Goal: Task Accomplishment & Management: Use online tool/utility

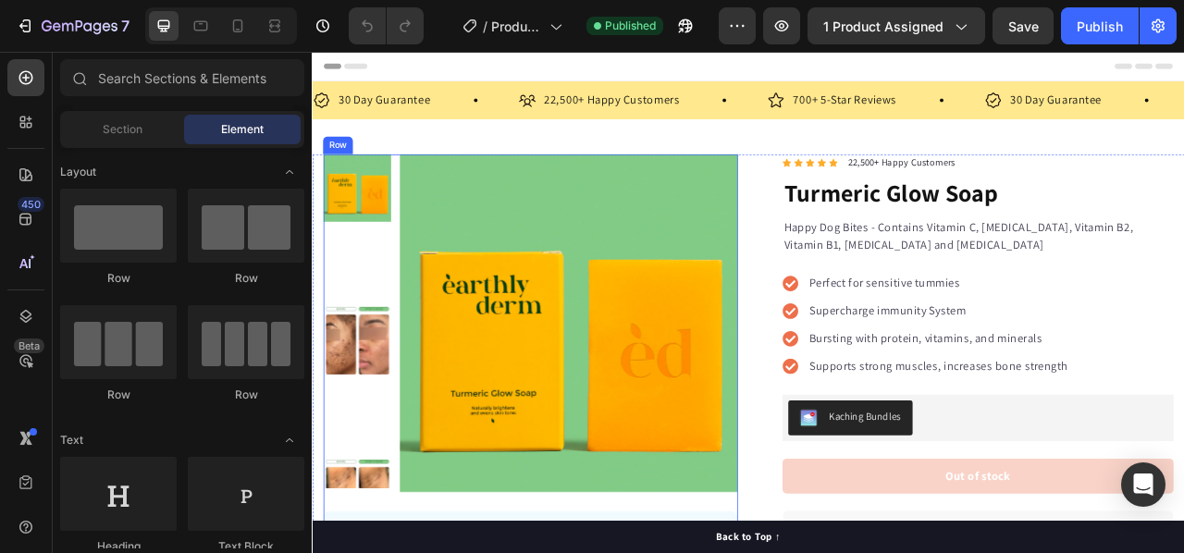
scroll to position [92, 0]
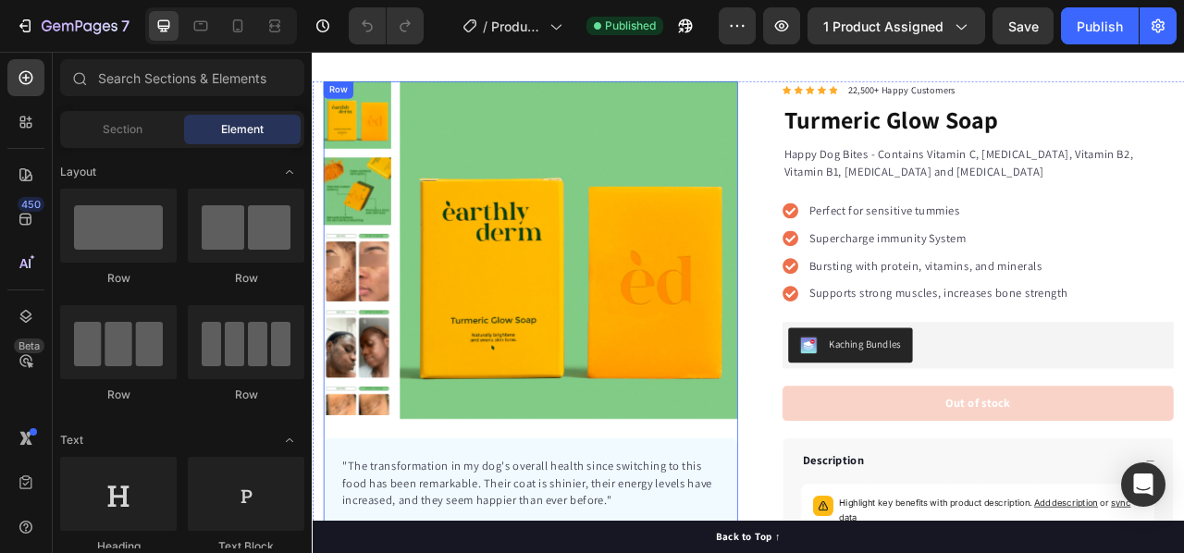
click at [495, 516] on div "Product Images "The transformation in my dog's overall health since switching t…" at bounding box center [589, 392] width 527 height 604
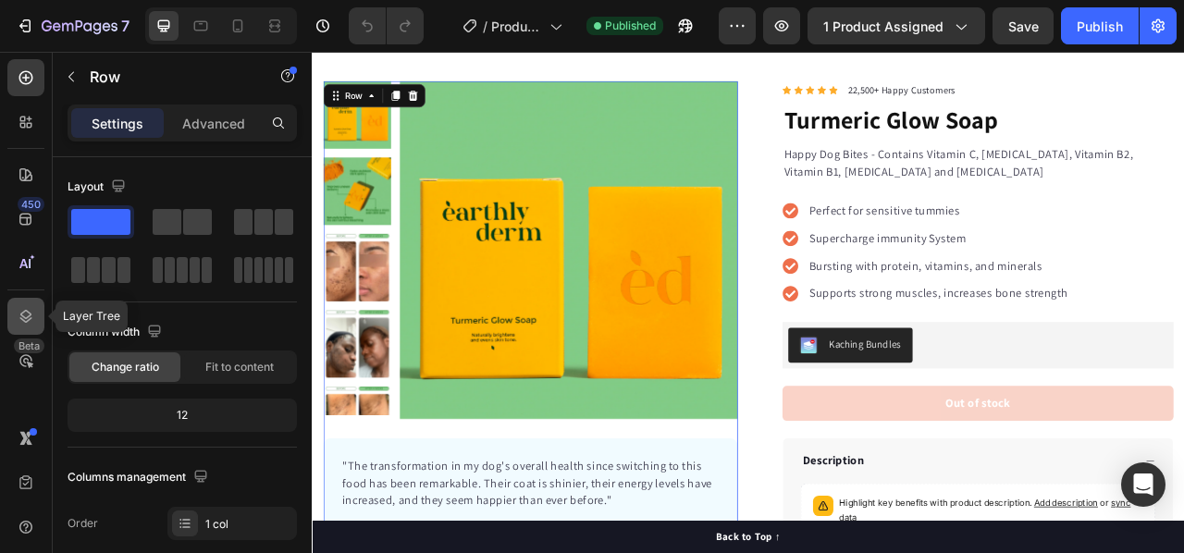
click at [28, 309] on icon at bounding box center [26, 316] width 18 height 18
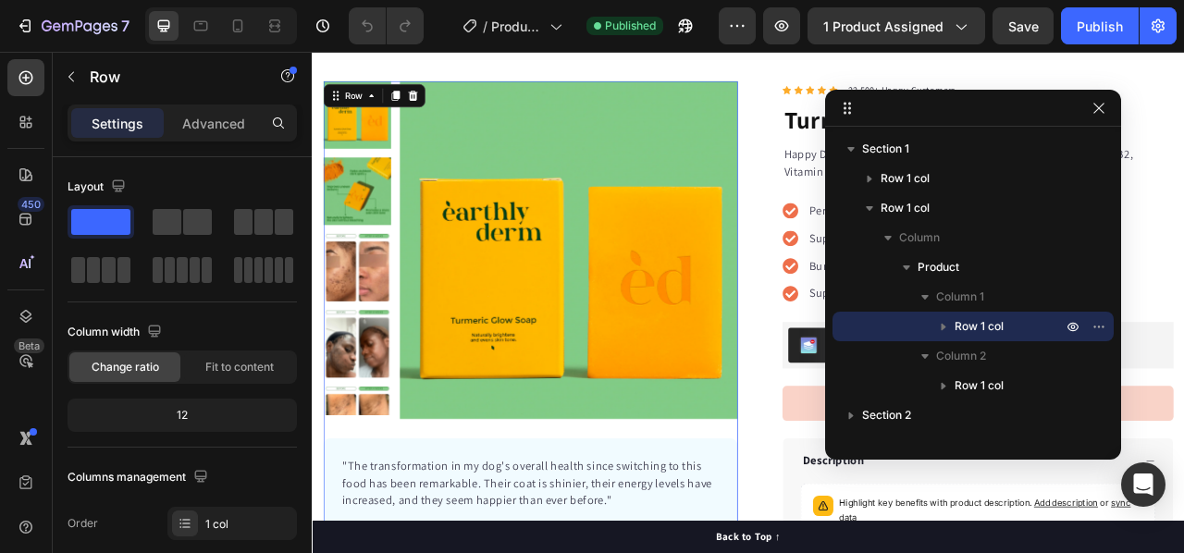
drag, startPoint x: 842, startPoint y: 311, endPoint x: 968, endPoint y: 112, distance: 235.8
click at [944, 328] on icon "button" at bounding box center [943, 326] width 18 height 18
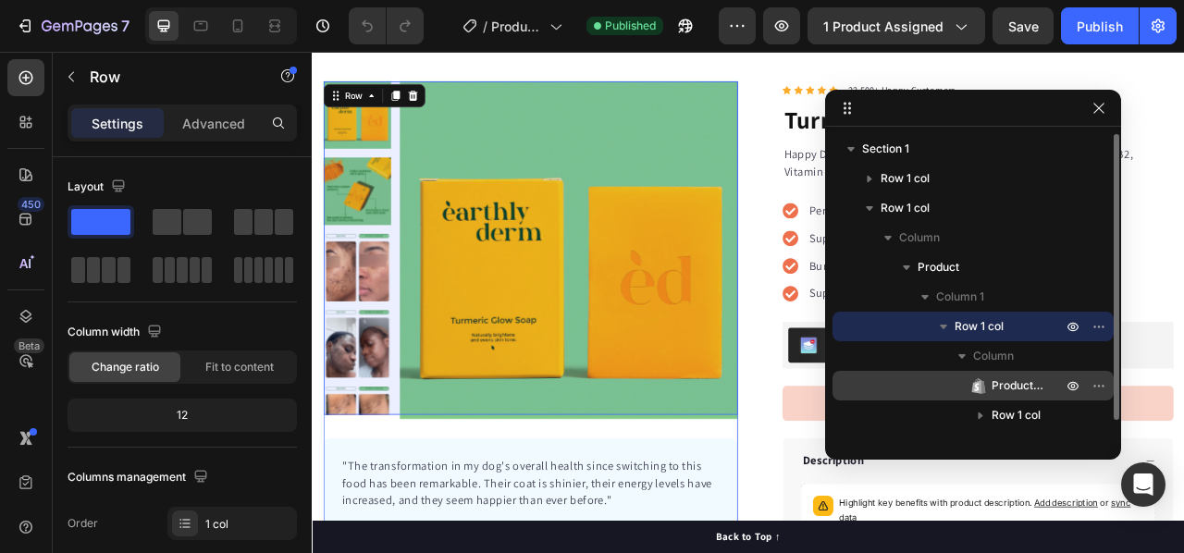
click at [1020, 382] on span "Product Images" at bounding box center [1017, 385] width 52 height 18
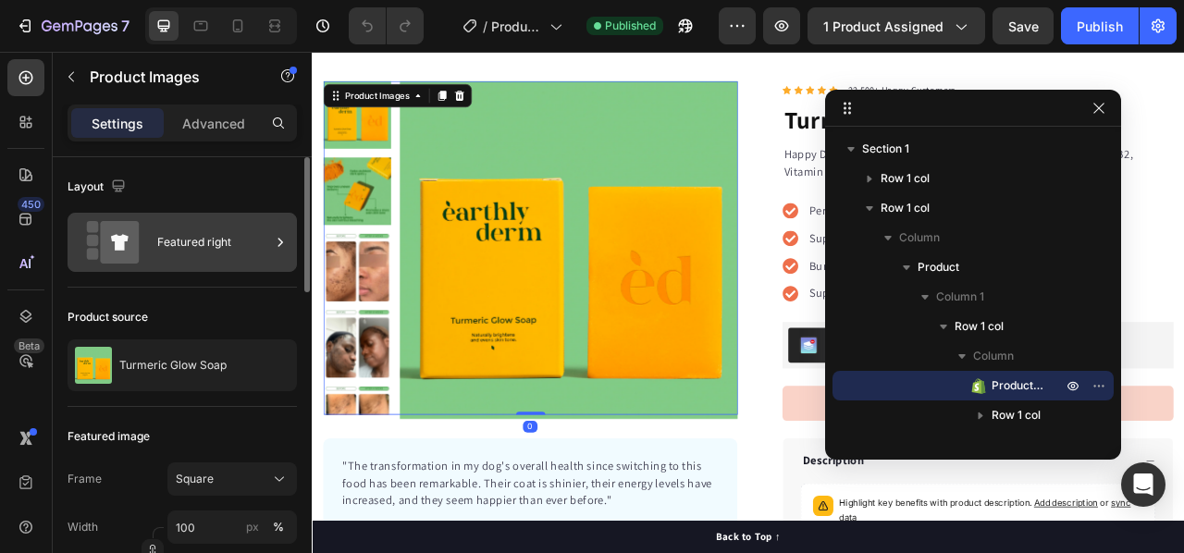
click at [165, 239] on div "Featured right" at bounding box center [213, 242] width 113 height 43
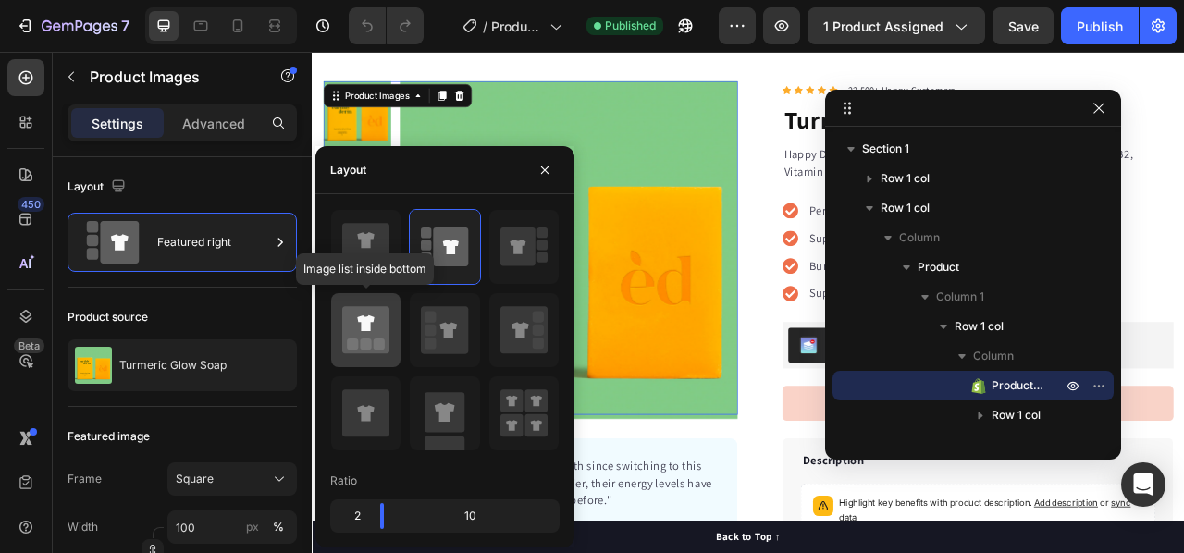
click at [363, 326] on icon at bounding box center [365, 323] width 17 height 16
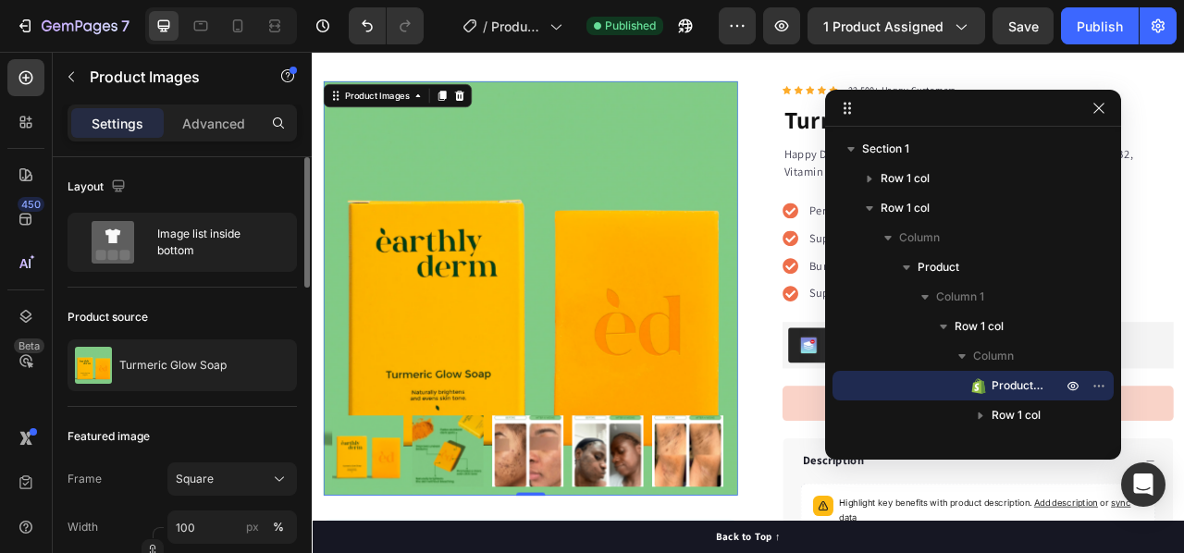
click at [240, 302] on div "Product source" at bounding box center [182, 317] width 229 height 30
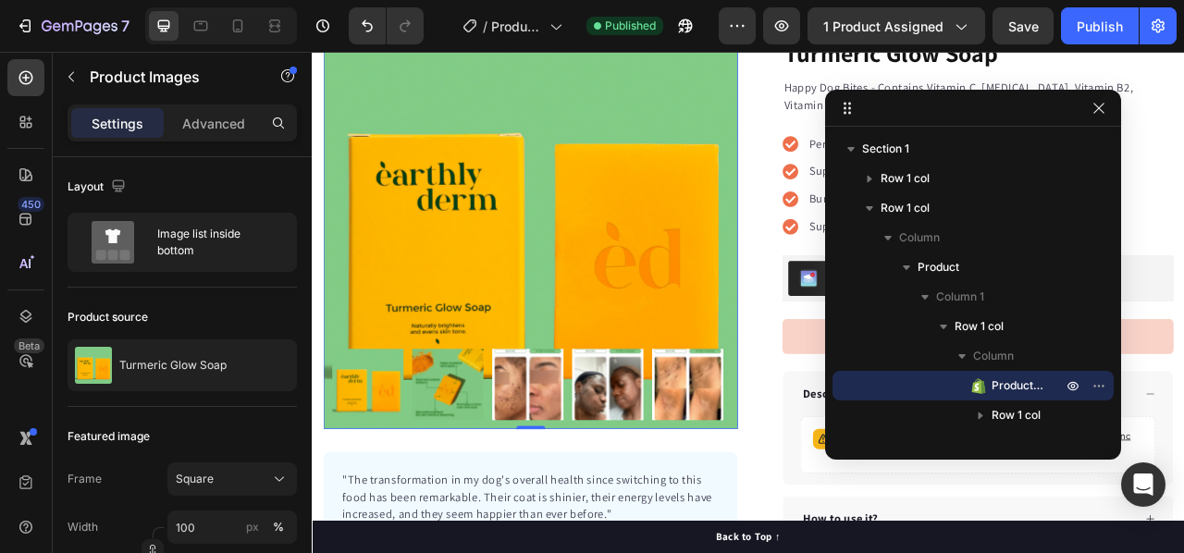
scroll to position [185, 0]
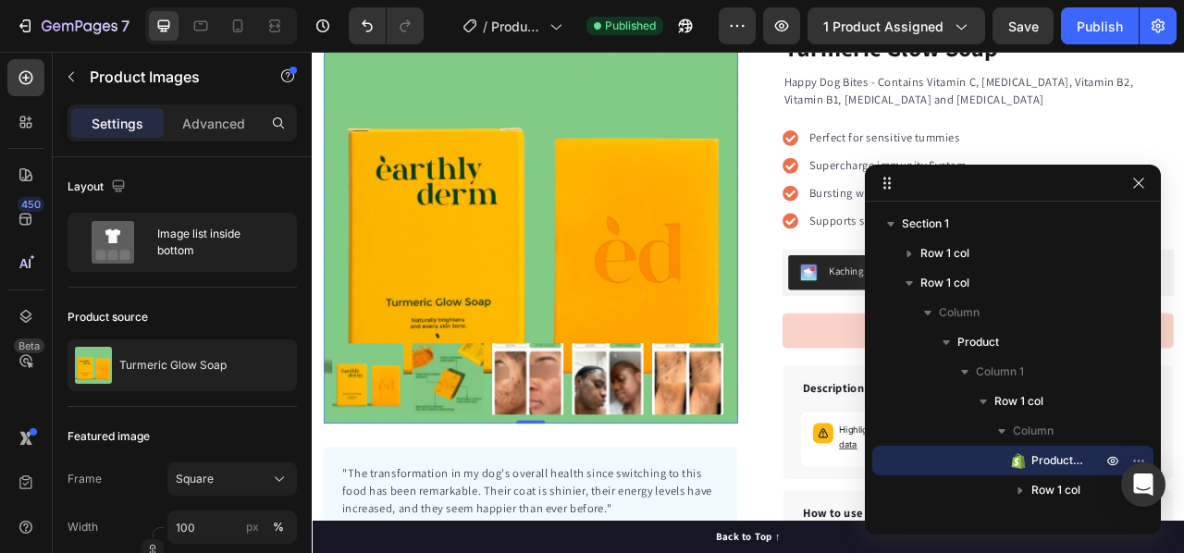
drag, startPoint x: 989, startPoint y: 110, endPoint x: 1037, endPoint y: 169, distance: 76.3
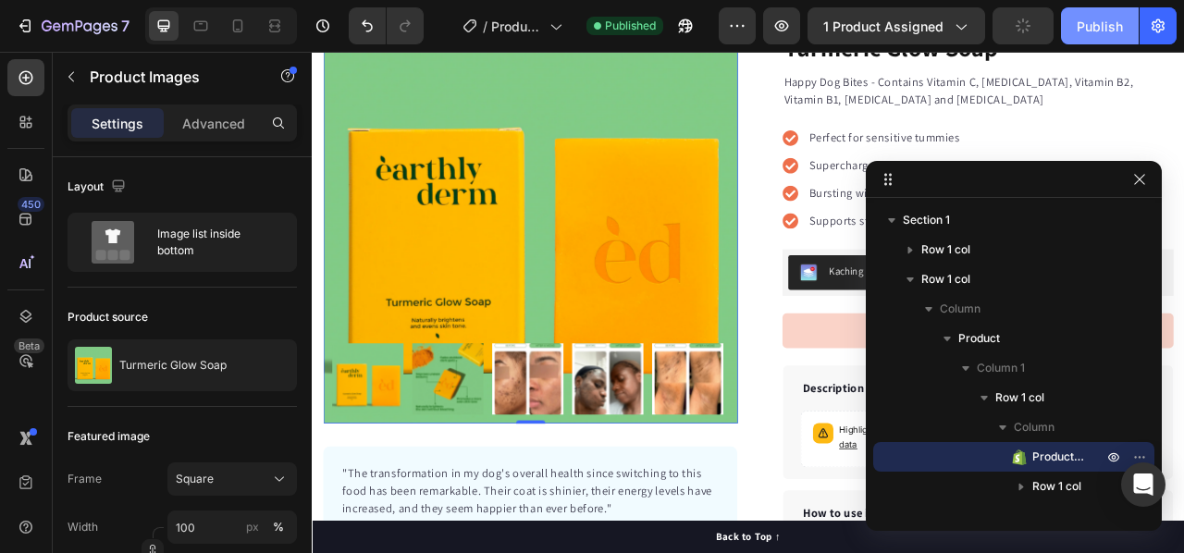
click at [1089, 31] on div "Publish" at bounding box center [1100, 26] width 46 height 19
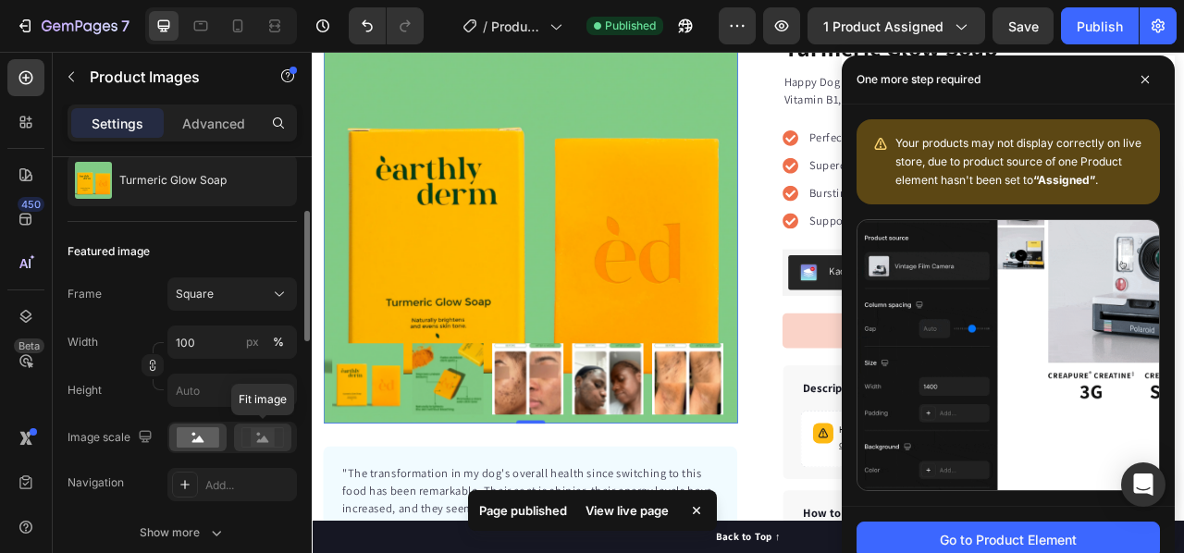
click at [251, 438] on rect at bounding box center [263, 437] width 24 height 18
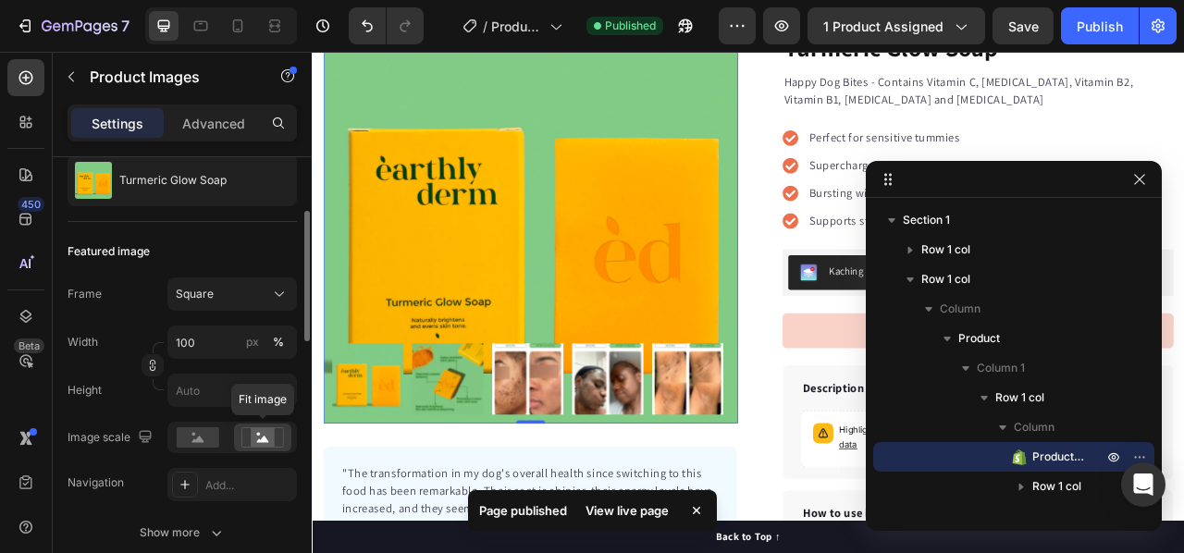
click at [267, 432] on rect at bounding box center [263, 437] width 24 height 18
click at [215, 435] on rect at bounding box center [198, 437] width 43 height 20
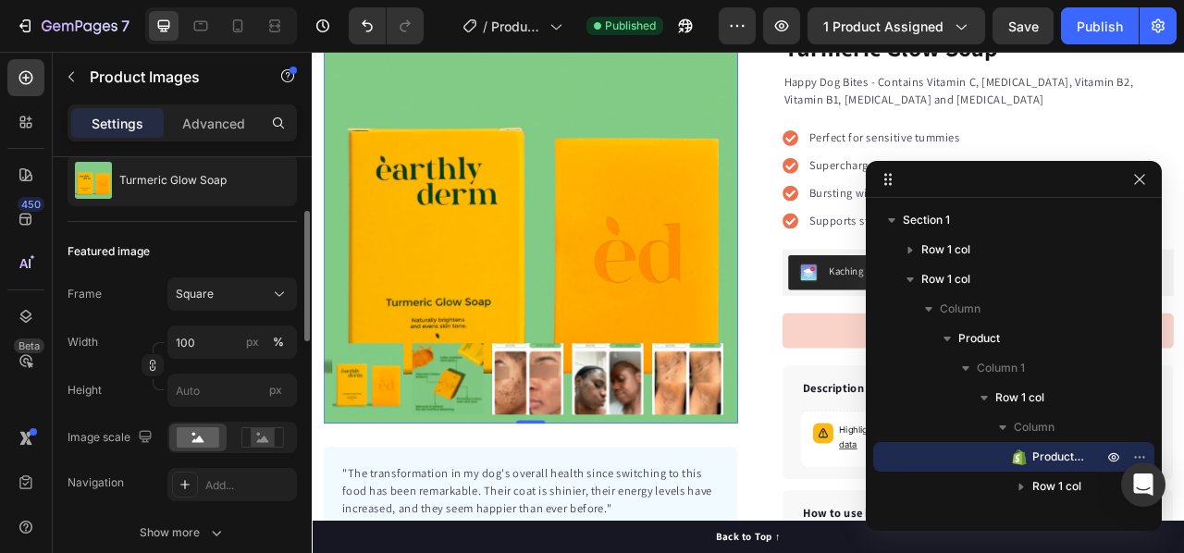
click at [166, 298] on div "Frame Square" at bounding box center [182, 293] width 229 height 33
click at [228, 291] on div "Square" at bounding box center [221, 294] width 91 height 17
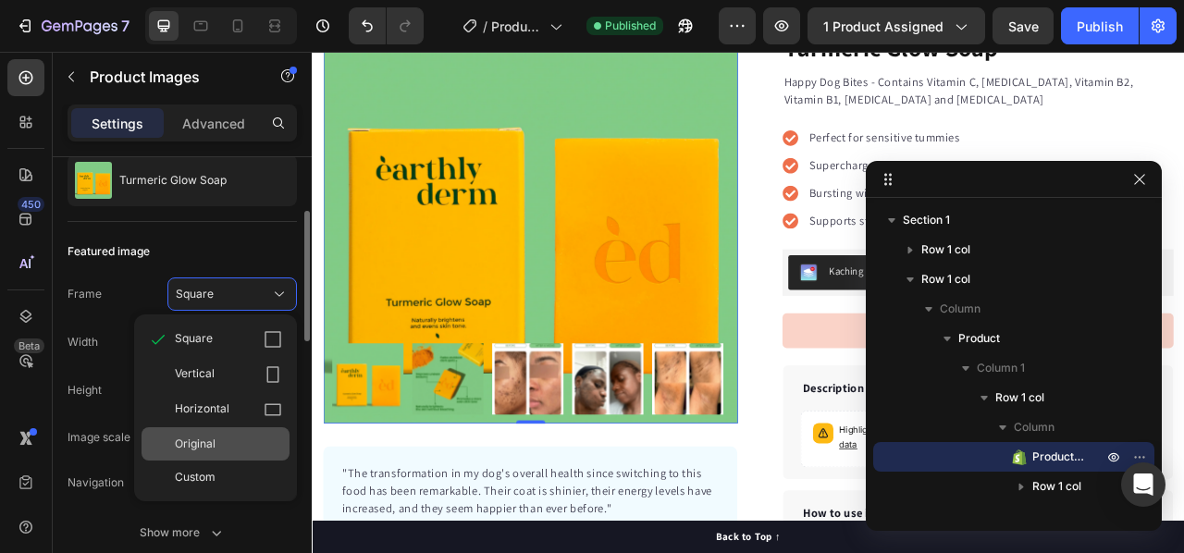
click at [235, 447] on div "Original" at bounding box center [228, 444] width 107 height 17
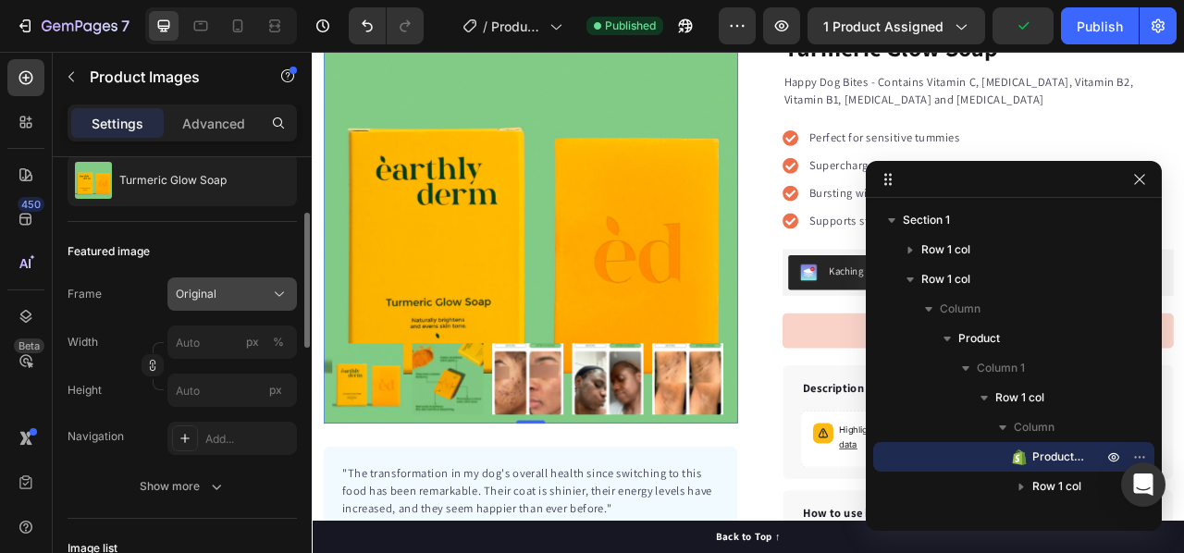
click at [209, 295] on span "Original" at bounding box center [196, 294] width 41 height 17
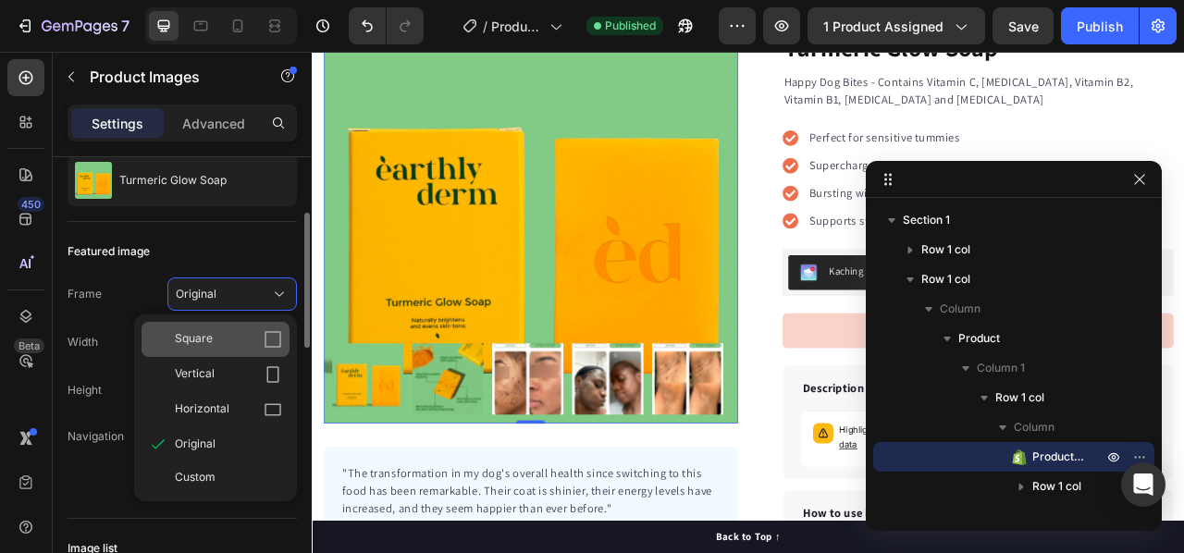
click at [210, 344] on span "Square" at bounding box center [194, 339] width 38 height 18
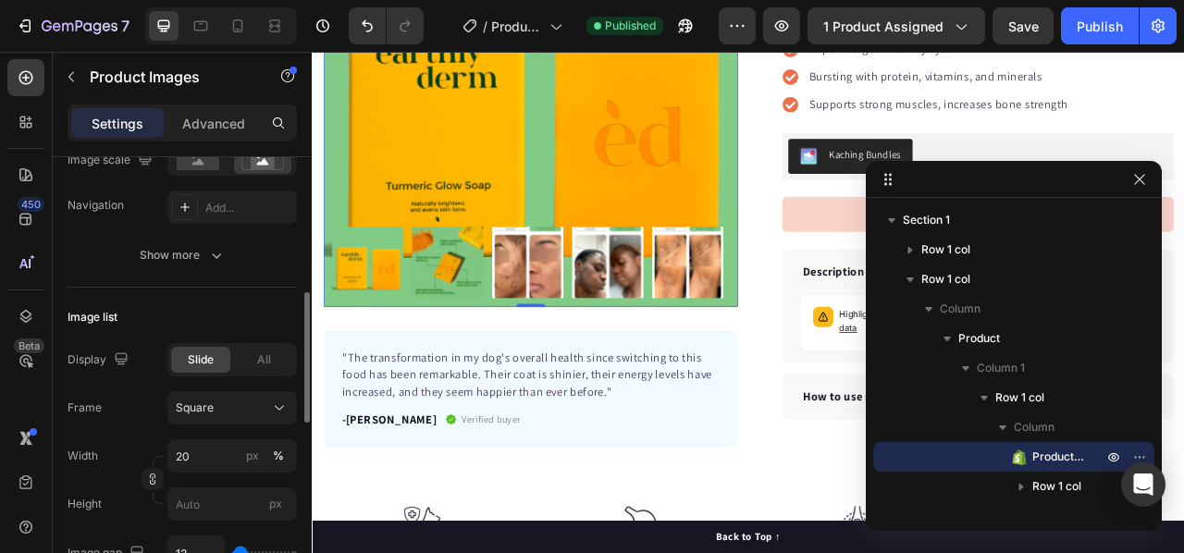
scroll to position [370, 0]
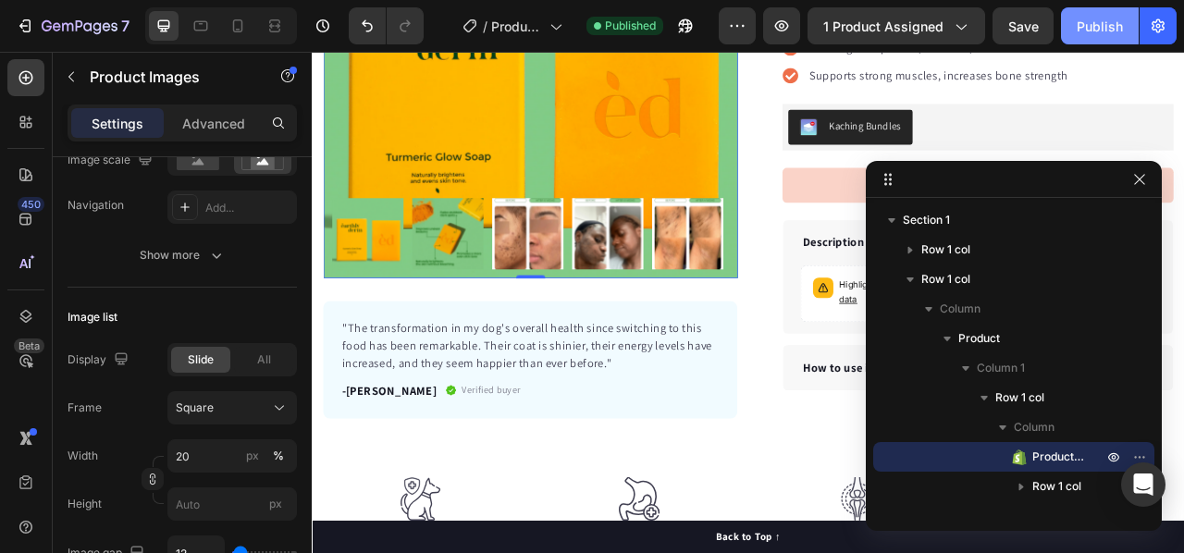
click at [1104, 34] on div "Publish" at bounding box center [1100, 26] width 46 height 19
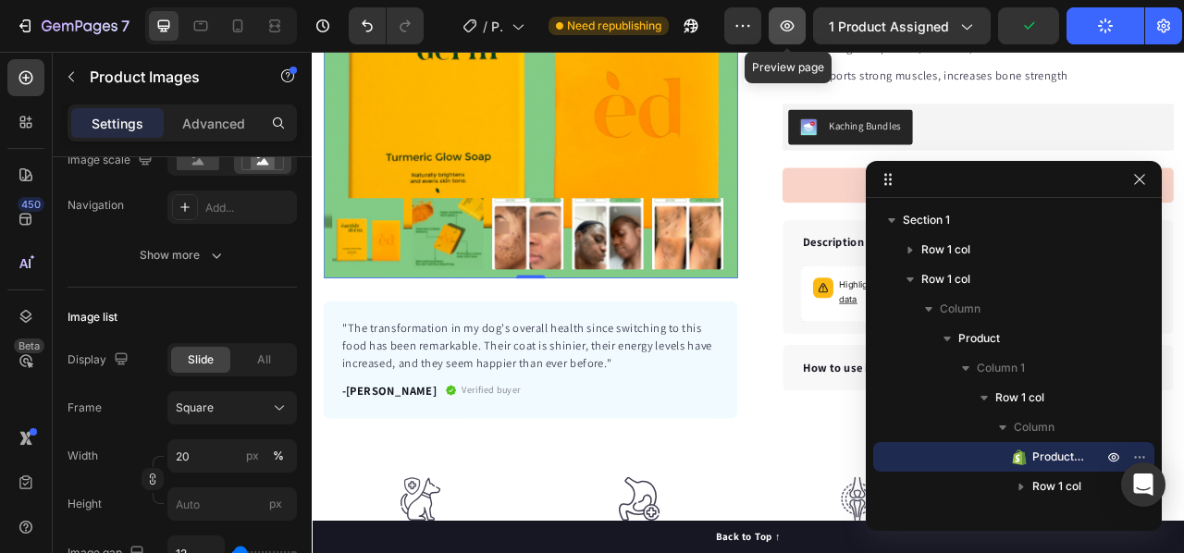
click at [784, 27] on icon "button" at bounding box center [787, 26] width 18 height 18
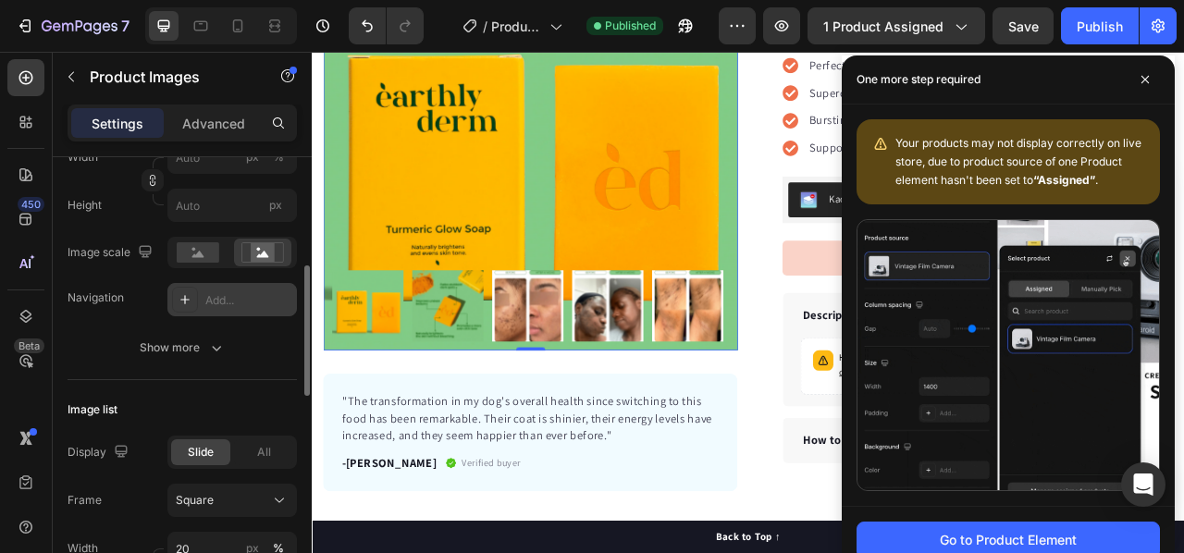
click at [191, 300] on icon at bounding box center [185, 299] width 15 height 15
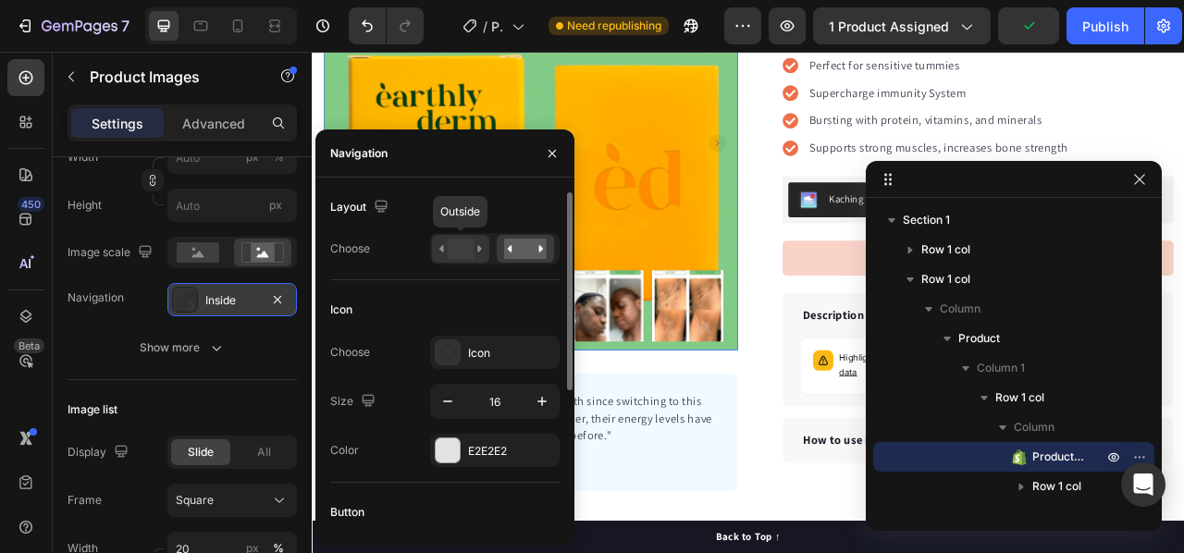
click at [449, 249] on rect at bounding box center [460, 249] width 27 height 20
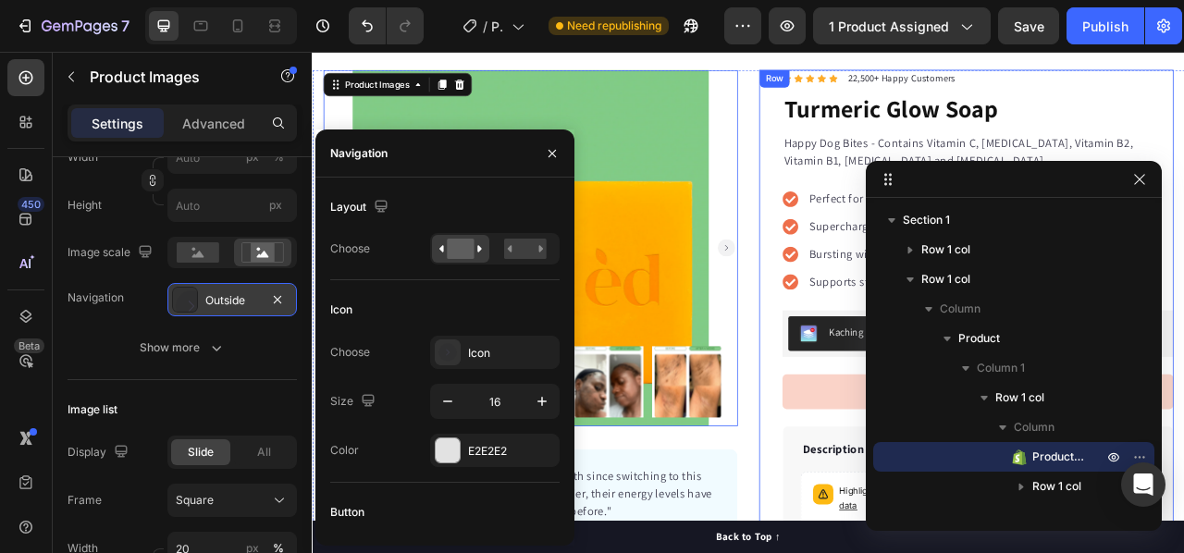
scroll to position [92, 0]
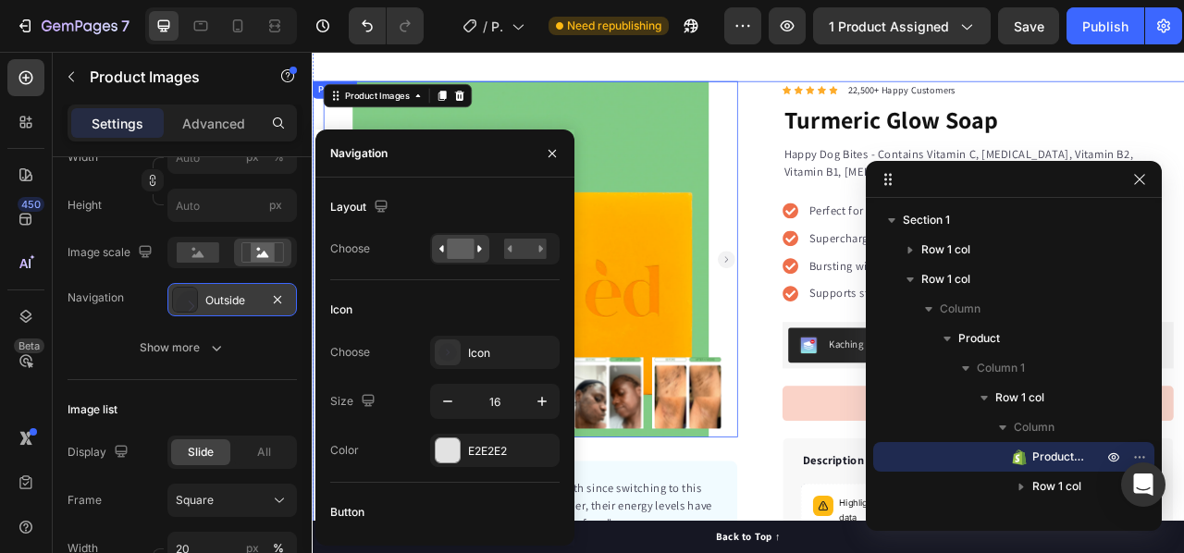
click at [856, 480] on div "Product Images 0 "The transformation in my dog's overall health since switching…" at bounding box center [867, 425] width 1110 height 671
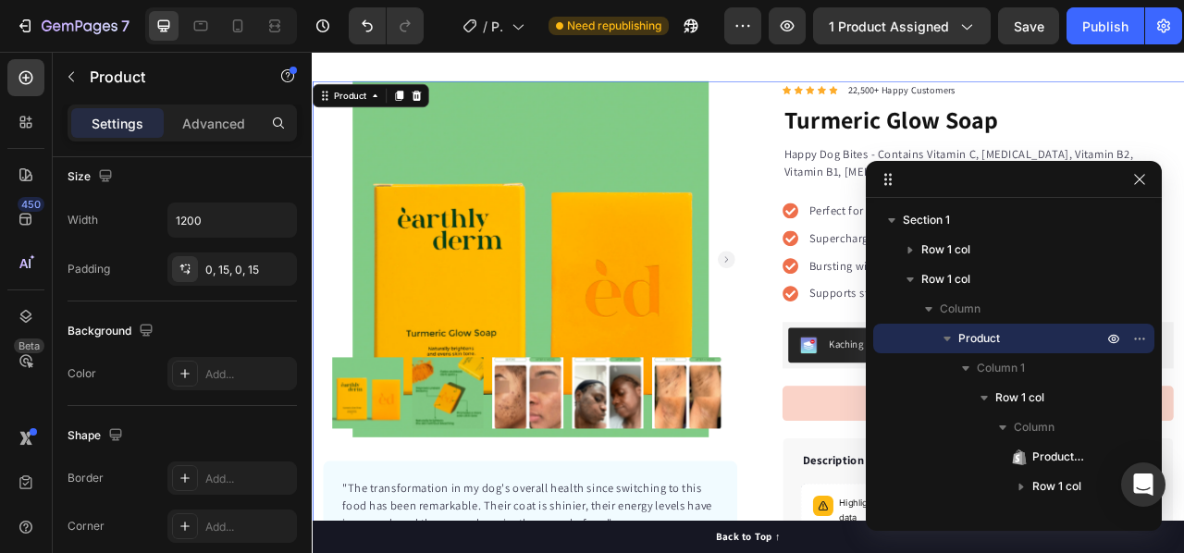
scroll to position [0, 0]
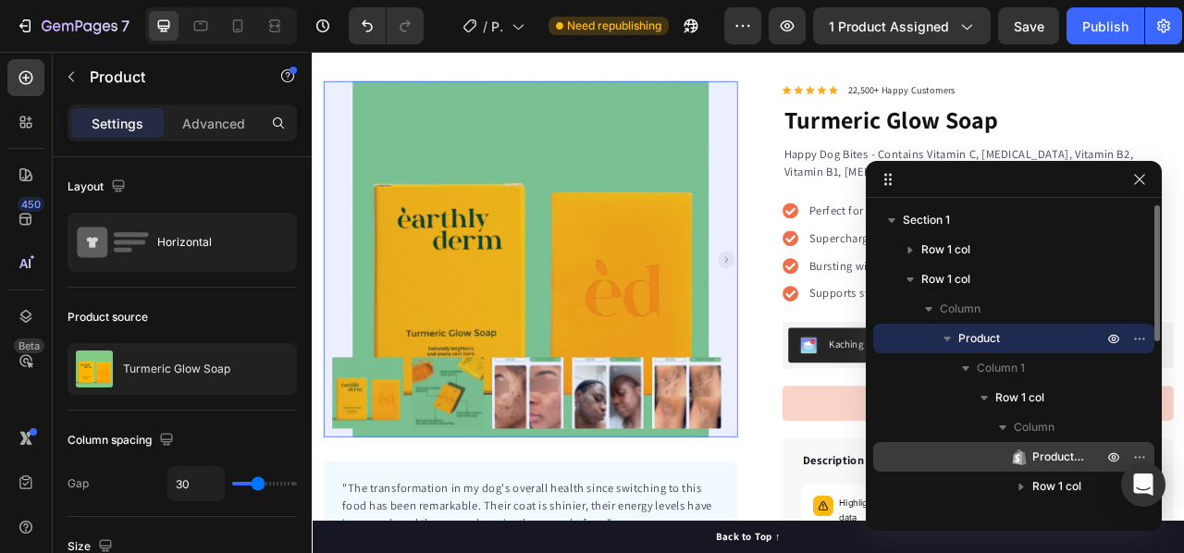
click at [1057, 447] on div "Product Images" at bounding box center [1013, 457] width 266 height 30
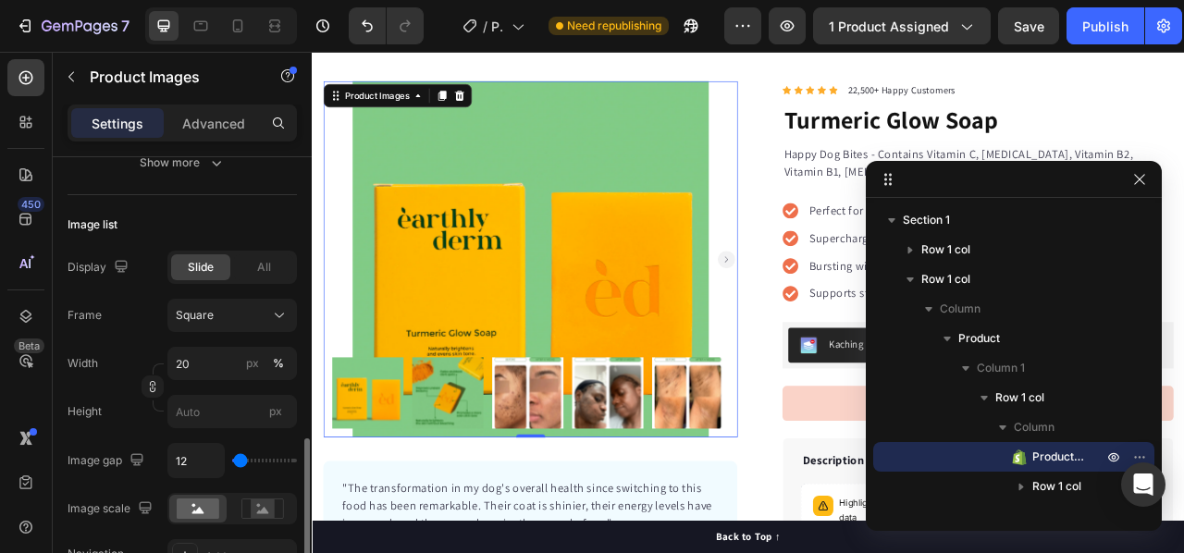
scroll to position [647, 0]
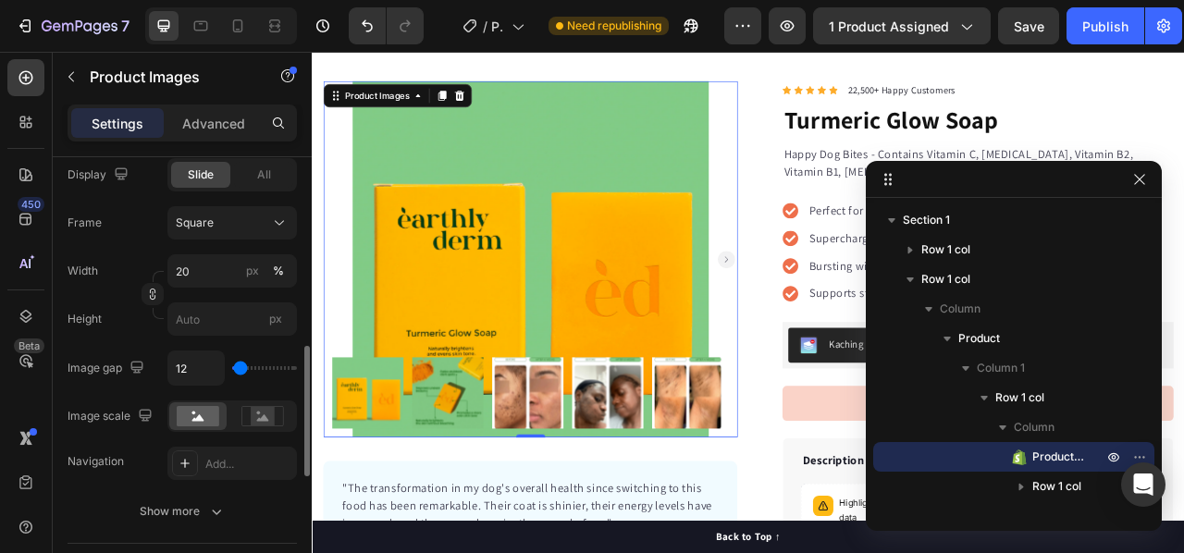
type input "65"
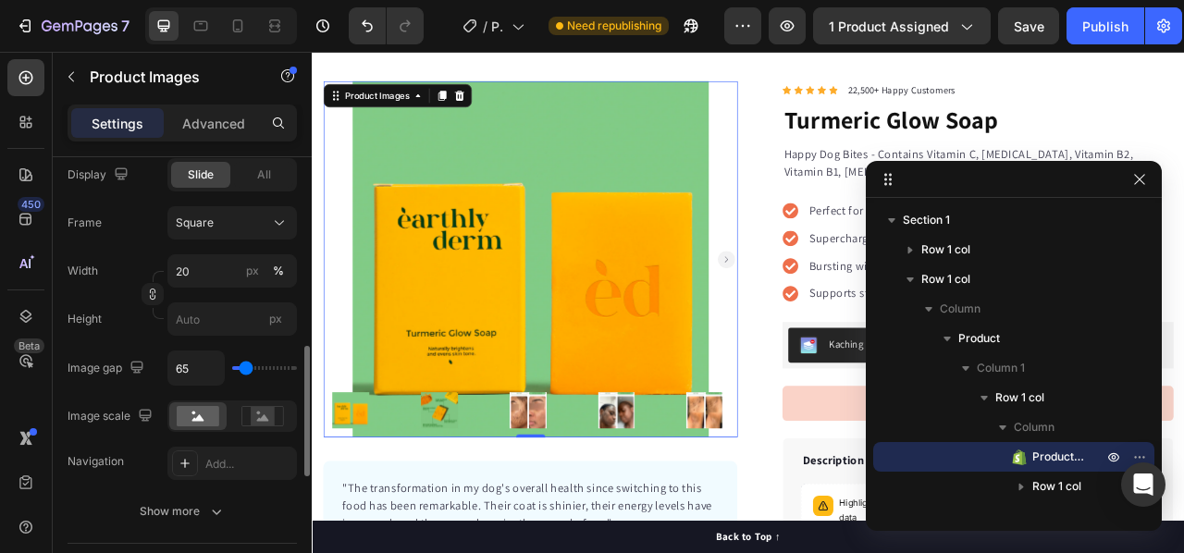
type input "71"
type input "0"
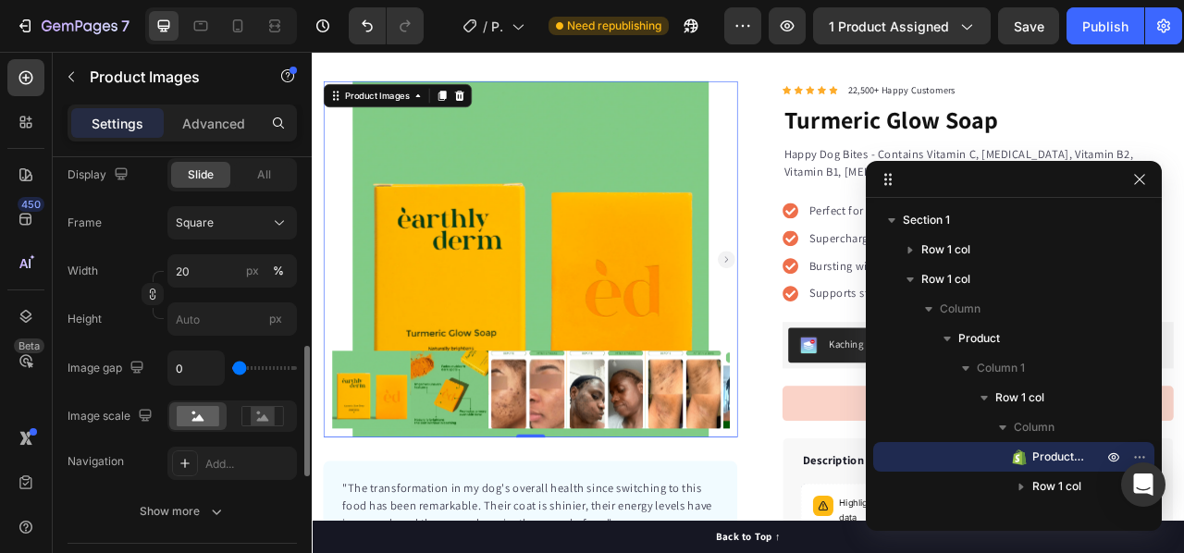
type input "0"
click at [232, 366] on input "range" at bounding box center [264, 368] width 65 height 4
click at [179, 367] on input "0" at bounding box center [195, 367] width 55 height 33
click at [171, 371] on input "0" at bounding box center [195, 367] width 55 height 33
type input "20"
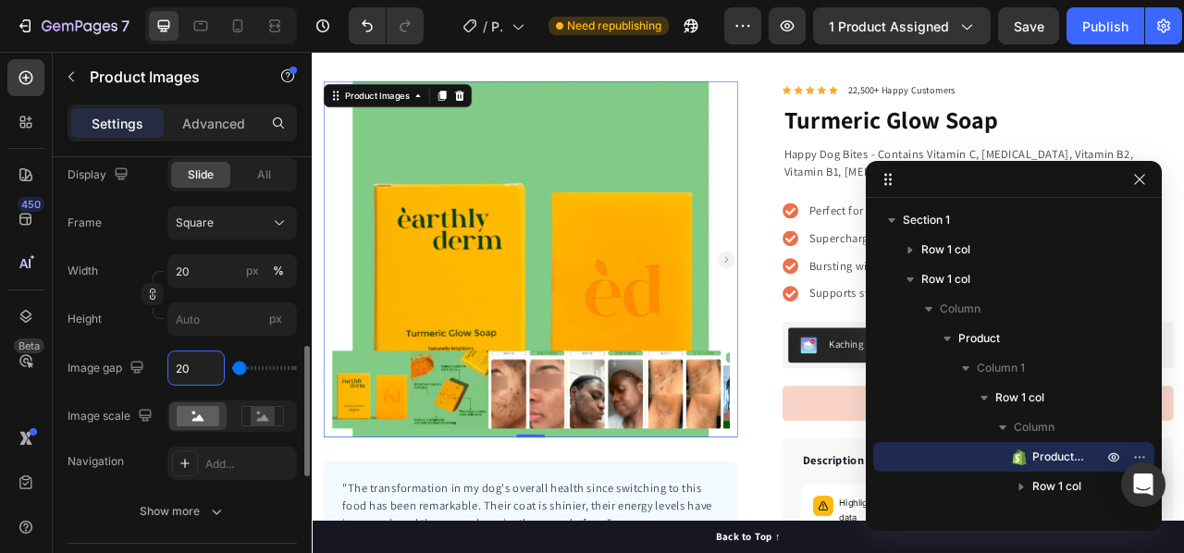
type input "20"
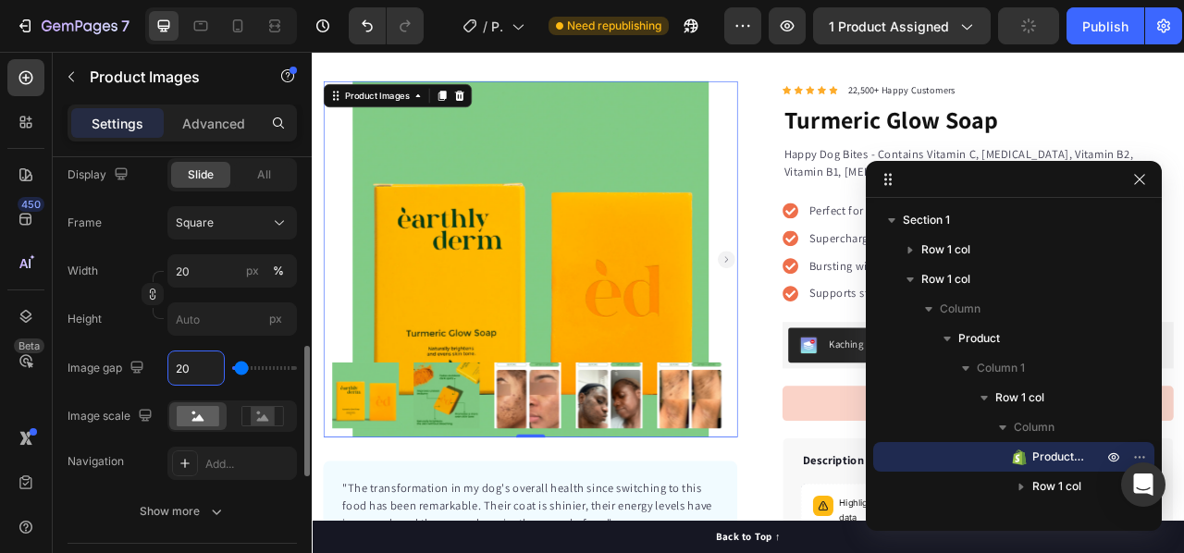
click at [183, 369] on input "20" at bounding box center [195, 367] width 55 height 33
drag, startPoint x: 180, startPoint y: 369, endPoint x: 166, endPoint y: 369, distance: 14.8
click at [163, 369] on div "Image gap 20" at bounding box center [182, 368] width 229 height 35
type input "10"
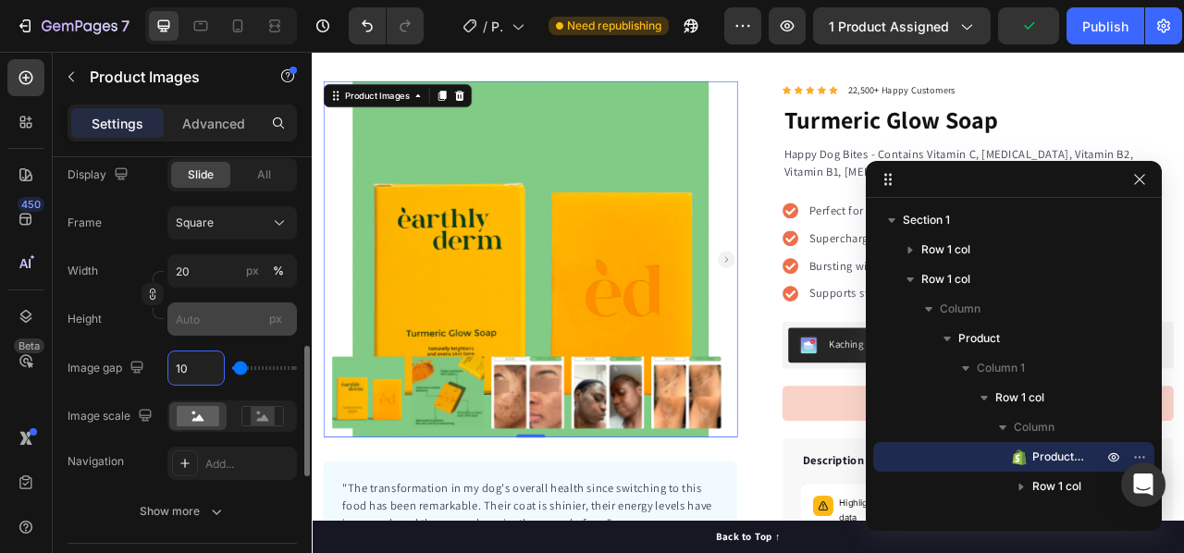
type input "10"
click at [196, 323] on input "px" at bounding box center [231, 318] width 129 height 33
type input "1"
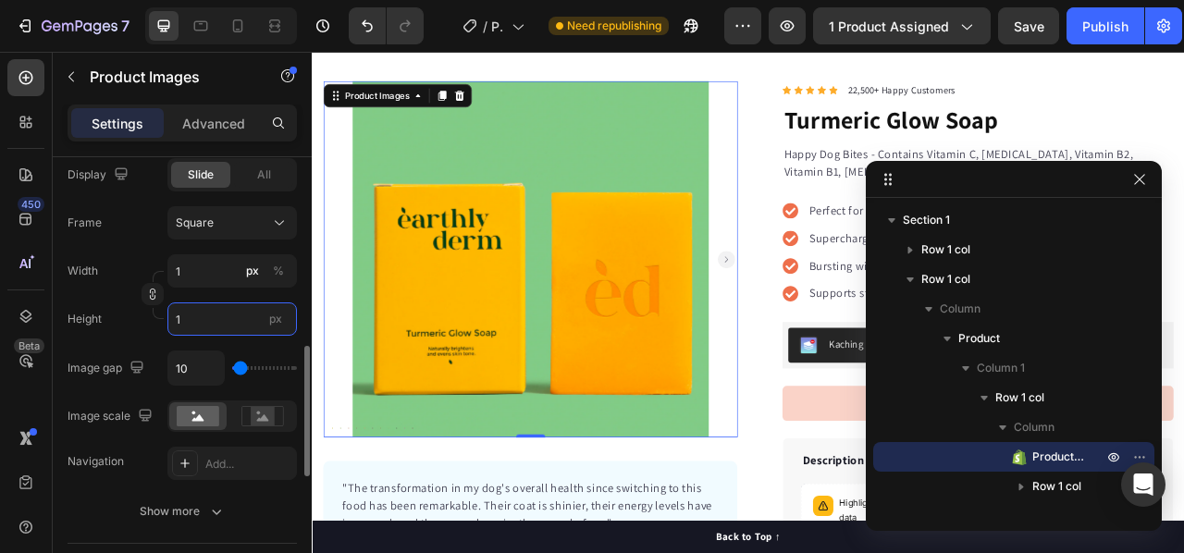
type input "11"
type input "1"
click at [205, 277] on input "1" at bounding box center [231, 270] width 129 height 33
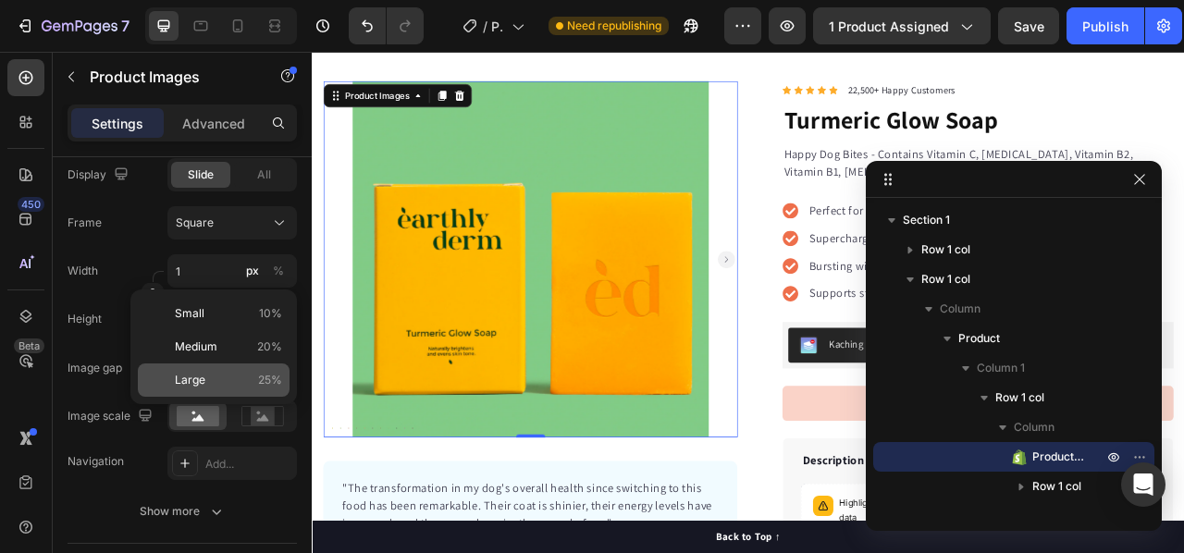
click at [200, 378] on span "Large" at bounding box center [190, 380] width 31 height 17
type input "25"
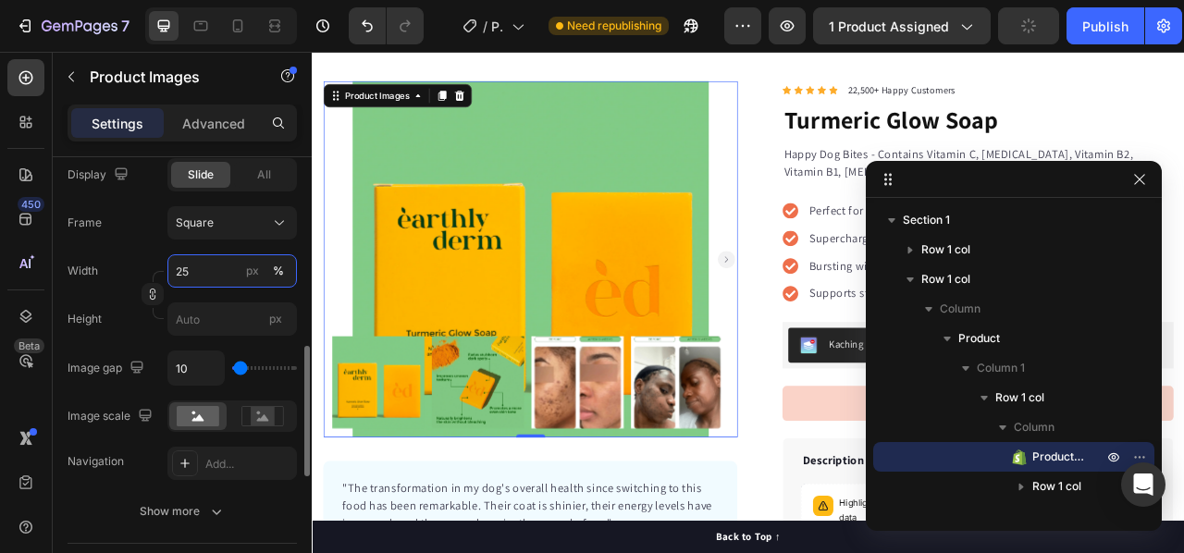
click at [187, 279] on input "25" at bounding box center [231, 270] width 129 height 33
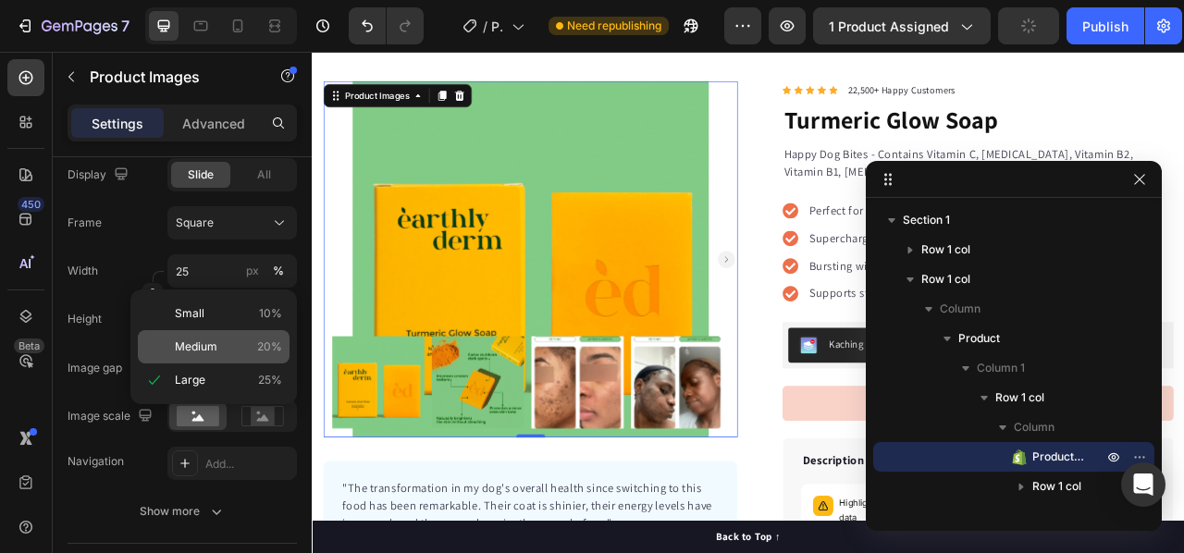
click at [199, 351] on span "Medium" at bounding box center [196, 347] width 43 height 17
type input "20"
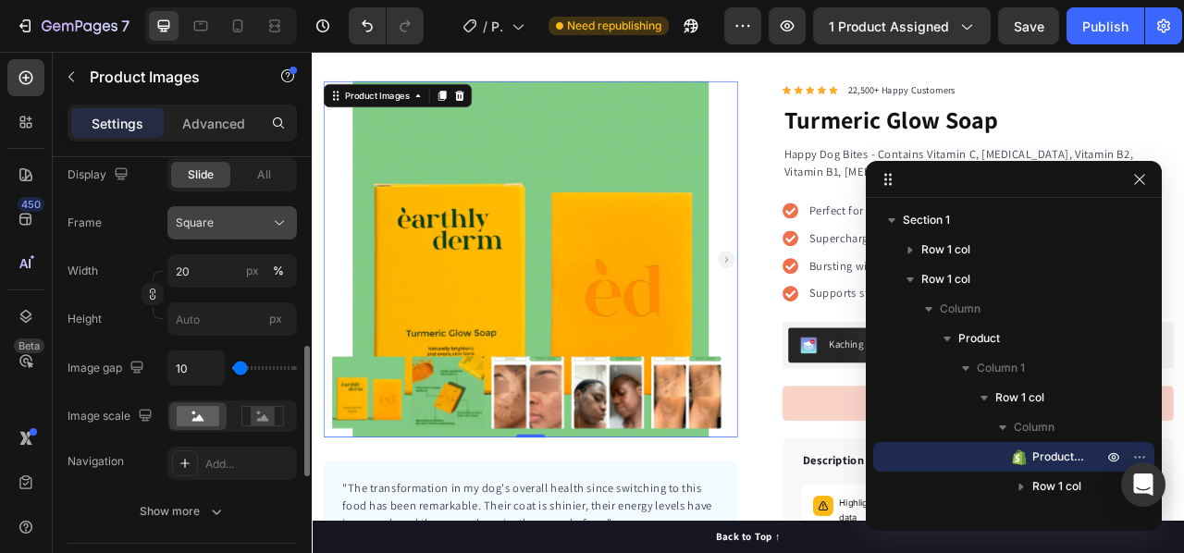
click at [237, 236] on button "Square" at bounding box center [231, 222] width 129 height 33
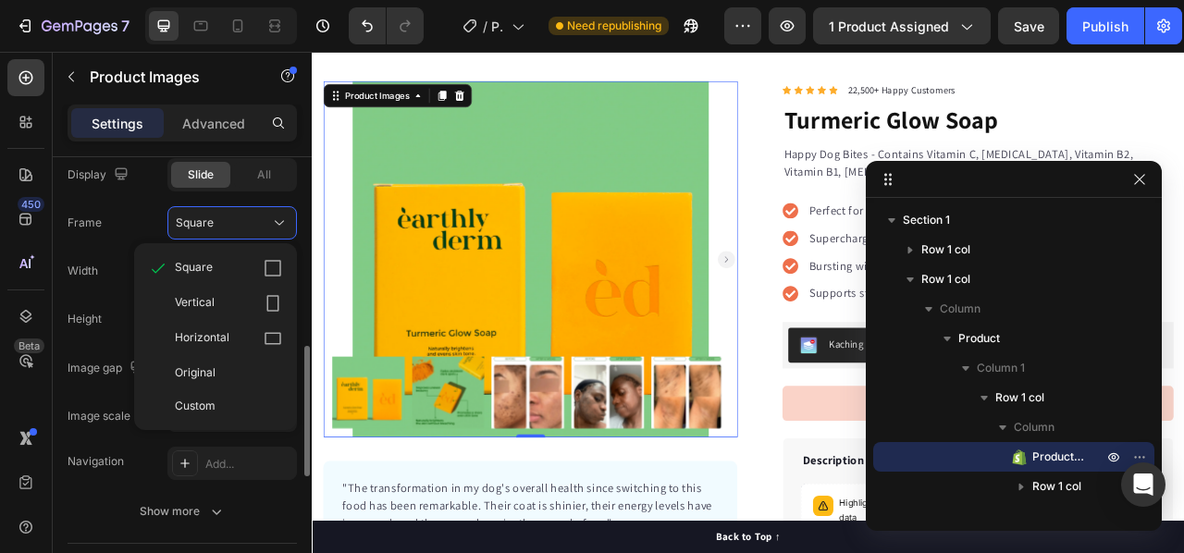
click at [214, 398] on span "Custom" at bounding box center [195, 406] width 41 height 17
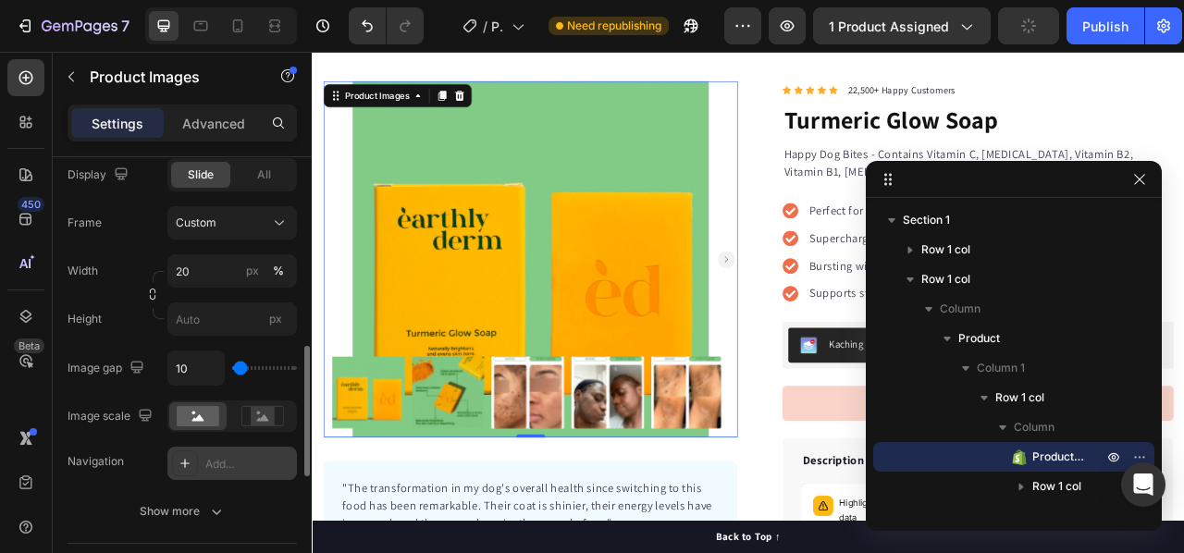
click at [185, 463] on icon at bounding box center [185, 463] width 15 height 15
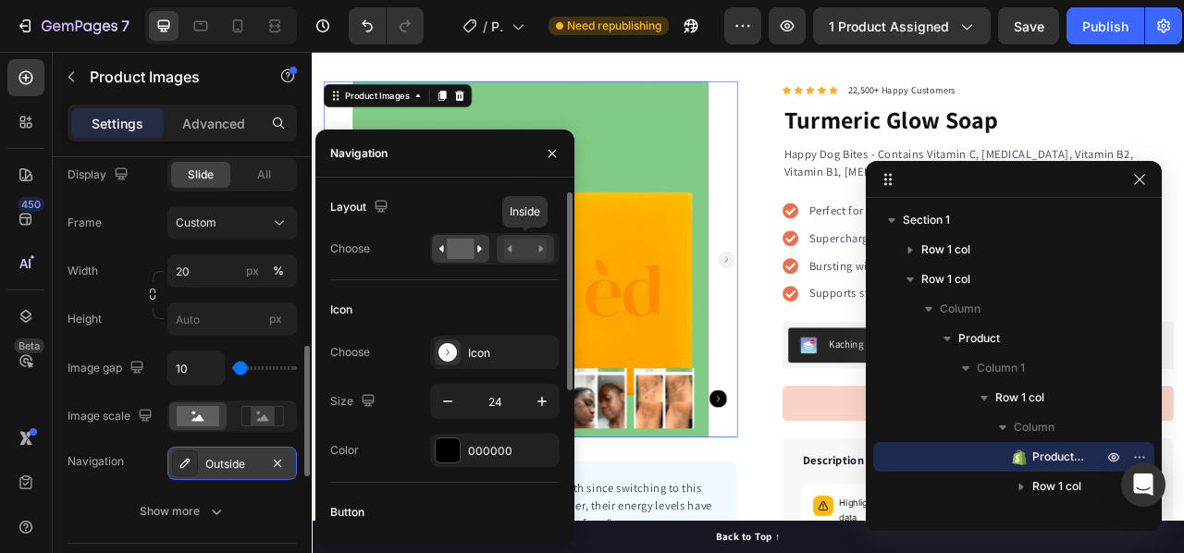
click at [525, 245] on rect at bounding box center [525, 249] width 43 height 20
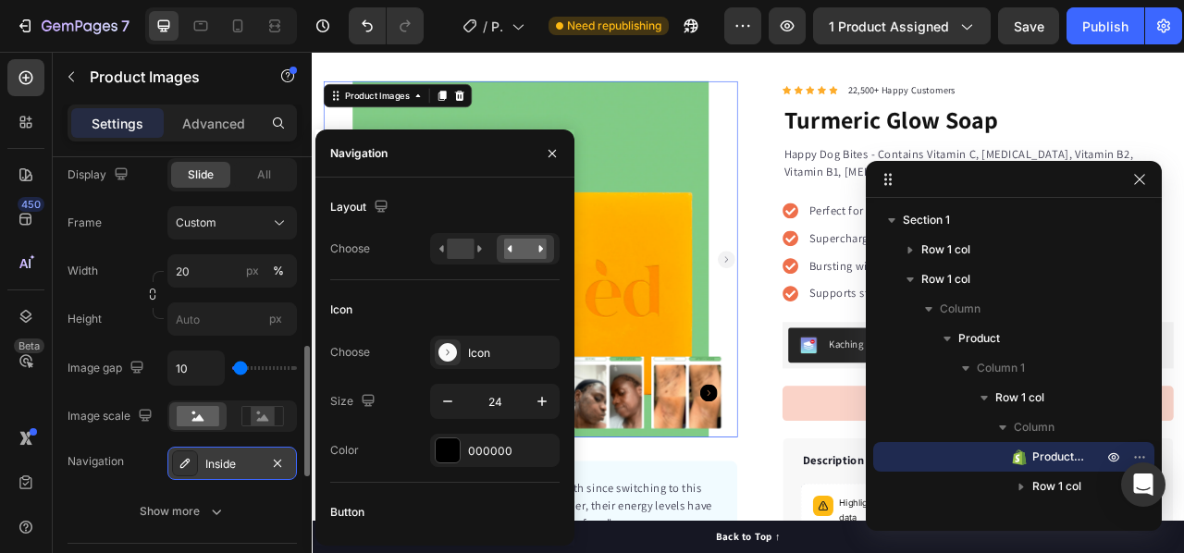
click at [131, 481] on div "Display Slide All Frame Custom Width 20 px % Height px Image gap 10 Image scale…" at bounding box center [182, 343] width 229 height 370
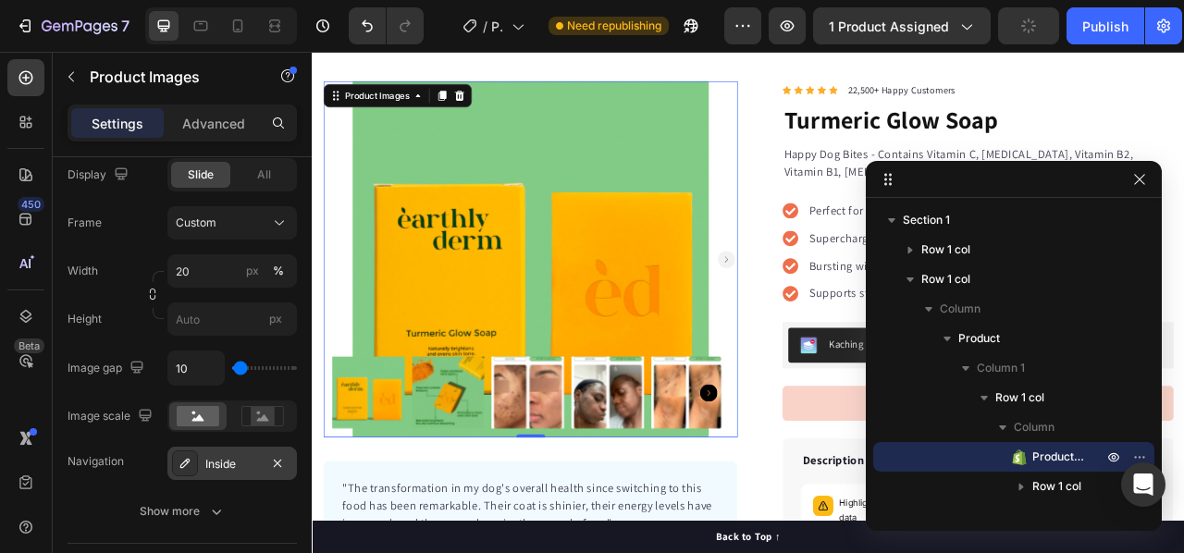
click at [828, 311] on rect "Carousel Next Arrow" at bounding box center [839, 316] width 22 height 22
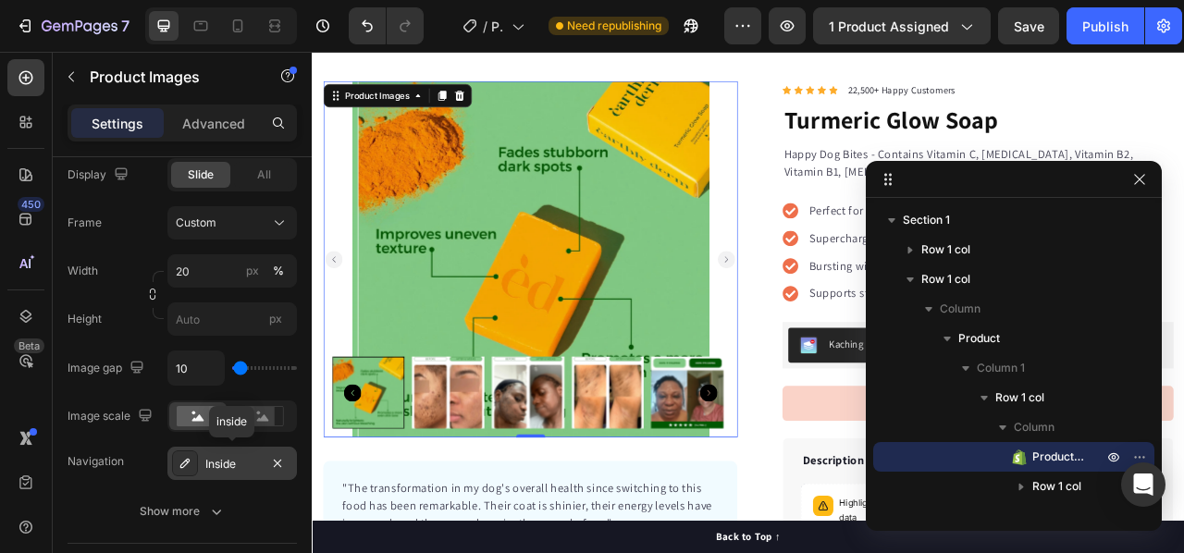
click at [225, 464] on div "Inside" at bounding box center [232, 464] width 54 height 17
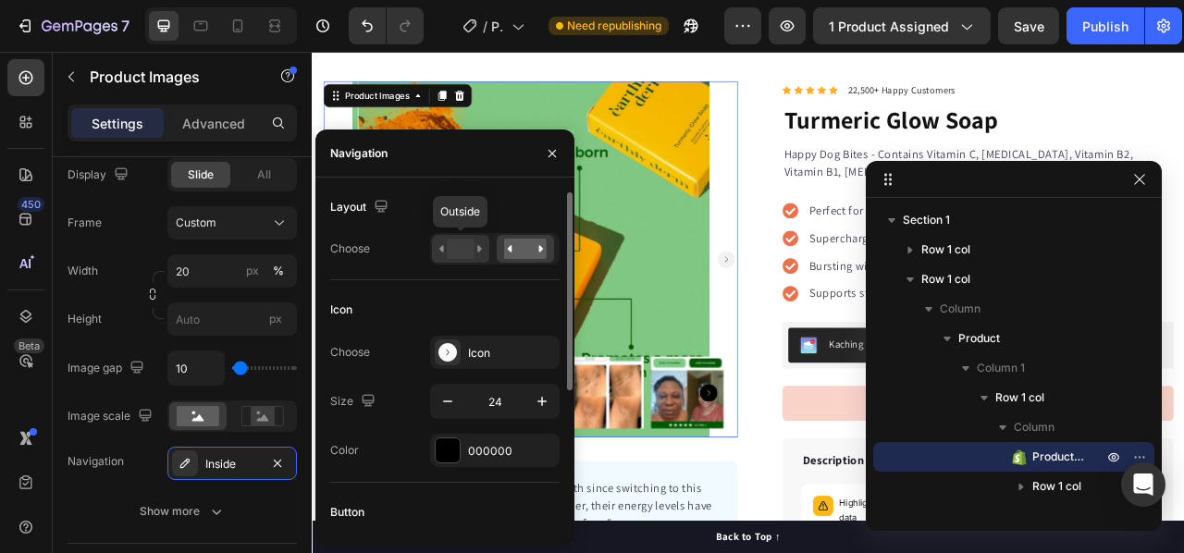
click at [457, 250] on rect at bounding box center [460, 249] width 27 height 20
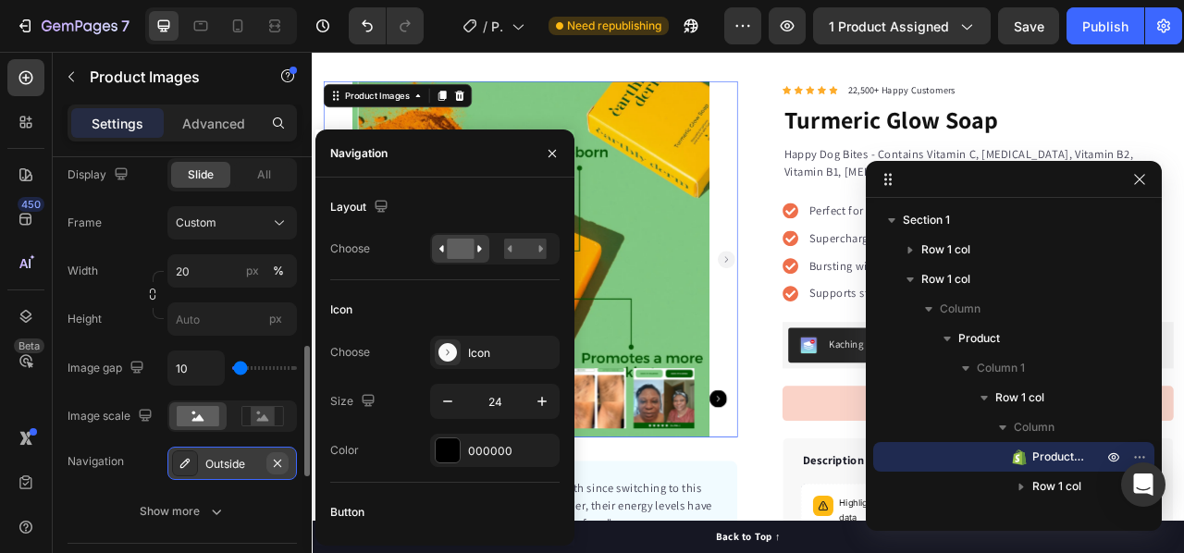
click at [287, 466] on button "button" at bounding box center [277, 463] width 22 height 22
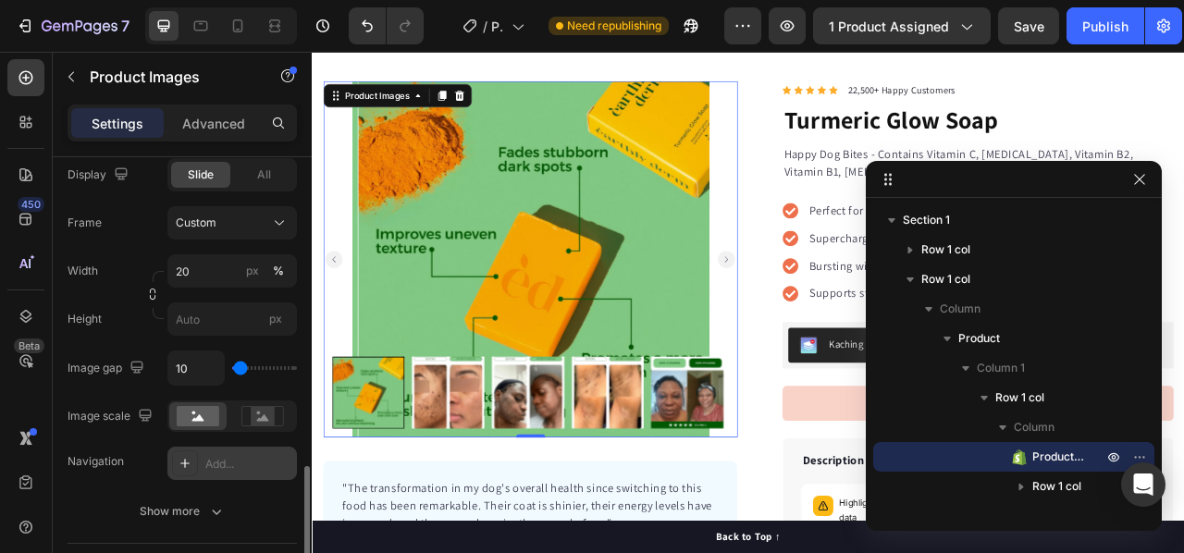
scroll to position [740, 0]
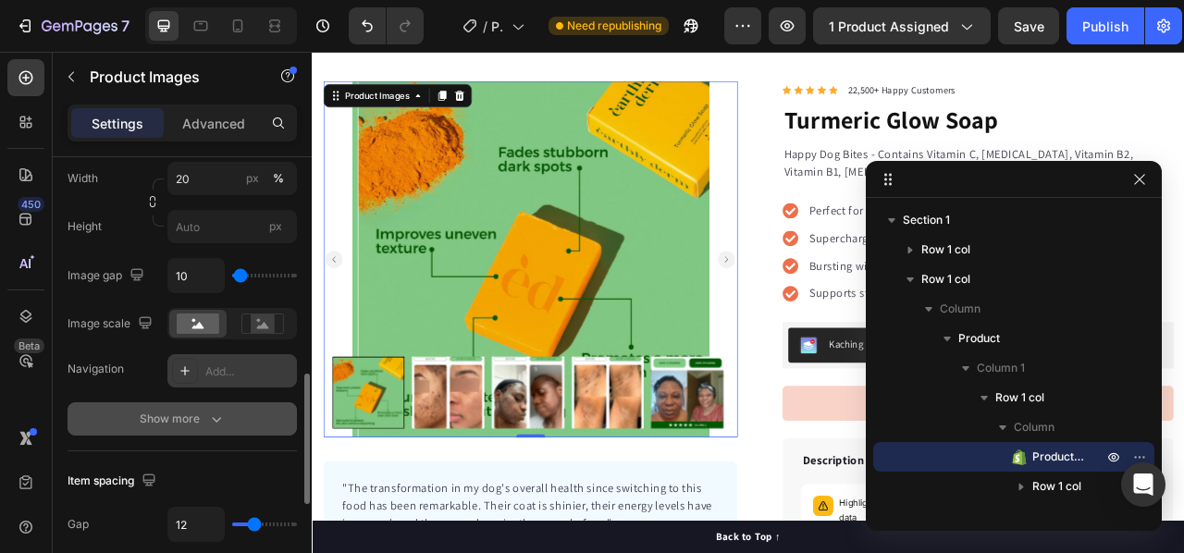
click at [181, 415] on div "Show more" at bounding box center [183, 419] width 86 height 18
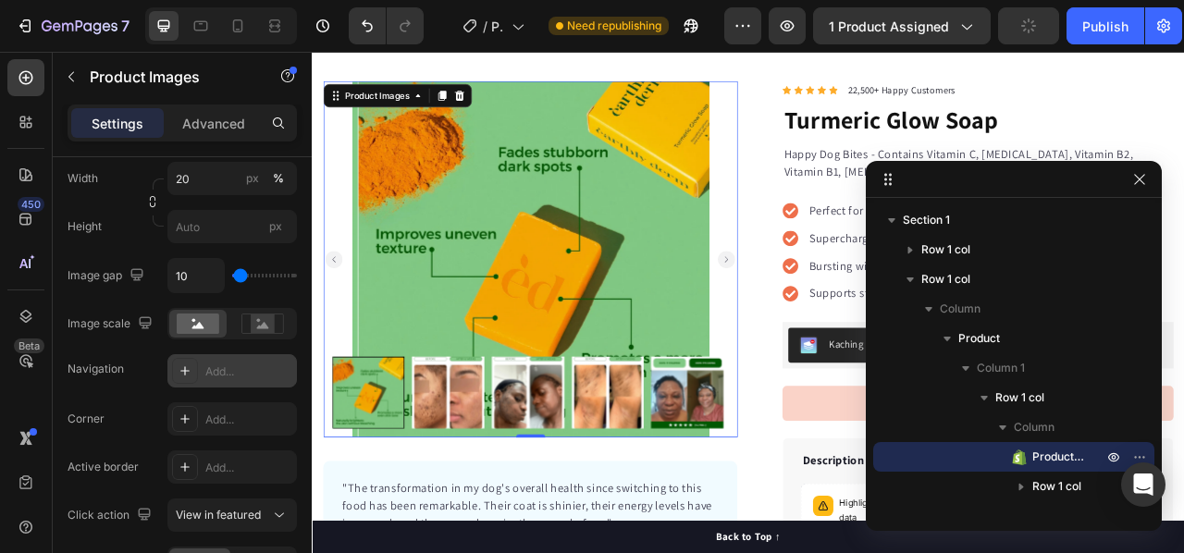
scroll to position [832, 0]
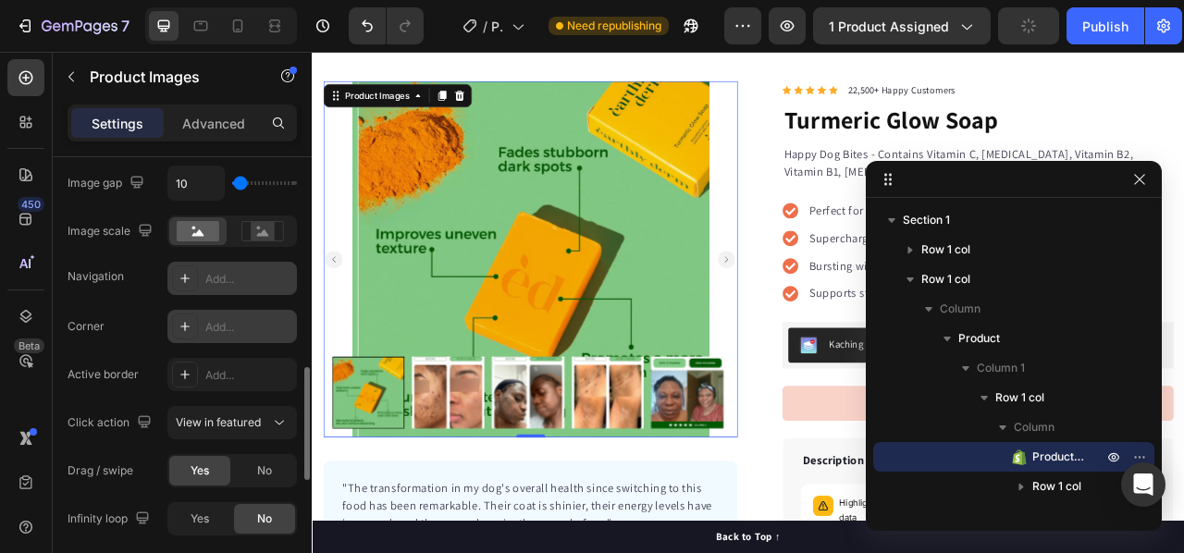
drag, startPoint x: 215, startPoint y: 325, endPoint x: 193, endPoint y: 321, distance: 21.6
click at [215, 325] on div "Add..." at bounding box center [248, 327] width 87 height 17
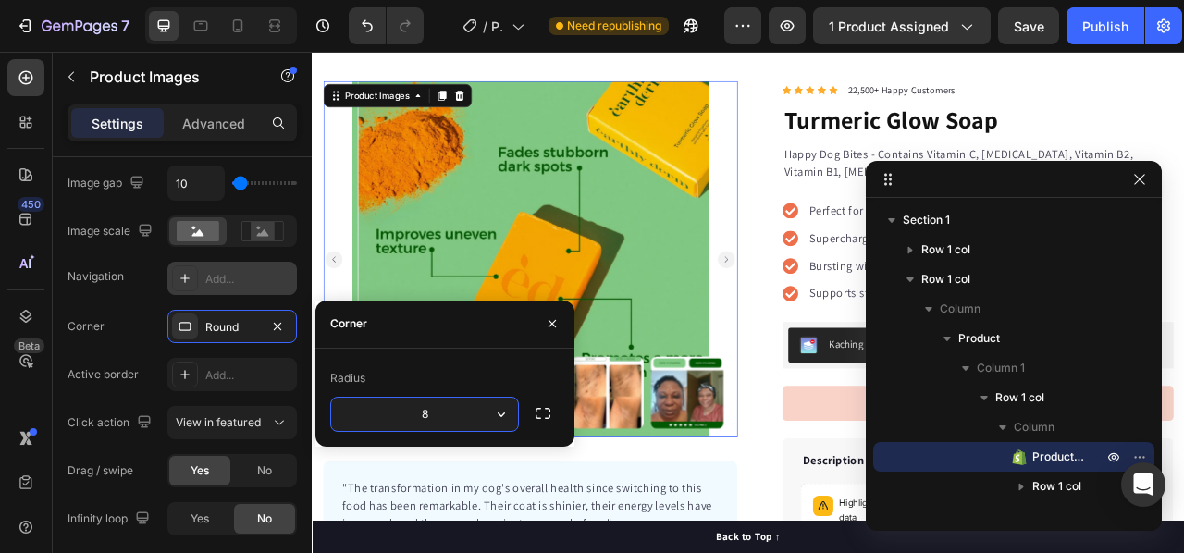
click at [404, 421] on input "8" at bounding box center [424, 414] width 187 height 33
click at [137, 395] on div "Corner Round Active border Add... Click action View in featured Drag / swipe Ye…" at bounding box center [182, 423] width 229 height 226
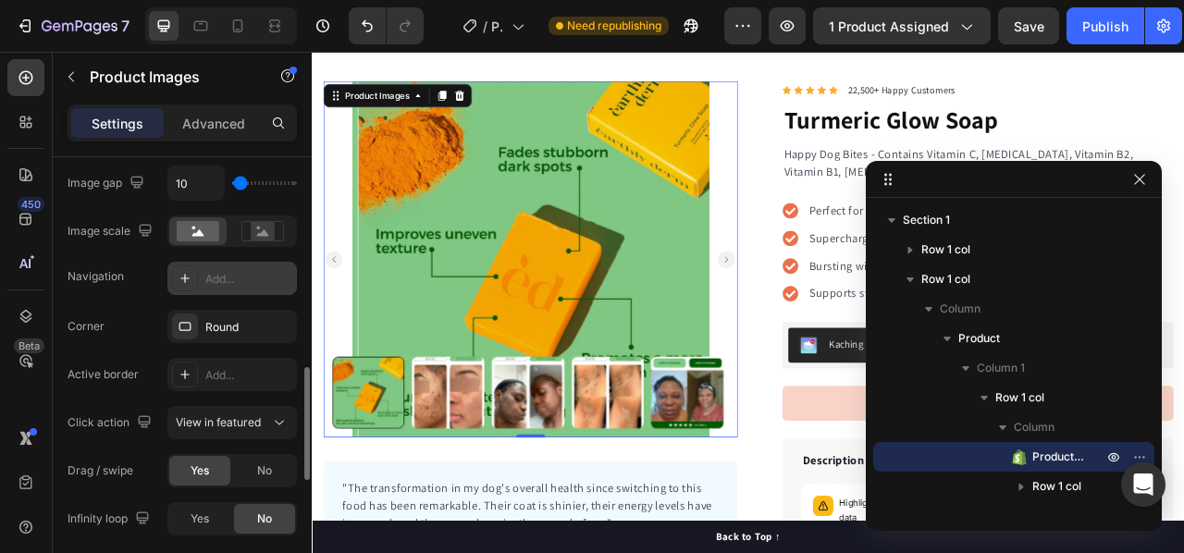
scroll to position [925, 0]
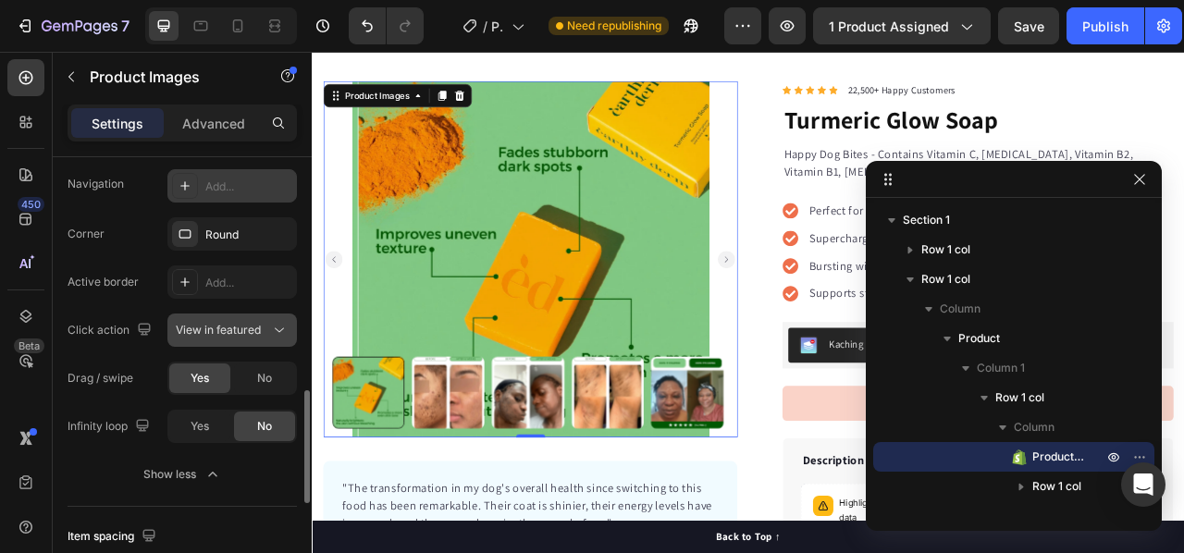
click at [205, 342] on button "View in featured" at bounding box center [231, 330] width 129 height 33
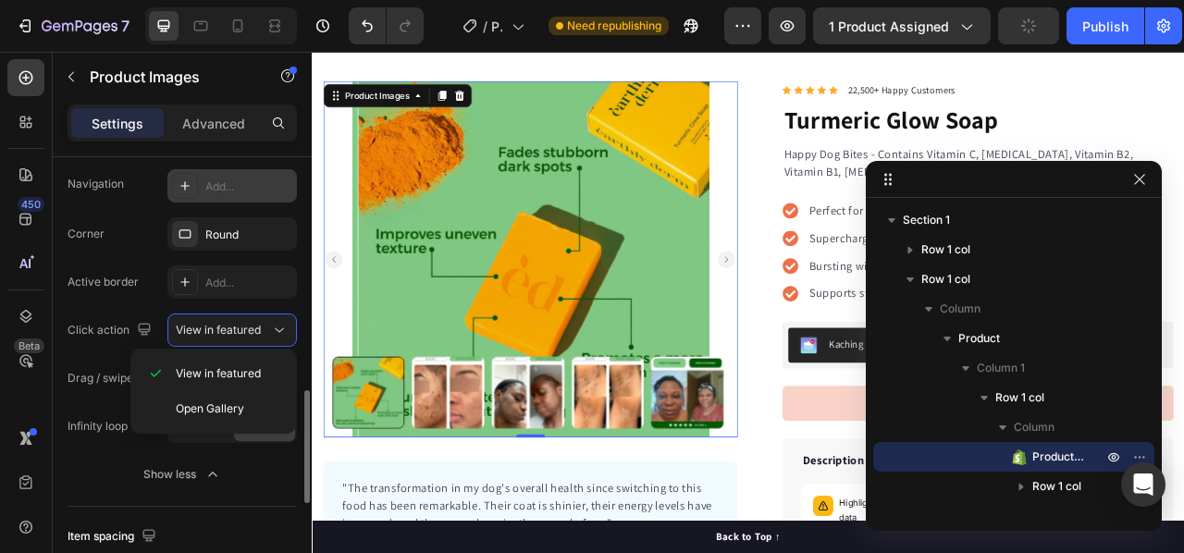
click at [94, 336] on div "Click action" at bounding box center [112, 330] width 88 height 25
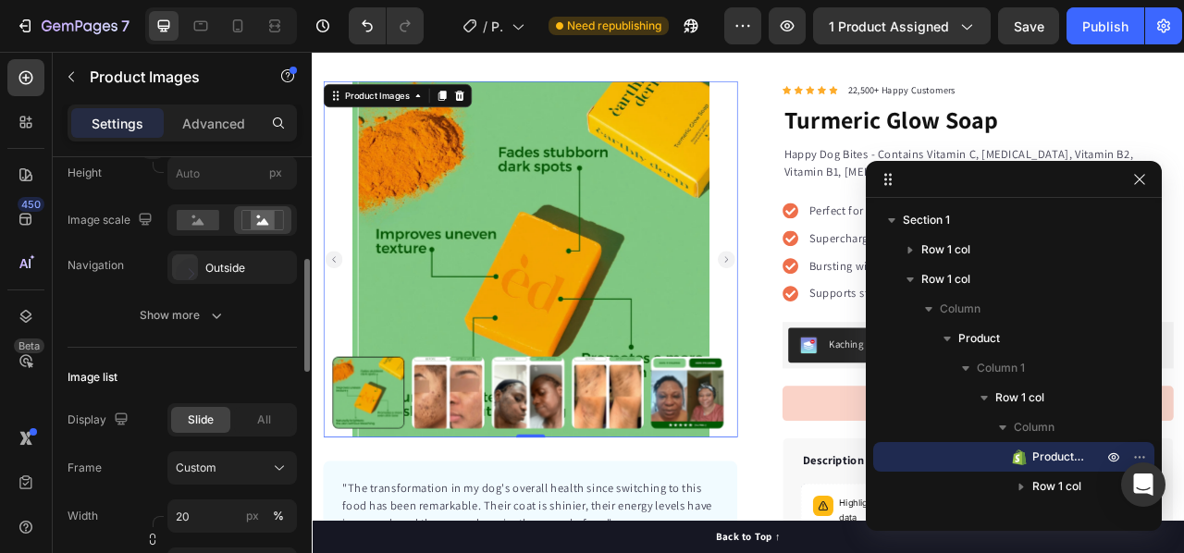
scroll to position [310, 0]
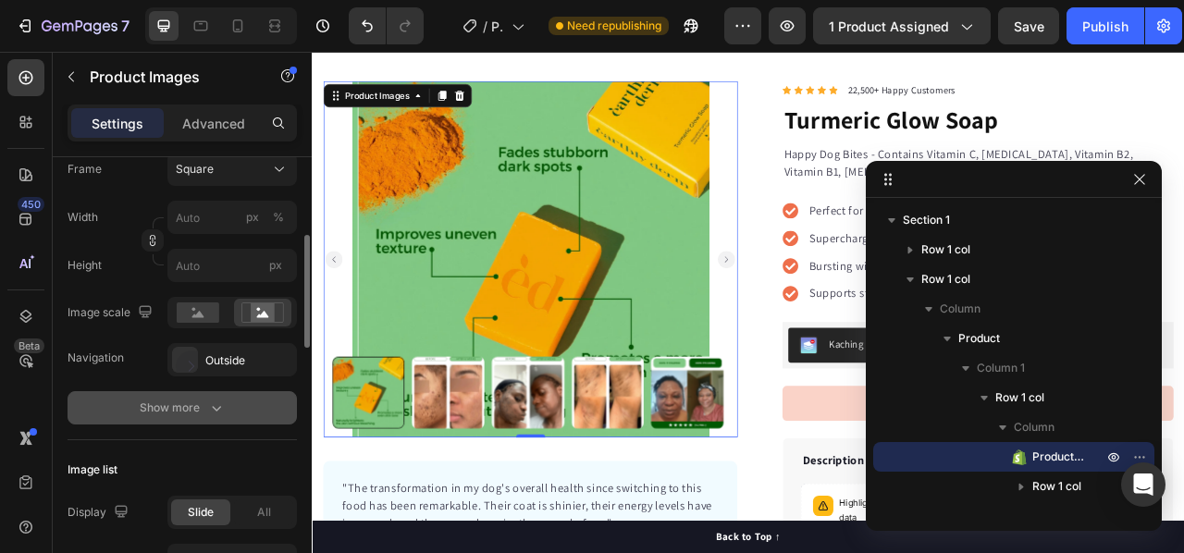
click at [190, 410] on div "Show more" at bounding box center [183, 408] width 86 height 18
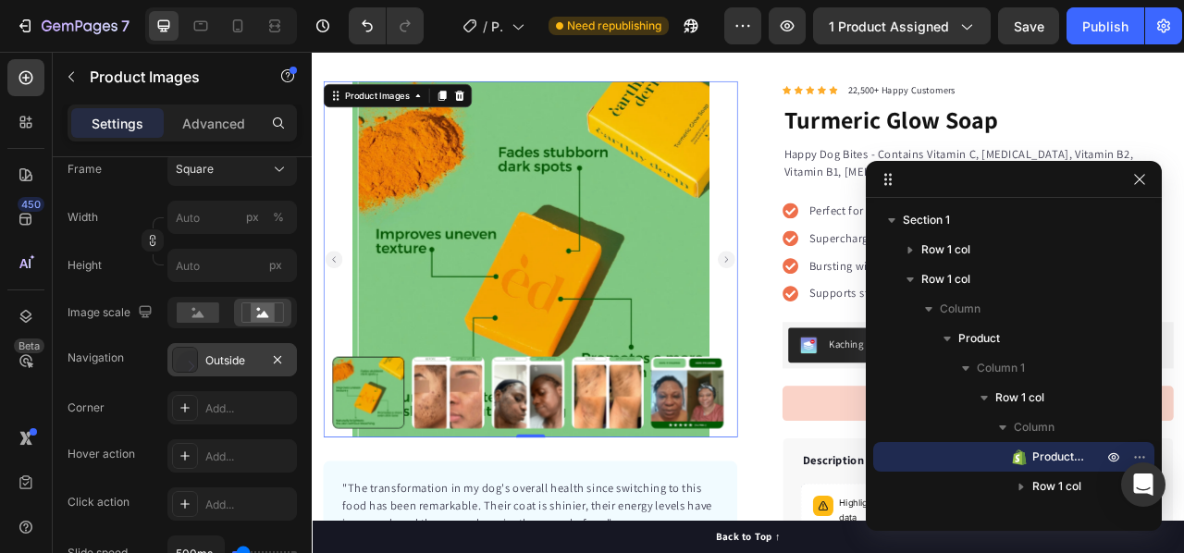
click at [213, 354] on div "Outside" at bounding box center [232, 360] width 54 height 17
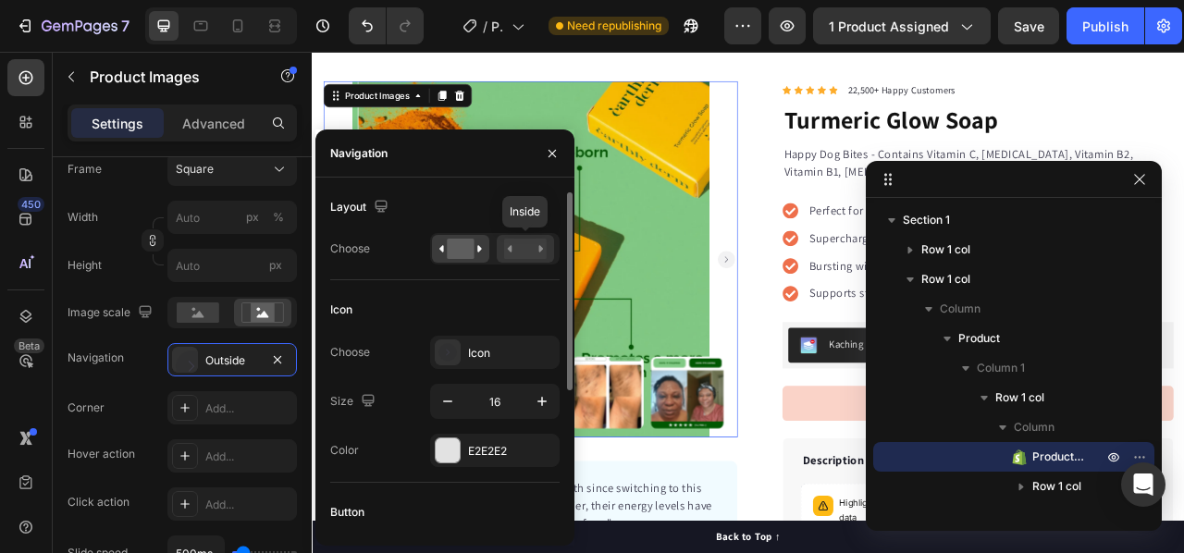
click at [516, 253] on rect at bounding box center [525, 249] width 43 height 20
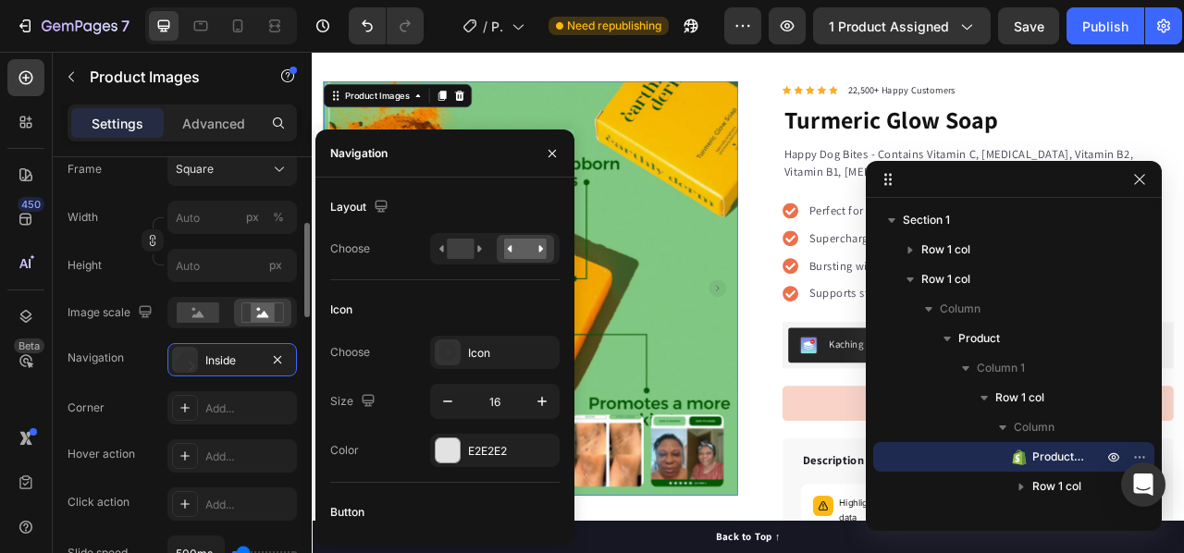
click at [144, 351] on div "Navigation Inside" at bounding box center [182, 359] width 229 height 33
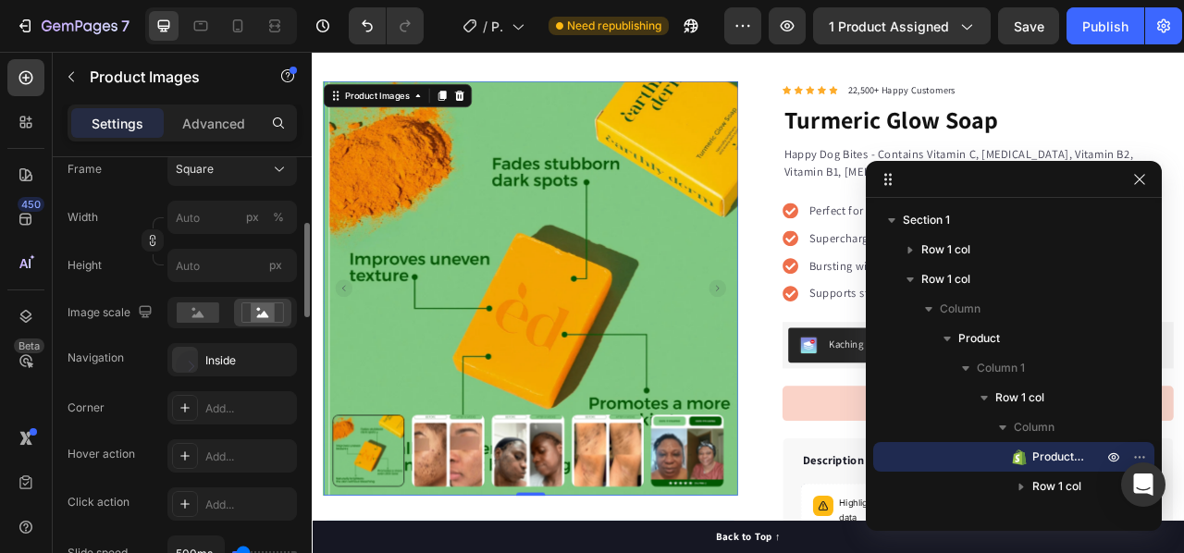
scroll to position [217, 0]
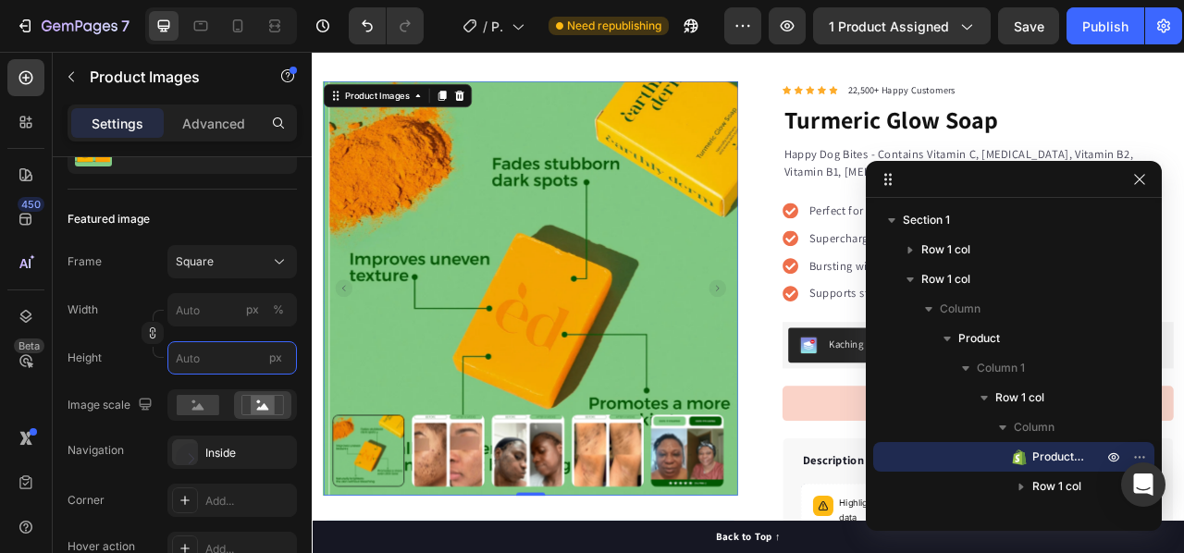
click at [198, 357] on input "px" at bounding box center [231, 357] width 129 height 33
type input "1"
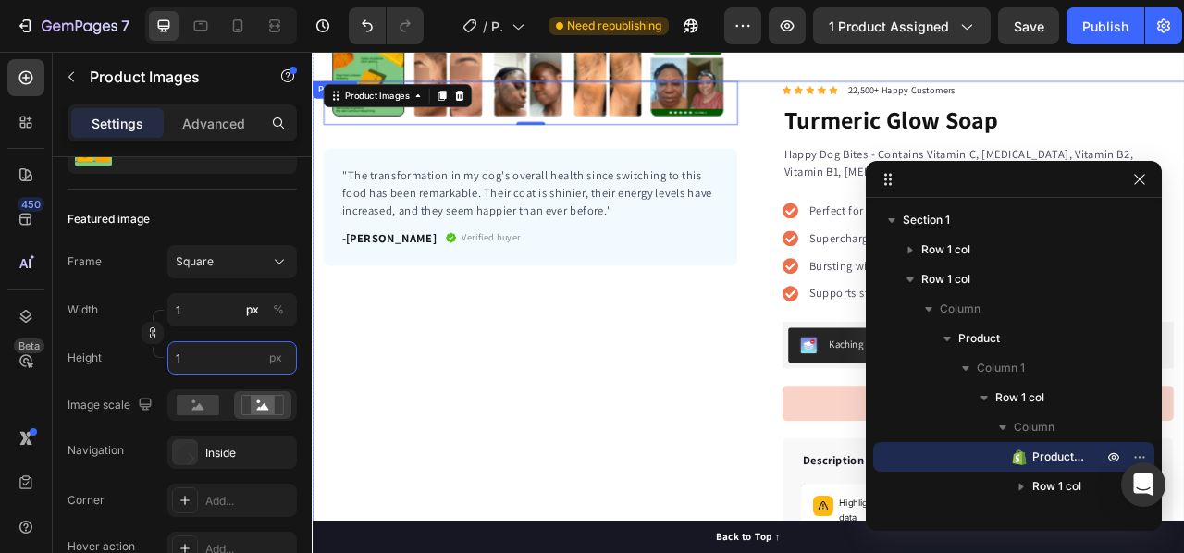
scroll to position [0, 0]
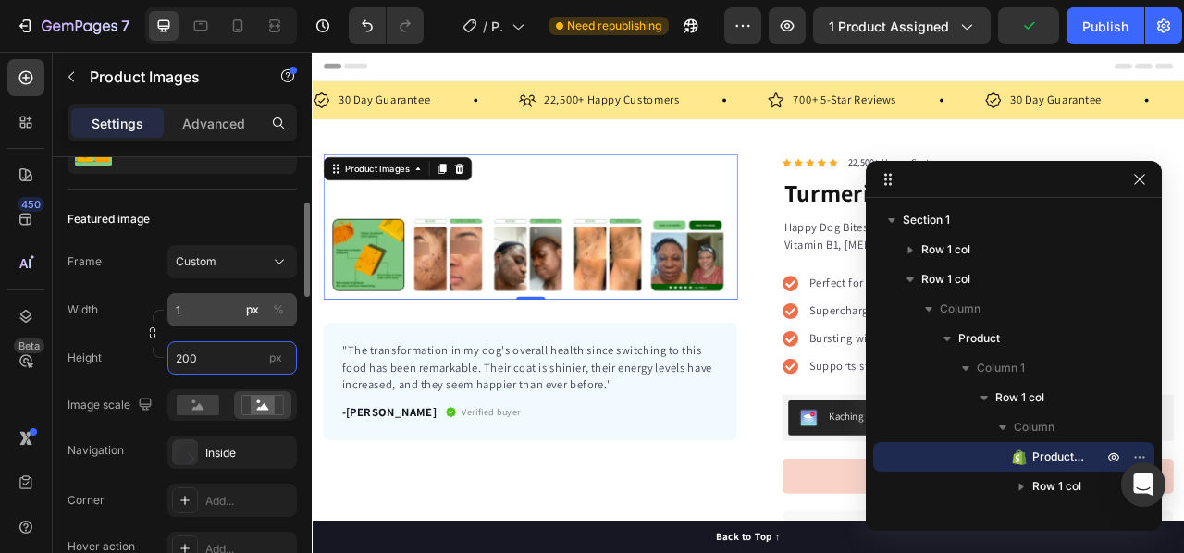
type input "200"
click at [191, 302] on input "1" at bounding box center [231, 309] width 129 height 33
click at [280, 307] on div "%" at bounding box center [278, 310] width 11 height 17
click at [206, 314] on input "1" at bounding box center [231, 309] width 129 height 33
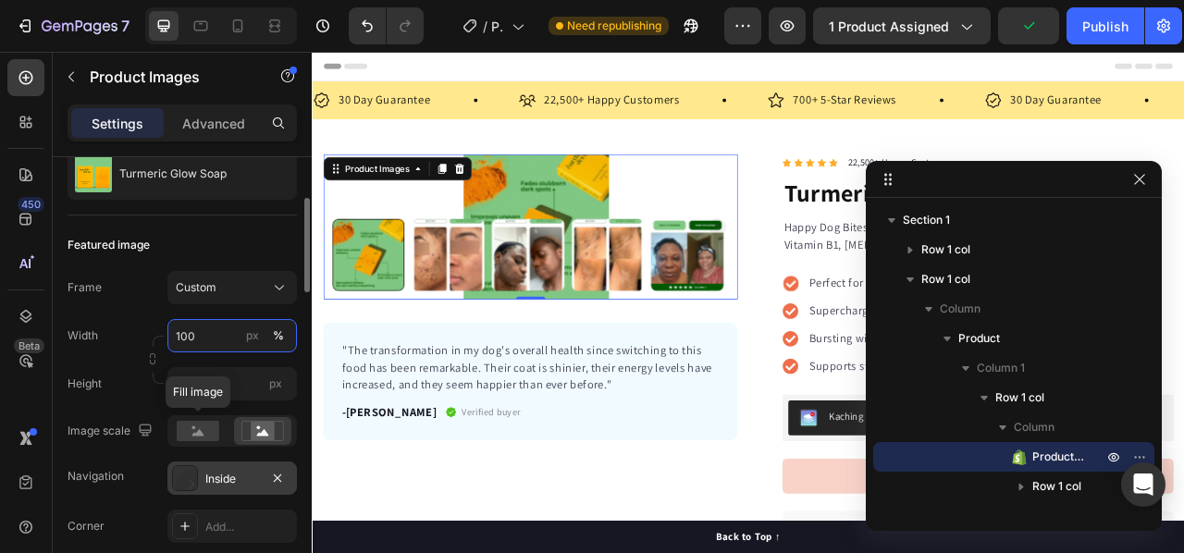
scroll to position [191, 0]
type input "100"
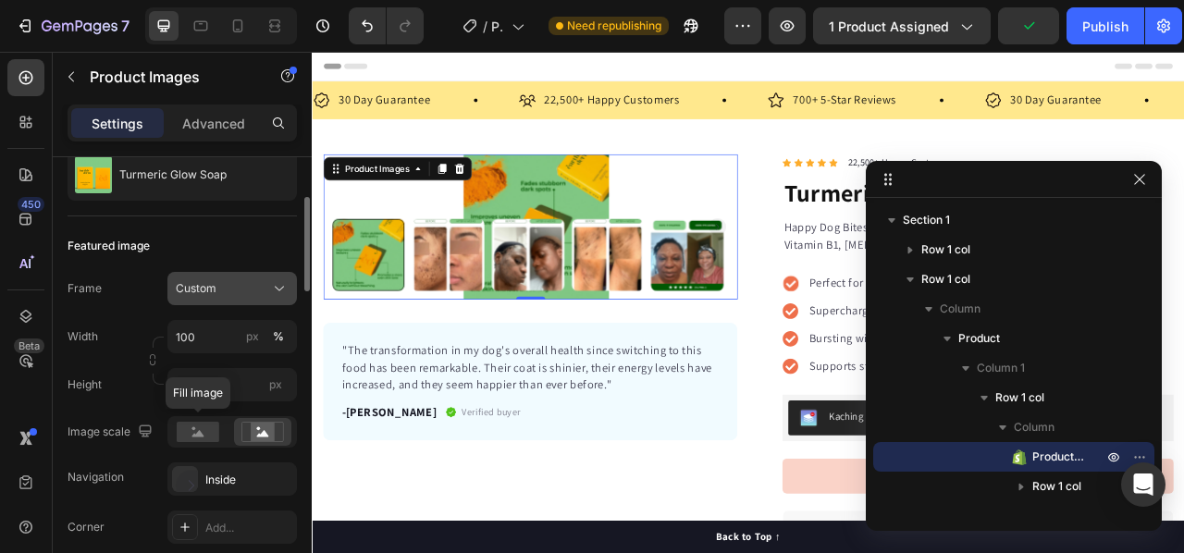
click at [216, 297] on button "Custom" at bounding box center [231, 288] width 129 height 33
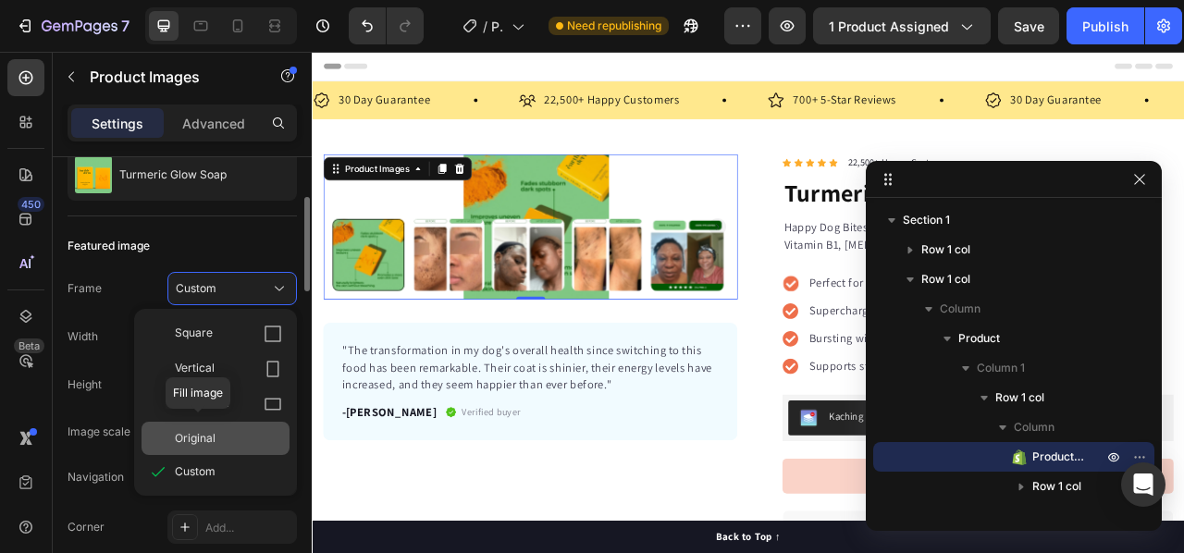
click at [206, 444] on span "Original" at bounding box center [195, 438] width 41 height 17
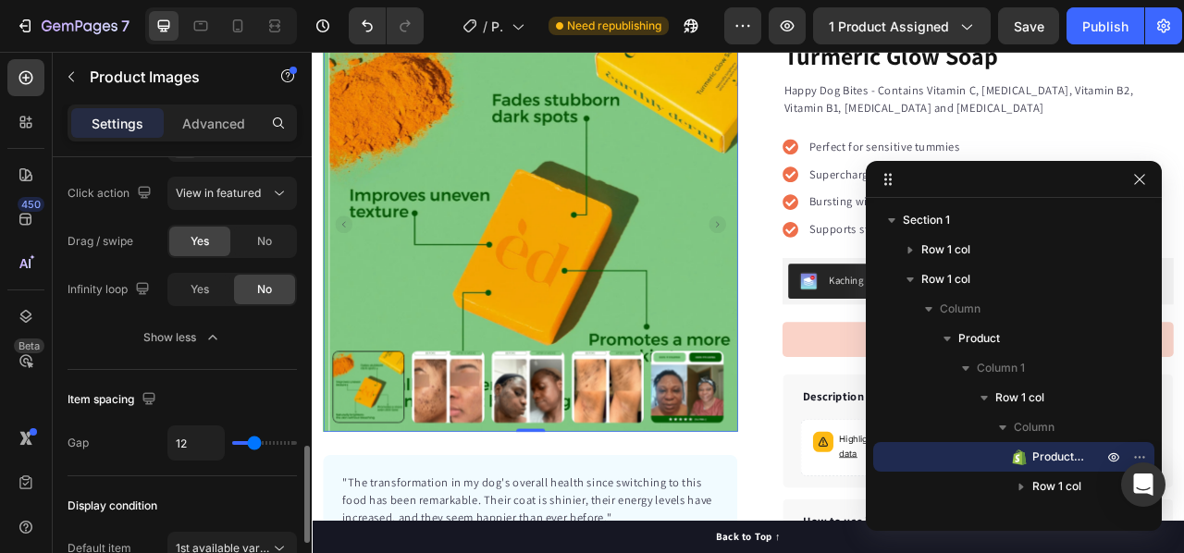
scroll to position [1356, 0]
type input "14"
type input "20"
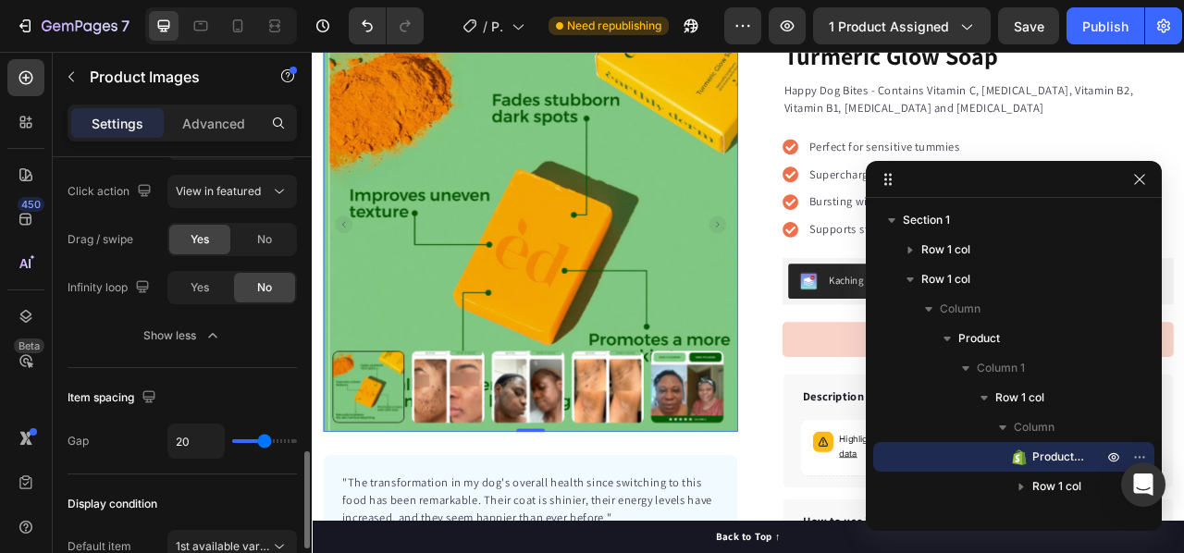
type input "37"
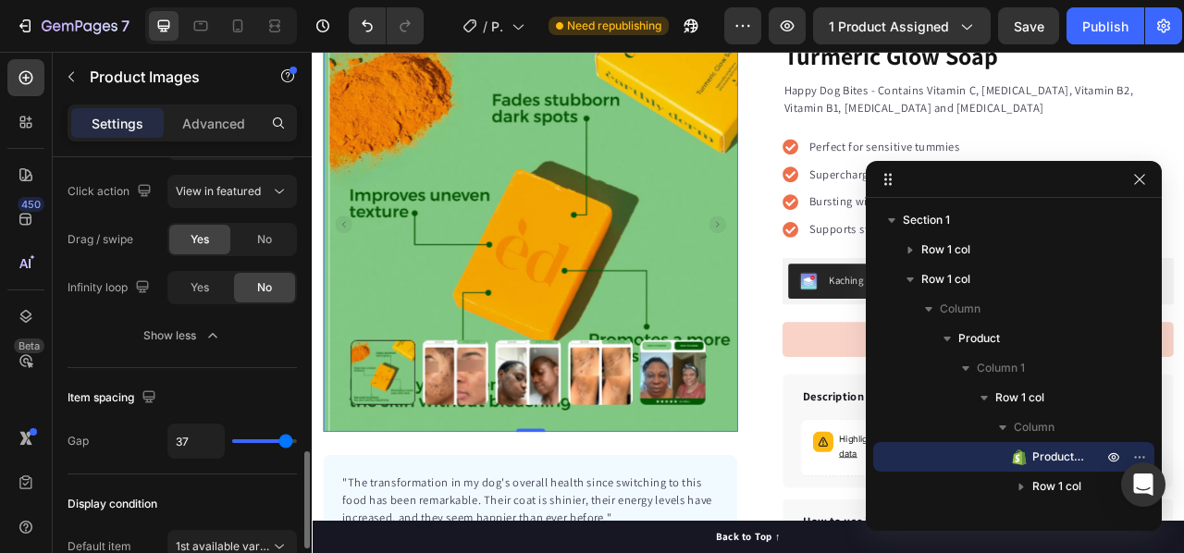
type input "38"
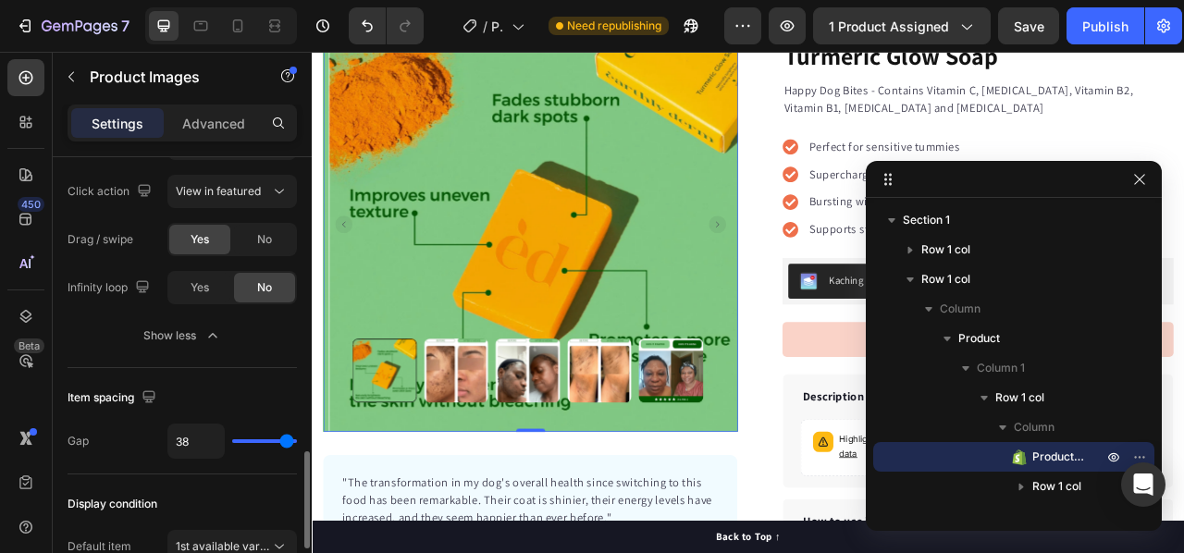
type input "40"
type input "10"
type input "0"
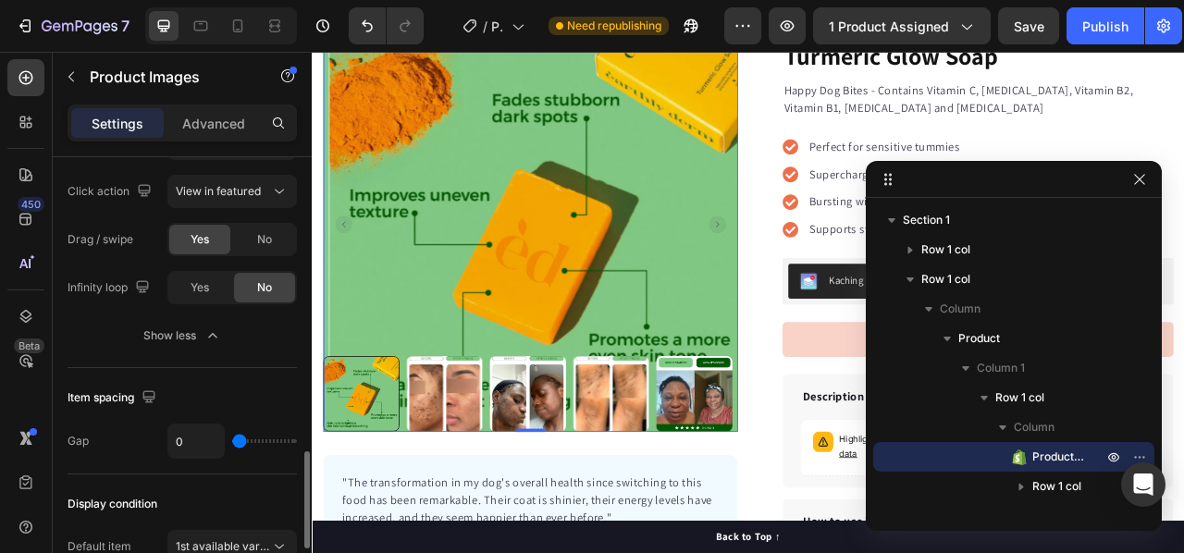
drag, startPoint x: 252, startPoint y: 436, endPoint x: 163, endPoint y: 480, distance: 100.1
type input "0"
click at [232, 443] on input "range" at bounding box center [264, 441] width 65 height 4
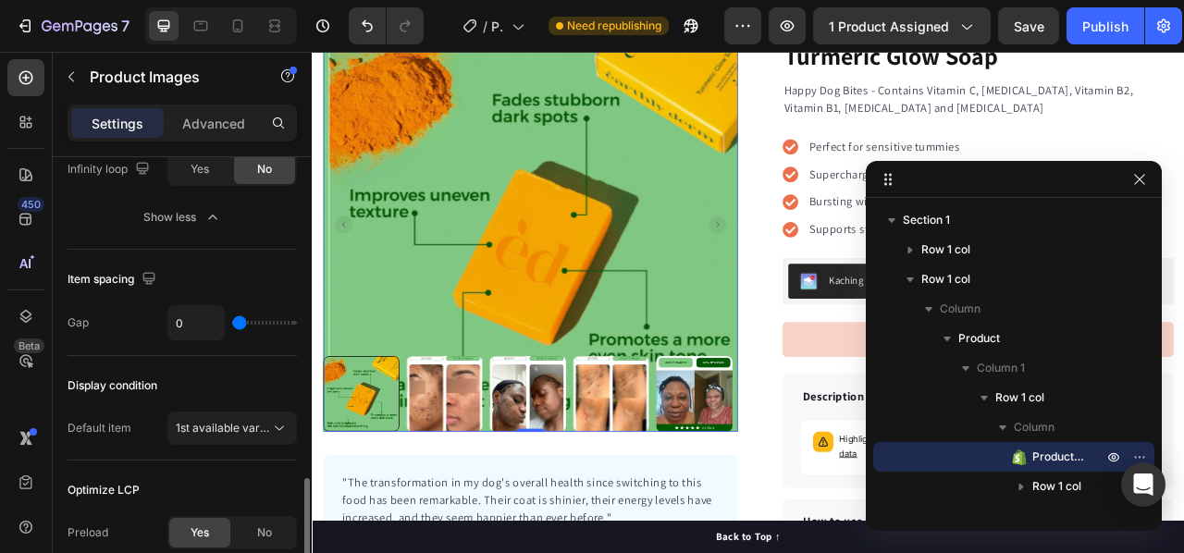
scroll to position [1475, 0]
click at [210, 420] on span "1st available variant" at bounding box center [228, 427] width 104 height 14
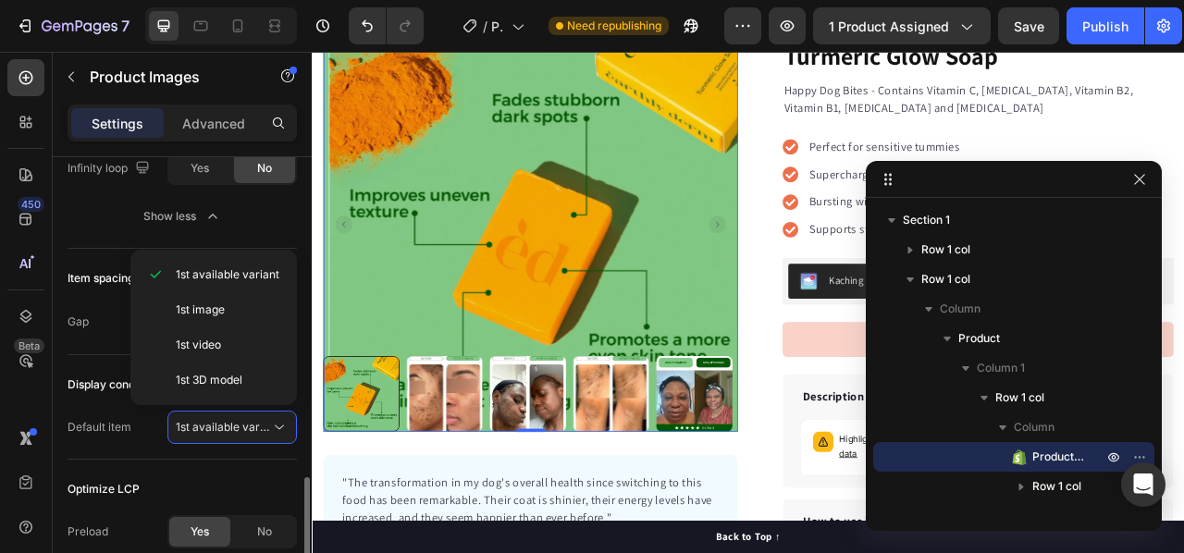
click at [150, 462] on div "Optimize LCP Preload Yes No" at bounding box center [182, 512] width 229 height 105
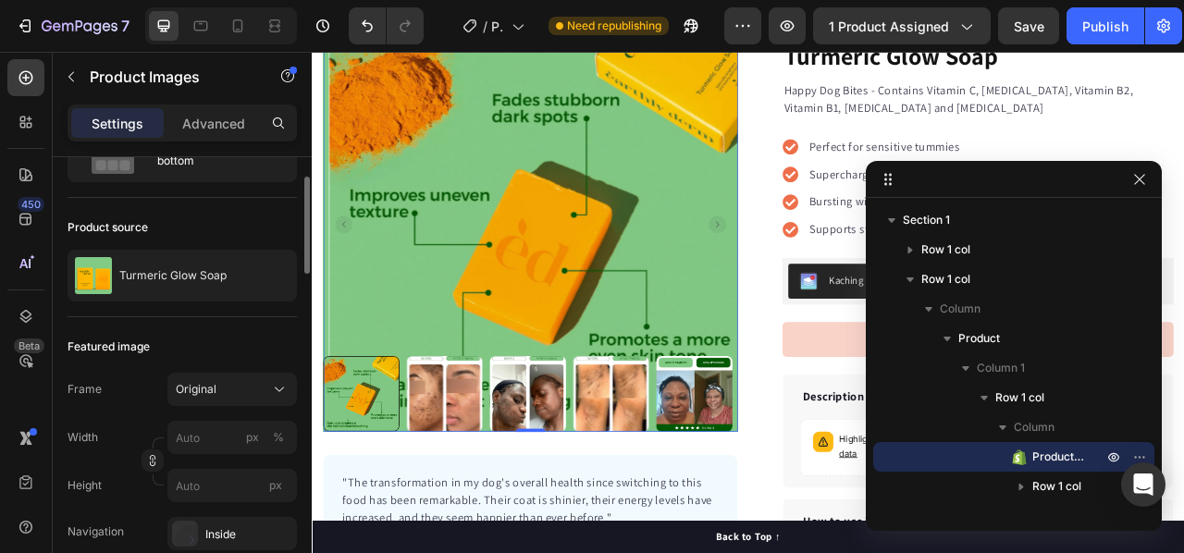
scroll to position [0, 0]
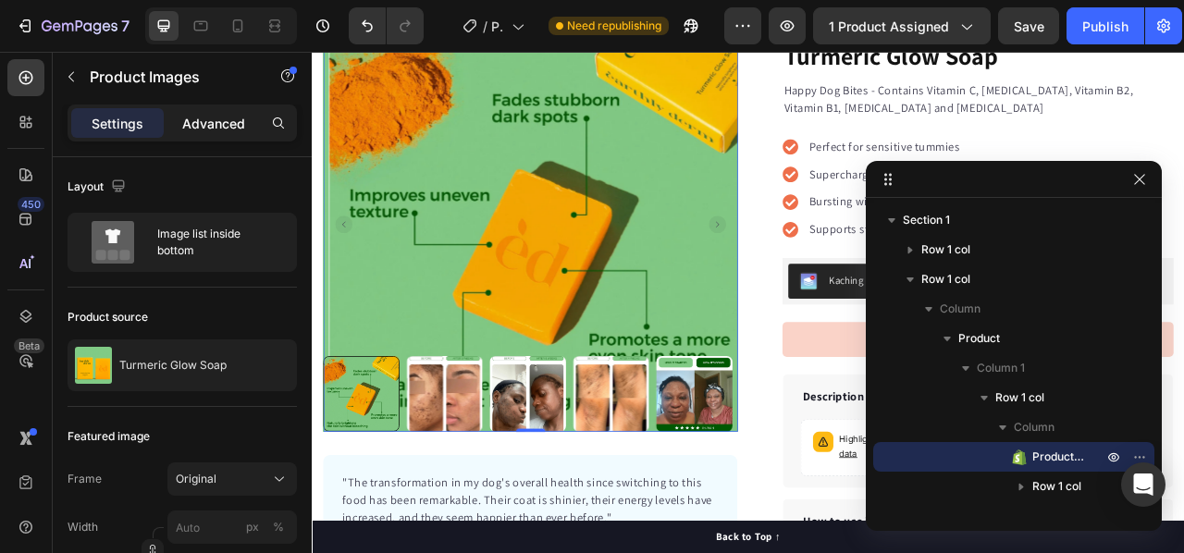
click at [191, 130] on p "Advanced" at bounding box center [213, 123] width 63 height 19
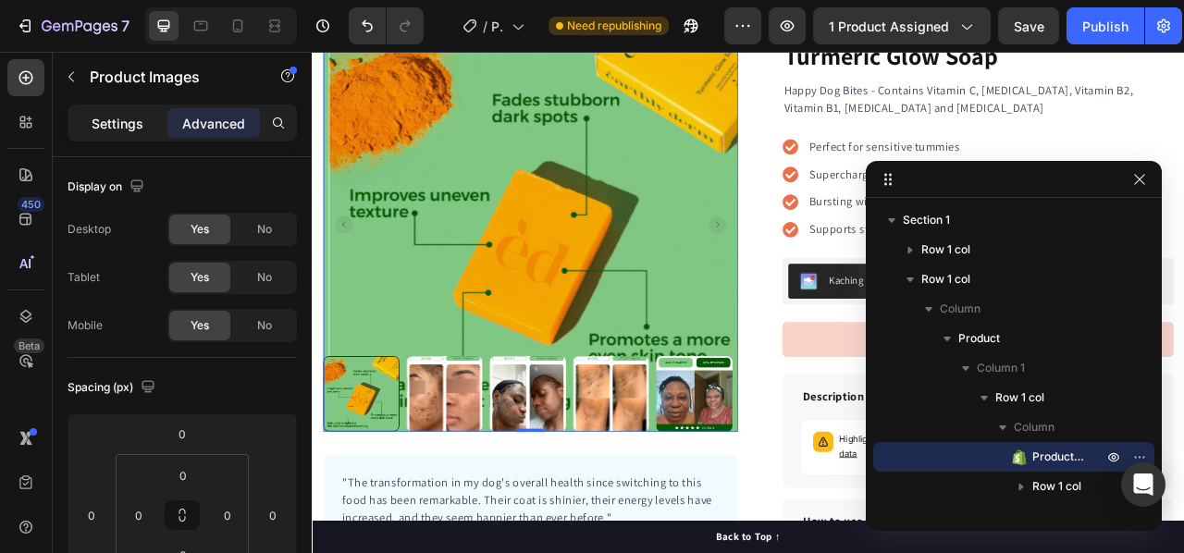
click at [92, 110] on div "Settings" at bounding box center [117, 123] width 92 height 30
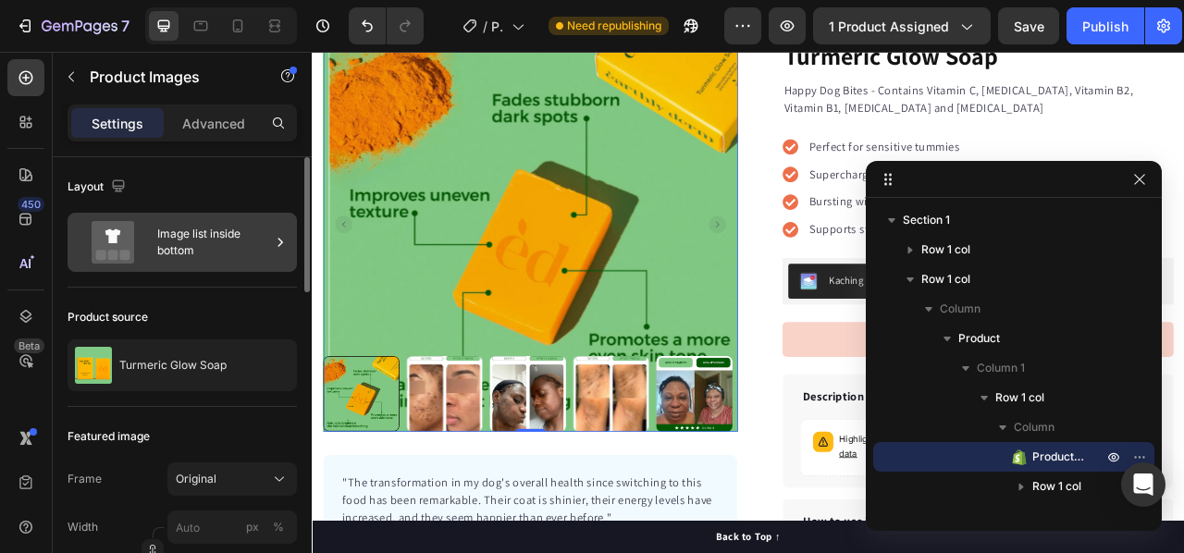
click at [145, 232] on icon at bounding box center [113, 242] width 74 height 43
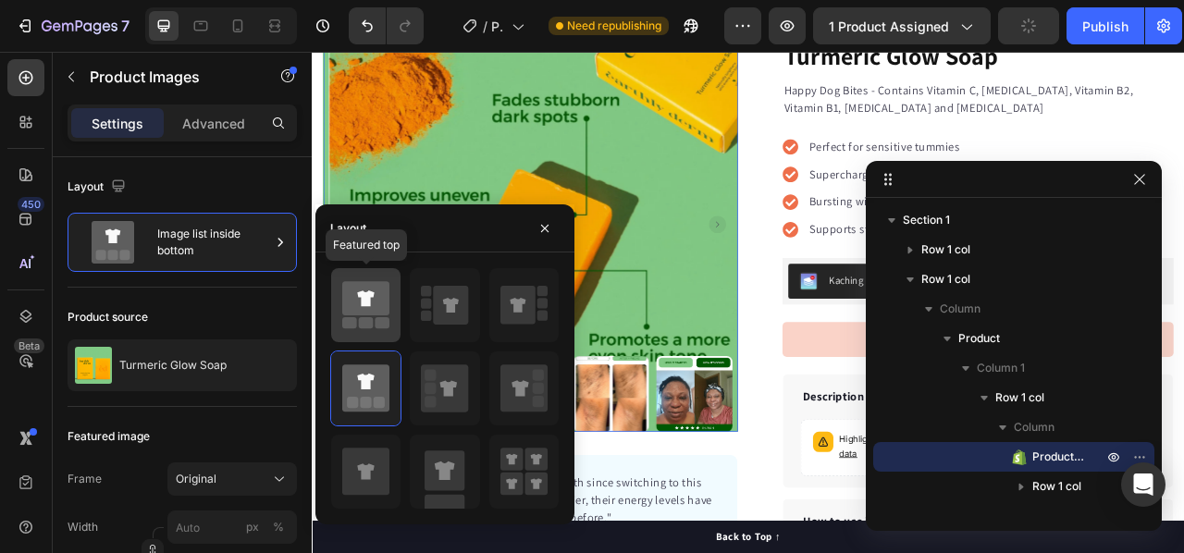
click at [360, 332] on div at bounding box center [365, 305] width 69 height 74
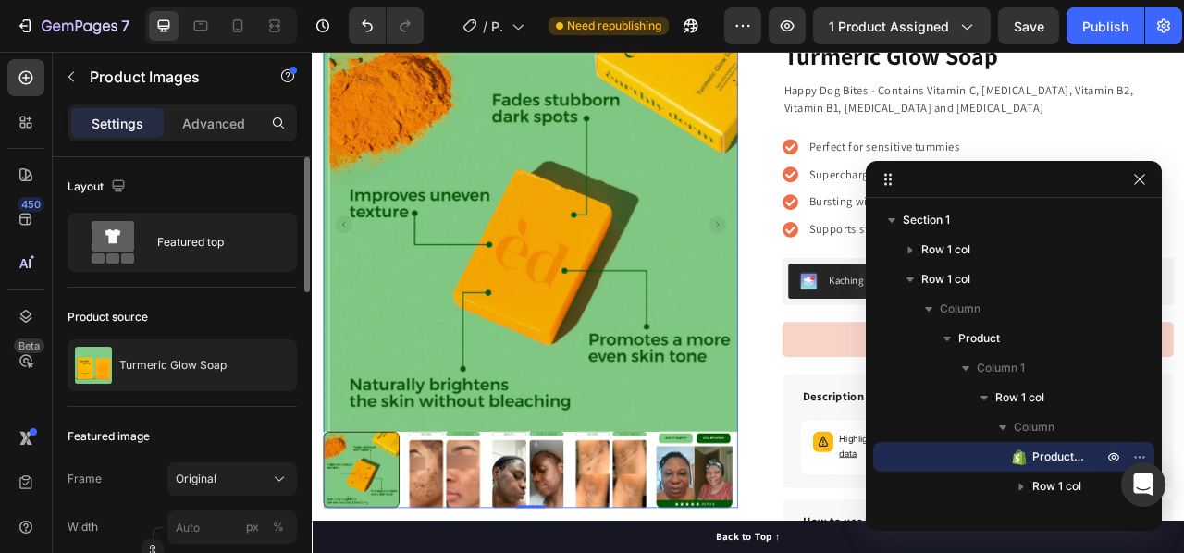
click at [222, 288] on div "Product source Turmeric Glow Soap" at bounding box center [182, 347] width 229 height 119
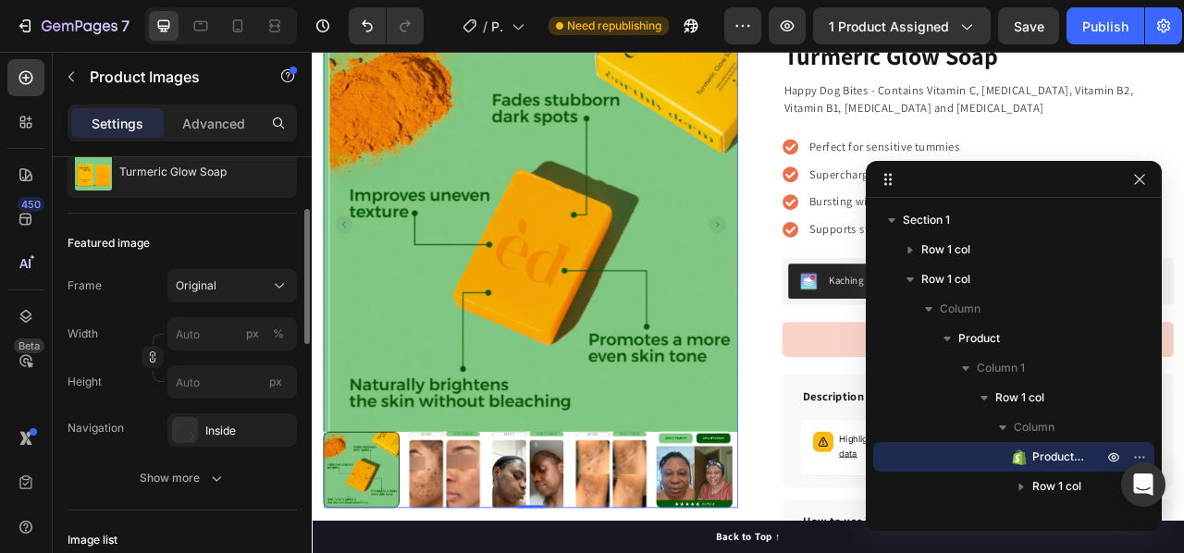
scroll to position [188, 0]
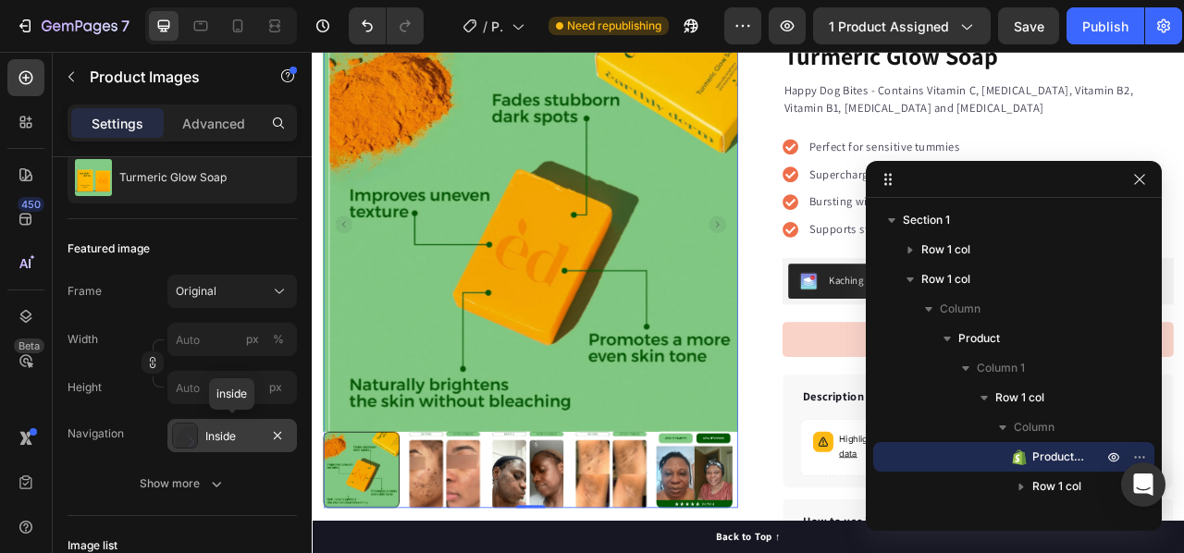
click at [234, 441] on div "Inside" at bounding box center [232, 436] width 54 height 17
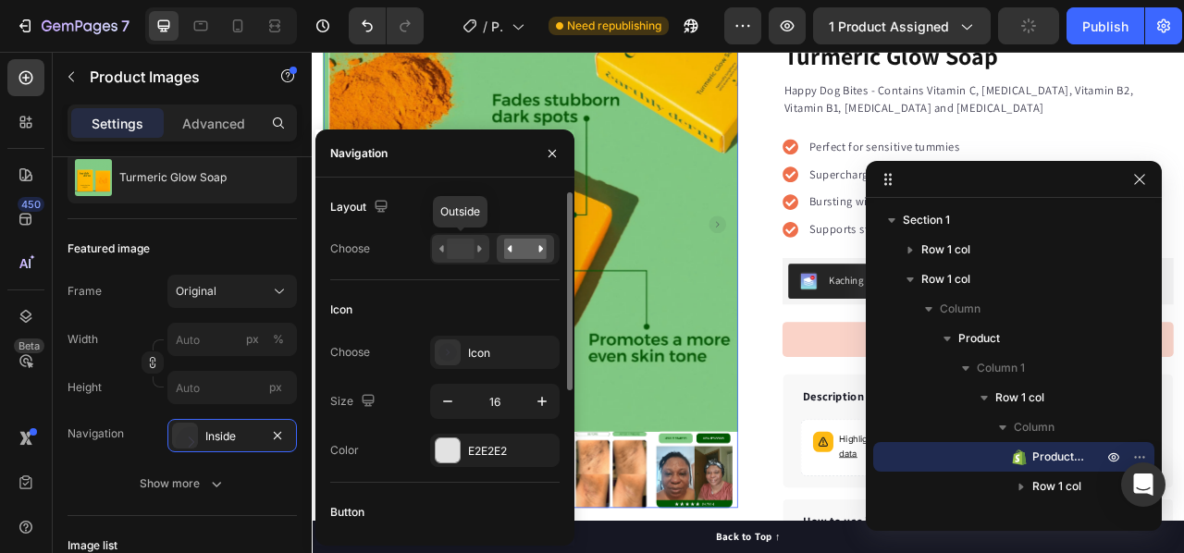
click at [449, 249] on rect at bounding box center [460, 249] width 27 height 20
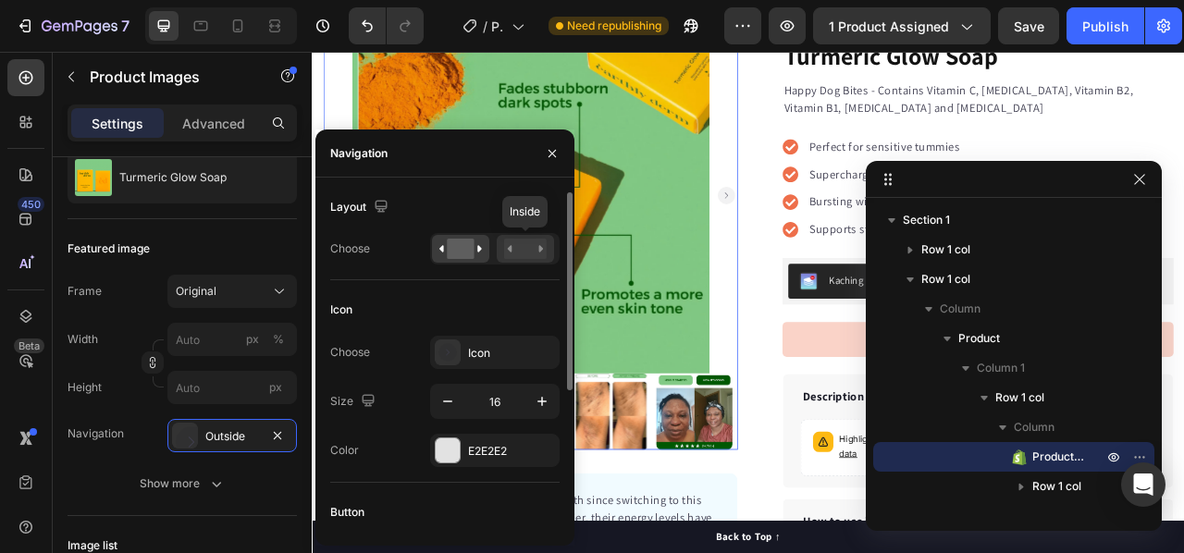
click at [506, 254] on rect at bounding box center [525, 249] width 43 height 20
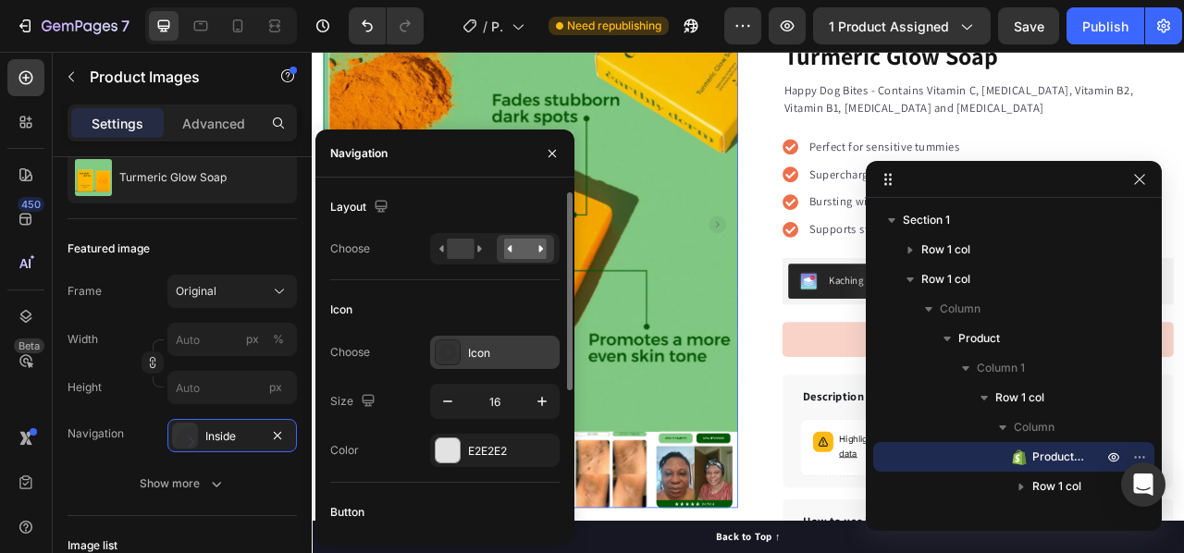
click at [448, 346] on rect at bounding box center [447, 352] width 18 height 18
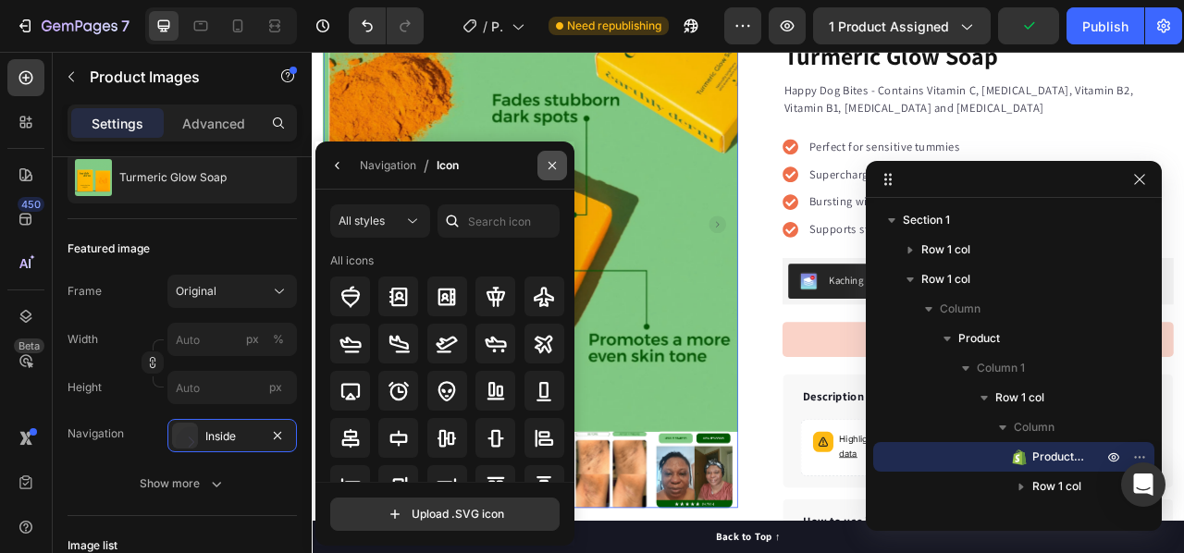
click at [549, 162] on icon "button" at bounding box center [552, 165] width 15 height 15
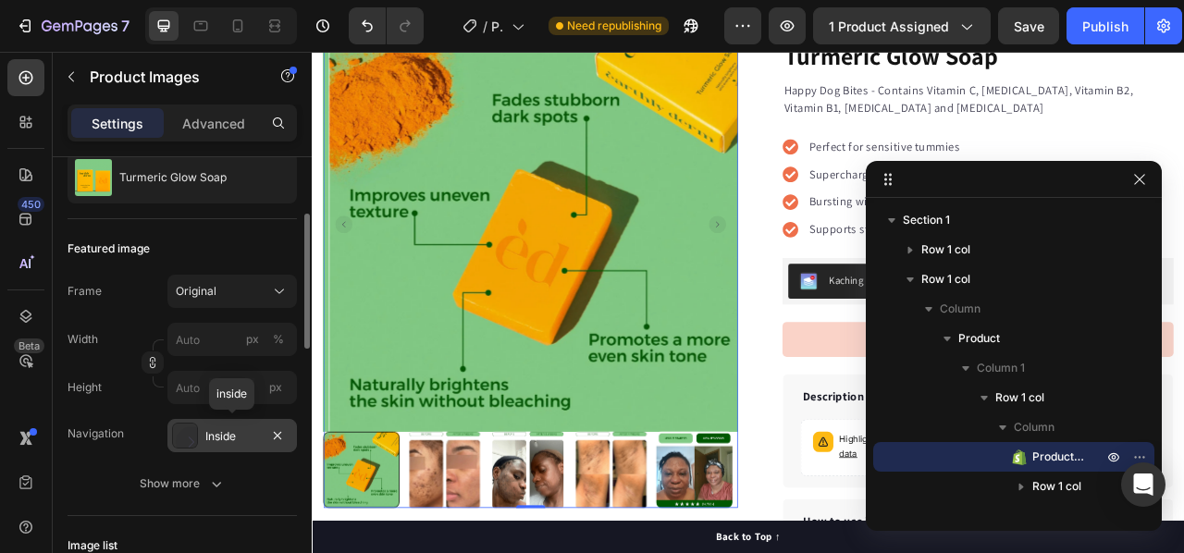
click at [215, 446] on div "Inside" at bounding box center [231, 435] width 129 height 33
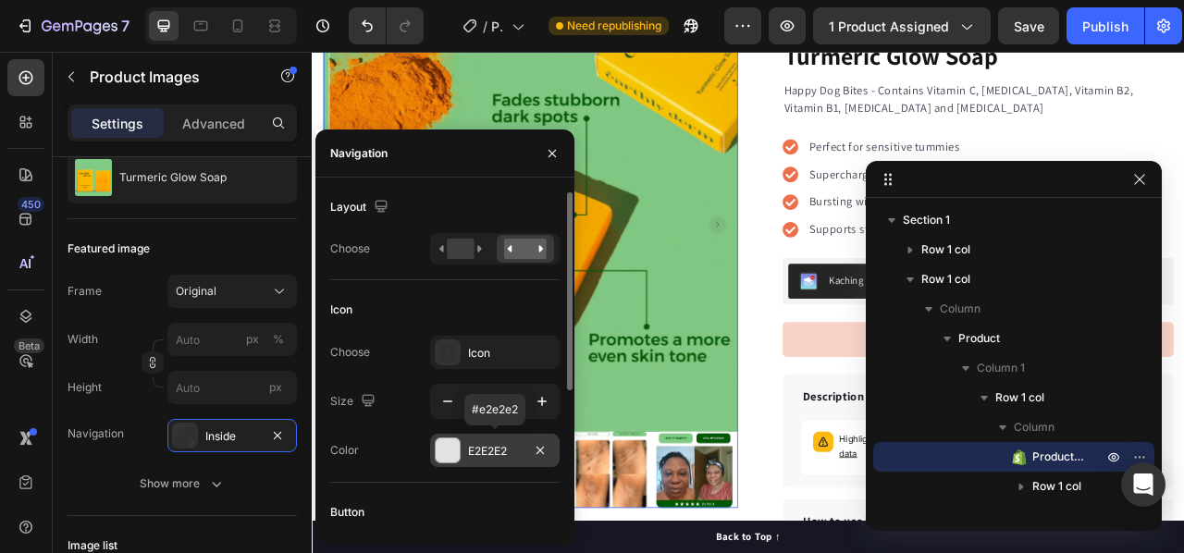
click at [440, 449] on div at bounding box center [448, 450] width 24 height 24
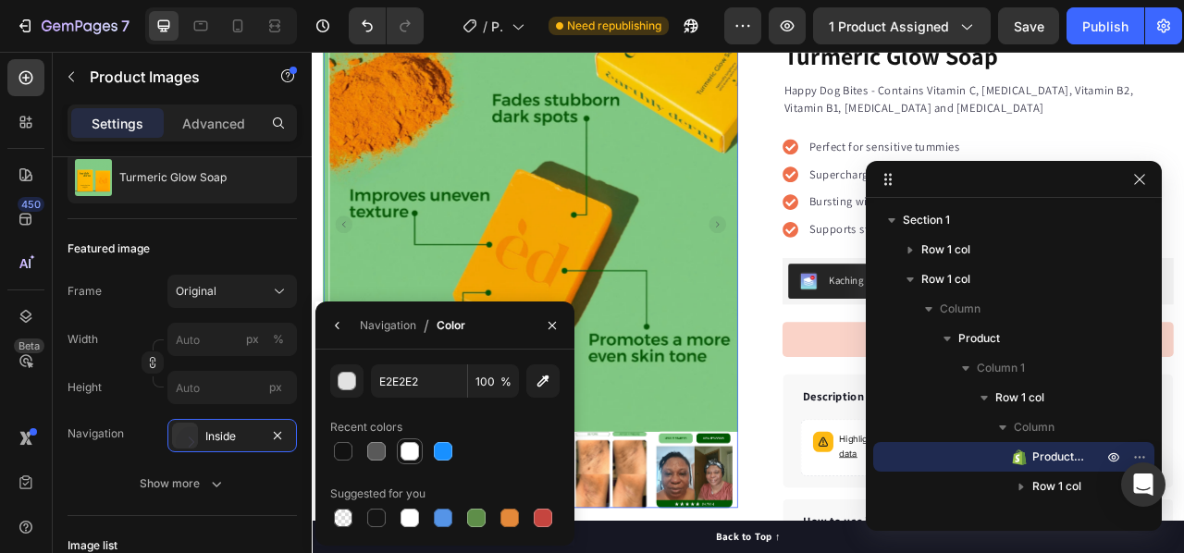
click at [414, 447] on div at bounding box center [409, 451] width 18 height 18
type input "FFFFFF"
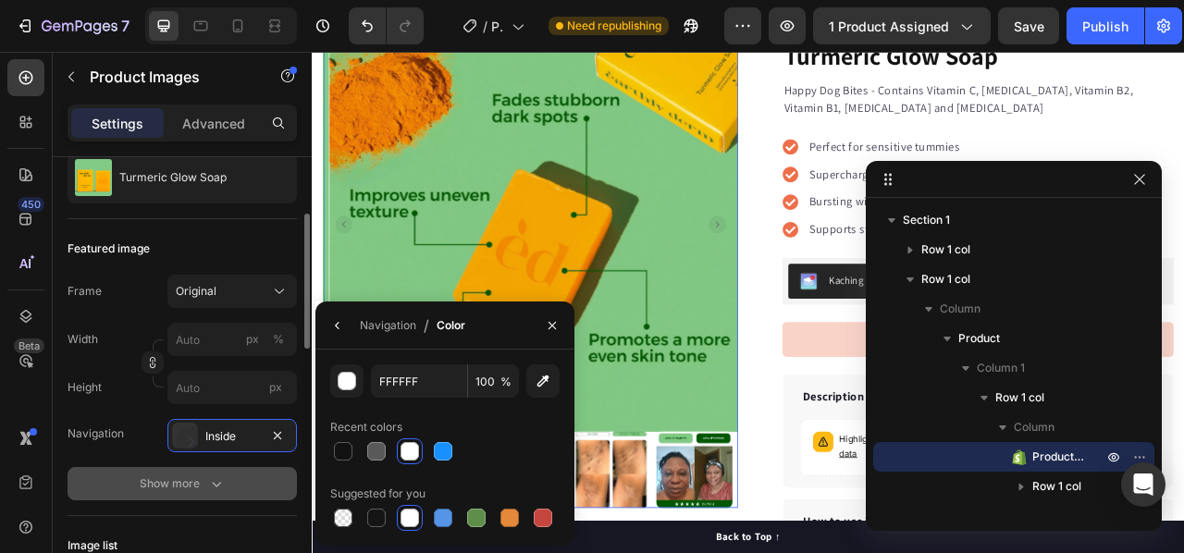
click at [195, 481] on div "Show more" at bounding box center [183, 483] width 86 height 18
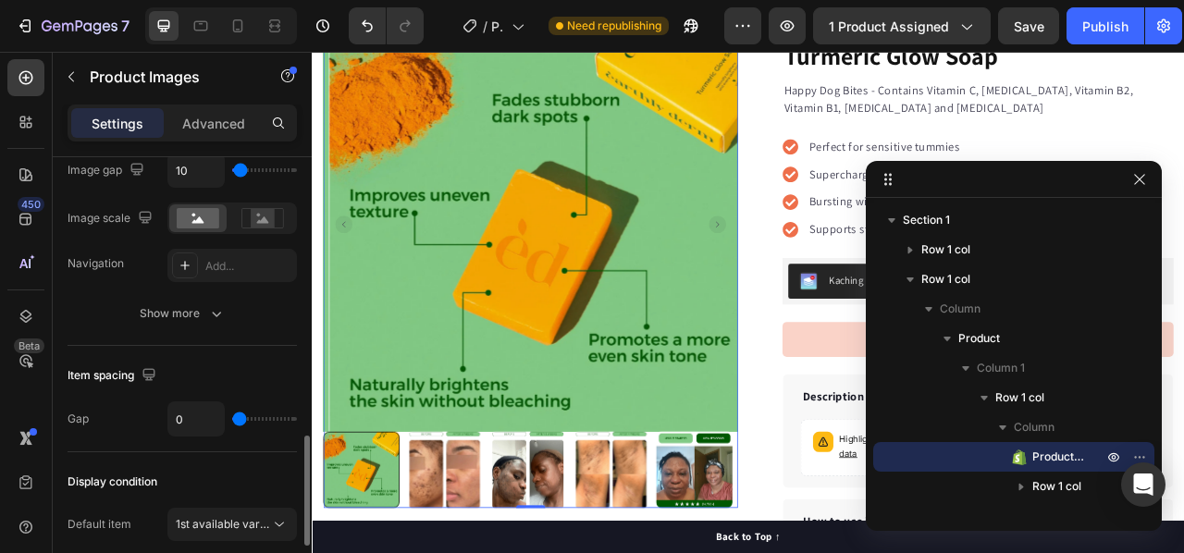
scroll to position [1139, 0]
type input "6"
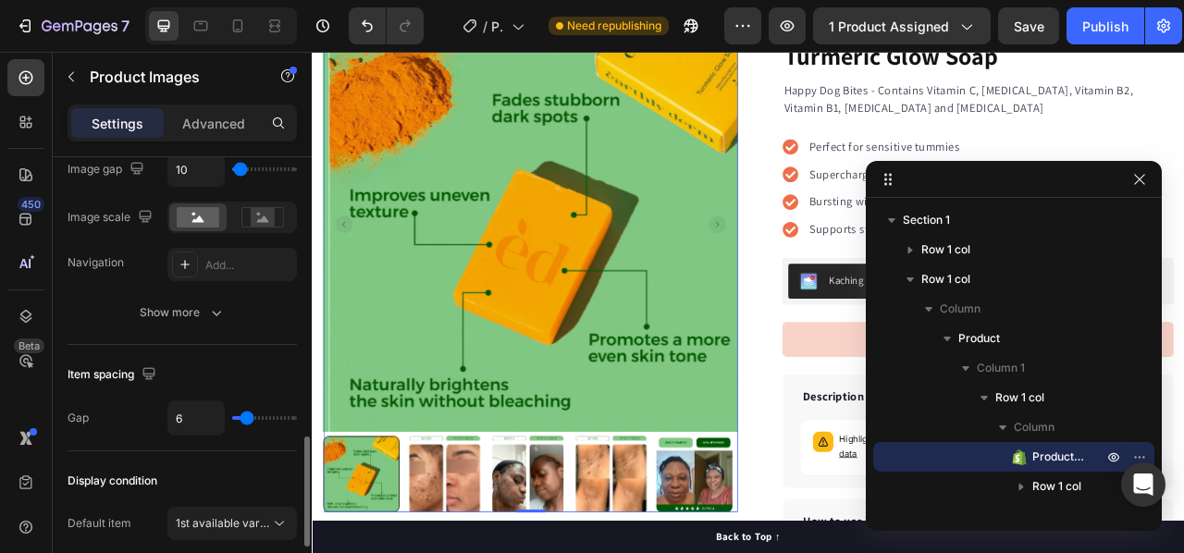
drag, startPoint x: 235, startPoint y: 414, endPoint x: 247, endPoint y: 414, distance: 12.0
type input "6"
click at [247, 416] on input "range" at bounding box center [264, 418] width 65 height 4
type input "9"
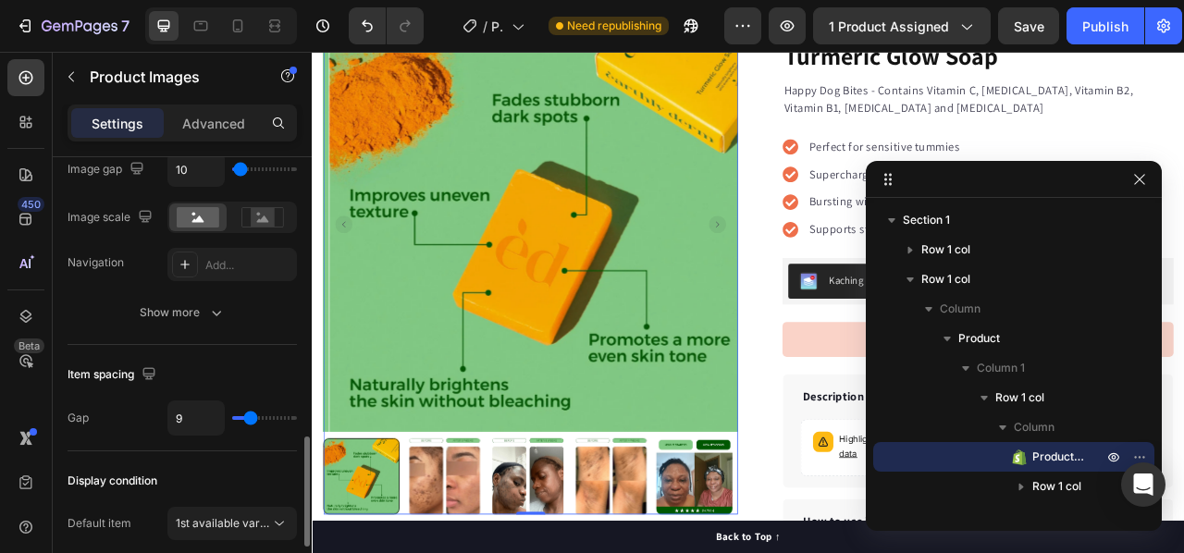
type input "10"
click at [252, 416] on input "range" at bounding box center [264, 418] width 65 height 4
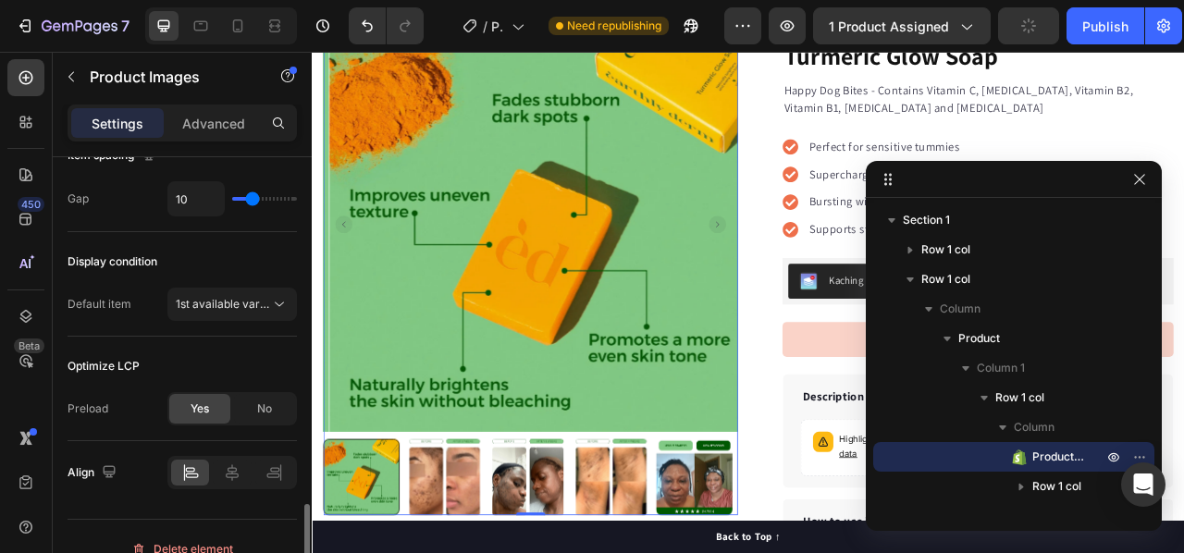
scroll to position [1378, 0]
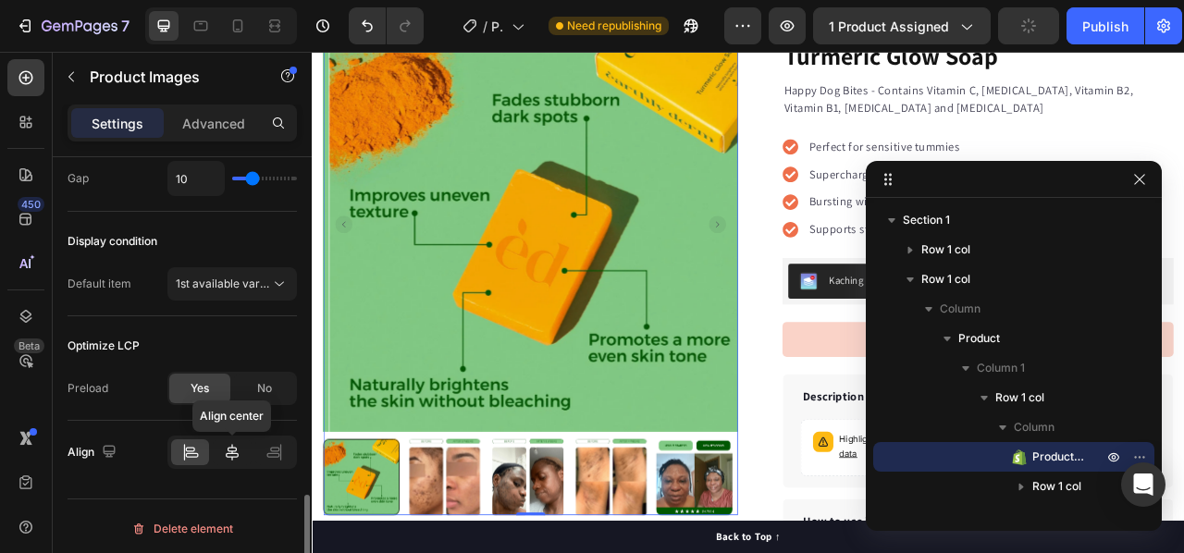
click at [223, 454] on icon at bounding box center [232, 452] width 18 height 18
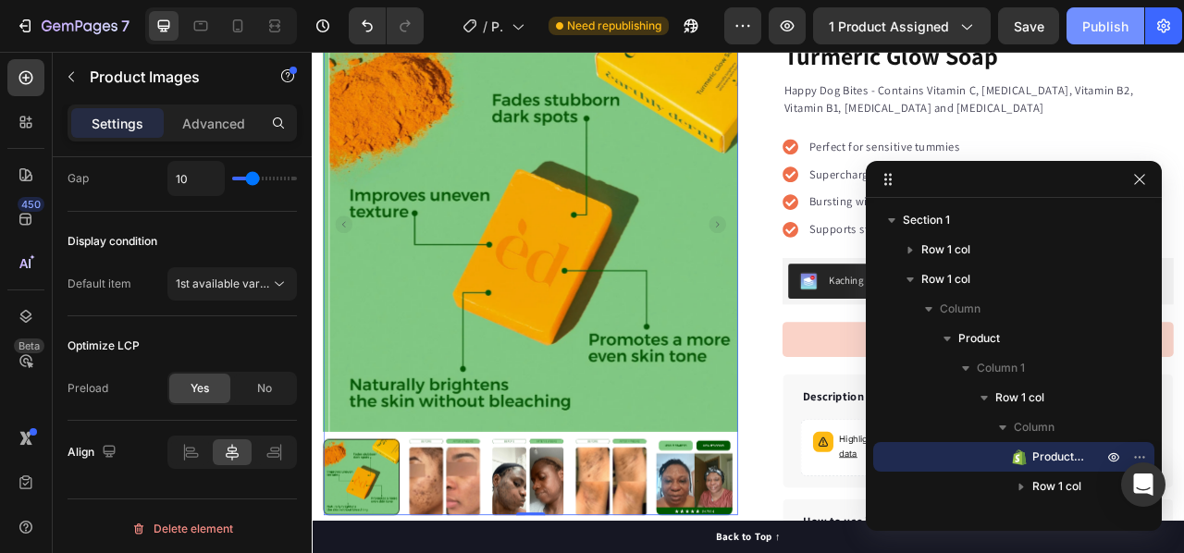
click at [1071, 29] on button "Publish" at bounding box center [1105, 25] width 78 height 37
click at [1139, 174] on icon "button" at bounding box center [1139, 179] width 15 height 15
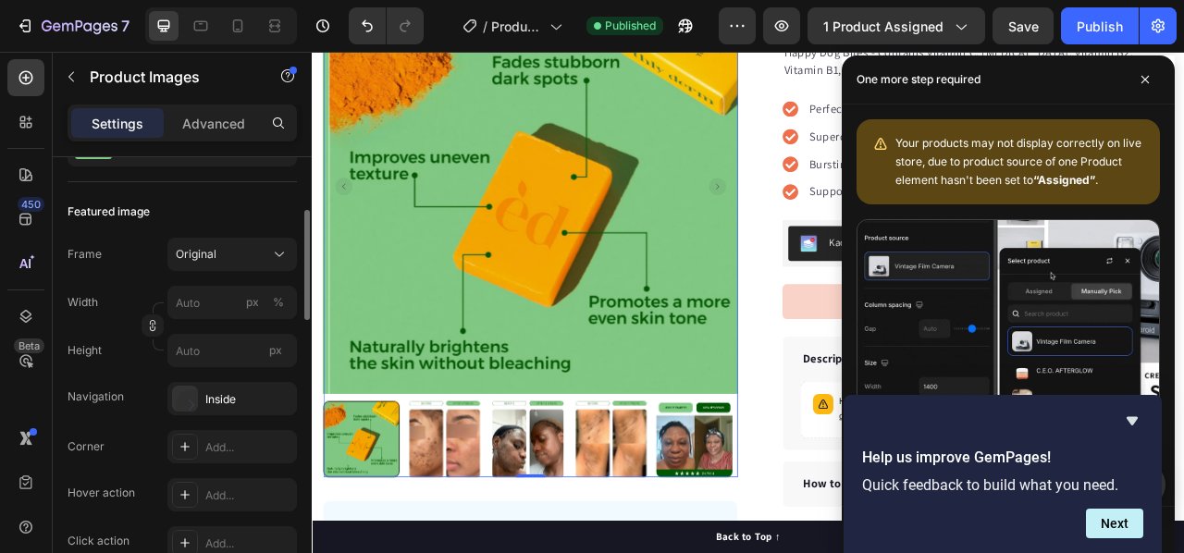
scroll to position [220, 0]
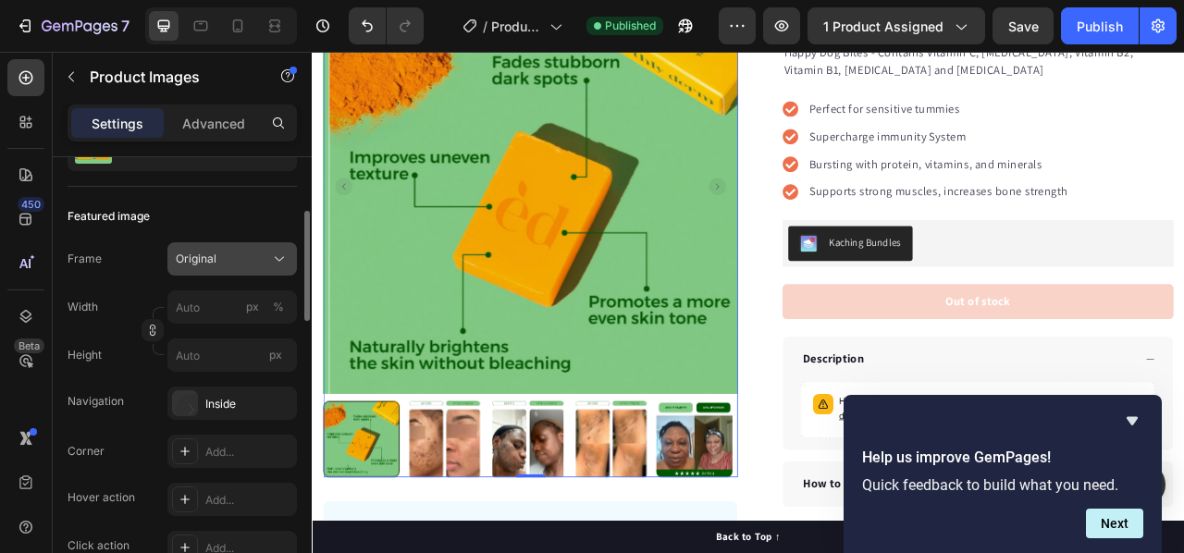
click at [215, 271] on button "Original" at bounding box center [231, 258] width 129 height 33
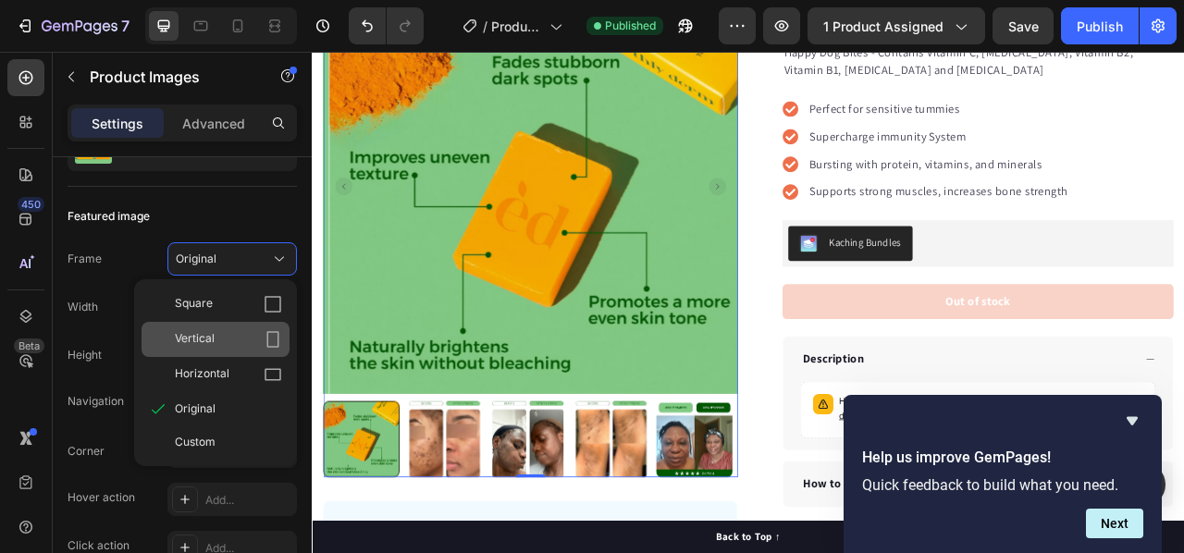
click at [216, 332] on div "Vertical" at bounding box center [228, 339] width 107 height 18
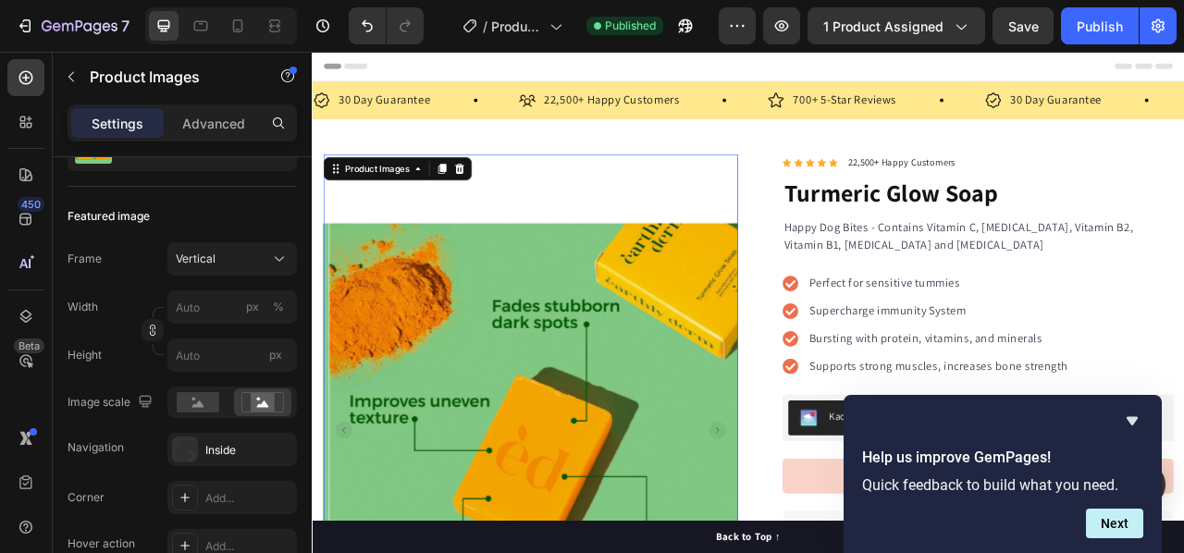
scroll to position [56, 0]
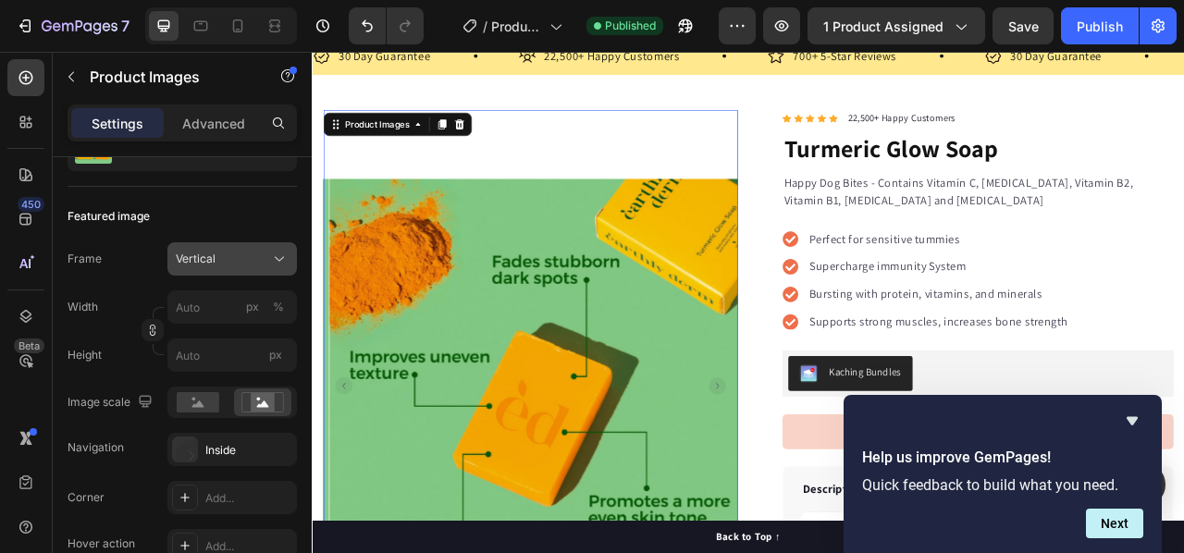
click at [246, 251] on div "Vertical" at bounding box center [221, 259] width 91 height 17
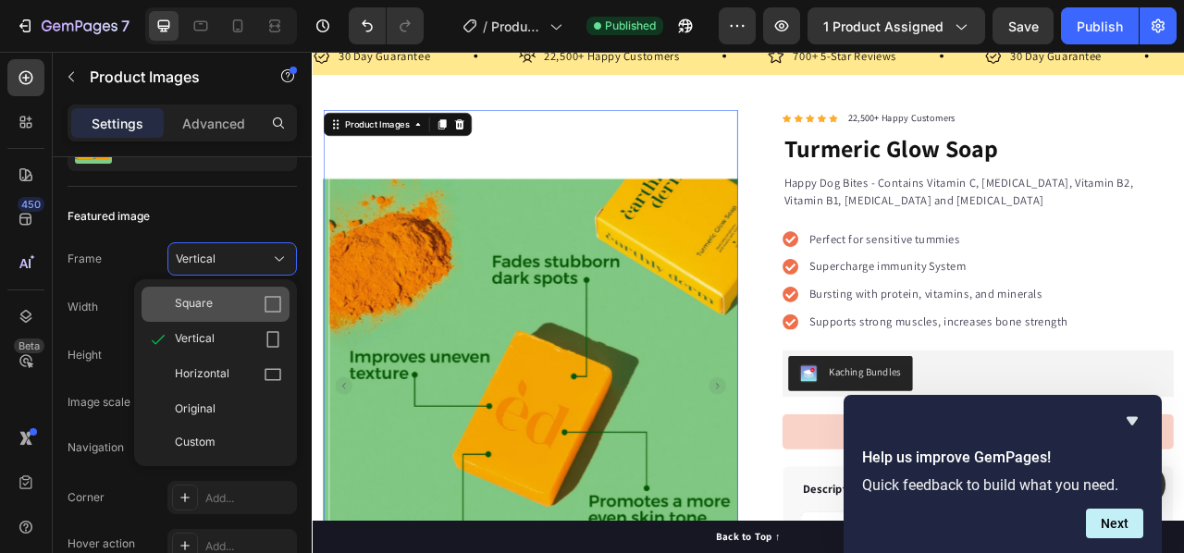
click at [215, 306] on div "Square" at bounding box center [228, 304] width 107 height 18
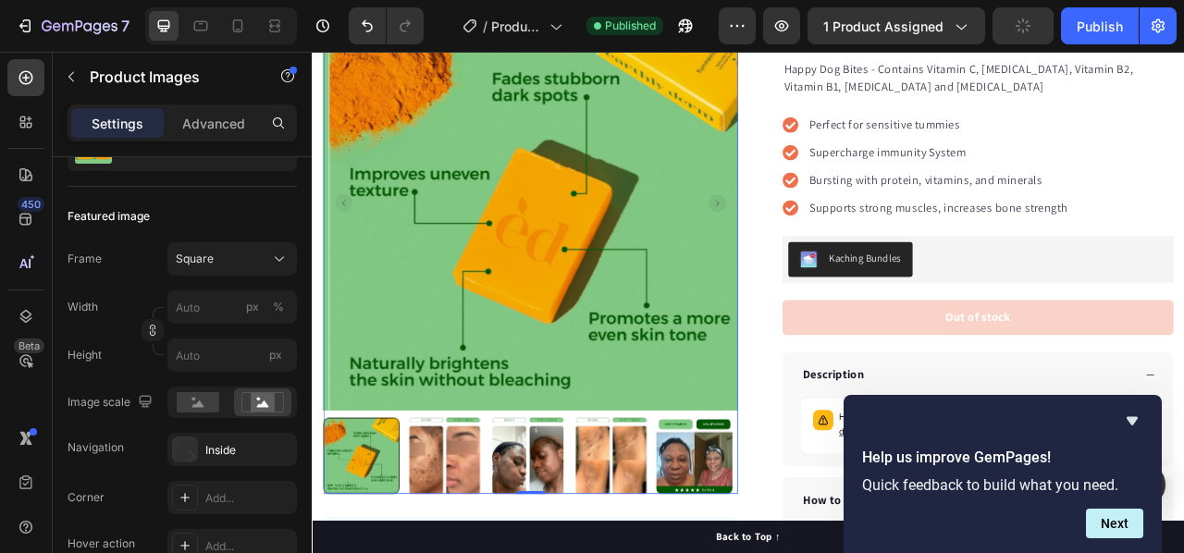
scroll to position [203, 0]
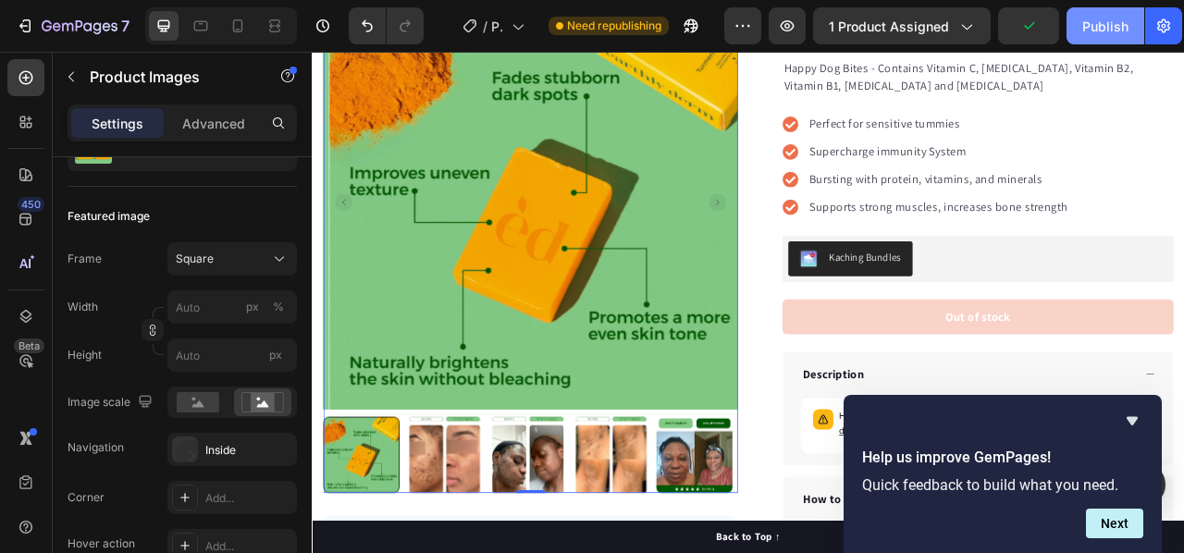
click at [1084, 33] on div "Publish" at bounding box center [1105, 26] width 46 height 19
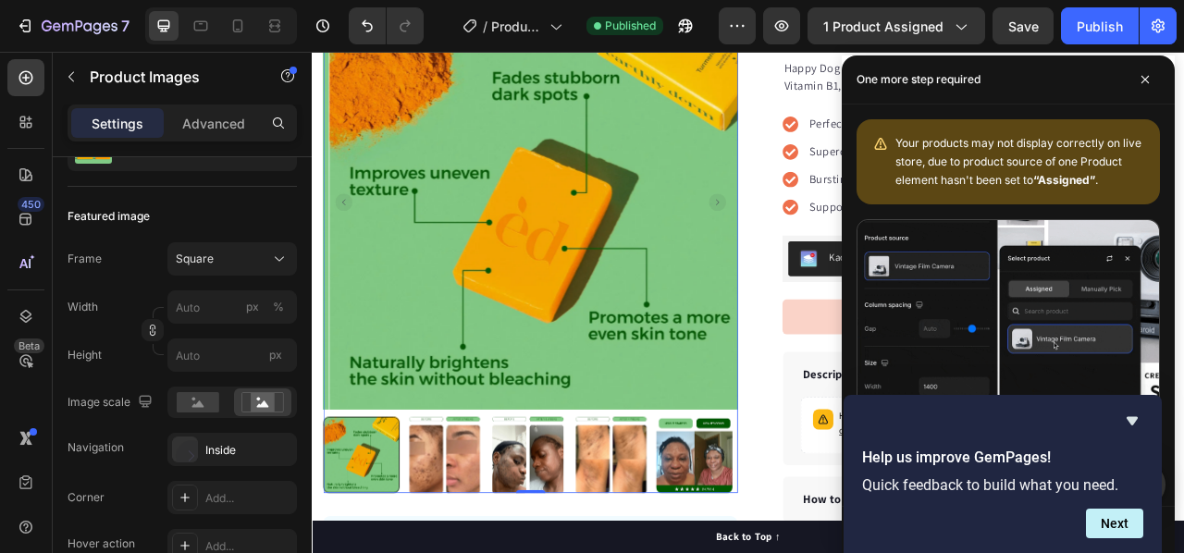
scroll to position [0, 0]
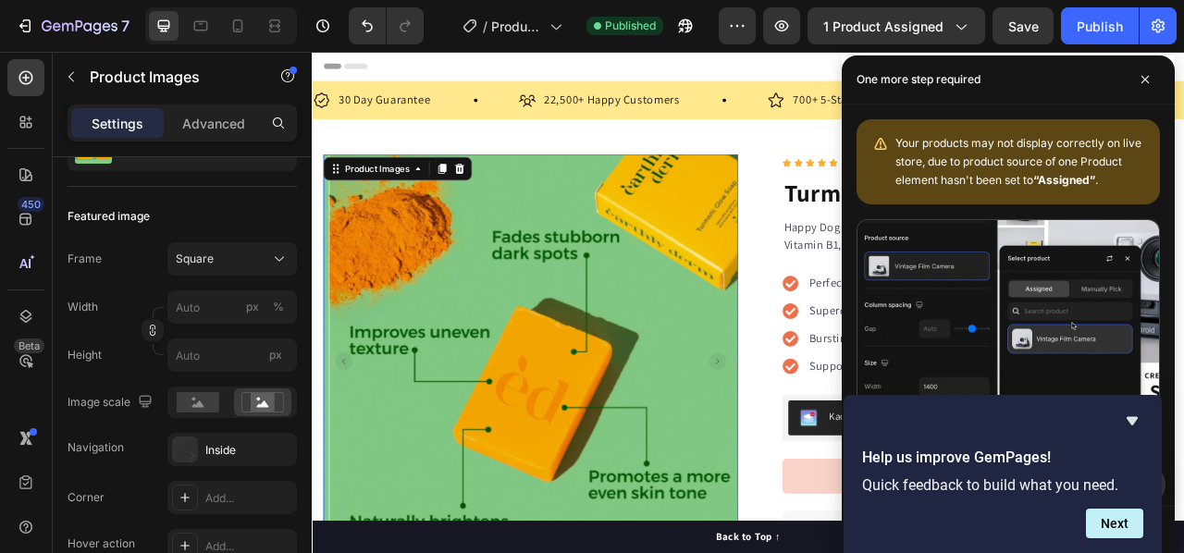
click at [1149, 79] on icon at bounding box center [1144, 79] width 9 height 9
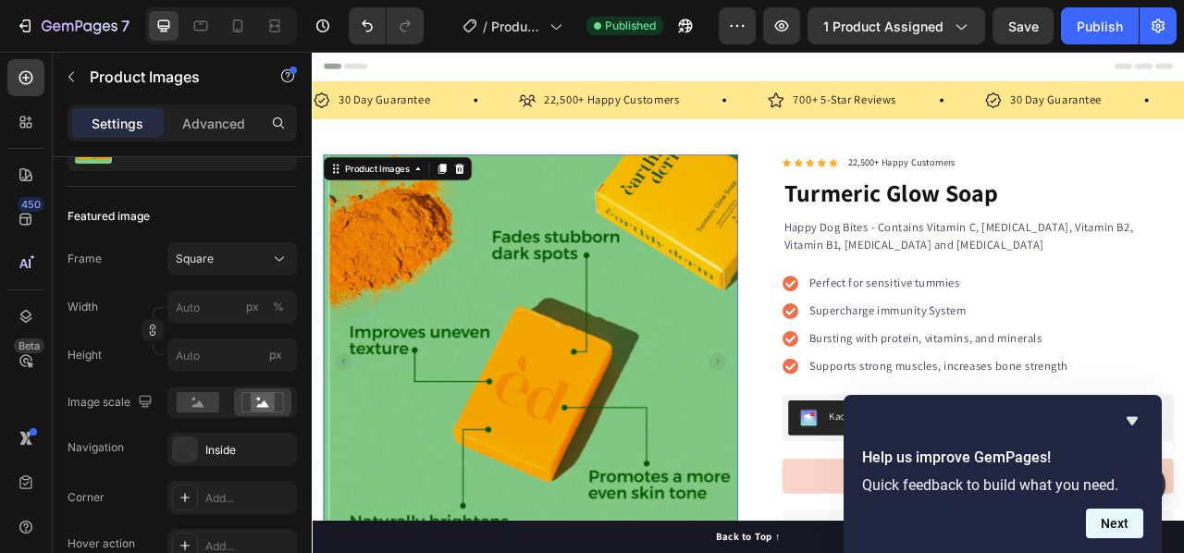
click at [1119, 528] on button "Next" at bounding box center [1114, 524] width 57 height 30
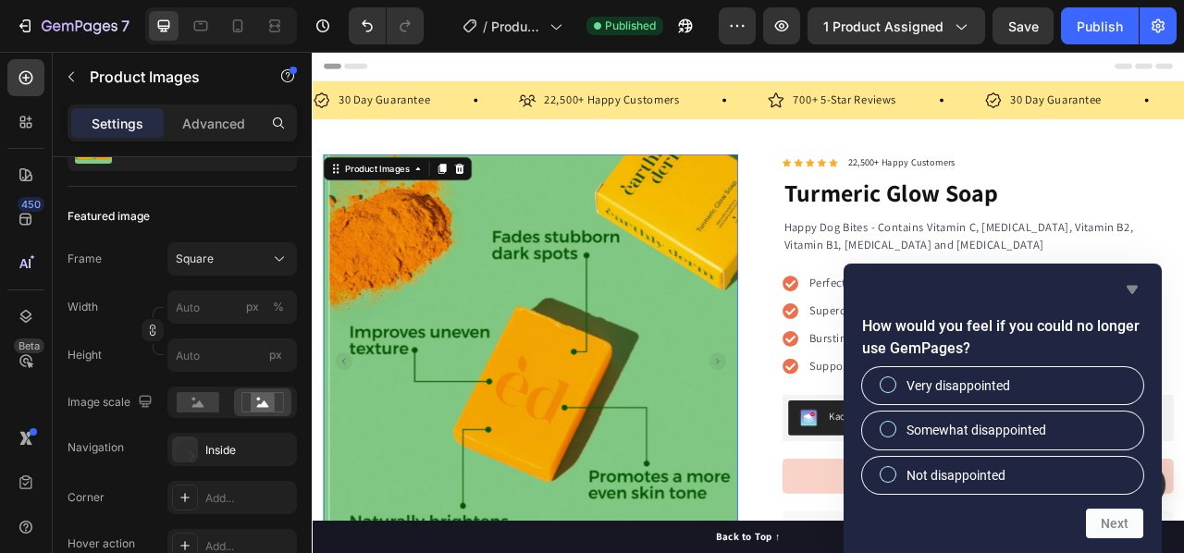
click at [1123, 283] on icon "Hide survey" at bounding box center [1132, 289] width 22 height 22
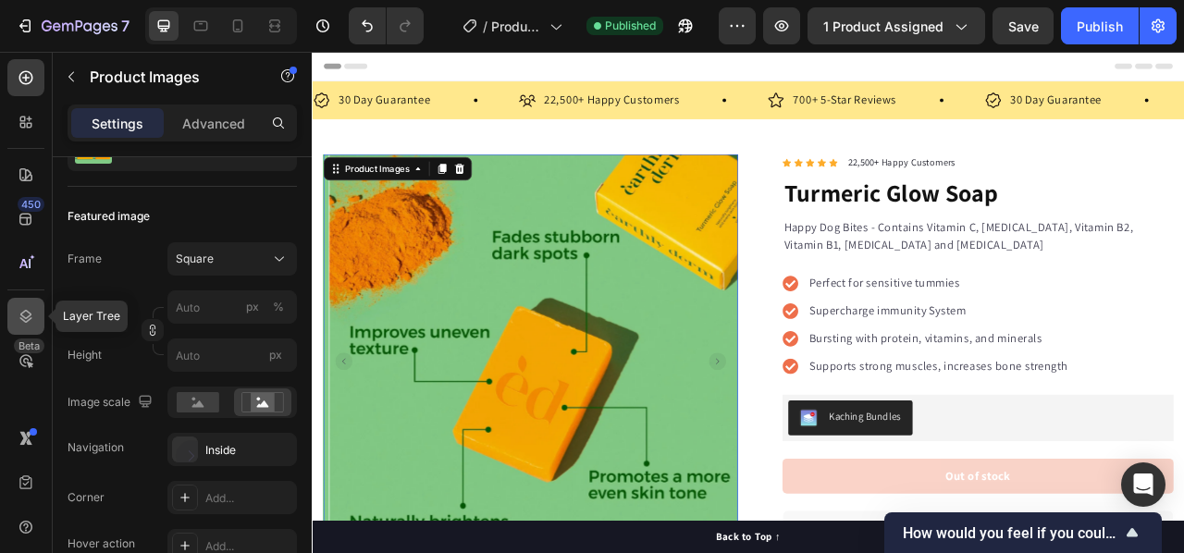
click at [24, 314] on icon at bounding box center [26, 316] width 18 height 18
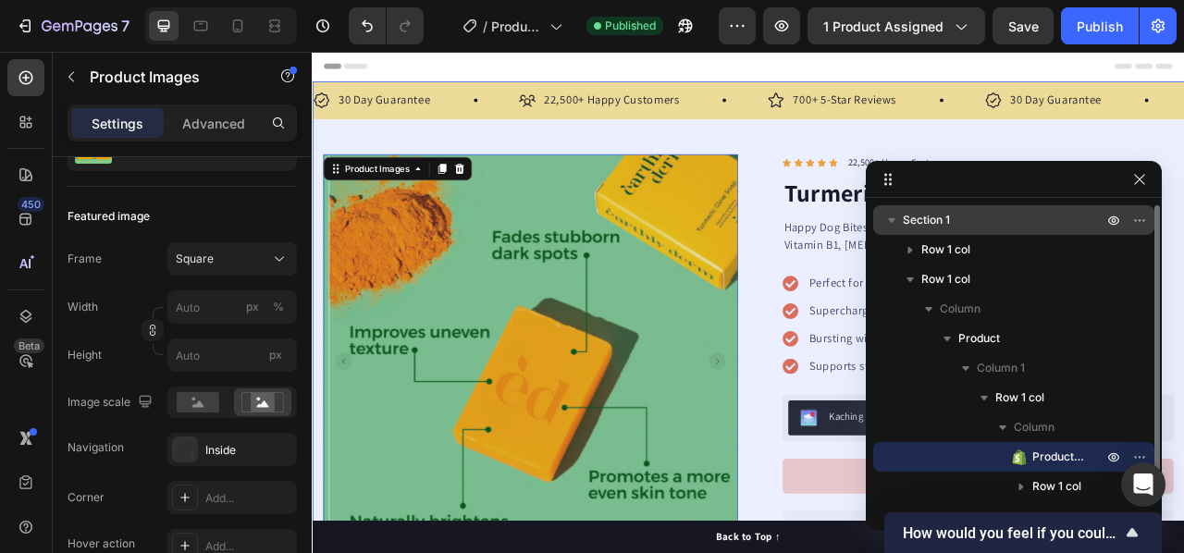
click at [1007, 215] on p "Section 1" at bounding box center [1004, 220] width 203 height 18
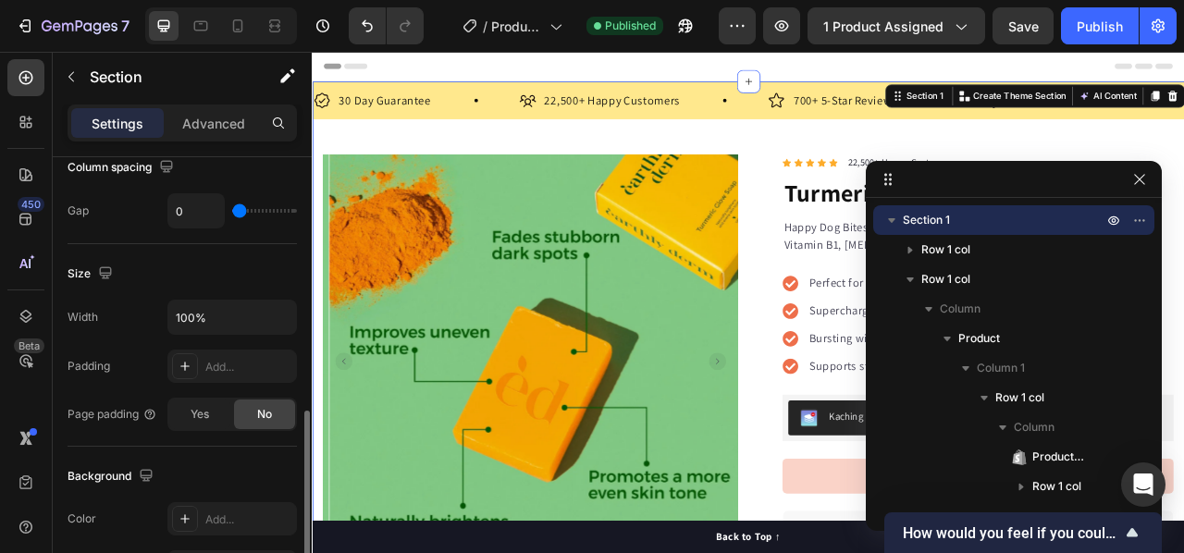
scroll to position [462, 0]
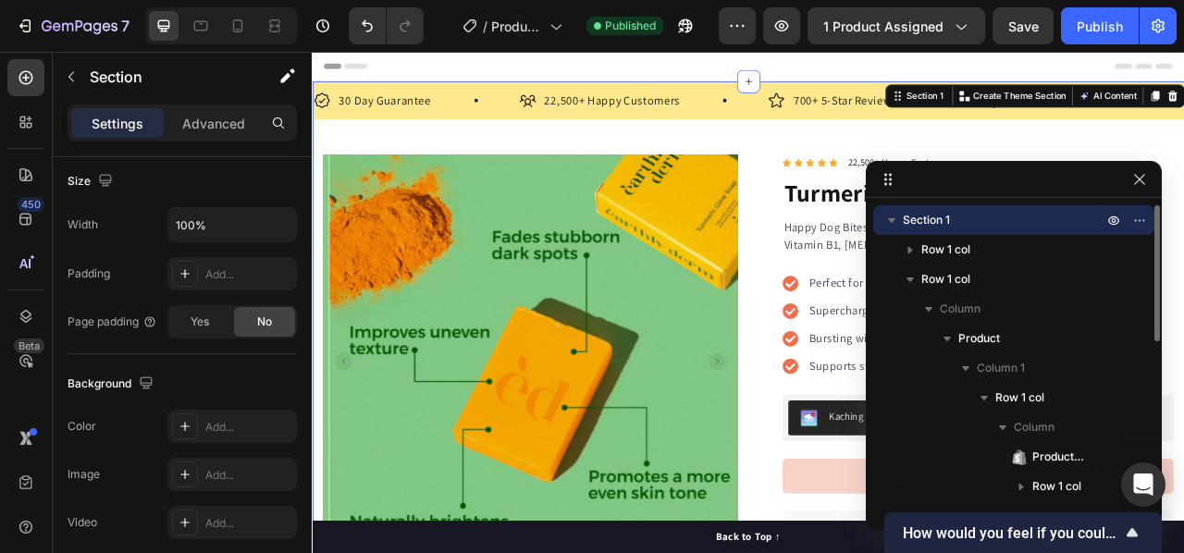
click at [984, 222] on p "Section 1" at bounding box center [1004, 220] width 203 height 18
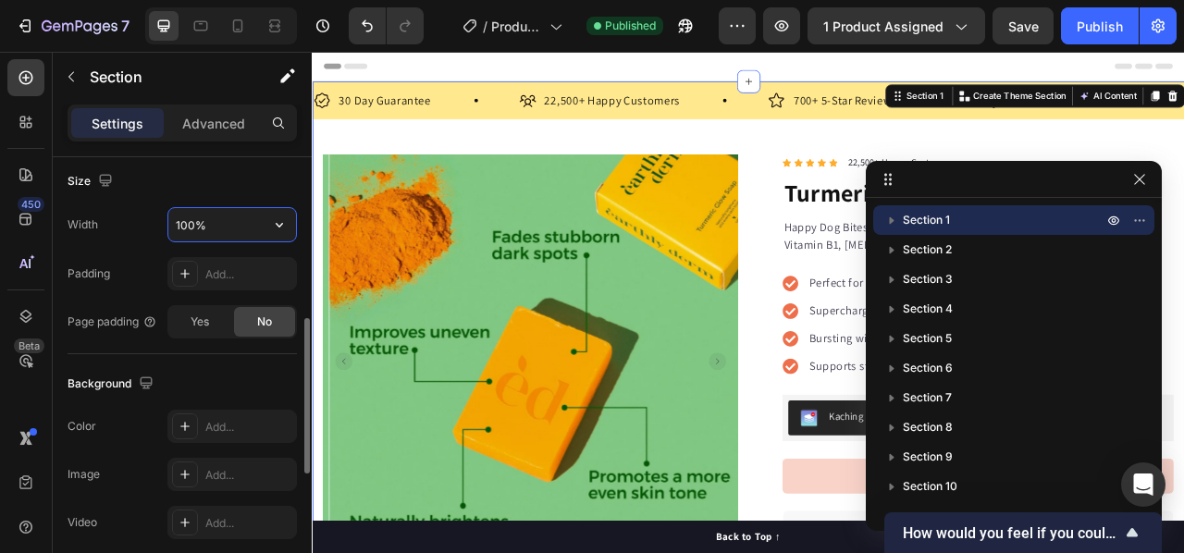
click at [227, 220] on input "100%" at bounding box center [232, 224] width 128 height 33
click at [277, 219] on icon "button" at bounding box center [279, 224] width 18 height 18
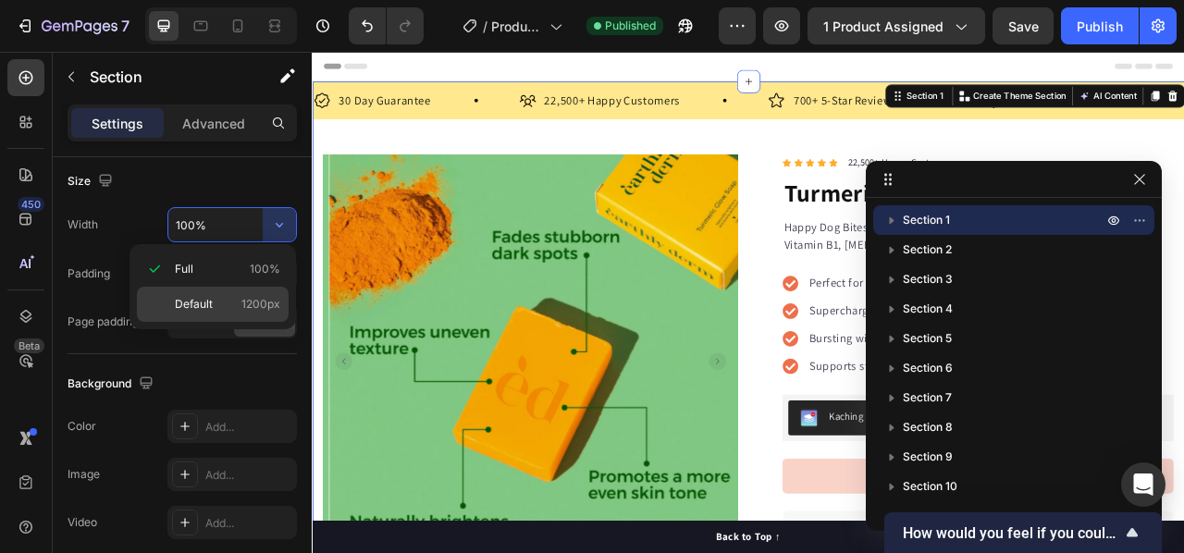
click at [237, 306] on p "Default 1200px" at bounding box center [227, 304] width 105 height 17
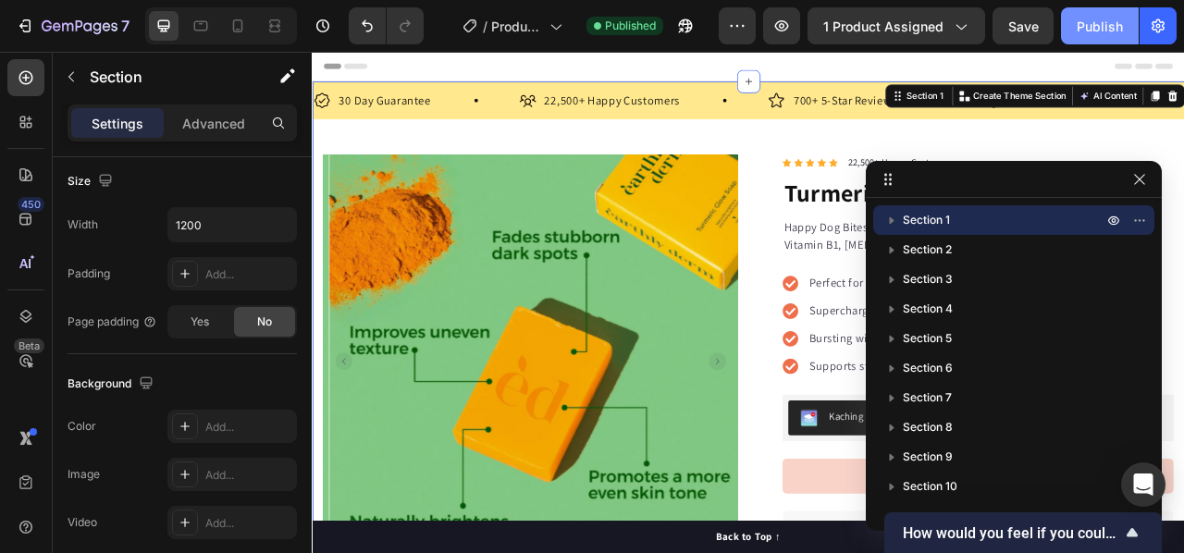
click at [1092, 33] on div "Publish" at bounding box center [1100, 26] width 46 height 19
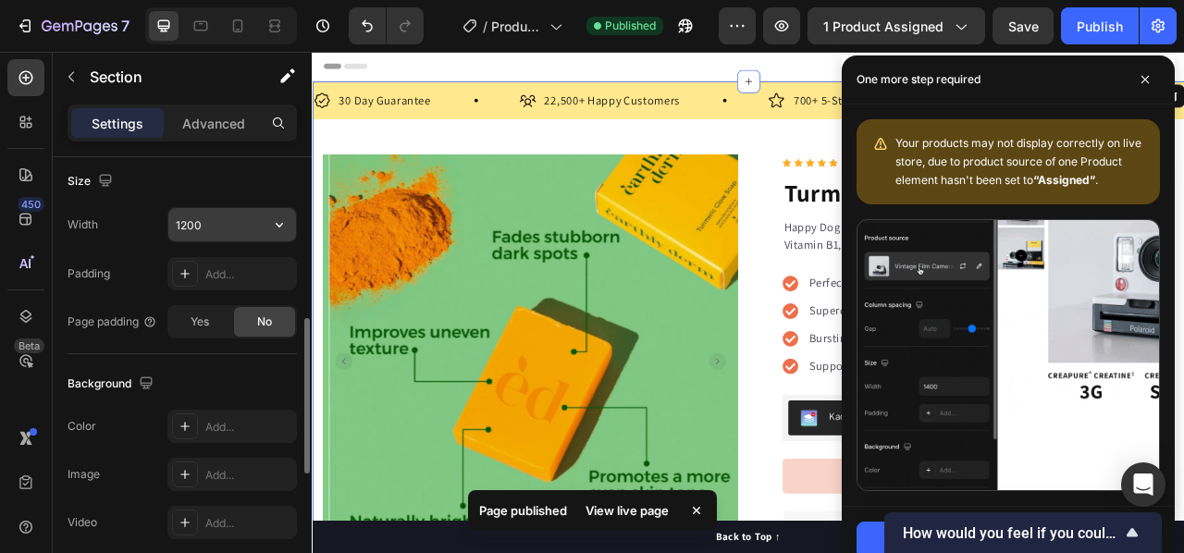
click at [205, 231] on input "1200" at bounding box center [232, 224] width 128 height 33
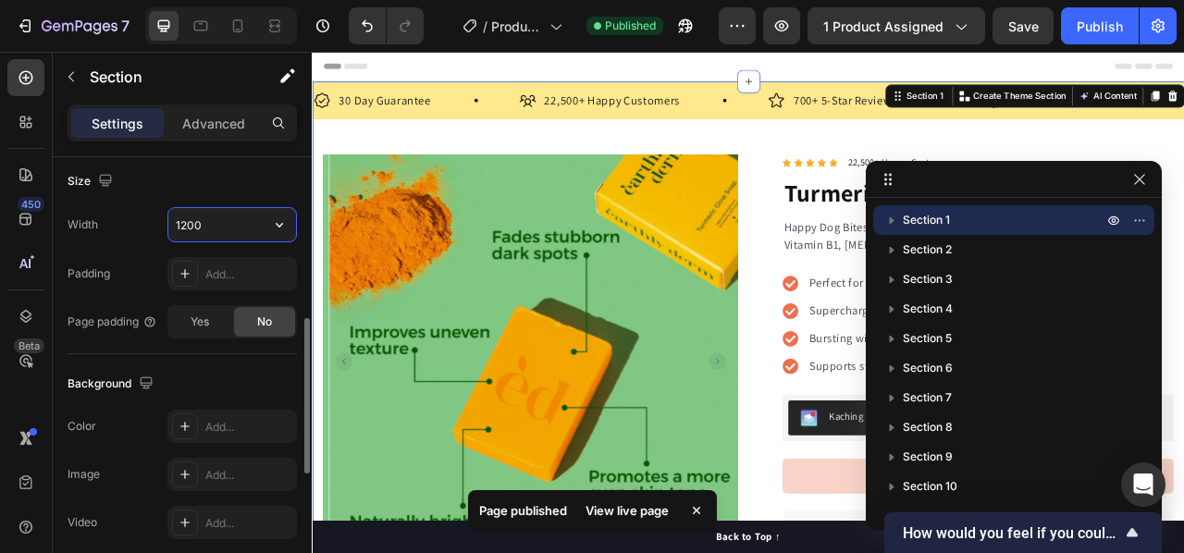
click at [255, 228] on input "1200" at bounding box center [232, 224] width 128 height 33
click at [279, 220] on icon "button" at bounding box center [279, 224] width 18 height 18
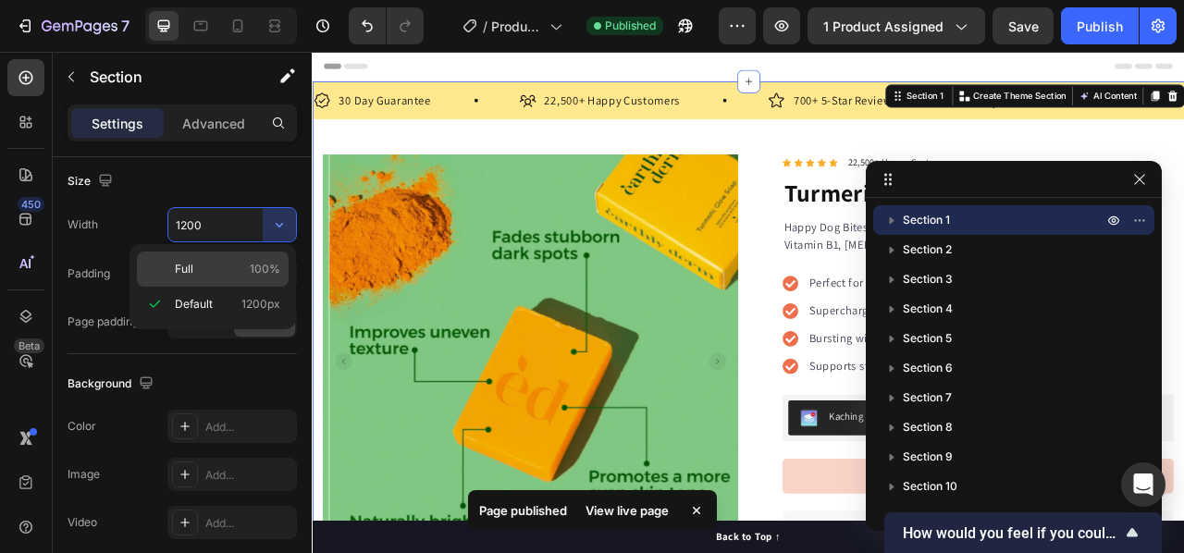
click at [232, 262] on p "Full 100%" at bounding box center [227, 269] width 105 height 17
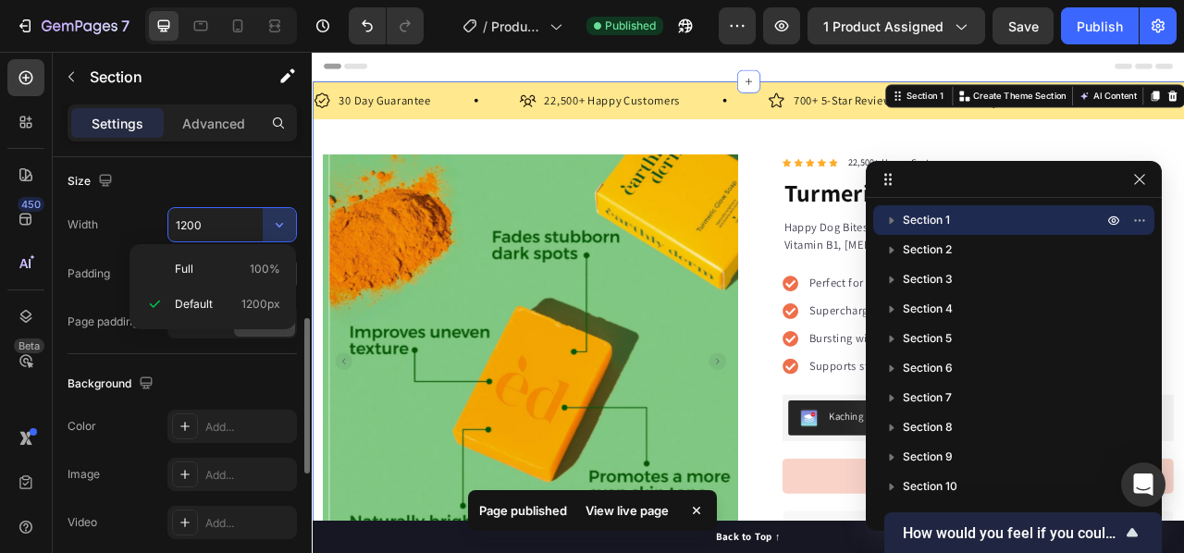
type input "100%"
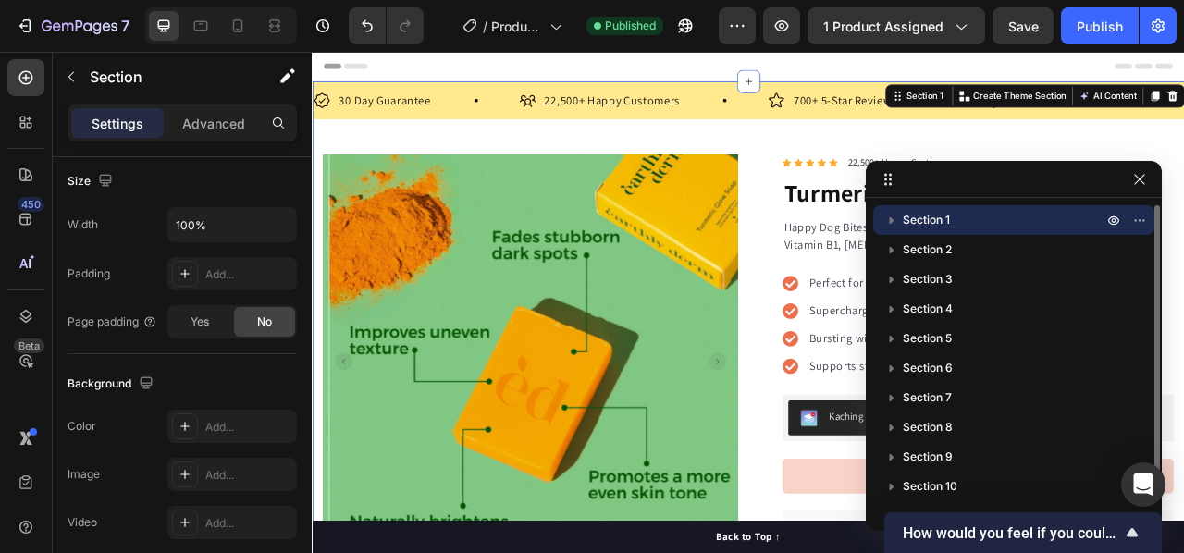
click at [893, 220] on icon "button" at bounding box center [892, 220] width 5 height 7
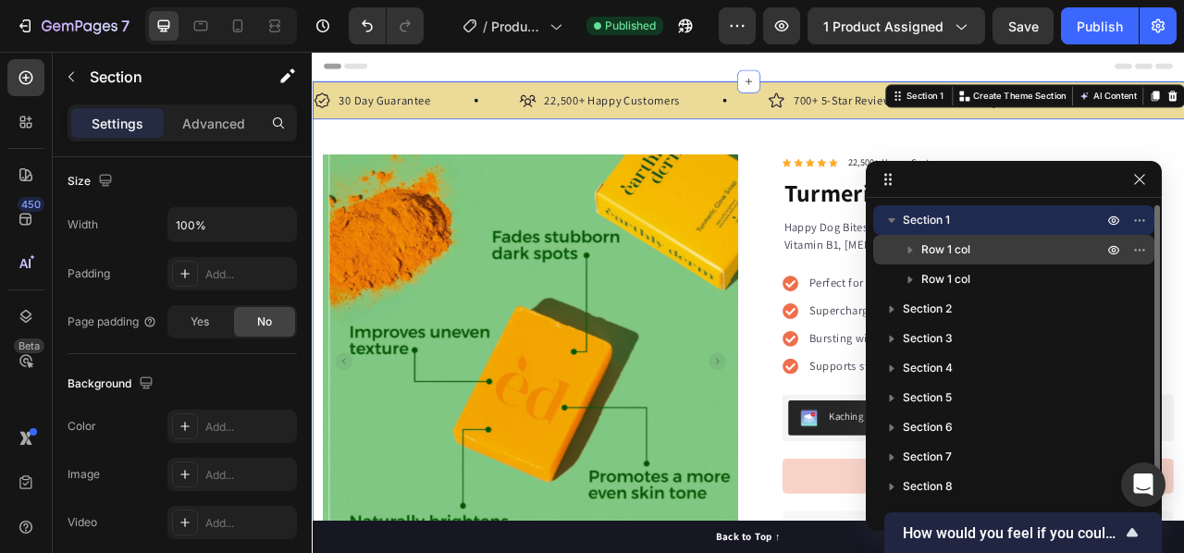
click at [931, 252] on span "Row 1 col" at bounding box center [945, 249] width 49 height 18
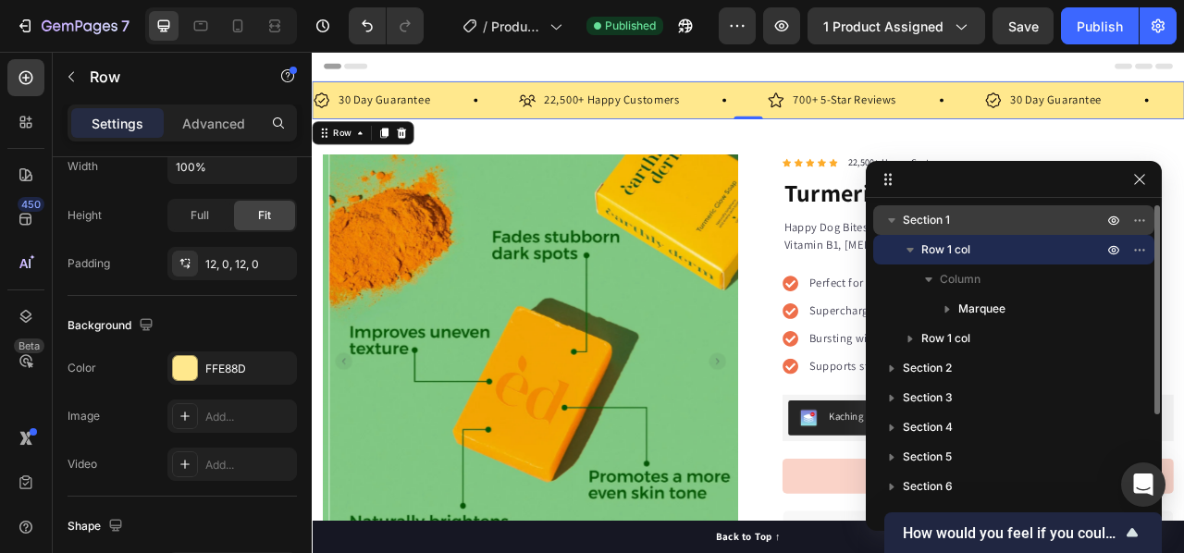
scroll to position [0, 0]
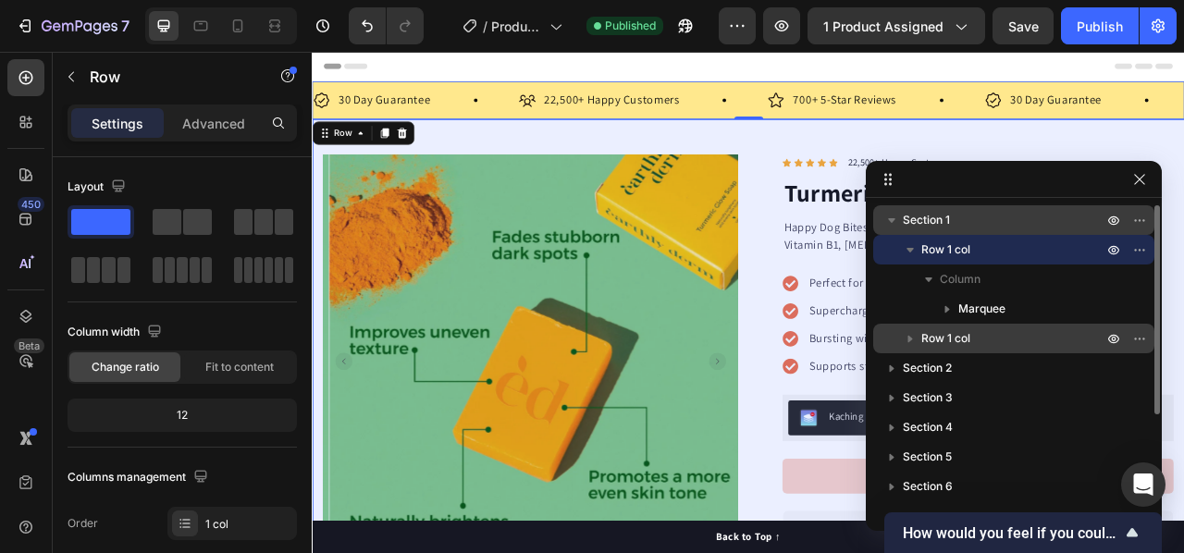
click at [930, 334] on span "Row 1 col" at bounding box center [945, 338] width 49 height 18
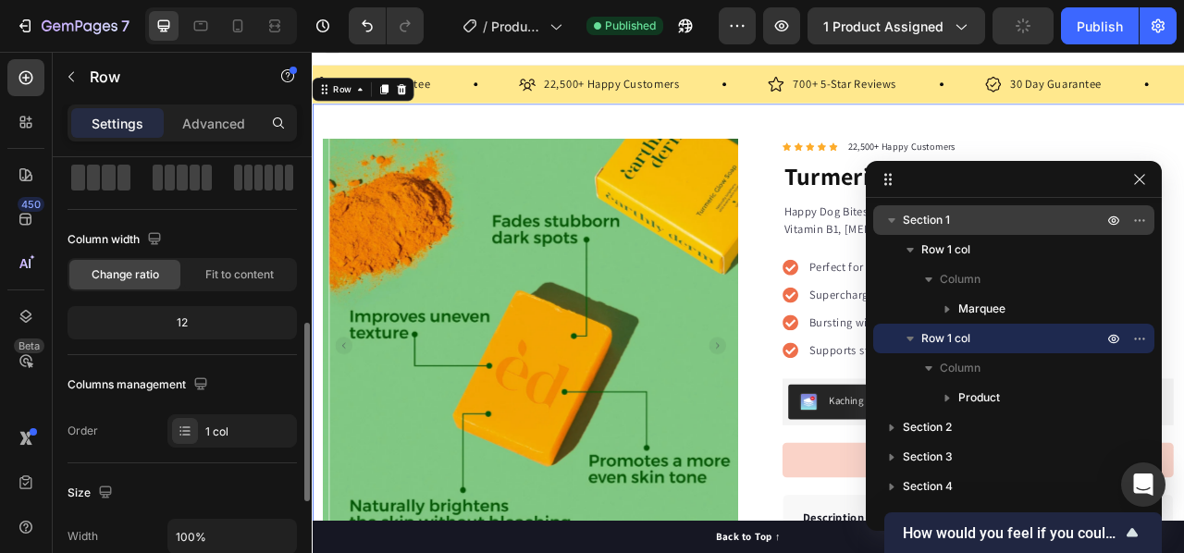
scroll to position [277, 0]
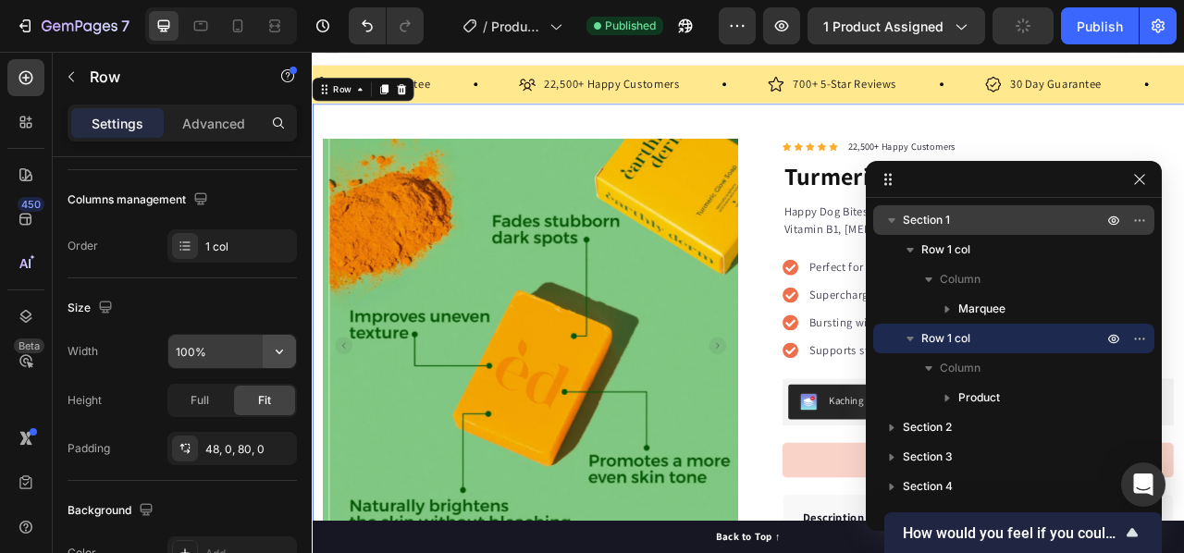
click at [277, 358] on icon "button" at bounding box center [279, 351] width 18 height 18
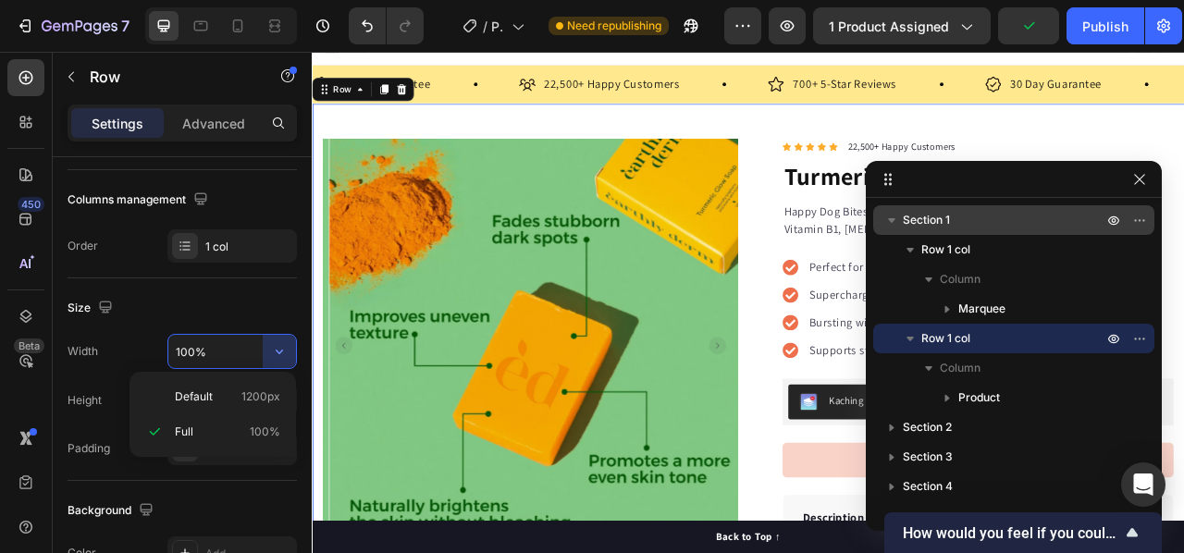
click at [228, 394] on p "Default 1200px" at bounding box center [227, 396] width 105 height 17
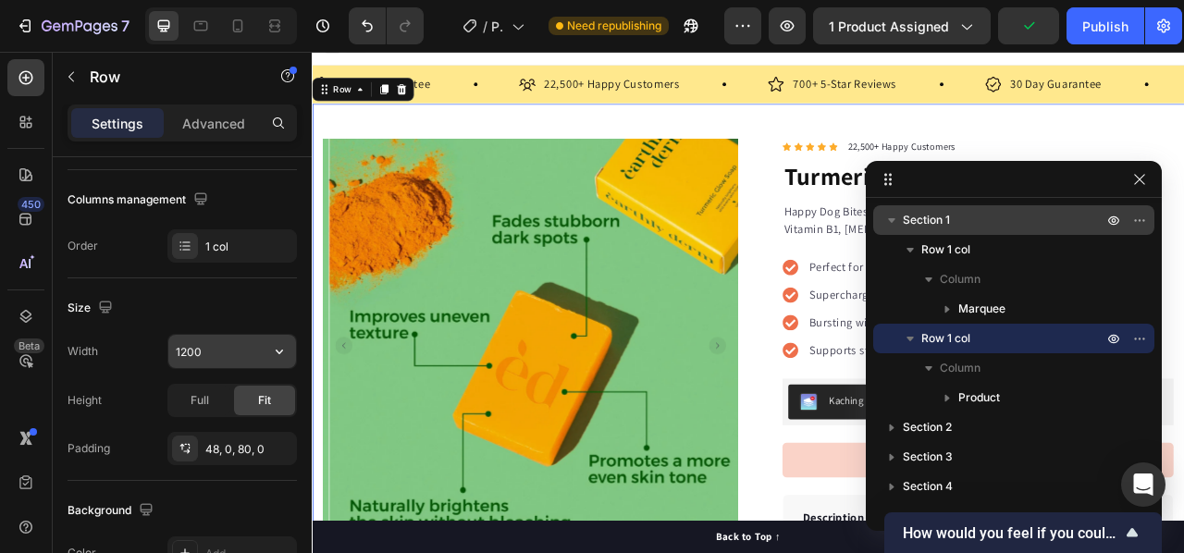
click at [204, 350] on input "1200" at bounding box center [232, 351] width 128 height 33
click at [201, 350] on input "1200" at bounding box center [232, 351] width 128 height 33
click at [183, 351] on input "1200" at bounding box center [232, 351] width 128 height 33
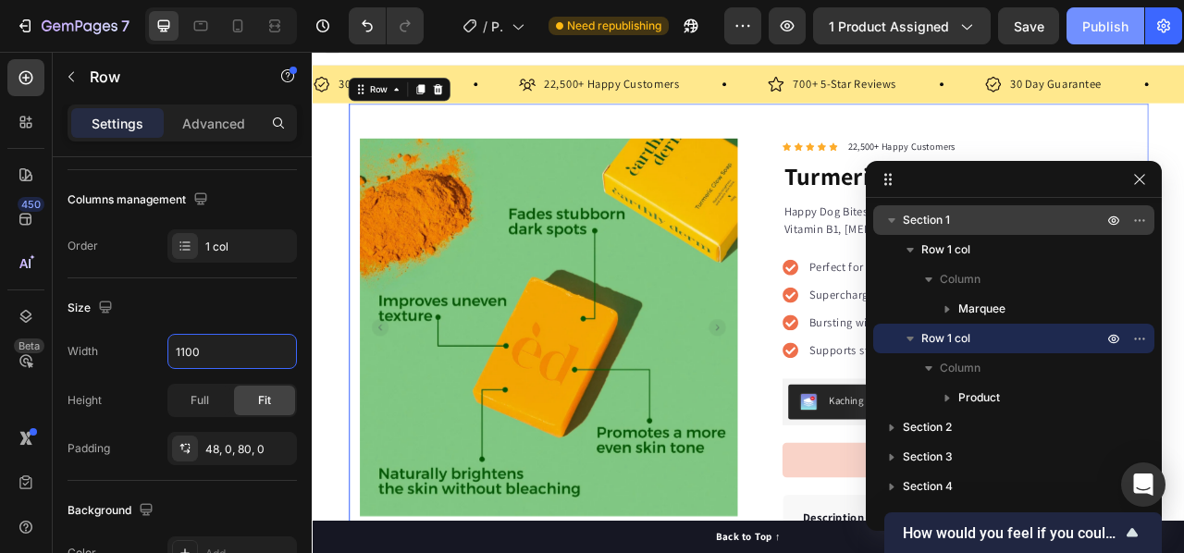
click at [1082, 30] on div "Publish" at bounding box center [1105, 26] width 46 height 19
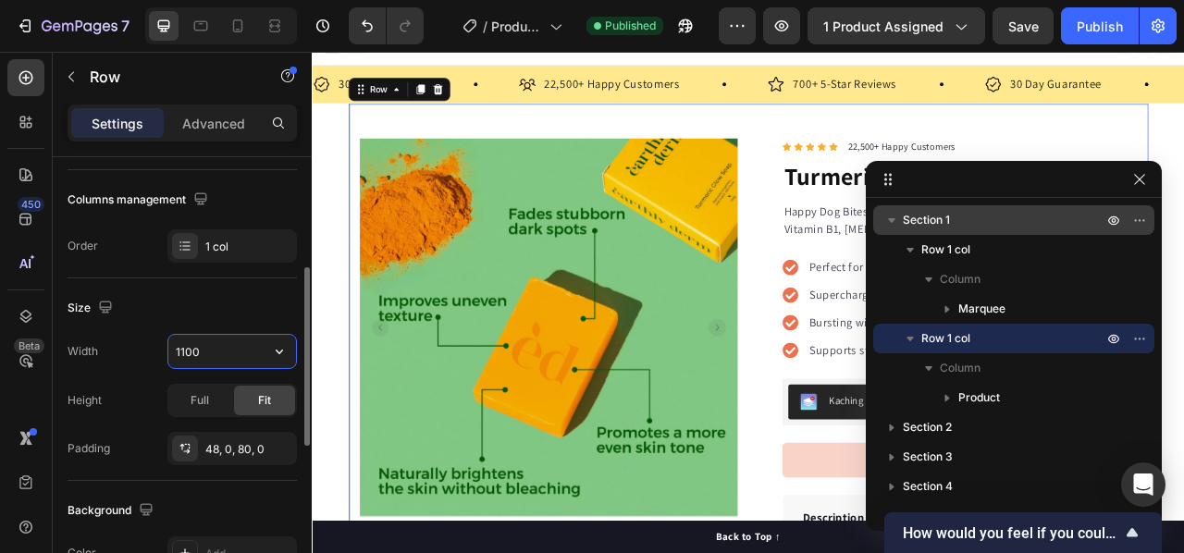
click at [183, 351] on input "1100" at bounding box center [232, 351] width 128 height 33
click at [183, 354] on input "1100" at bounding box center [232, 351] width 128 height 33
drag, startPoint x: 201, startPoint y: 352, endPoint x: 181, endPoint y: 354, distance: 19.5
click at [181, 354] on input "1100" at bounding box center [232, 351] width 128 height 33
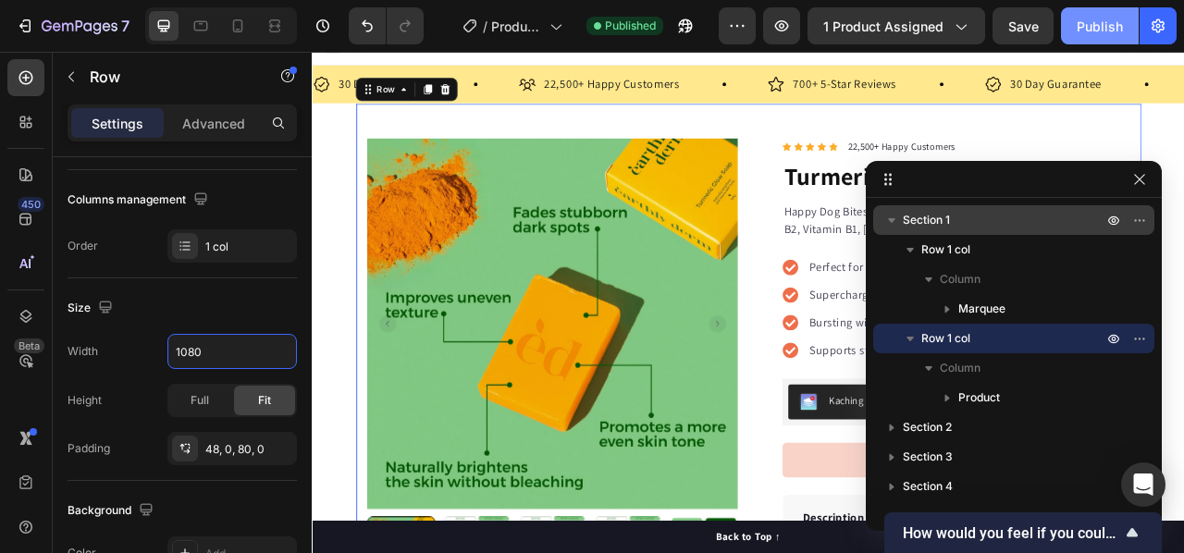
type input "1080"
click at [1114, 22] on div "Publish" at bounding box center [1100, 26] width 46 height 19
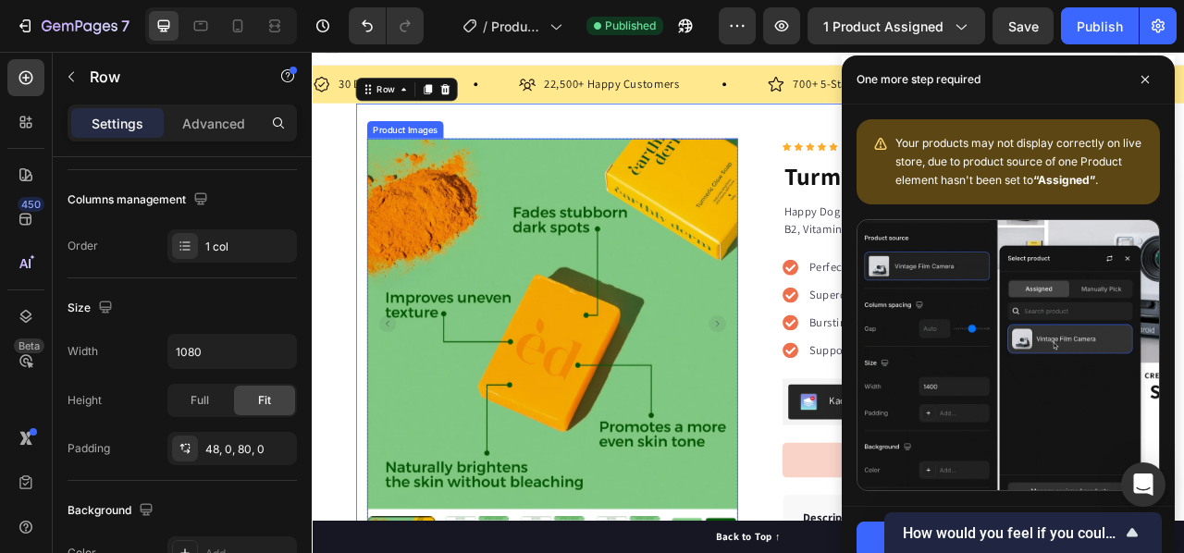
click at [711, 326] on img at bounding box center [617, 398] width 472 height 472
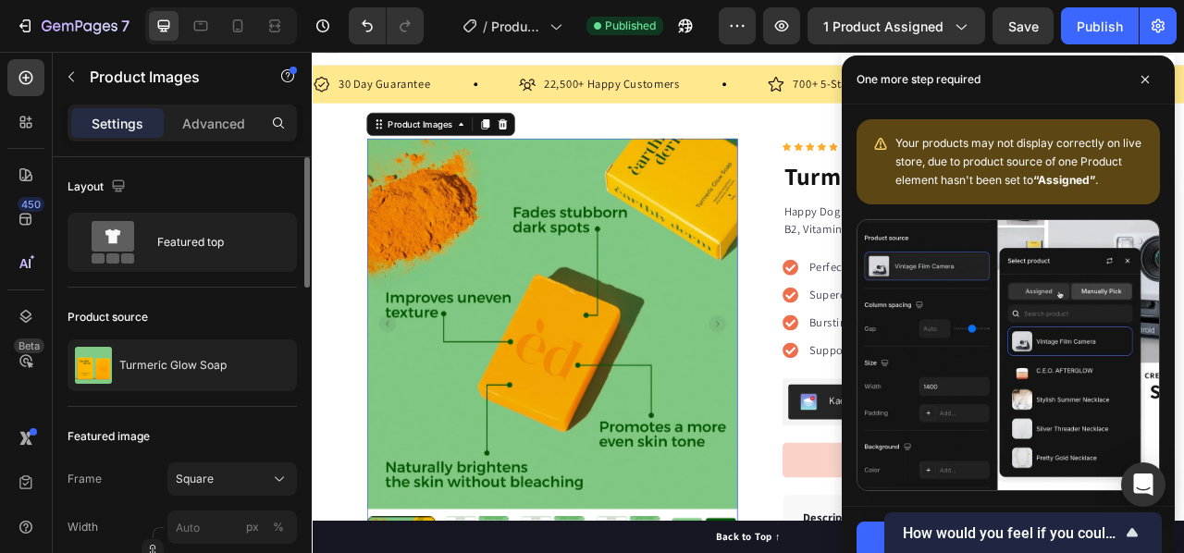
scroll to position [92, 0]
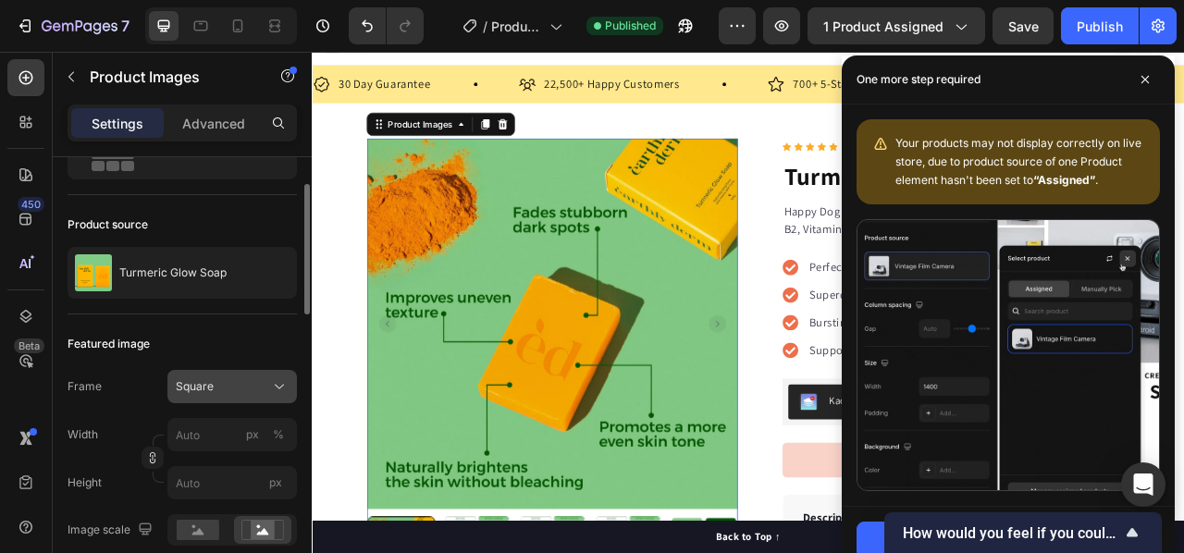
click at [235, 393] on div "Square" at bounding box center [232, 386] width 113 height 18
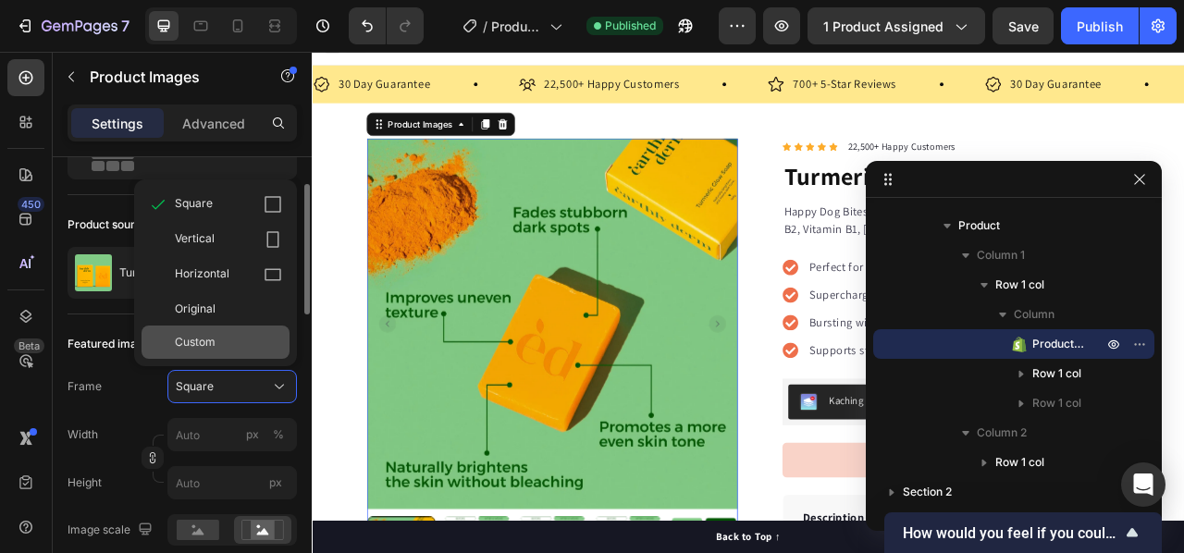
click at [219, 336] on div "Custom" at bounding box center [228, 342] width 107 height 17
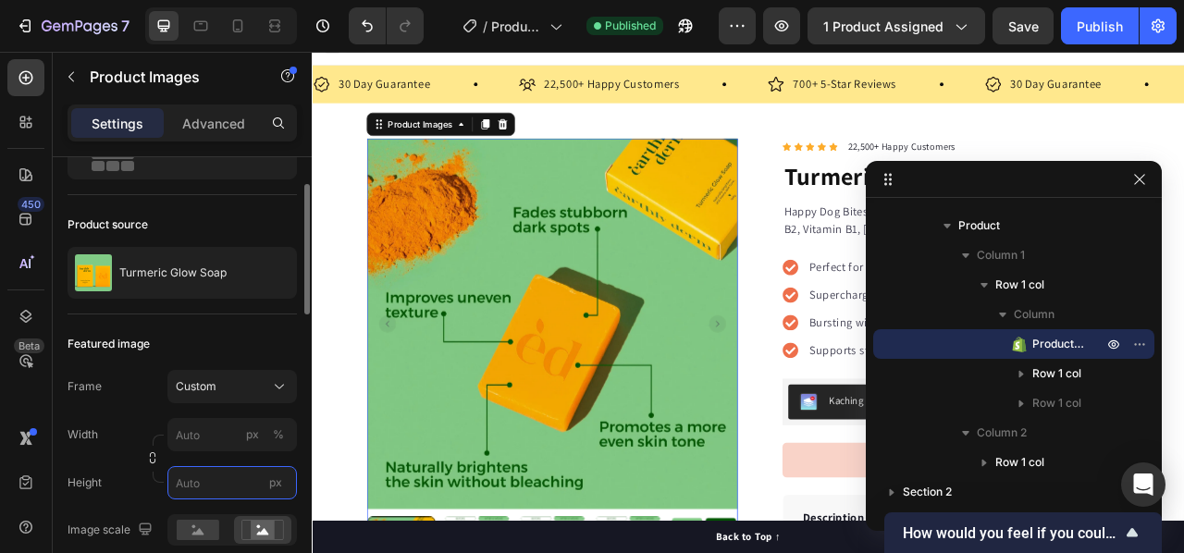
click at [189, 480] on input "px" at bounding box center [231, 482] width 129 height 33
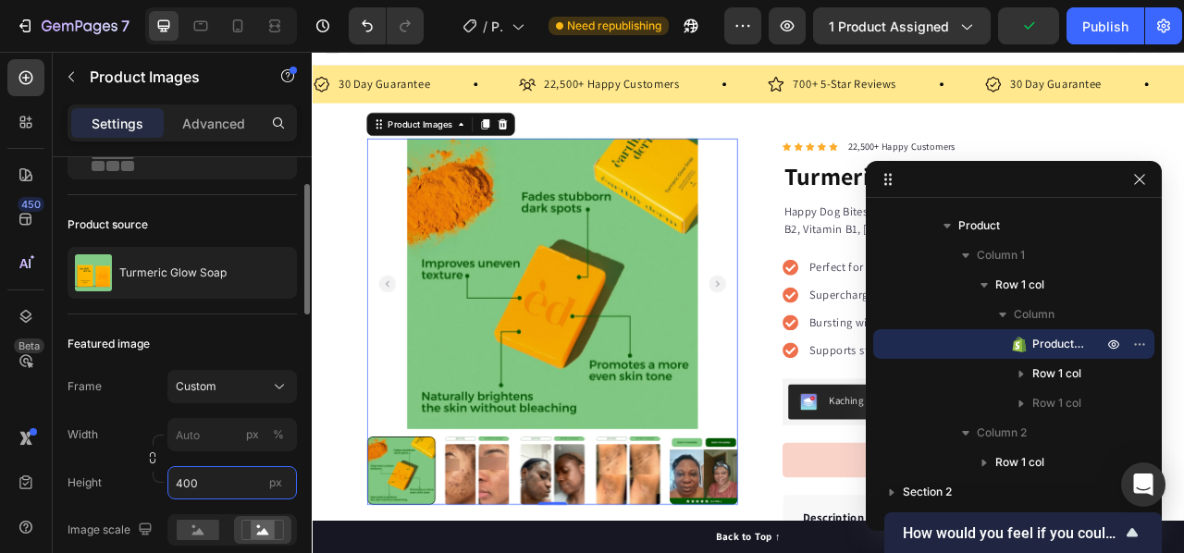
click at [178, 486] on input "400" at bounding box center [231, 482] width 129 height 33
type input "400"
click at [198, 437] on input "px %" at bounding box center [231, 434] width 129 height 33
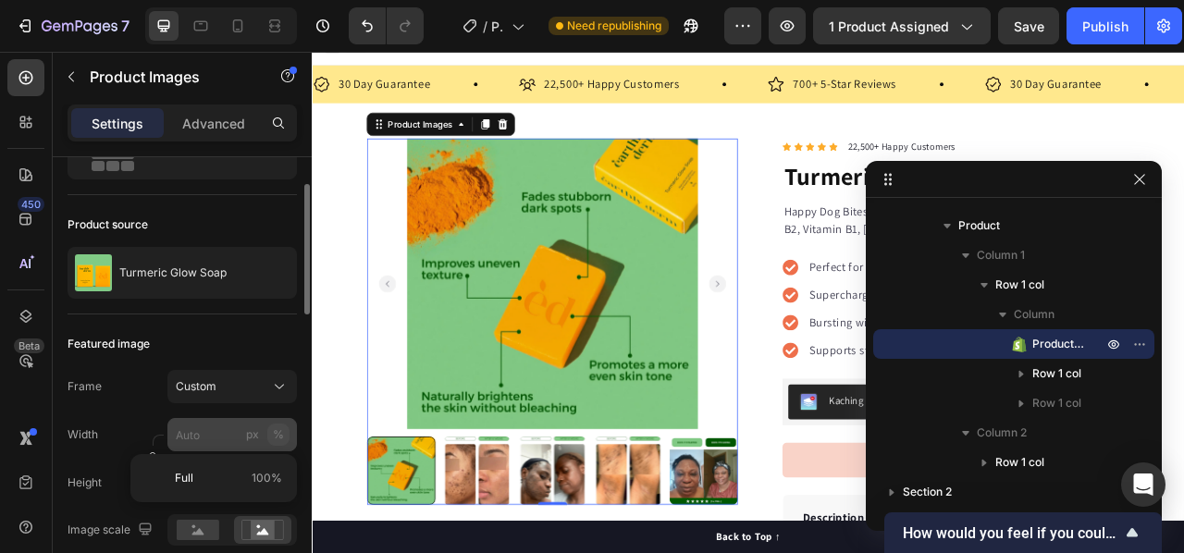
click at [282, 432] on div "%" at bounding box center [278, 434] width 11 height 17
click at [224, 432] on input "px %" at bounding box center [231, 434] width 129 height 33
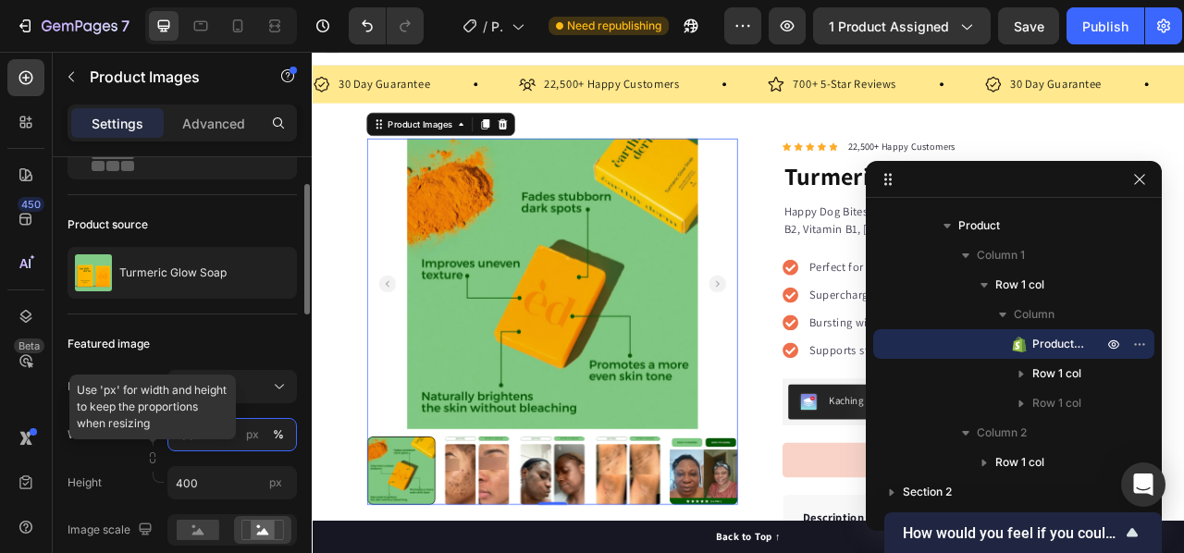
type input "100"
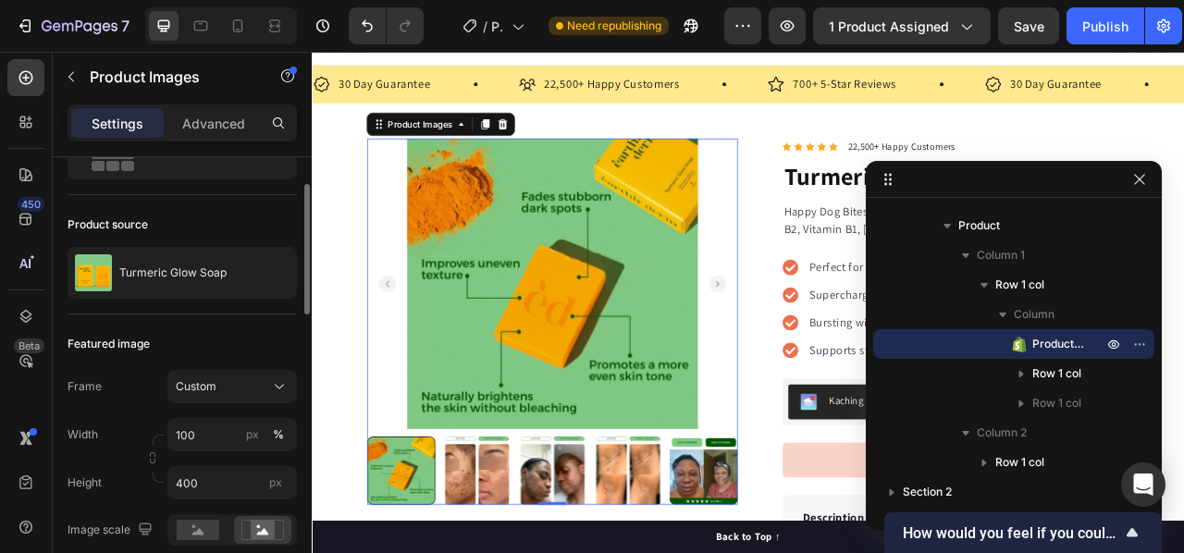
click at [129, 479] on div "Height 400 px" at bounding box center [182, 482] width 229 height 33
click at [206, 485] on input "400" at bounding box center [231, 482] width 129 height 33
click at [185, 486] on input "400" at bounding box center [231, 482] width 129 height 33
click at [183, 483] on input "400" at bounding box center [231, 482] width 129 height 33
click at [174, 480] on input "400" at bounding box center [231, 482] width 129 height 33
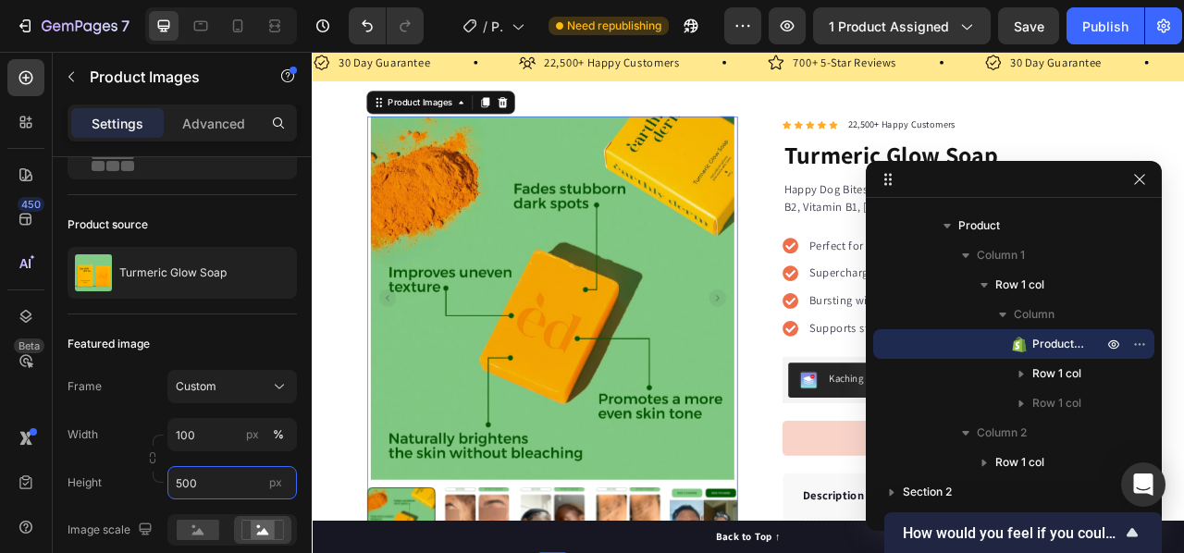
scroll to position [113, 0]
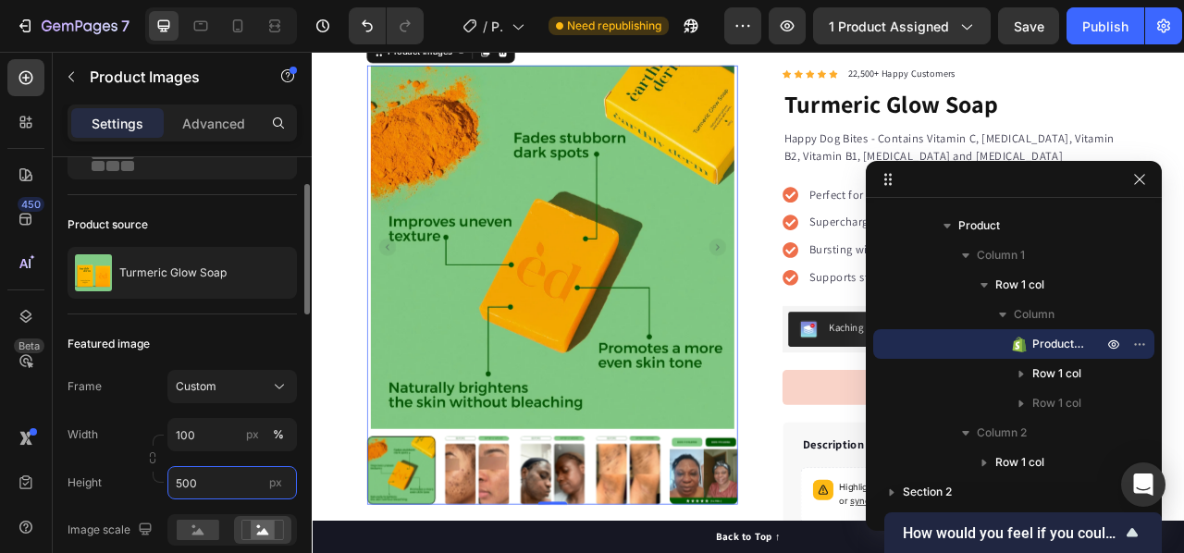
click at [183, 481] on input "500" at bounding box center [231, 482] width 129 height 33
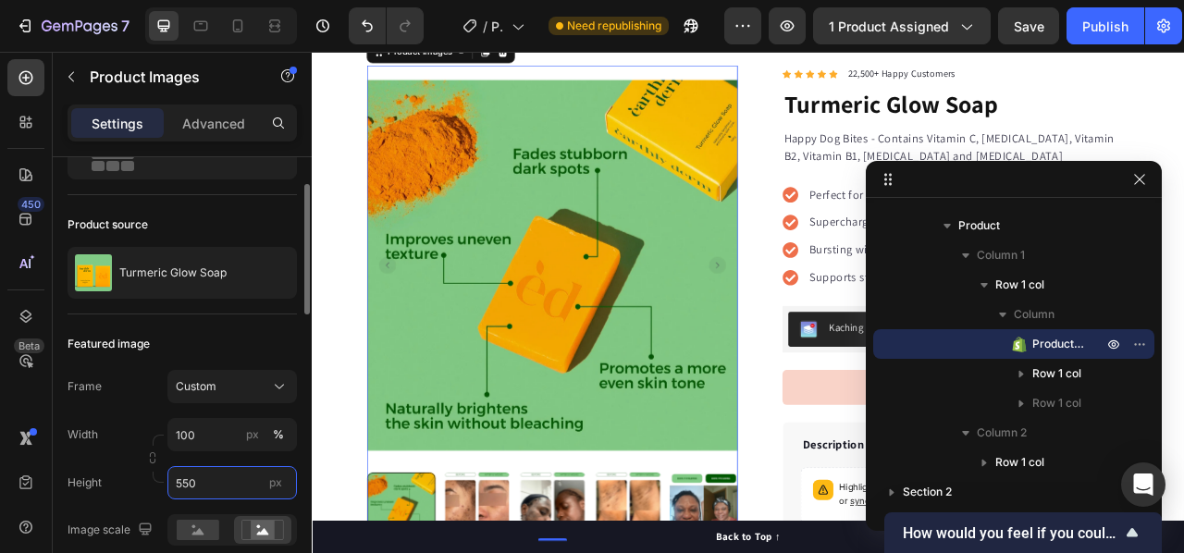
click at [183, 486] on input "550" at bounding box center [231, 482] width 129 height 33
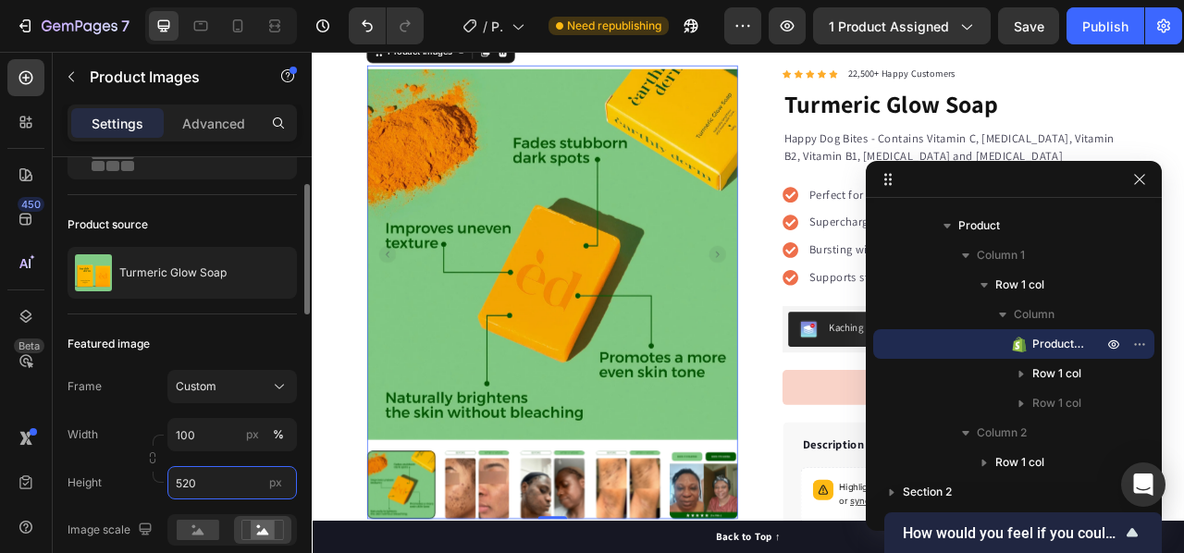
click at [183, 479] on input "520" at bounding box center [231, 482] width 129 height 33
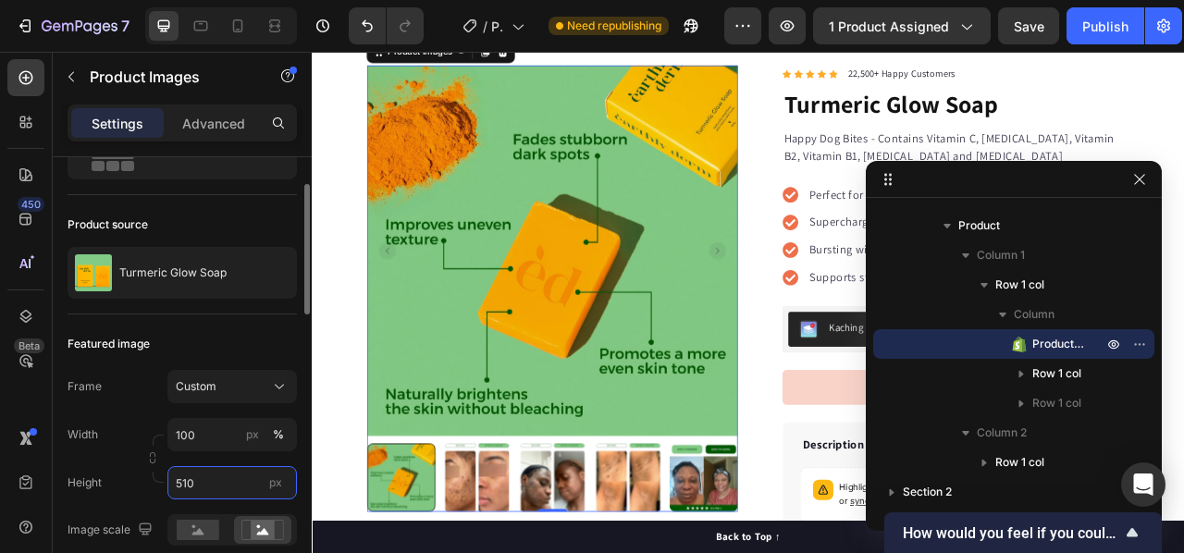
click at [183, 486] on input "510" at bounding box center [231, 482] width 129 height 33
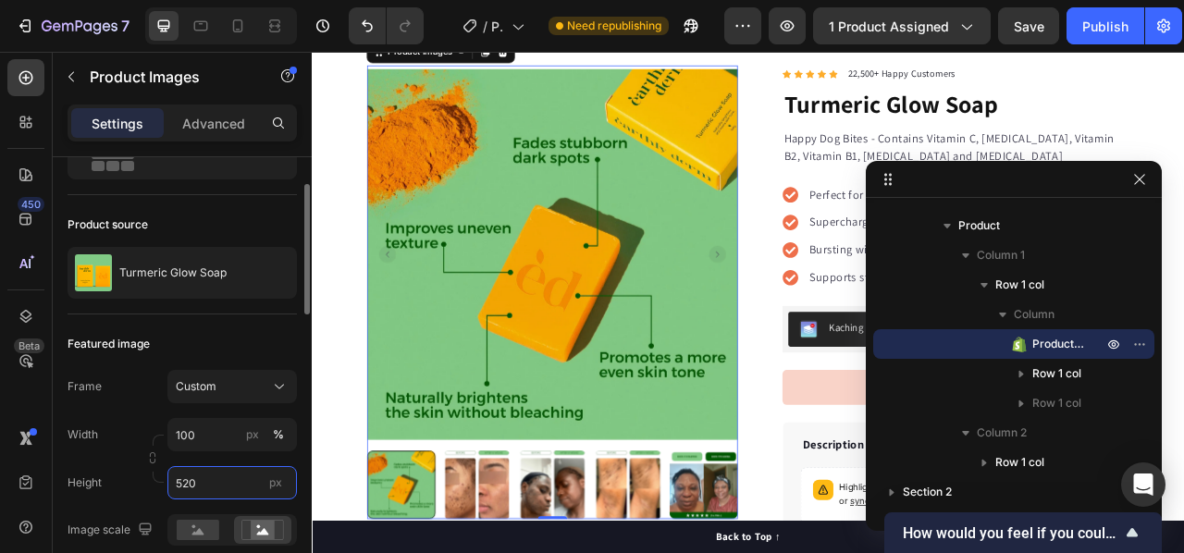
click at [183, 484] on input "520" at bounding box center [231, 482] width 129 height 33
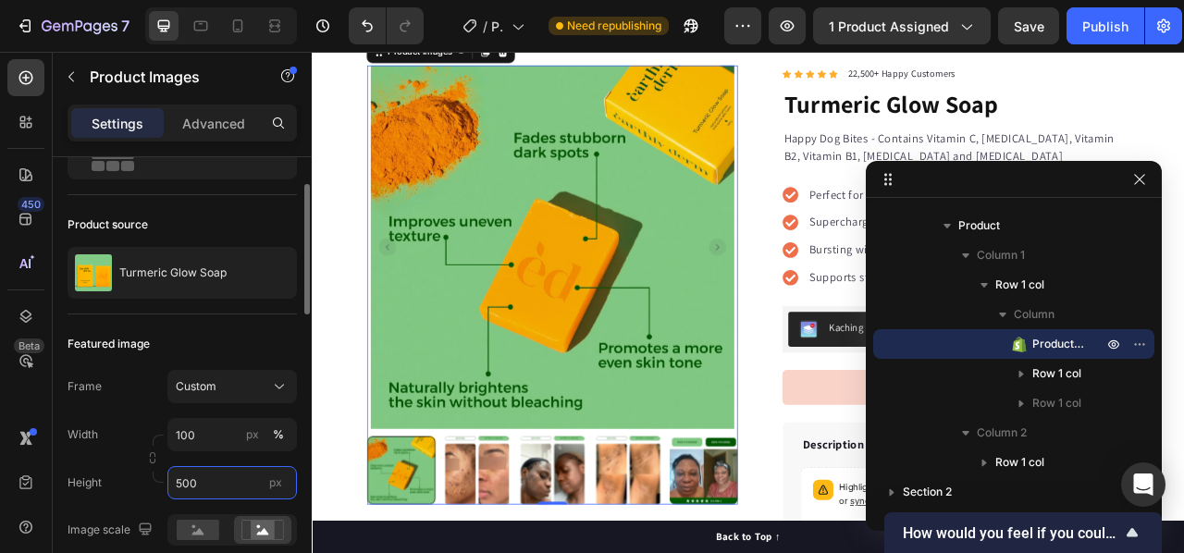
click at [191, 485] on input "500" at bounding box center [231, 482] width 129 height 33
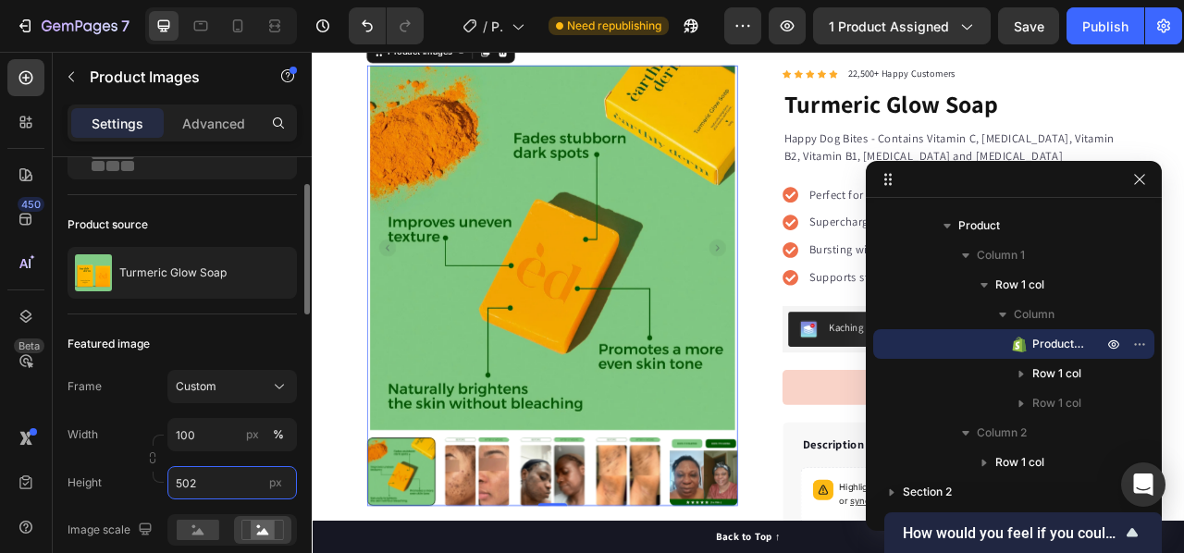
click at [191, 482] on input "502" at bounding box center [231, 482] width 129 height 33
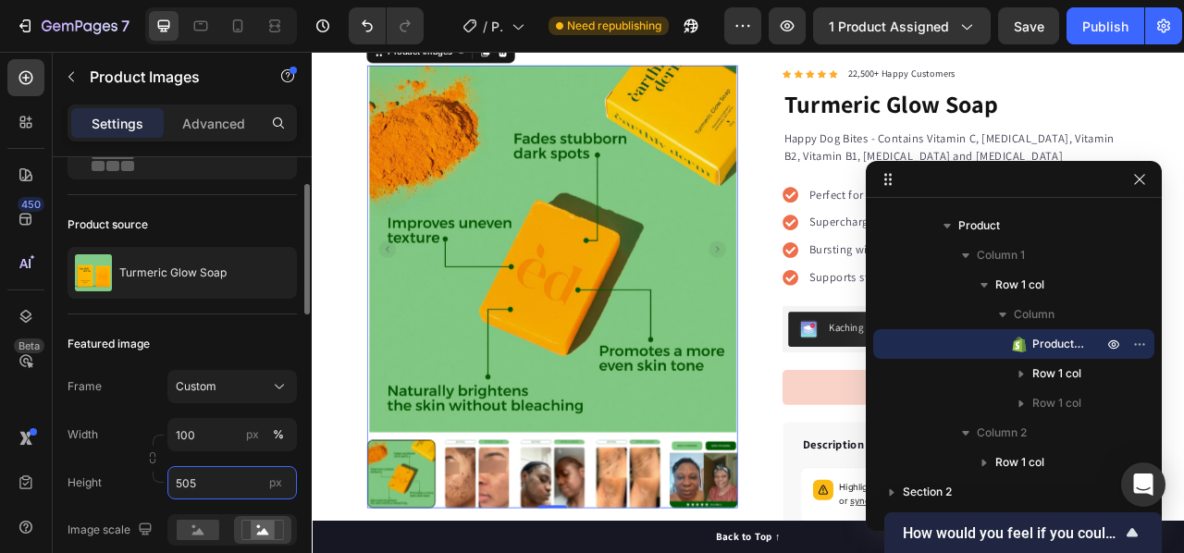
drag, startPoint x: 200, startPoint y: 486, endPoint x: 190, endPoint y: 483, distance: 10.5
click at [190, 483] on input "505" at bounding box center [231, 482] width 129 height 33
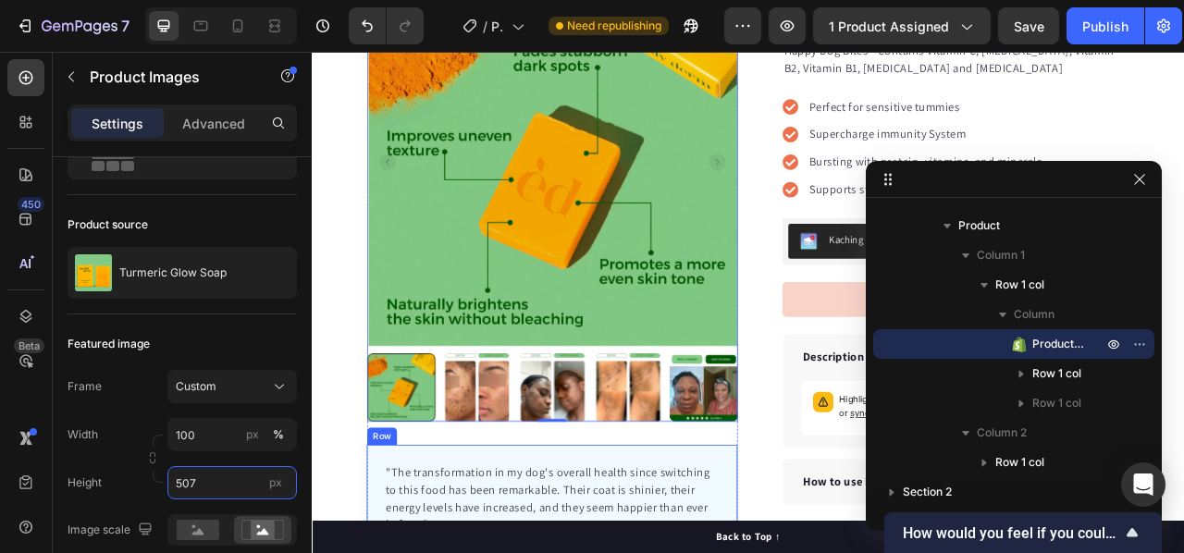
scroll to position [277, 0]
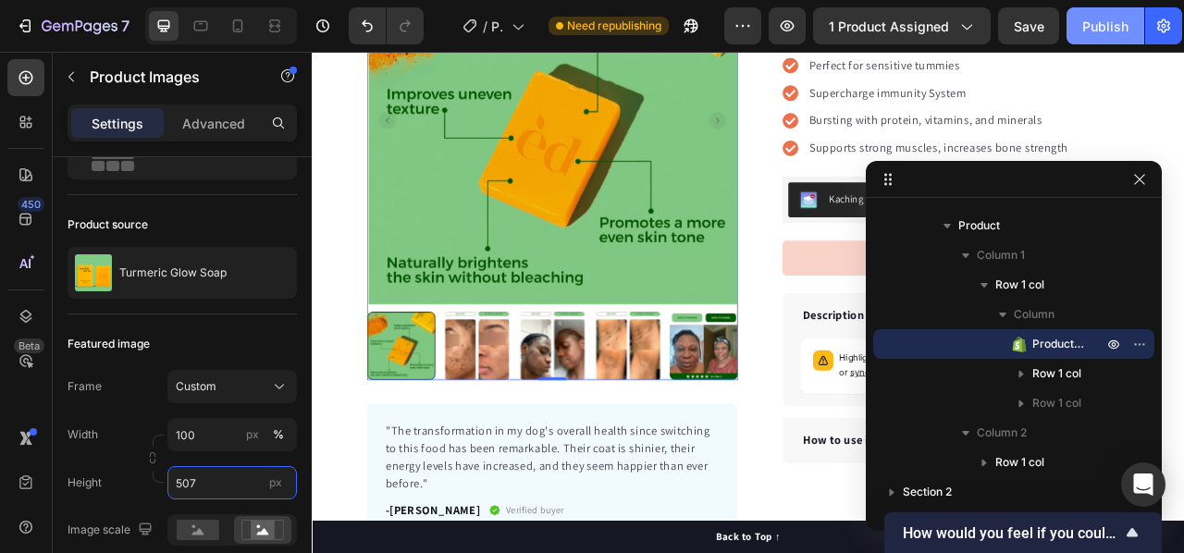
type input "507"
click at [1089, 32] on div "Publish" at bounding box center [1105, 26] width 46 height 19
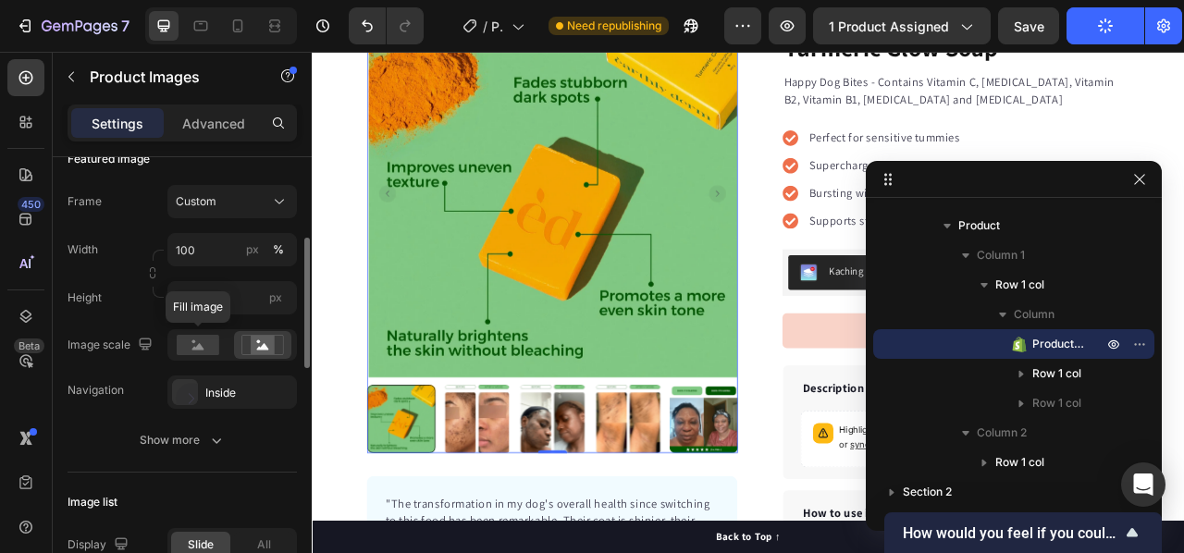
drag, startPoint x: 189, startPoint y: 341, endPoint x: 183, endPoint y: 367, distance: 26.5
click at [189, 341] on rect at bounding box center [198, 345] width 43 height 20
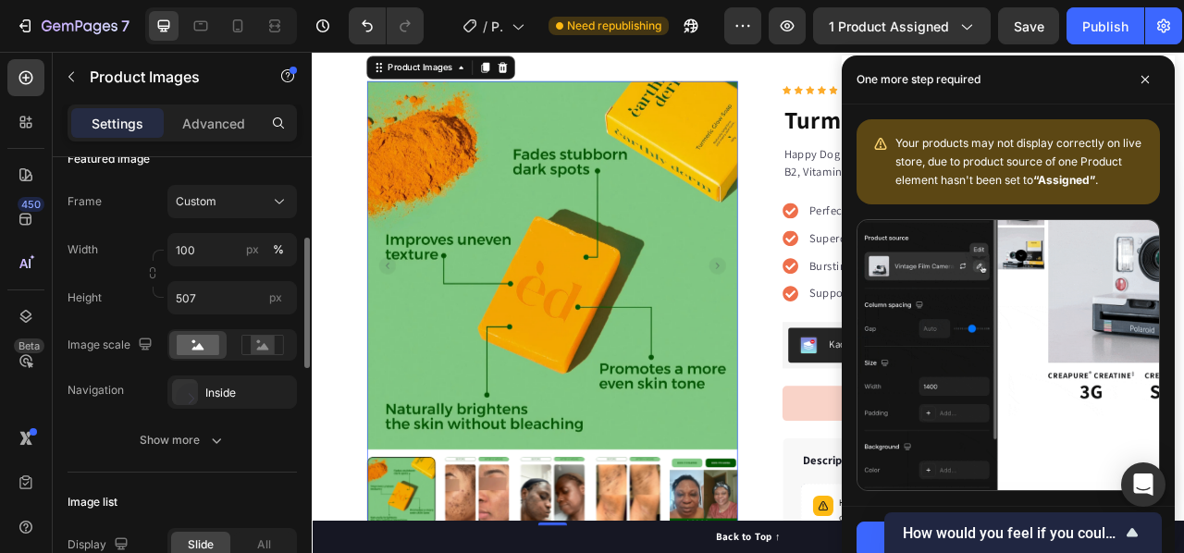
scroll to position [370, 0]
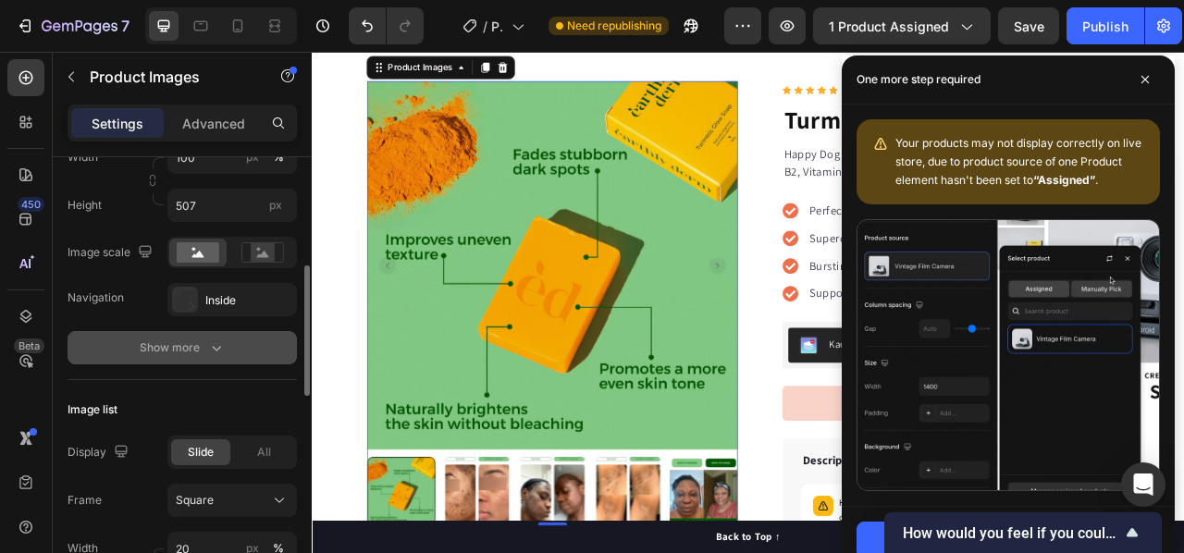
click at [172, 345] on div "Show more" at bounding box center [183, 348] width 86 height 18
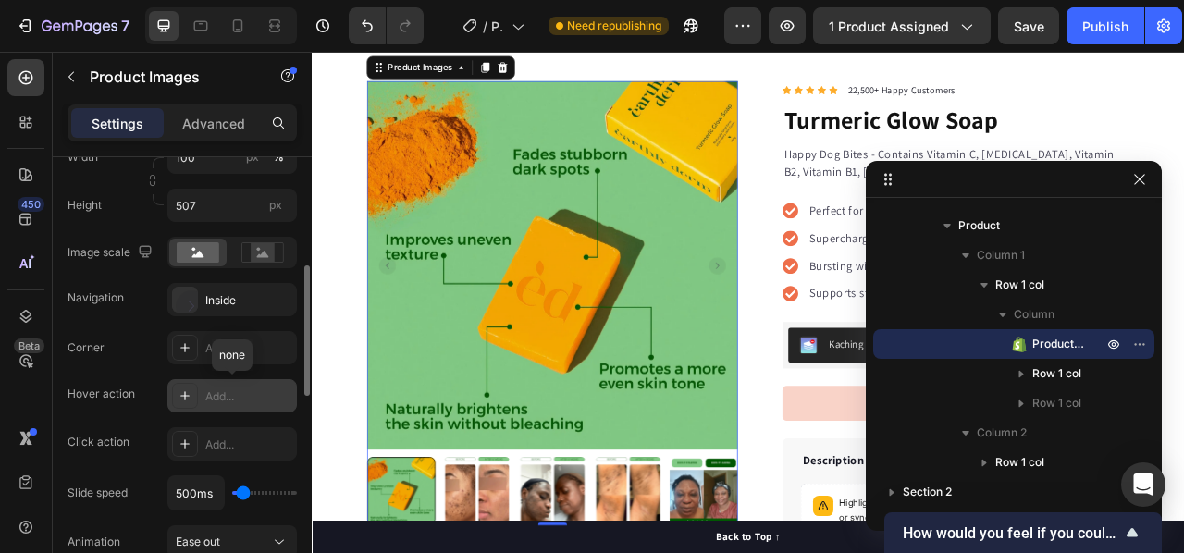
click at [181, 389] on icon at bounding box center [185, 395] width 15 height 15
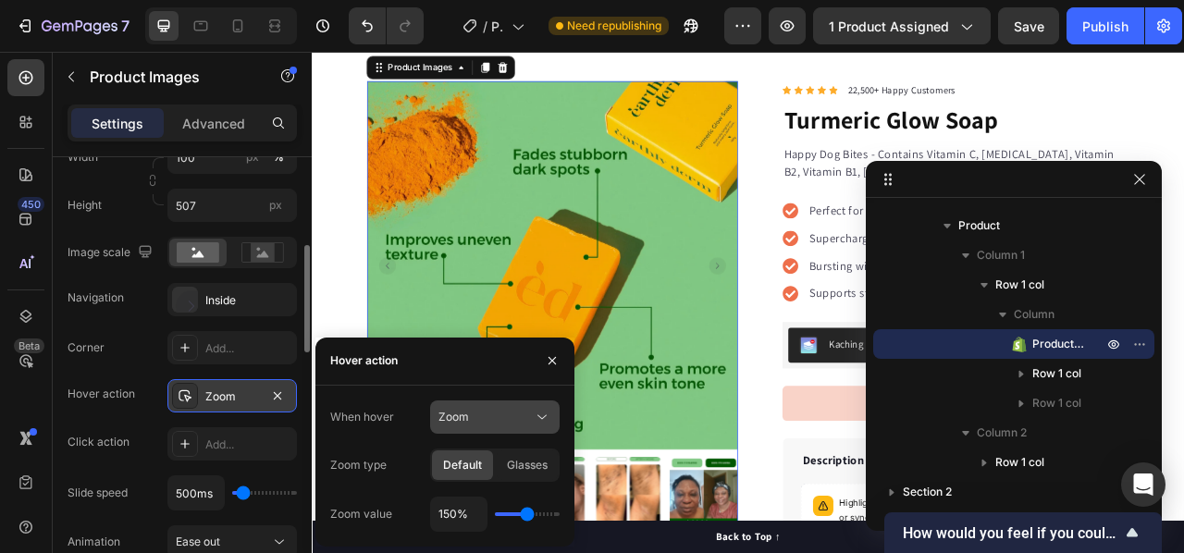
click at [453, 414] on span "Zoom" at bounding box center [453, 417] width 31 height 14
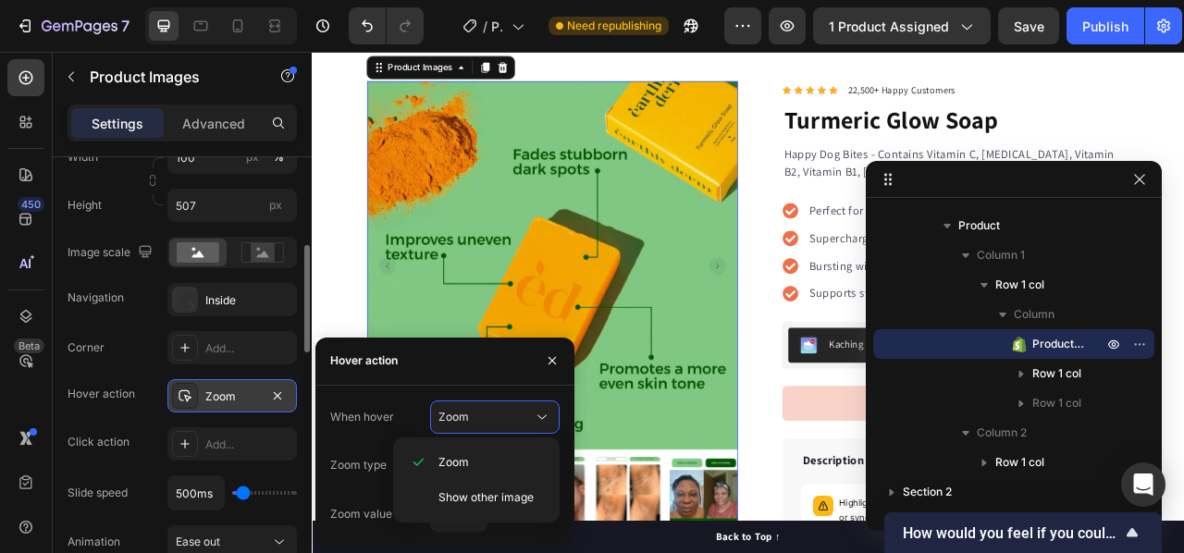
click at [387, 403] on div "When hover" at bounding box center [362, 417] width 64 height 30
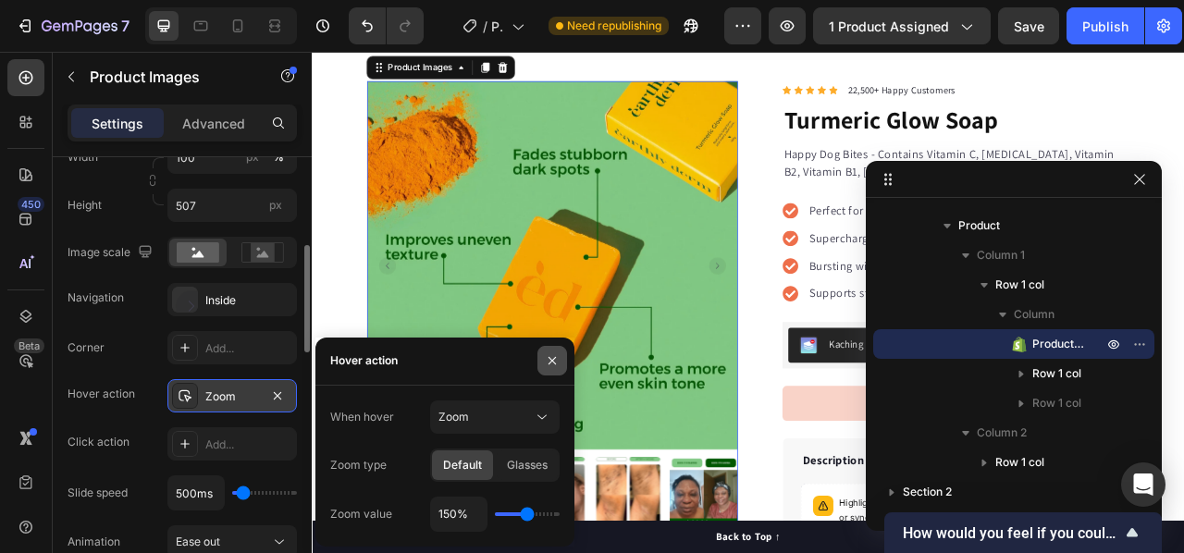
click at [551, 367] on icon "button" at bounding box center [552, 360] width 15 height 15
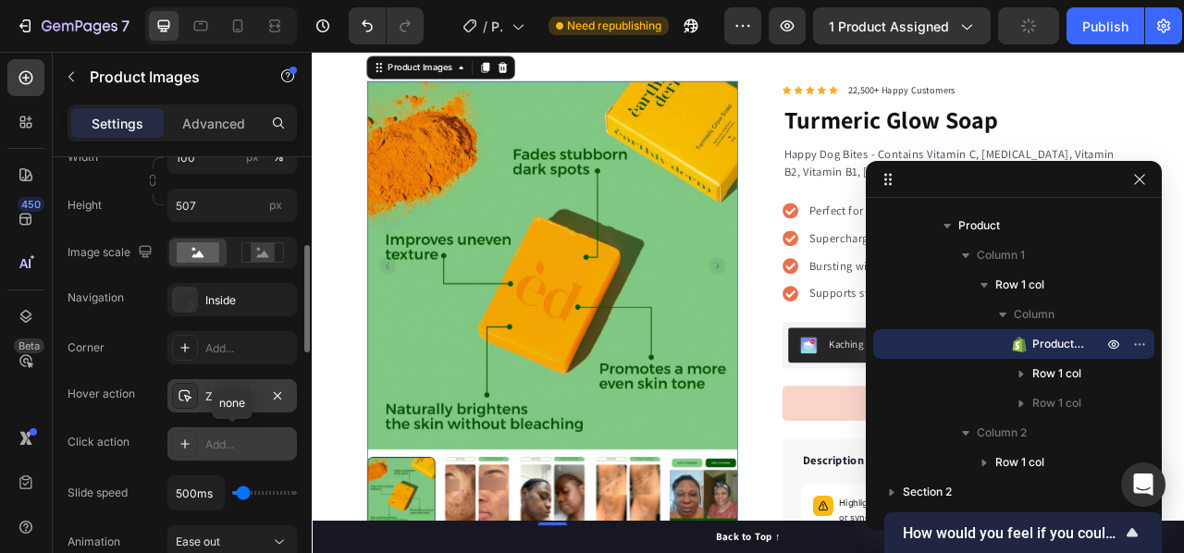
click at [181, 449] on icon at bounding box center [185, 444] width 15 height 15
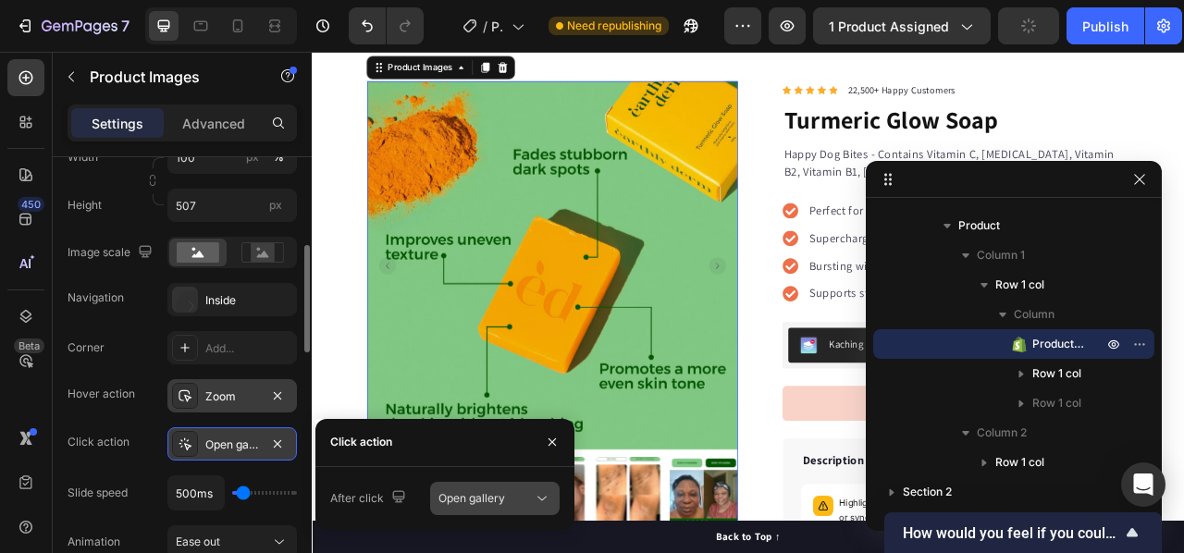
click at [474, 499] on span "Open gallery" at bounding box center [471, 498] width 67 height 14
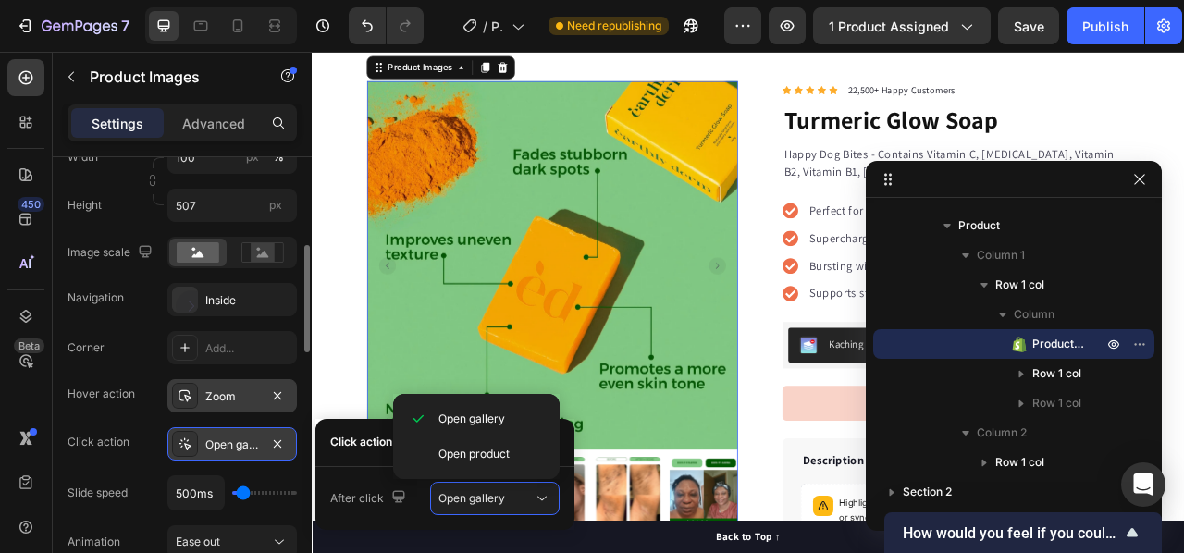
click at [142, 449] on div "Click action Open gallery" at bounding box center [182, 443] width 229 height 33
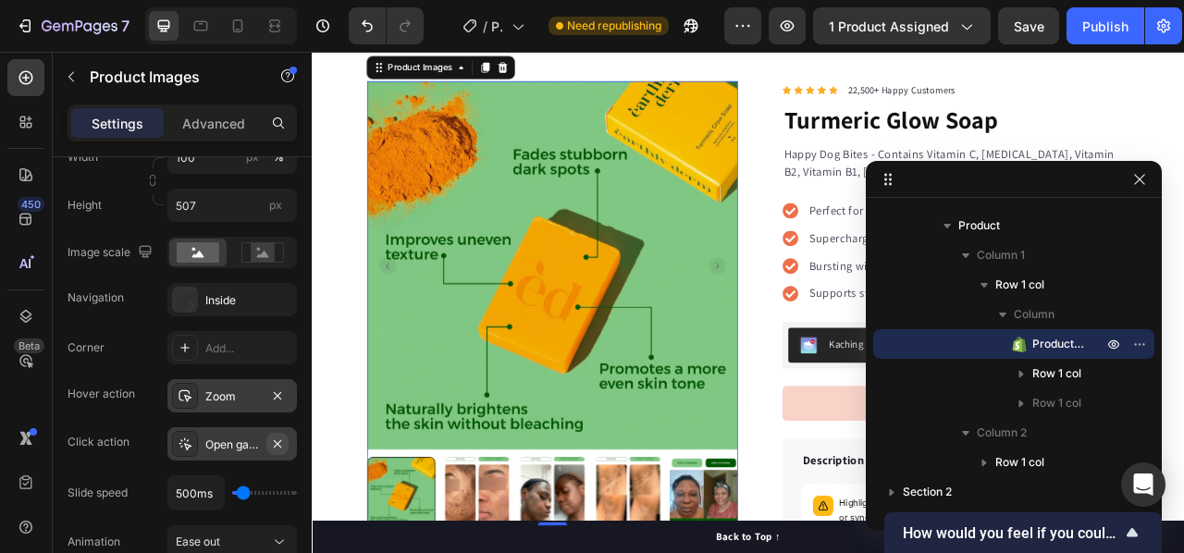
click at [277, 440] on icon "button" at bounding box center [277, 444] width 15 height 15
click at [276, 395] on icon "button" at bounding box center [277, 395] width 15 height 15
click at [178, 344] on icon at bounding box center [185, 347] width 15 height 15
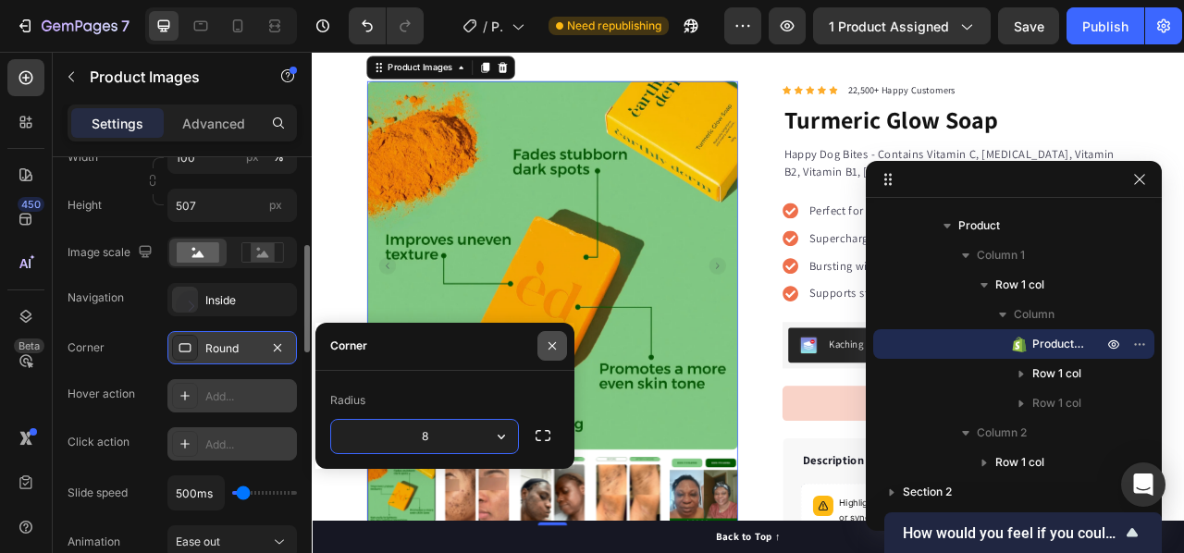
click at [545, 342] on icon "button" at bounding box center [552, 346] width 15 height 15
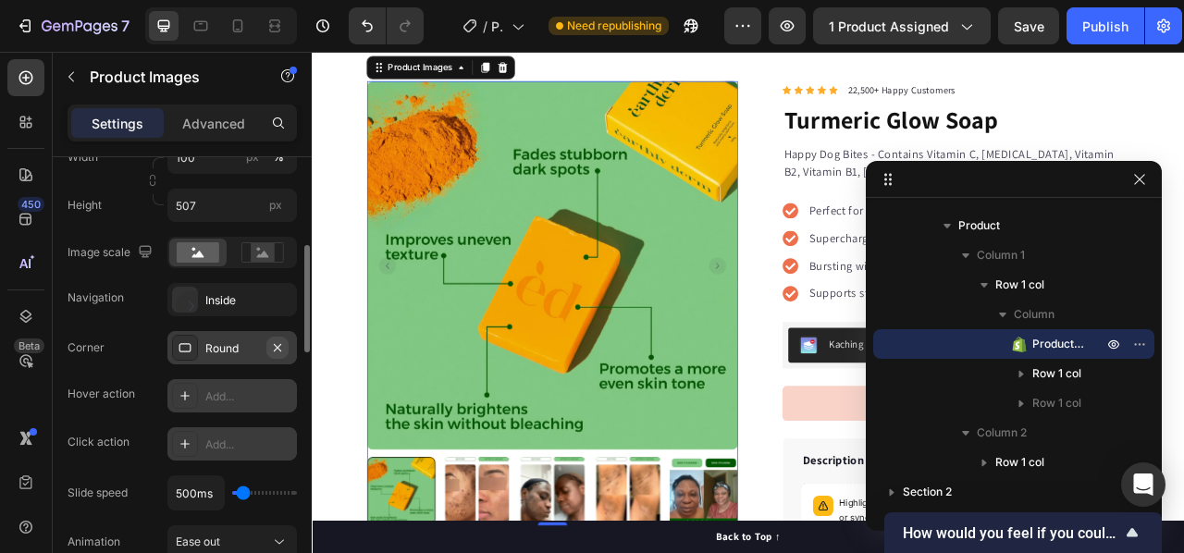
click at [272, 349] on icon "button" at bounding box center [277, 347] width 15 height 15
click at [207, 297] on div "Inside" at bounding box center [232, 300] width 54 height 17
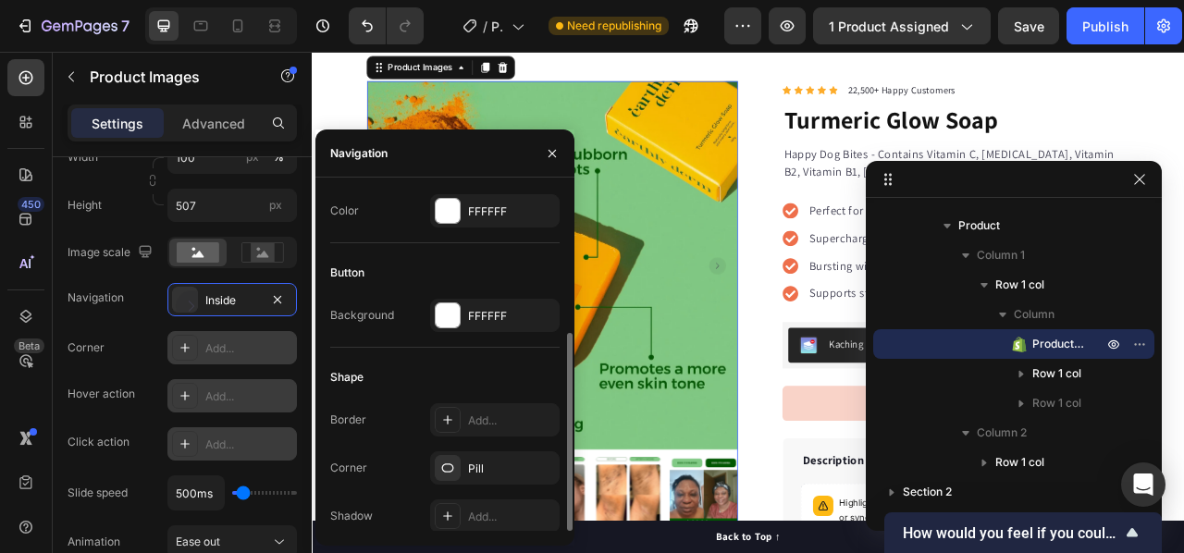
scroll to position [147, 0]
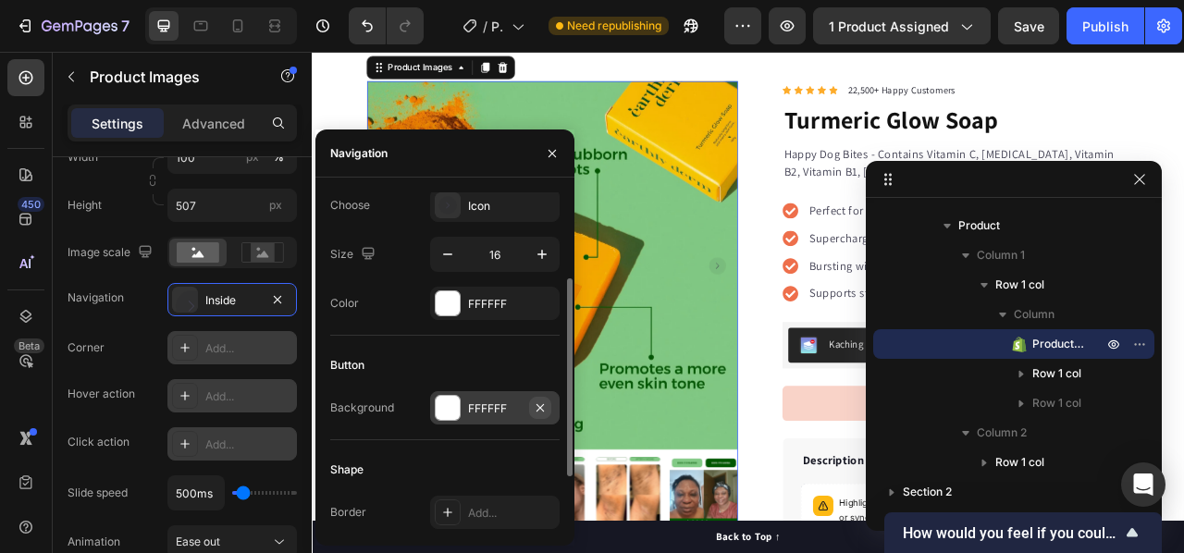
click at [538, 406] on icon "button" at bounding box center [540, 407] width 15 height 15
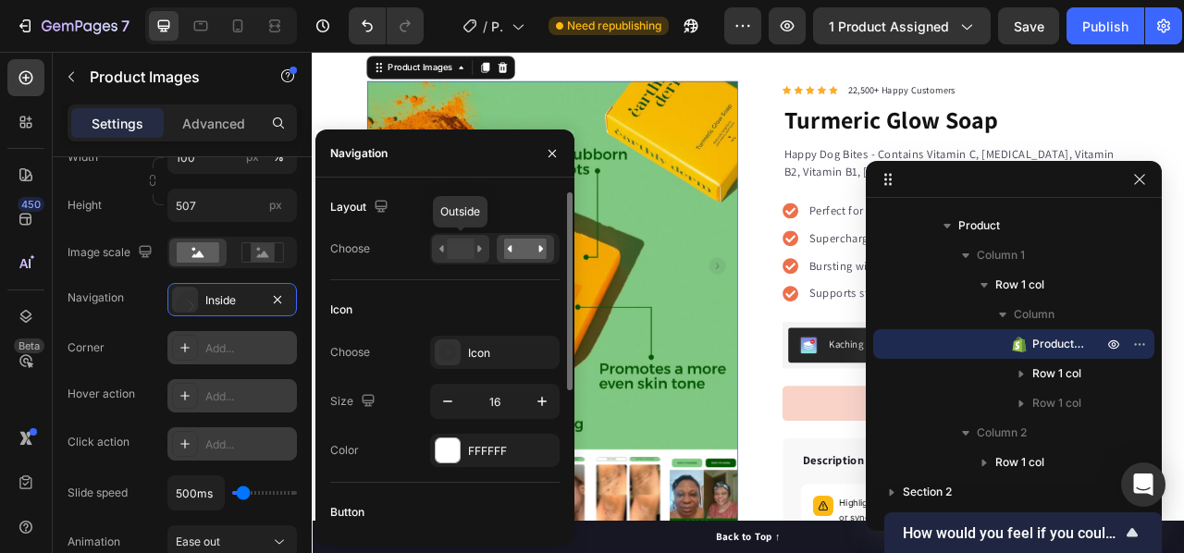
click at [474, 260] on div at bounding box center [460, 249] width 57 height 28
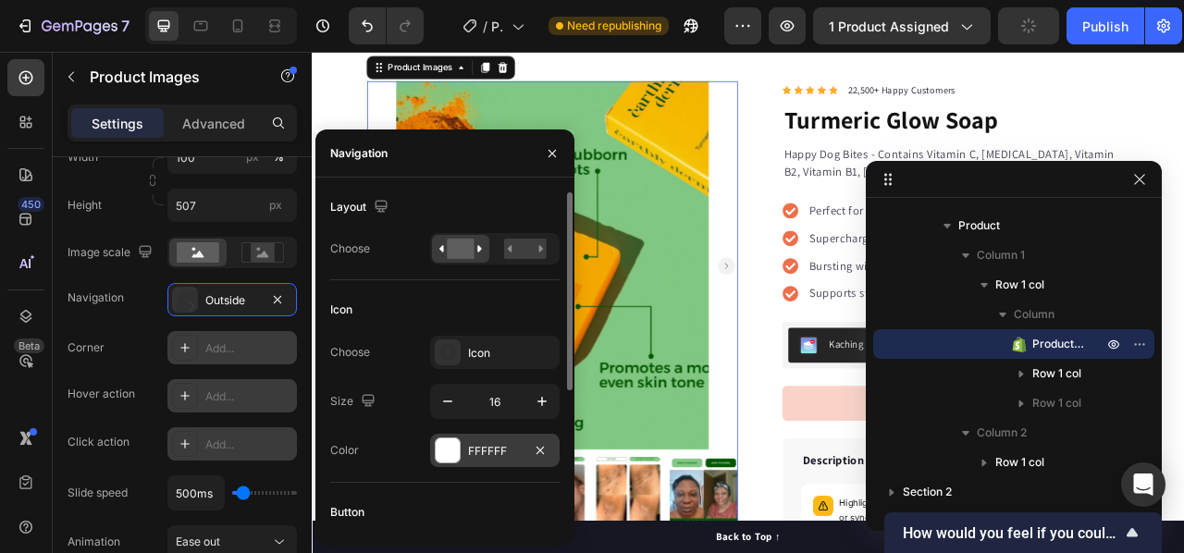
scroll to position [92, 0]
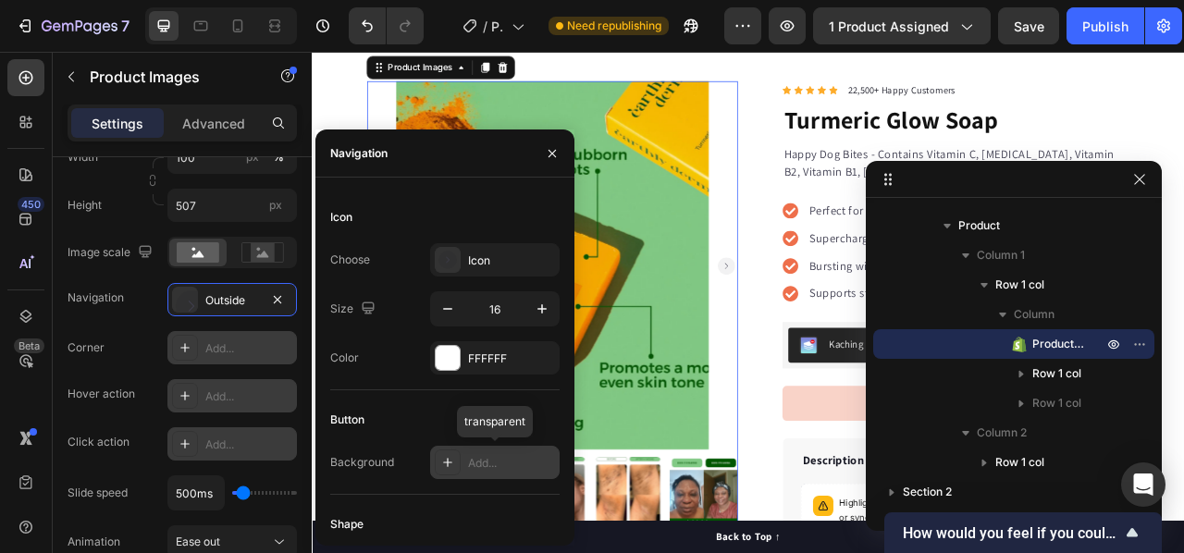
click at [449, 460] on icon at bounding box center [447, 462] width 15 height 15
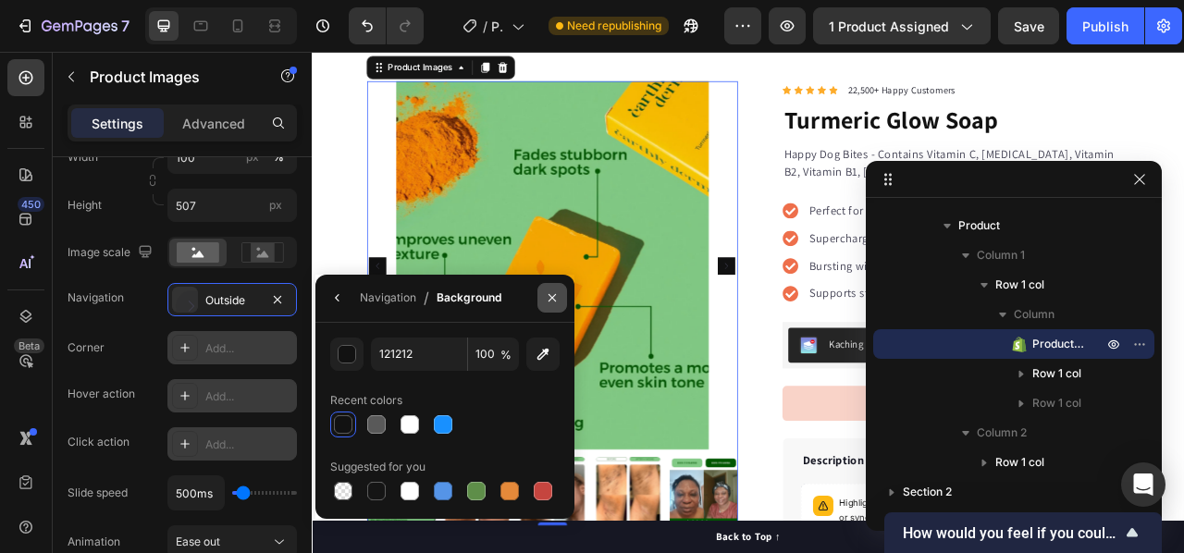
click at [553, 301] on icon "button" at bounding box center [552, 297] width 15 height 15
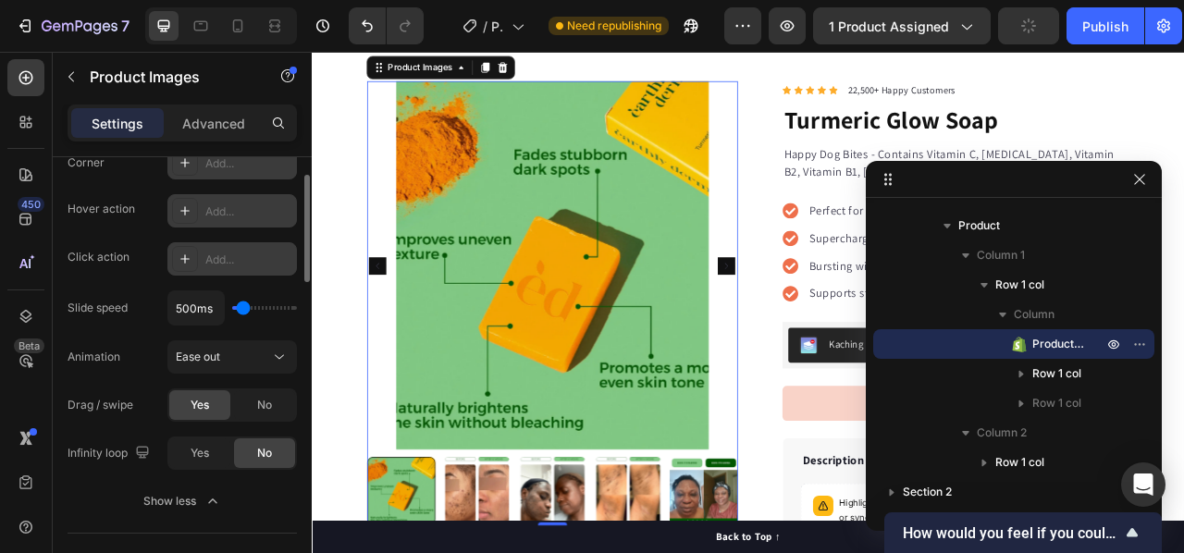
scroll to position [370, 0]
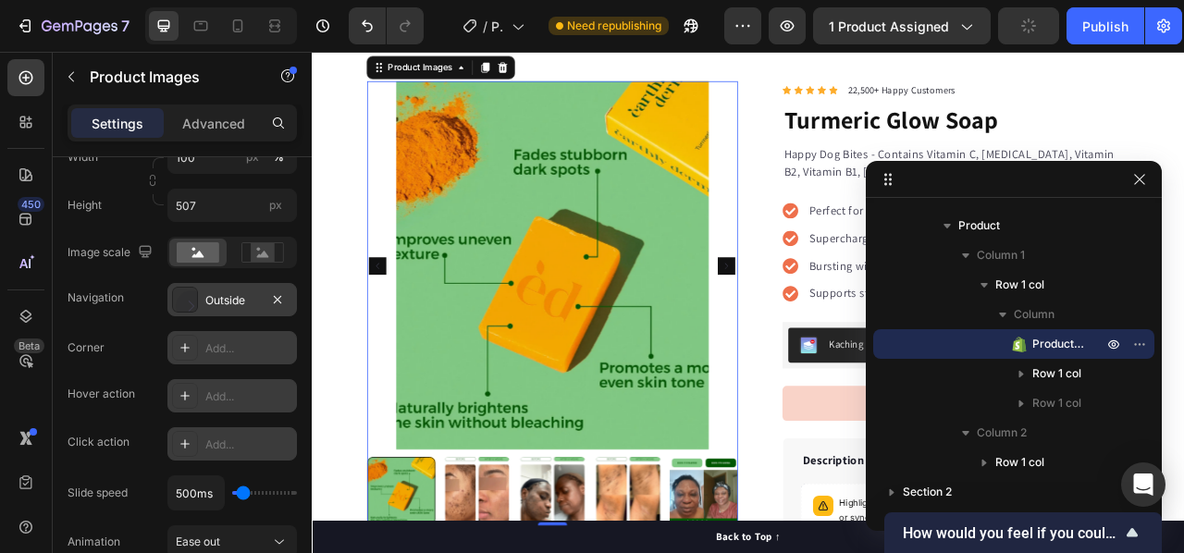
click at [233, 295] on div "Outside" at bounding box center [232, 300] width 54 height 17
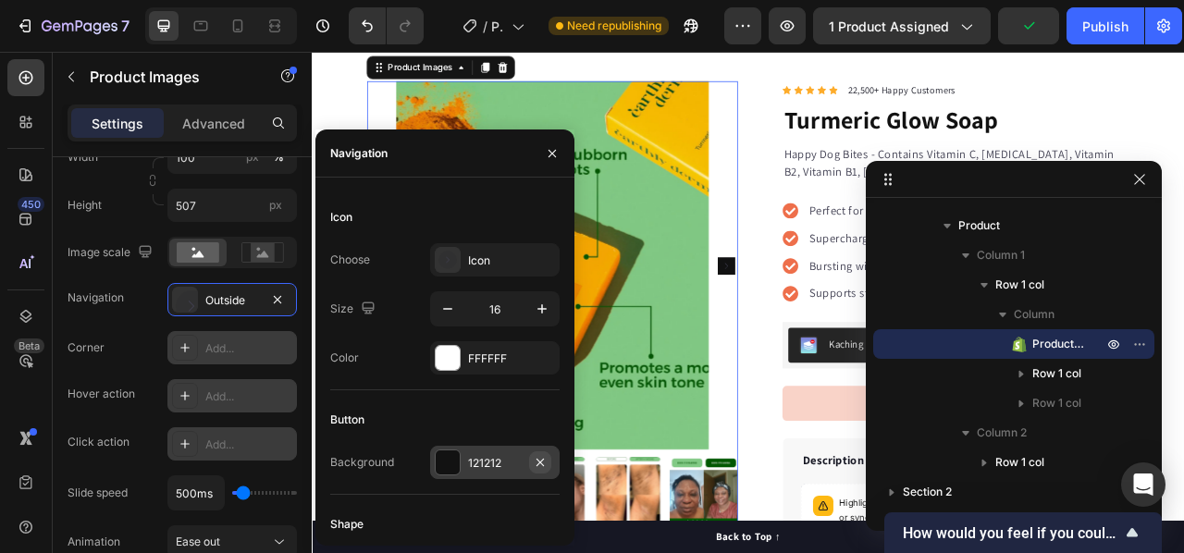
click at [544, 463] on icon "button" at bounding box center [540, 462] width 15 height 15
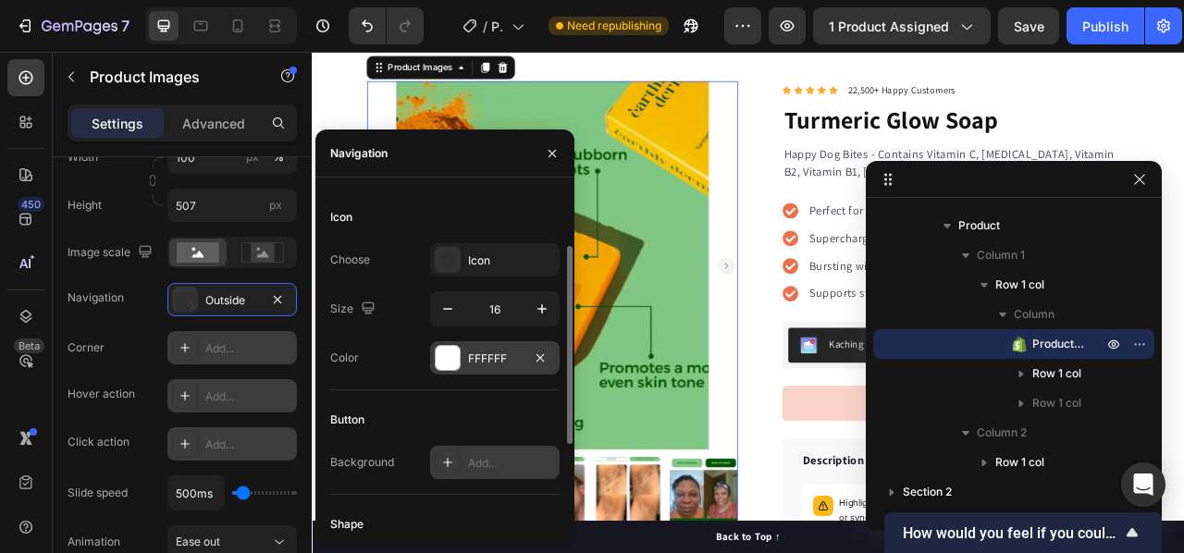
click at [448, 360] on div at bounding box center [448, 358] width 24 height 24
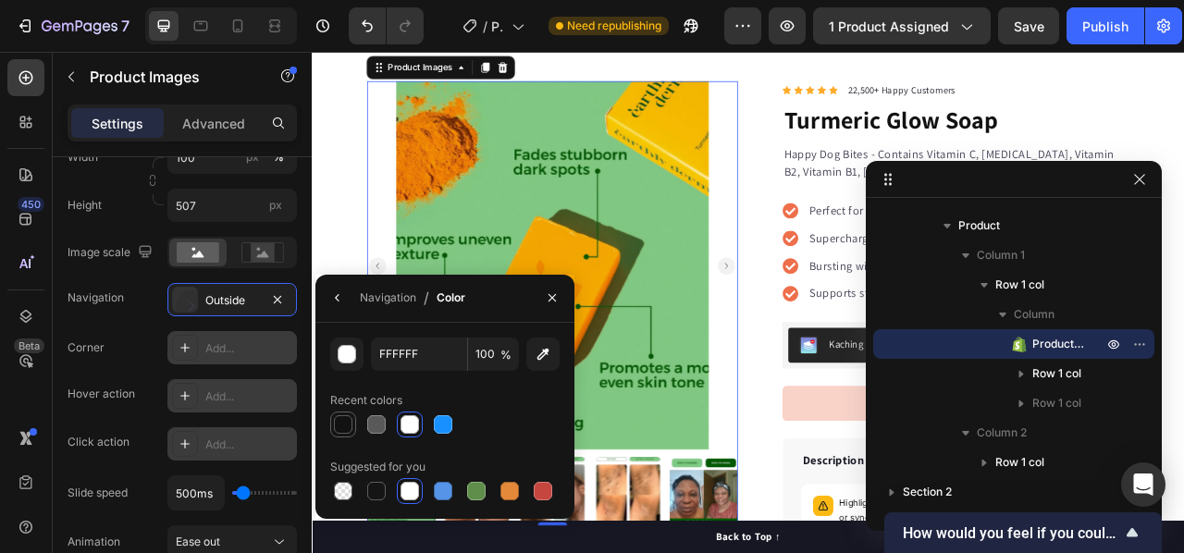
click at [355, 427] on div at bounding box center [343, 425] width 26 height 26
click at [453, 492] on div at bounding box center [443, 491] width 22 height 22
click at [403, 425] on div at bounding box center [409, 424] width 18 height 18
type input "FFFFFF"
click at [338, 300] on icon "button" at bounding box center [337, 297] width 4 height 7
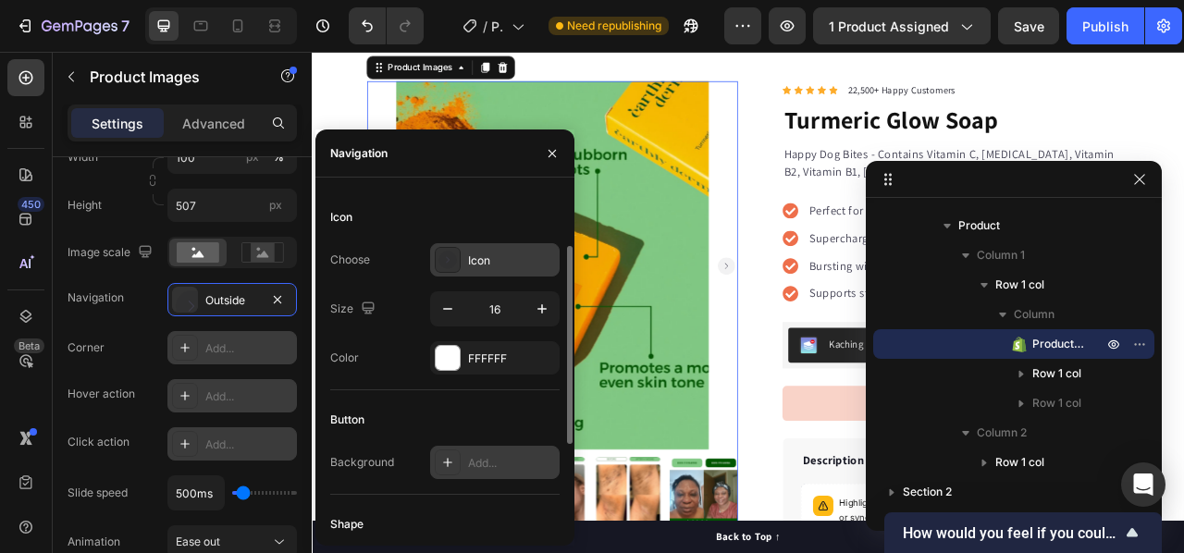
click at [499, 263] on div "Icon" at bounding box center [511, 260] width 87 height 17
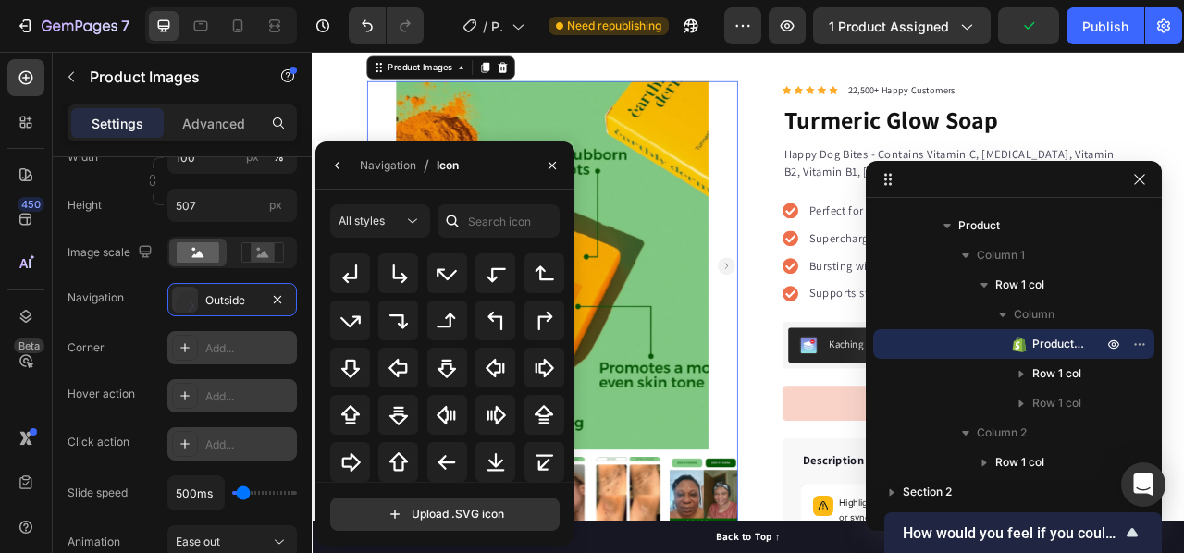
scroll to position [642, 0]
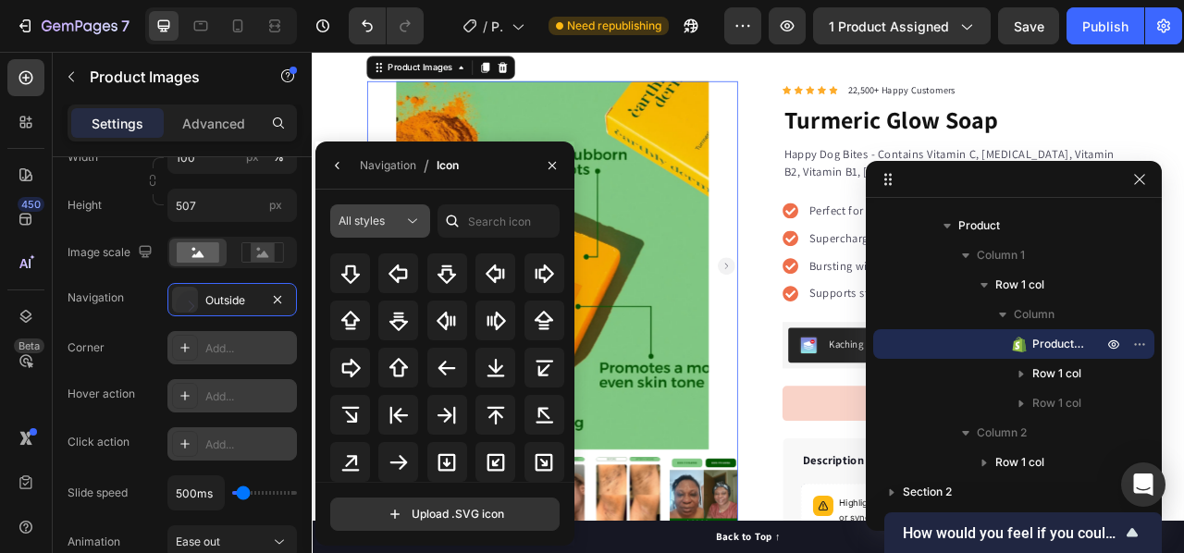
click at [396, 227] on div "All styles" at bounding box center [371, 221] width 65 height 17
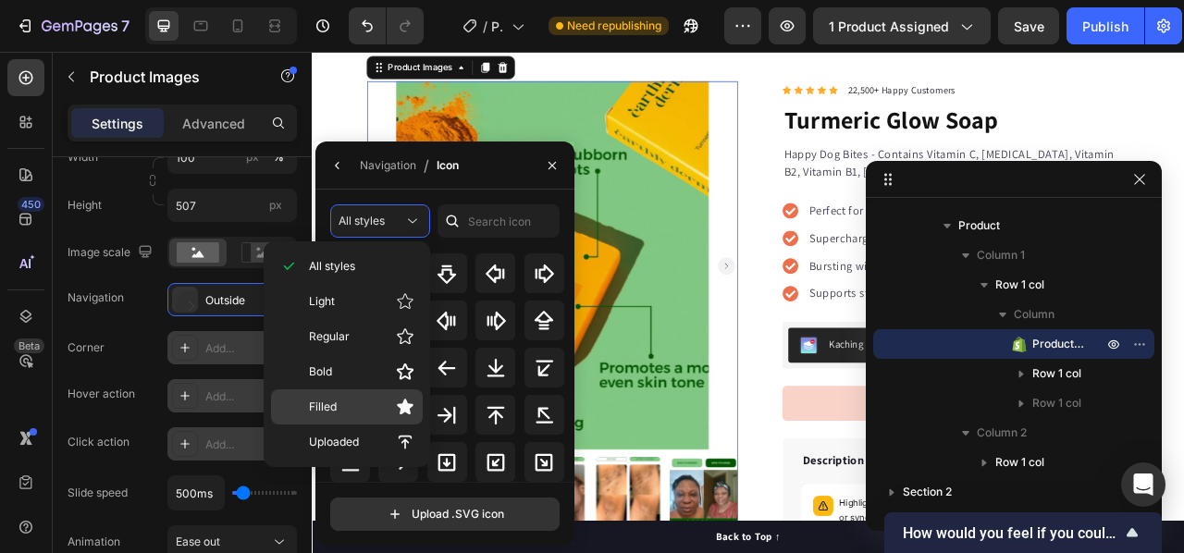
click at [337, 408] on p "Filled" at bounding box center [361, 407] width 105 height 18
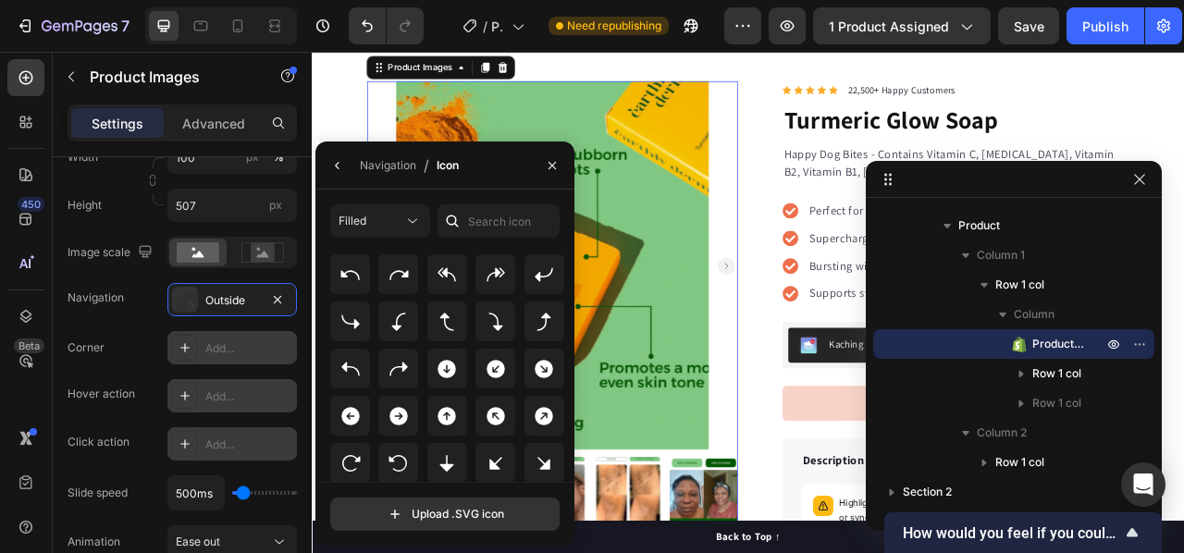
scroll to position [429, 0]
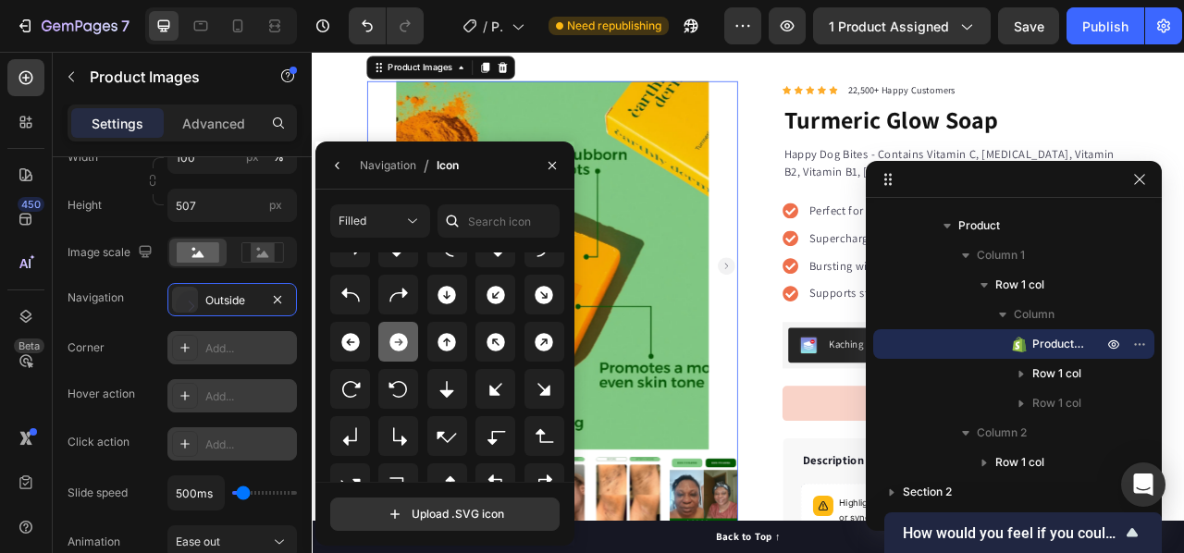
click at [401, 345] on icon at bounding box center [398, 342] width 18 height 18
click at [350, 339] on icon at bounding box center [350, 342] width 18 height 18
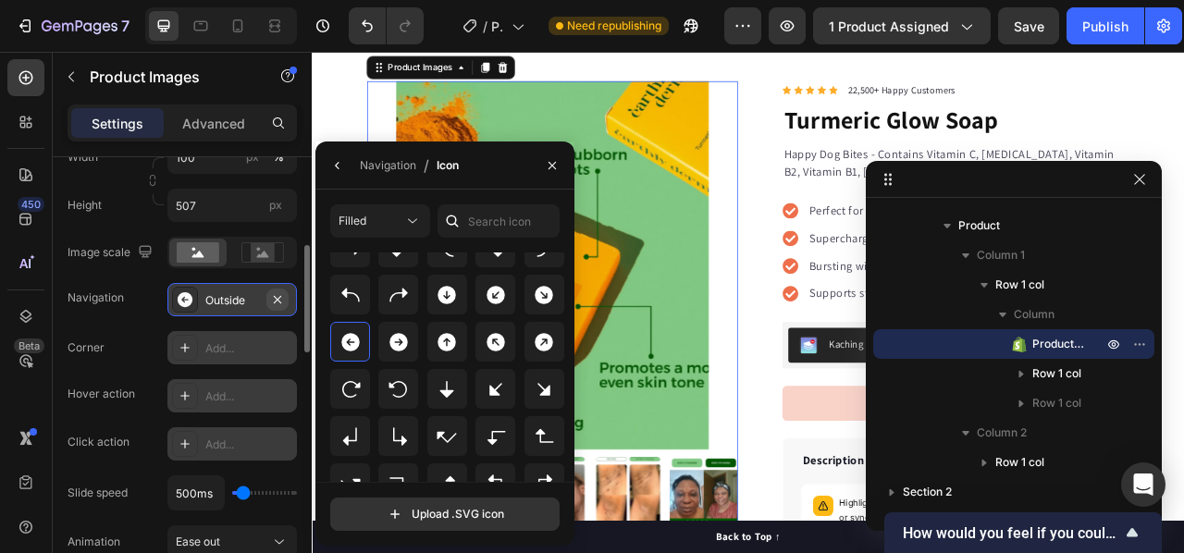
click at [279, 290] on button "button" at bounding box center [277, 300] width 22 height 22
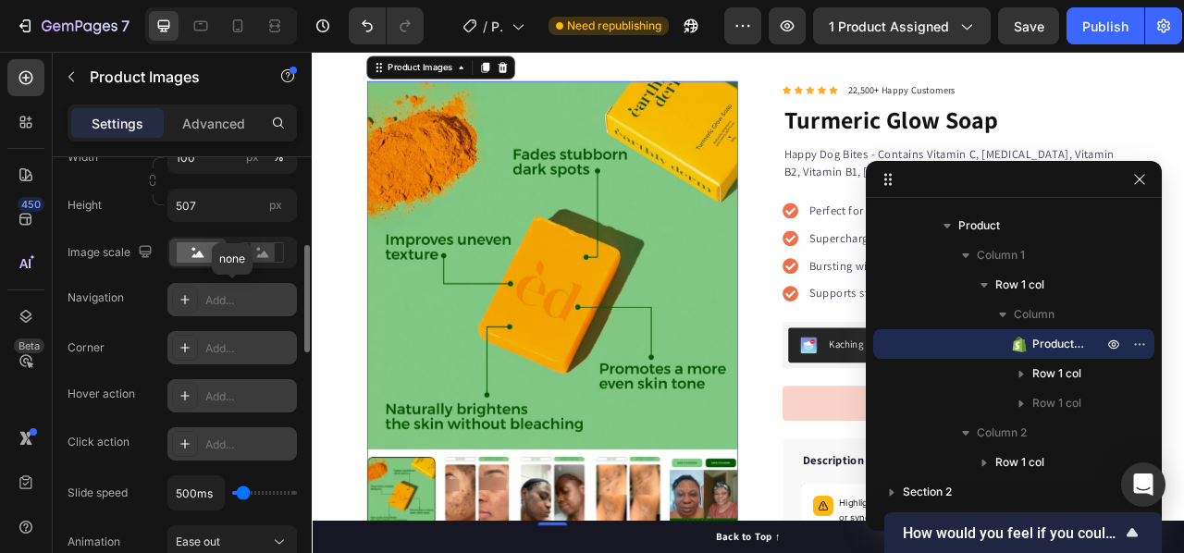
click at [179, 306] on div at bounding box center [185, 300] width 26 height 26
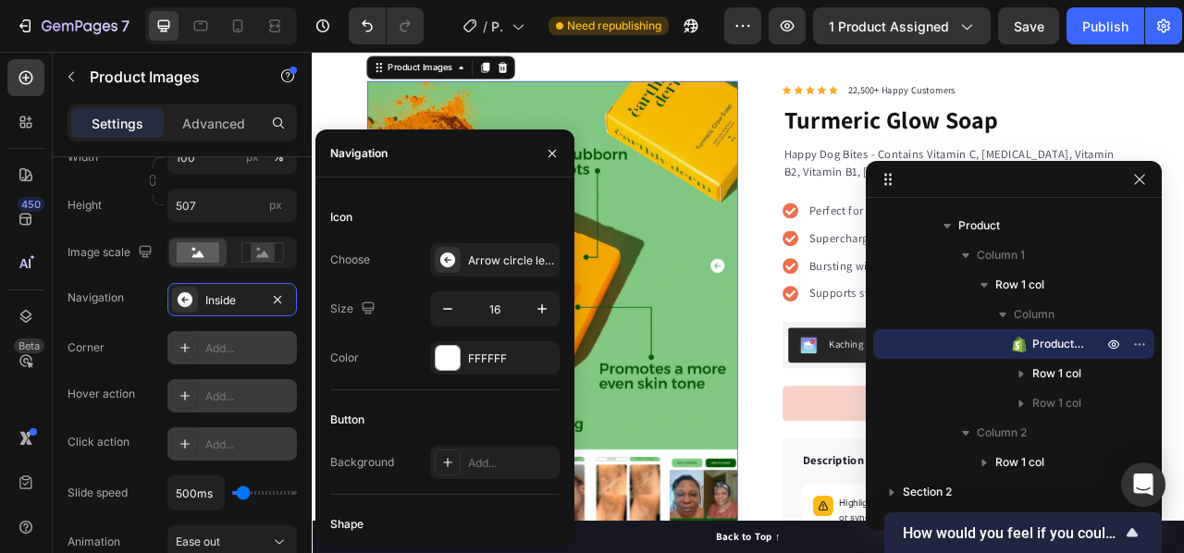
drag, startPoint x: 467, startPoint y: 149, endPoint x: 511, endPoint y: 157, distance: 44.3
click at [512, 158] on div "Navigation" at bounding box center [444, 153] width 259 height 48
click at [244, 304] on div "Inside" at bounding box center [232, 300] width 54 height 17
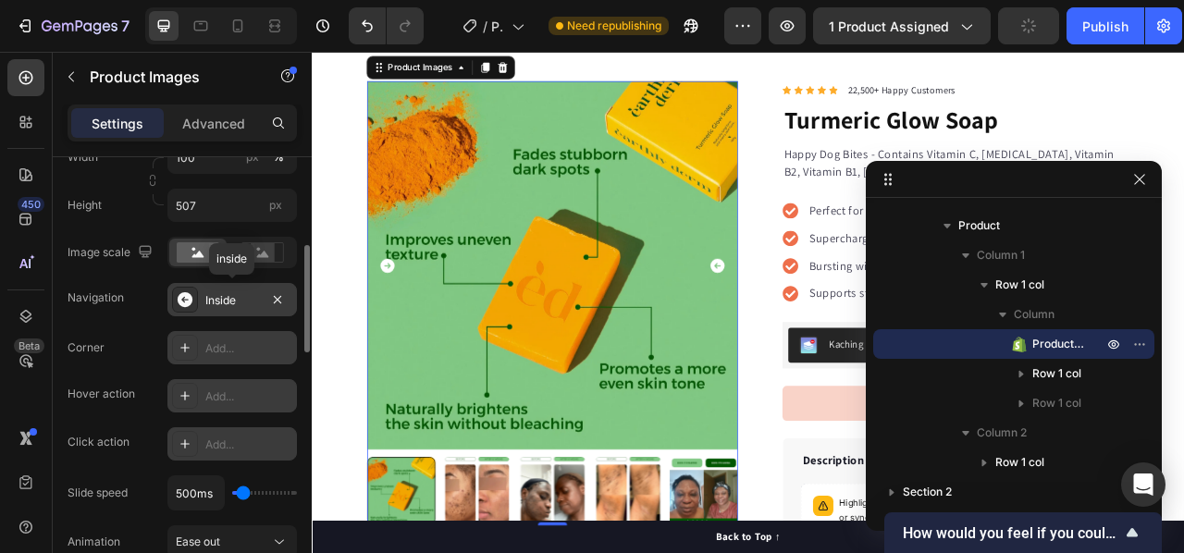
click at [244, 302] on div "Inside" at bounding box center [232, 300] width 54 height 17
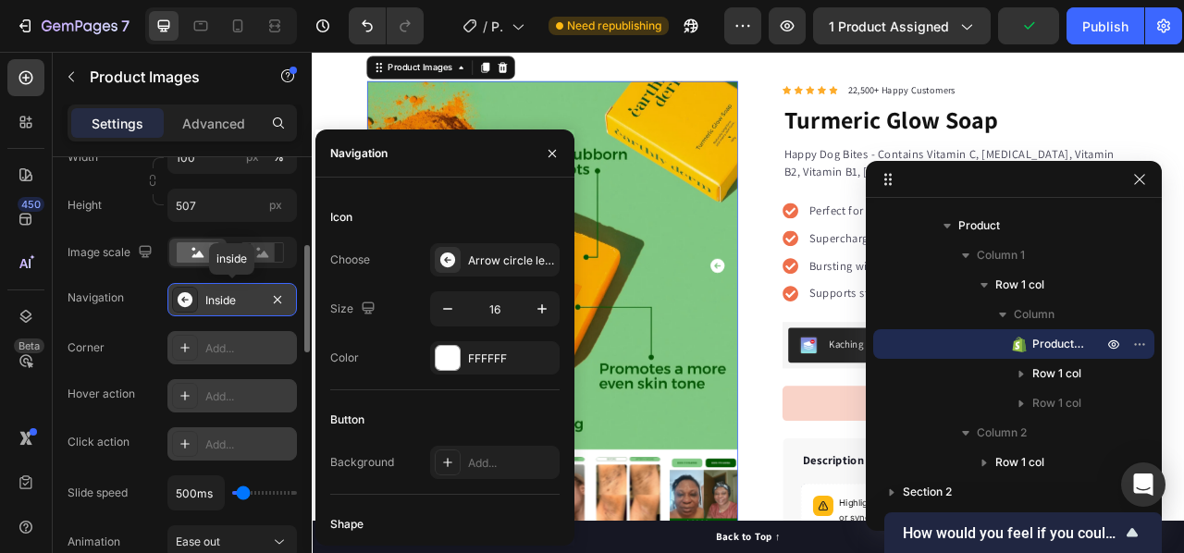
click at [244, 301] on div "Inside" at bounding box center [232, 300] width 54 height 17
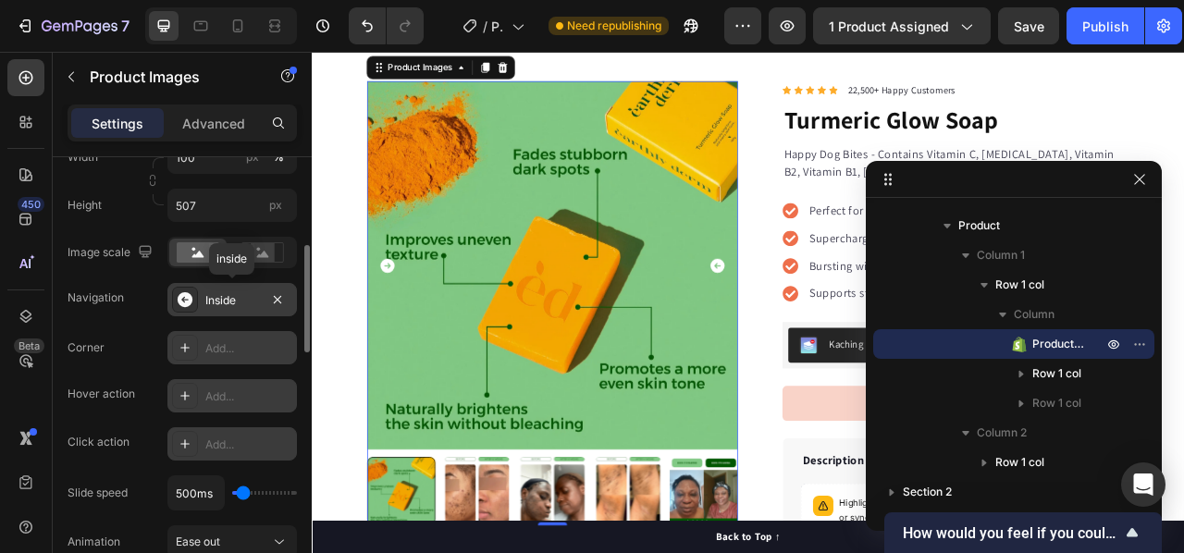
click at [242, 301] on div "Inside" at bounding box center [232, 300] width 54 height 17
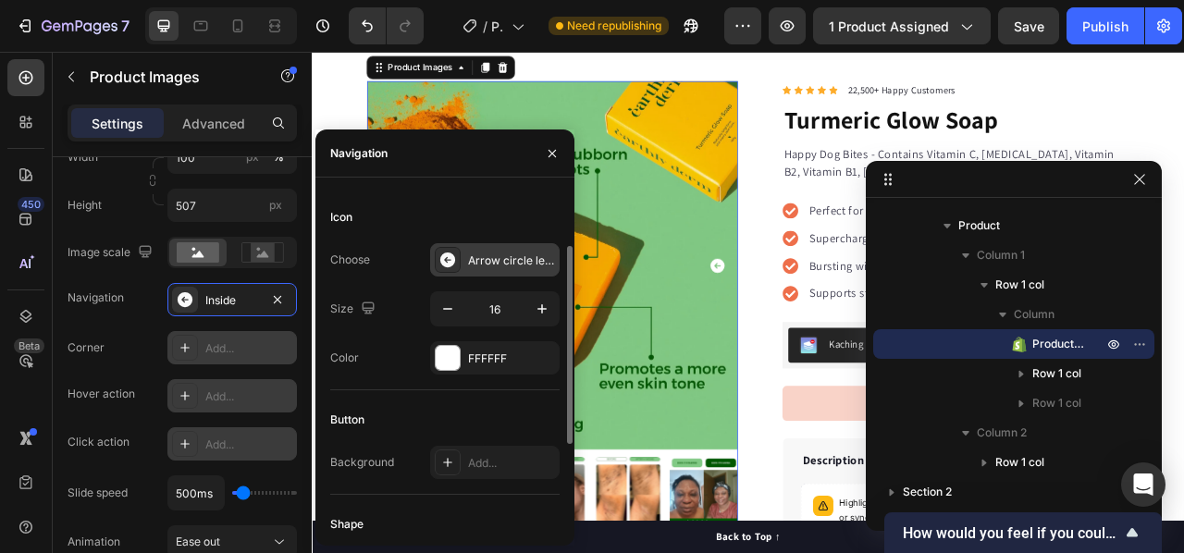
click at [475, 268] on div "Arrow circle left filled" at bounding box center [494, 259] width 129 height 33
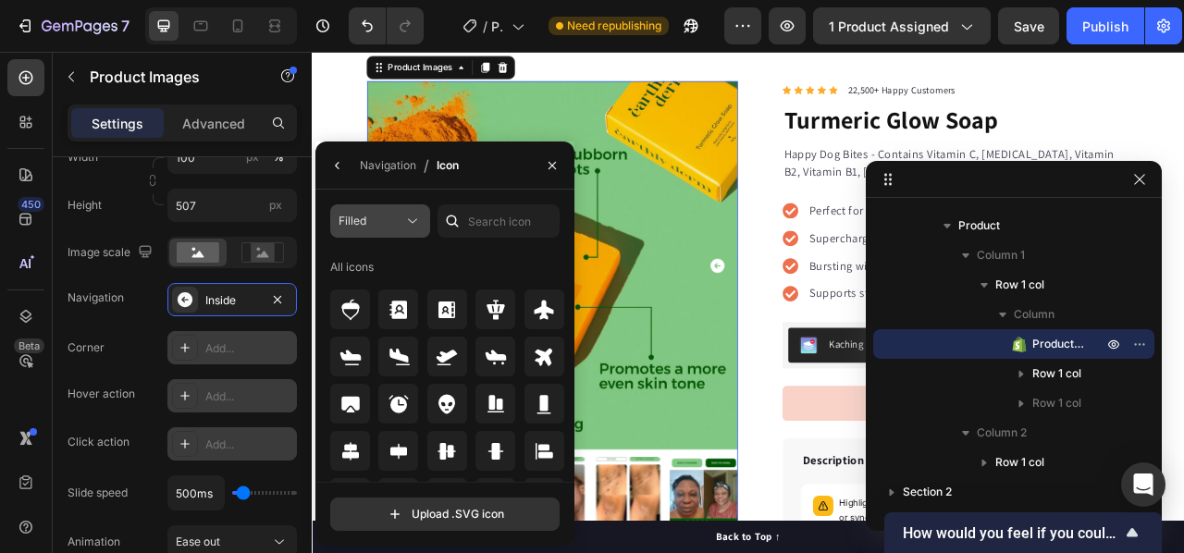
click at [368, 223] on div "Filled" at bounding box center [371, 221] width 65 height 17
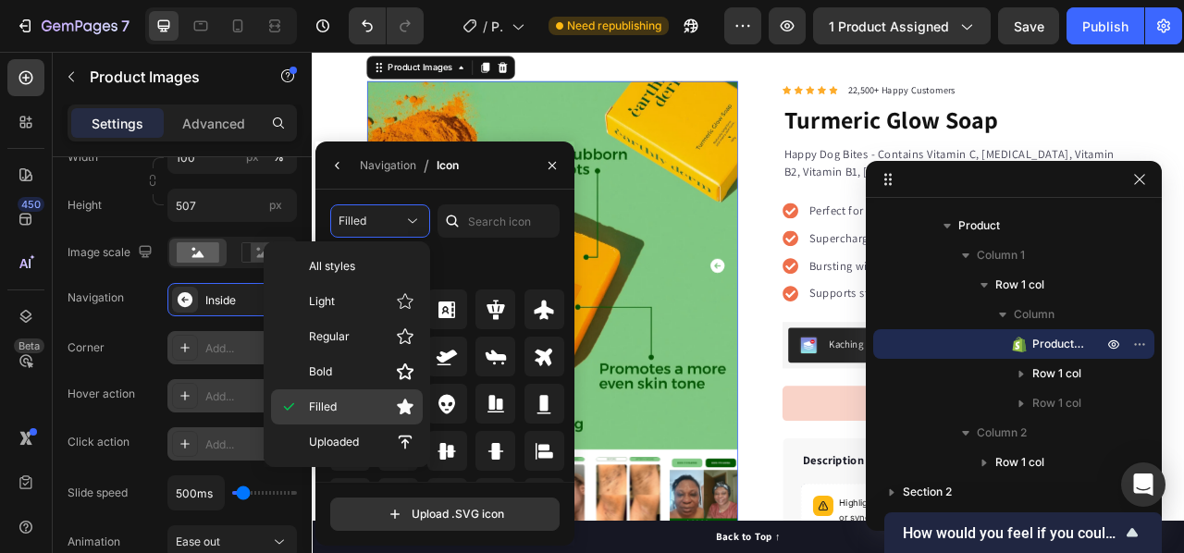
click at [327, 392] on div "Filled" at bounding box center [347, 406] width 152 height 35
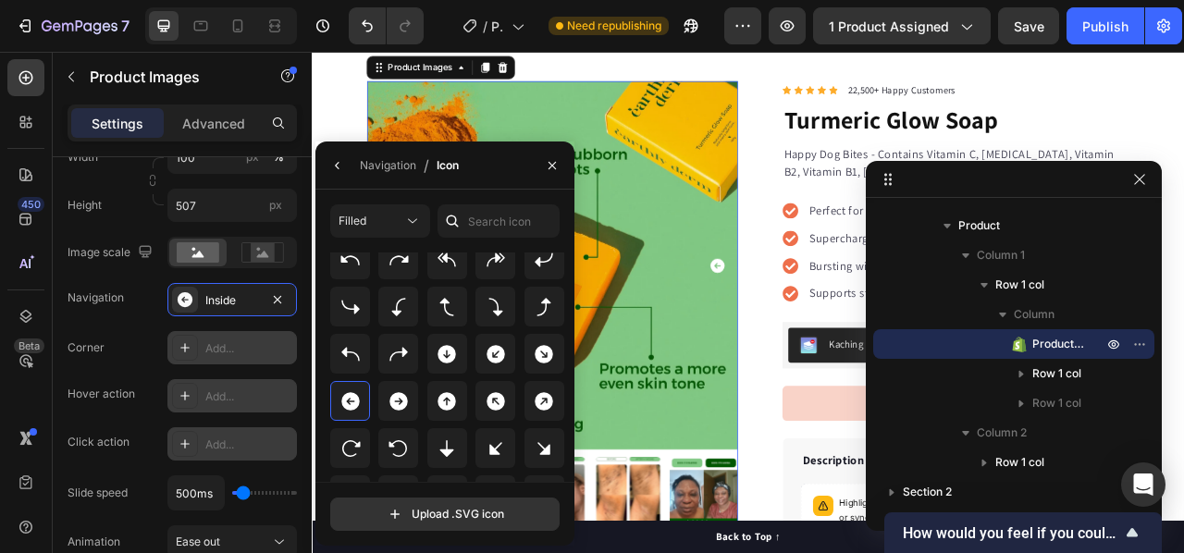
scroll to position [462, 0]
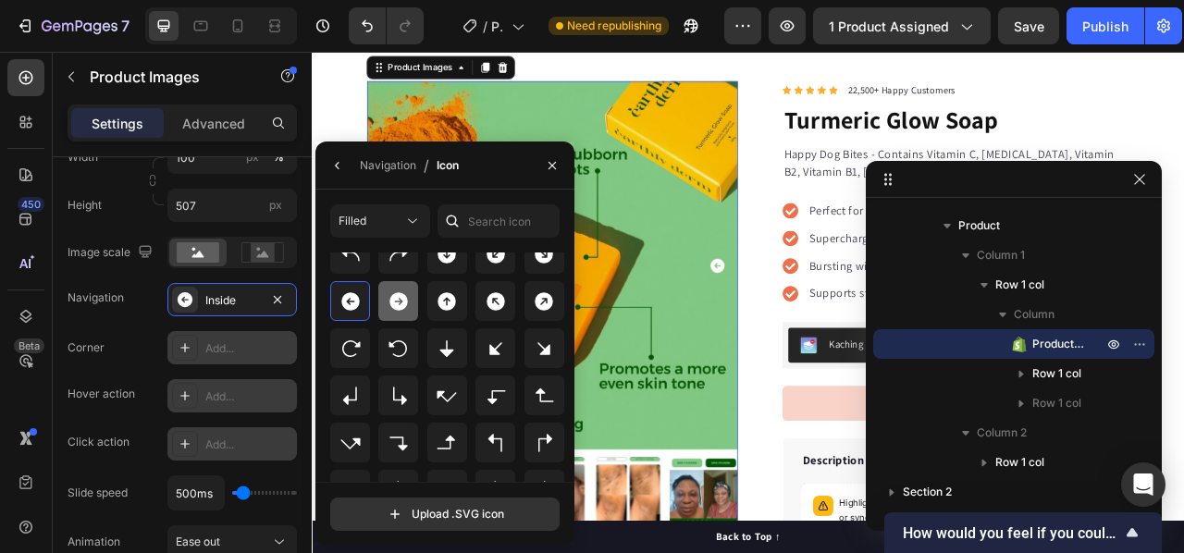
click at [398, 310] on icon at bounding box center [399, 301] width 22 height 22
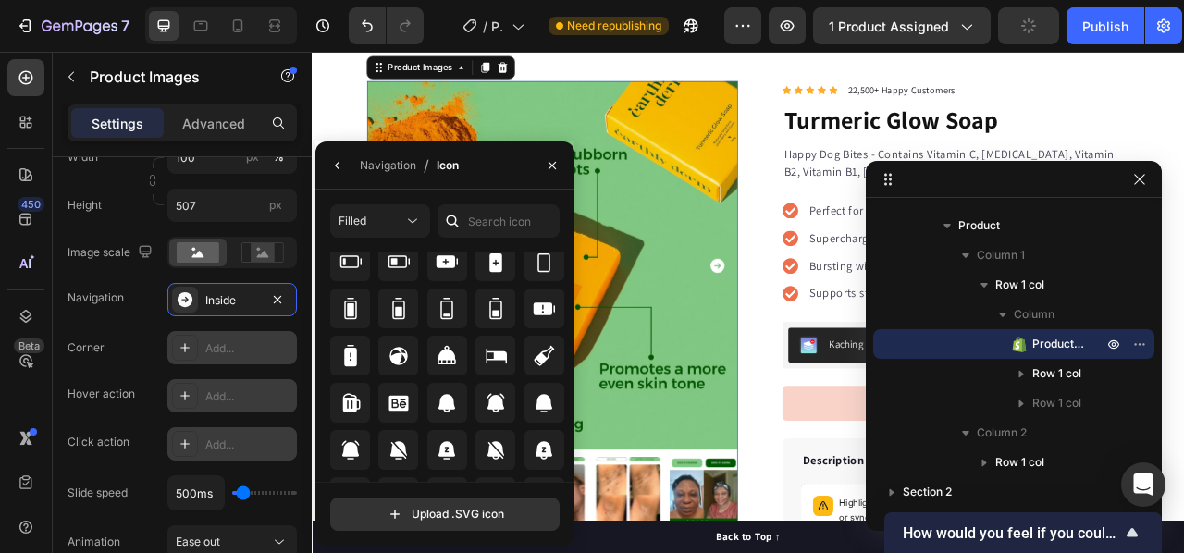
scroll to position [1437, 0]
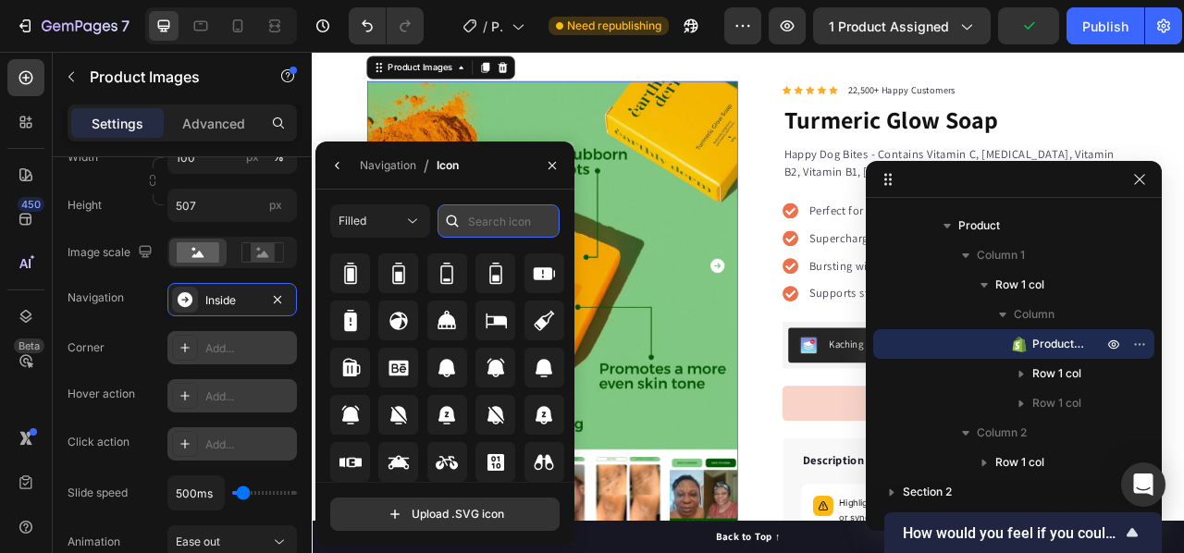
click at [478, 228] on input "text" at bounding box center [498, 220] width 122 height 33
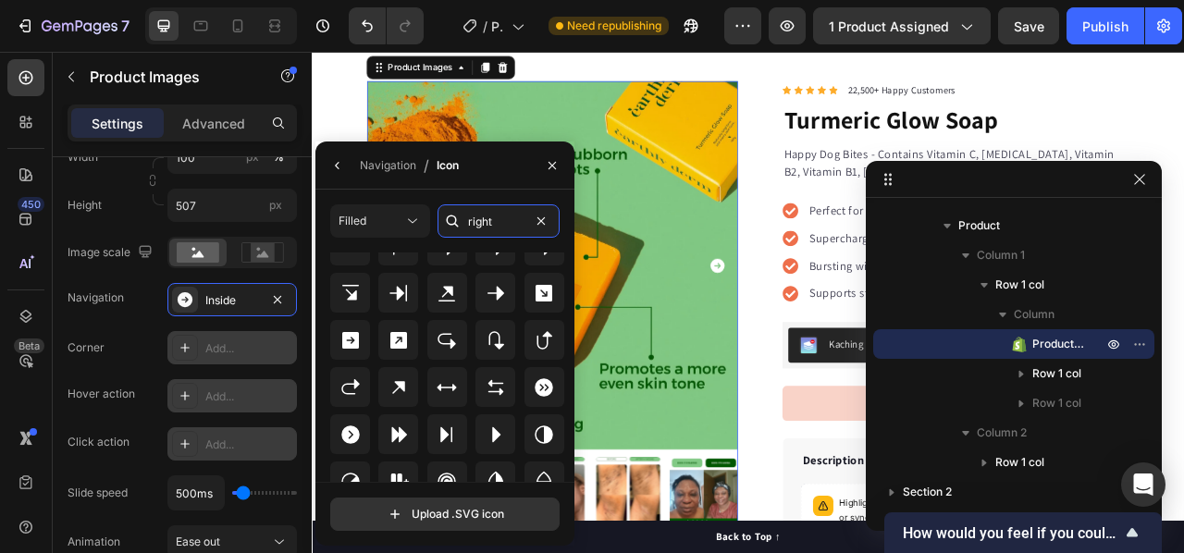
scroll to position [244, 0]
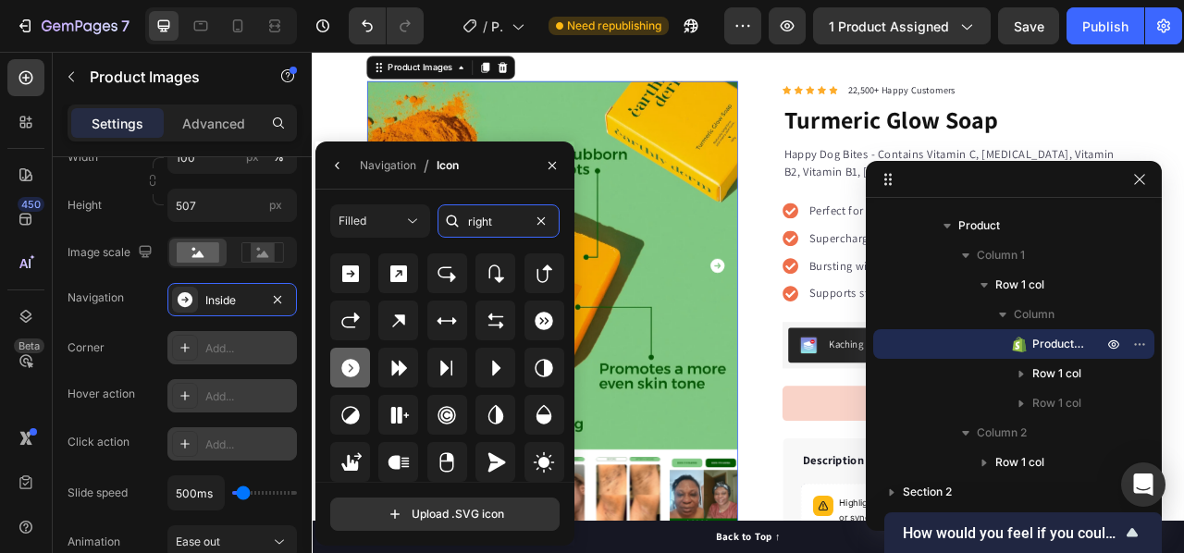
type input "right"
click at [342, 364] on icon at bounding box center [350, 368] width 18 height 18
click at [131, 308] on div "Navigation Inside" at bounding box center [182, 299] width 229 height 33
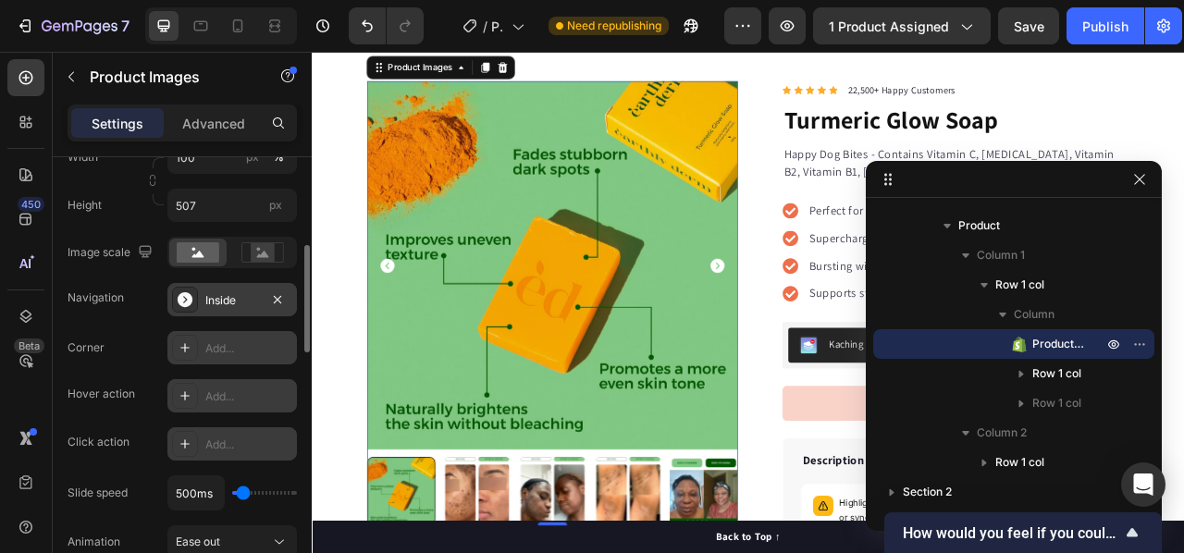
click at [252, 297] on div "Inside" at bounding box center [232, 300] width 54 height 17
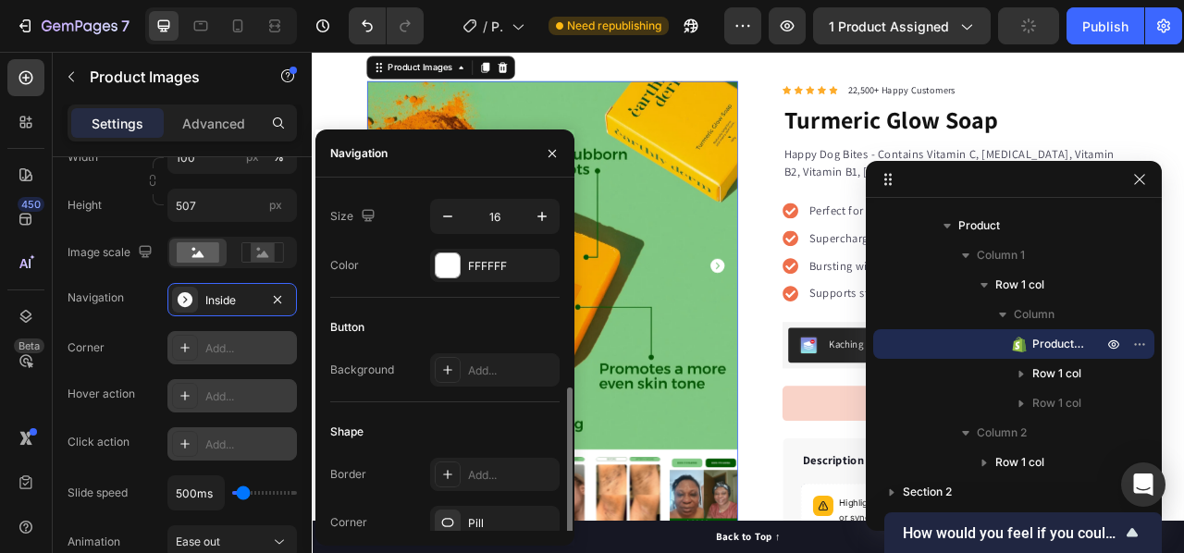
scroll to position [240, 0]
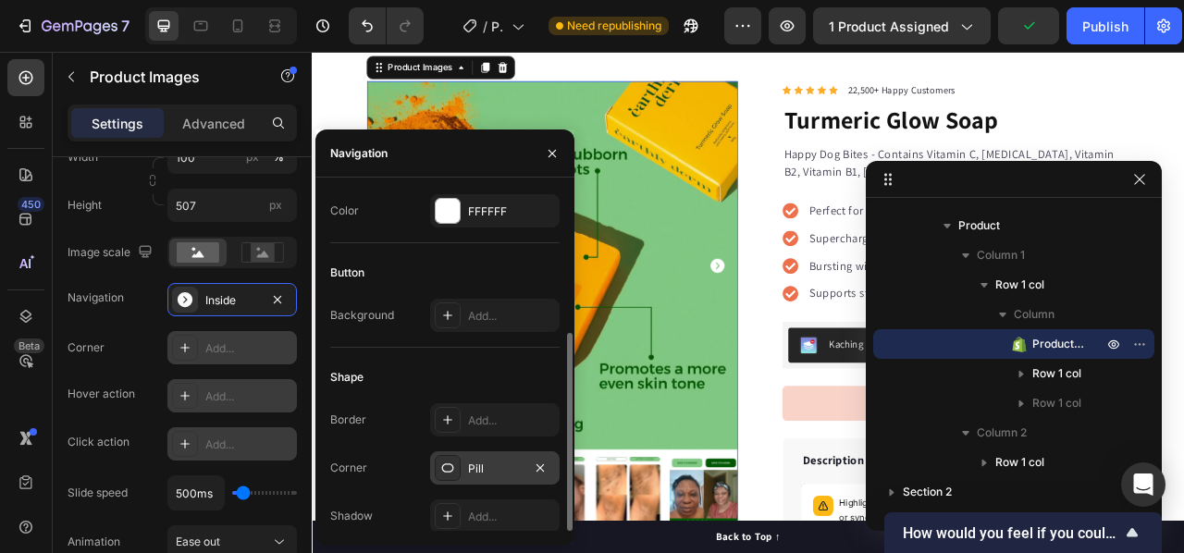
click at [485, 471] on div "Pill" at bounding box center [495, 469] width 54 height 17
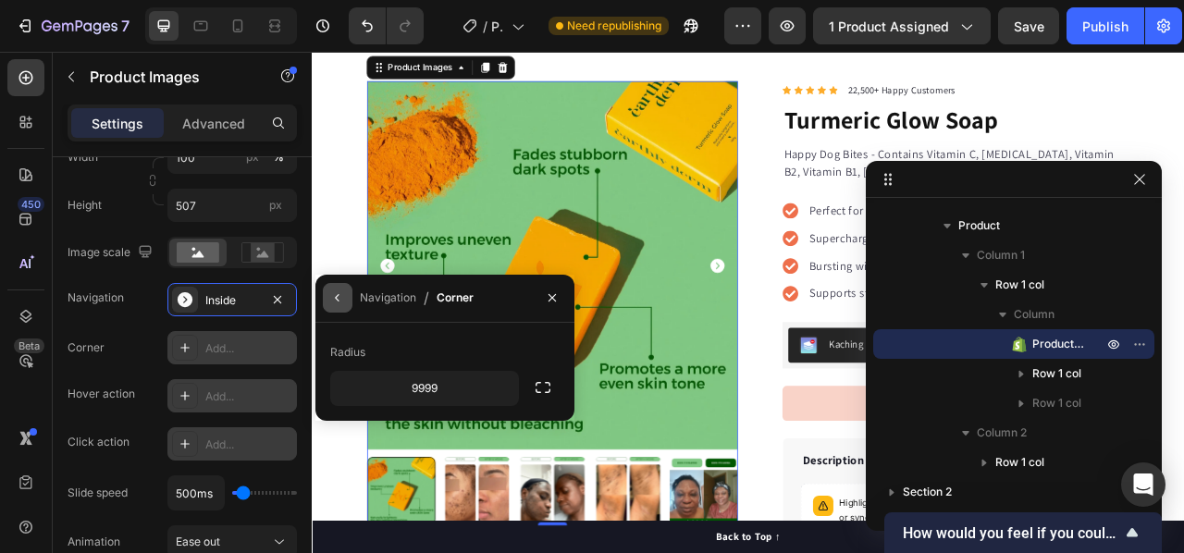
click at [342, 306] on button "button" at bounding box center [338, 298] width 30 height 30
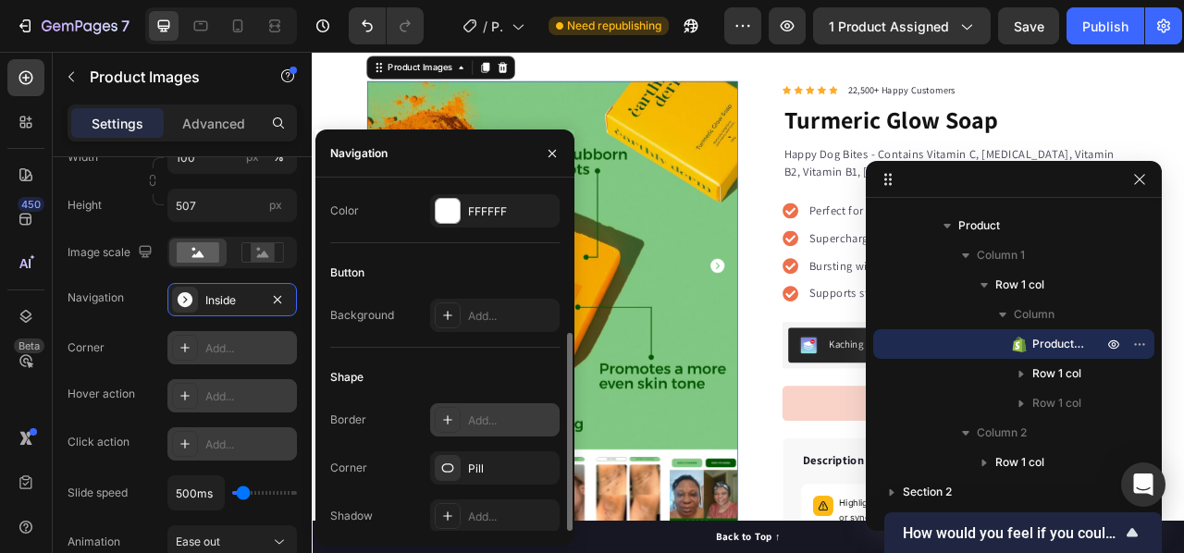
click at [481, 422] on div "Add..." at bounding box center [511, 420] width 87 height 17
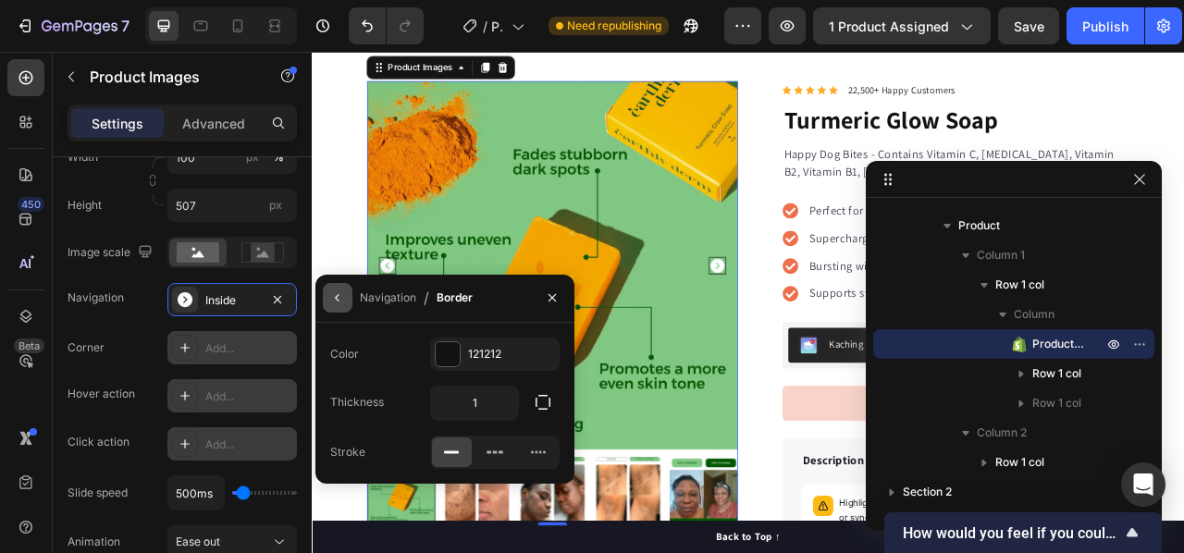
click at [335, 300] on icon "button" at bounding box center [337, 297] width 15 height 15
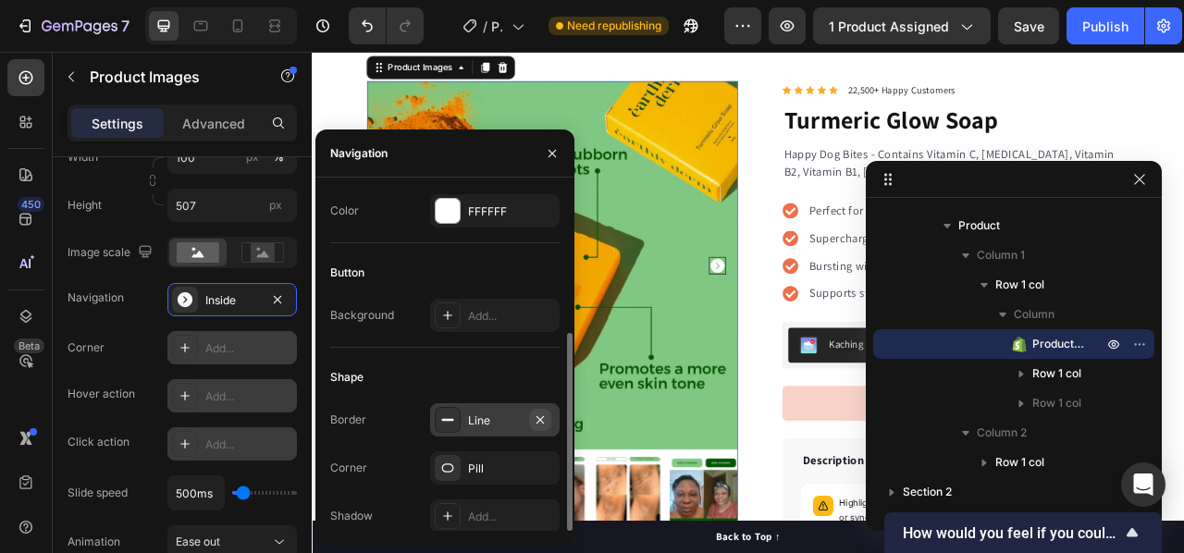
click at [544, 417] on icon "button" at bounding box center [540, 419] width 15 height 15
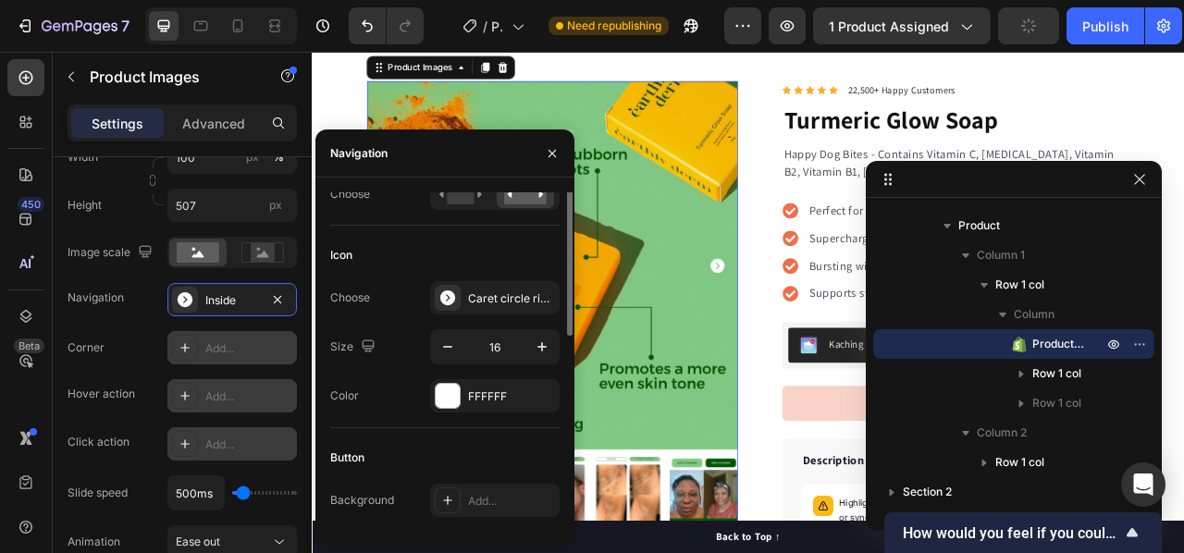
scroll to position [0, 0]
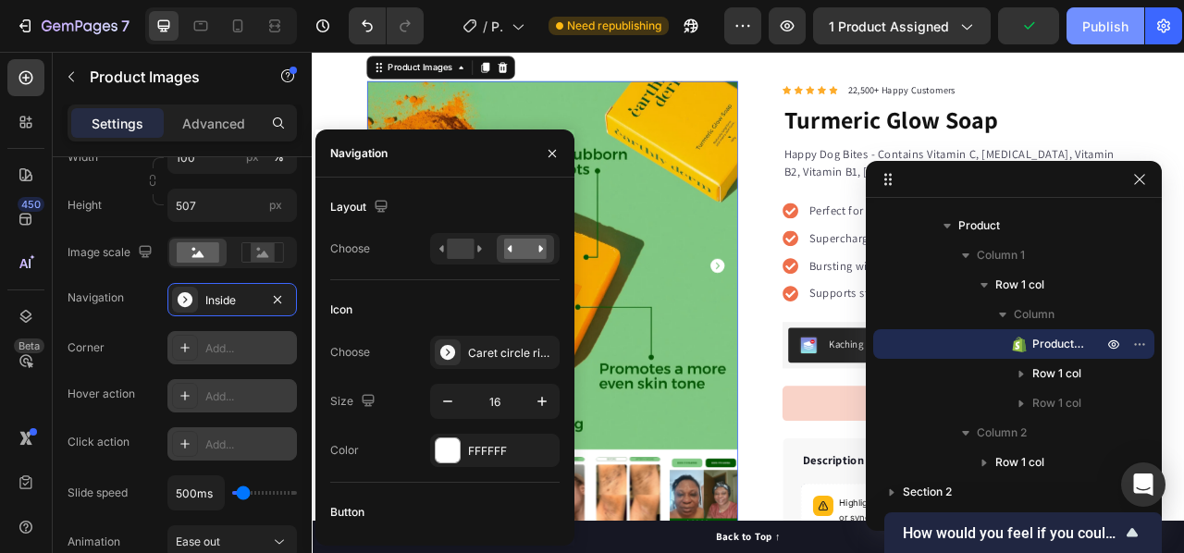
click at [1082, 43] on button "Publish" at bounding box center [1105, 25] width 78 height 37
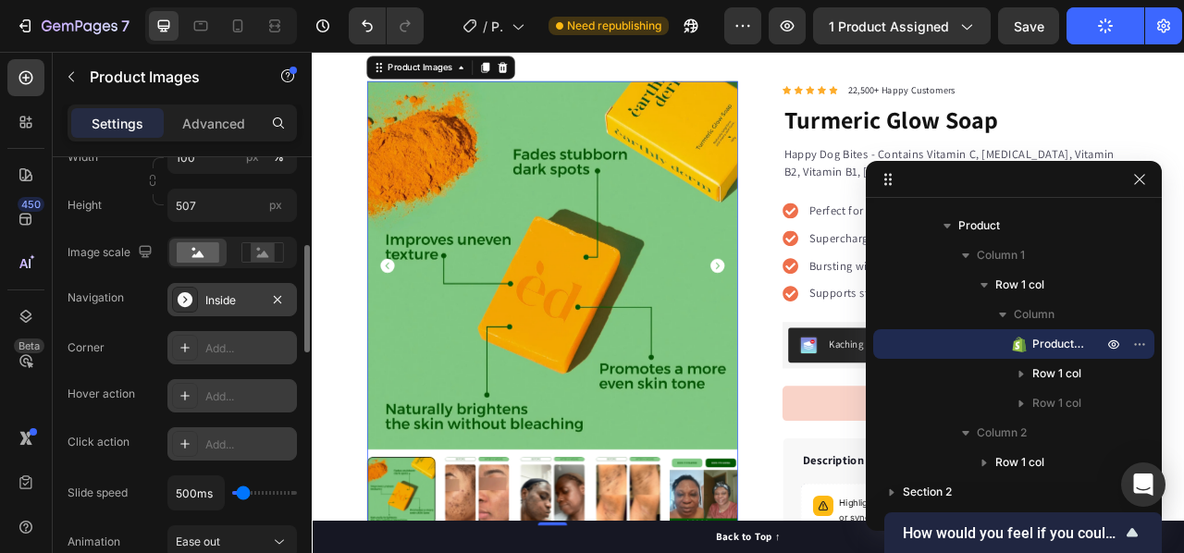
click at [218, 303] on div "Inside" at bounding box center [232, 300] width 54 height 17
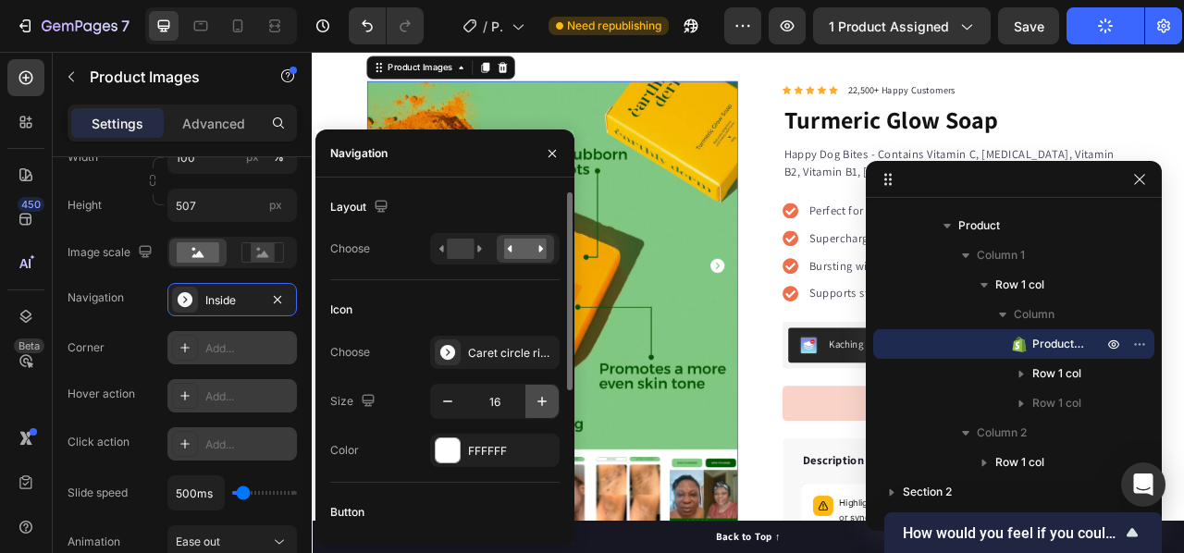
click at [545, 400] on icon "button" at bounding box center [541, 401] width 9 height 9
click at [534, 400] on icon "button" at bounding box center [542, 401] width 18 height 18
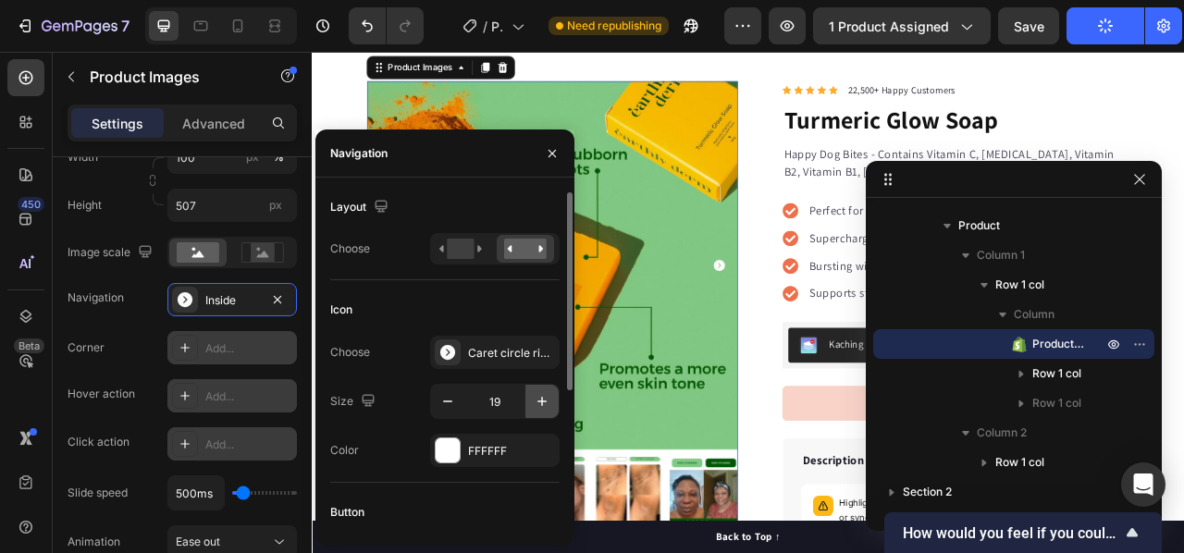
click at [542, 399] on icon "button" at bounding box center [541, 401] width 9 height 9
click at [444, 402] on icon "button" at bounding box center [447, 401] width 18 height 18
type input "20"
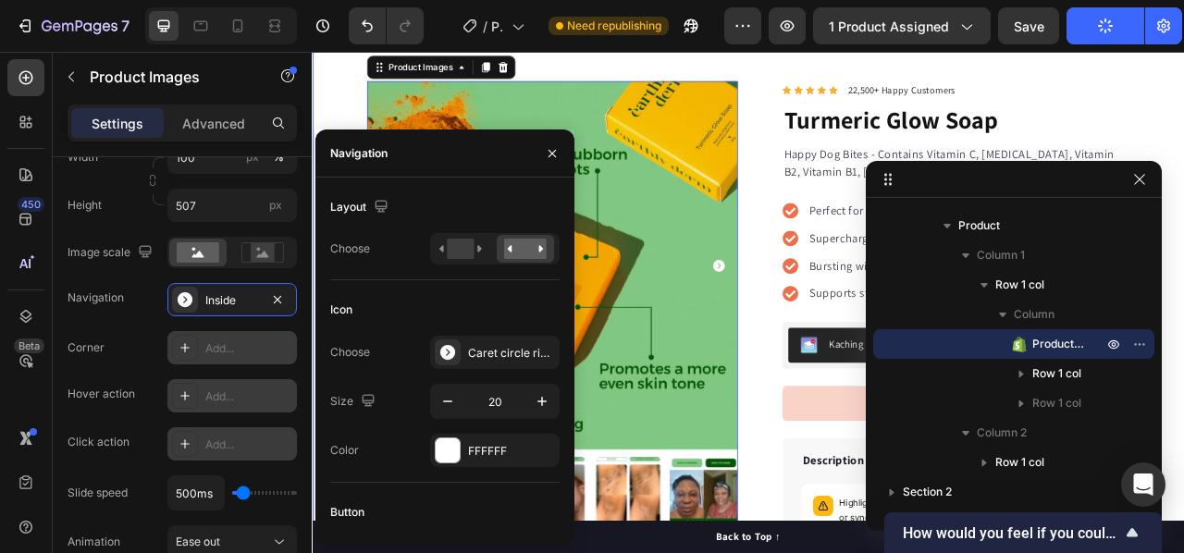
click at [334, 132] on div "30 Day Guarantee Item List 22,500+ Happy Customers Item List 700+ 5-Star Review…" at bounding box center [867, 463] width 1110 height 933
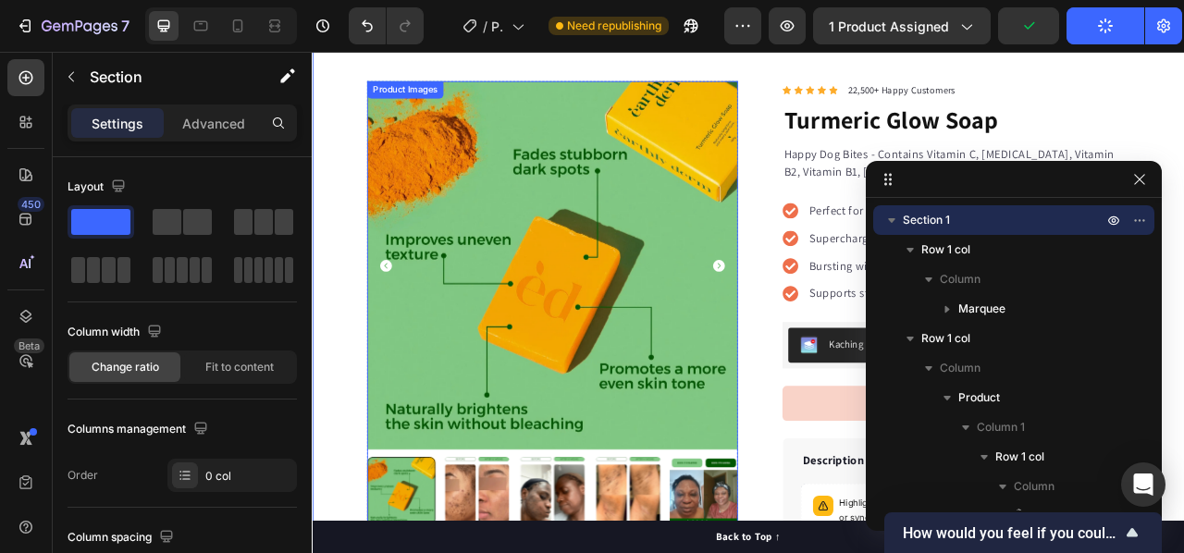
click at [516, 328] on img at bounding box center [617, 324] width 472 height 469
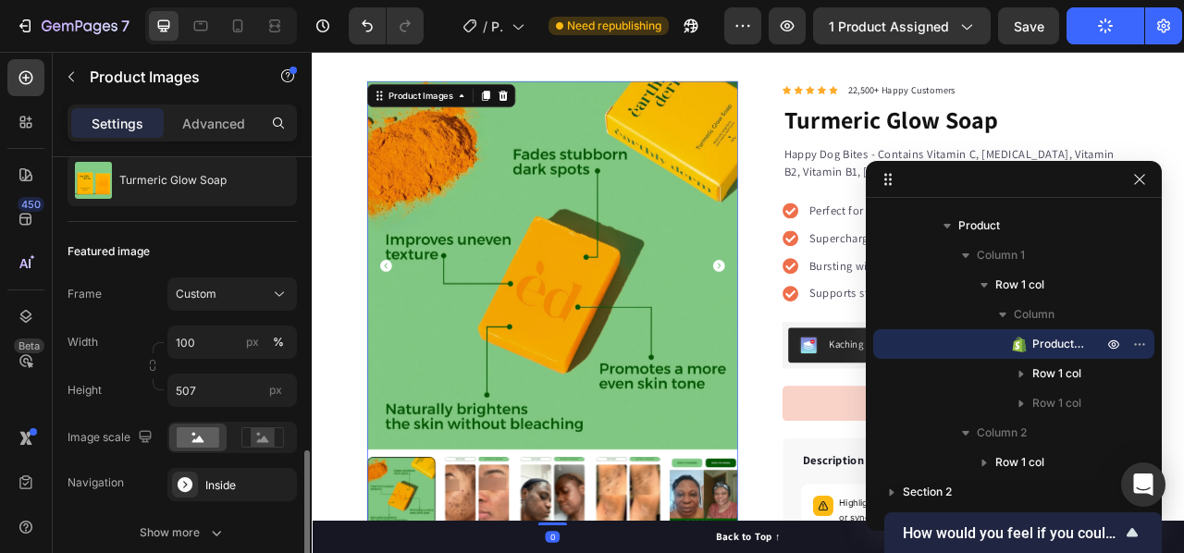
scroll to position [370, 0]
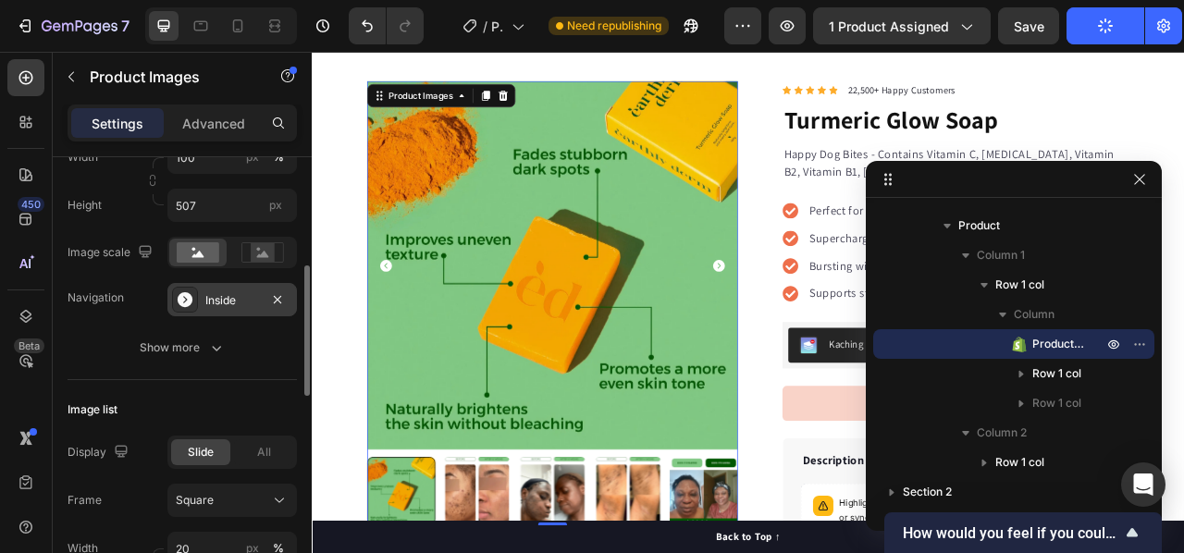
click at [218, 308] on div "Inside" at bounding box center [231, 299] width 129 height 33
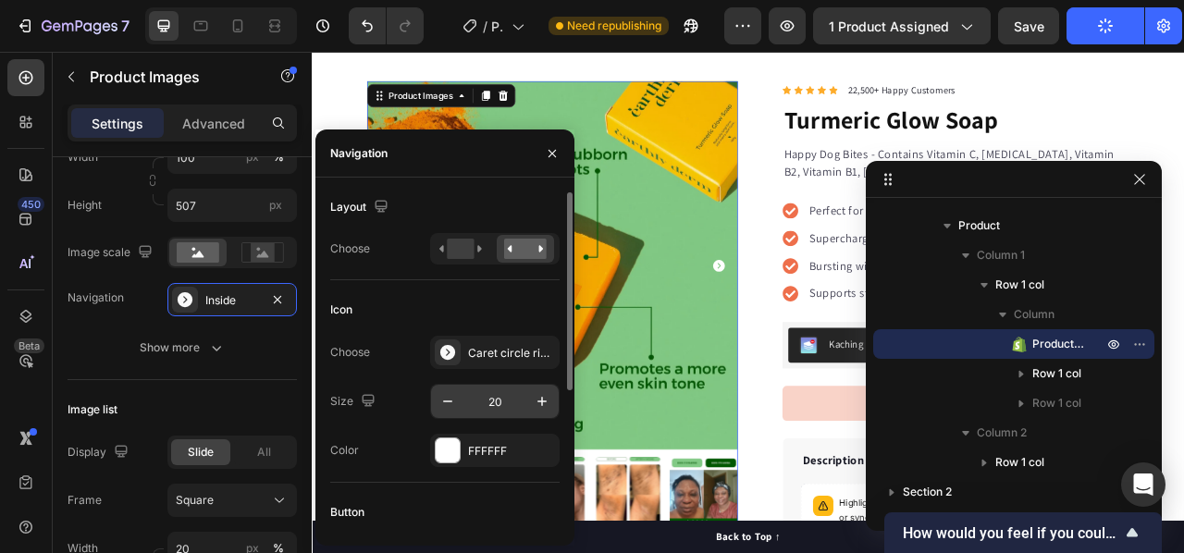
click at [499, 405] on input "20" at bounding box center [494, 401] width 61 height 33
click at [501, 410] on input "20" at bounding box center [494, 401] width 61 height 33
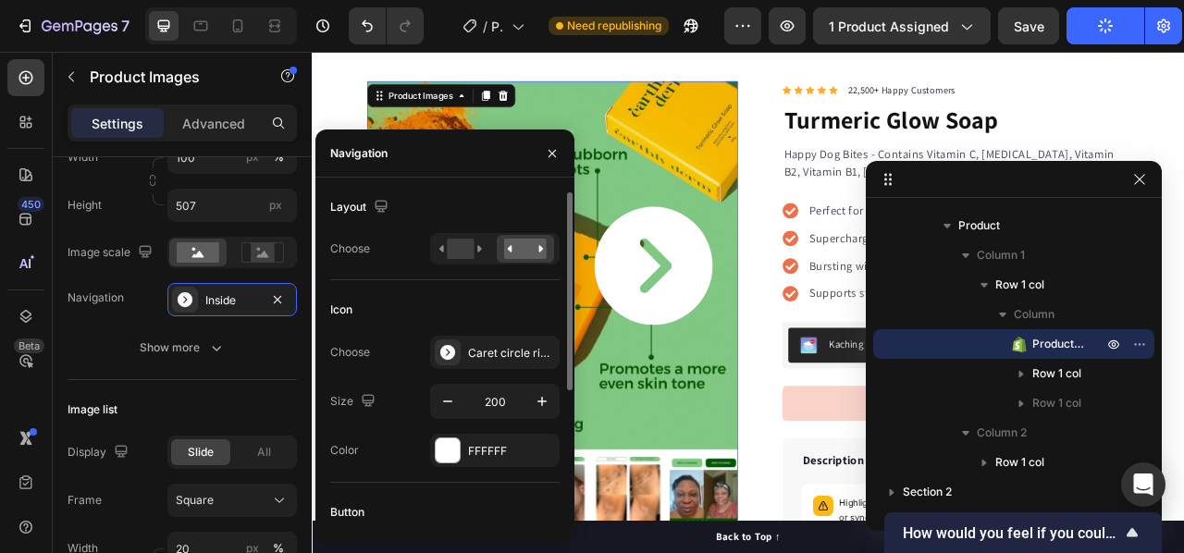
drag, startPoint x: 453, startPoint y: 147, endPoint x: 472, endPoint y: 206, distance: 62.0
click at [472, 206] on div "Navigation Layout Choose Icon Choose Caret circle right filled Size 200 Color F…" at bounding box center [444, 337] width 259 height 416
click at [499, 402] on input "200" at bounding box center [494, 401] width 61 height 33
drag, startPoint x: 496, startPoint y: 401, endPoint x: 463, endPoint y: 401, distance: 32.4
click at [464, 401] on input "200" at bounding box center [494, 401] width 61 height 33
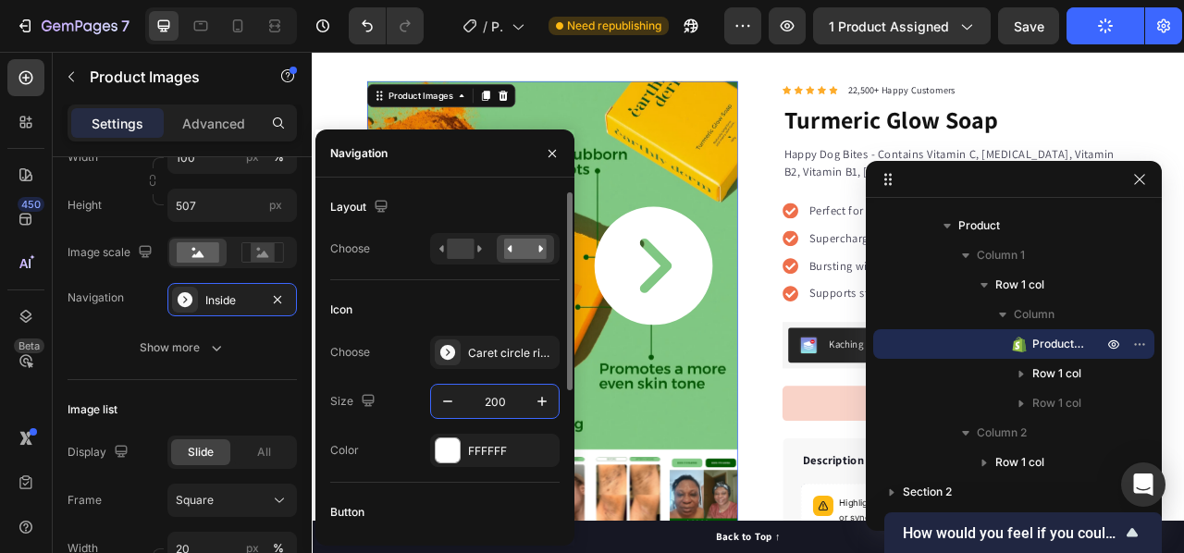
type input "30"
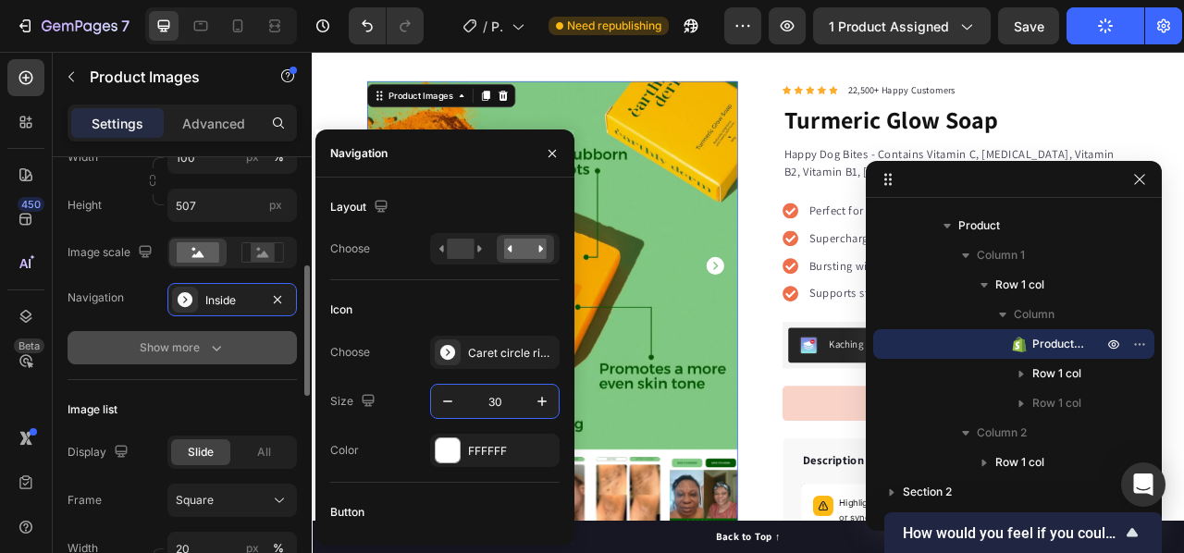
click at [104, 353] on button "Show more" at bounding box center [182, 347] width 229 height 33
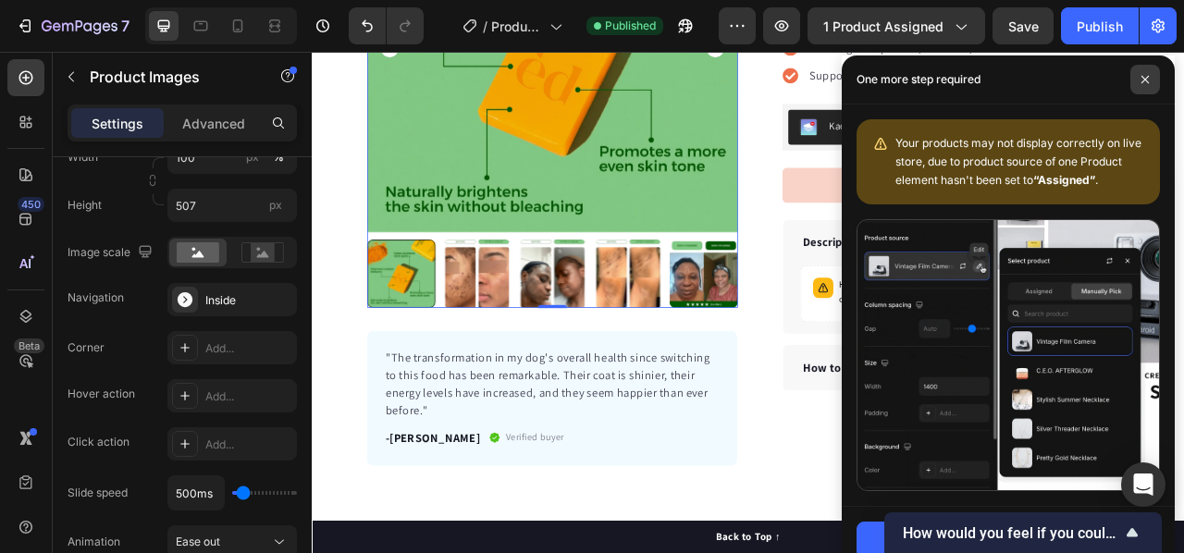
click at [1141, 85] on span at bounding box center [1145, 80] width 30 height 30
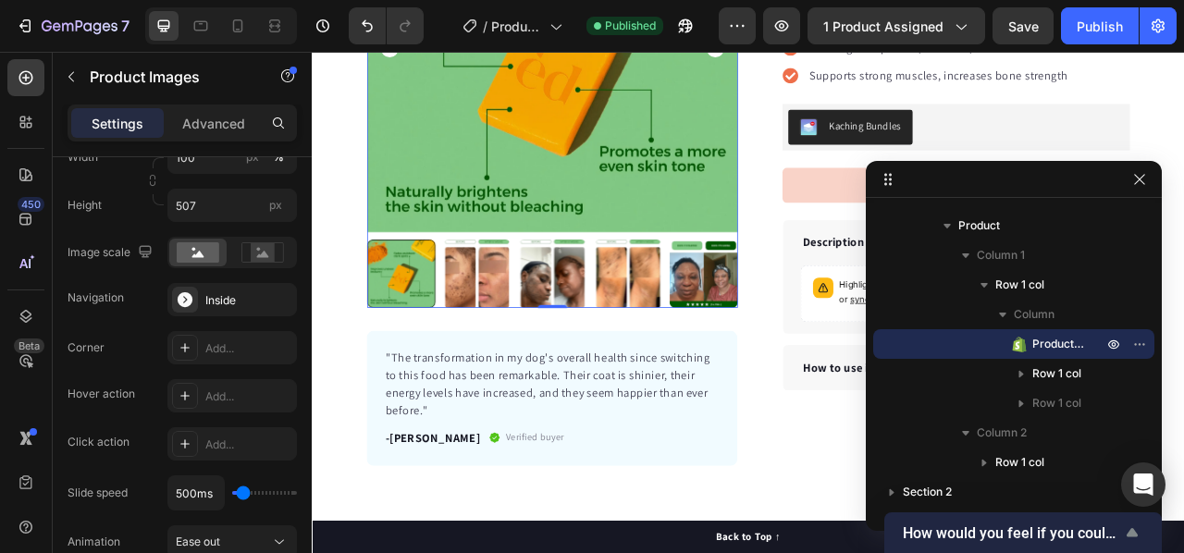
click at [1114, 541] on div "How would you feel if you could no longer use GemPages?" at bounding box center [1023, 533] width 240 height 22
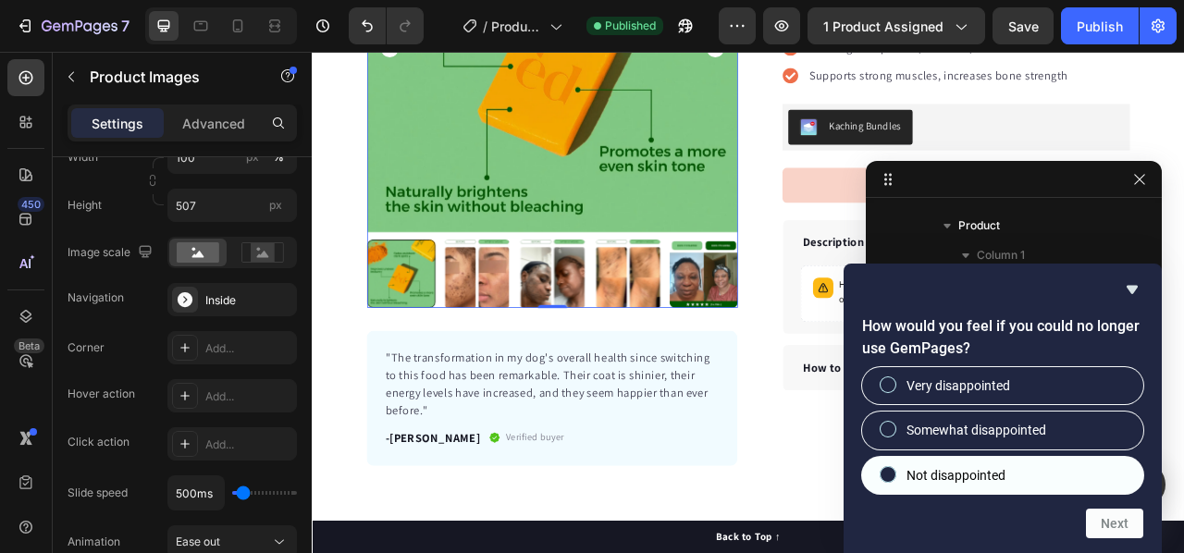
click at [893, 483] on div at bounding box center [888, 474] width 22 height 18
click at [893, 480] on input "Not disappointed" at bounding box center [888, 474] width 12 height 12
radio input "true"
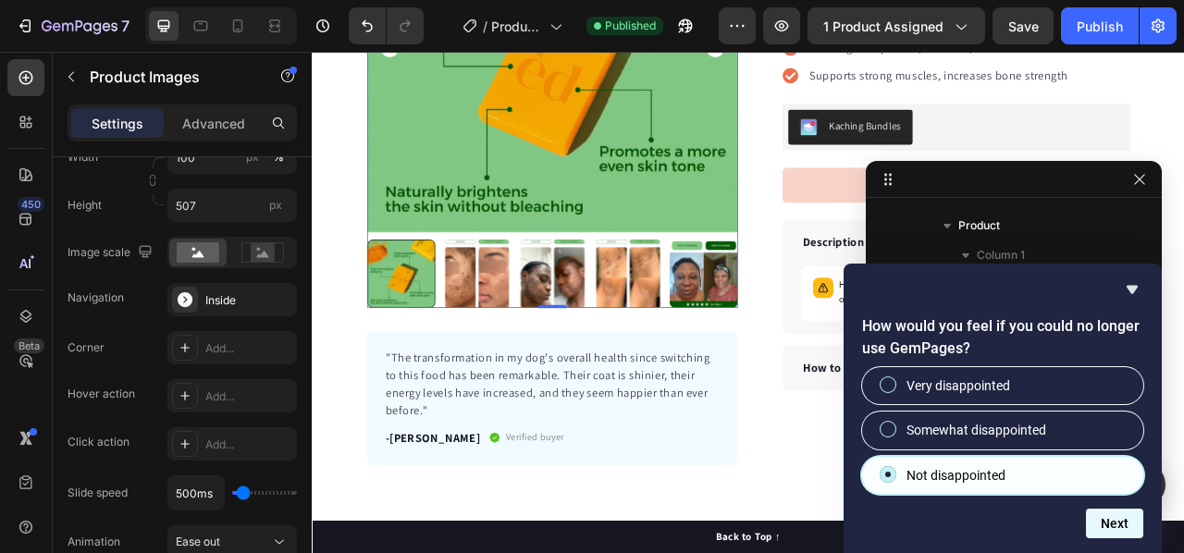
click at [1128, 526] on button "Next" at bounding box center [1114, 524] width 57 height 30
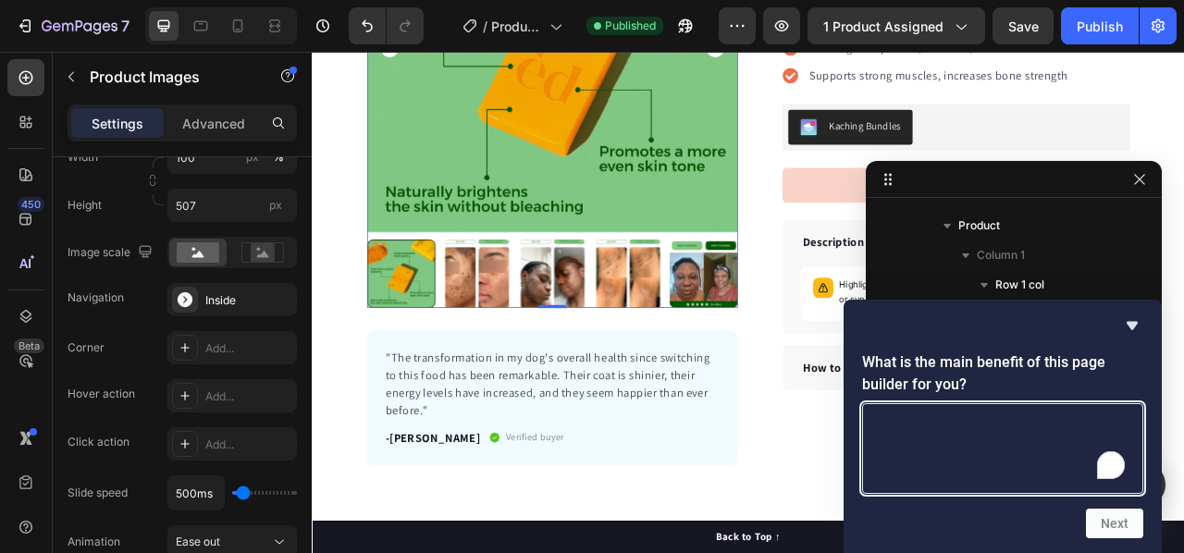
click at [951, 427] on textarea "To enrich screen reader interactions, please activate Accessibility in Grammarl…" at bounding box center [1002, 448] width 281 height 91
type textarea "y"
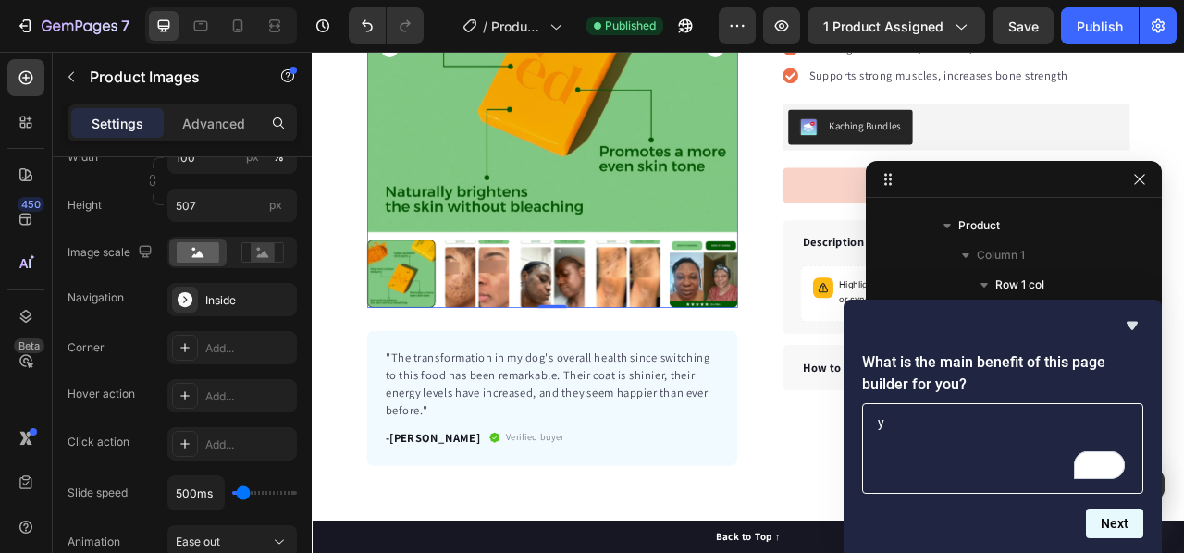
click at [1102, 535] on button "Next" at bounding box center [1114, 524] width 57 height 30
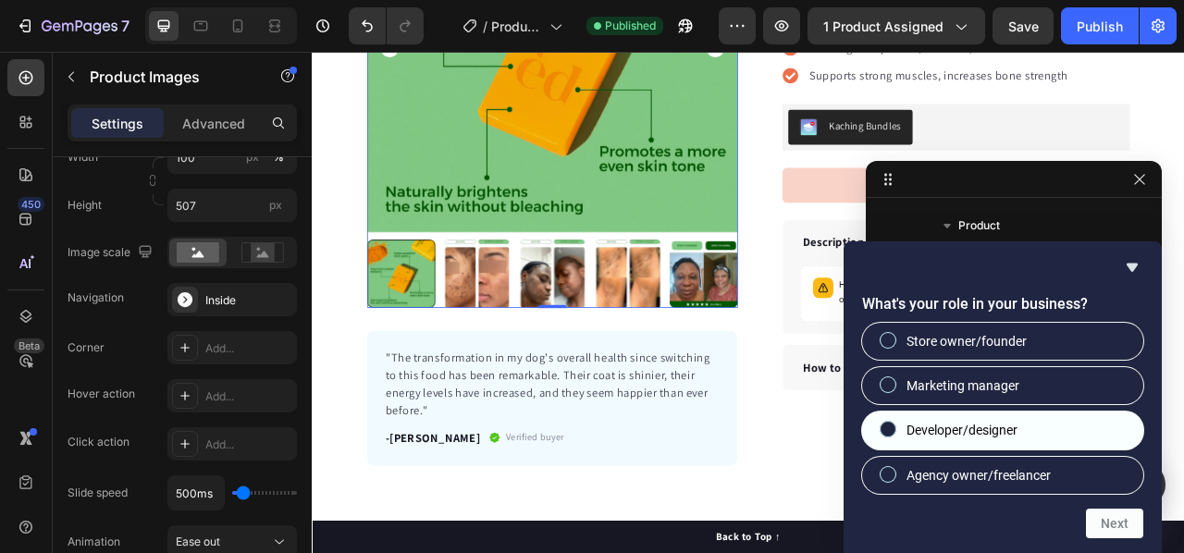
click at [999, 423] on span "Developer/designer" at bounding box center [961, 430] width 111 height 18
click at [894, 424] on input "Developer/designer" at bounding box center [888, 430] width 12 height 12
radio input "true"
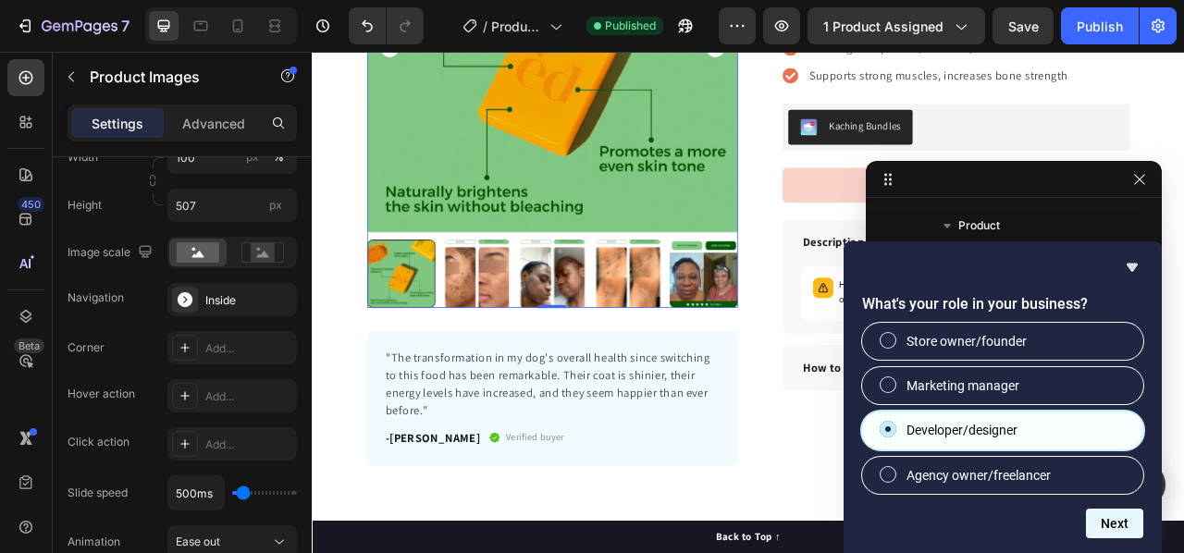
click at [1103, 521] on button "Next" at bounding box center [1114, 524] width 57 height 30
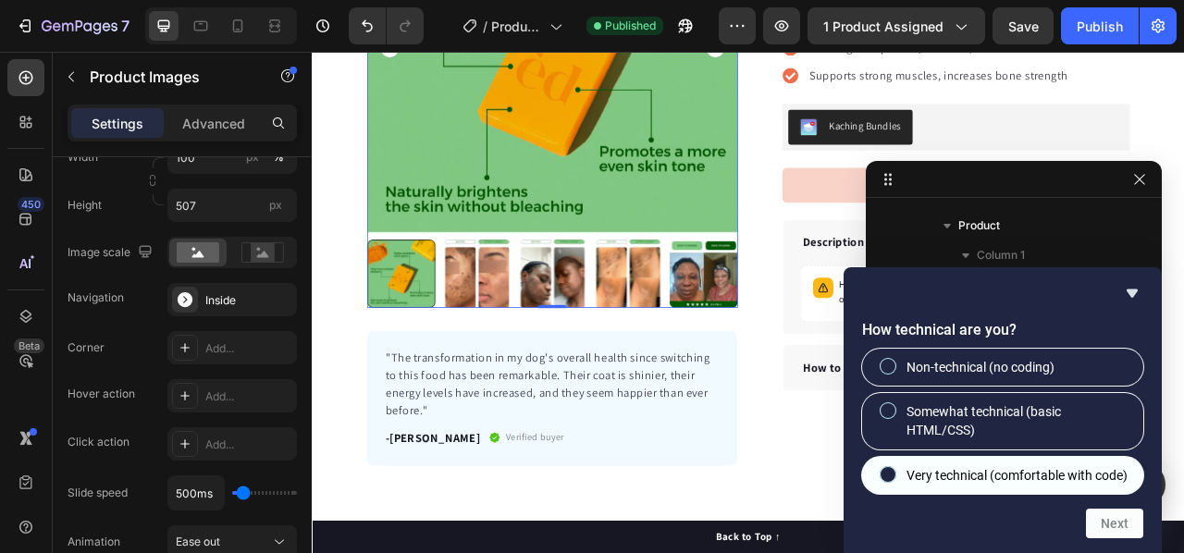
click at [974, 469] on span "Very technical (comfortable with code)" at bounding box center [1016, 475] width 221 height 18
click at [894, 469] on input "Very technical (comfortable with code)" at bounding box center [888, 474] width 12 height 12
radio input "true"
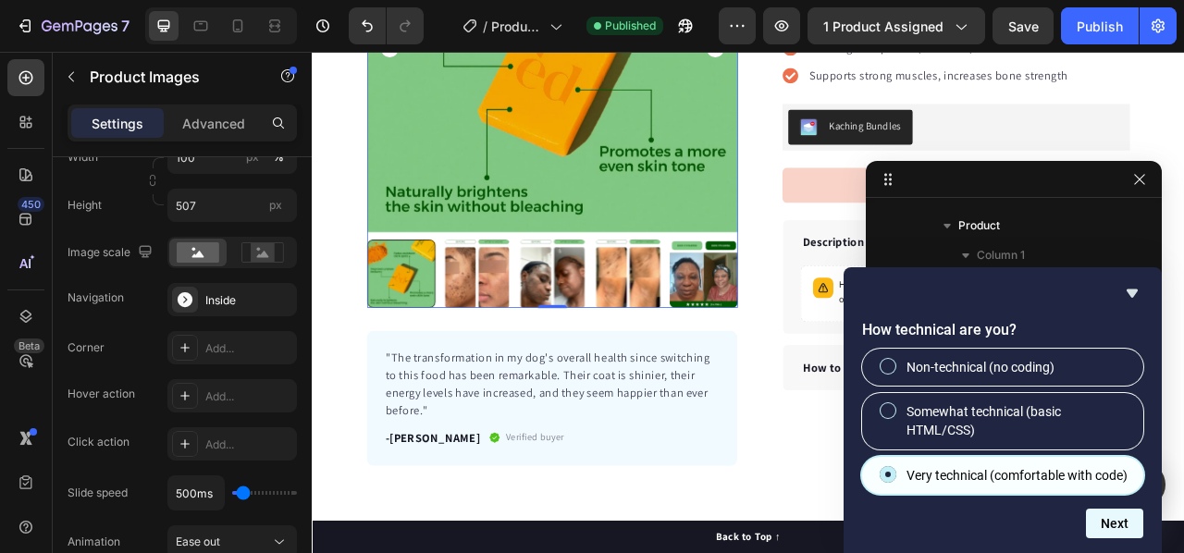
click at [1110, 525] on button "Next" at bounding box center [1114, 524] width 57 height 30
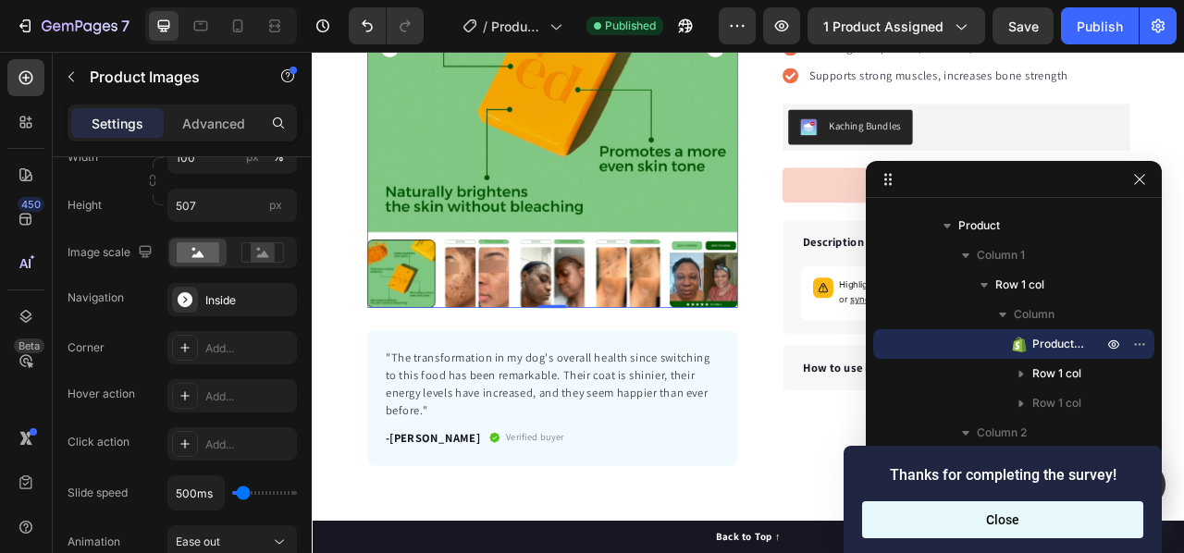
click at [1033, 513] on button "Close" at bounding box center [1002, 519] width 281 height 37
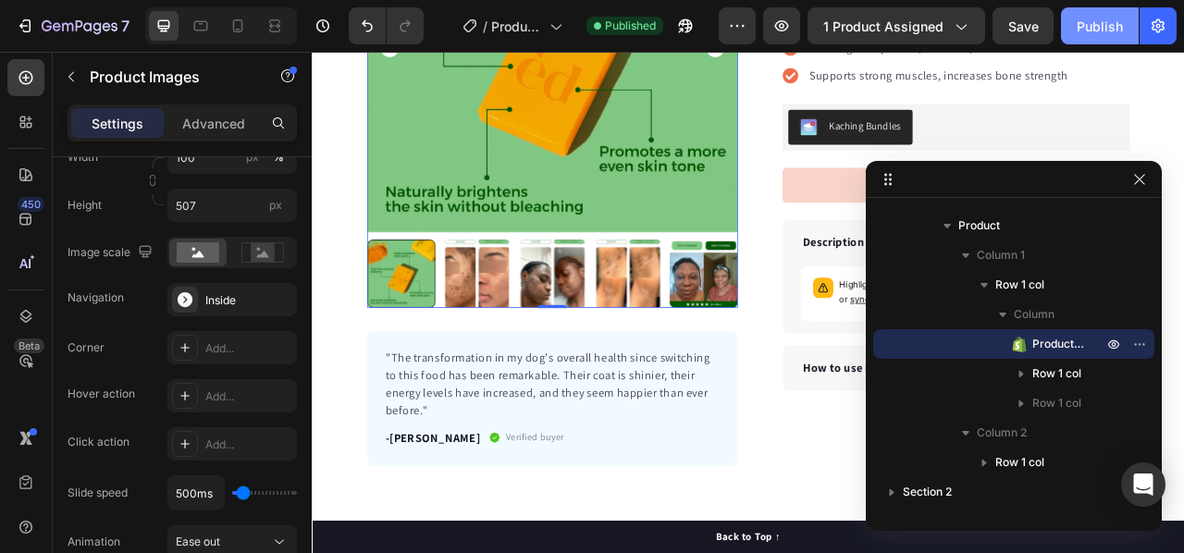
click at [1089, 28] on div "Publish" at bounding box center [1100, 26] width 46 height 19
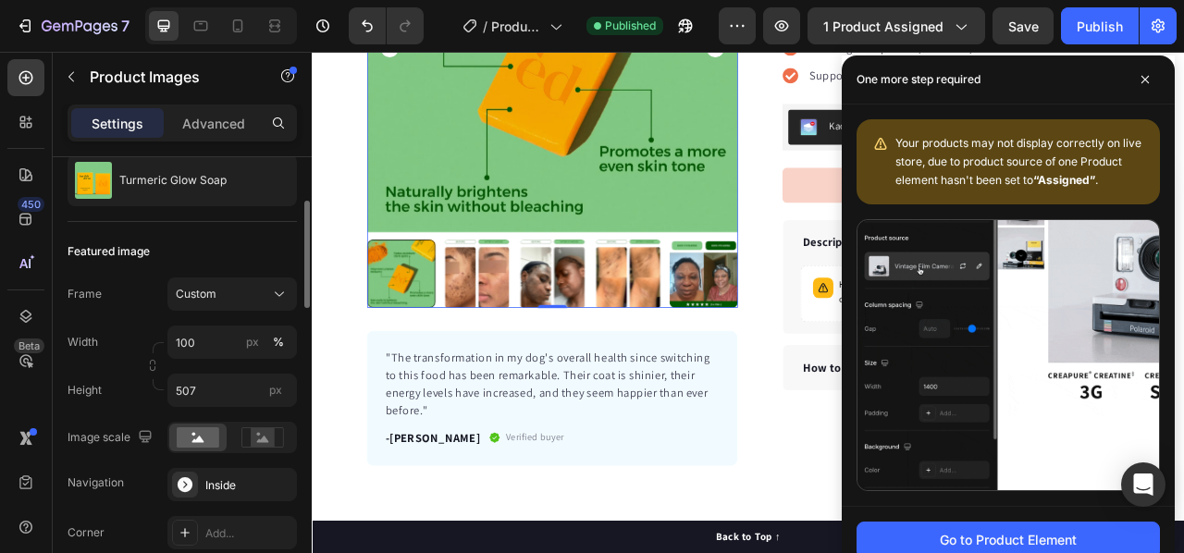
scroll to position [92, 0]
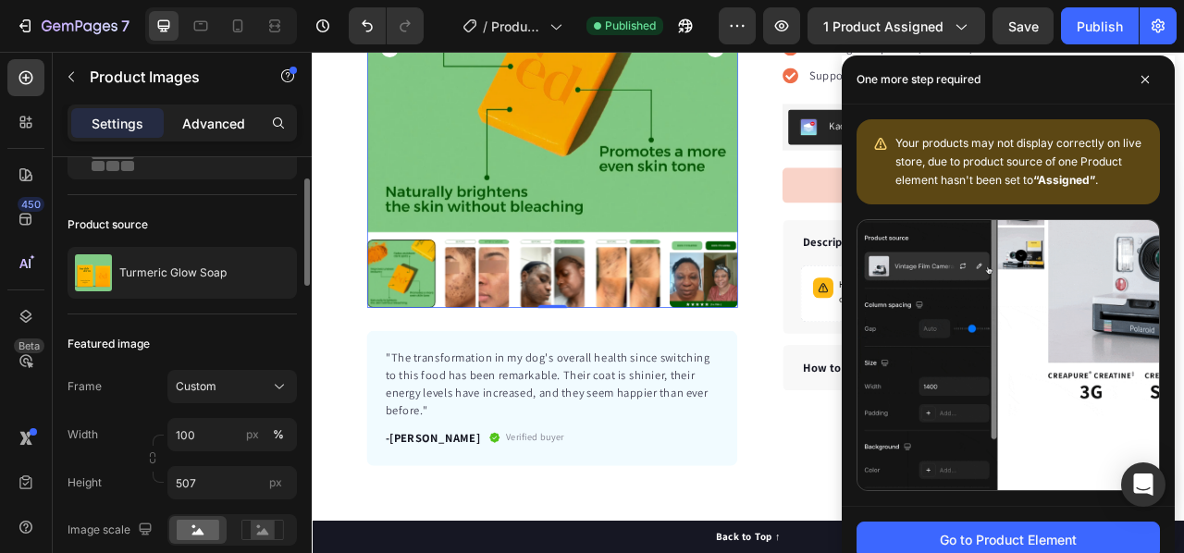
click at [187, 125] on p "Advanced" at bounding box center [213, 123] width 63 height 19
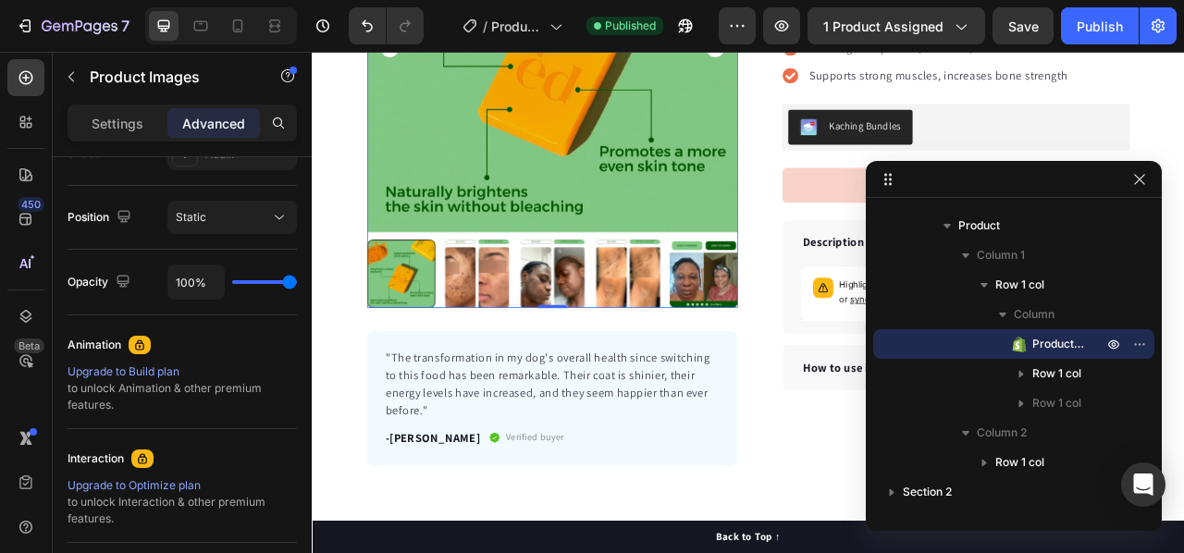
scroll to position [832, 0]
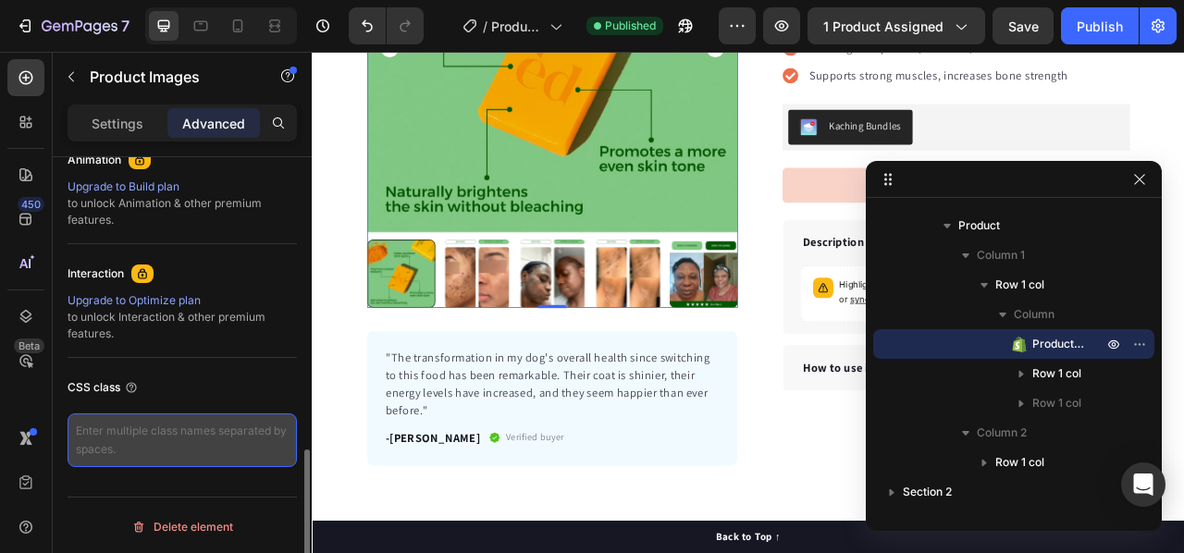
click at [132, 434] on textarea at bounding box center [182, 440] width 229 height 54
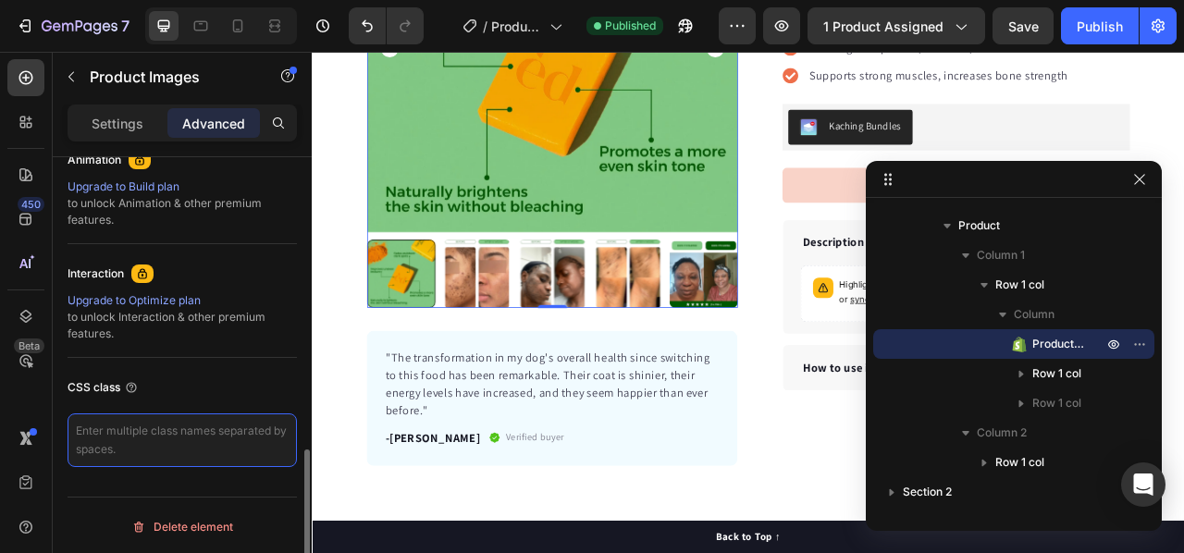
paste textarea "gp-z-1"
type textarea "gp-z-1"
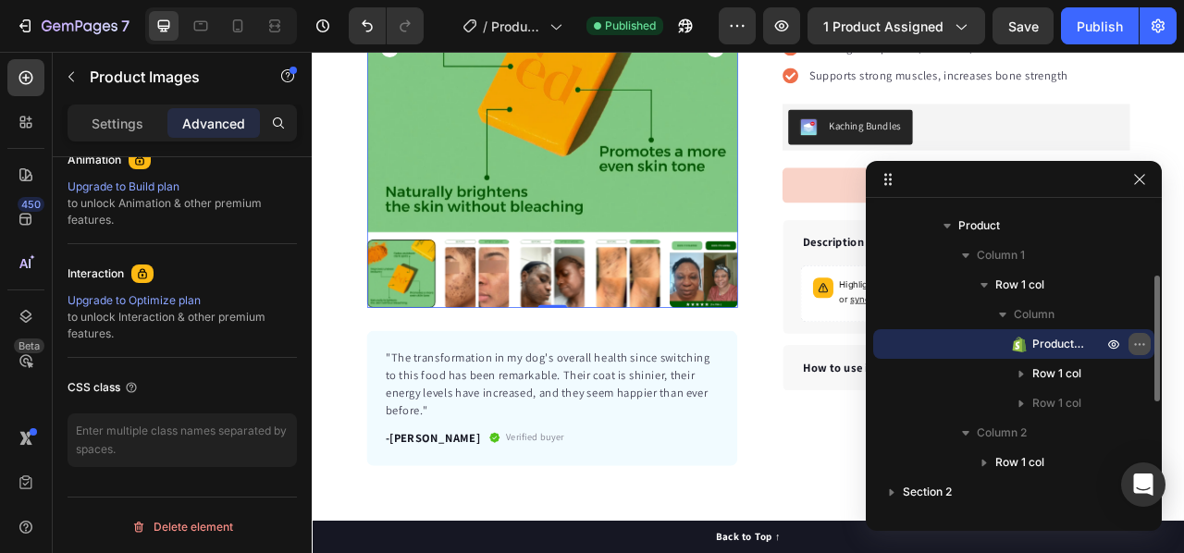
click at [1142, 346] on icon "button" at bounding box center [1139, 344] width 15 height 15
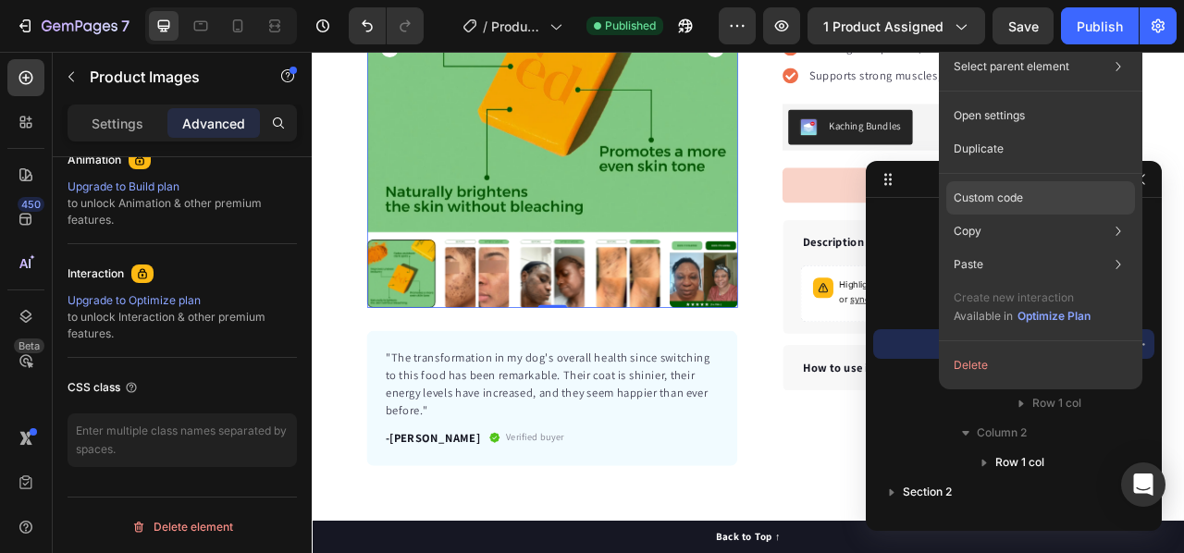
click at [1051, 206] on div "Custom code" at bounding box center [1040, 197] width 189 height 33
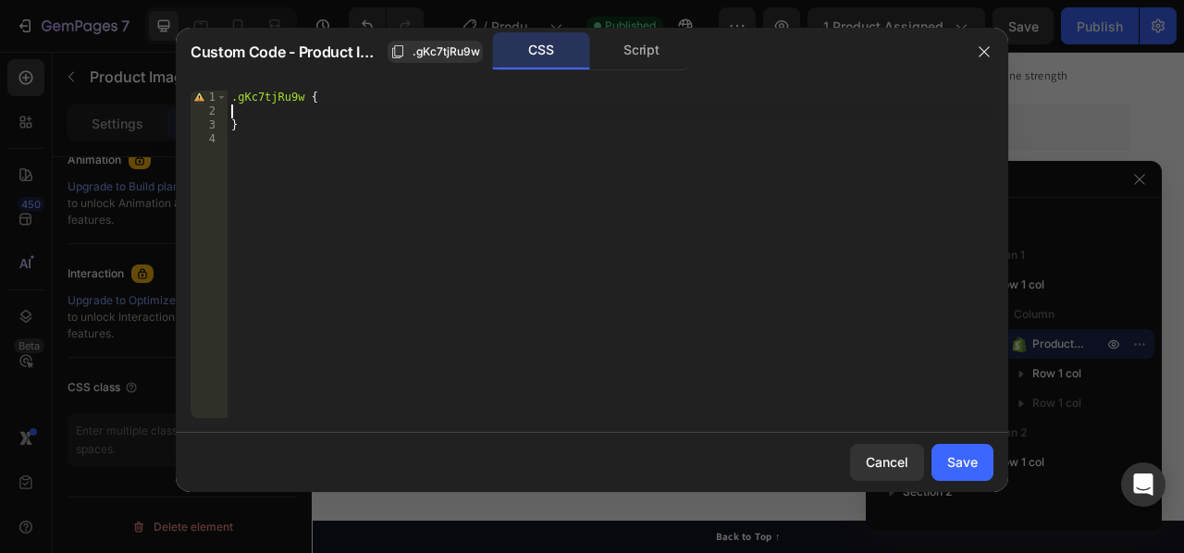
click at [271, 117] on div ".gKc7tjRu9w { }" at bounding box center [611, 268] width 766 height 355
click at [297, 94] on div ".gKc7tjRu9w { }" at bounding box center [611, 268] width 766 height 355
paste textarea "gp-z-1"
click at [307, 130] on div ".gKc7tjRu9w .gp-z-1 { }" at bounding box center [611, 268] width 766 height 355
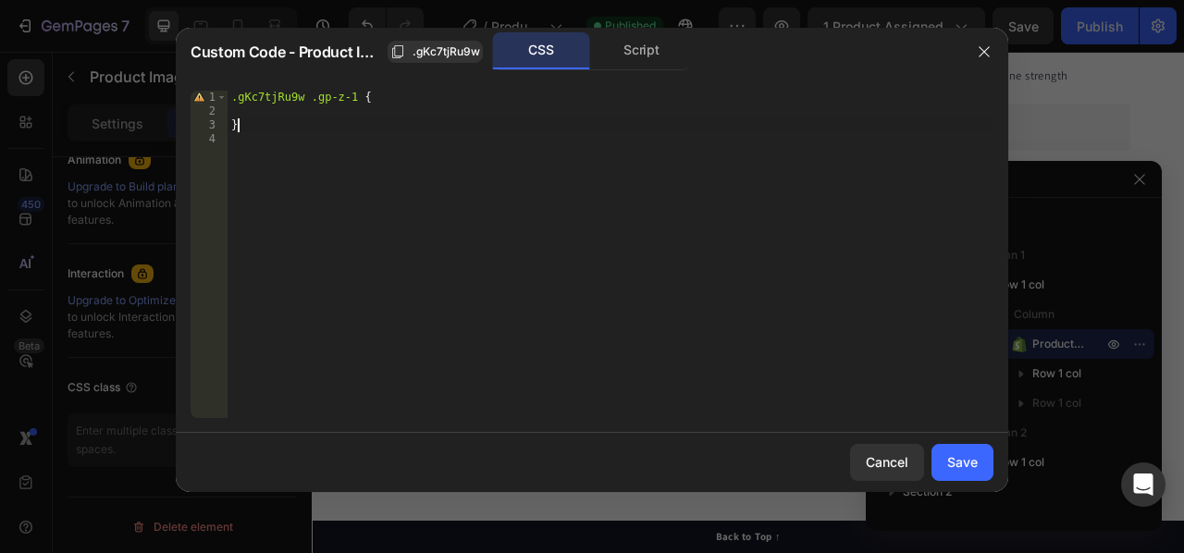
type textarea "}"
click at [327, 125] on div ".gKc7tjRu9w .gp-z-1 { }" at bounding box center [611, 268] width 766 height 355
click at [379, 107] on div ".gKc7tjRu9w .gp-z-1 { }" at bounding box center [611, 268] width 766 height 355
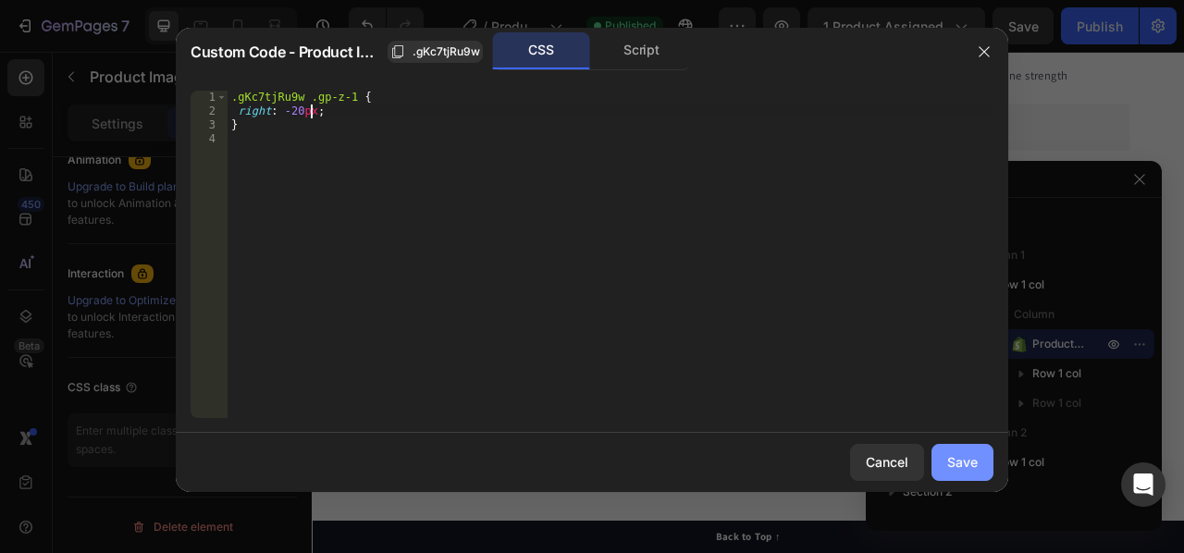
type textarea "right: -20px;"
click at [965, 465] on div "Save" at bounding box center [962, 461] width 31 height 19
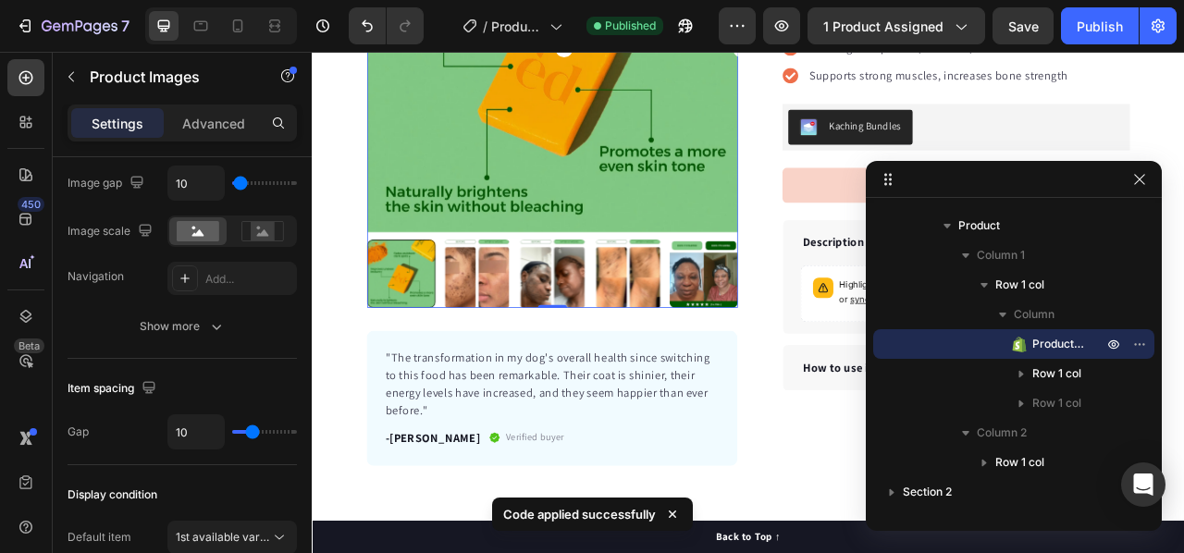
scroll to position [185, 0]
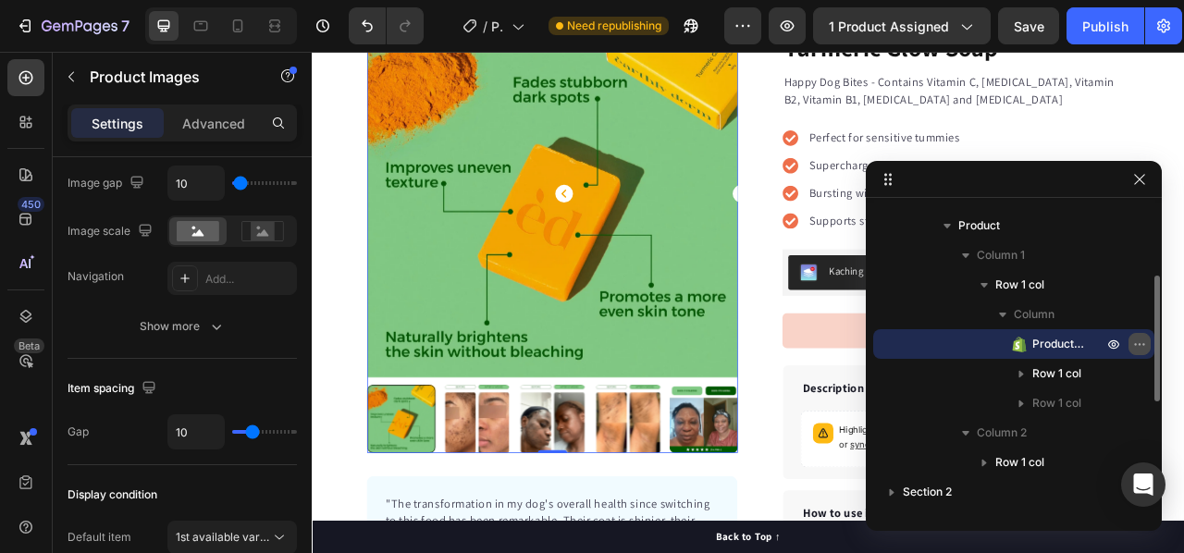
click at [1142, 344] on icon "button" at bounding box center [1143, 344] width 2 height 2
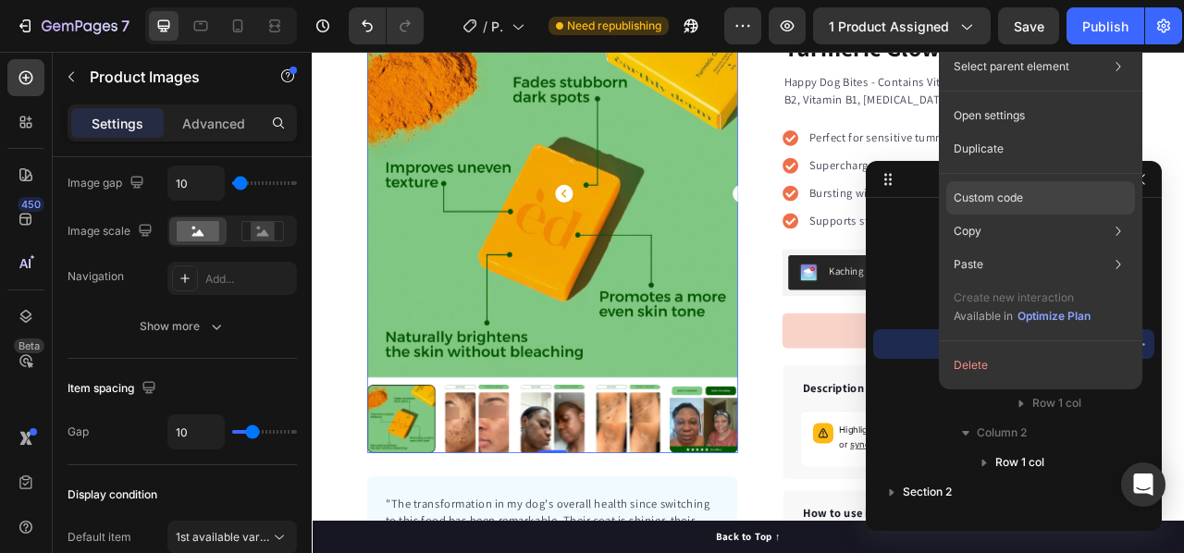
click at [1069, 201] on div "Custom code" at bounding box center [1040, 197] width 189 height 33
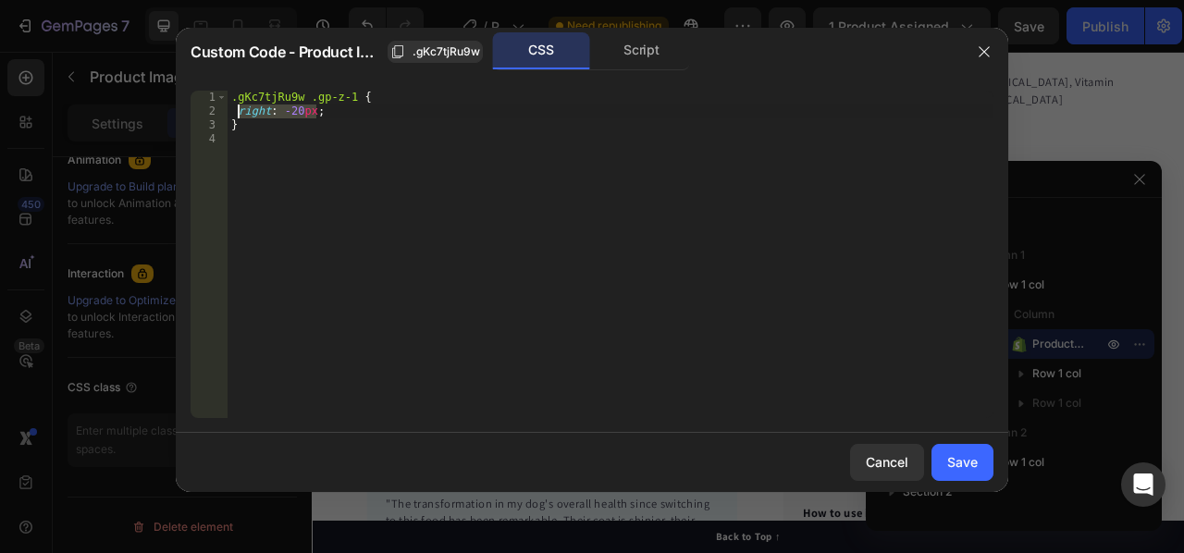
drag, startPoint x: 322, startPoint y: 112, endPoint x: 239, endPoint y: 117, distance: 83.4
click at [239, 117] on div ".gKc7tjRu9w .gp-z-1 { right : -20 px ; }" at bounding box center [611, 268] width 766 height 355
paste textarea "--right"
type textarea "--right:-20px;"
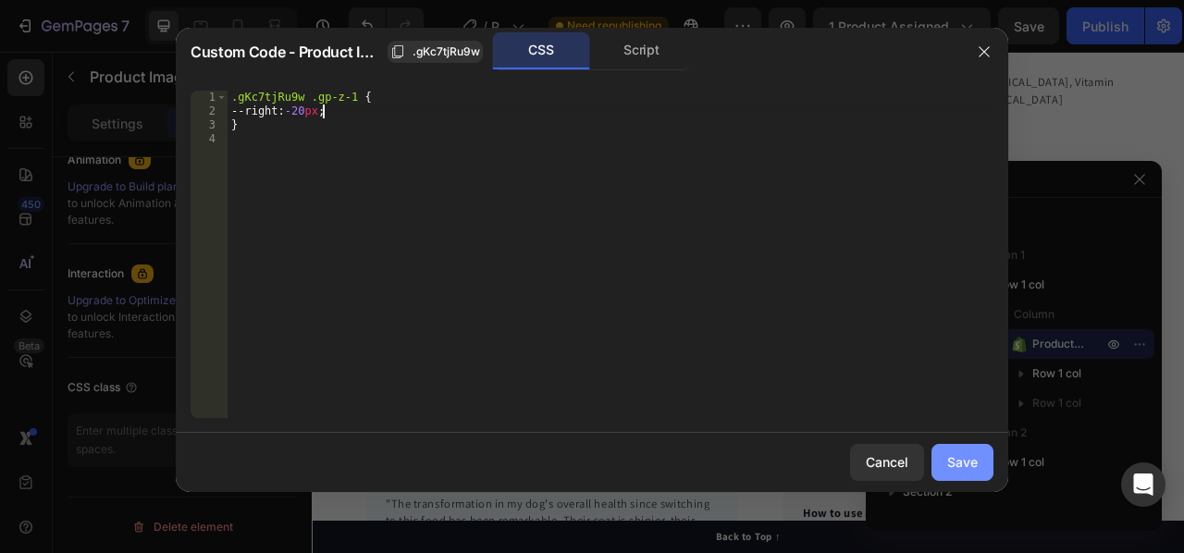
click at [978, 455] on button "Save" at bounding box center [962, 462] width 62 height 37
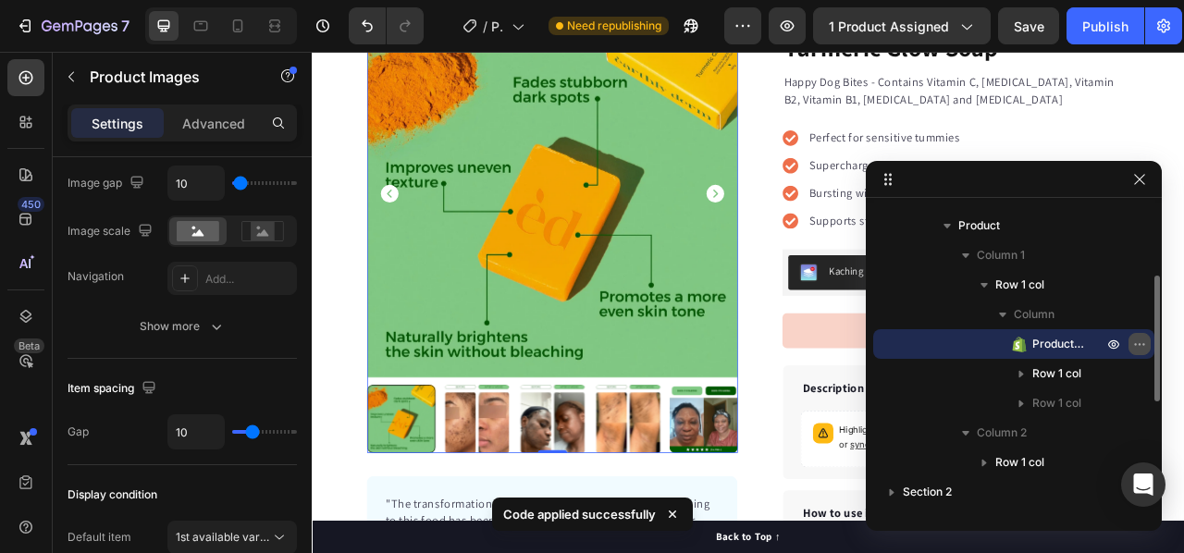
click at [1133, 341] on icon "button" at bounding box center [1139, 344] width 15 height 15
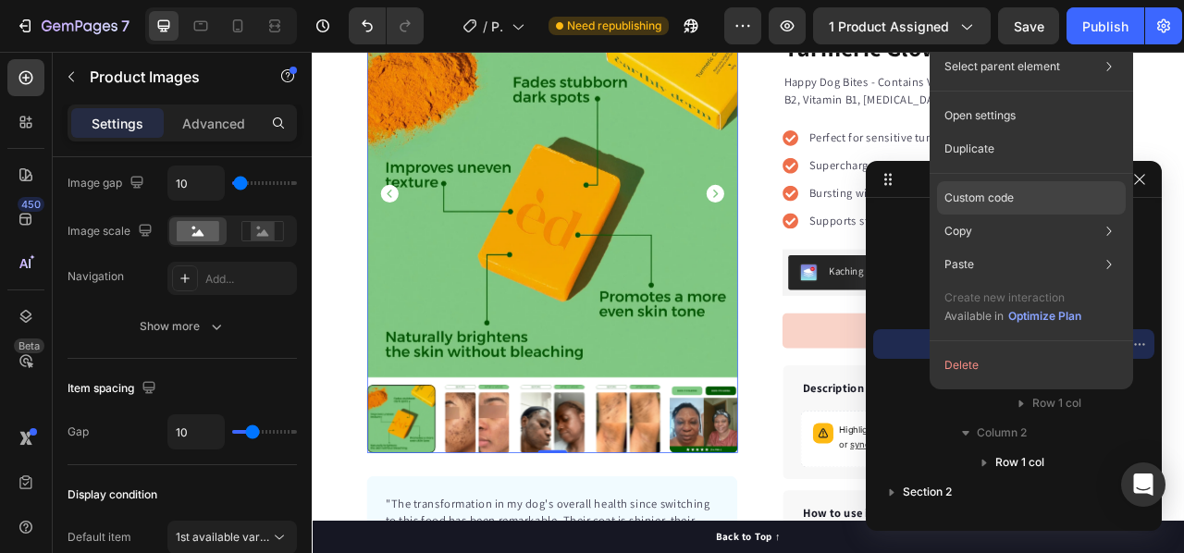
click at [983, 191] on p "Custom code" at bounding box center [978, 198] width 69 height 17
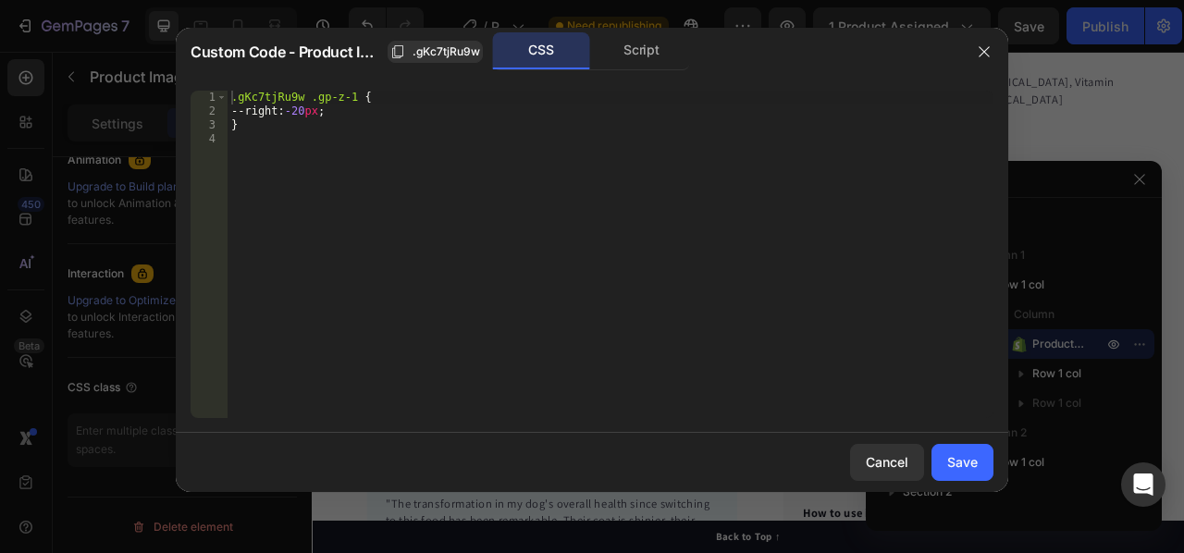
click at [246, 112] on div ".gKc7tjRu9w .gp-z-1 { --right : -20 px ; }" at bounding box center [611, 268] width 766 height 355
click at [248, 110] on div ".gKc7tjRu9w .gp-z-1 { --right : -20 px ; }" at bounding box center [611, 268] width 766 height 355
type textarea "right:-20px;"
click at [966, 465] on div "Save" at bounding box center [962, 461] width 31 height 19
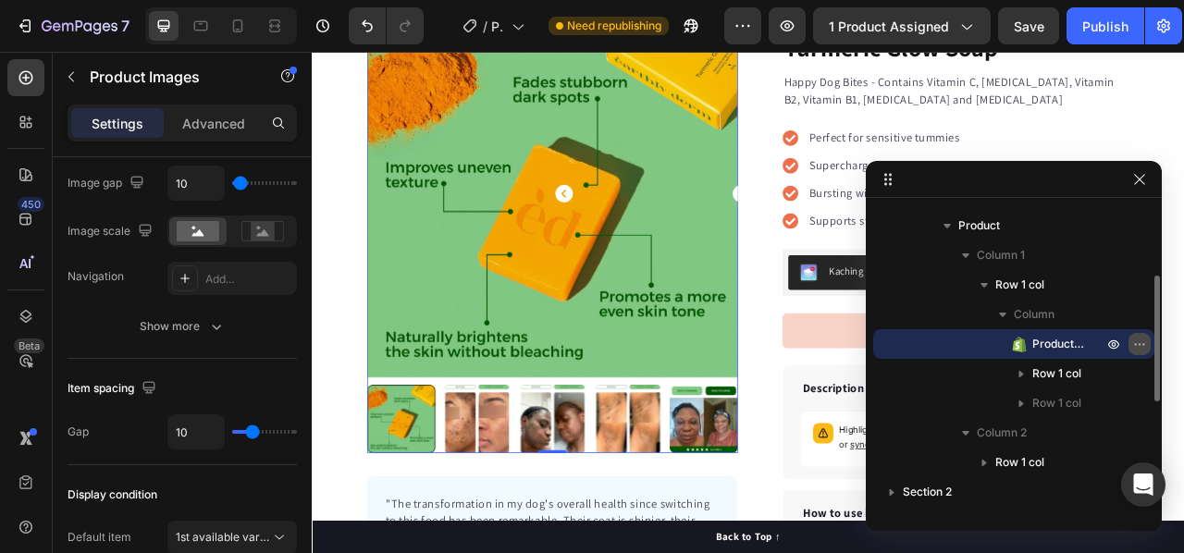
click at [1138, 340] on icon "button" at bounding box center [1139, 344] width 15 height 15
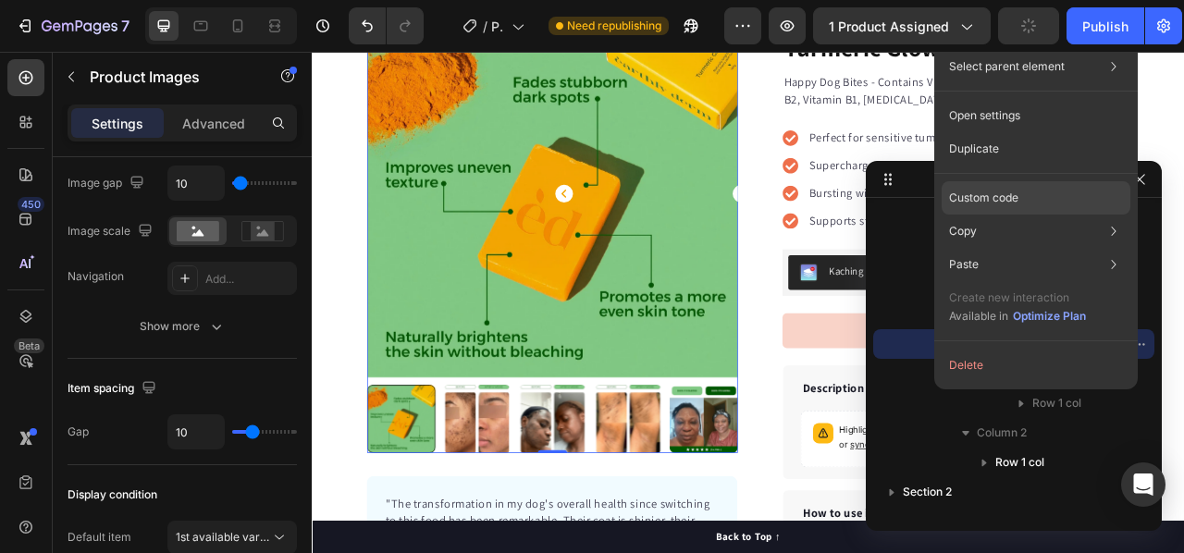
click at [1012, 196] on p "Custom code" at bounding box center [983, 198] width 69 height 17
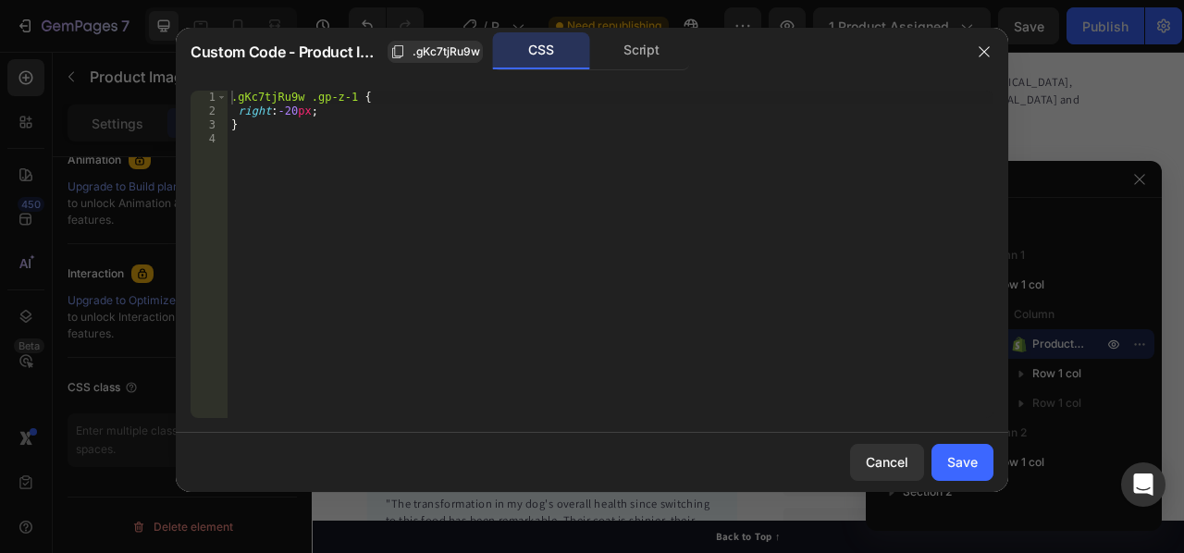
scroll to position [185, 0]
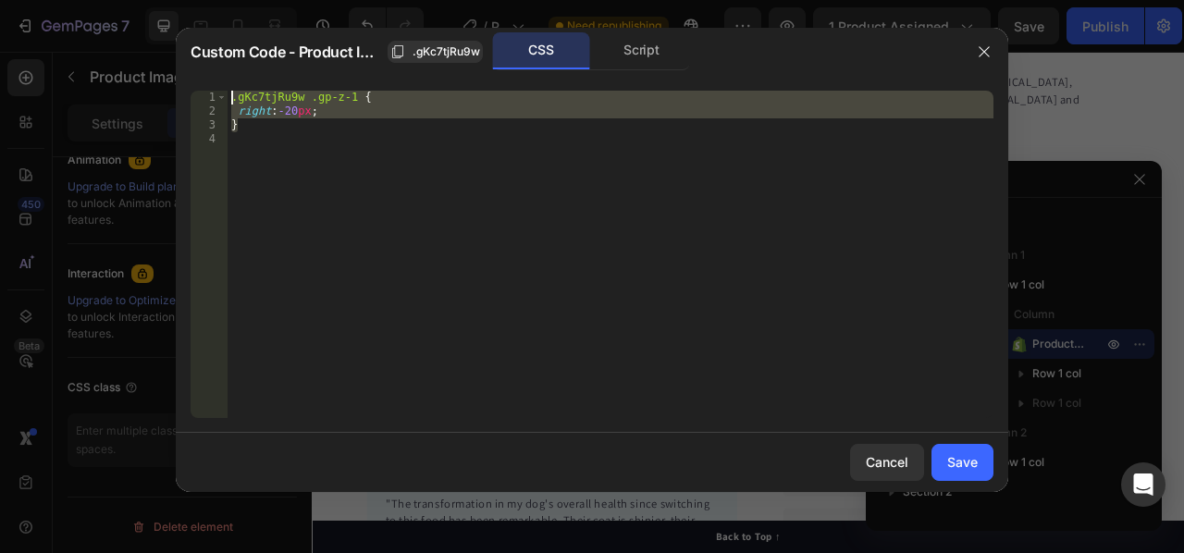
drag, startPoint x: 254, startPoint y: 129, endPoint x: 215, endPoint y: 80, distance: 63.1
click at [215, 80] on div "} 1 2 3 4 .gKc7tjRu9w .gp-z-1 { right : -20 px ; } הההההההההההההההההההההההההההה…" at bounding box center [592, 254] width 832 height 357
type textarea ".gKc7tjRu9w .gp-z-1 { right:-20px;"
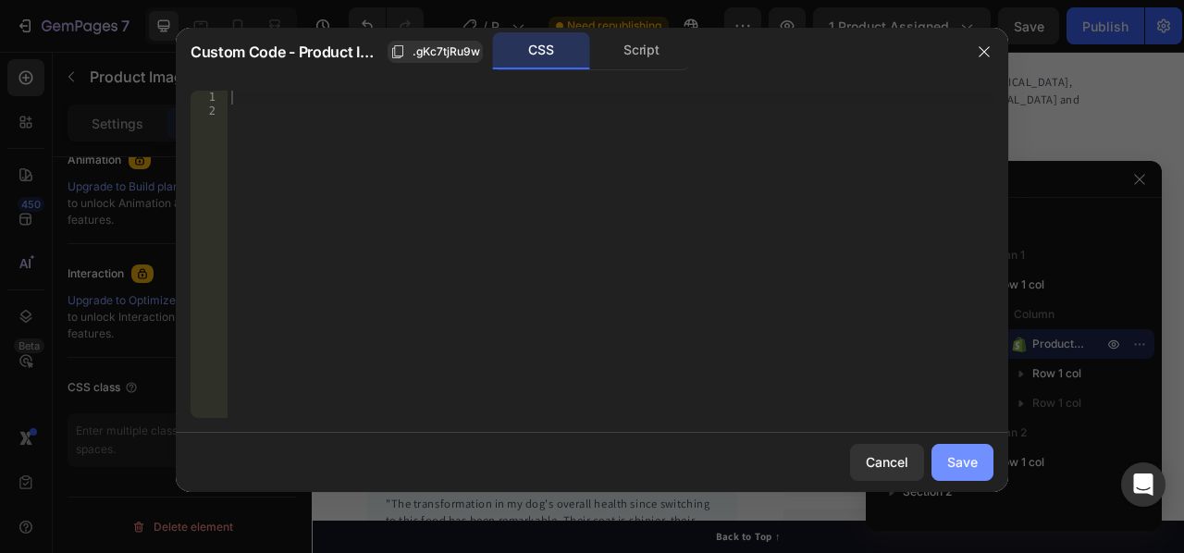
click at [965, 463] on div "Save" at bounding box center [962, 461] width 31 height 19
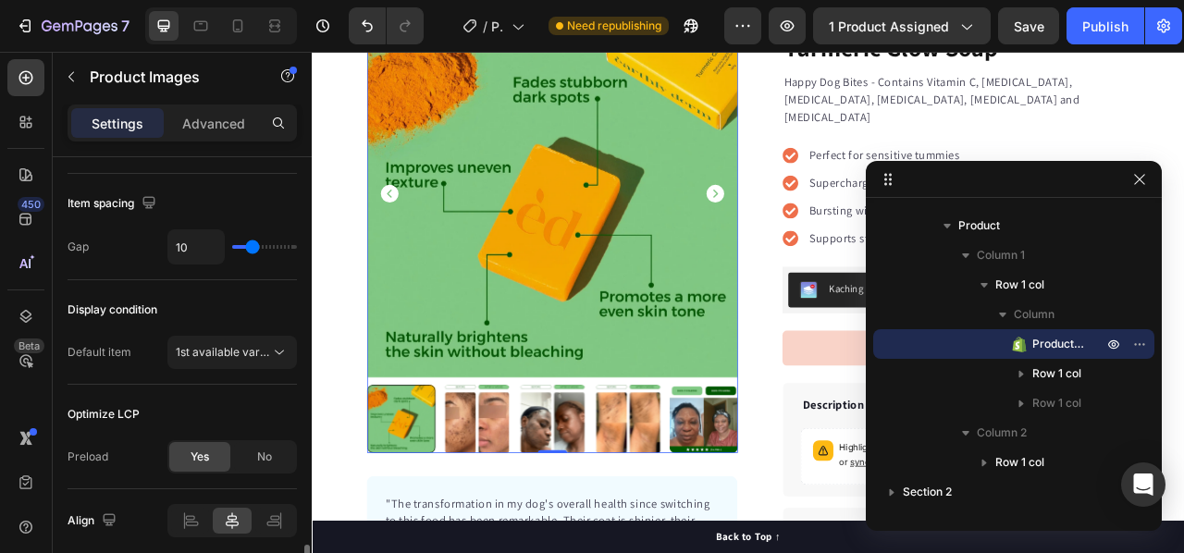
scroll to position [1087, 0]
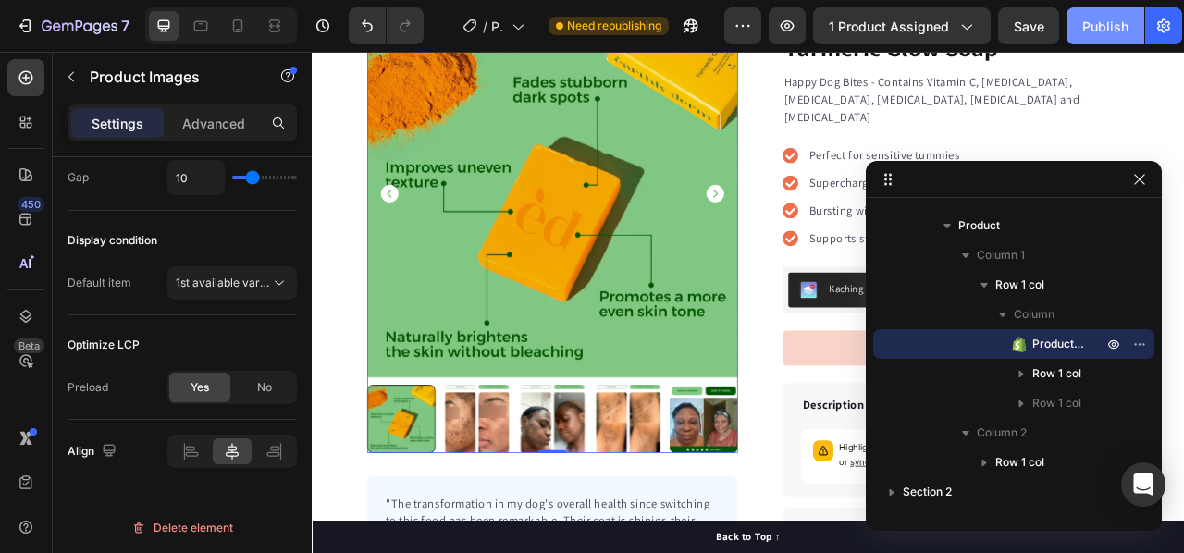
click at [1090, 22] on div "Publish" at bounding box center [1105, 26] width 46 height 19
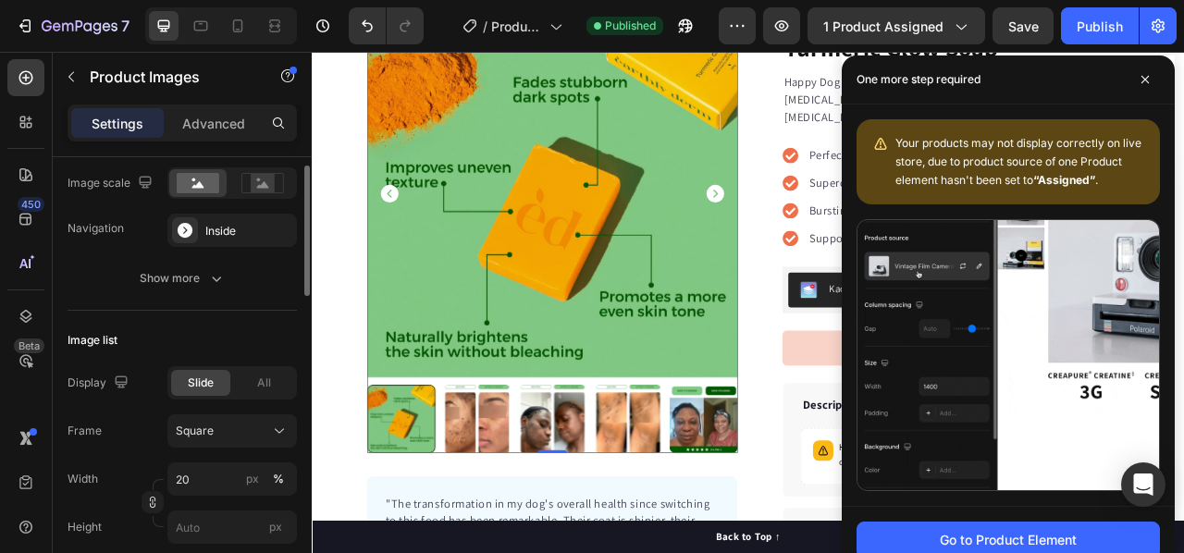
scroll to position [347, 0]
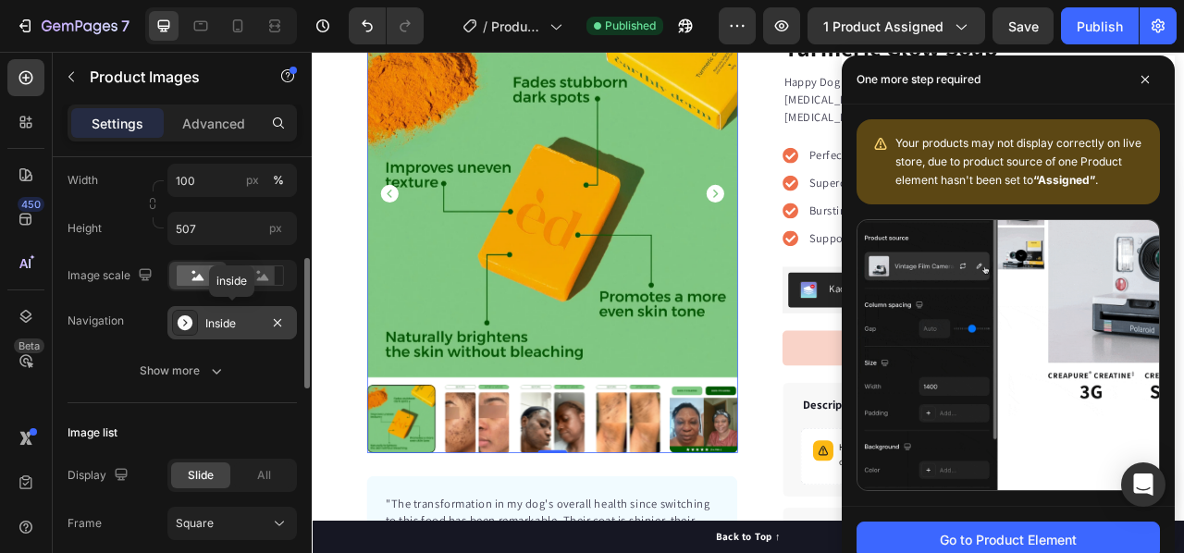
click at [241, 321] on div "Inside" at bounding box center [232, 323] width 54 height 17
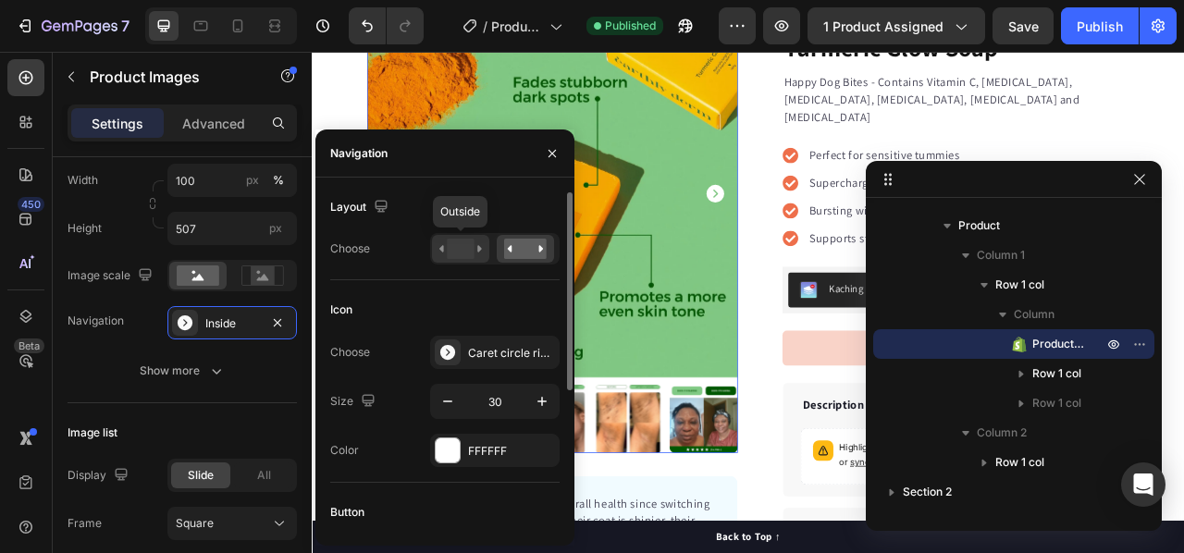
click at [444, 248] on icon at bounding box center [460, 249] width 43 height 20
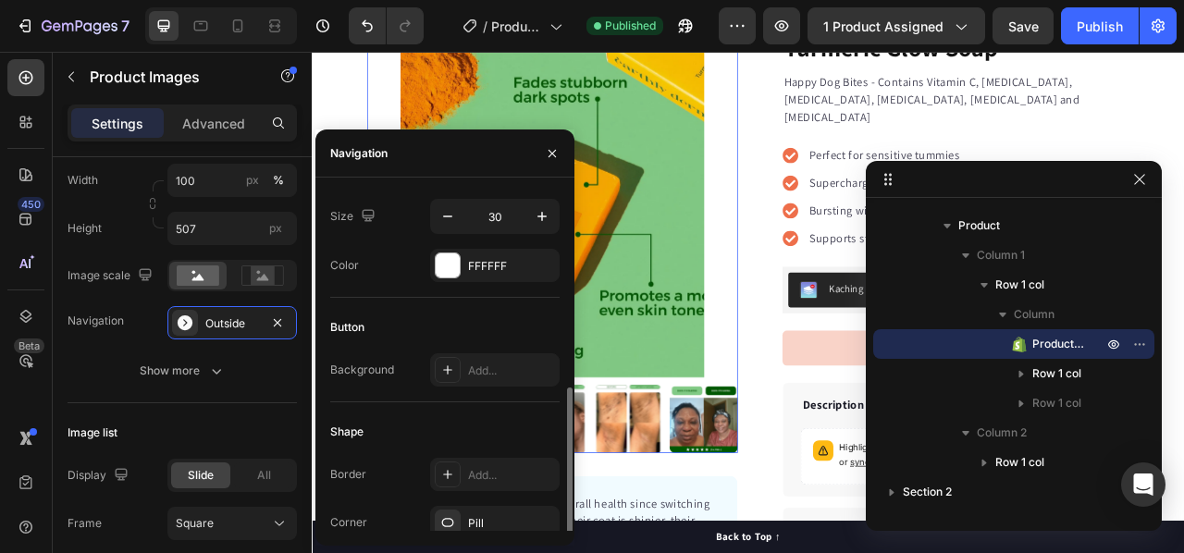
scroll to position [240, 0]
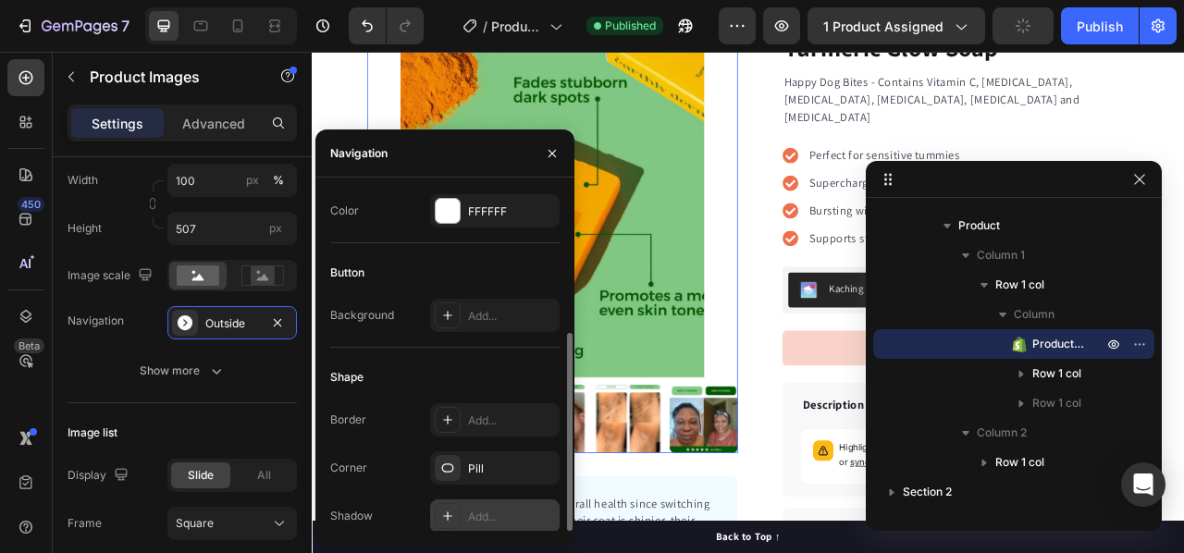
click at [439, 518] on div at bounding box center [448, 516] width 26 height 26
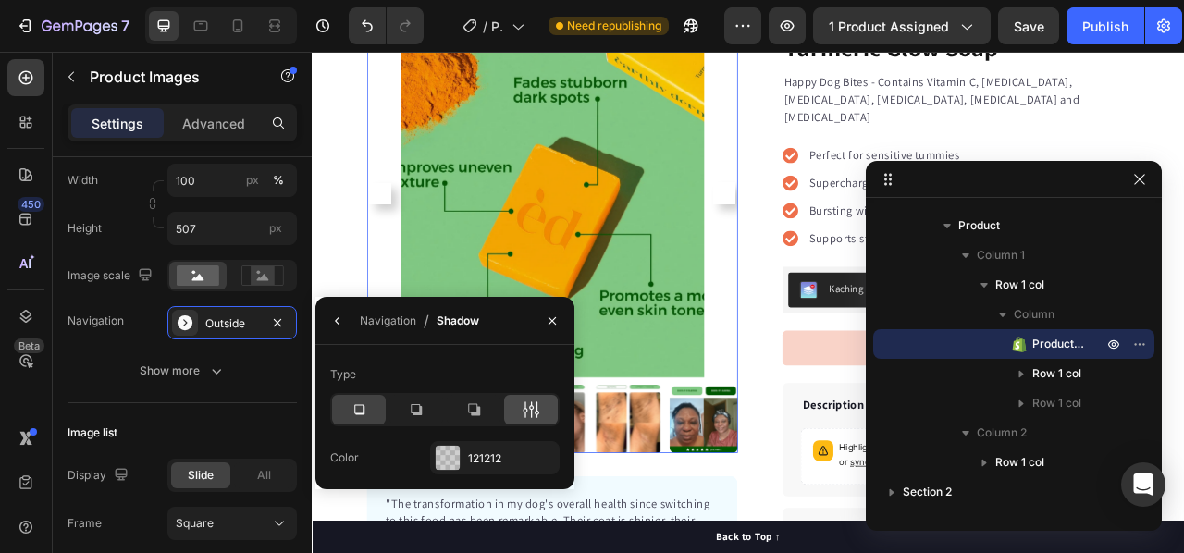
click at [530, 415] on icon at bounding box center [531, 409] width 18 height 18
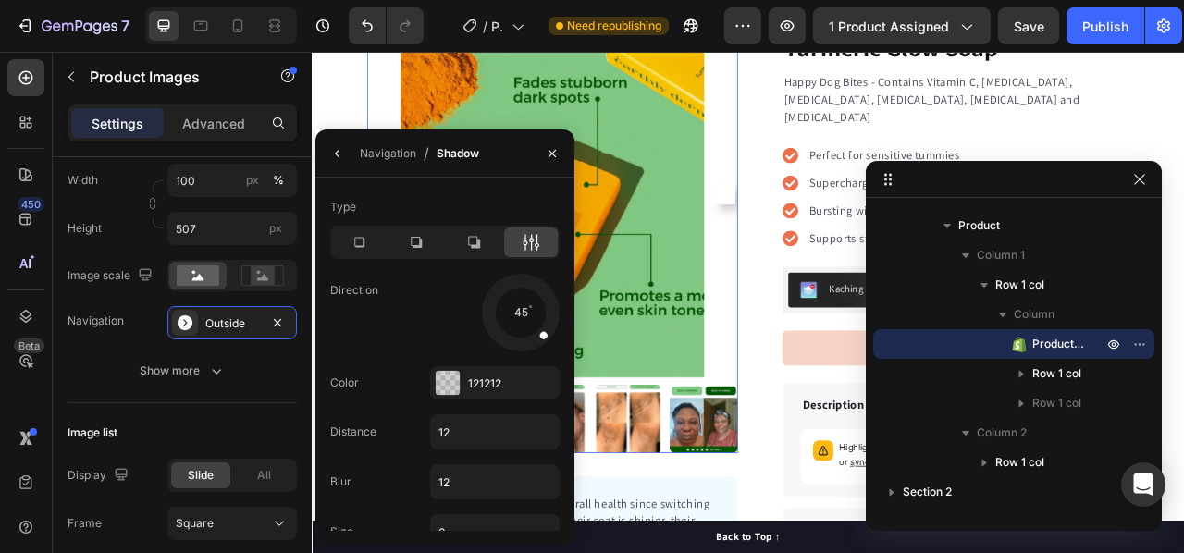
drag, startPoint x: 538, startPoint y: 332, endPoint x: 479, endPoint y: 169, distance: 173.2
click at [548, 308] on div at bounding box center [534, 326] width 37 height 37
click at [333, 148] on icon "button" at bounding box center [337, 153] width 15 height 15
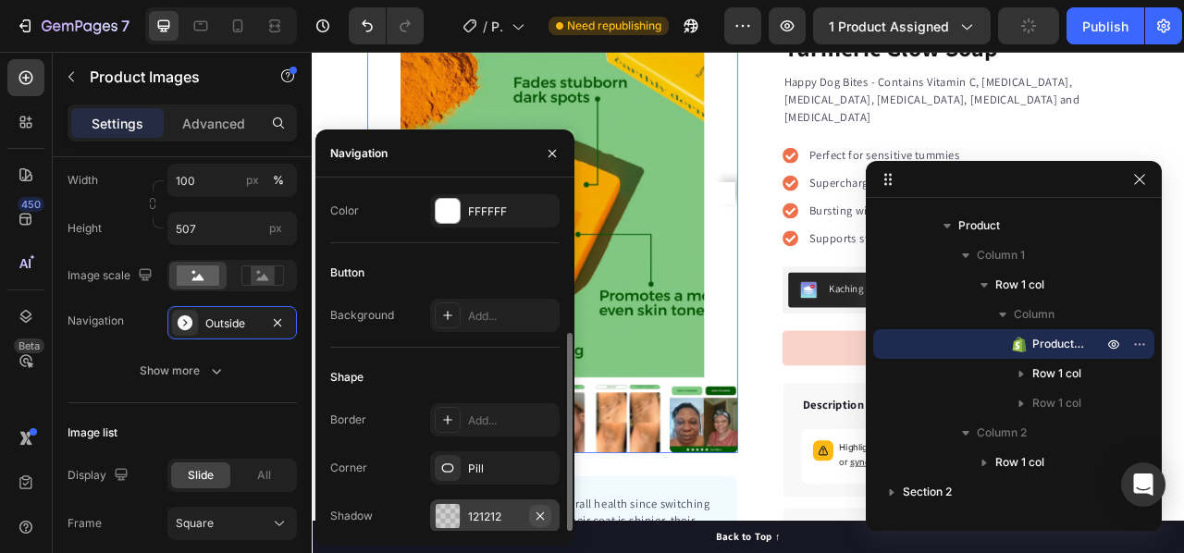
click at [540, 510] on icon "button" at bounding box center [540, 516] width 15 height 15
click at [505, 461] on div "Pill" at bounding box center [495, 469] width 54 height 17
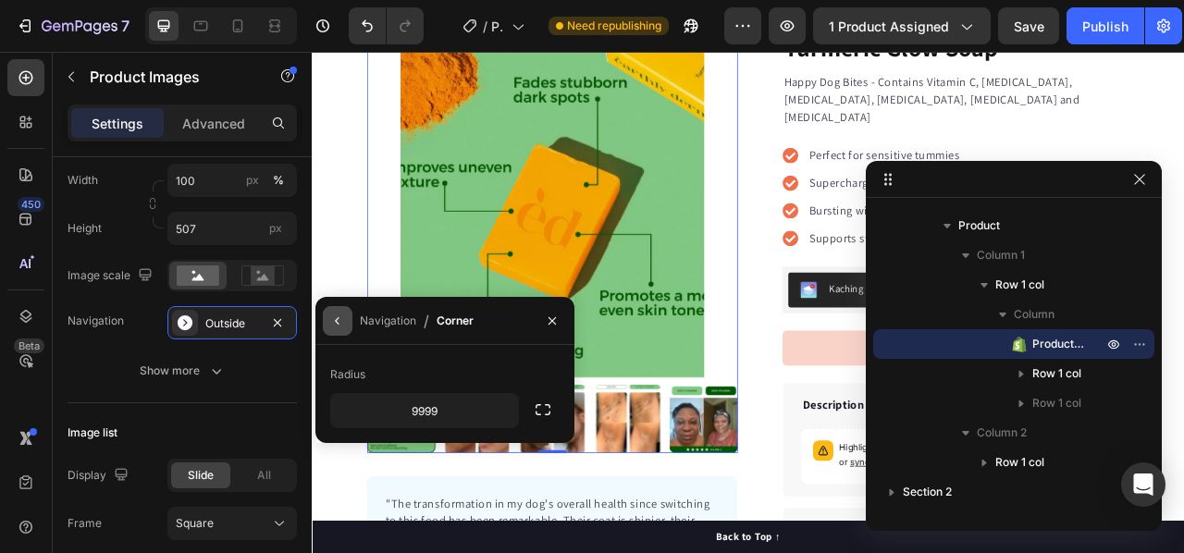
click at [331, 326] on icon "button" at bounding box center [337, 321] width 15 height 15
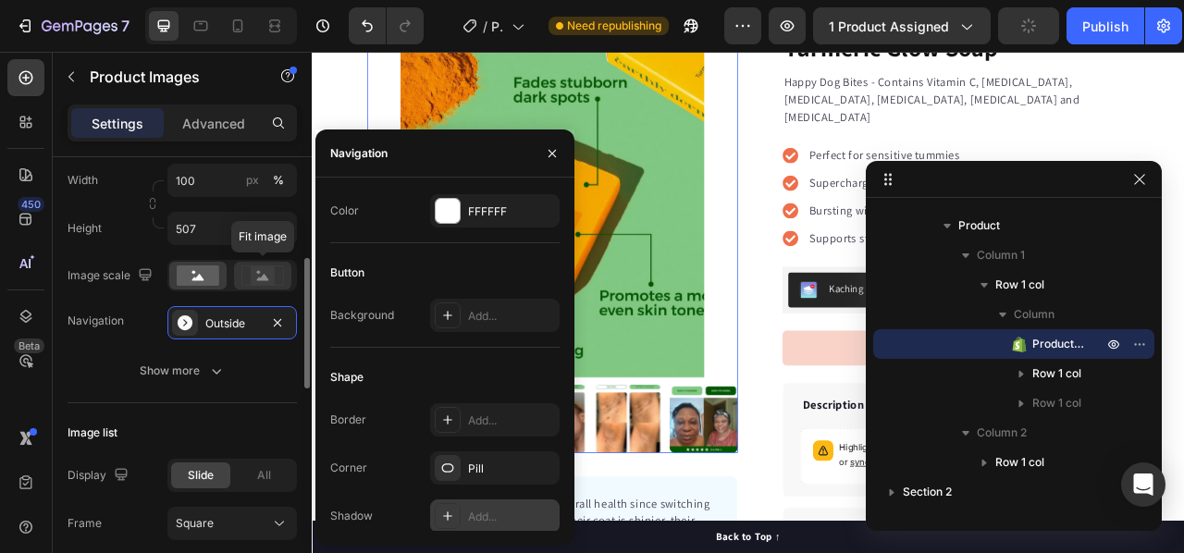
click at [263, 278] on icon at bounding box center [263, 277] width 12 height 6
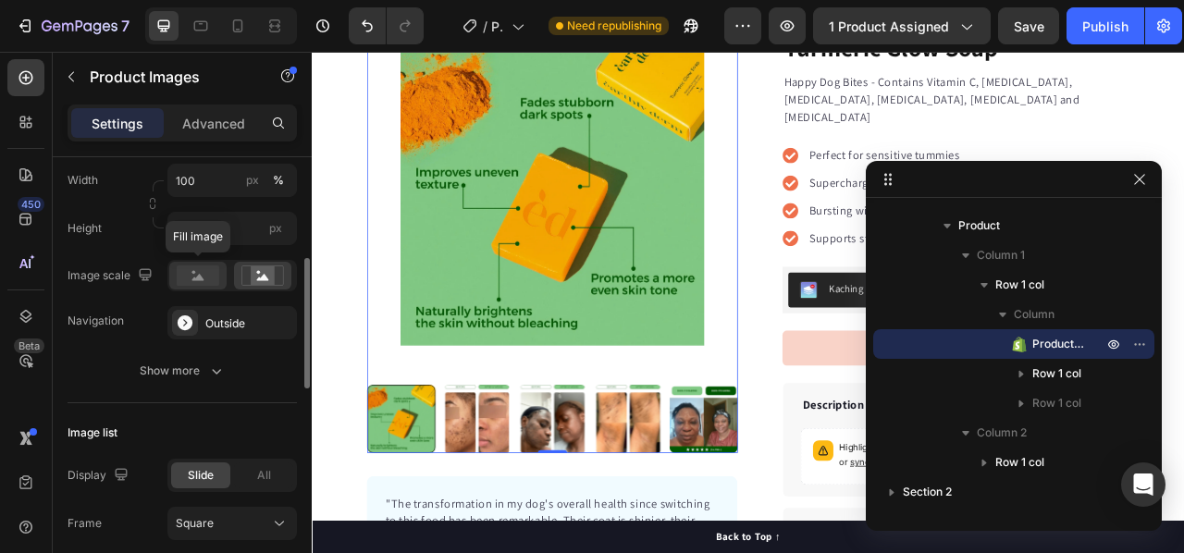
click at [192, 279] on rect at bounding box center [198, 275] width 43 height 20
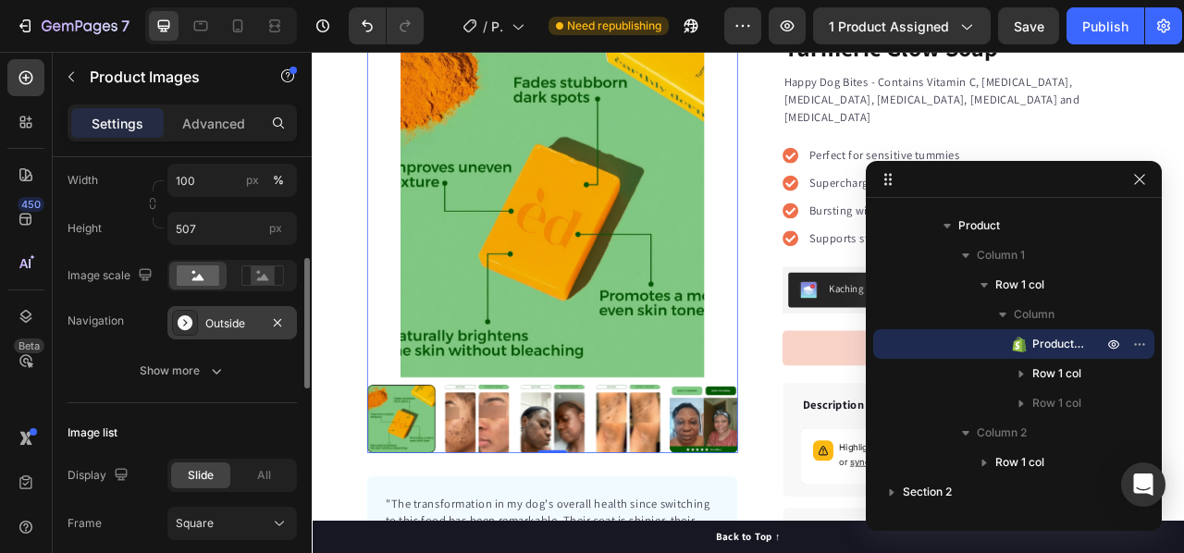
click at [208, 327] on div "Outside" at bounding box center [232, 323] width 54 height 17
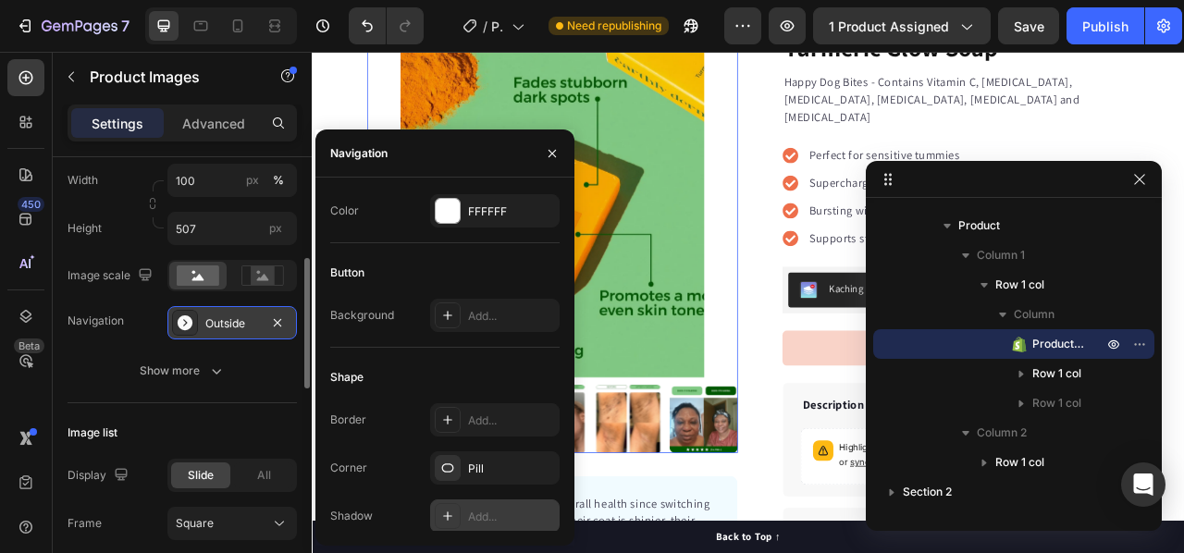
click at [233, 322] on div "Outside" at bounding box center [232, 323] width 54 height 17
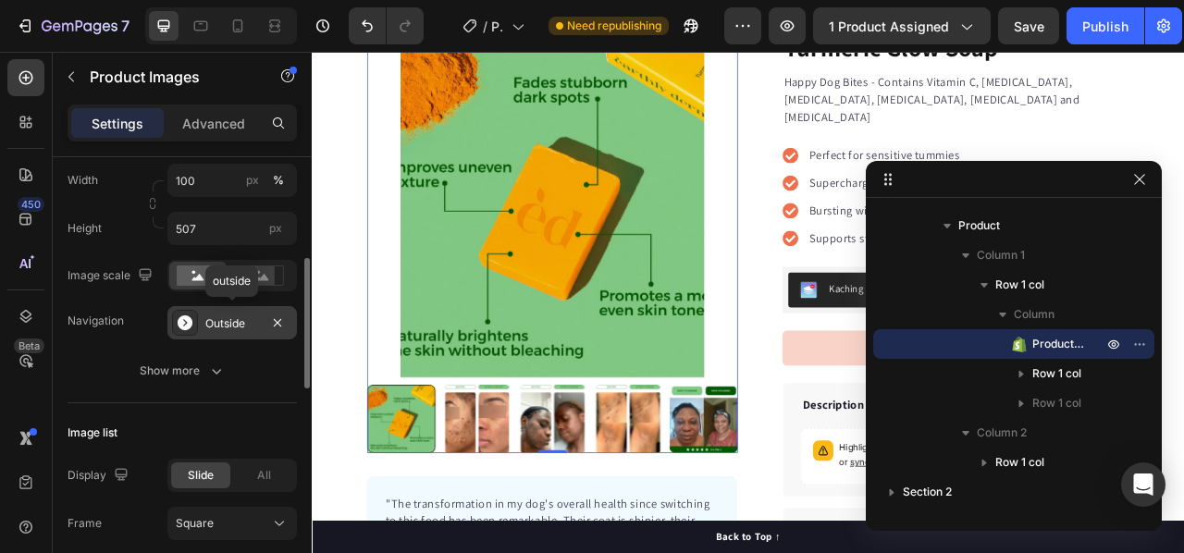
click at [233, 322] on div "Outside" at bounding box center [232, 323] width 54 height 17
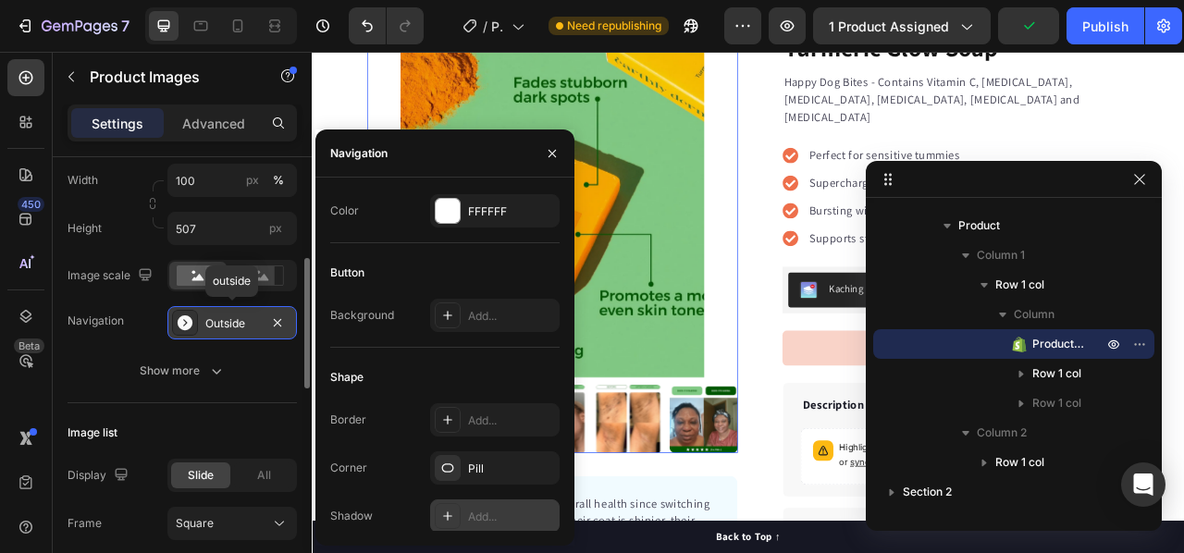
click at [185, 318] on icon at bounding box center [185, 322] width 15 height 15
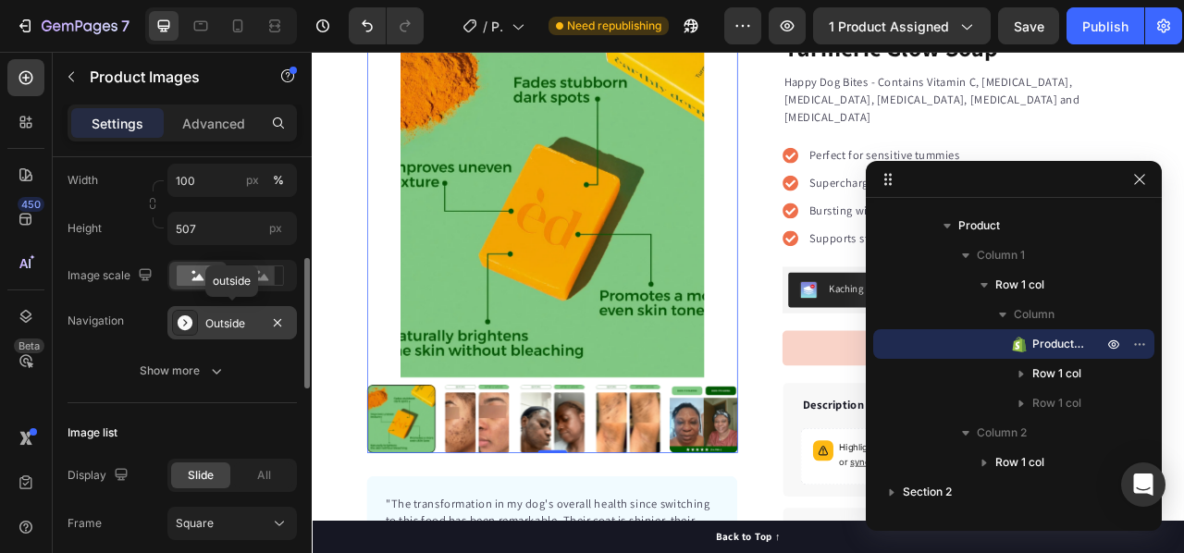
click at [216, 312] on div "Outside" at bounding box center [231, 322] width 129 height 33
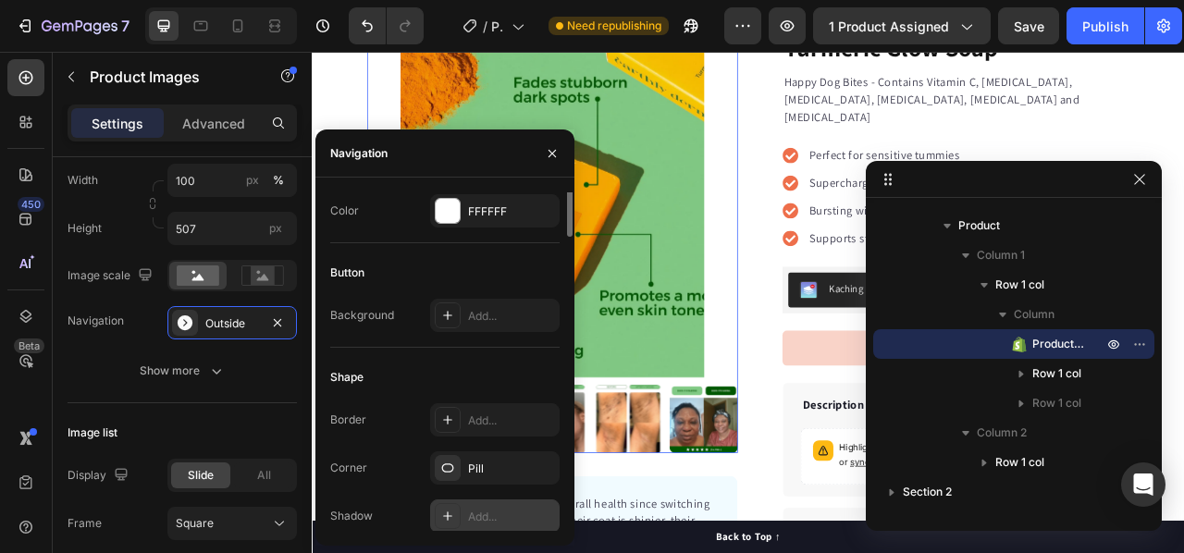
scroll to position [0, 0]
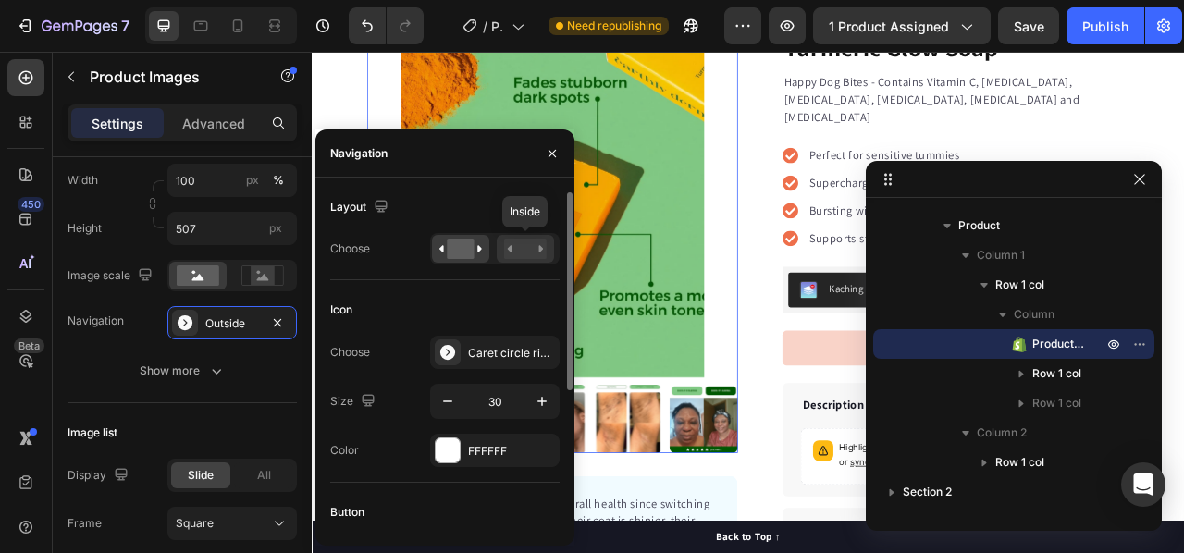
click at [514, 253] on rect at bounding box center [525, 249] width 43 height 20
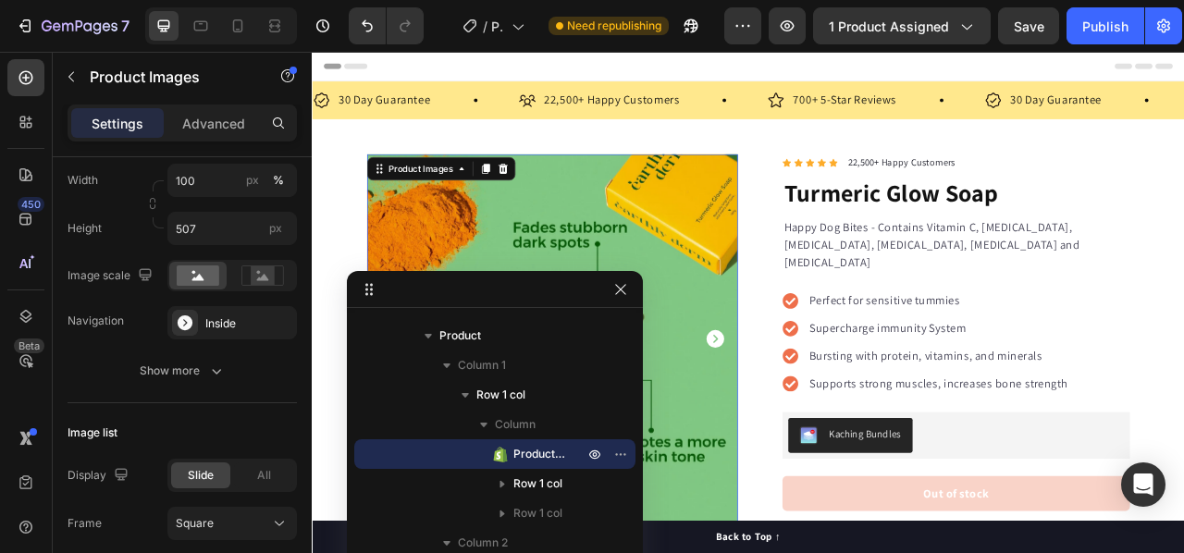
drag, startPoint x: 1038, startPoint y: 172, endPoint x: 522, endPoint y: 275, distance: 526.2
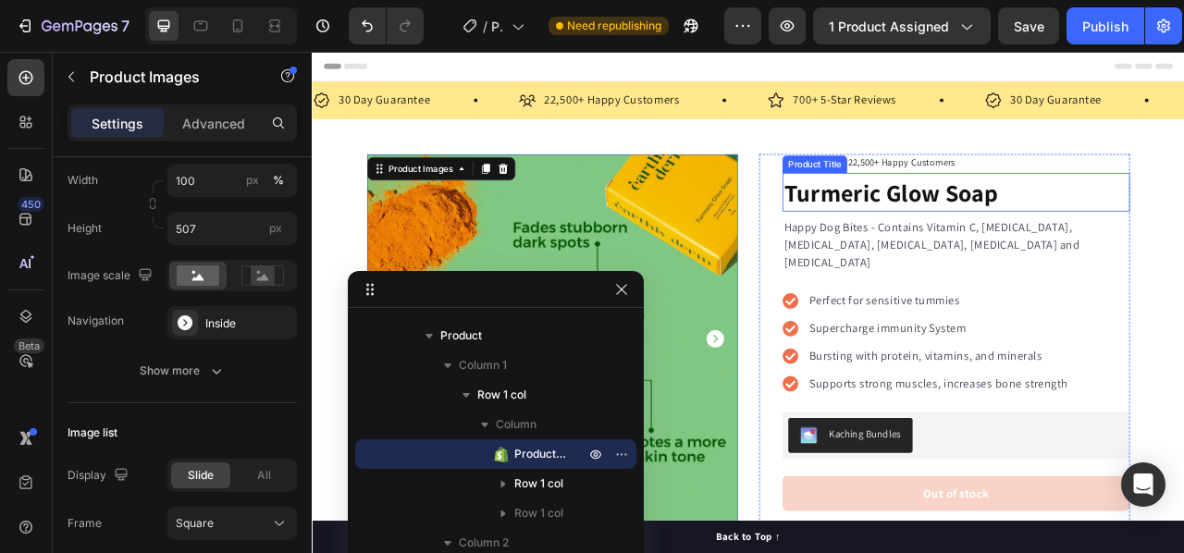
click at [1037, 236] on h1 "Turmeric Glow Soap" at bounding box center [1131, 231] width 442 height 50
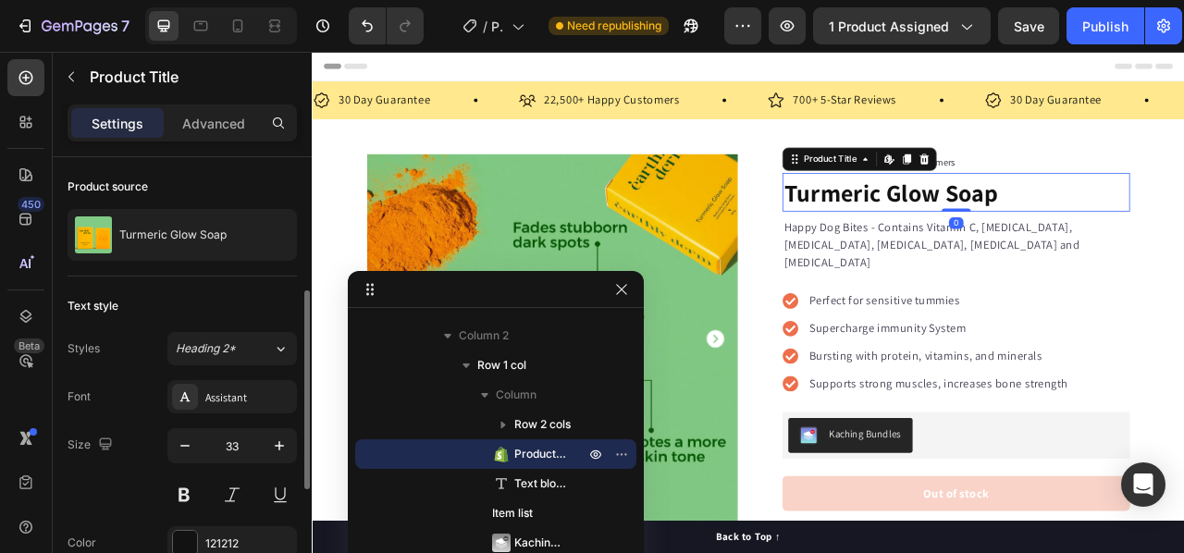
scroll to position [92, 0]
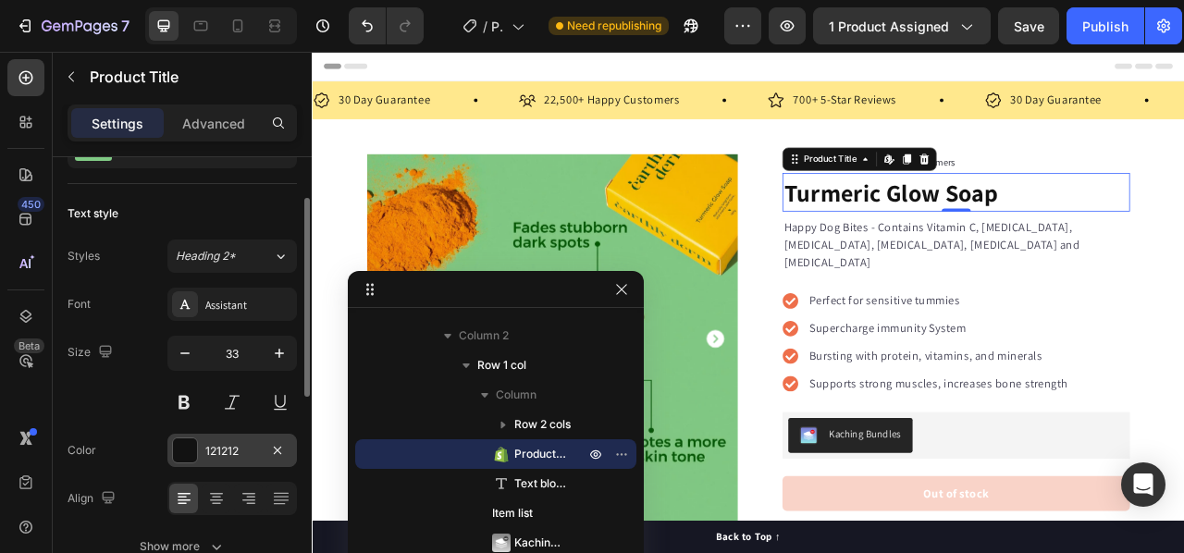
click at [232, 443] on div "121212" at bounding box center [232, 451] width 54 height 17
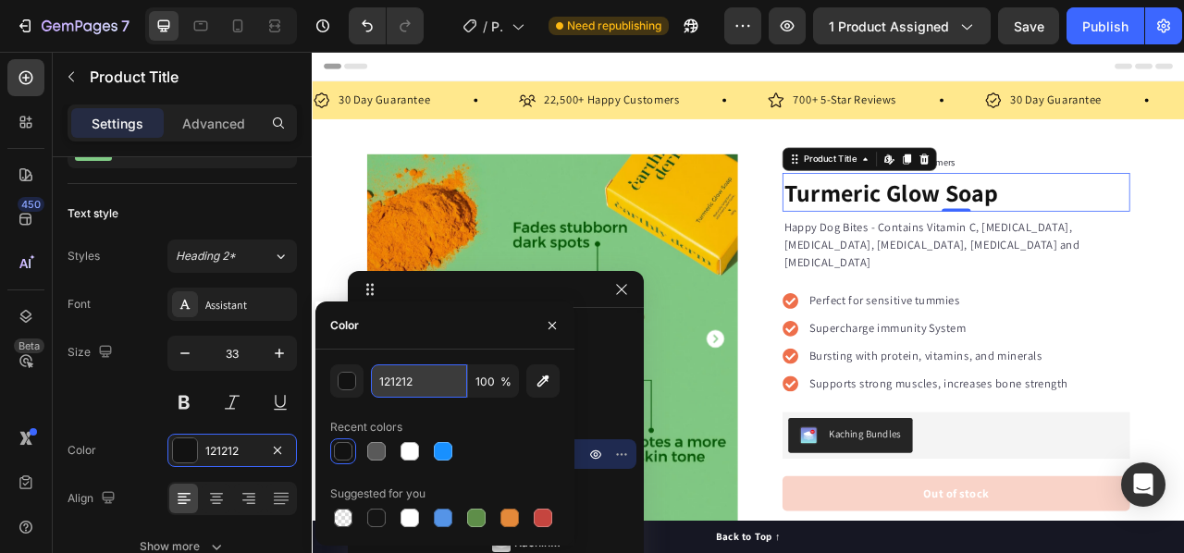
click at [406, 382] on input "121212" at bounding box center [419, 380] width 96 height 33
paste input "#2C5801"
type input "#2C5801"
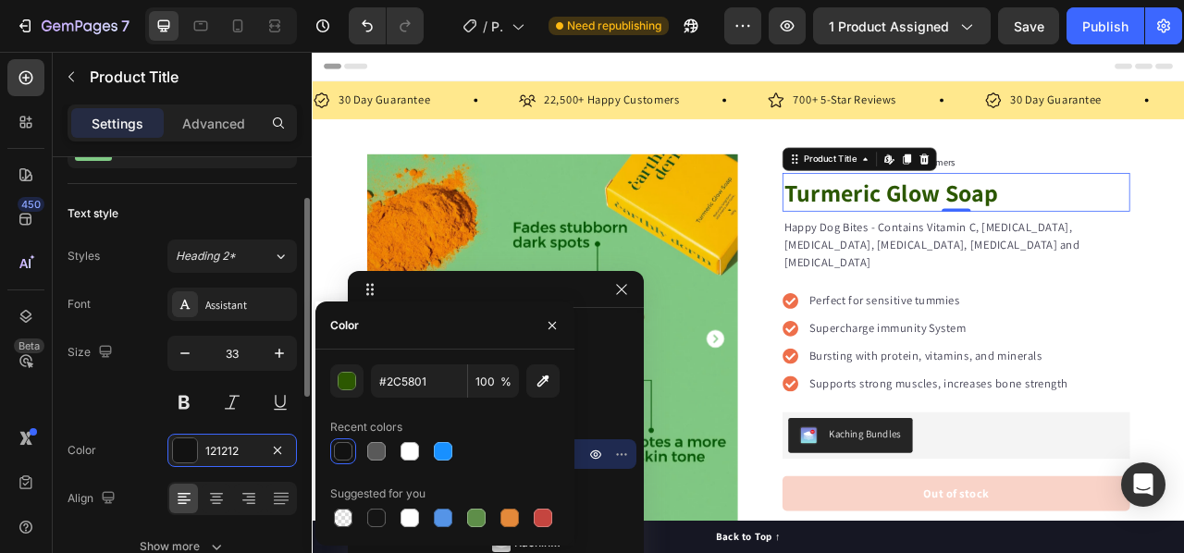
click at [127, 405] on div "Size 33" at bounding box center [182, 377] width 229 height 83
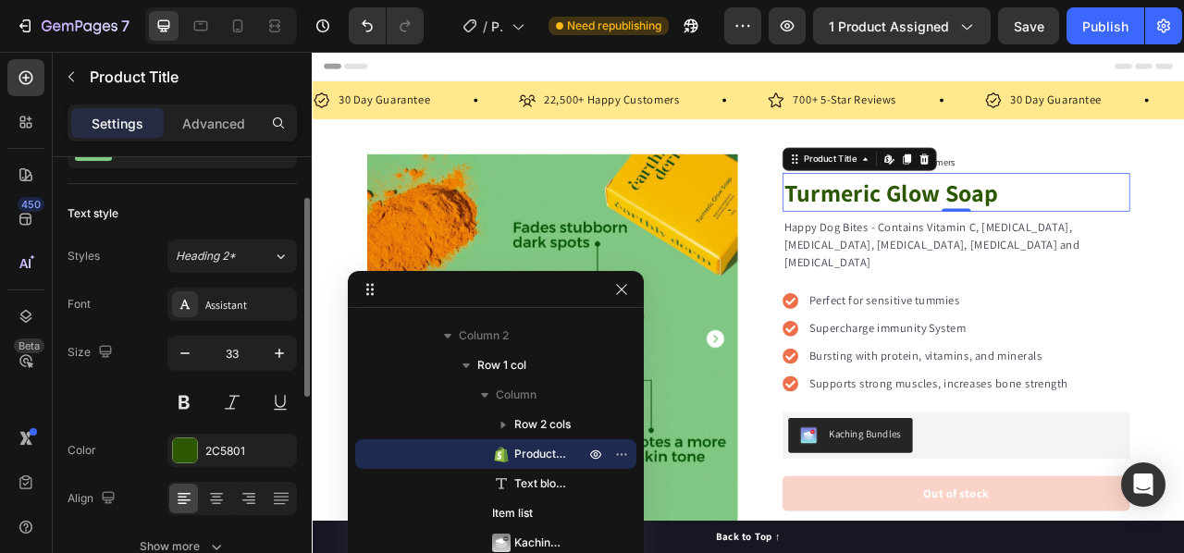
scroll to position [185, 0]
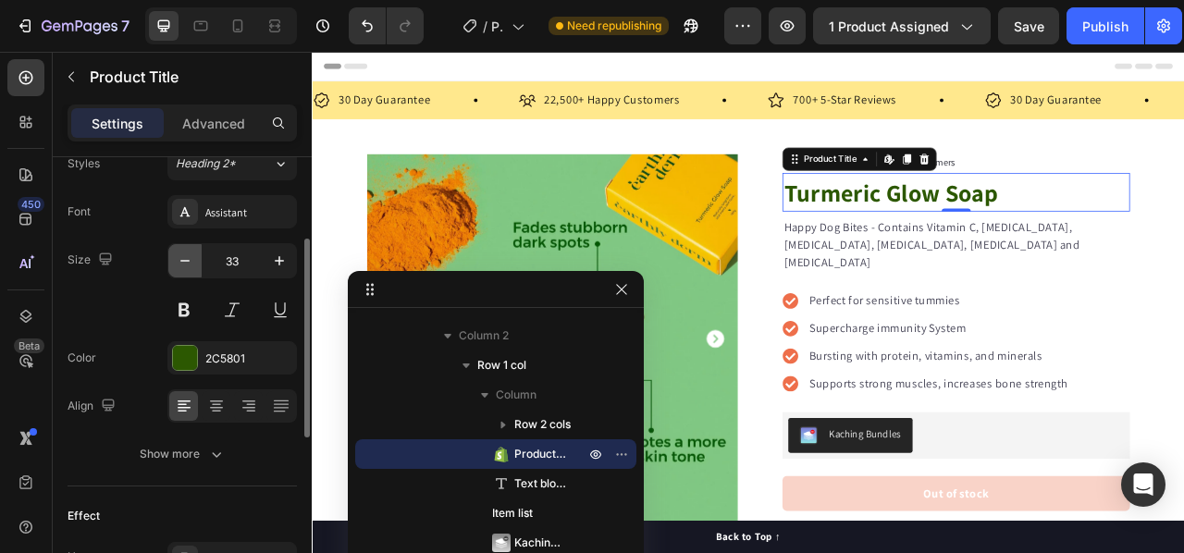
click at [185, 262] on icon "button" at bounding box center [185, 261] width 18 height 18
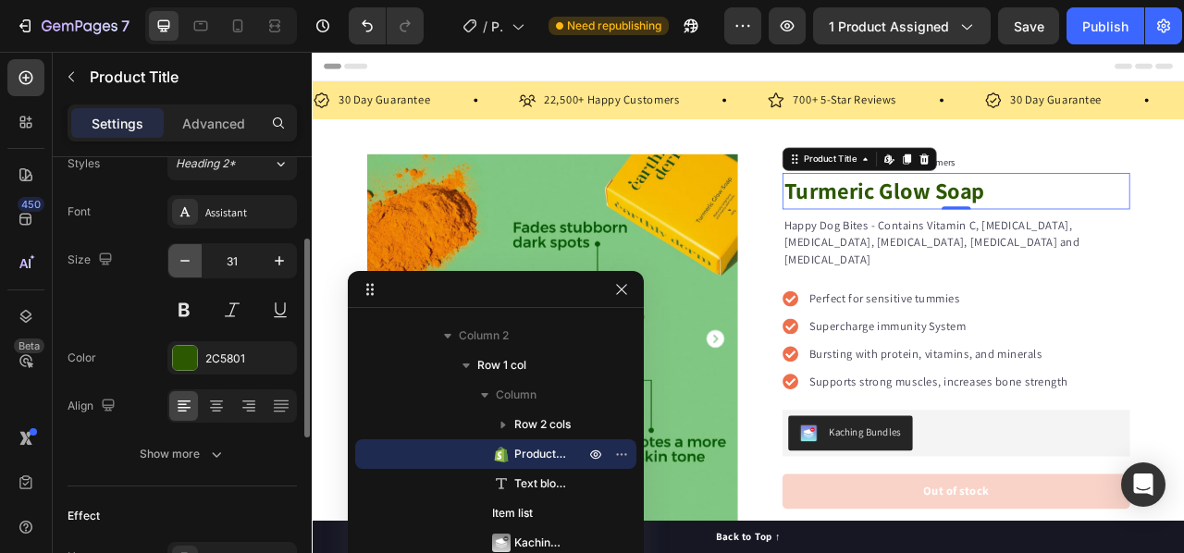
click at [185, 262] on icon "button" at bounding box center [185, 261] width 18 height 18
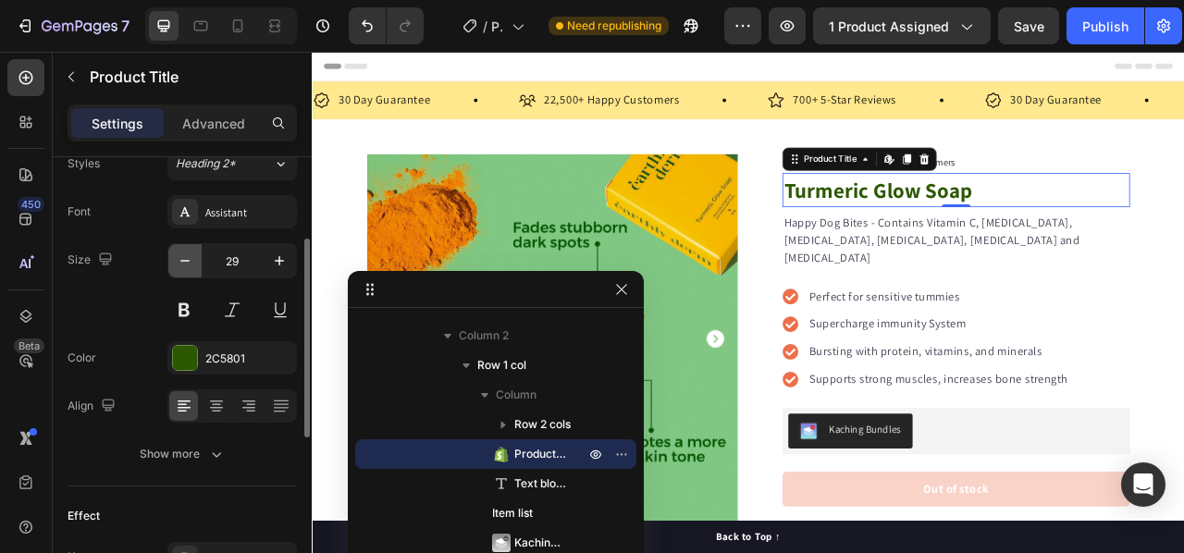
click at [185, 262] on icon "button" at bounding box center [185, 261] width 18 height 18
type input "28"
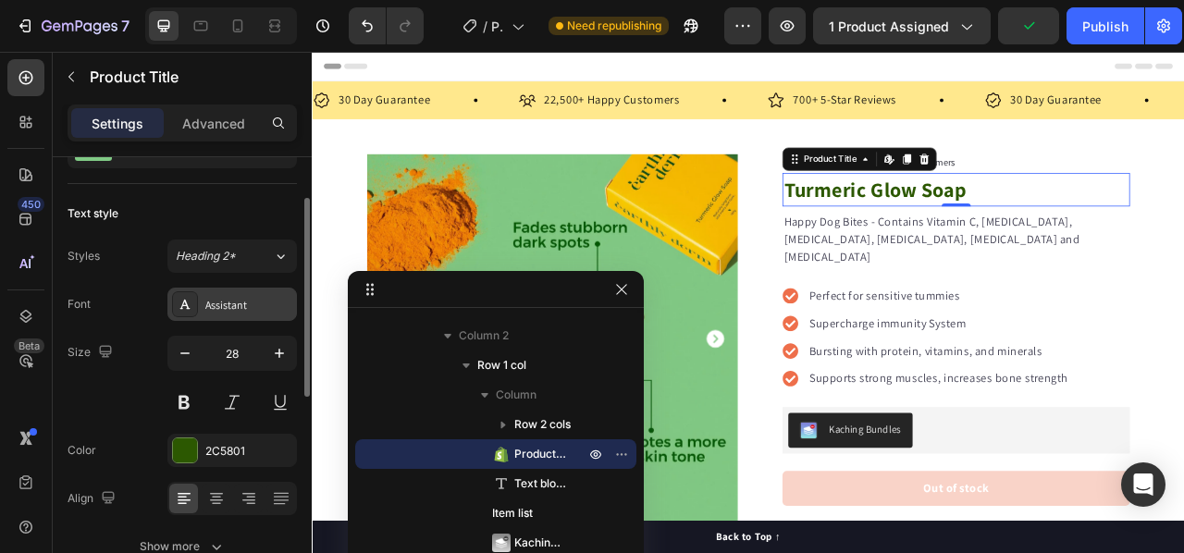
click at [235, 302] on div "Assistant" at bounding box center [248, 305] width 87 height 17
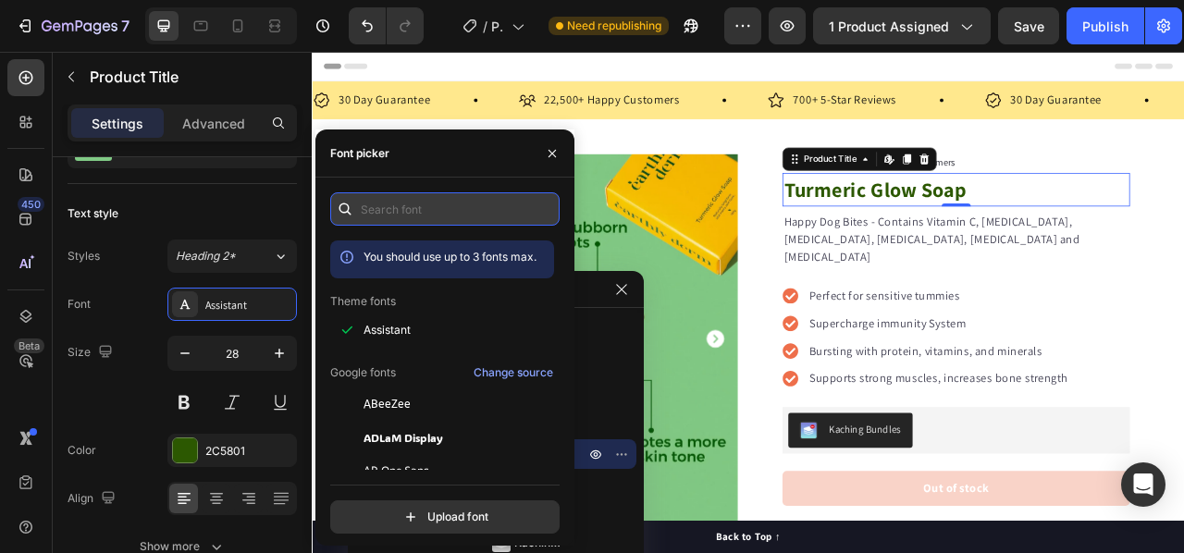
click at [418, 208] on input "text" at bounding box center [444, 208] width 229 height 33
type input "h"
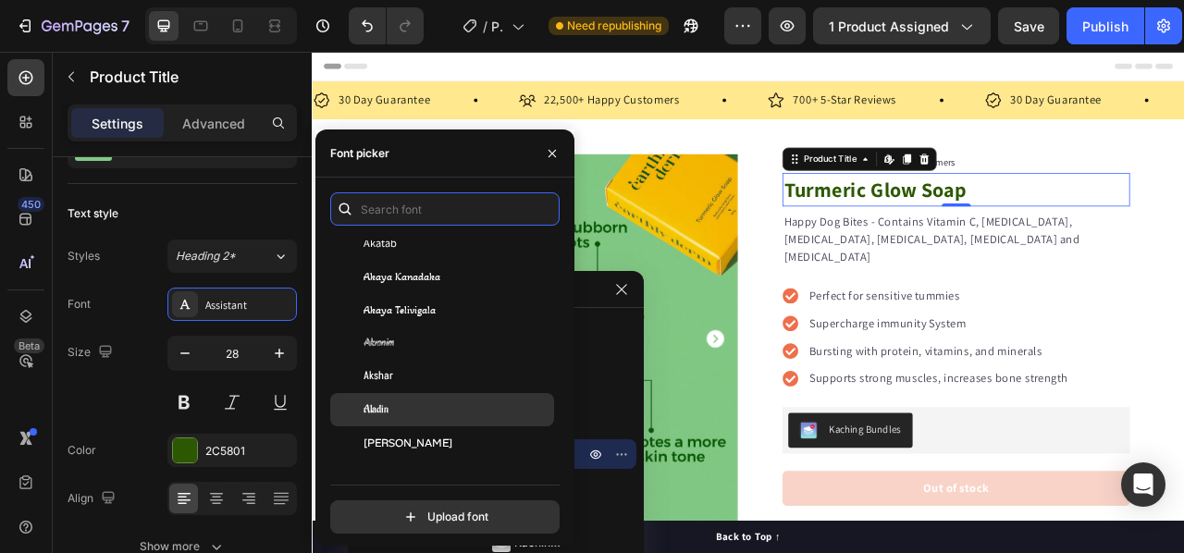
scroll to position [832, 0]
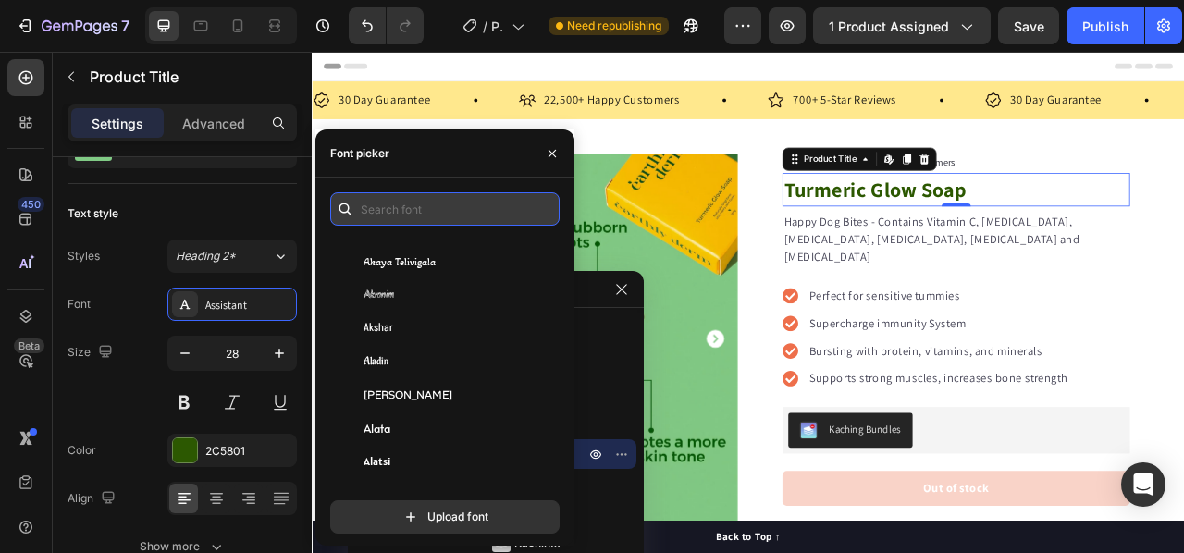
paste input "harmonia sans pro [PERSON_NAME]"
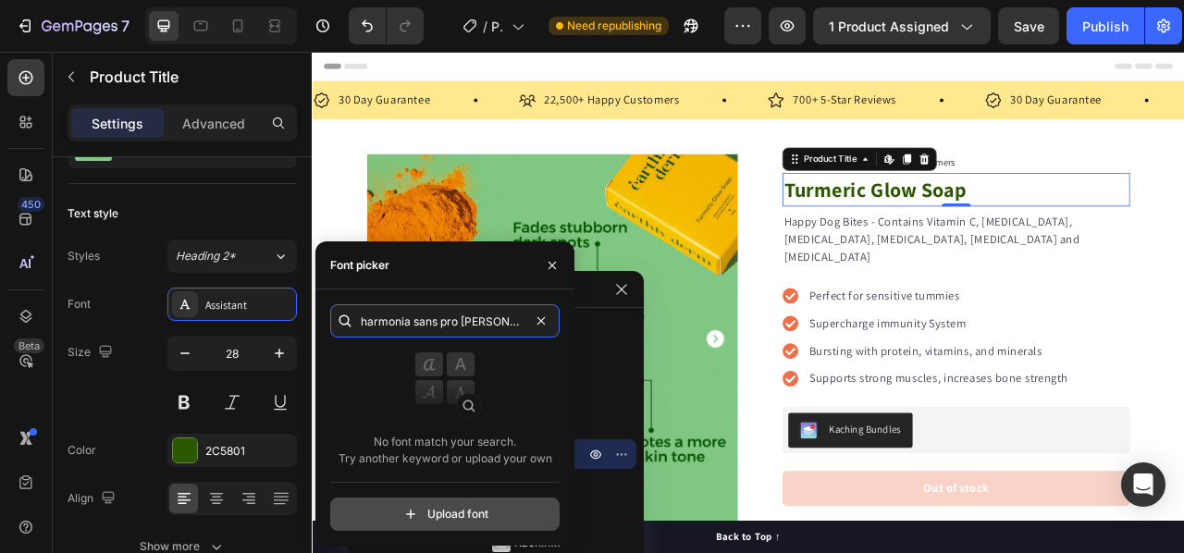
type input "harmonia sans pro [PERSON_NAME]"
click at [405, 521] on input "file" at bounding box center [484, 514] width 462 height 31
click at [448, 515] on input "file" at bounding box center [484, 514] width 462 height 31
type input "C:\fakepath\HarmoniaSansProCyr-Regular.otf"
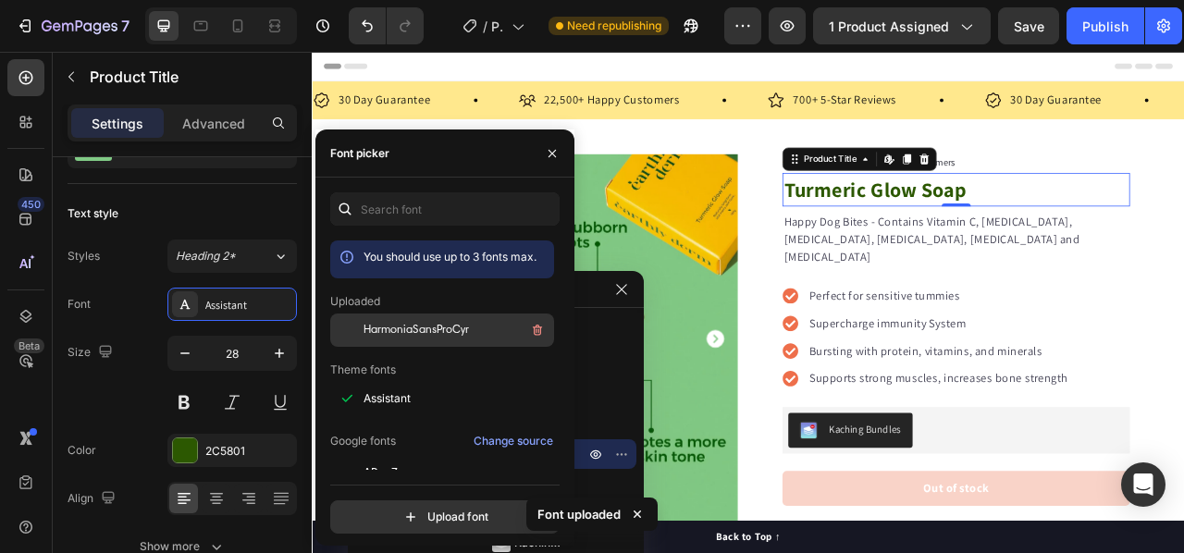
click at [444, 325] on span "HarmoniaSansProCyr" at bounding box center [415, 330] width 105 height 17
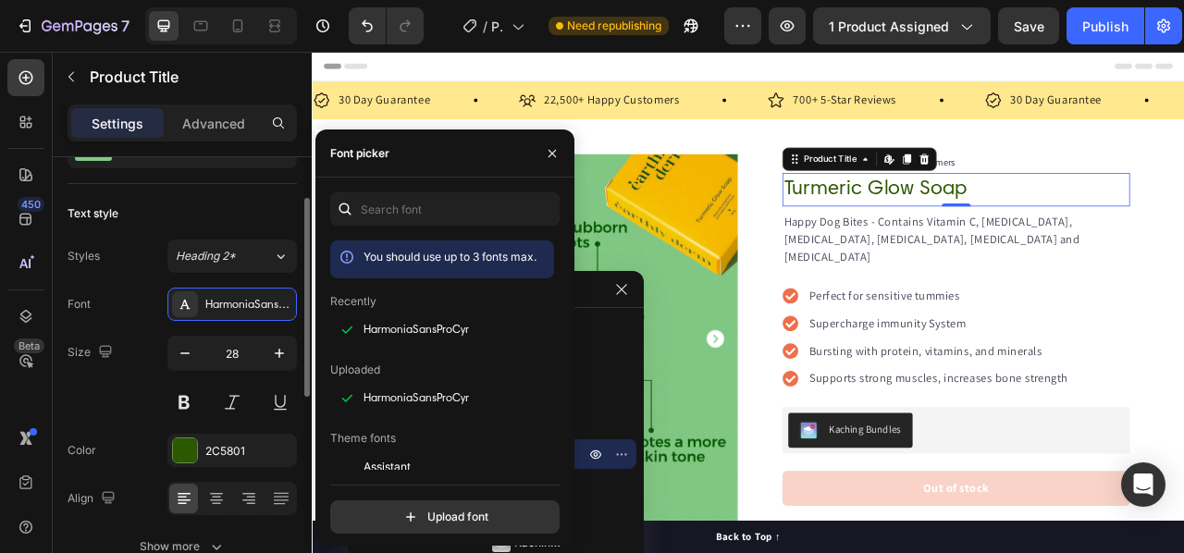
click at [137, 315] on div "Font HarmoniaSansProCyr" at bounding box center [182, 304] width 229 height 33
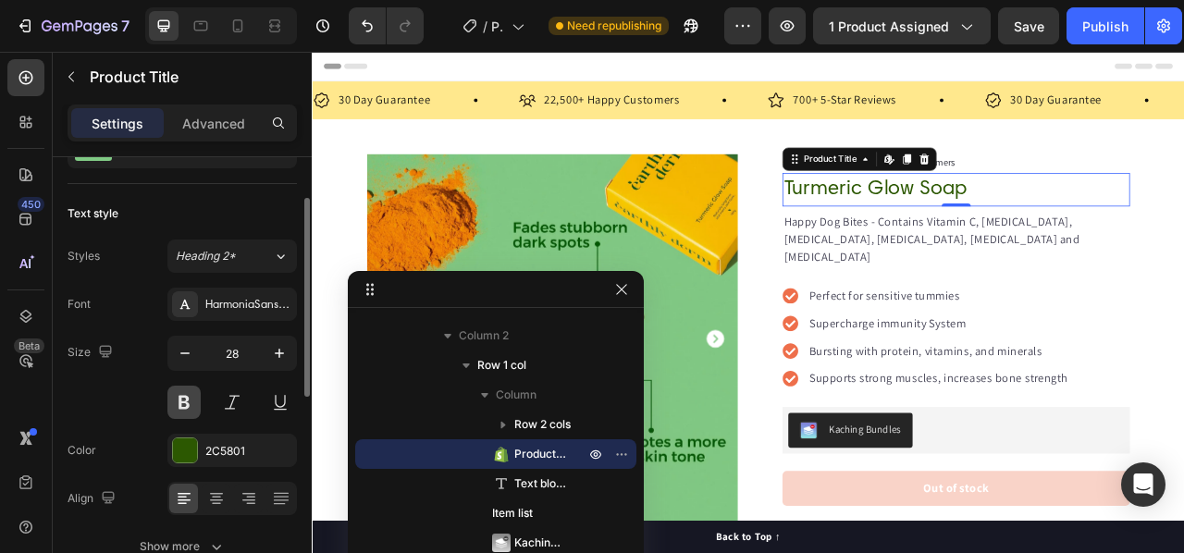
click at [176, 404] on button at bounding box center [183, 402] width 33 height 33
click at [176, 406] on button at bounding box center [183, 402] width 33 height 33
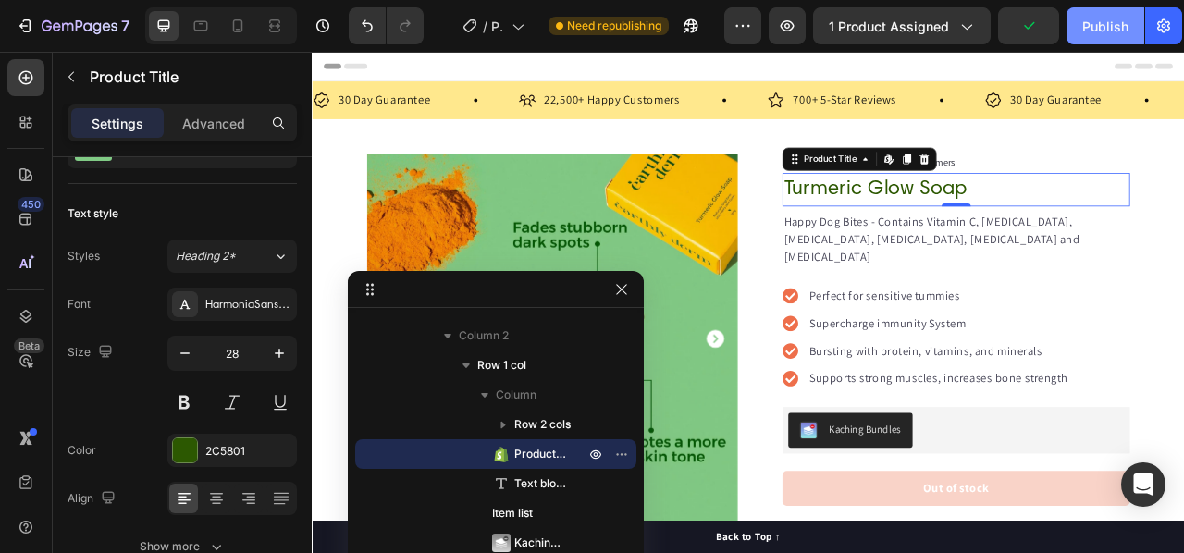
click at [1085, 22] on div "Publish" at bounding box center [1105, 26] width 46 height 19
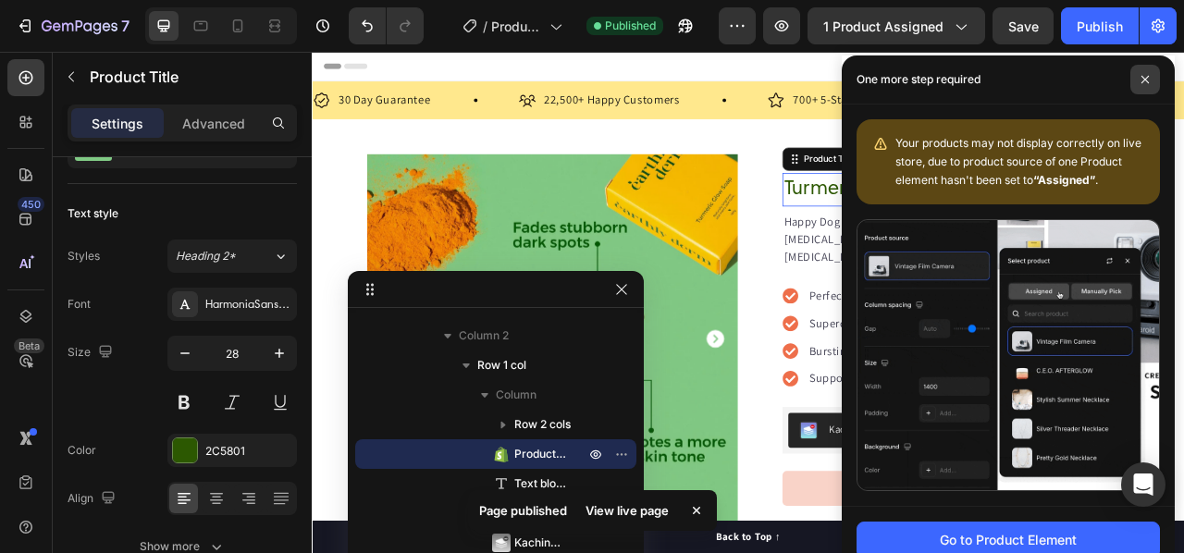
click at [1151, 78] on span at bounding box center [1145, 80] width 30 height 30
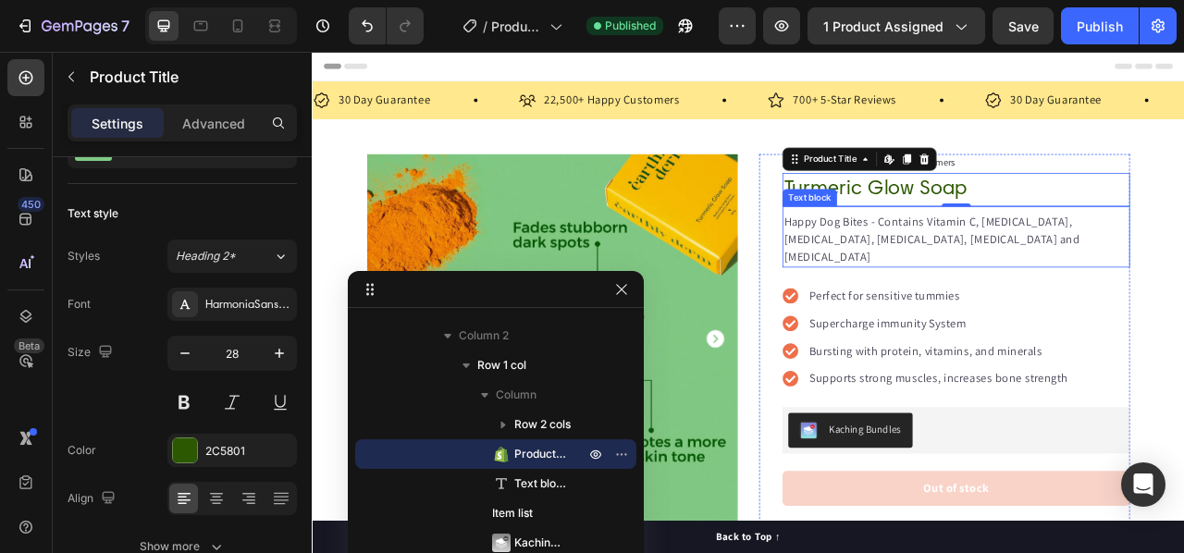
click at [1071, 276] on p "Happy Dog Bites - Contains Vitamin C, [MEDICAL_DATA], [MEDICAL_DATA], [MEDICAL_…" at bounding box center [1131, 291] width 438 height 67
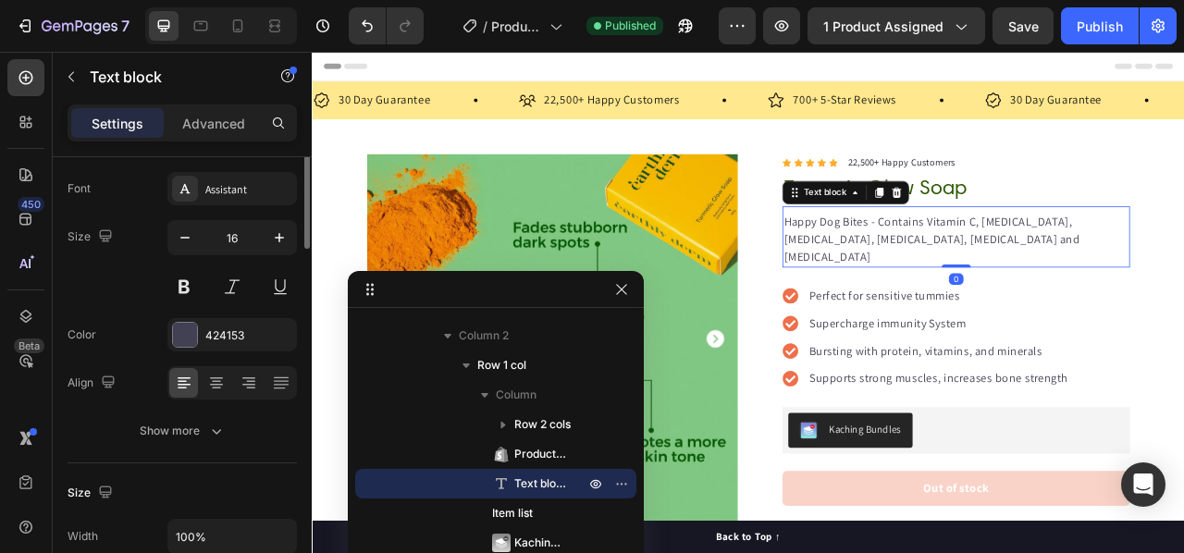
scroll to position [0, 0]
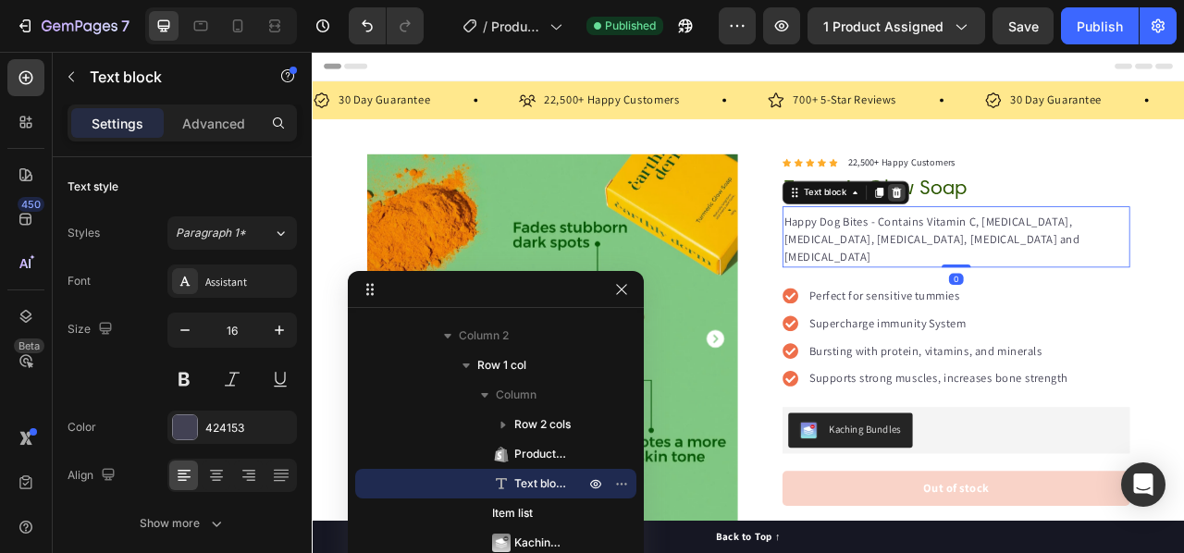
click at [1050, 229] on icon at bounding box center [1056, 231] width 12 height 13
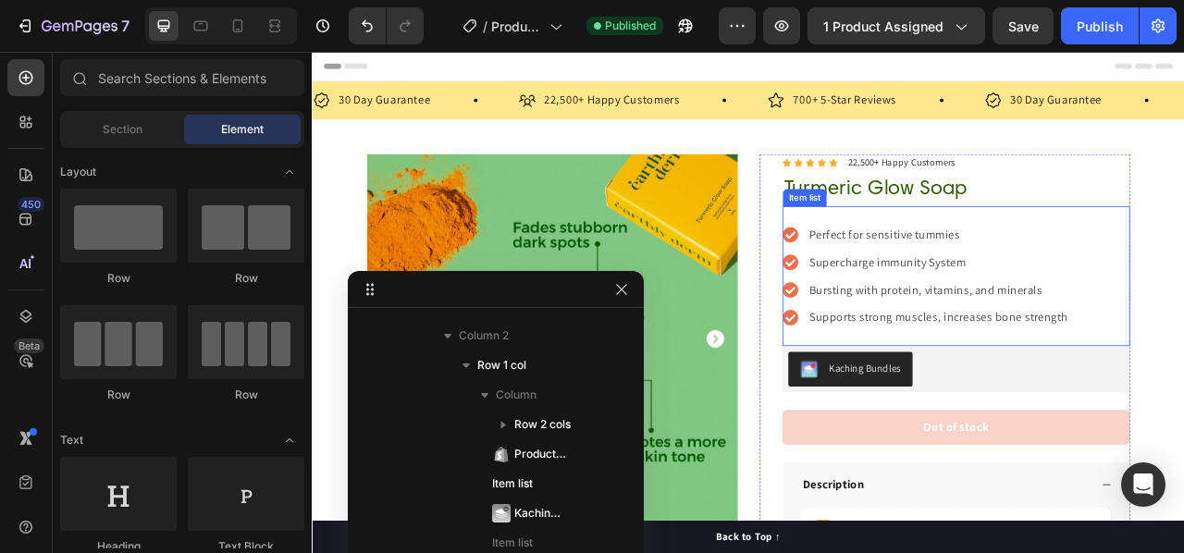
click at [1183, 292] on div "Perfect for sensitive tummies" at bounding box center [1109, 285] width 335 height 28
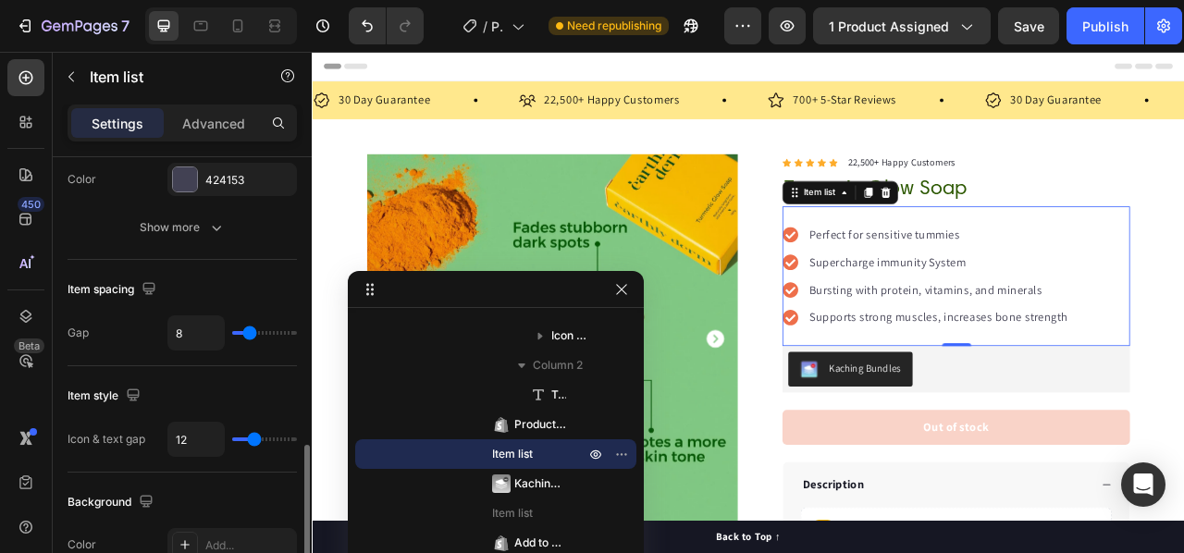
scroll to position [740, 0]
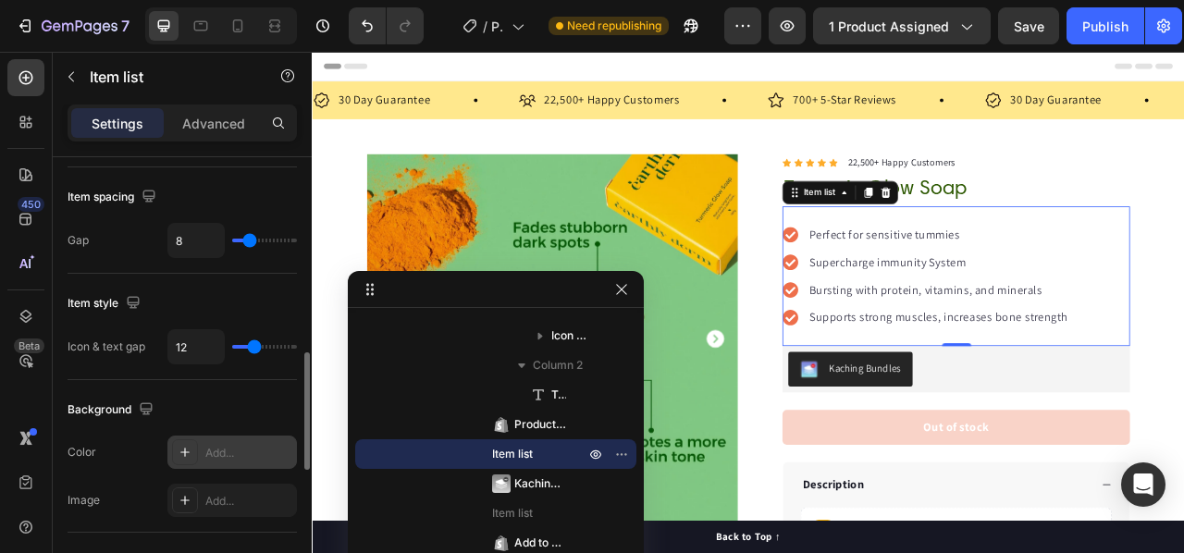
click at [182, 446] on icon at bounding box center [185, 452] width 15 height 15
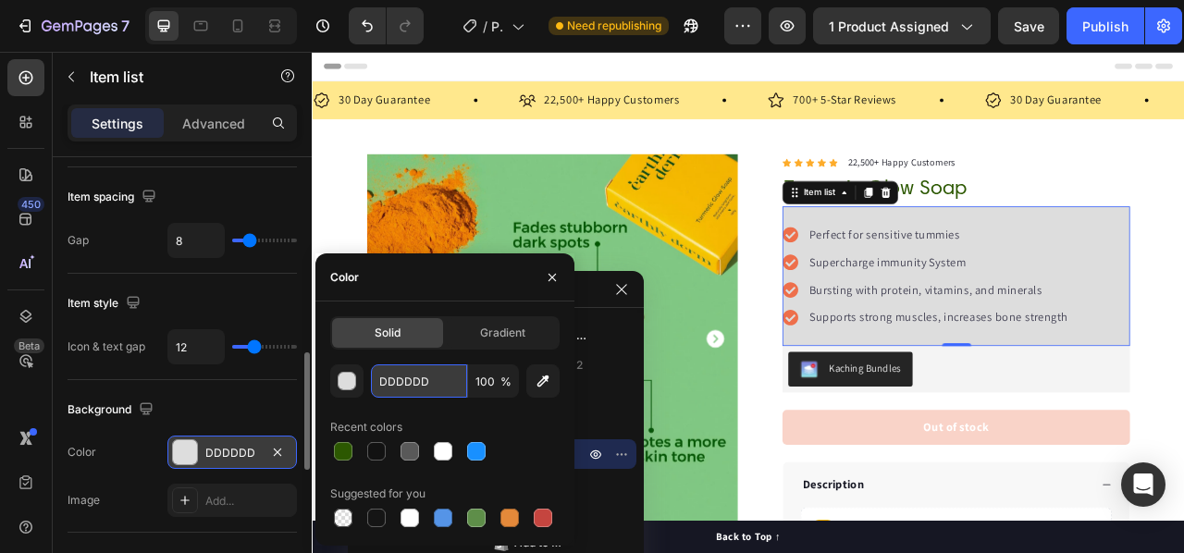
click at [414, 390] on input "DDDDDD" at bounding box center [419, 380] width 96 height 33
click at [412, 389] on input "DDDDDD" at bounding box center [419, 380] width 96 height 33
paste input "#F6FCF1"
click at [479, 415] on div "Recent colors" at bounding box center [444, 427] width 229 height 30
click at [392, 383] on input "DDDDDD" at bounding box center [419, 380] width 96 height 33
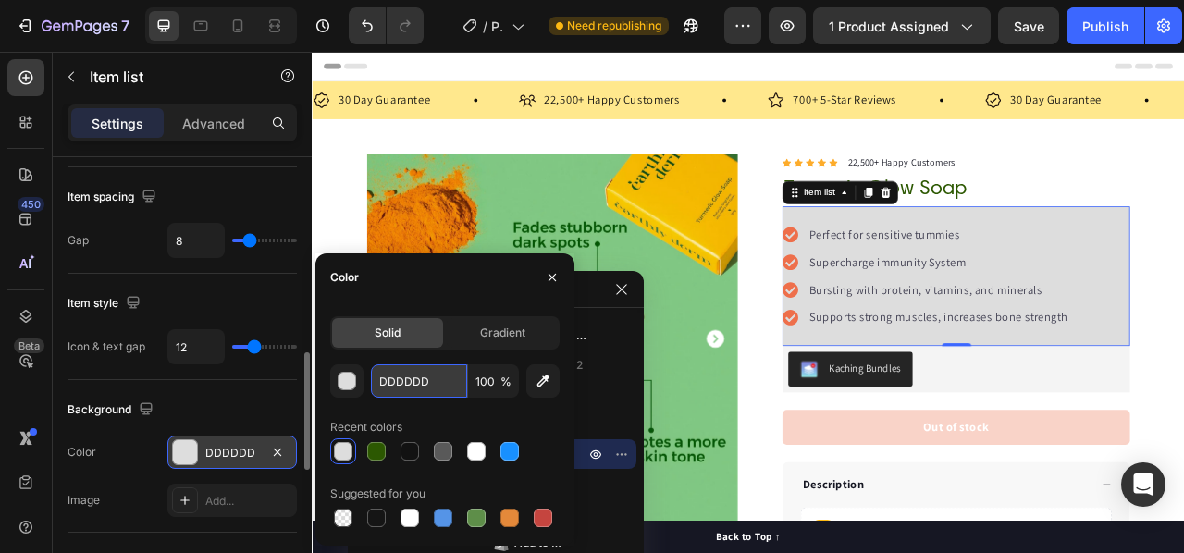
click at [393, 384] on input "DDDDDD" at bounding box center [419, 380] width 96 height 33
click at [397, 388] on input "DDDDDD" at bounding box center [419, 380] width 96 height 33
click at [398, 389] on input "DDDDDD" at bounding box center [419, 380] width 96 height 33
click at [399, 390] on input "DDDDDD" at bounding box center [419, 380] width 96 height 33
paste input "#F6FCF1"
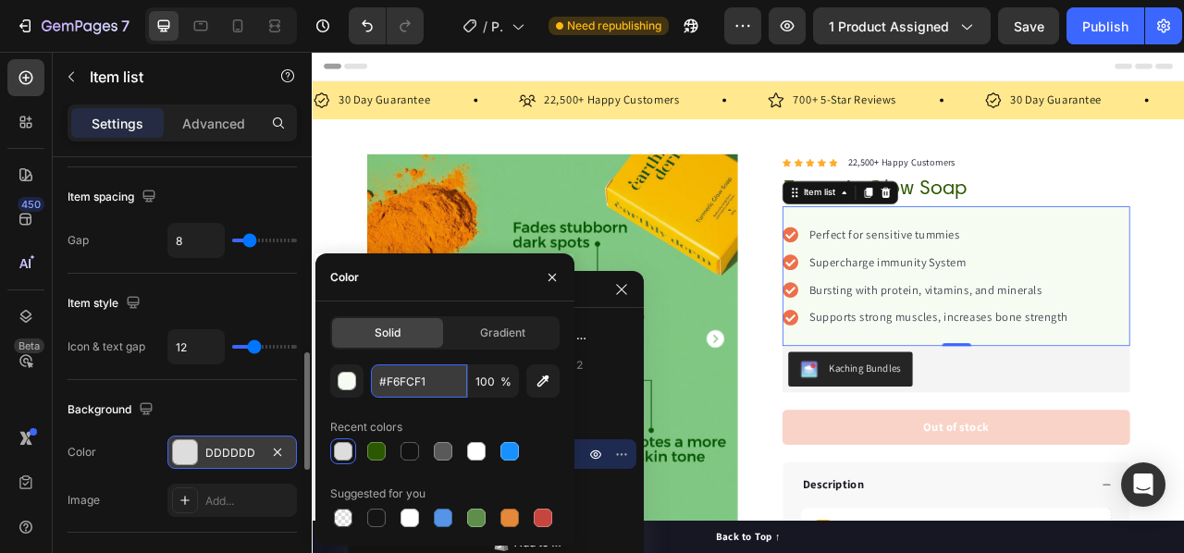
click at [383, 387] on input "#F6FCF1" at bounding box center [419, 380] width 96 height 33
type input "F6FCF1"
click at [350, 402] on div "F6FCF1 100 % Recent colors Suggested for you" at bounding box center [444, 447] width 229 height 166
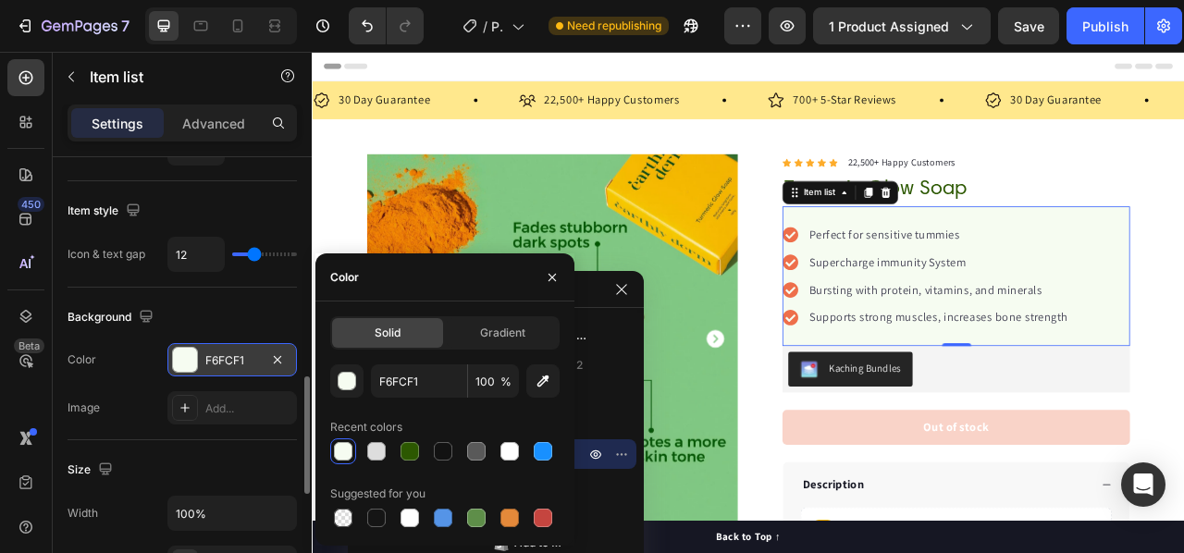
scroll to position [925, 0]
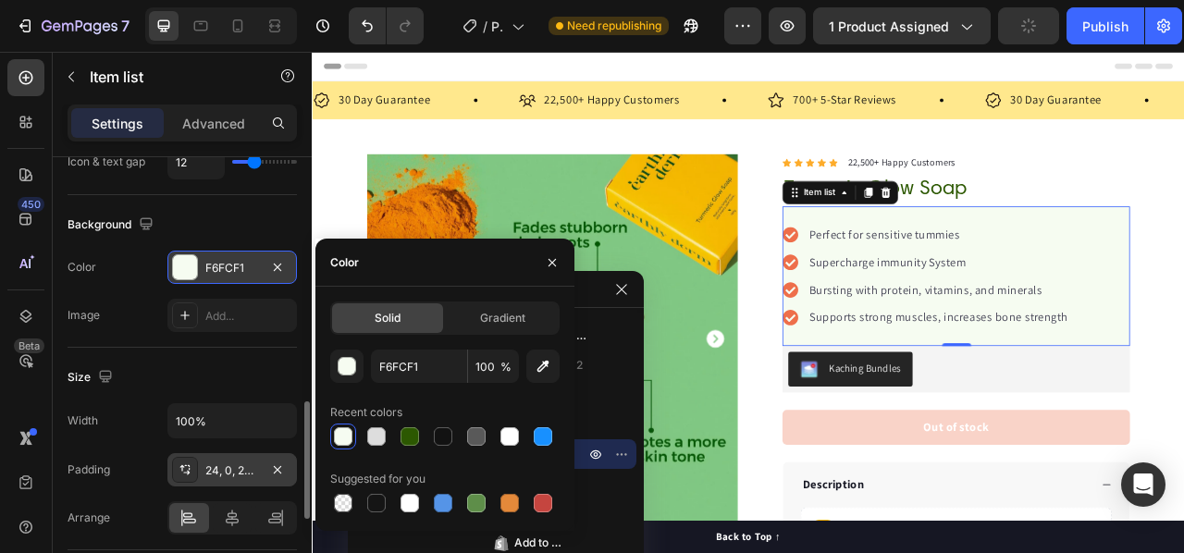
click at [222, 463] on div "24, 0, 24, 0" at bounding box center [232, 470] width 54 height 17
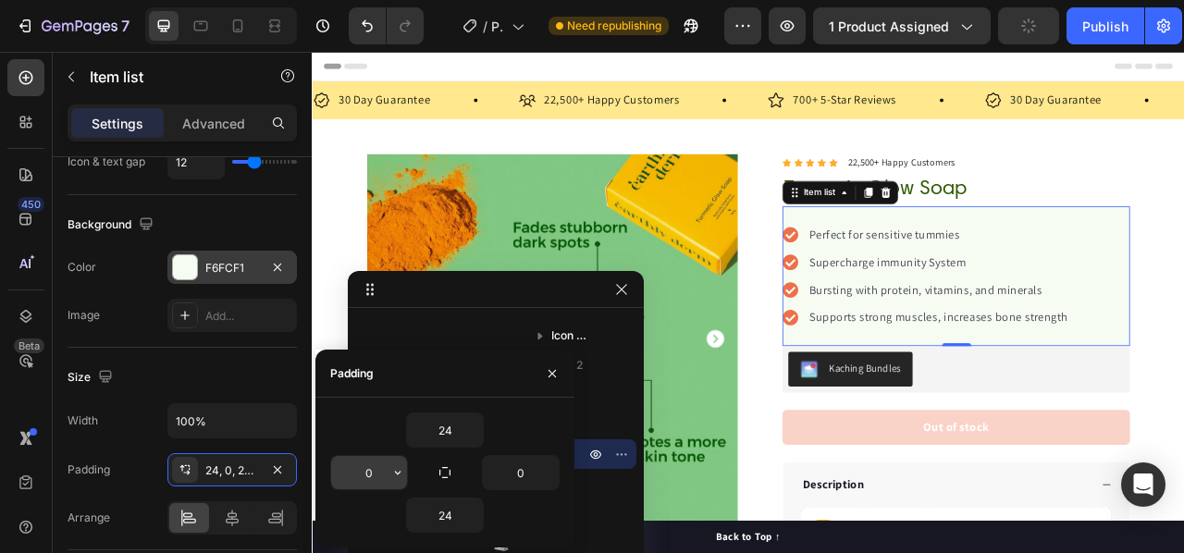
click at [361, 474] on input "0" at bounding box center [369, 472] width 76 height 33
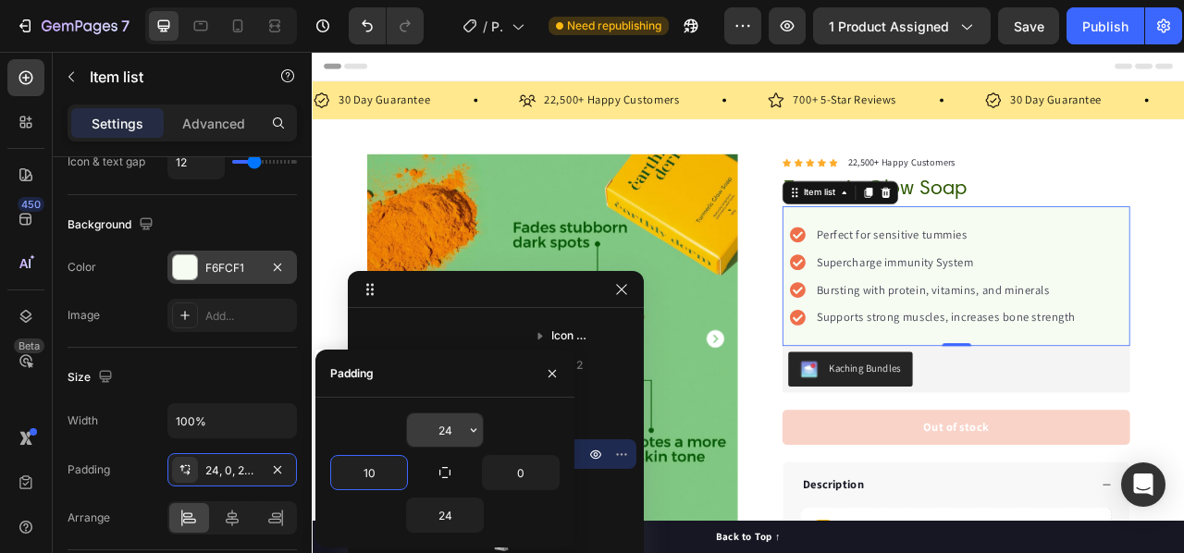
type input "10"
click at [450, 434] on input "24" at bounding box center [445, 429] width 76 height 33
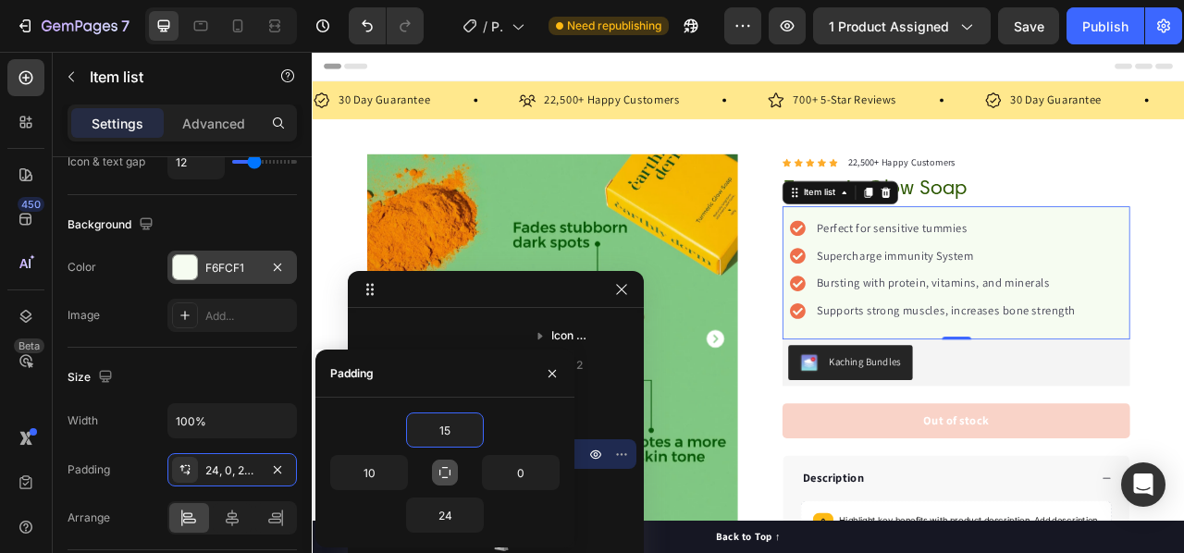
type input "15"
click at [442, 469] on icon "button" at bounding box center [444, 472] width 15 height 15
type input "15"
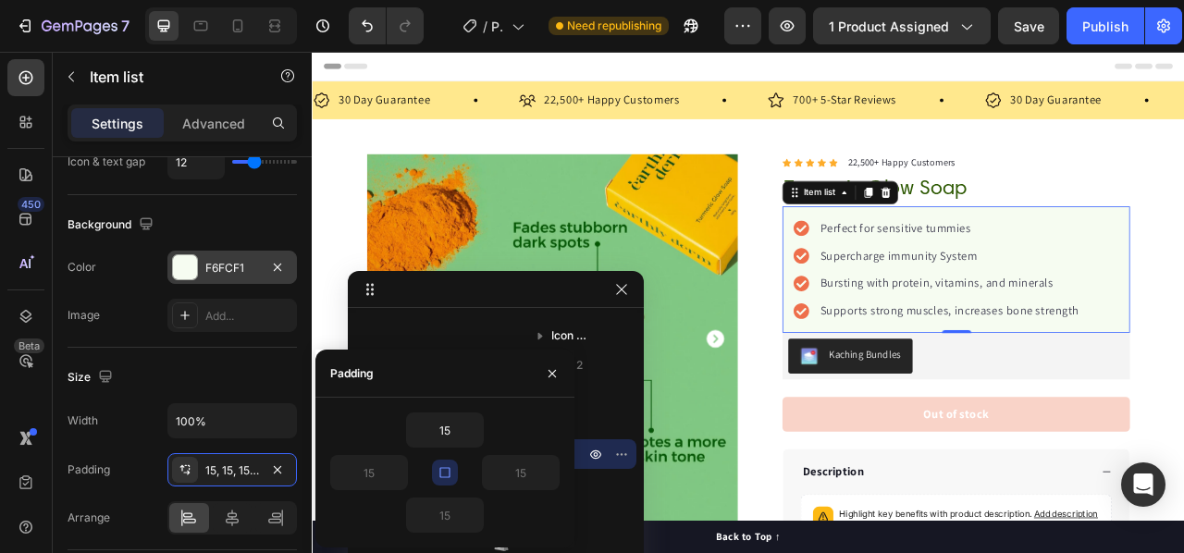
click at [441, 480] on button "button" at bounding box center [445, 473] width 26 height 26
click at [382, 474] on input "15" at bounding box center [369, 472] width 76 height 33
click at [382, 476] on input "15" at bounding box center [369, 472] width 76 height 33
click at [392, 473] on icon "button" at bounding box center [397, 472] width 15 height 15
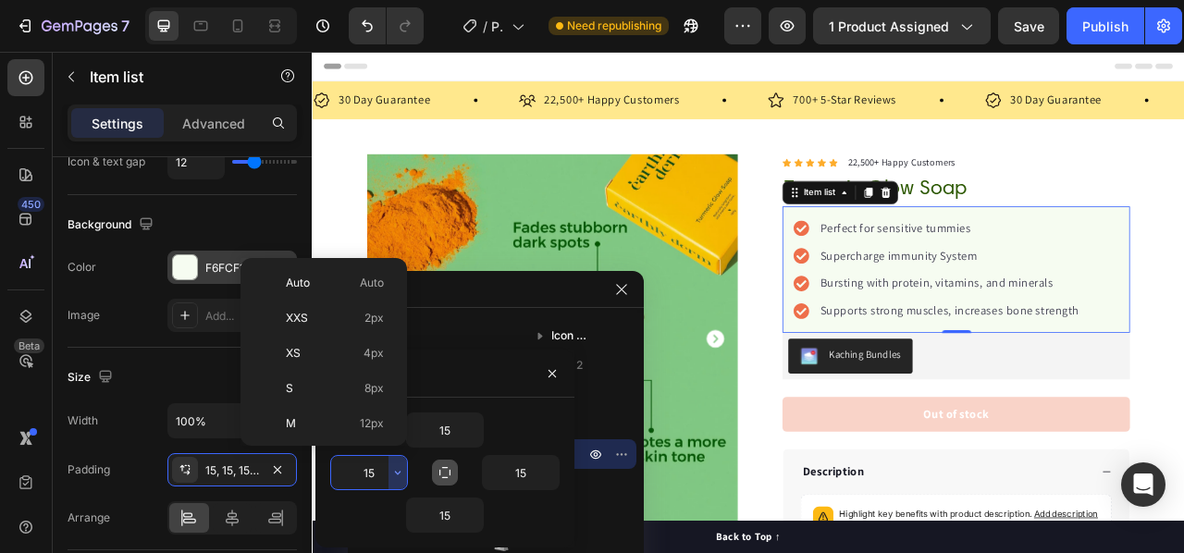
click at [368, 398] on div "S 8px" at bounding box center [320, 388] width 144 height 35
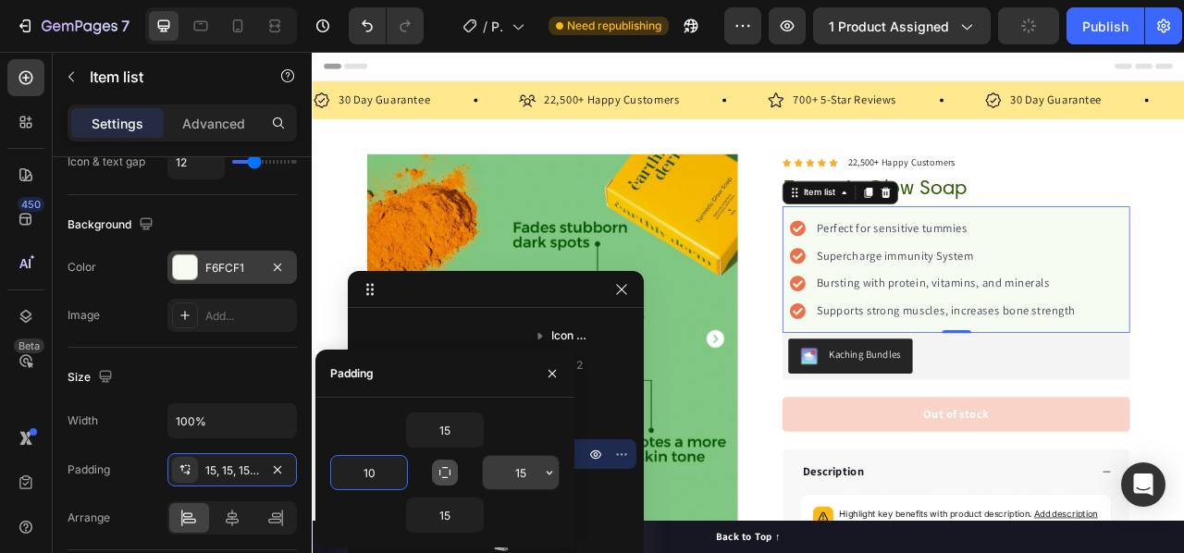
type input "10"
click at [520, 478] on input "15" at bounding box center [521, 472] width 76 height 33
type input "10"
click at [144, 431] on div "Width 100%" at bounding box center [182, 420] width 229 height 35
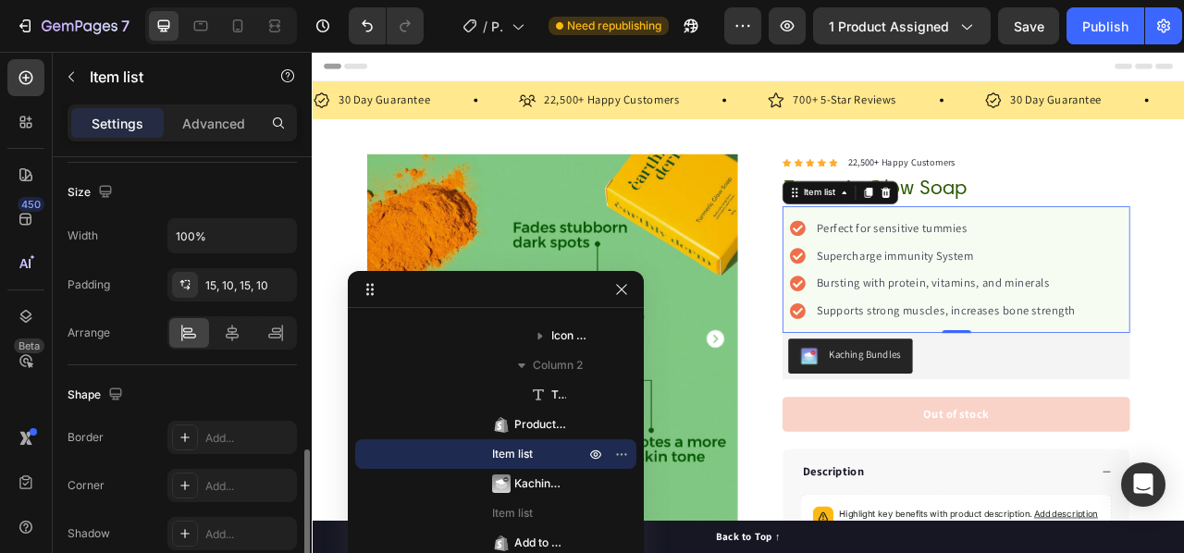
scroll to position [1202, 0]
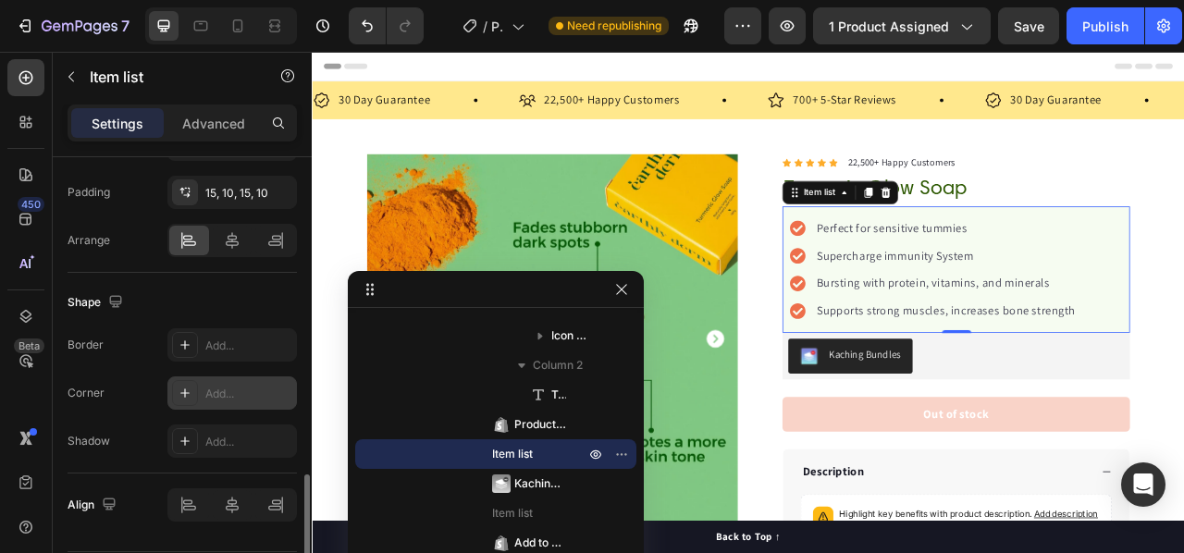
click at [213, 390] on div "Add..." at bounding box center [248, 394] width 87 height 17
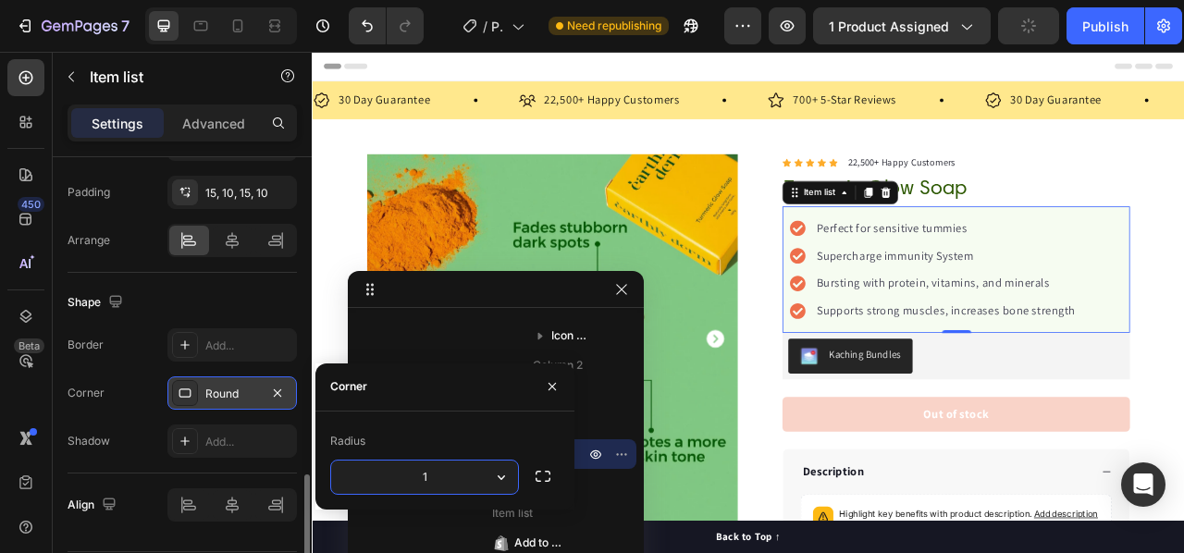
type input "10"
click at [131, 410] on div "Border Add... Corner Round Shadow Add..." at bounding box center [182, 392] width 229 height 129
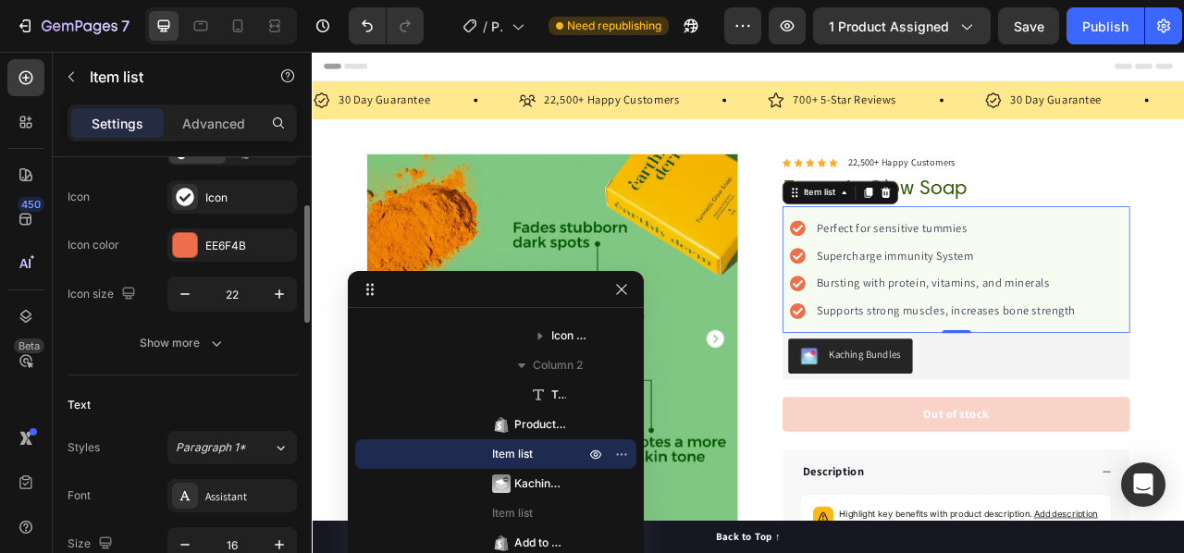
scroll to position [92, 0]
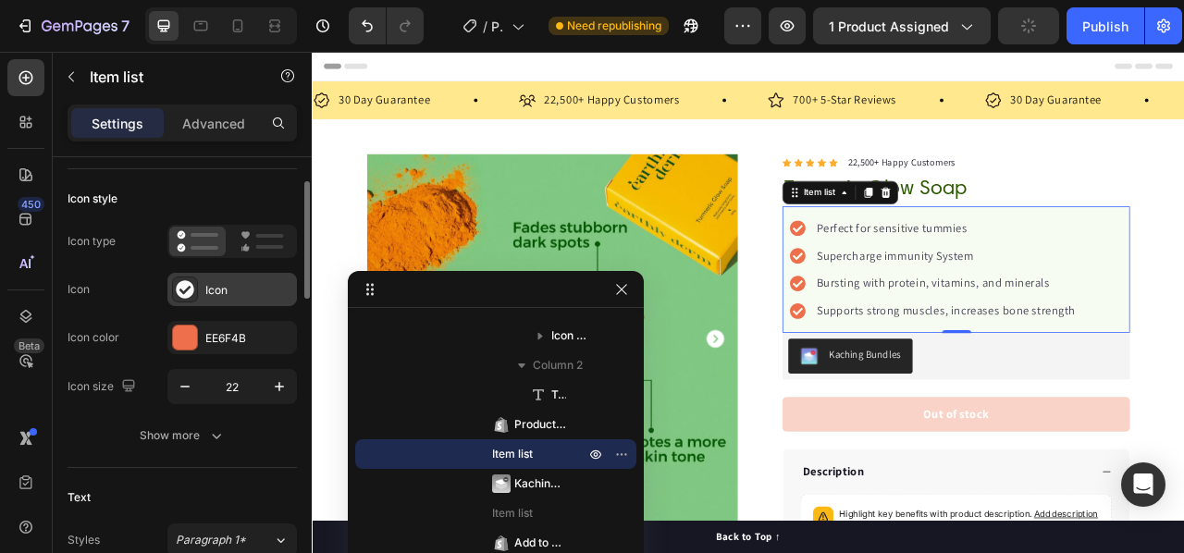
click at [214, 289] on div "Icon" at bounding box center [248, 290] width 87 height 17
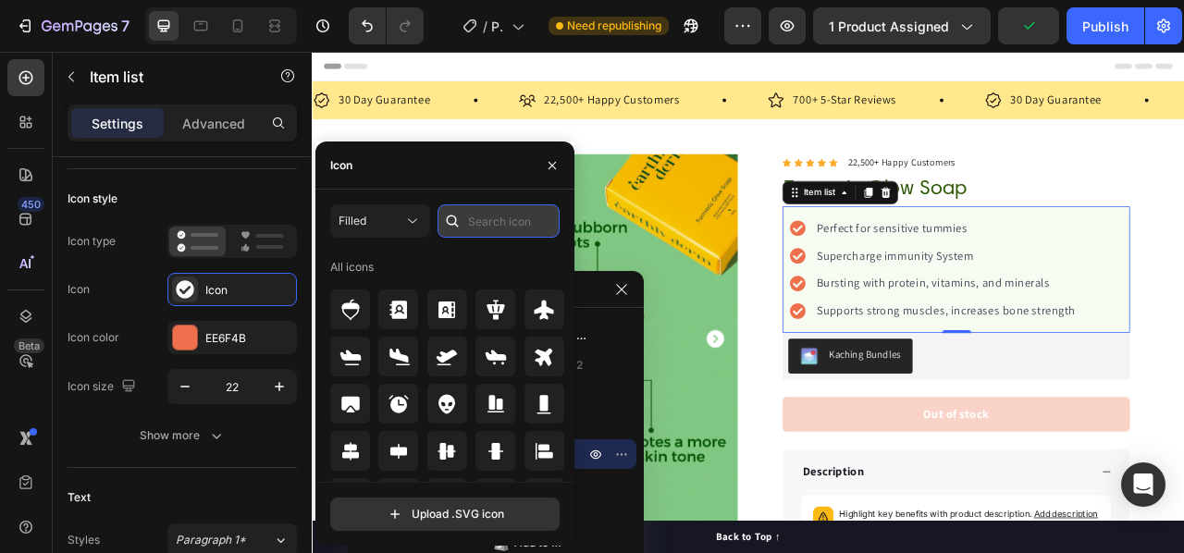
click at [477, 226] on input "text" at bounding box center [498, 220] width 122 height 33
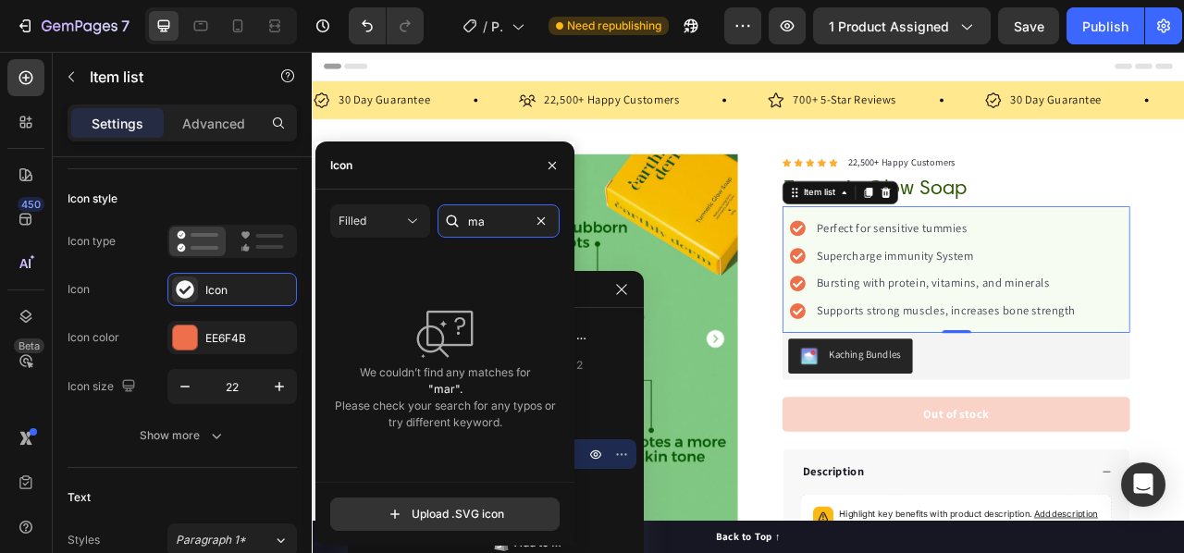
type input "m"
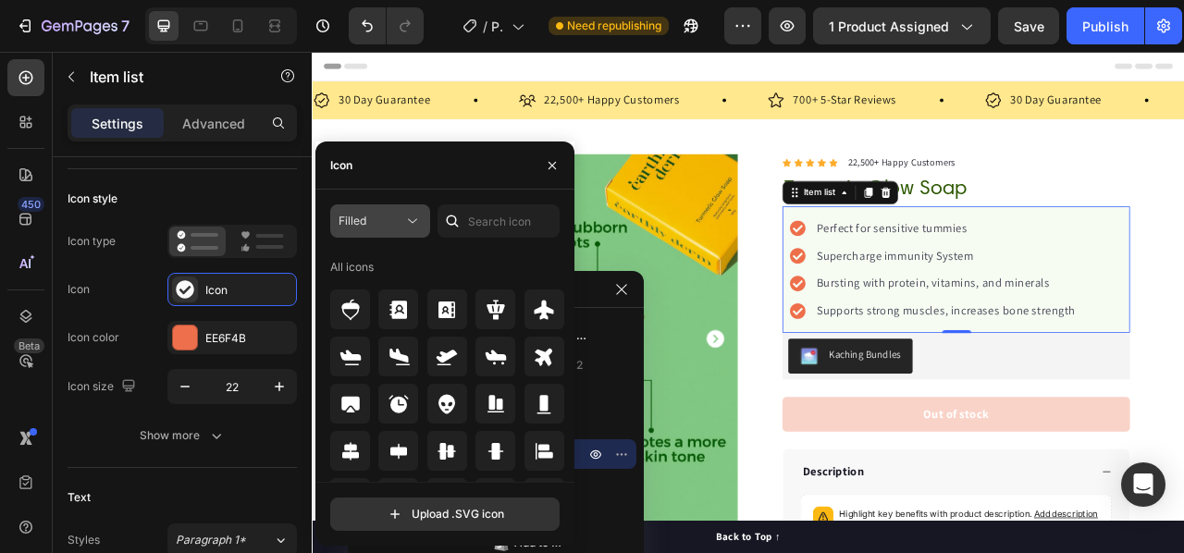
click at [400, 230] on button "Filled" at bounding box center [380, 220] width 100 height 33
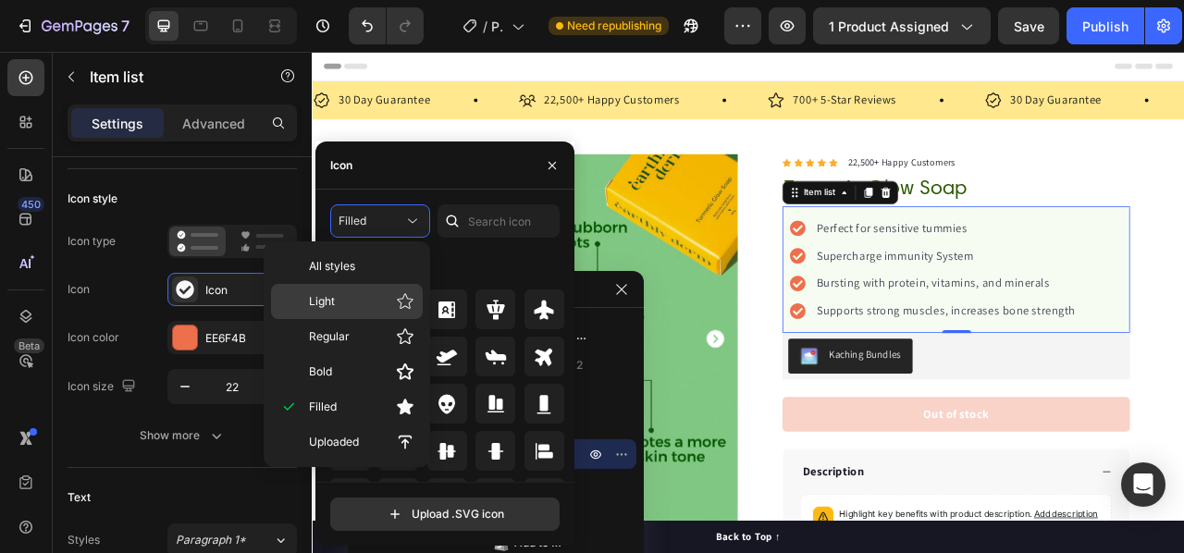
click at [361, 310] on div "Light" at bounding box center [347, 301] width 152 height 35
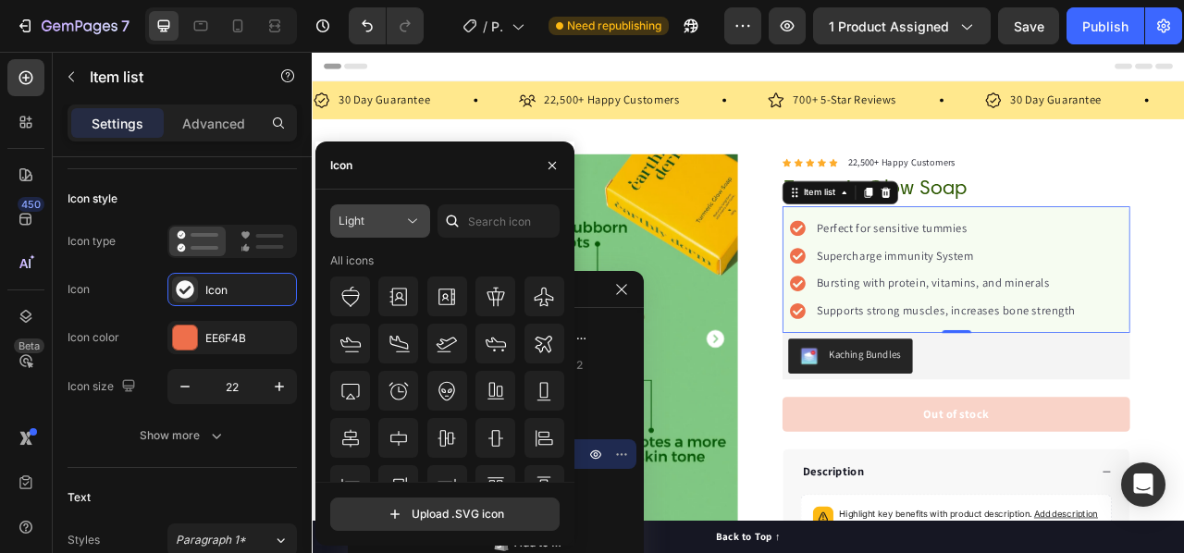
click at [375, 210] on button "Light" at bounding box center [380, 220] width 100 height 33
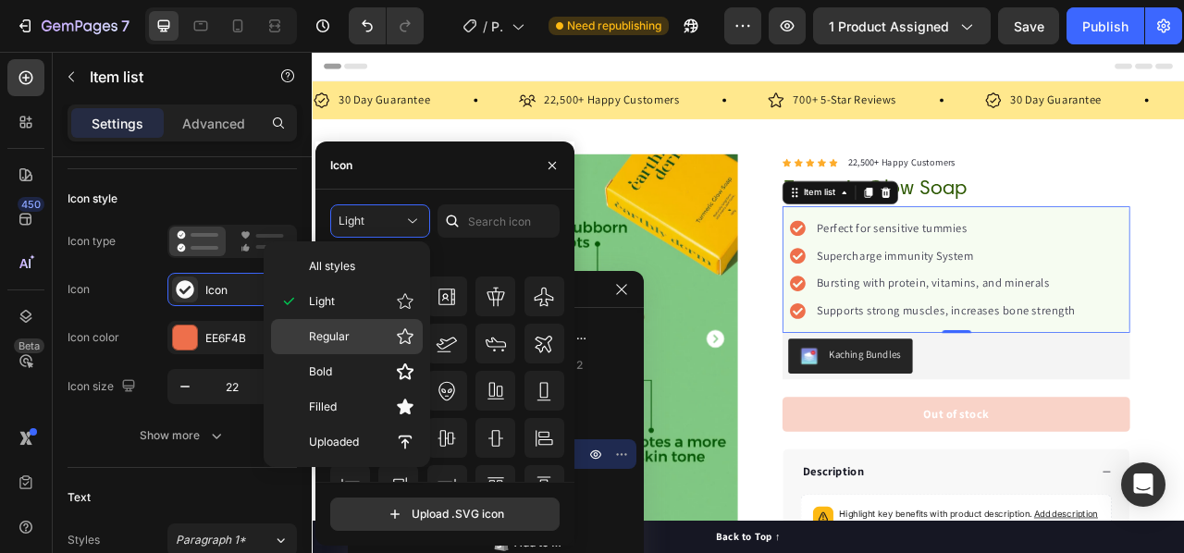
click at [321, 334] on span "Regular" at bounding box center [329, 336] width 41 height 17
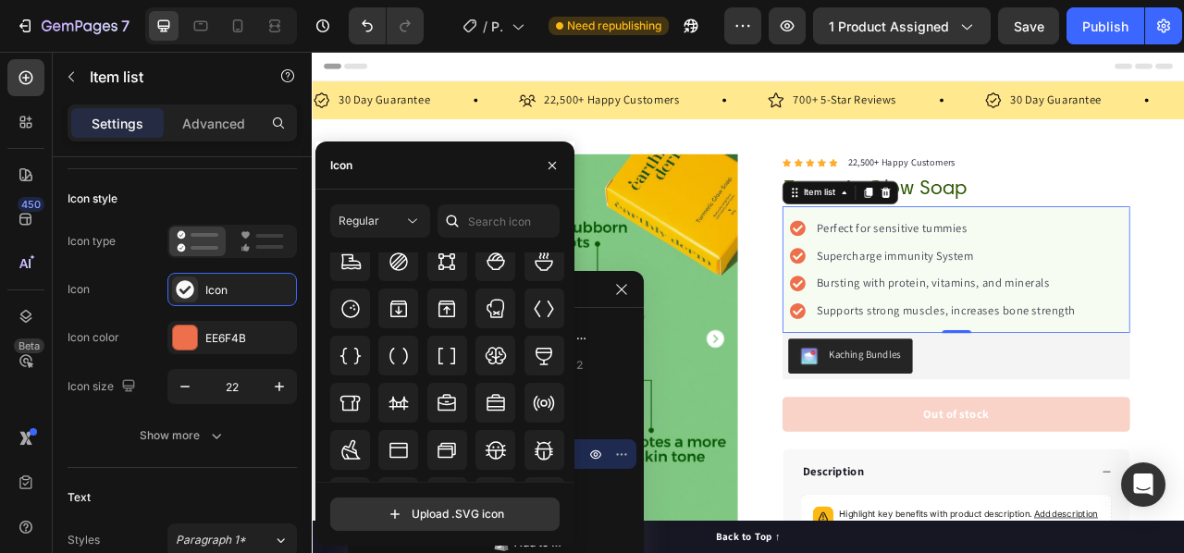
scroll to position [1835, 0]
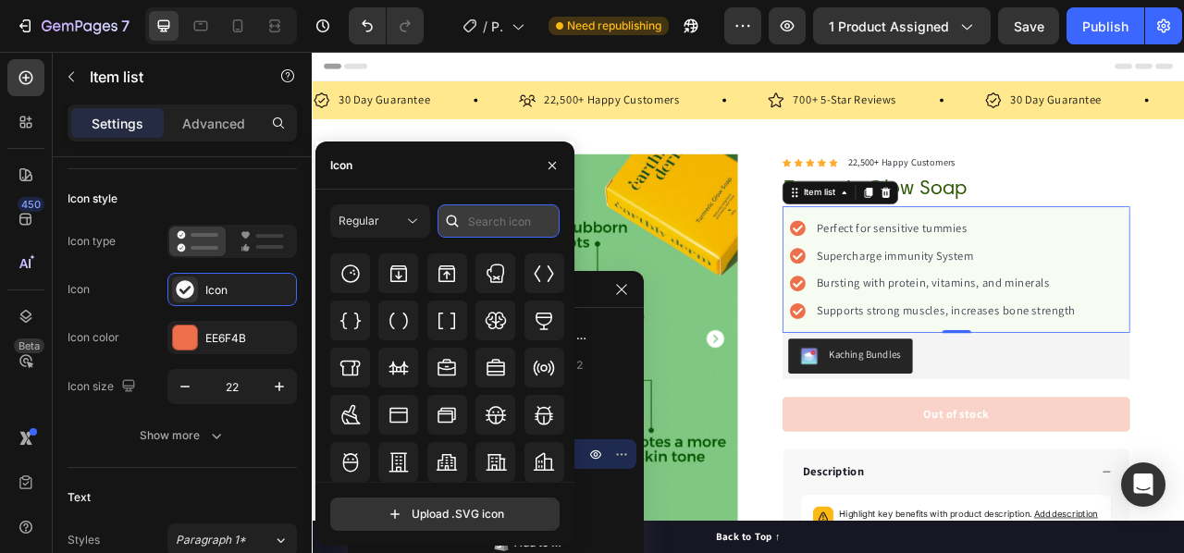
click at [470, 215] on input "text" at bounding box center [498, 220] width 122 height 33
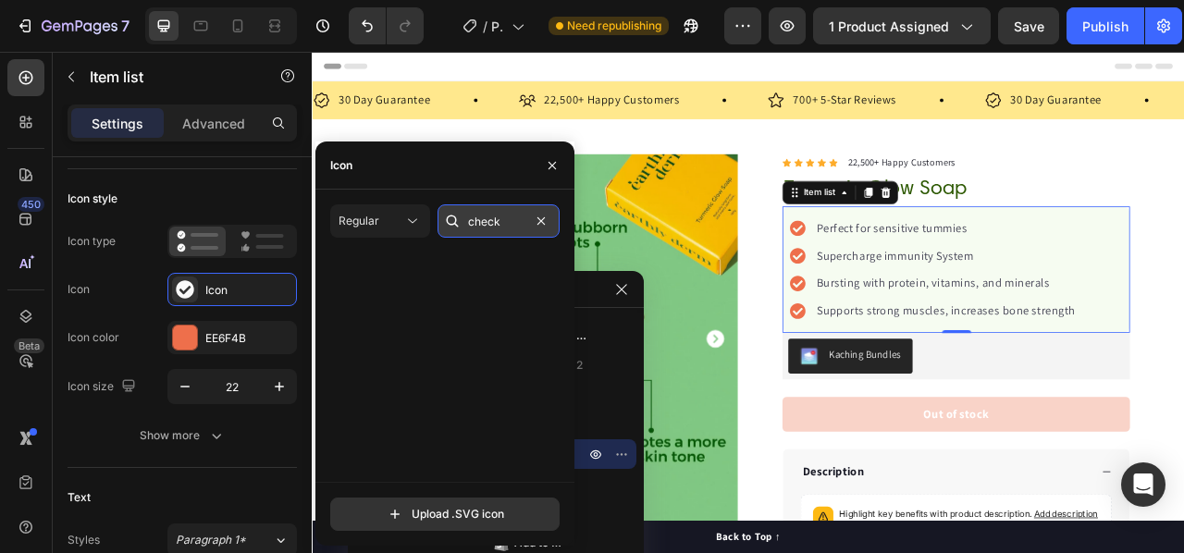
scroll to position [0, 0]
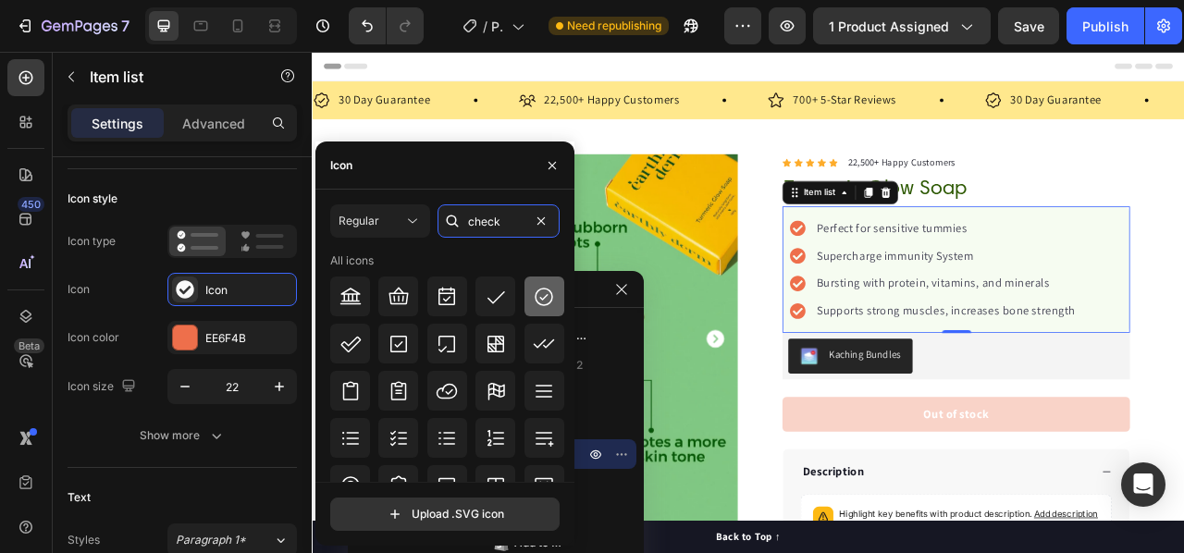
type input "check"
click at [535, 304] on icon at bounding box center [544, 297] width 22 height 22
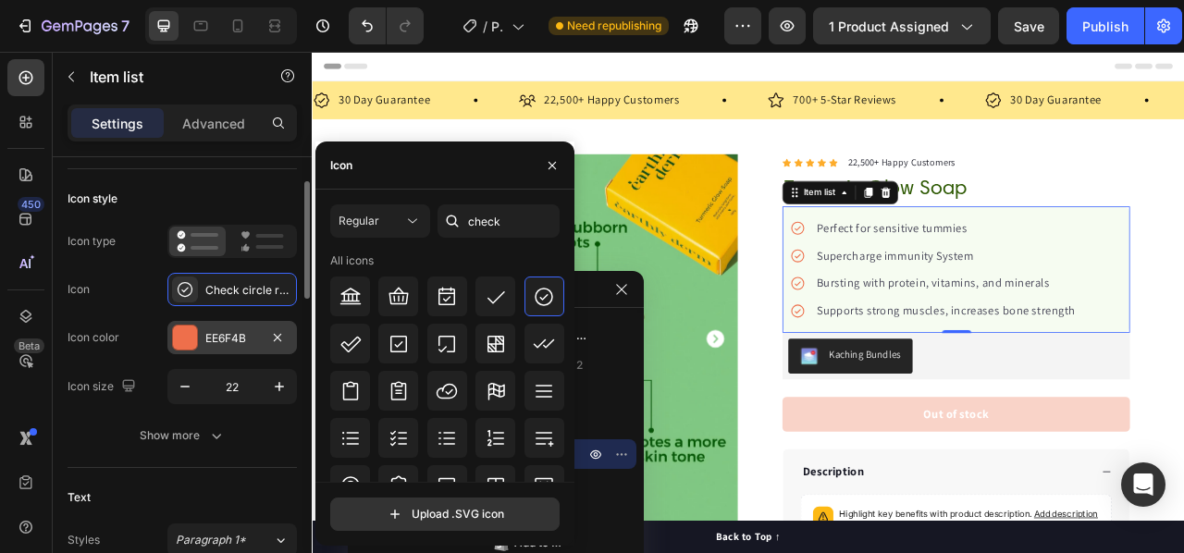
click at [221, 338] on div "EE6F4B" at bounding box center [232, 338] width 54 height 17
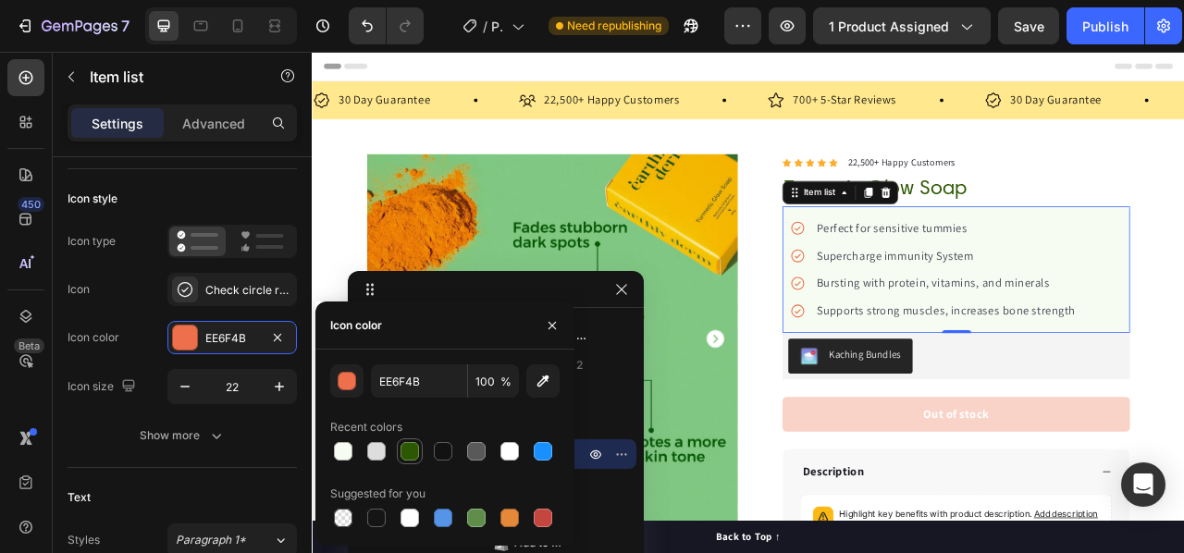
click at [404, 456] on div at bounding box center [409, 451] width 18 height 18
type input "2C5801"
click at [189, 388] on icon "button" at bounding box center [185, 386] width 18 height 18
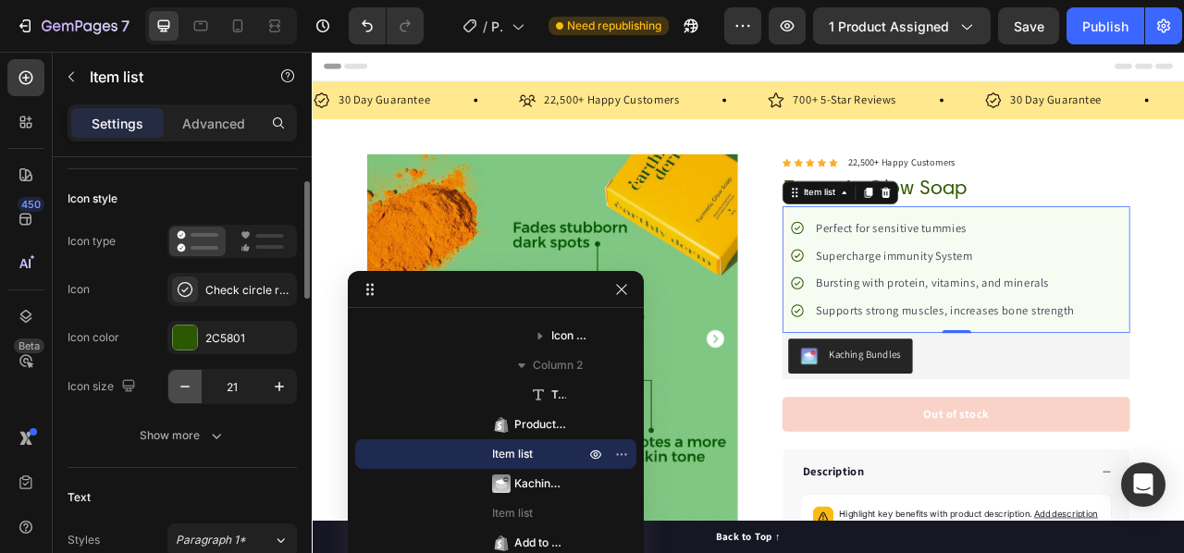
click at [190, 388] on icon "button" at bounding box center [185, 386] width 18 height 18
click at [187, 386] on icon "button" at bounding box center [184, 387] width 9 height 2
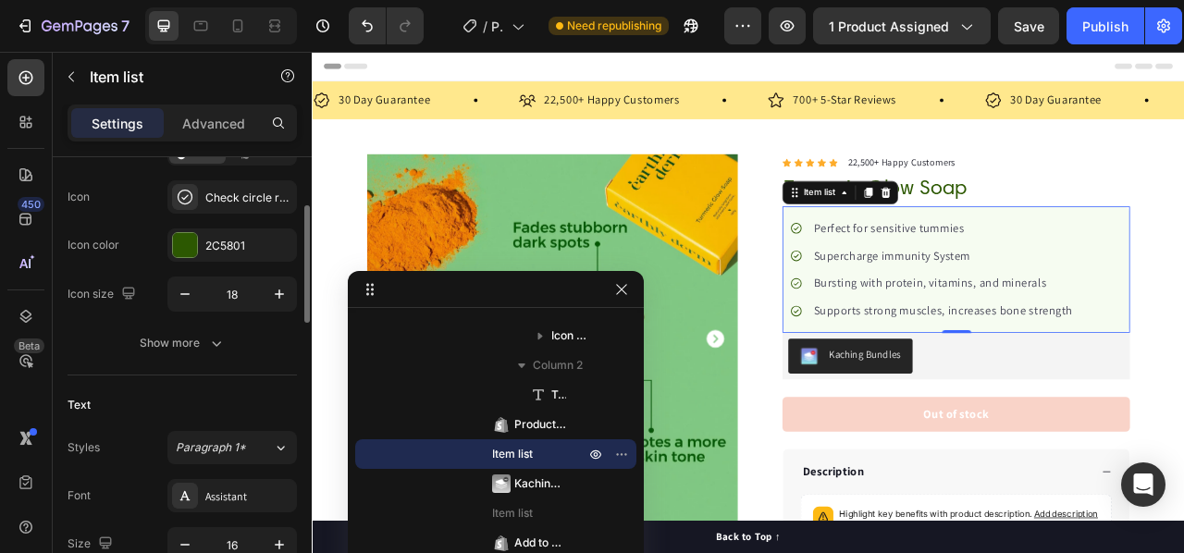
scroll to position [277, 0]
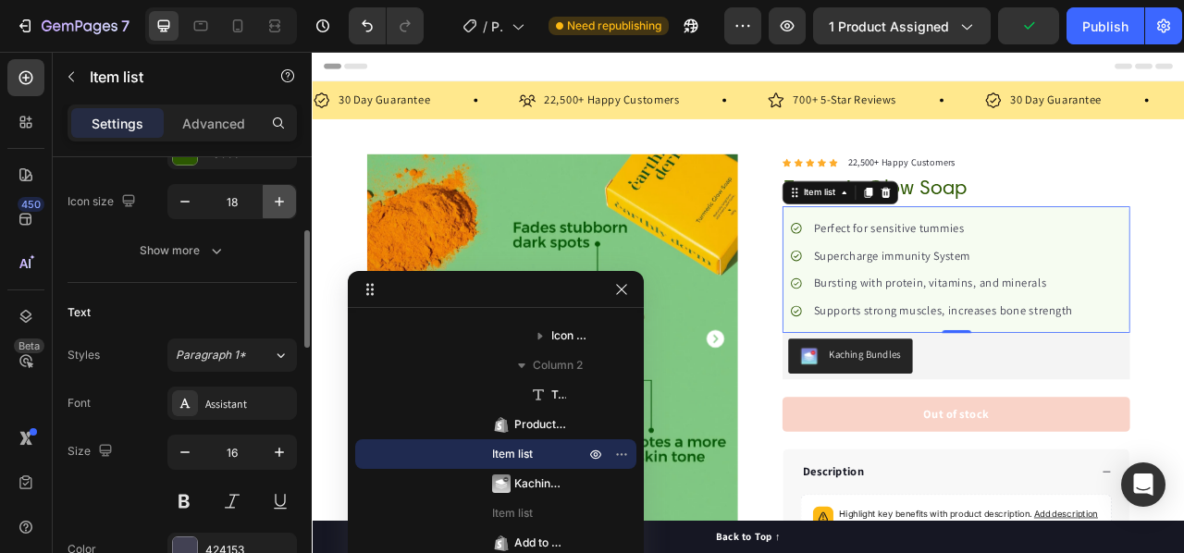
click at [278, 203] on icon "button" at bounding box center [279, 201] width 18 height 18
type input "20"
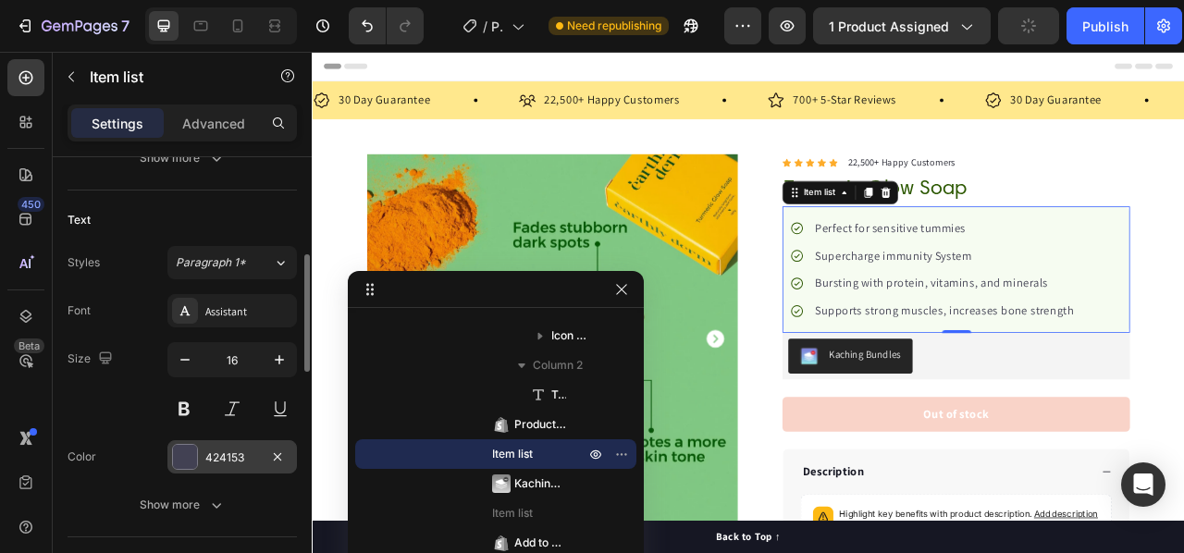
click at [233, 455] on div "424153" at bounding box center [232, 457] width 54 height 17
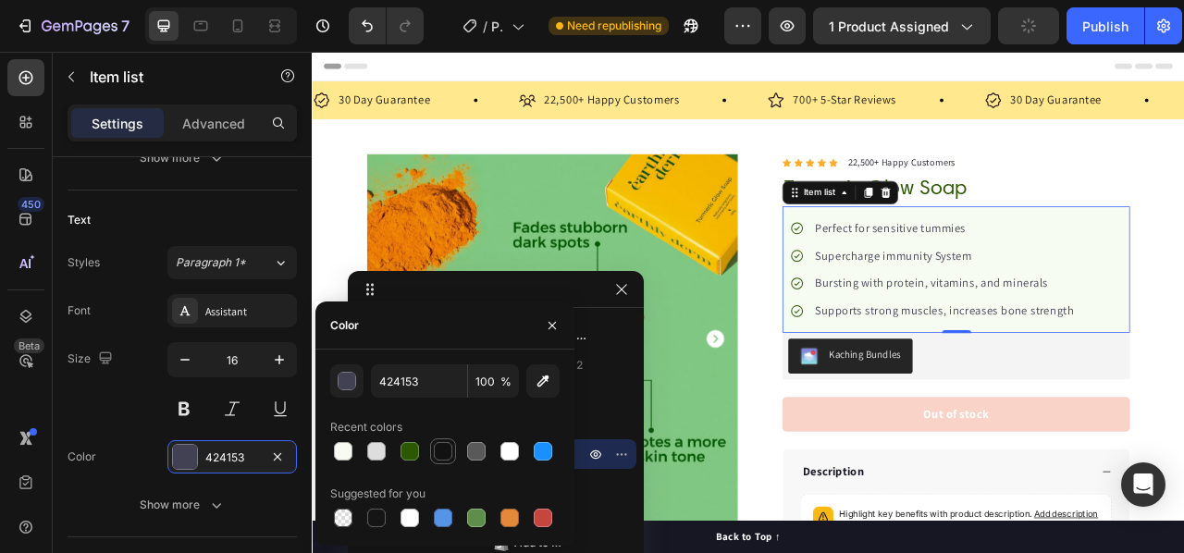
click at [446, 449] on div at bounding box center [443, 451] width 18 height 18
type input "121212"
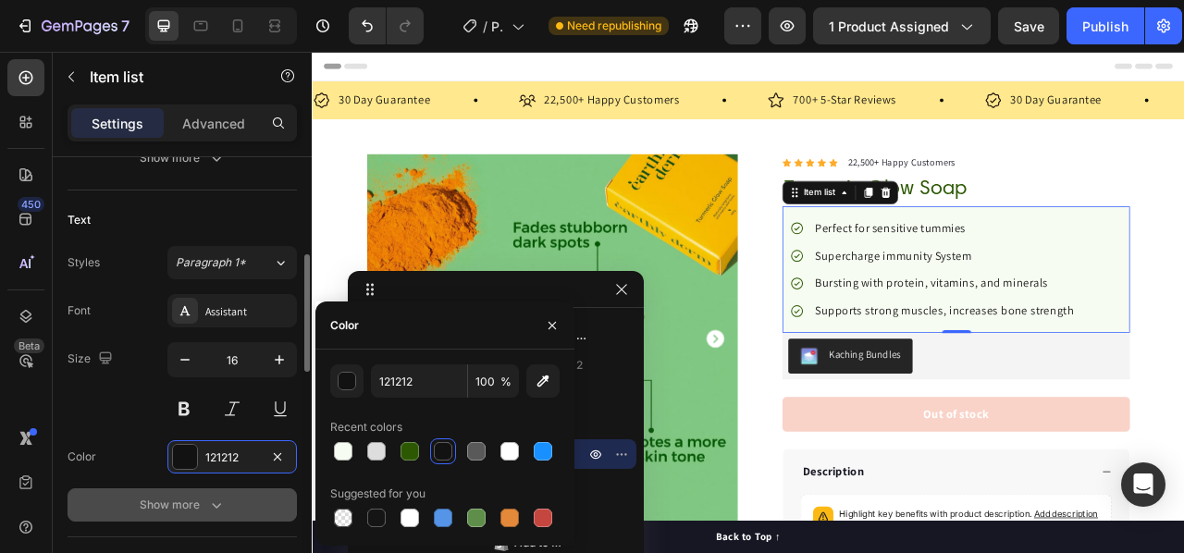
click at [171, 496] on div "Show more" at bounding box center [183, 505] width 86 height 18
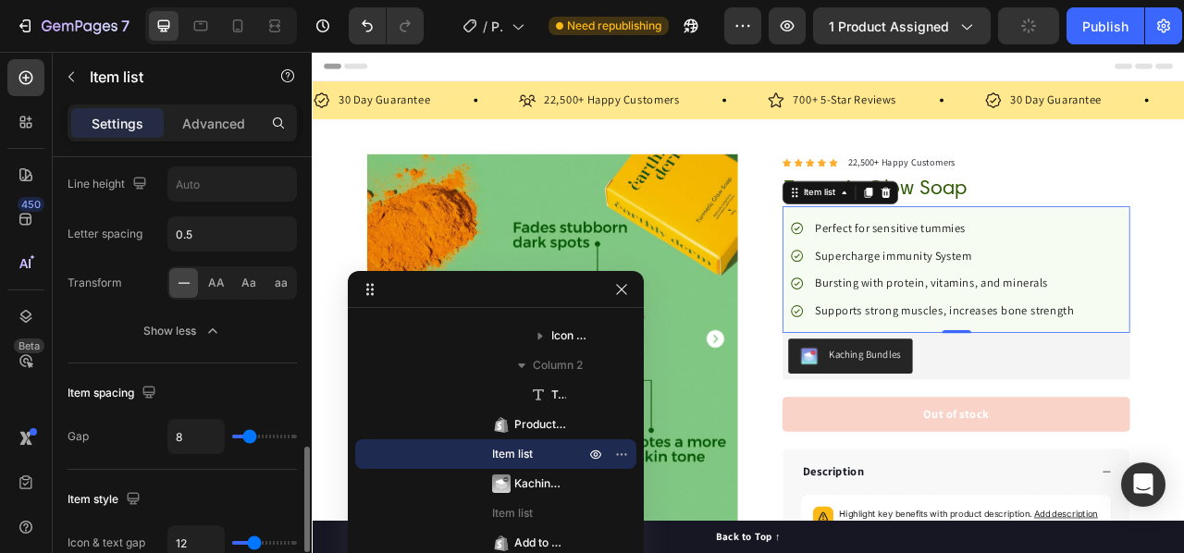
scroll to position [832, 0]
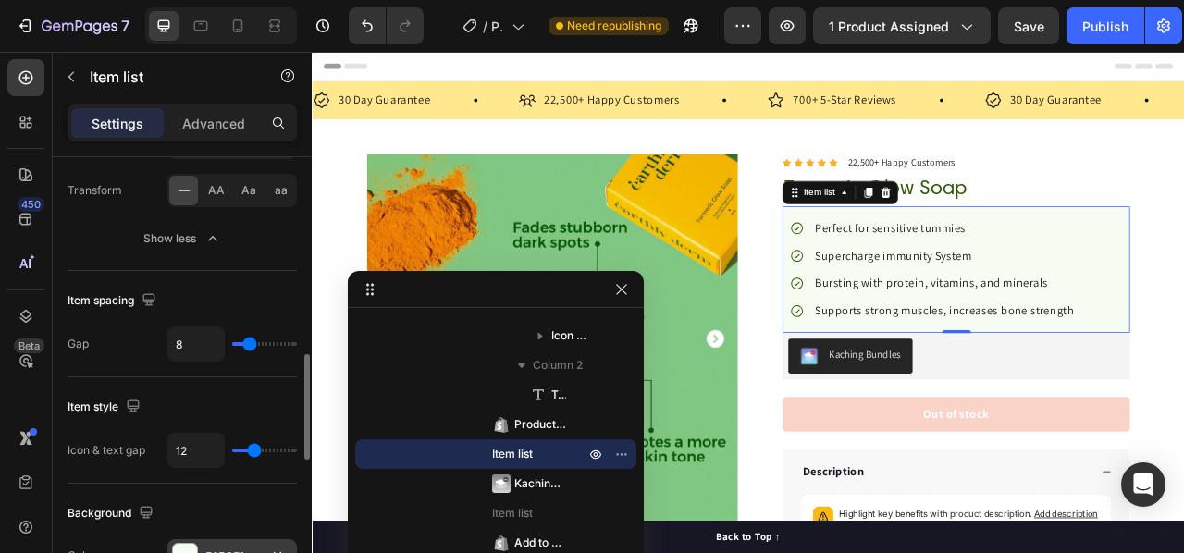
type input "12"
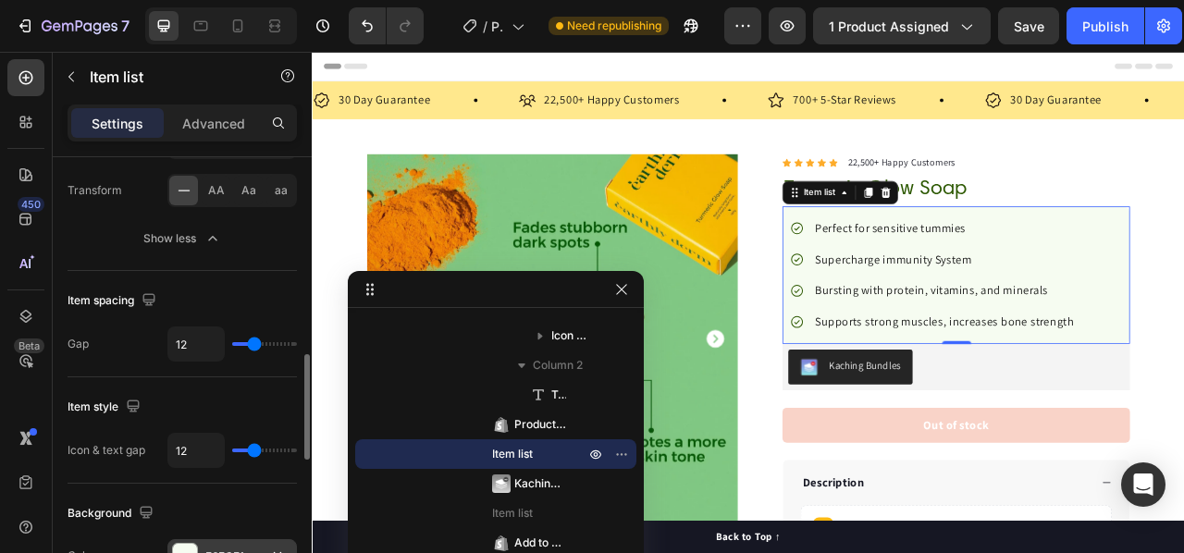
type input "13"
type input "12"
type input "10"
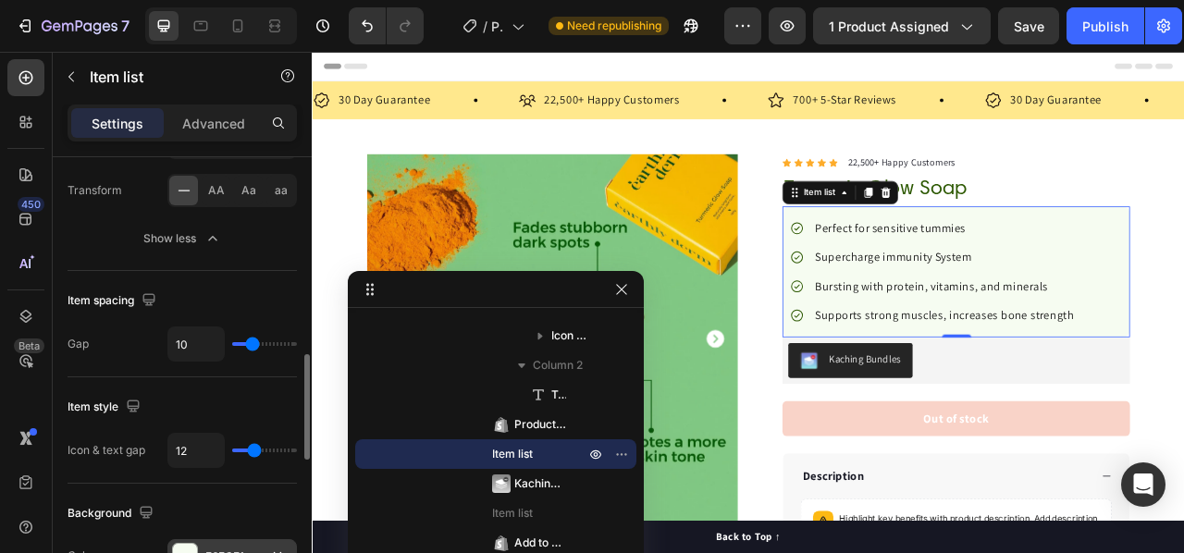
type input "10"
click at [252, 342] on input "range" at bounding box center [264, 344] width 65 height 4
type input "5"
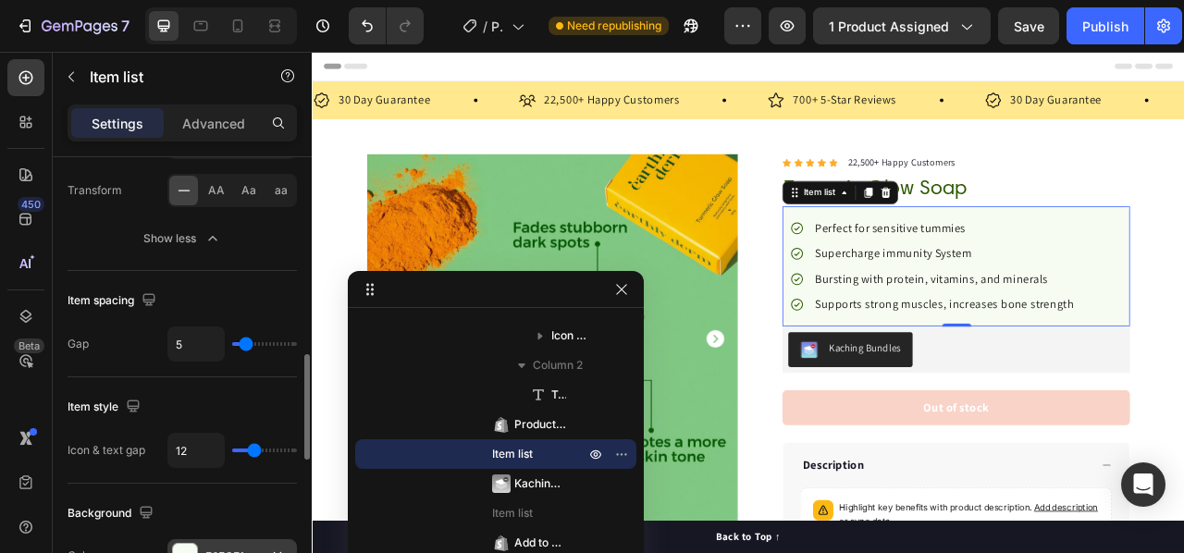
type input "0"
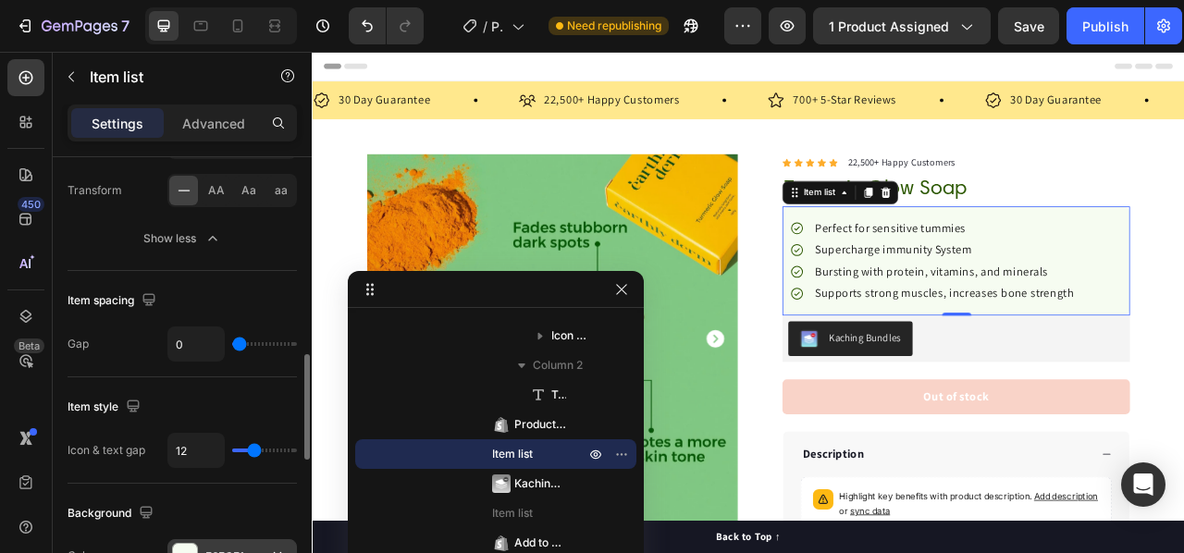
type input "1"
type input "5"
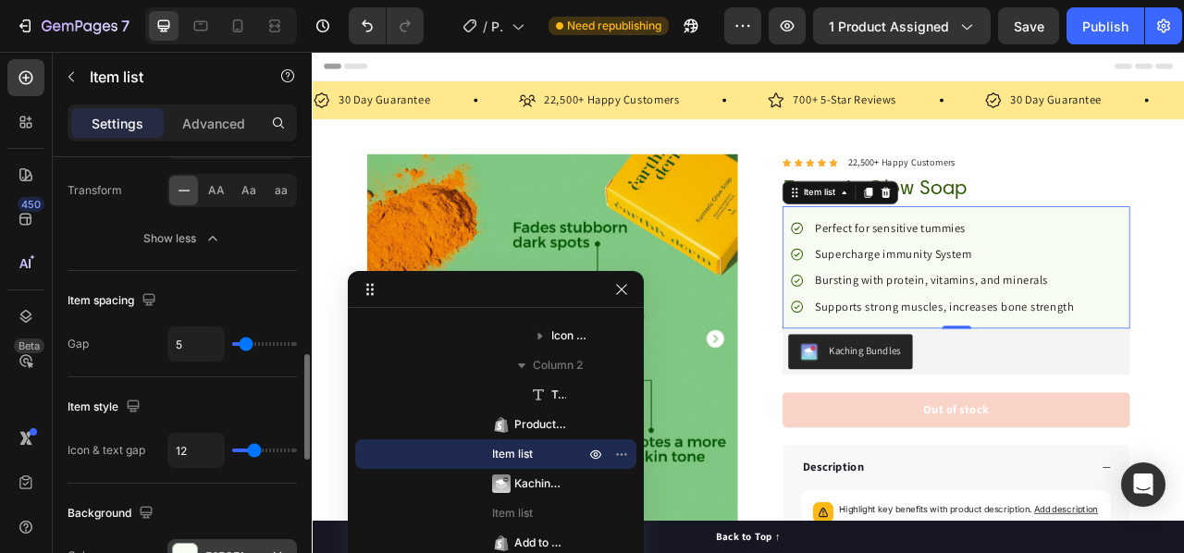
type input "6"
type input "4"
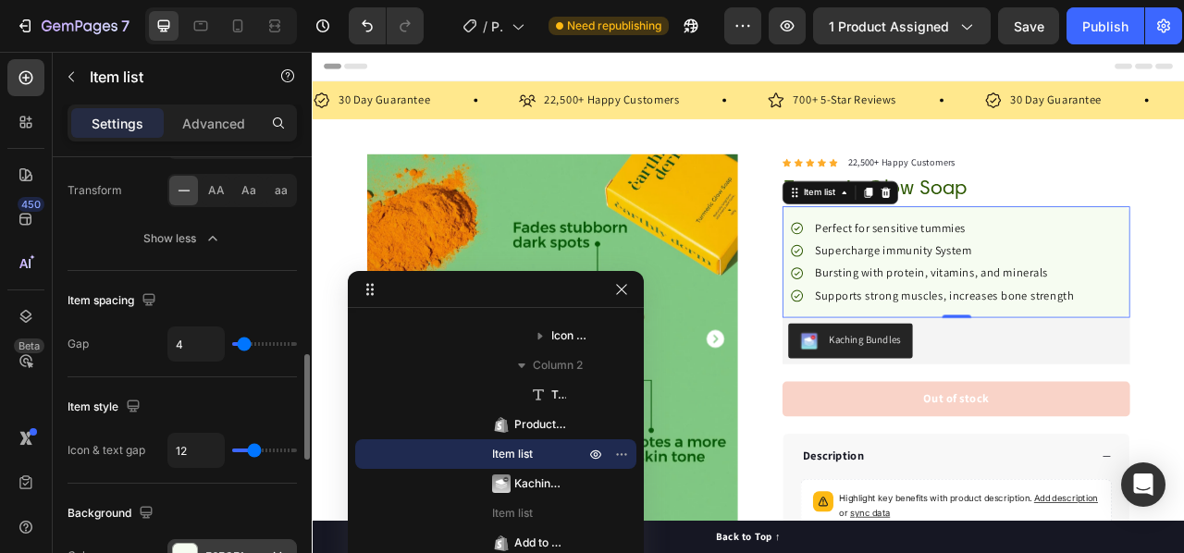
type input "1"
type input "2"
type input "4"
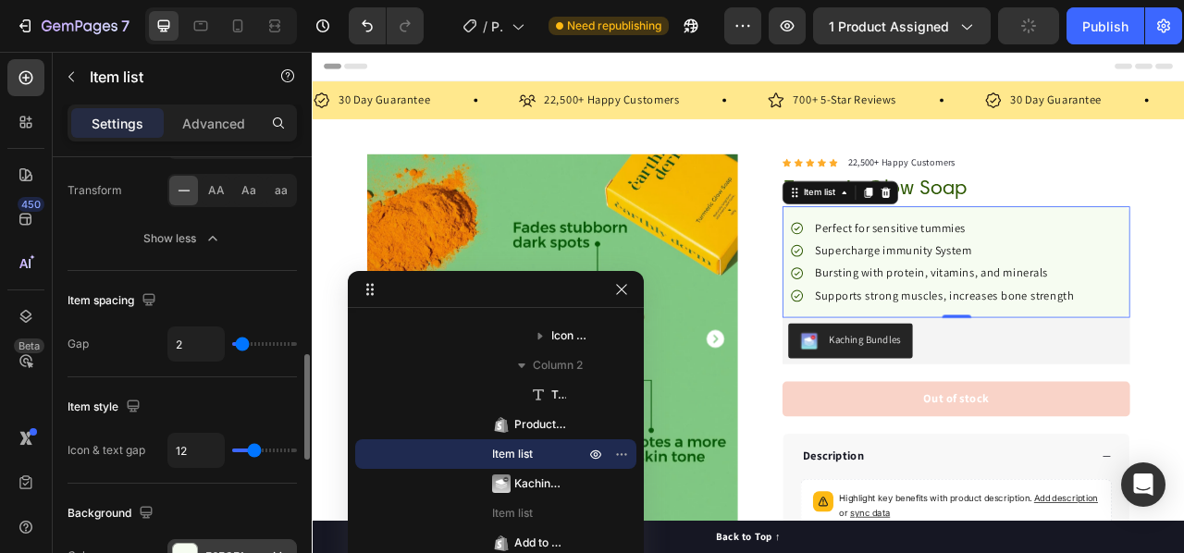
type input "4"
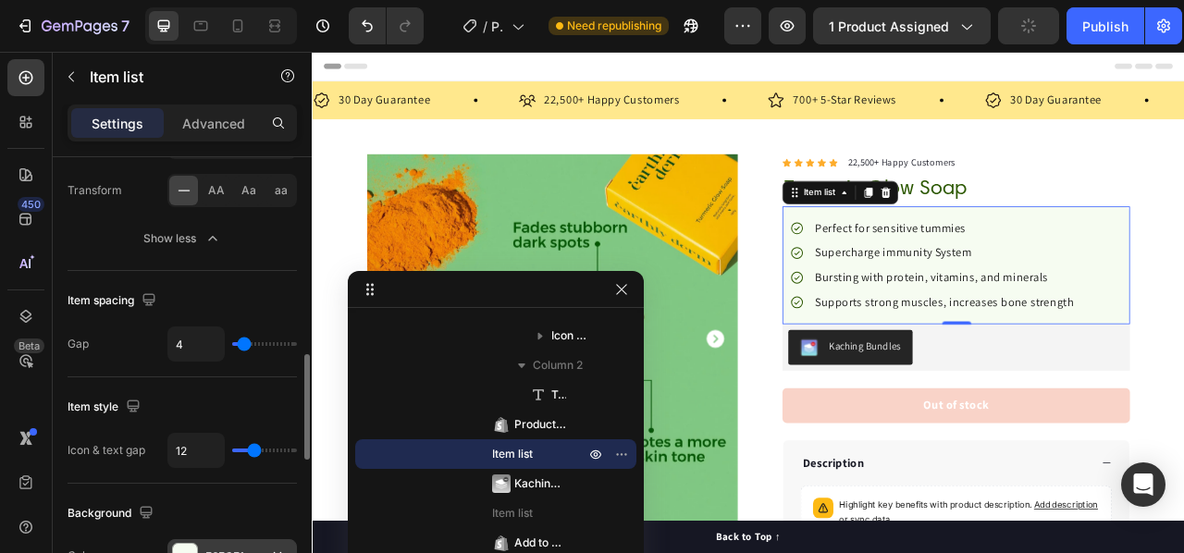
type input "6"
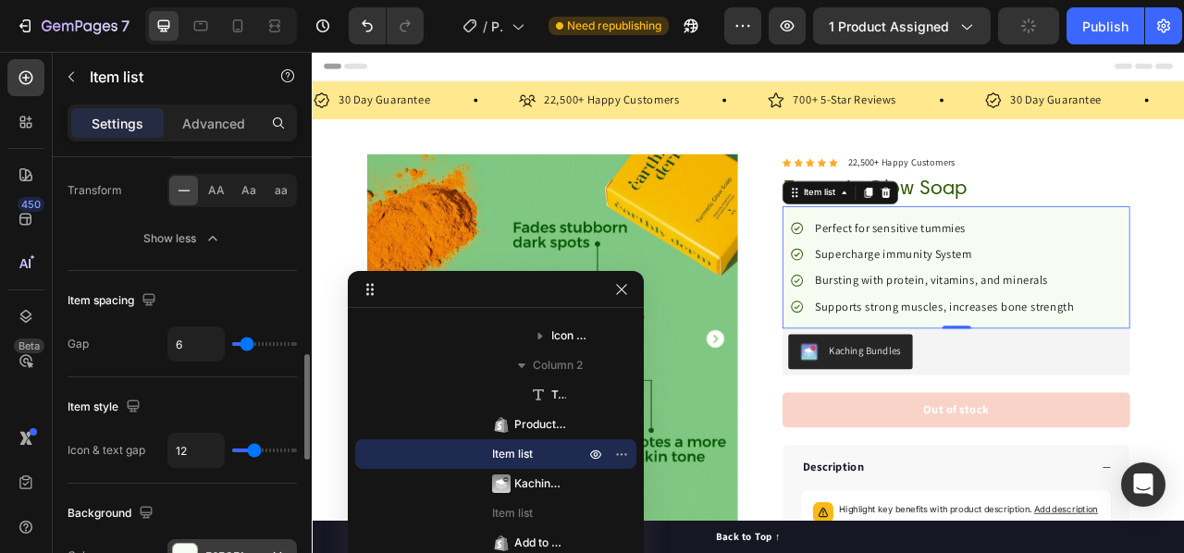
type input "5"
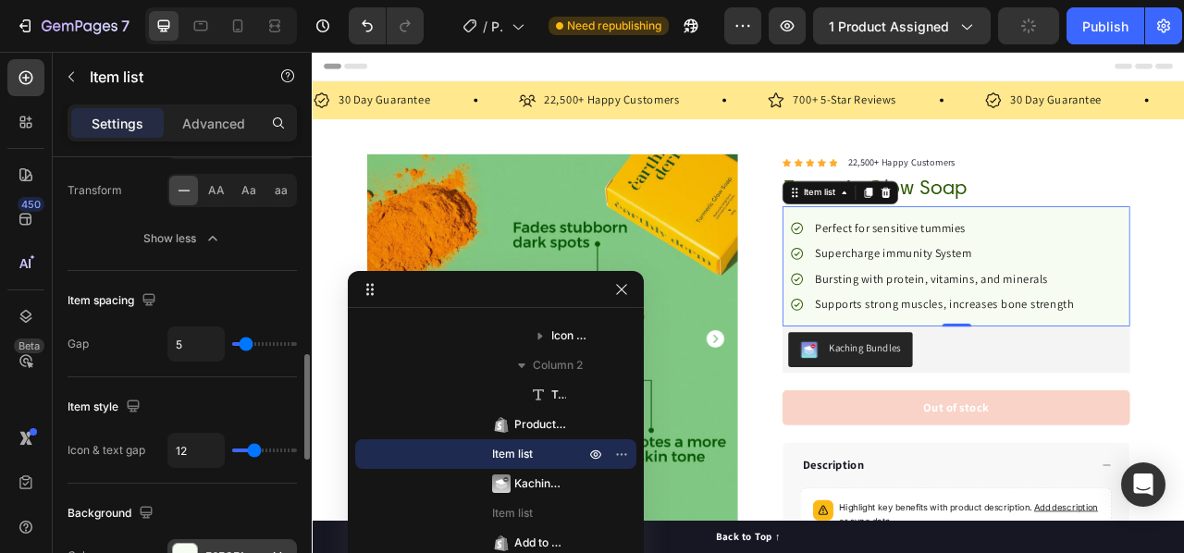
type input "4"
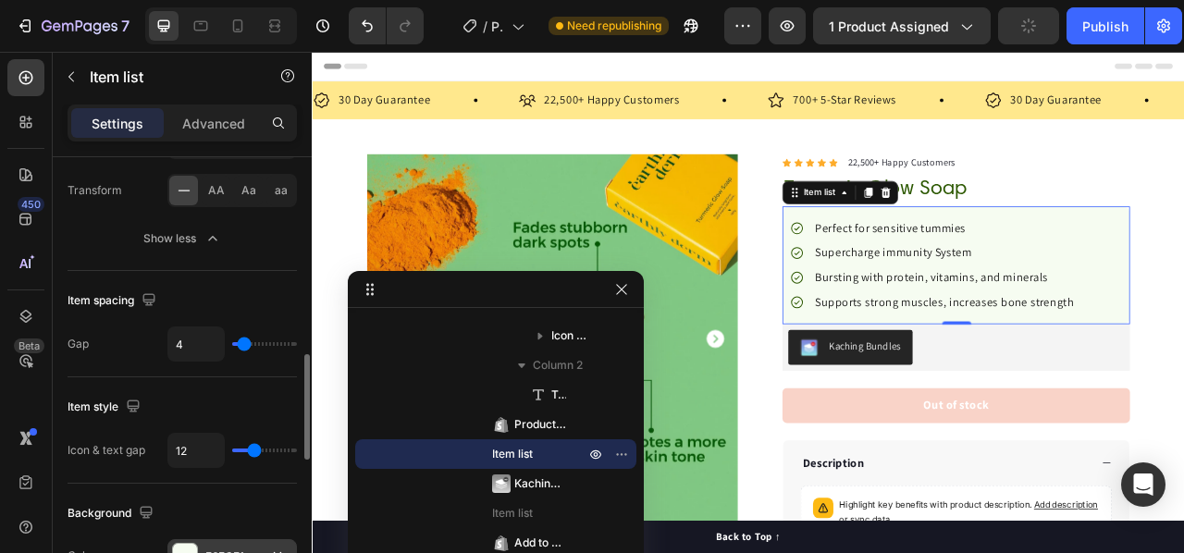
type input "5"
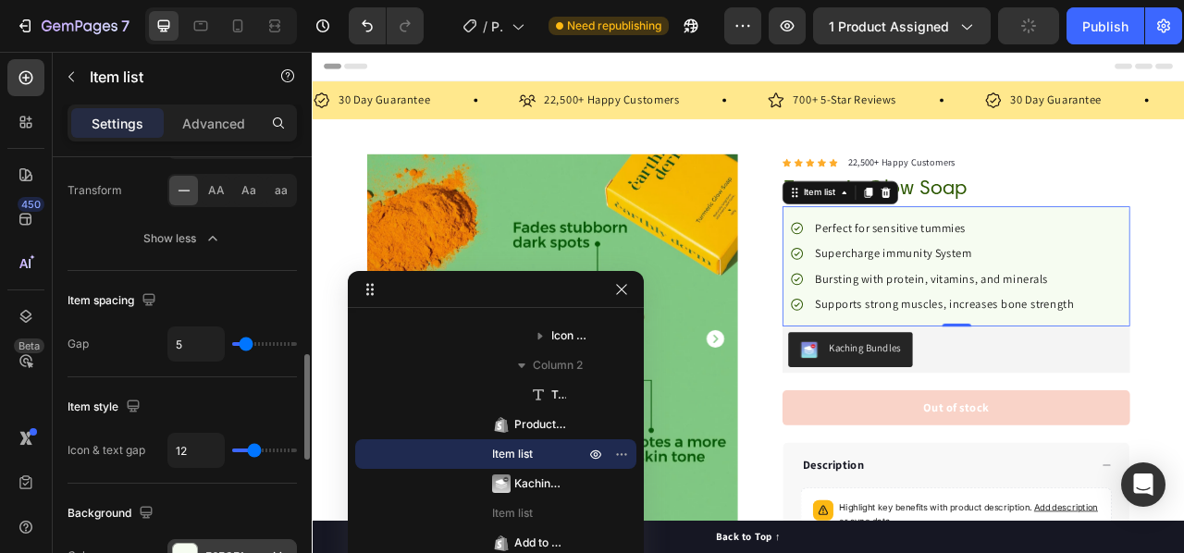
type input "6"
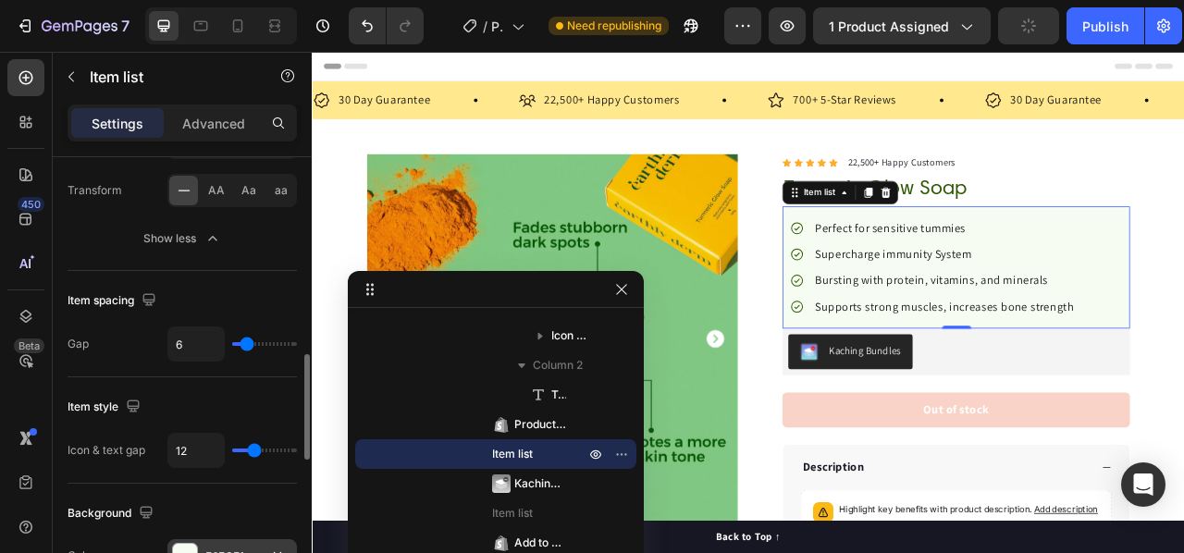
type input "5"
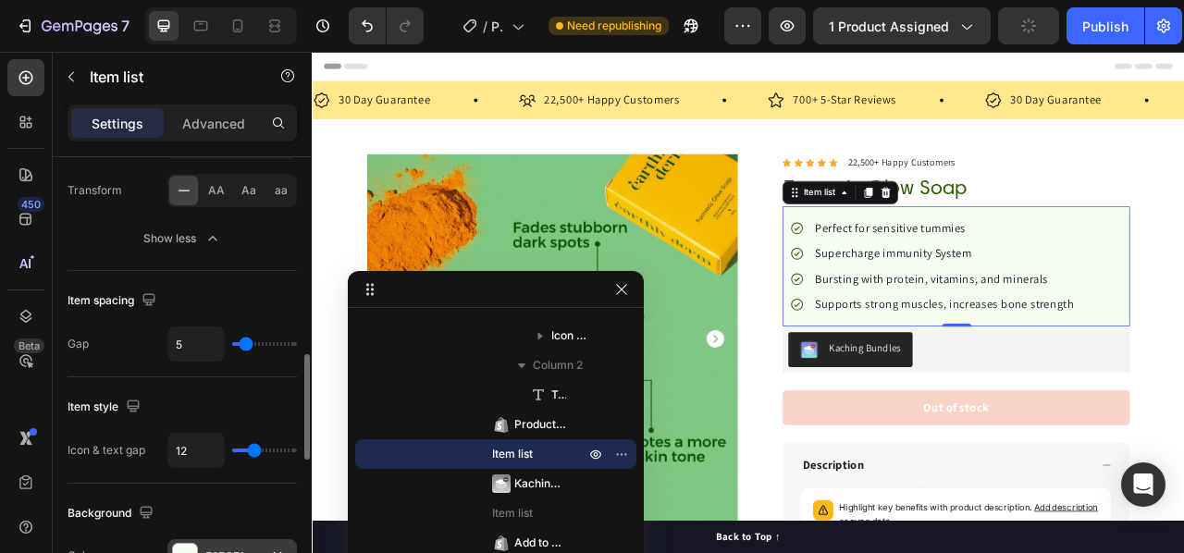
type input "5"
click at [245, 342] on input "range" at bounding box center [264, 344] width 65 height 4
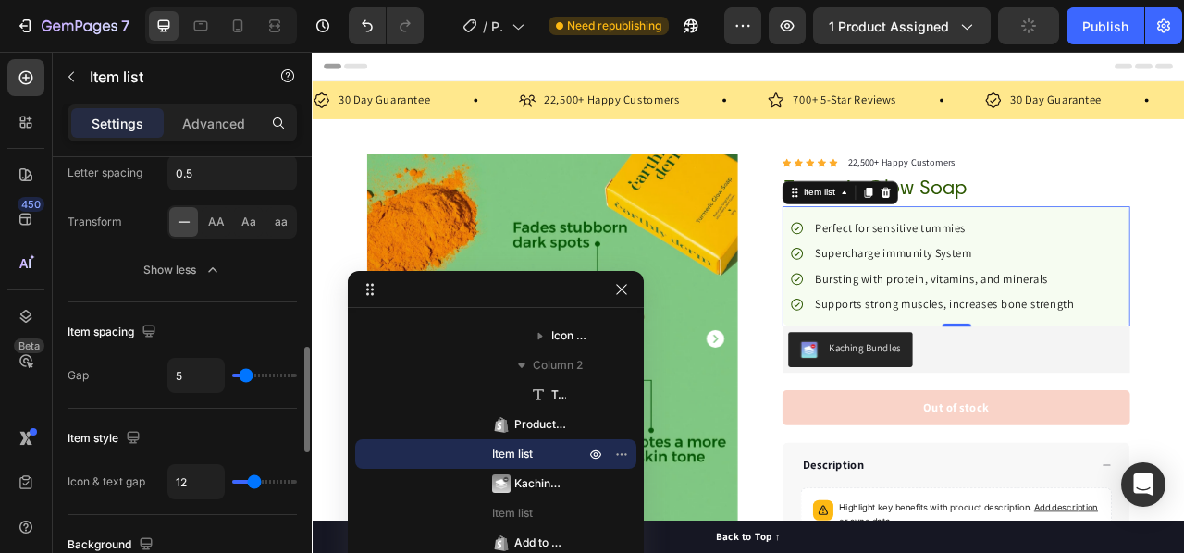
scroll to position [986, 0]
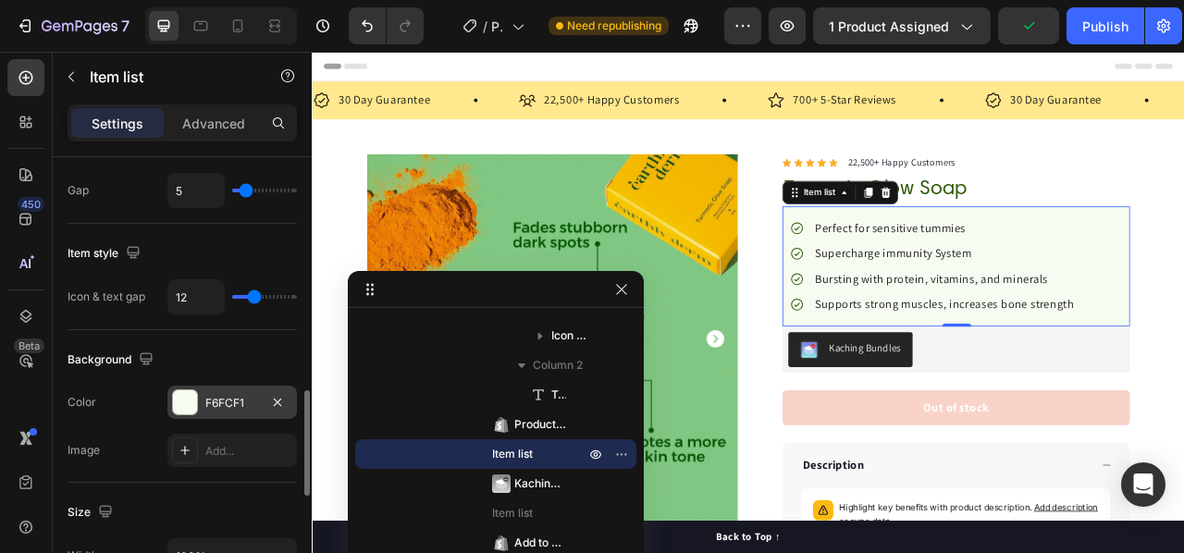
type input "9"
type input "7"
type input "0"
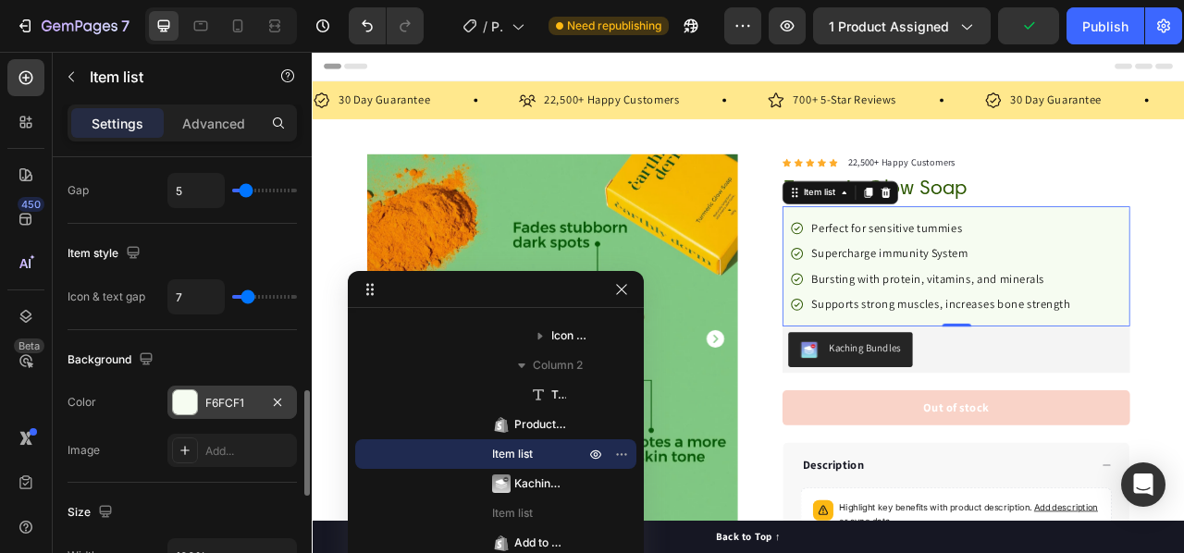
type input "0"
type input "1"
type input "2"
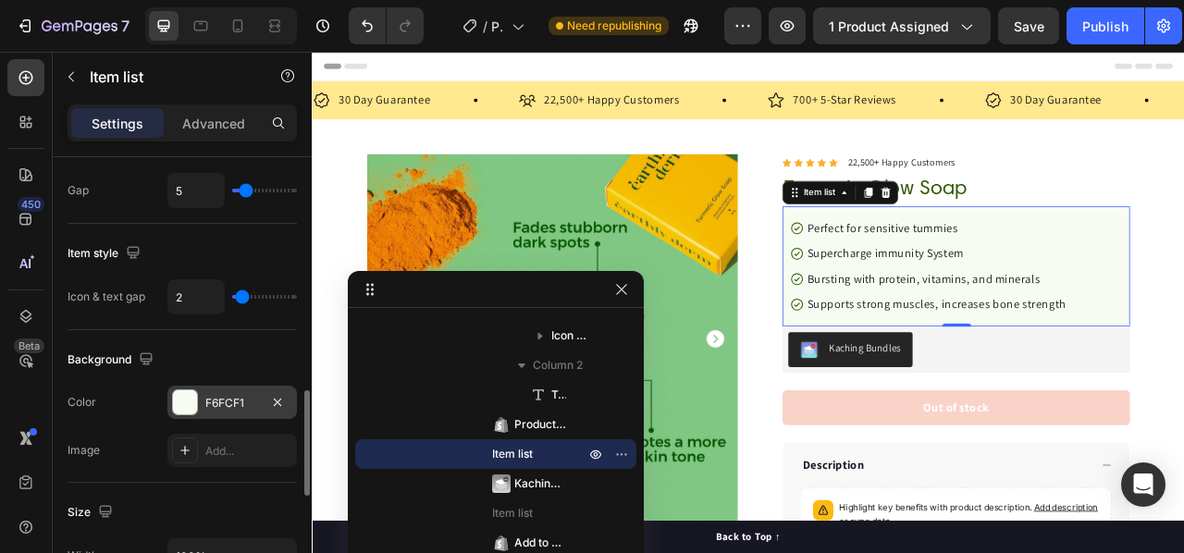
type input "3"
type input "4"
type input "5"
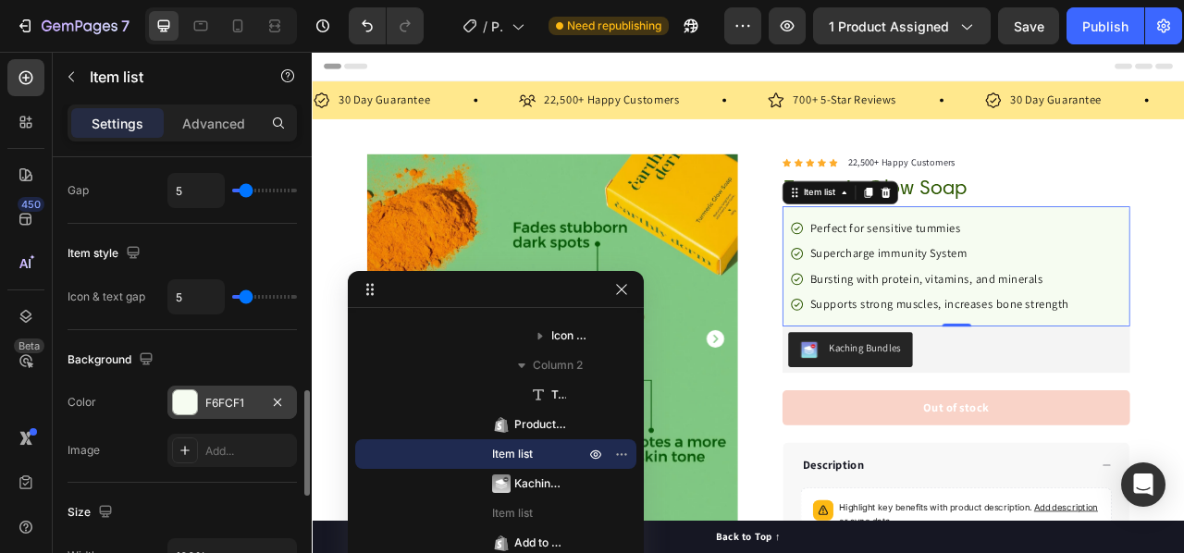
type input "5"
click at [246, 295] on input "range" at bounding box center [264, 297] width 65 height 4
click at [1098, 33] on div "Publish" at bounding box center [1105, 26] width 46 height 19
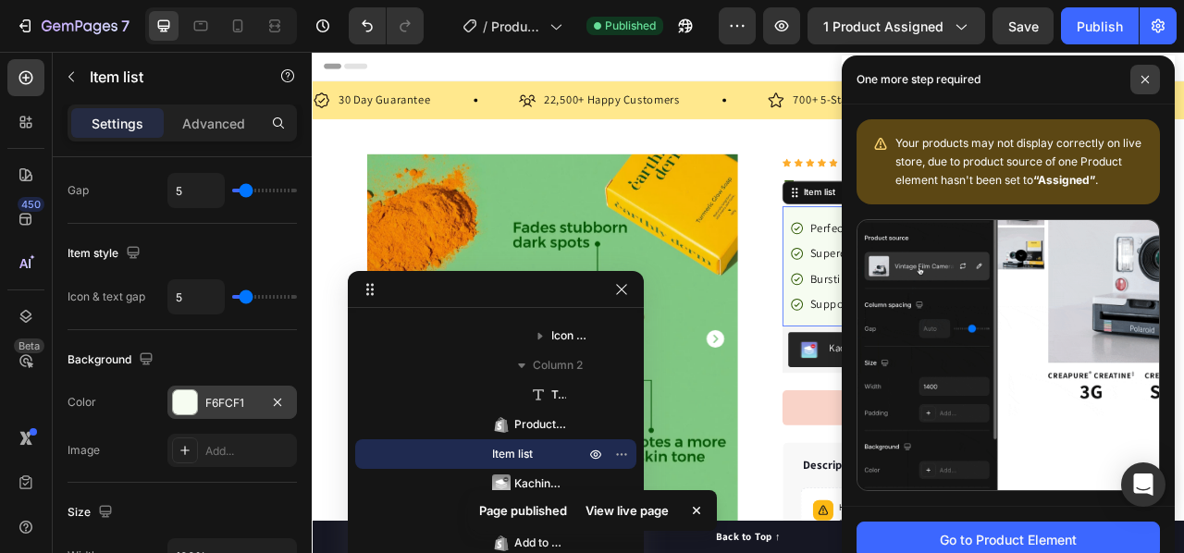
click at [1140, 81] on icon at bounding box center [1144, 79] width 9 height 9
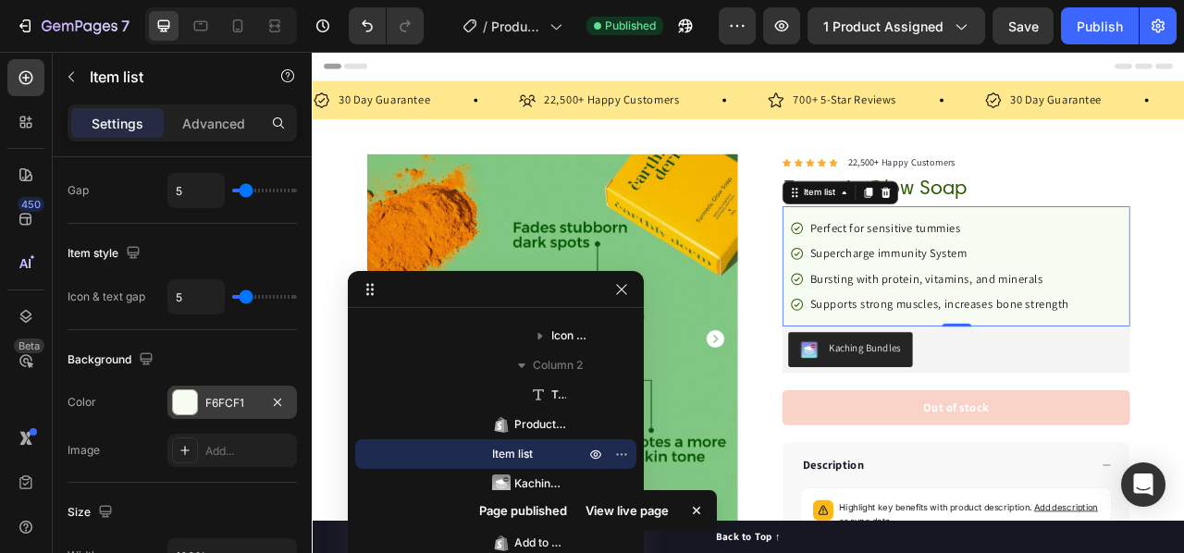
click at [1009, 275] on p "Perfect for sensitive tummies" at bounding box center [1109, 276] width 329 height 22
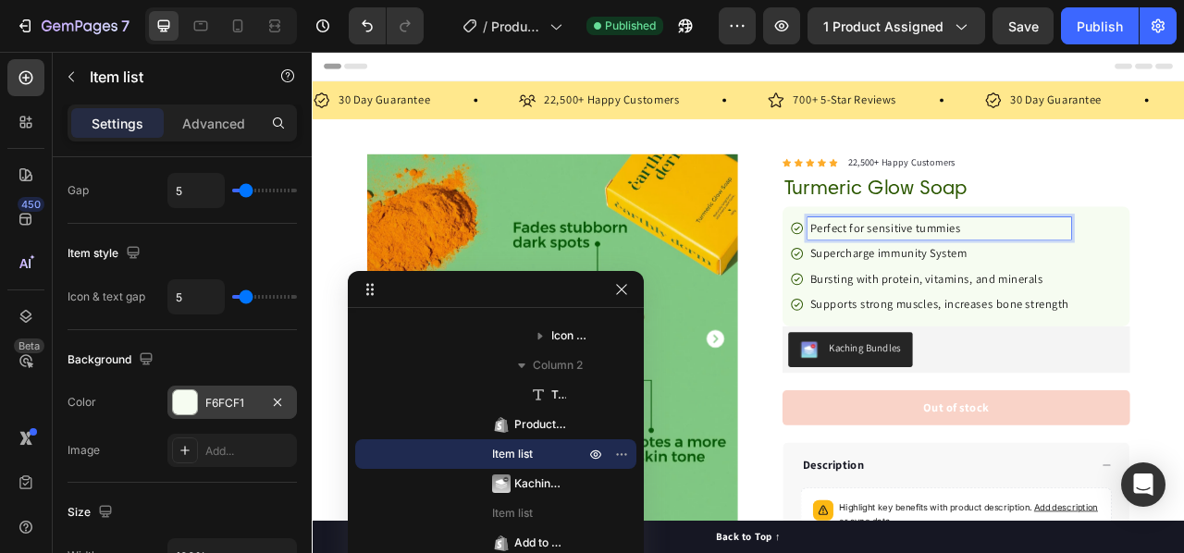
click at [1021, 274] on p "Perfect for sensitive tummies" at bounding box center [1109, 276] width 329 height 22
click at [1065, 277] on p "Perfect for sensitive tummies" at bounding box center [1109, 276] width 329 height 22
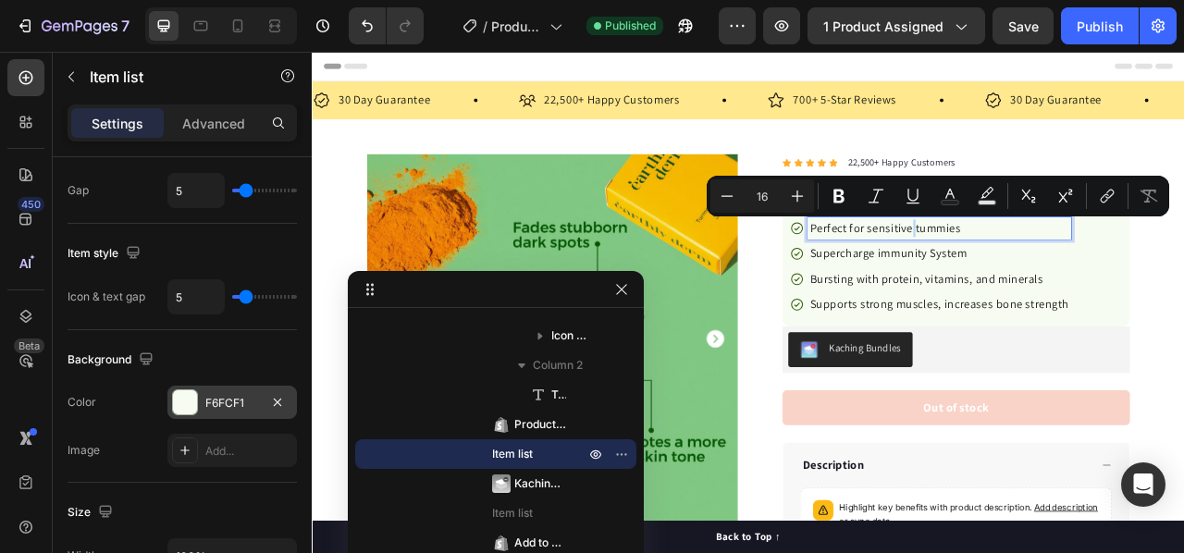
click at [1106, 277] on p "Perfect for sensitive tummies" at bounding box center [1109, 276] width 329 height 22
drag, startPoint x: 1126, startPoint y: 272, endPoint x: 1071, endPoint y: 277, distance: 55.7
click at [1071, 277] on p "Perfect for sensitive tummies" at bounding box center [1109, 276] width 329 height 22
click at [911, 204] on icon "Editor contextual toolbar" at bounding box center [913, 196] width 18 height 18
click at [981, 312] on p "Supercharge immunity System" at bounding box center [1109, 309] width 329 height 22
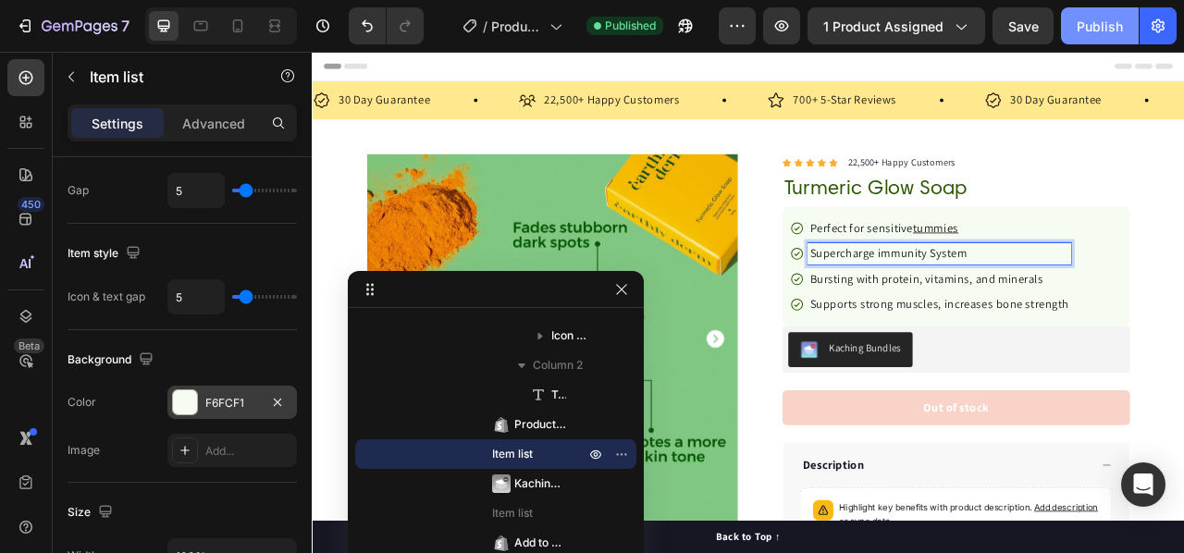
click at [1098, 25] on div "Publish" at bounding box center [1100, 26] width 46 height 19
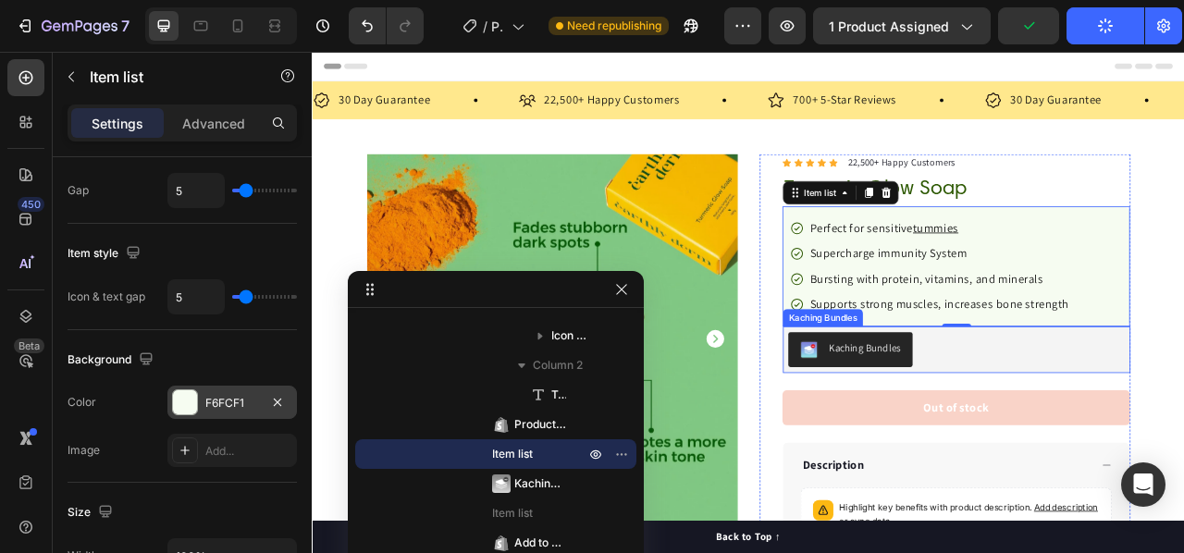
click at [1183, 427] on div "Kaching Bundles" at bounding box center [1130, 431] width 427 height 44
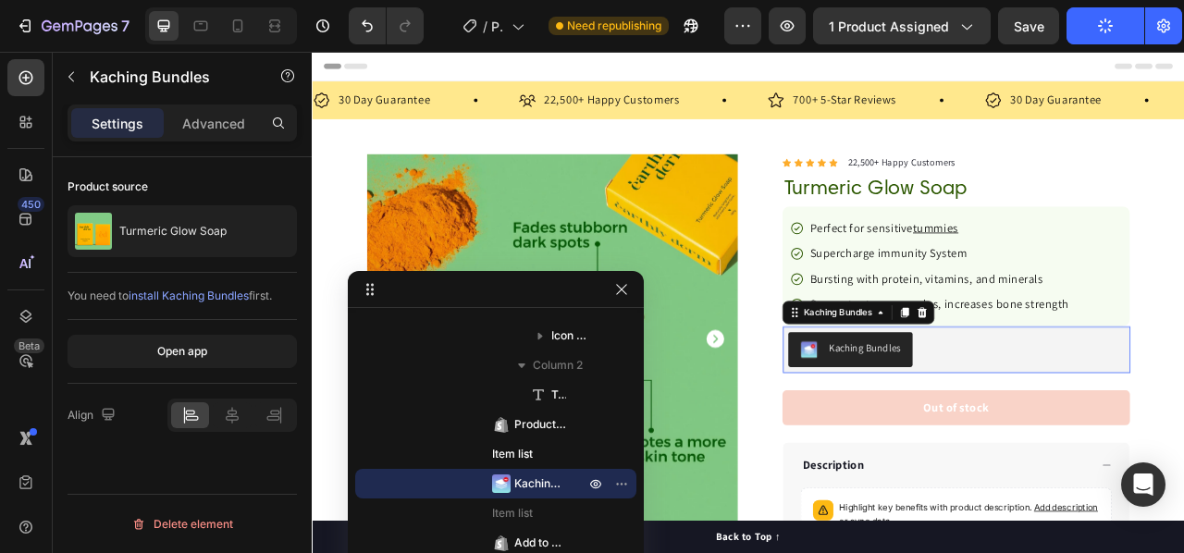
scroll to position [0, 0]
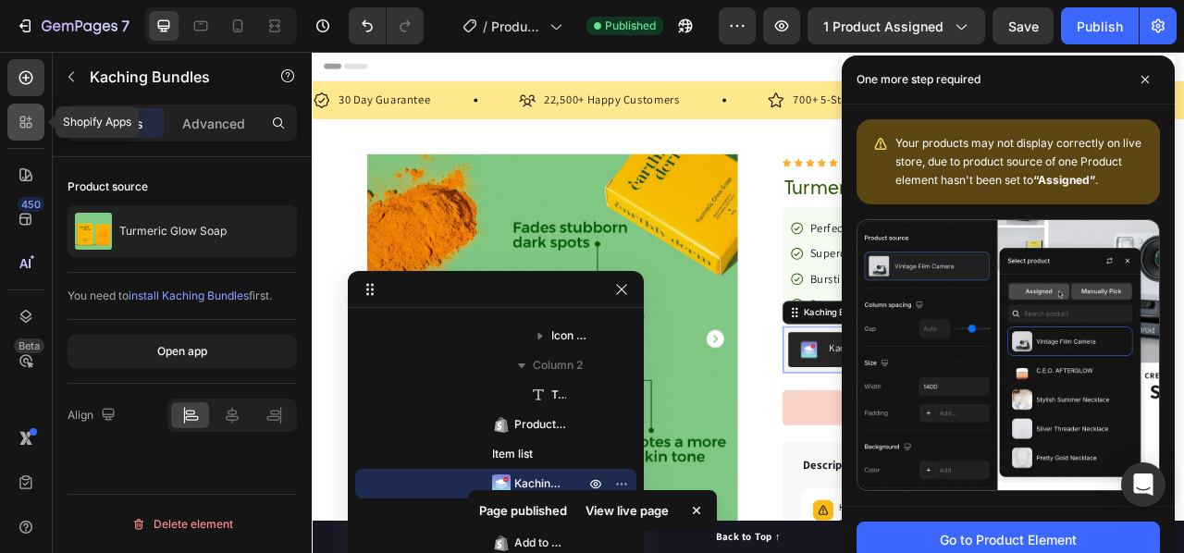
click at [31, 129] on icon at bounding box center [26, 122] width 18 height 18
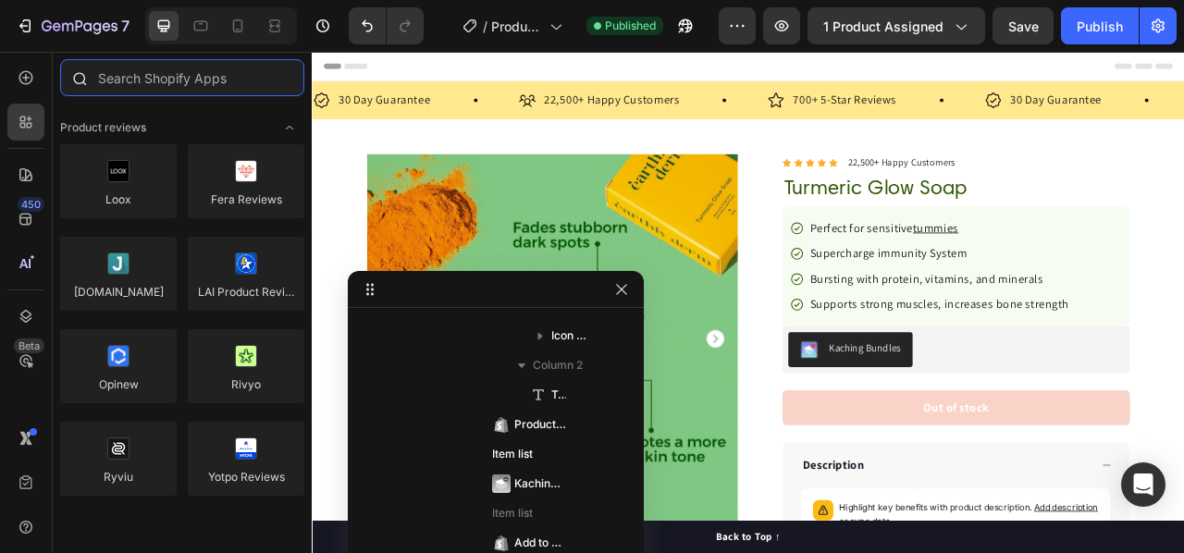
click at [158, 90] on input "text" at bounding box center [182, 77] width 244 height 37
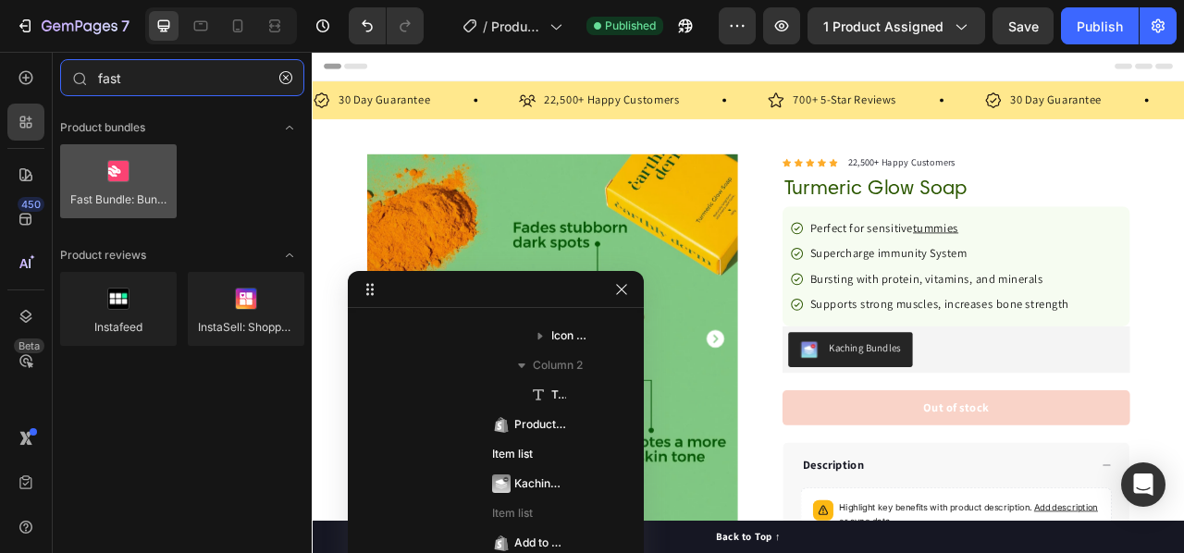
type input "fast"
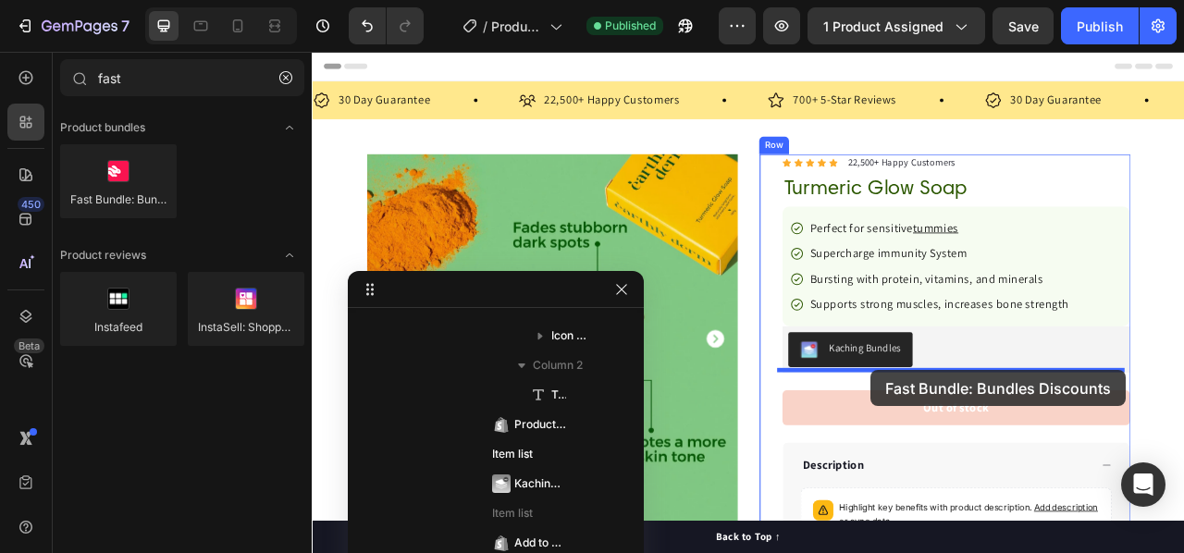
drag, startPoint x: 410, startPoint y: 227, endPoint x: 1023, endPoint y: 457, distance: 655.0
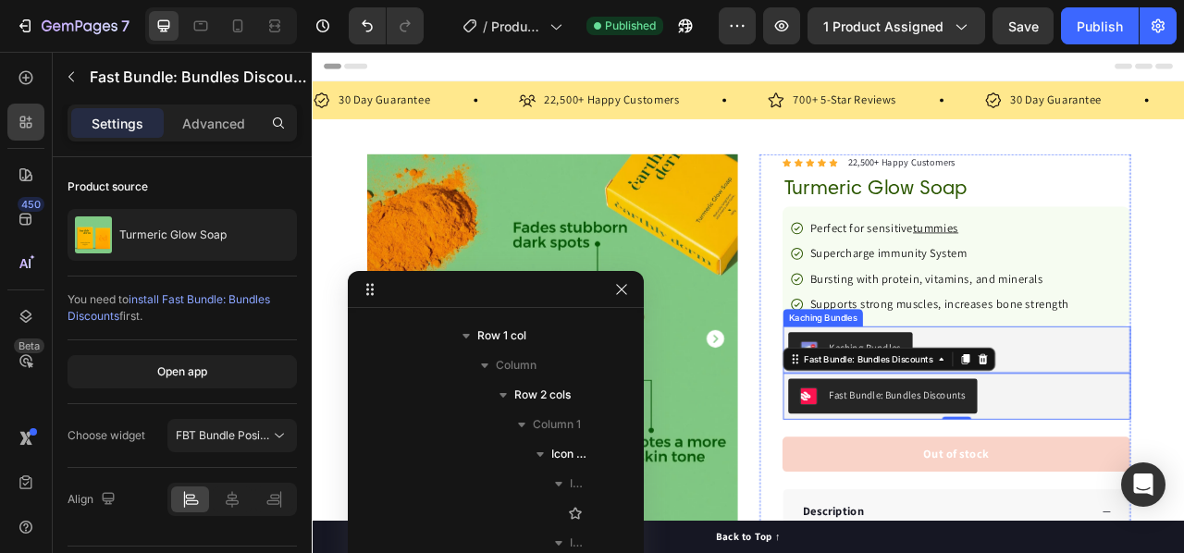
scroll to position [1267, 0]
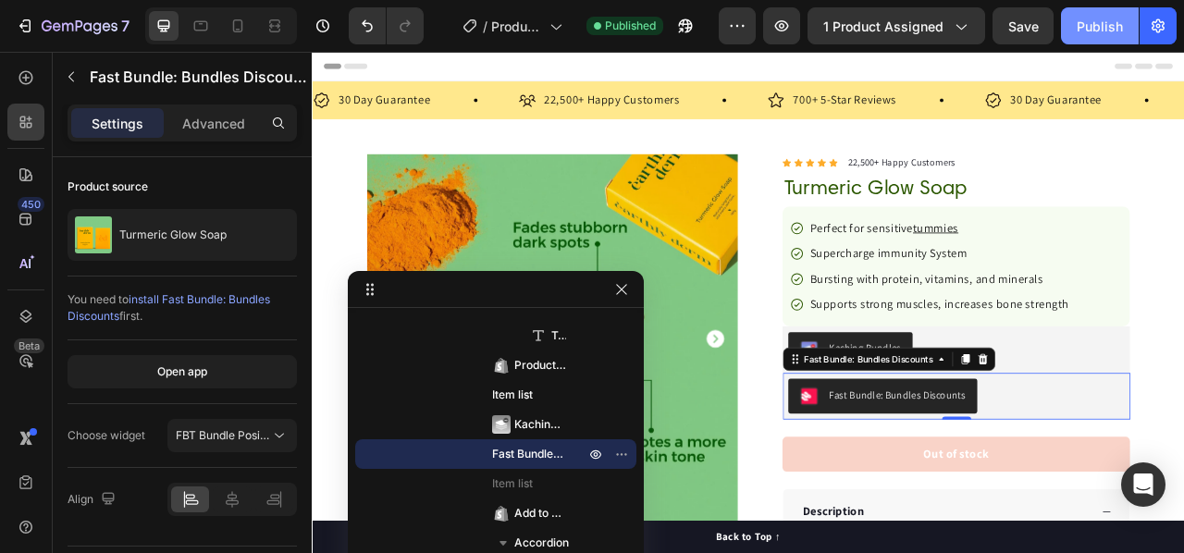
click at [1077, 31] on div "Publish" at bounding box center [1100, 26] width 46 height 19
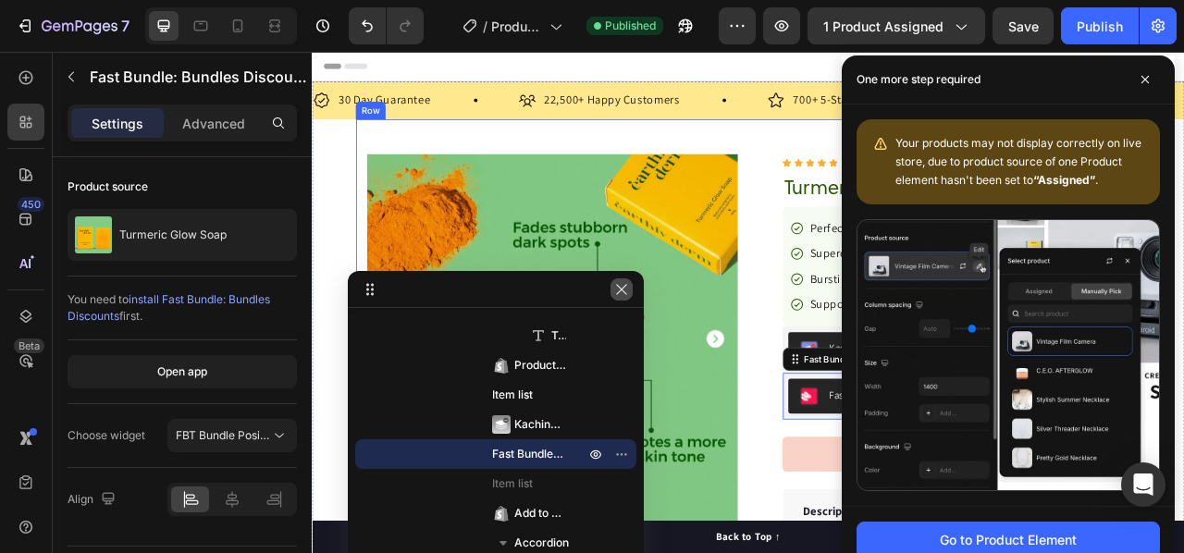
click at [621, 289] on icon "button" at bounding box center [621, 289] width 10 height 10
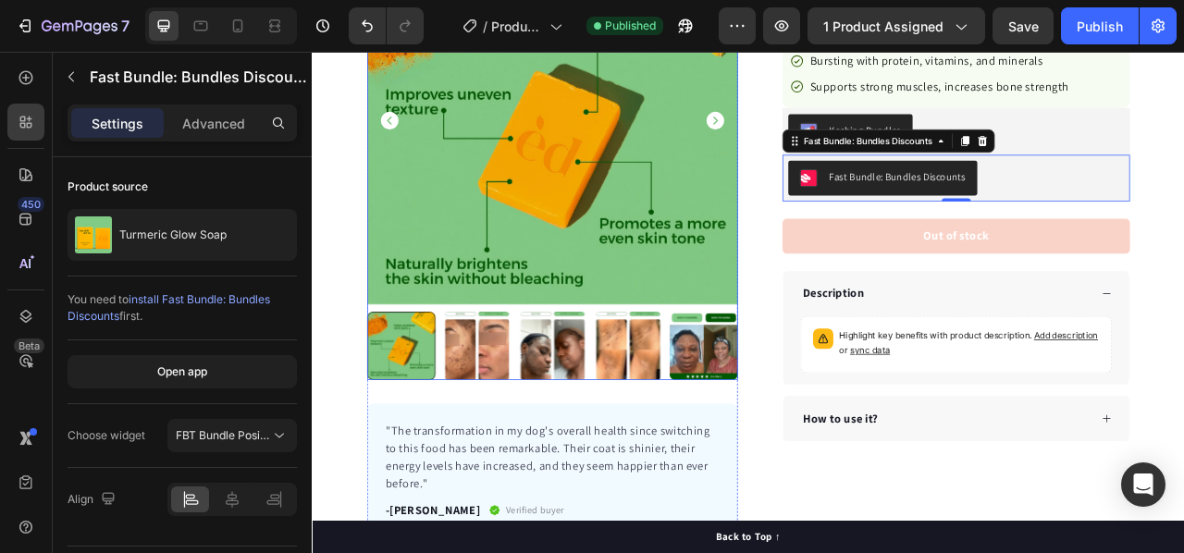
scroll to position [462, 0]
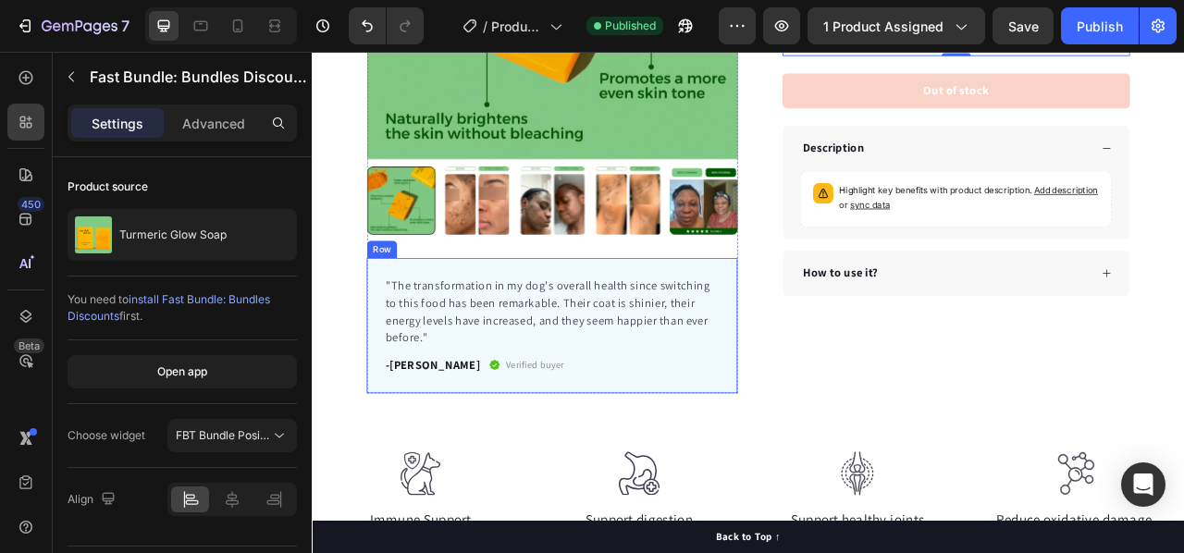
click at [381, 359] on div ""The transformation in my dog's overall health since switching to this food has…" at bounding box center [617, 400] width 472 height 172
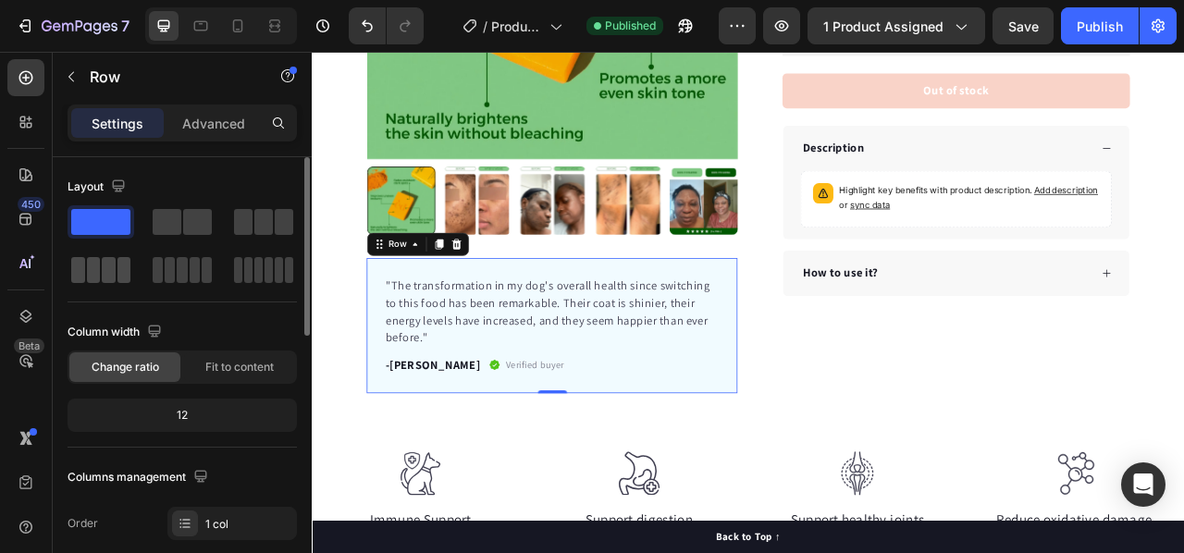
click at [109, 264] on span at bounding box center [109, 270] width 14 height 26
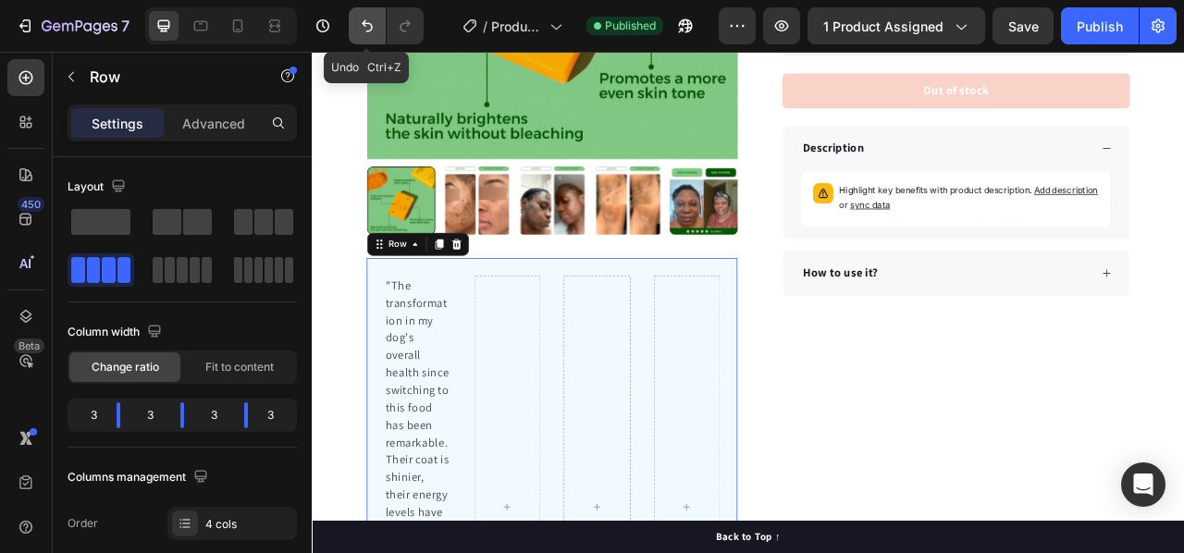
click at [366, 22] on icon "Undo/Redo" at bounding box center [367, 26] width 18 height 18
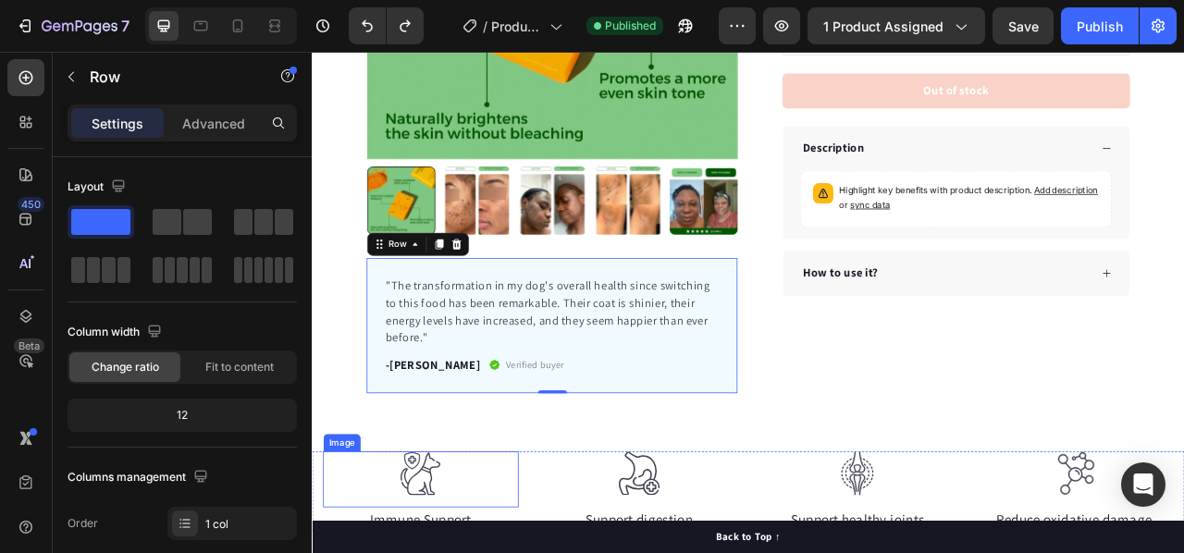
scroll to position [647, 0]
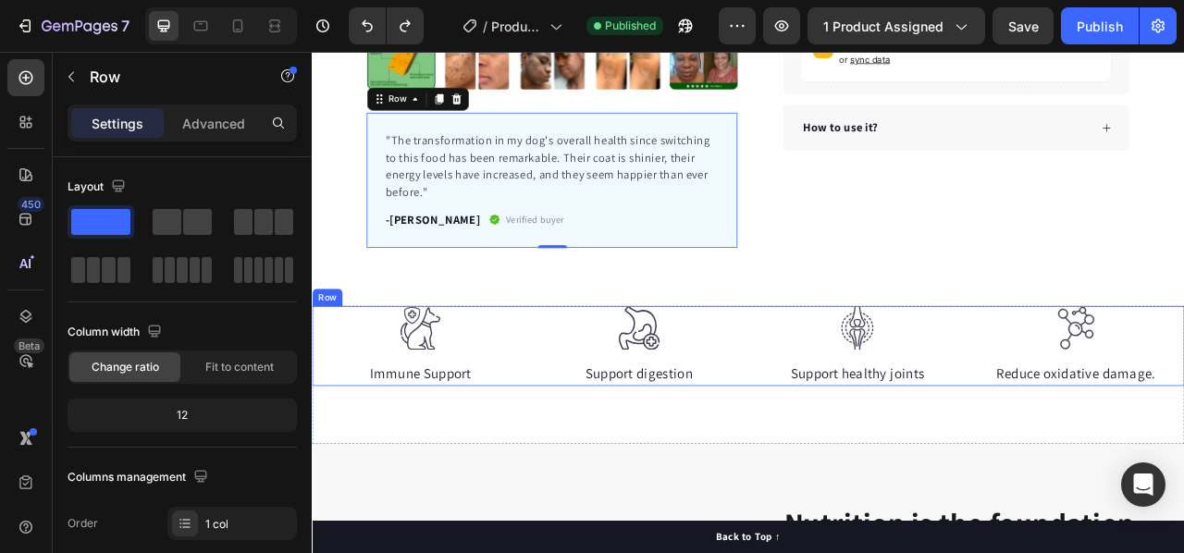
click at [322, 432] on div "Image Immune Support Text block Image Support digestion Text block Image Suppor…" at bounding box center [867, 426] width 1110 height 102
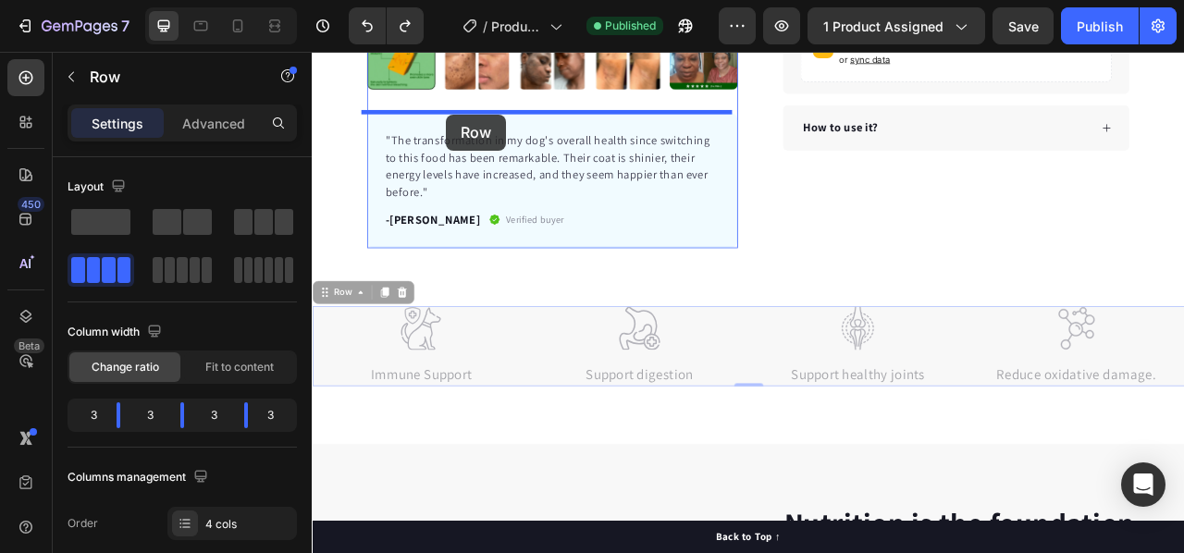
drag, startPoint x: 334, startPoint y: 359, endPoint x: 482, endPoint y: 131, distance: 271.4
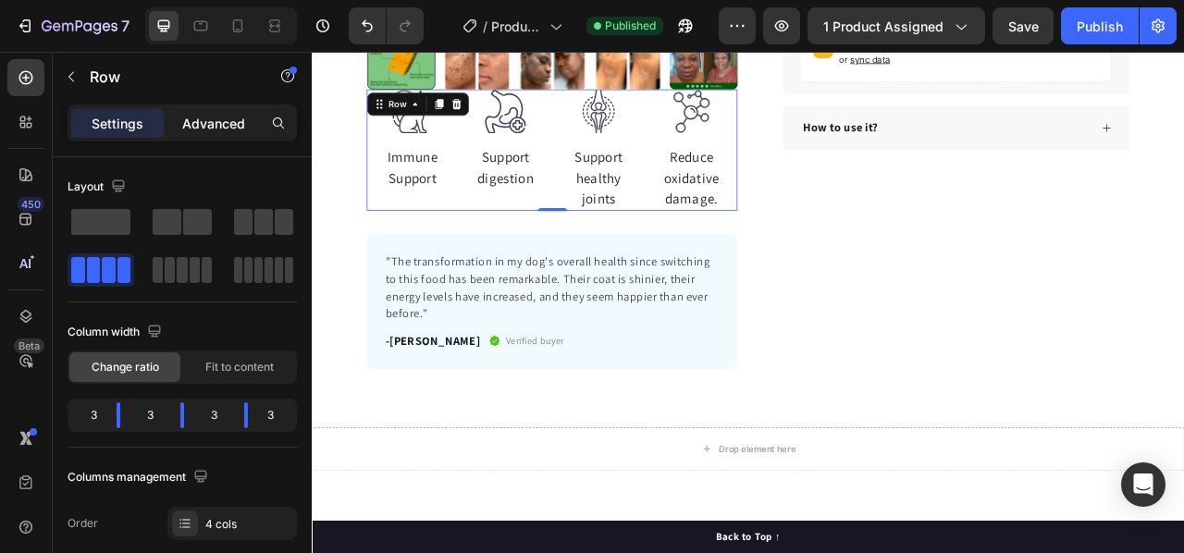
click at [214, 133] on div "Advanced" at bounding box center [213, 123] width 92 height 30
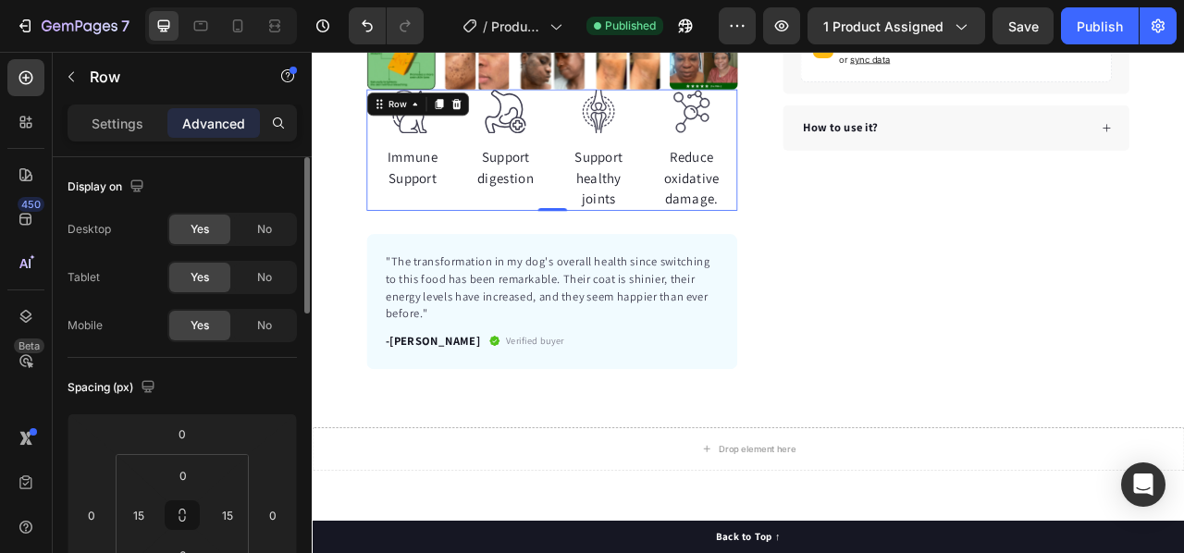
scroll to position [92, 0]
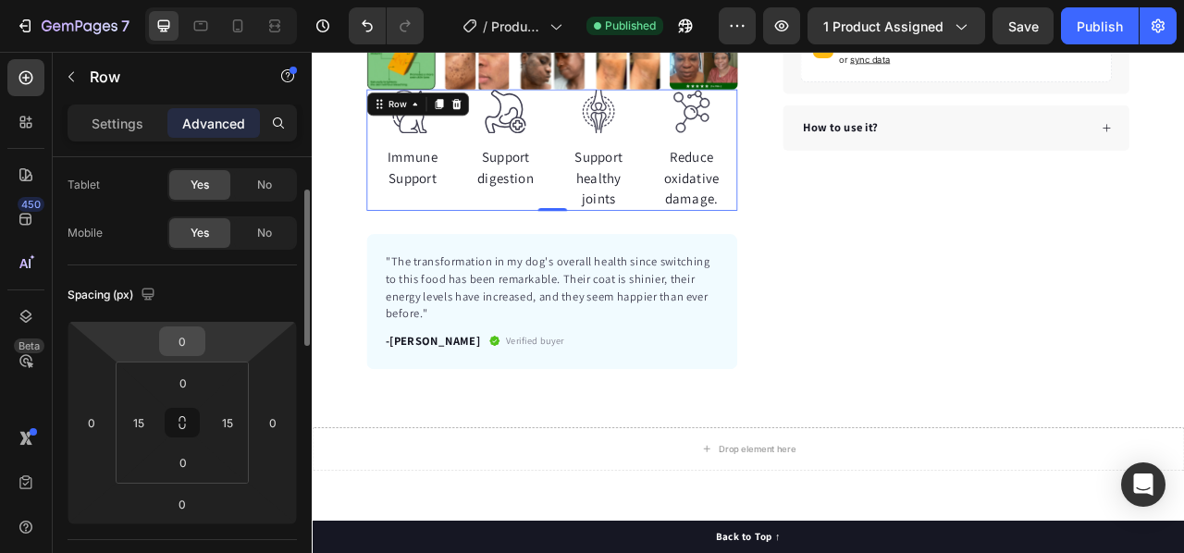
click at [171, 345] on input "0" at bounding box center [182, 341] width 37 height 28
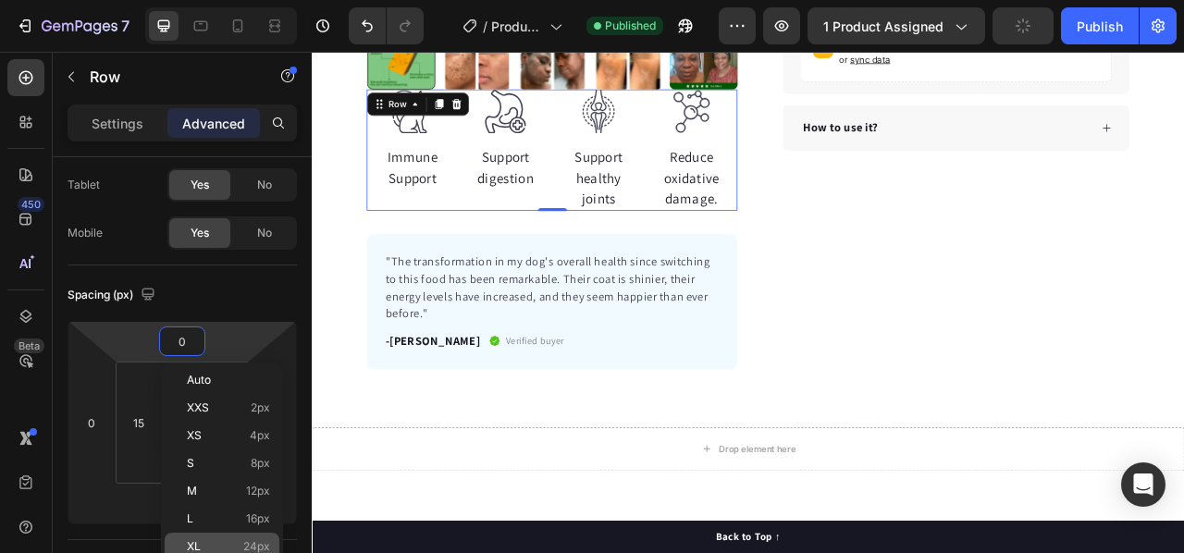
click at [215, 543] on p "XL 24px" at bounding box center [228, 546] width 83 height 13
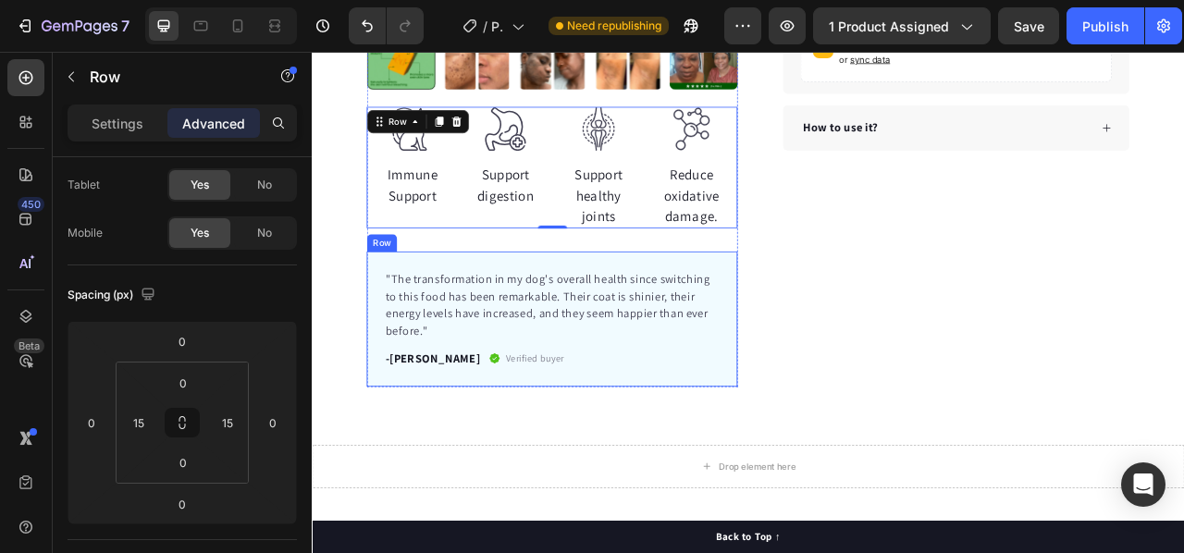
scroll to position [555, 0]
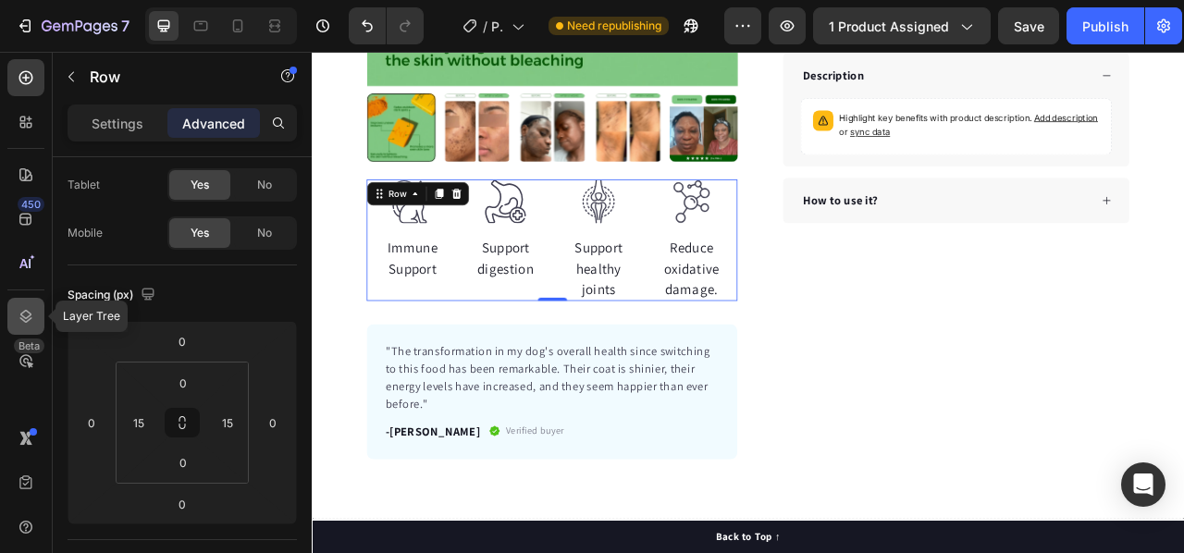
click at [23, 317] on icon at bounding box center [26, 316] width 12 height 13
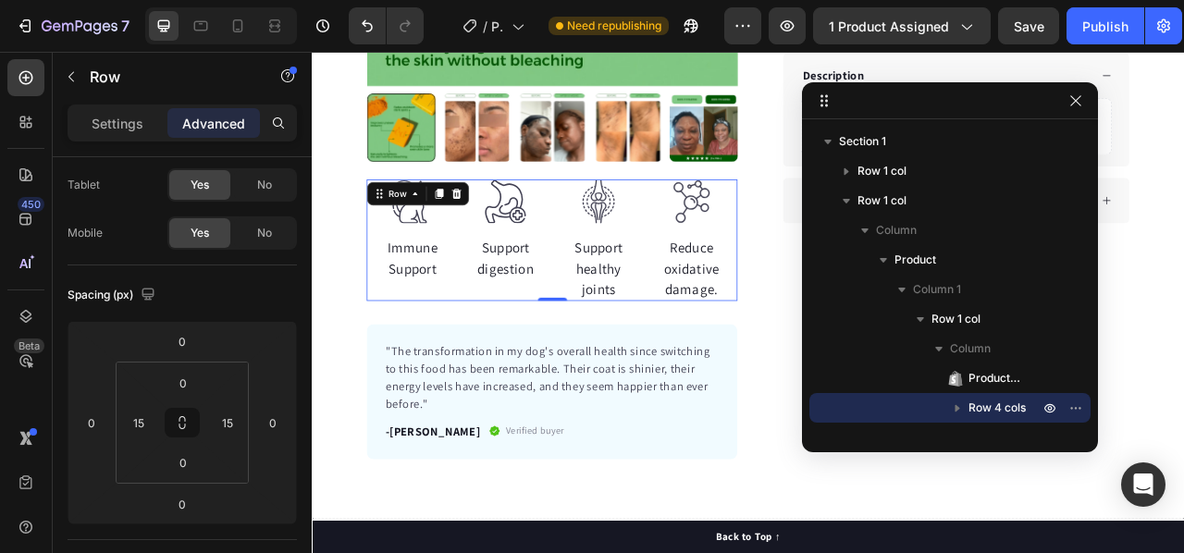
drag, startPoint x: 425, startPoint y: 293, endPoint x: 879, endPoint y: 106, distance: 491.0
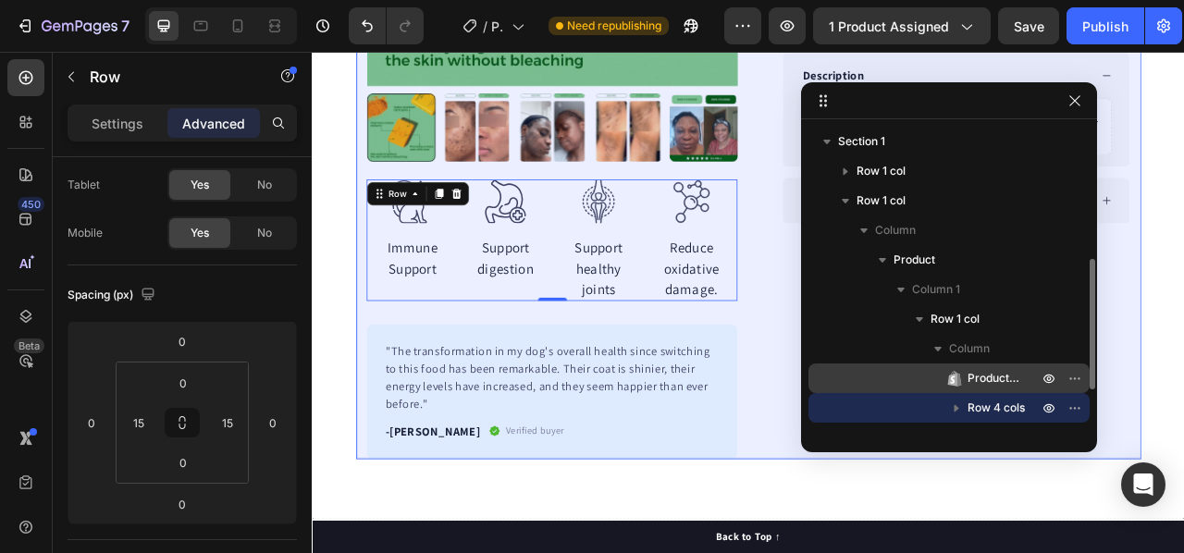
scroll to position [185, 0]
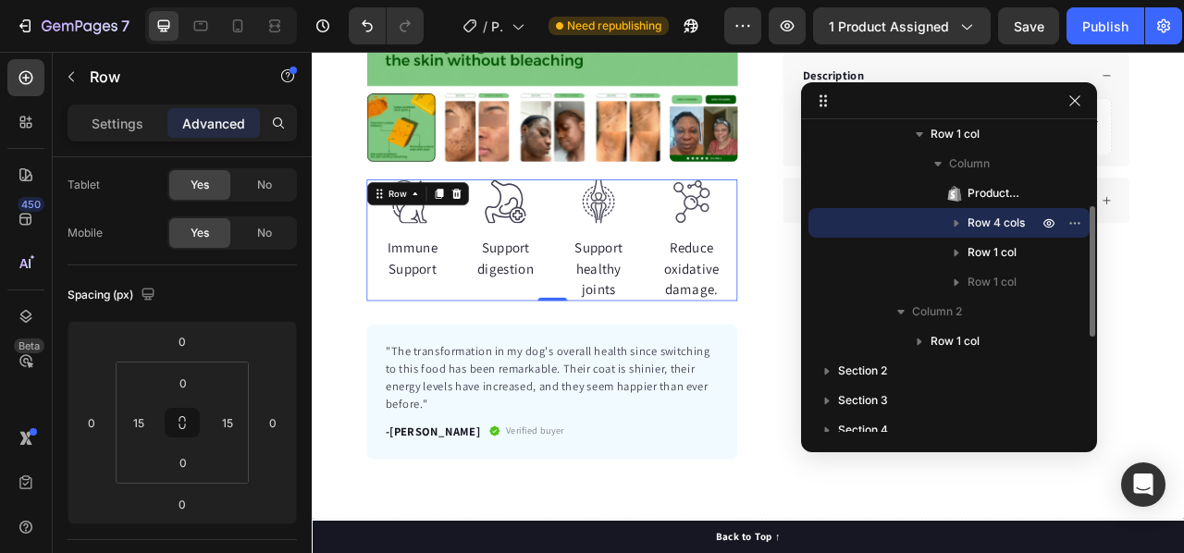
click at [956, 223] on icon "button" at bounding box center [956, 223] width 5 height 7
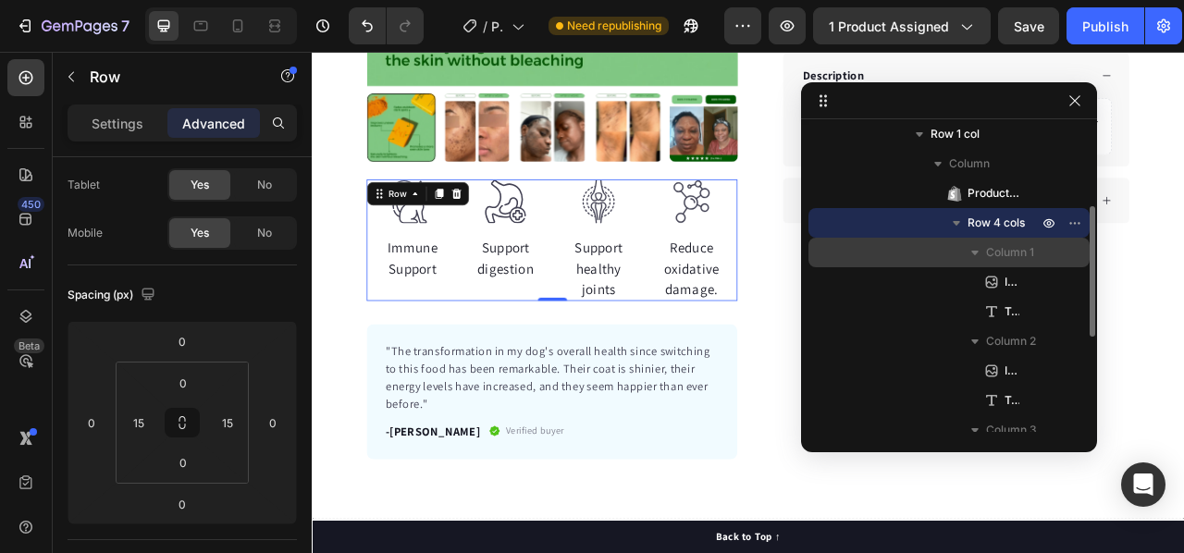
click at [1000, 258] on span "Column 1" at bounding box center [1010, 252] width 48 height 18
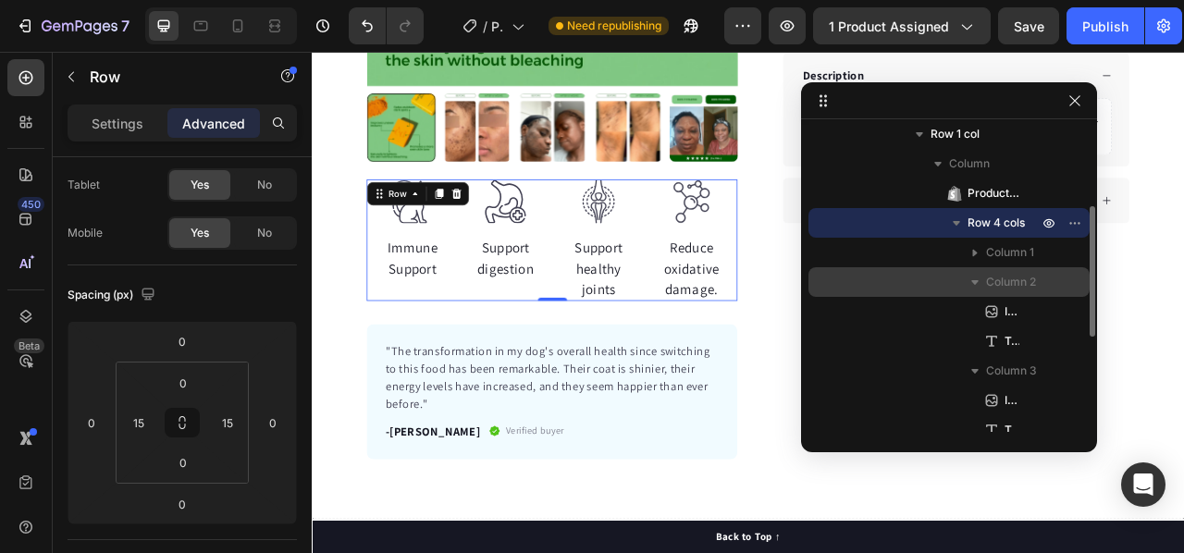
click at [1008, 285] on span "Column 2" at bounding box center [1011, 282] width 50 height 18
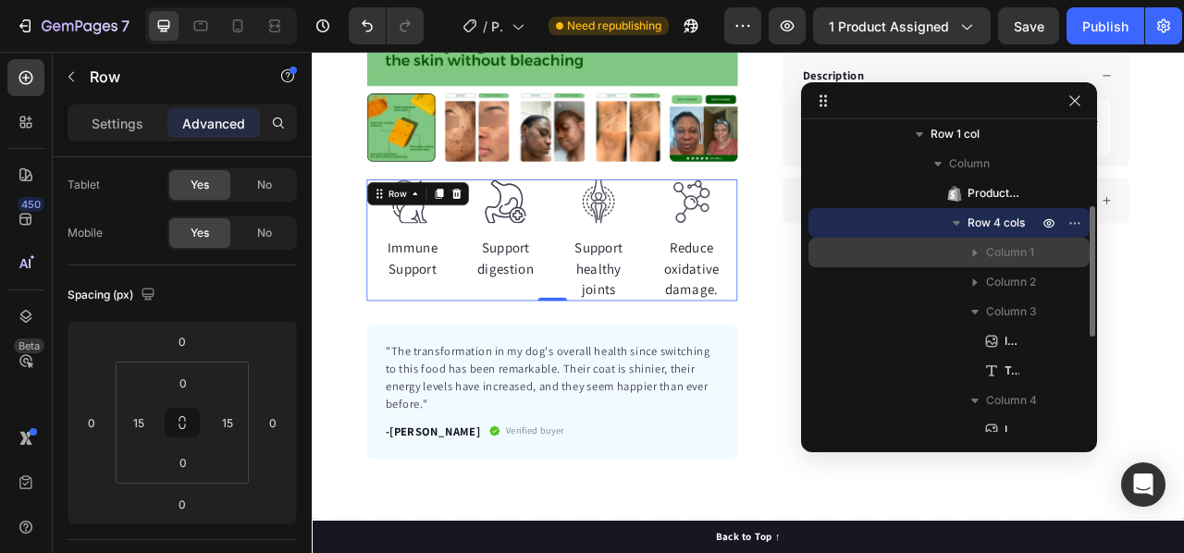
click at [971, 249] on icon "button" at bounding box center [975, 252] width 18 height 18
click at [997, 258] on span "Column 1" at bounding box center [1010, 252] width 48 height 18
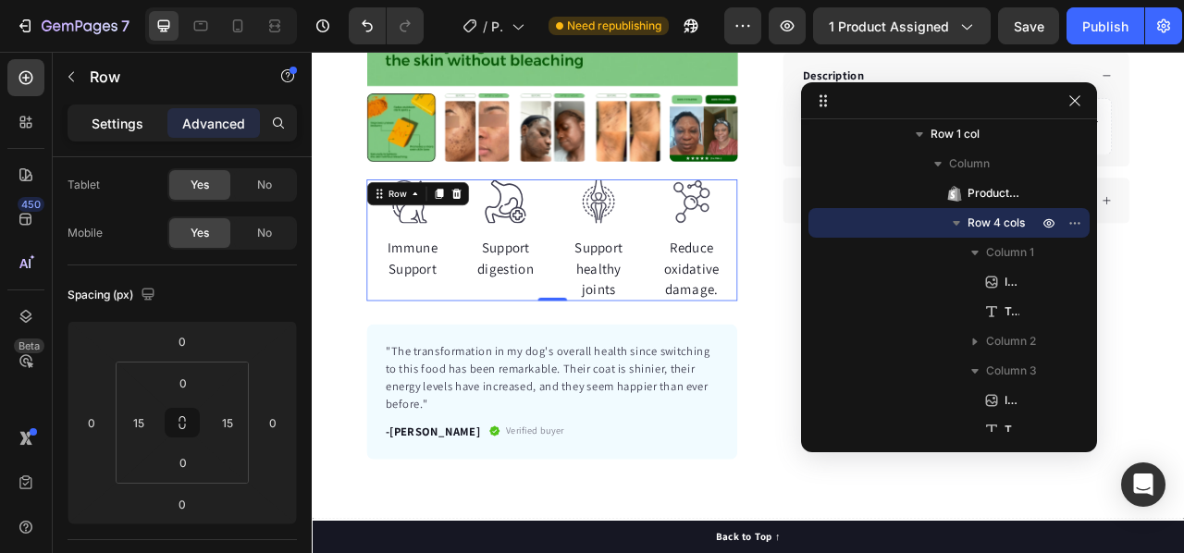
click at [127, 127] on p "Settings" at bounding box center [118, 123] width 52 height 19
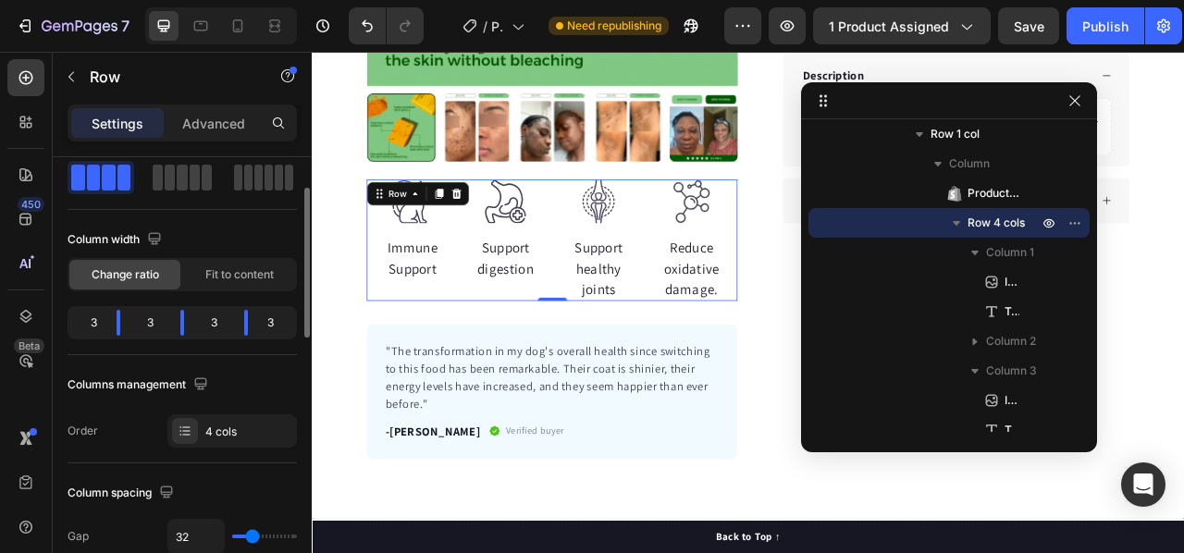
scroll to position [0, 0]
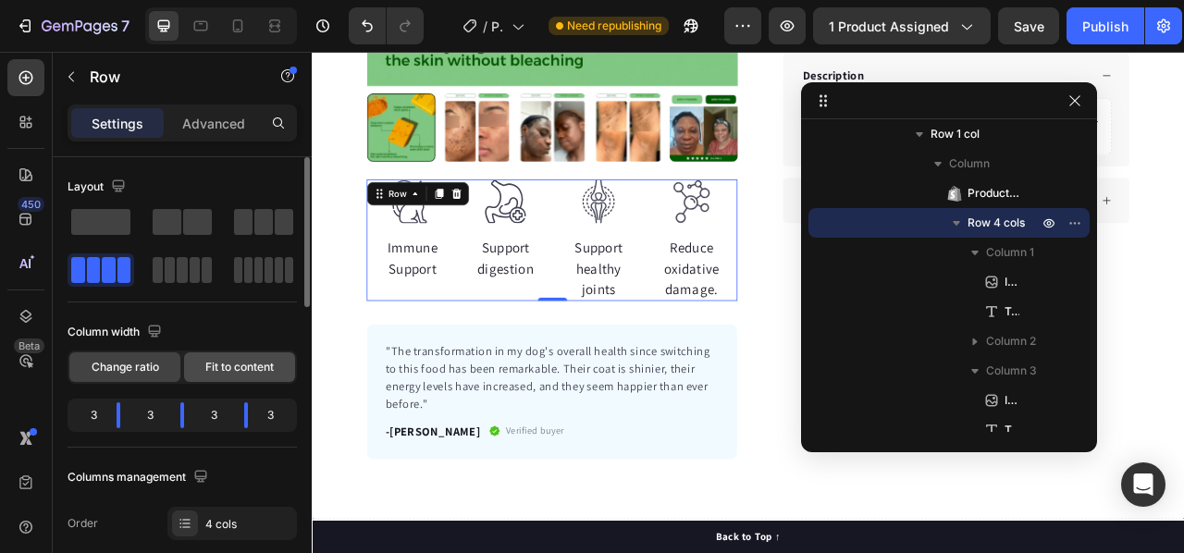
click at [255, 370] on span "Fit to content" at bounding box center [239, 367] width 68 height 17
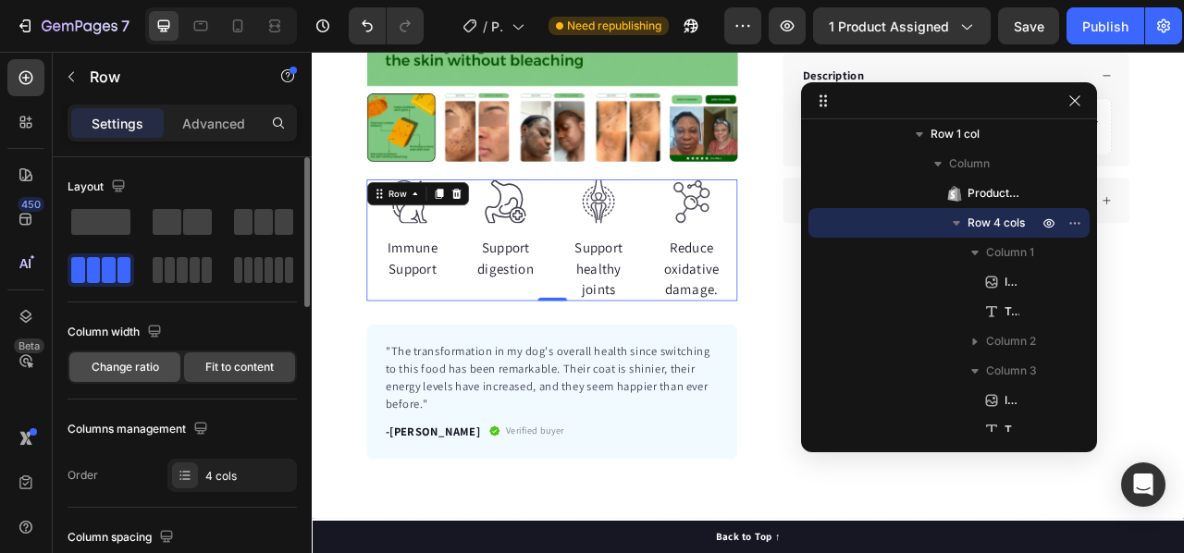
click at [136, 360] on span "Change ratio" at bounding box center [126, 367] width 68 height 17
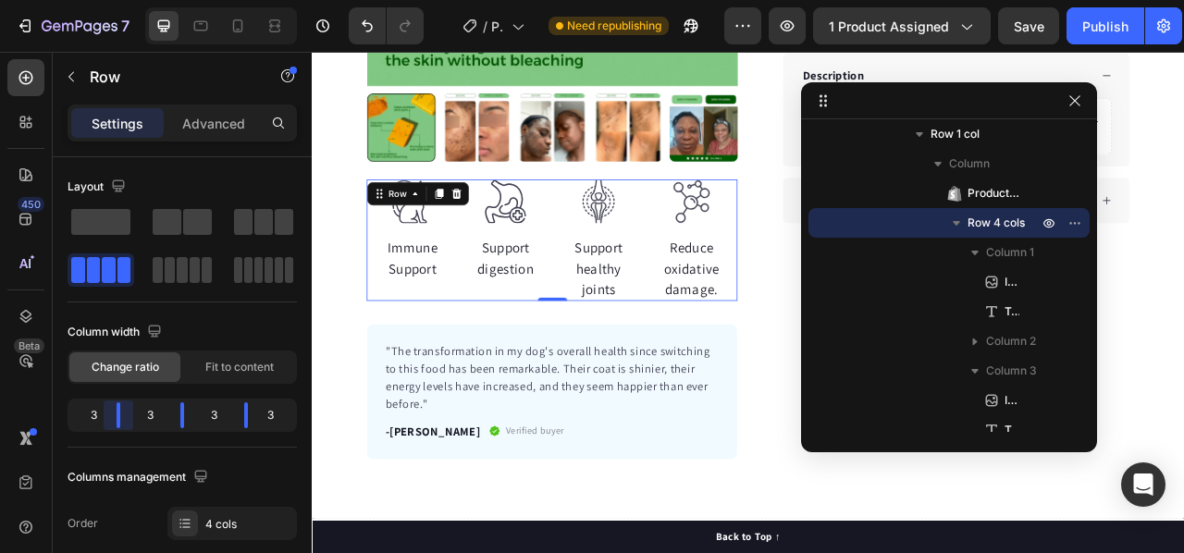
click at [125, 0] on body "7 / Product Page - [DATE] 12:58:00 Need republishing Preview 1 product assigned…" at bounding box center [592, 0] width 1184 height 0
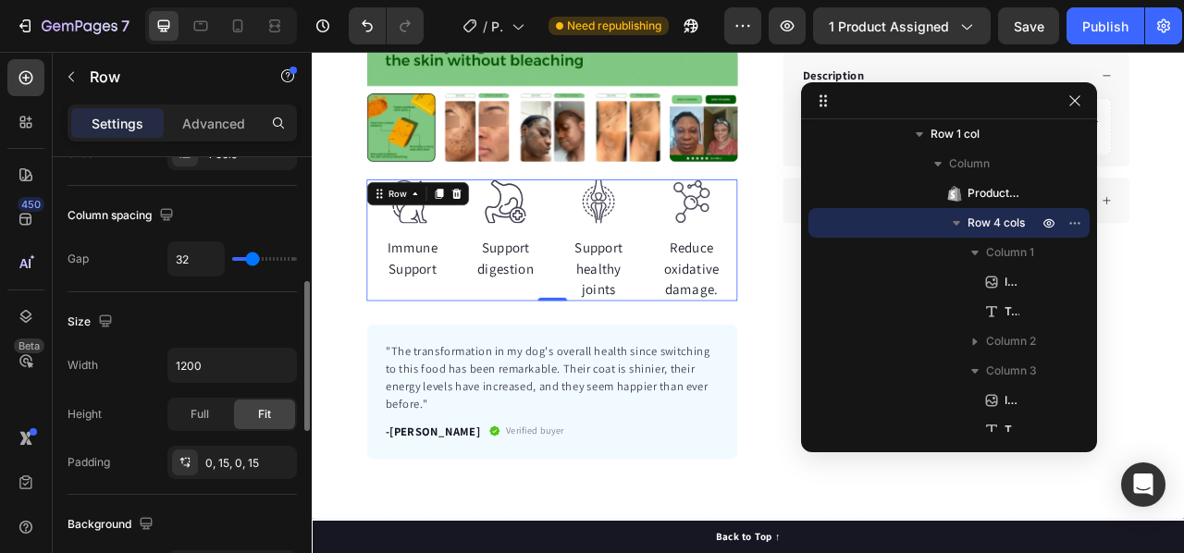
scroll to position [462, 0]
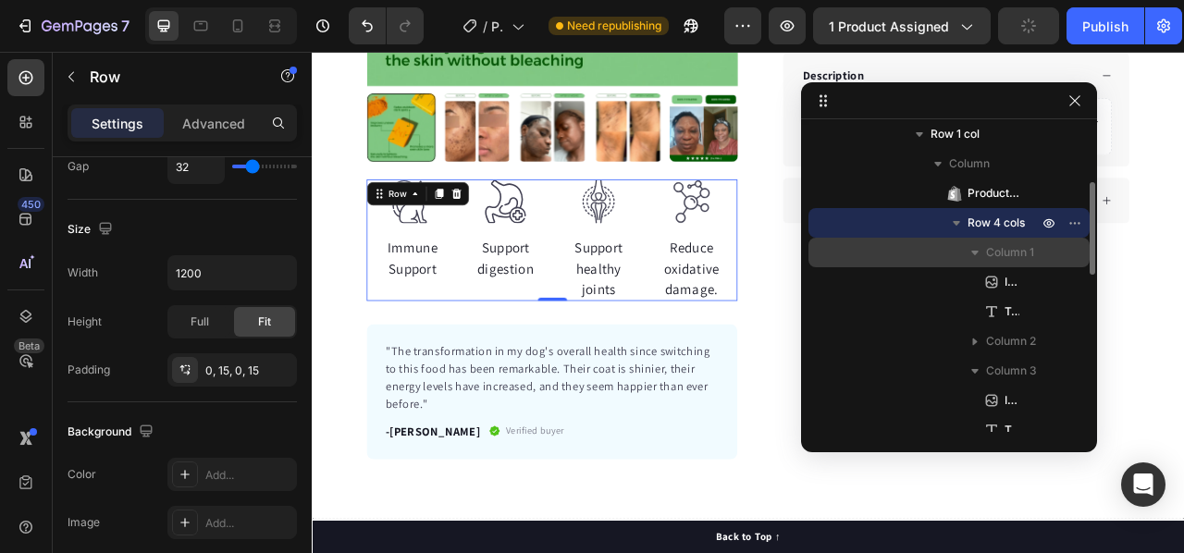
click at [1032, 252] on span "Column 1" at bounding box center [1010, 252] width 48 height 18
click at [1062, 254] on div "Column 1" at bounding box center [949, 253] width 266 height 30
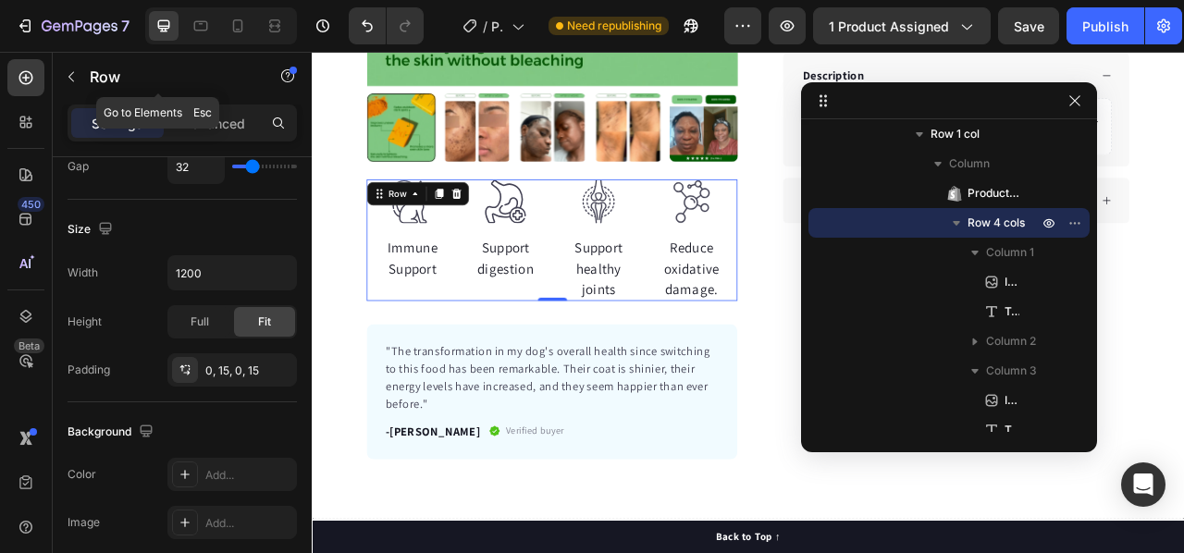
click at [69, 84] on button "button" at bounding box center [71, 77] width 30 height 30
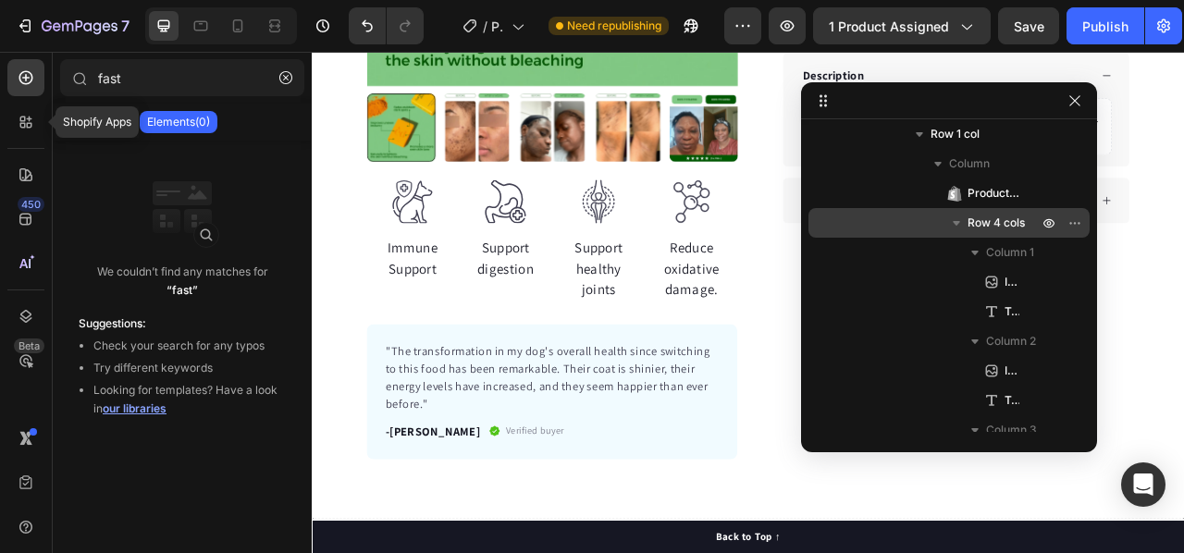
click at [6, 116] on div "Shopify Apps 450 Beta" at bounding box center [26, 302] width 53 height 501
click at [13, 117] on div at bounding box center [25, 122] width 37 height 37
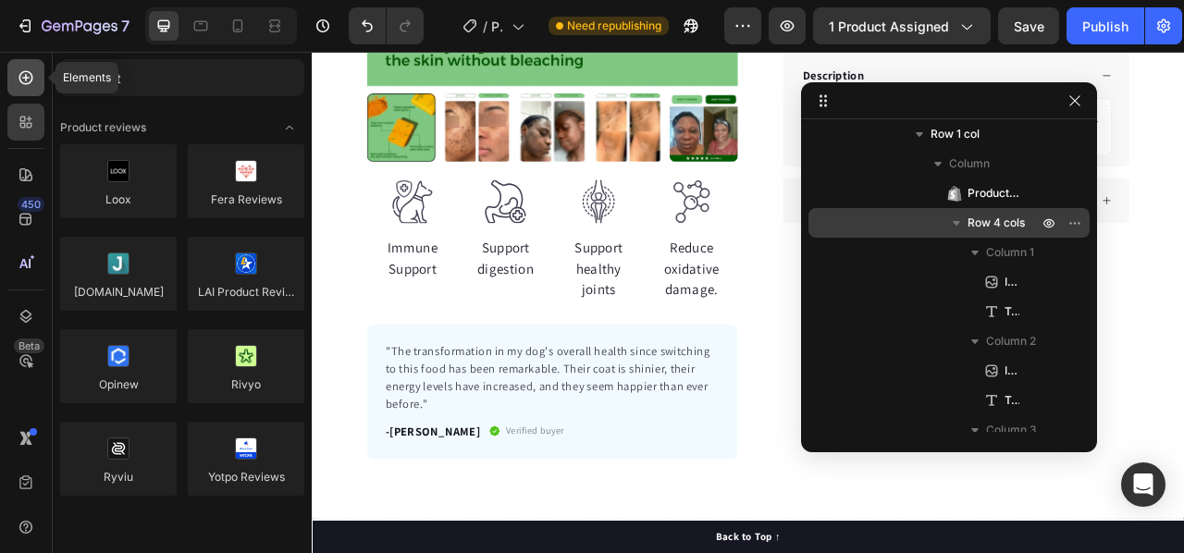
click at [22, 74] on icon at bounding box center [26, 77] width 18 height 18
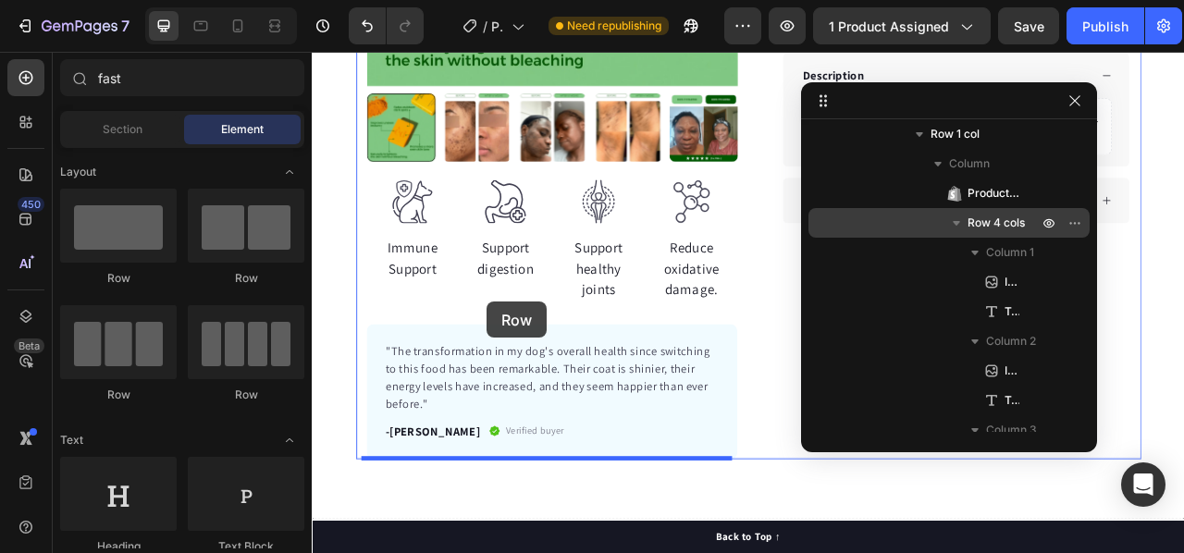
drag, startPoint x: 420, startPoint y: 277, endPoint x: 535, endPoint y: 370, distance: 147.9
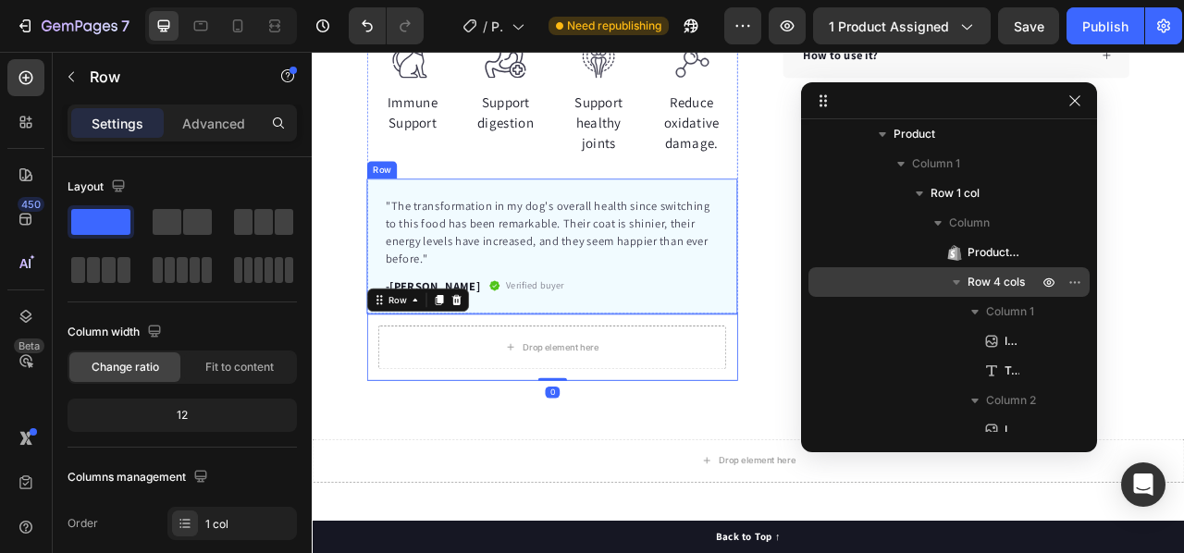
scroll to position [832, 0]
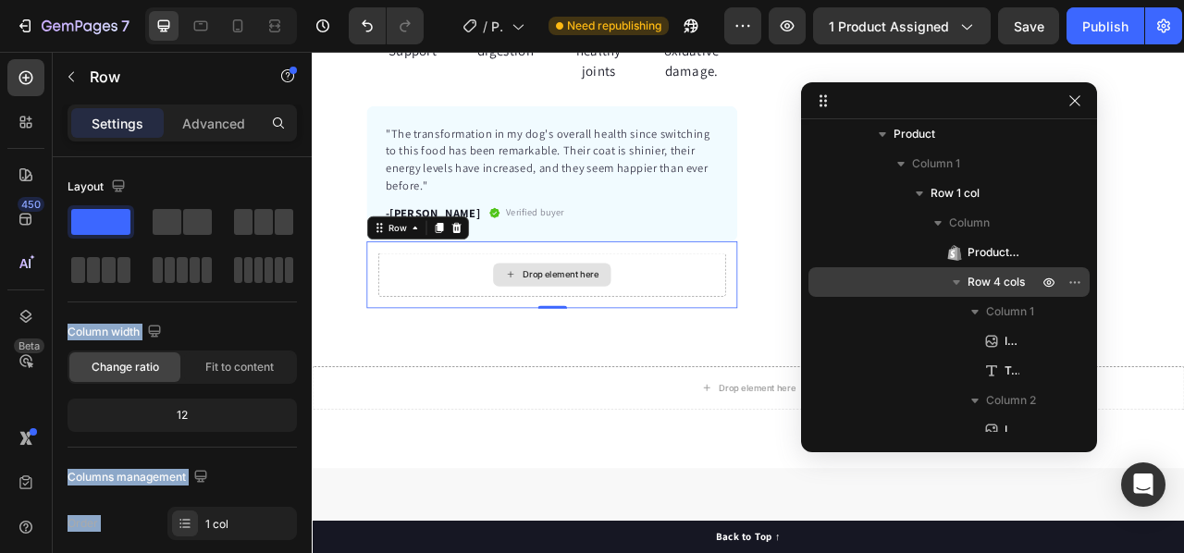
drag, startPoint x: 416, startPoint y: 322, endPoint x: 547, endPoint y: 350, distance: 133.3
click at [566, 340] on div "Drop element here" at bounding box center [617, 336] width 150 height 30
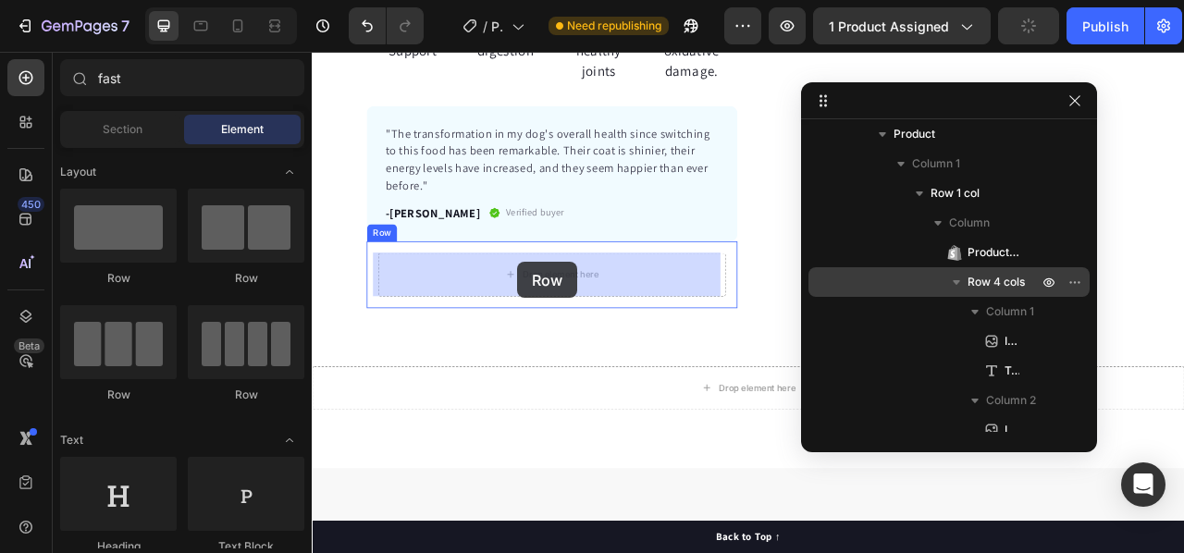
drag, startPoint x: 532, startPoint y: 389, endPoint x: 558, endPoint y: 307, distance: 86.3
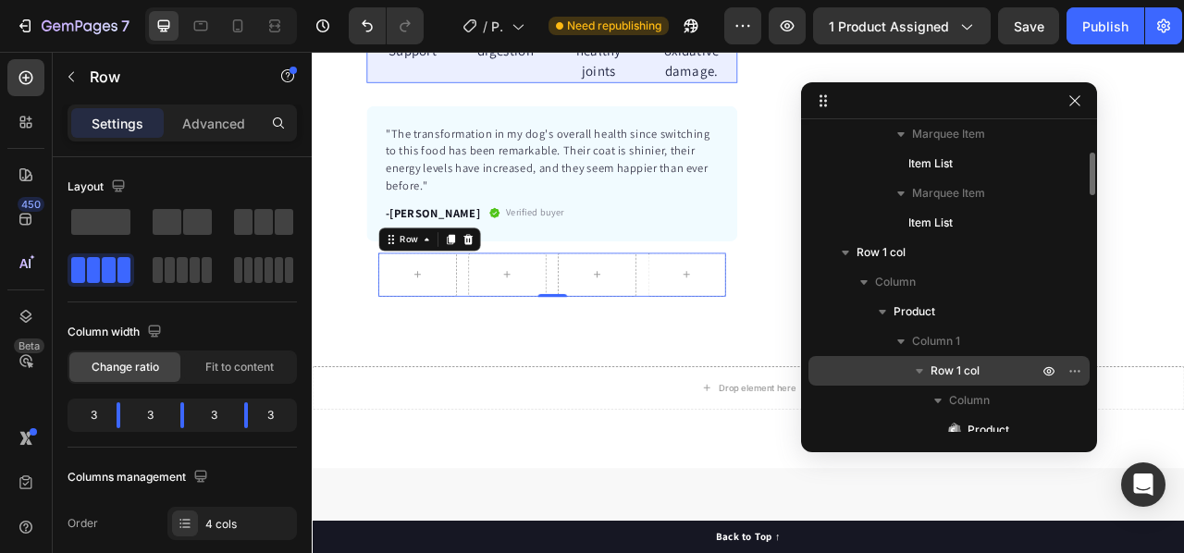
scroll to position [277, 0]
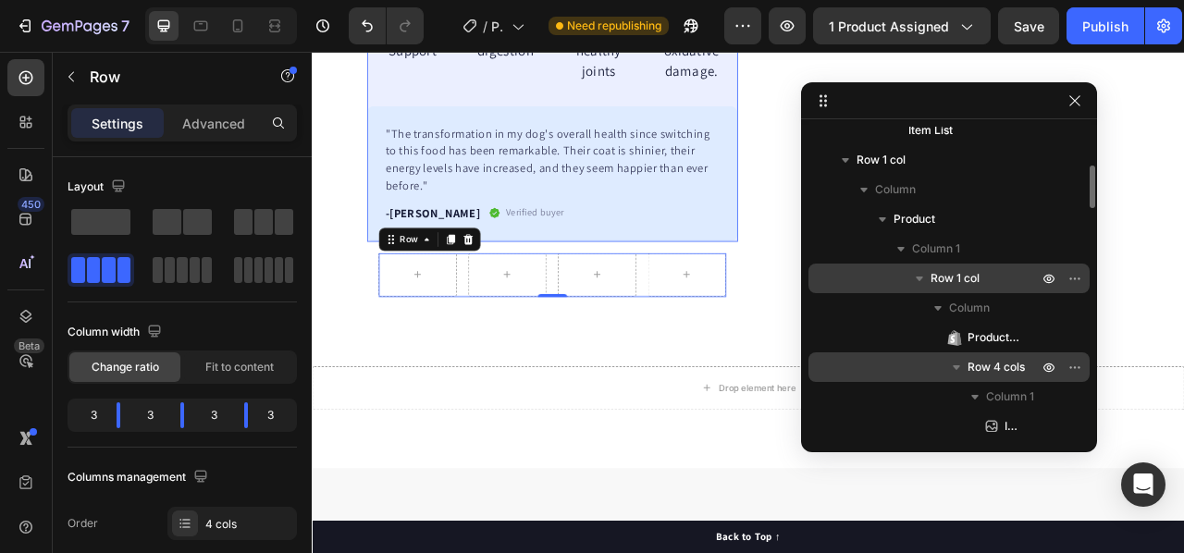
click at [917, 275] on icon "button" at bounding box center [919, 278] width 18 height 18
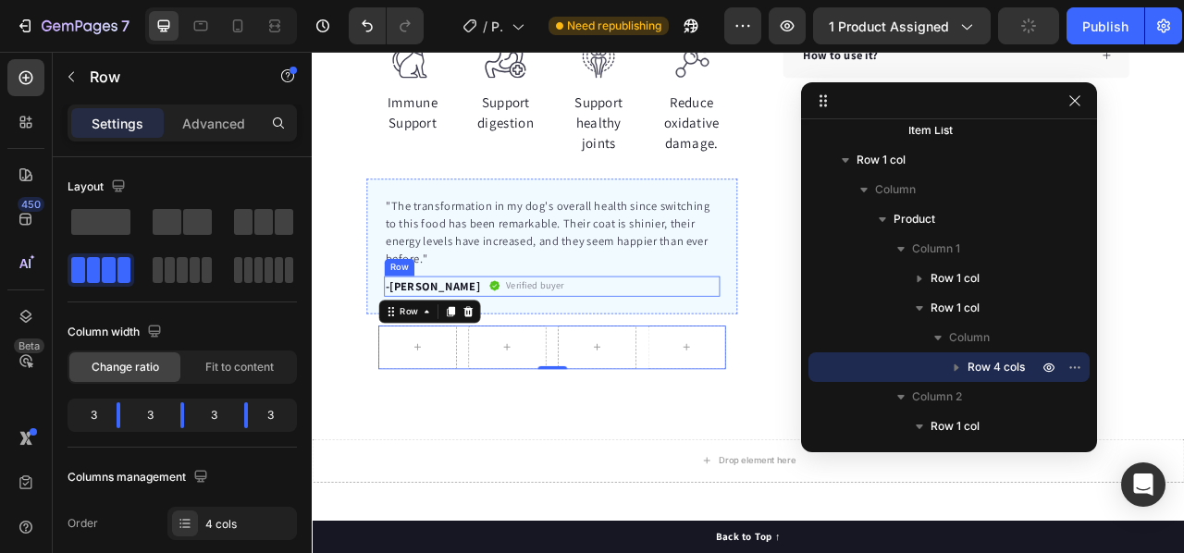
scroll to position [740, 0]
click at [436, 219] on div ""The transformation in my dog's overall health since switching to this food has…" at bounding box center [617, 300] width 472 height 172
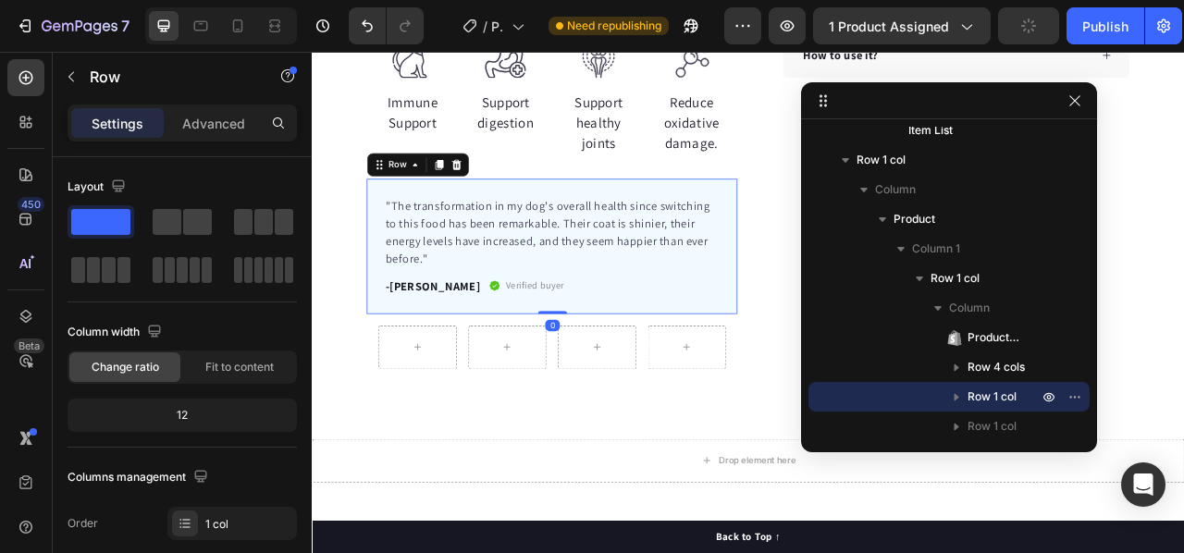
scroll to position [462, 0]
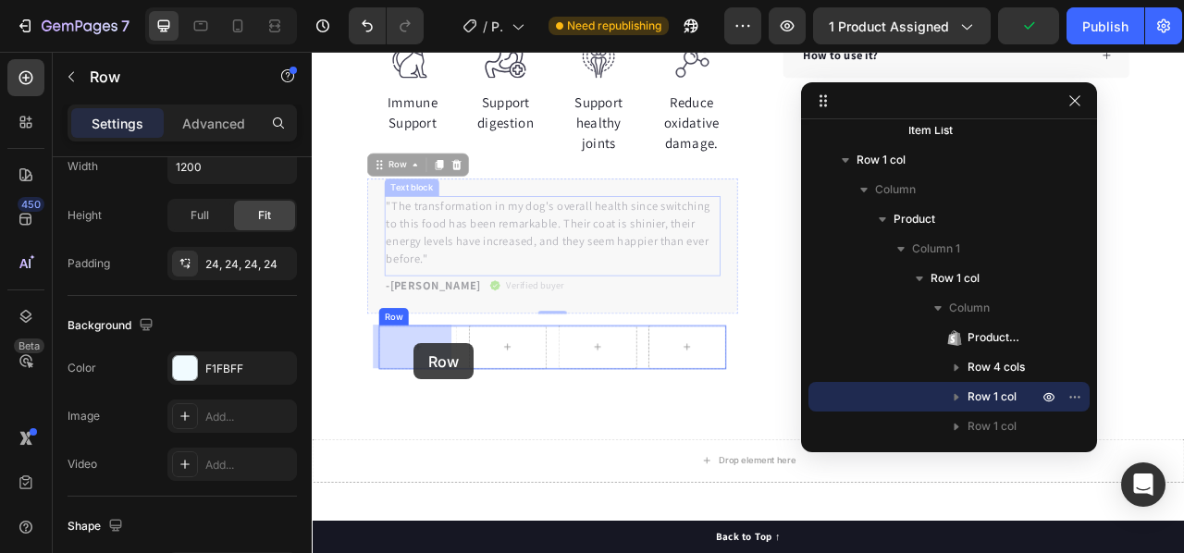
drag, startPoint x: 391, startPoint y: 193, endPoint x: 514, endPoint y: 618, distance: 442.0
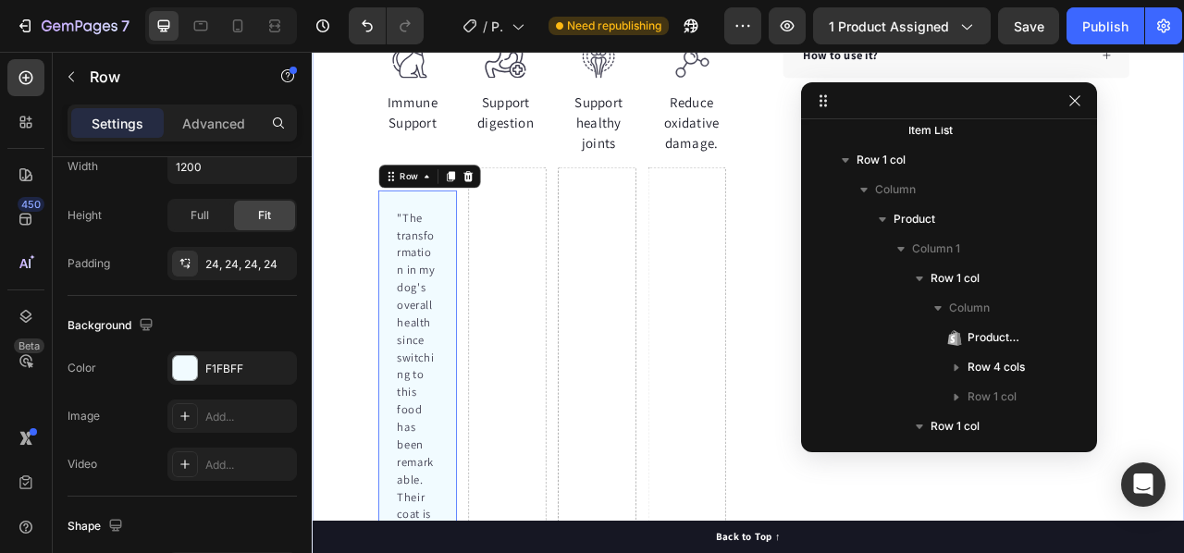
click at [335, 313] on div "30 Day Guarantee Item List 22,500+ Happy Customers Item List 700+ 5-Star Review…" at bounding box center [867, 337] width 1110 height 1975
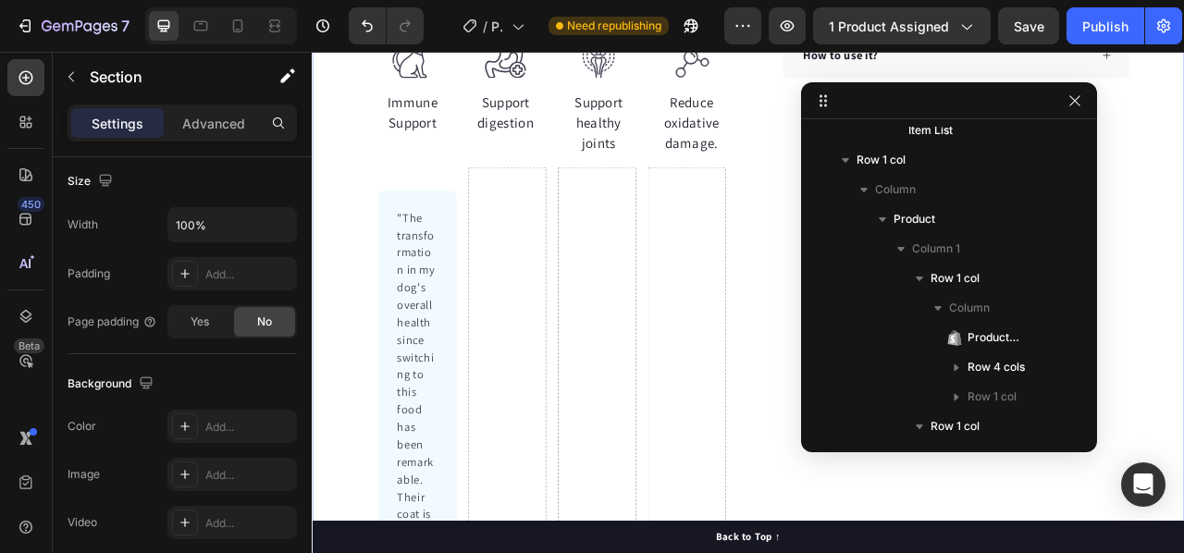
scroll to position [0, 0]
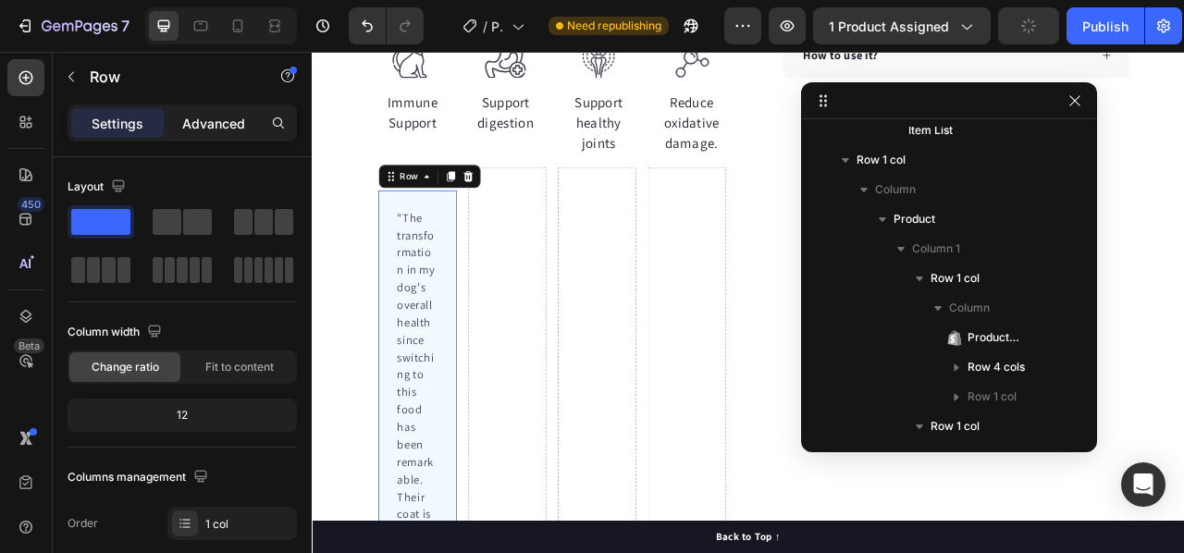
click at [230, 125] on p "Advanced" at bounding box center [213, 123] width 63 height 19
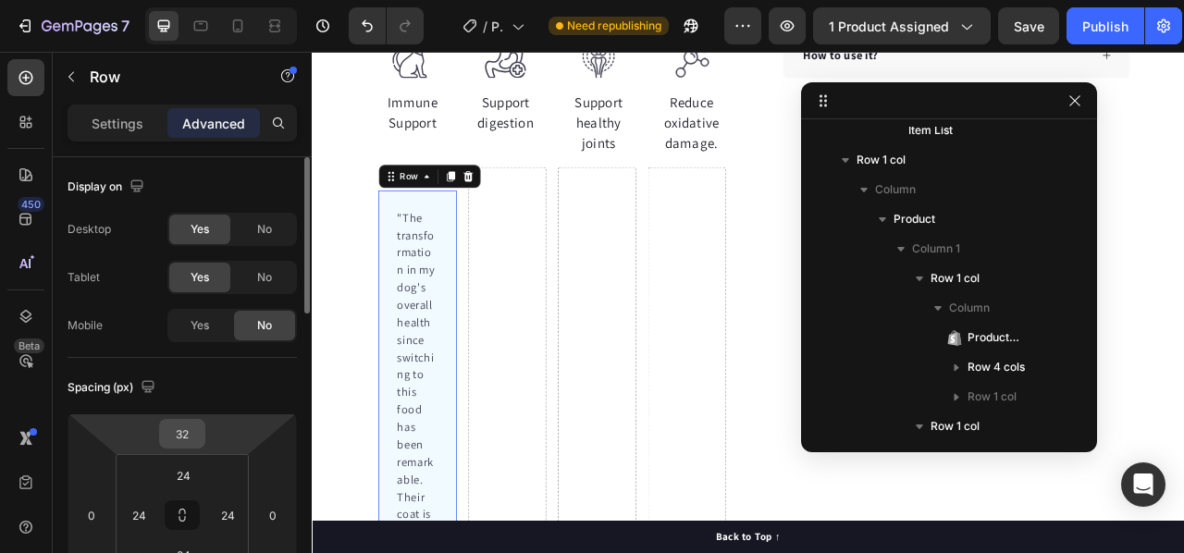
click at [180, 424] on input "32" at bounding box center [182, 434] width 37 height 28
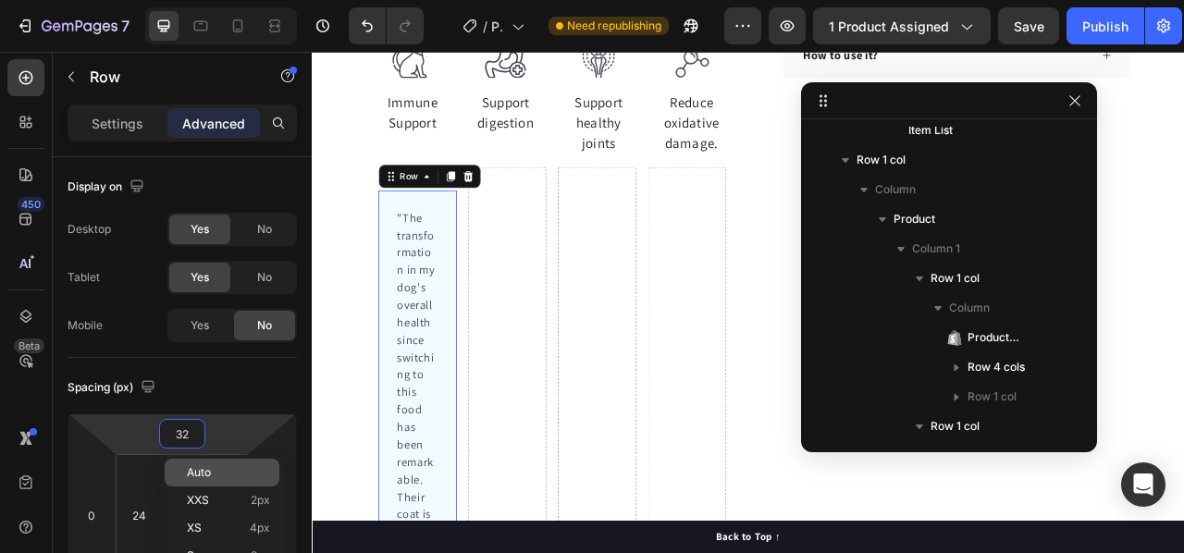
click at [192, 474] on span "Auto" at bounding box center [199, 472] width 24 height 13
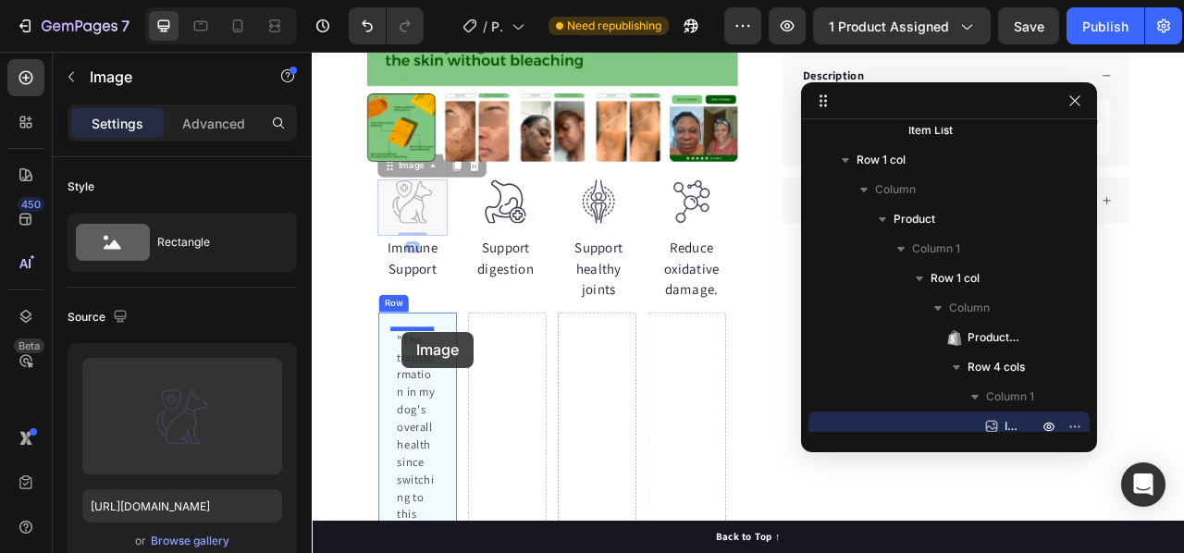
drag, startPoint x: 439, startPoint y: 413, endPoint x: 425, endPoint y: 410, distance: 14.4
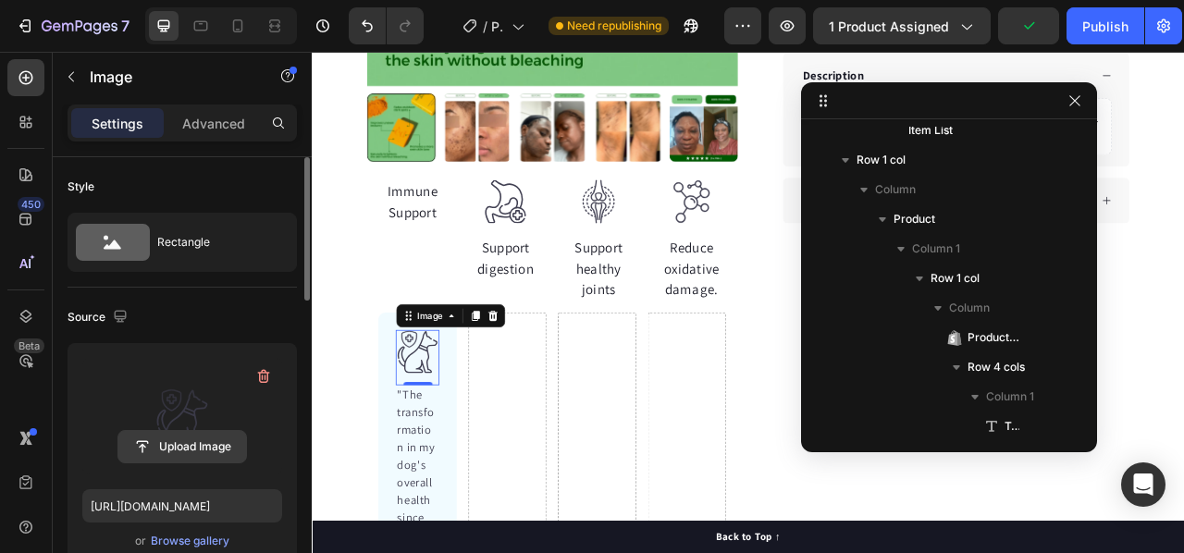
click at [187, 443] on input "file" at bounding box center [182, 446] width 128 height 31
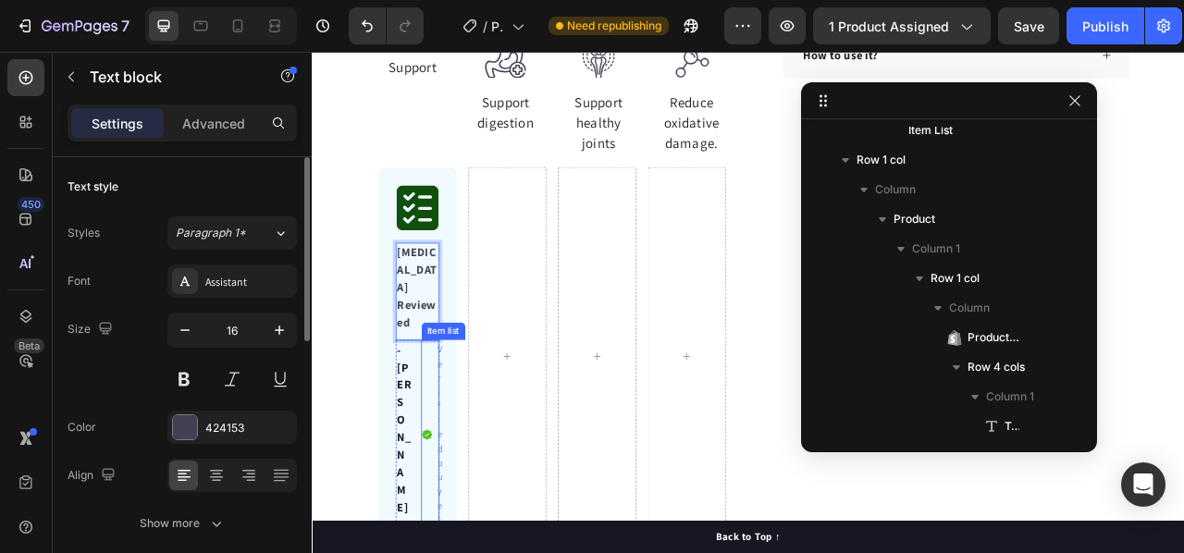
scroll to position [832, 0]
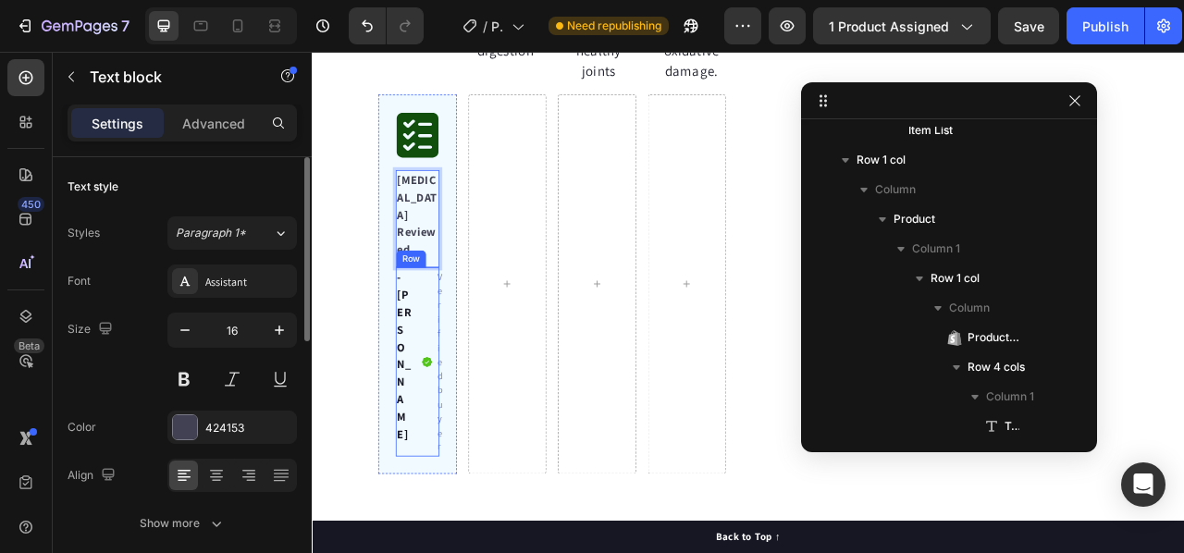
click at [442, 388] on div "-Daisy Text block Verified buyer Item list Row" at bounding box center [445, 446] width 55 height 240
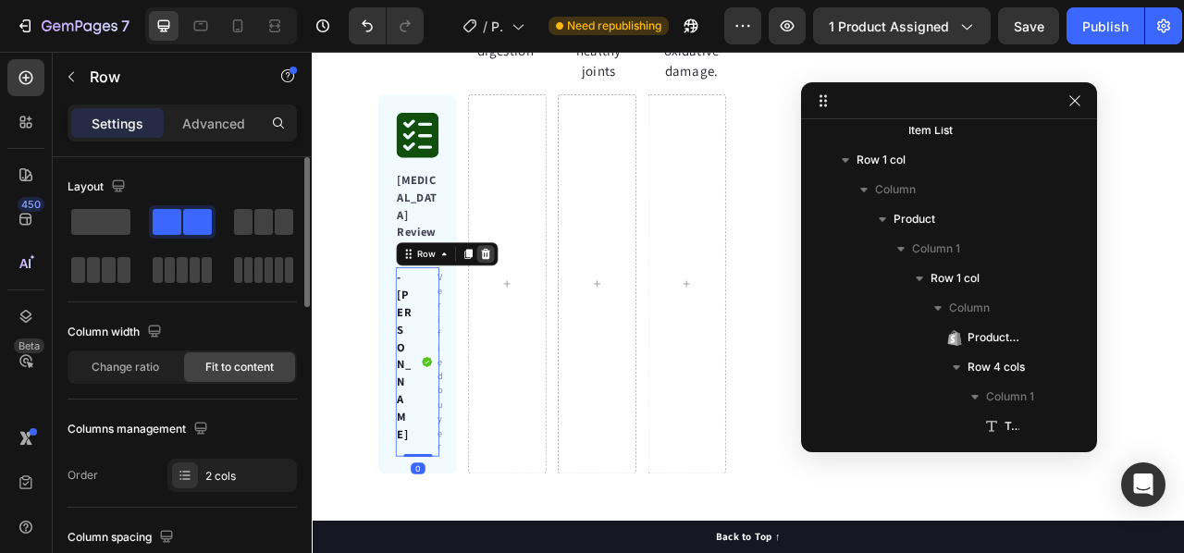
click at [531, 298] on div at bounding box center [532, 309] width 22 height 22
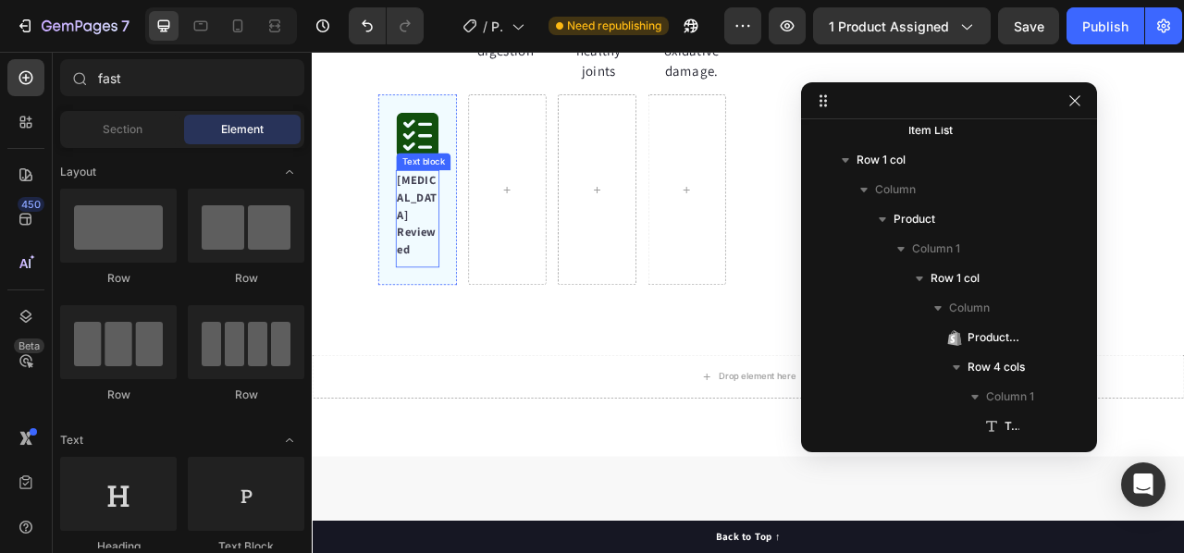
click at [420, 240] on strong "[MEDICAL_DATA]" at bounding box center [445, 237] width 51 height 64
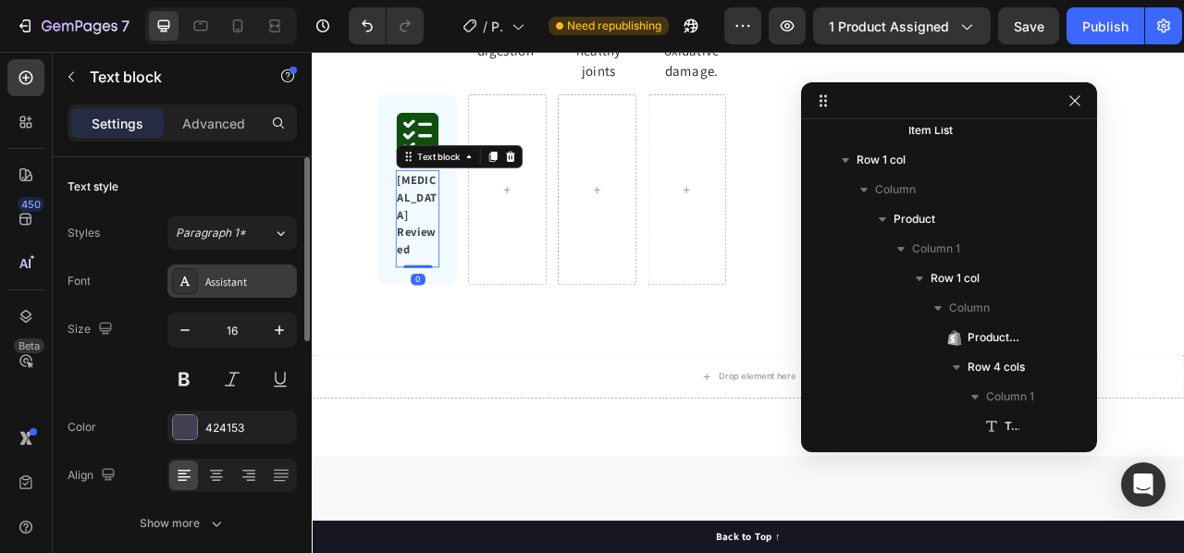
click at [250, 274] on div "Assistant" at bounding box center [248, 282] width 87 height 17
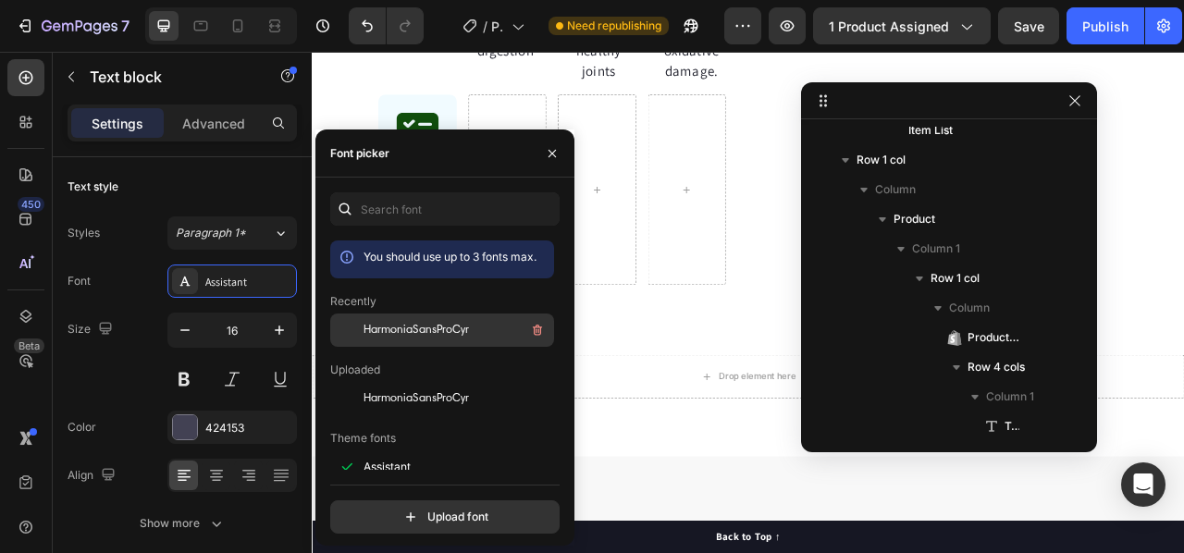
click at [452, 329] on span "HarmoniaSansProCyr" at bounding box center [415, 330] width 105 height 17
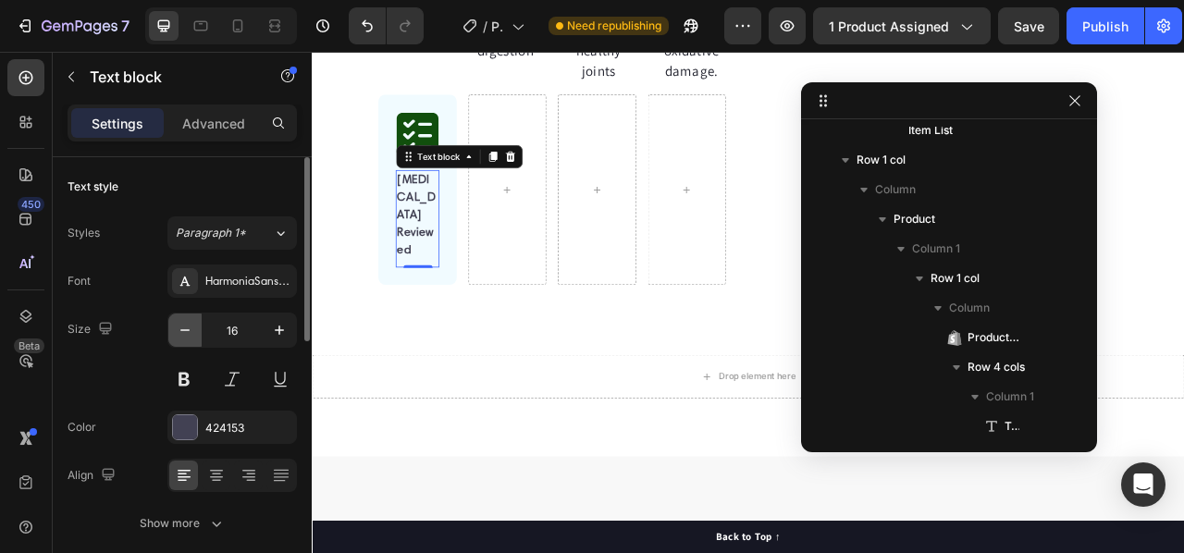
click at [180, 333] on icon "button" at bounding box center [185, 330] width 18 height 18
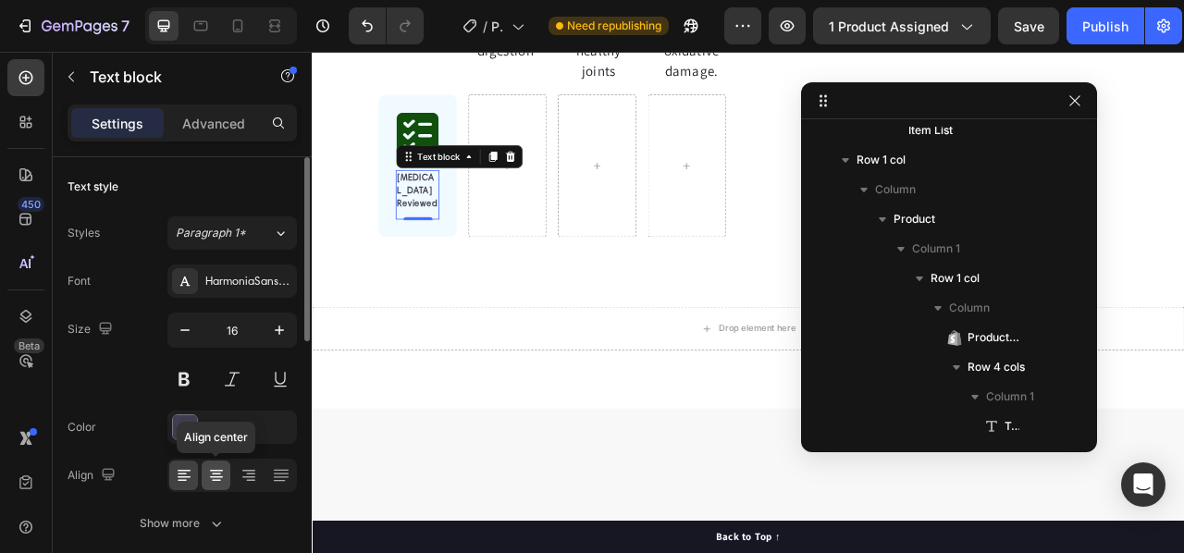
click at [218, 478] on icon at bounding box center [216, 475] width 18 height 18
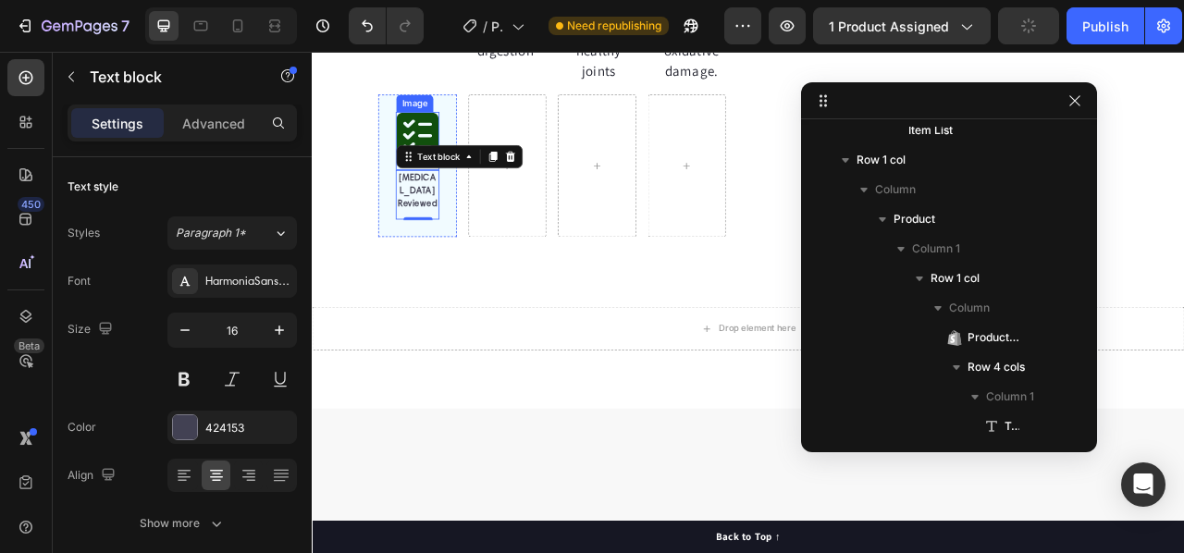
click at [438, 153] on img at bounding box center [445, 158] width 55 height 59
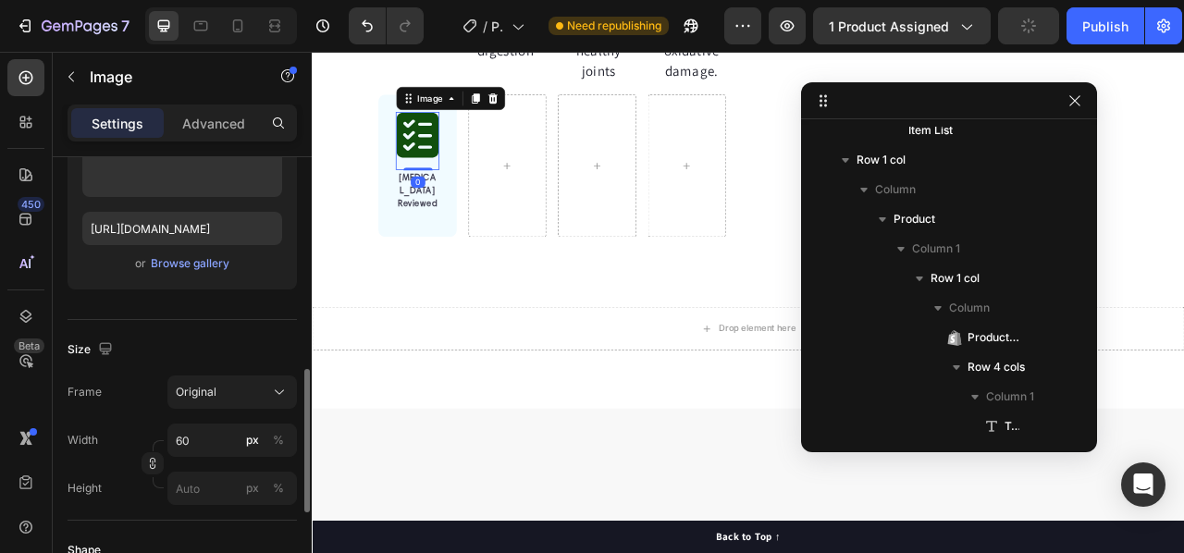
scroll to position [462, 0]
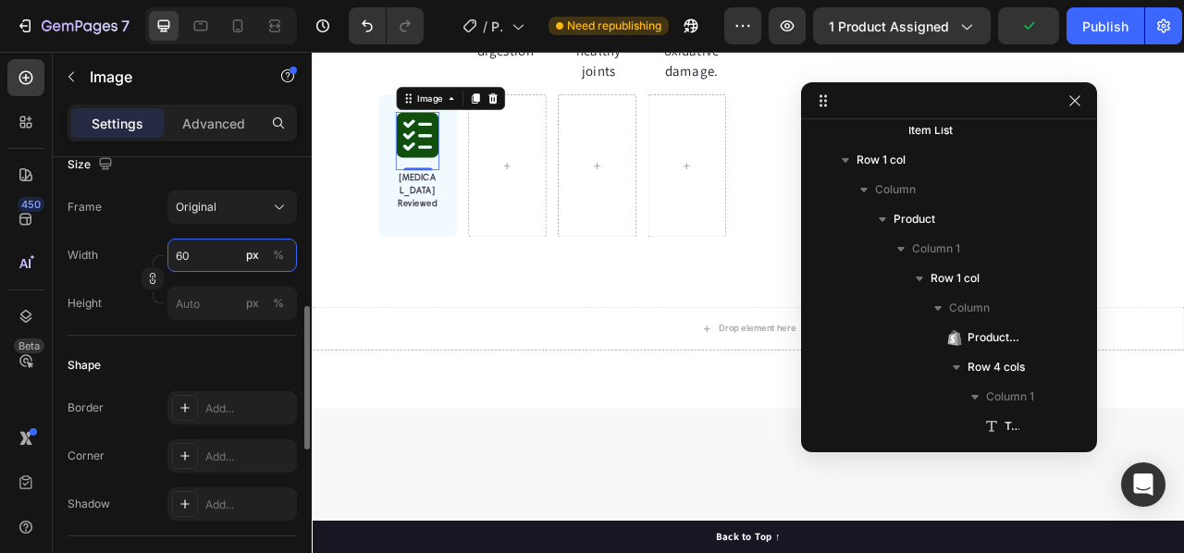
click at [179, 264] on input "60" at bounding box center [231, 255] width 129 height 33
click at [176, 255] on input "60" at bounding box center [231, 255] width 129 height 33
click at [176, 250] on input "60" at bounding box center [231, 255] width 129 height 33
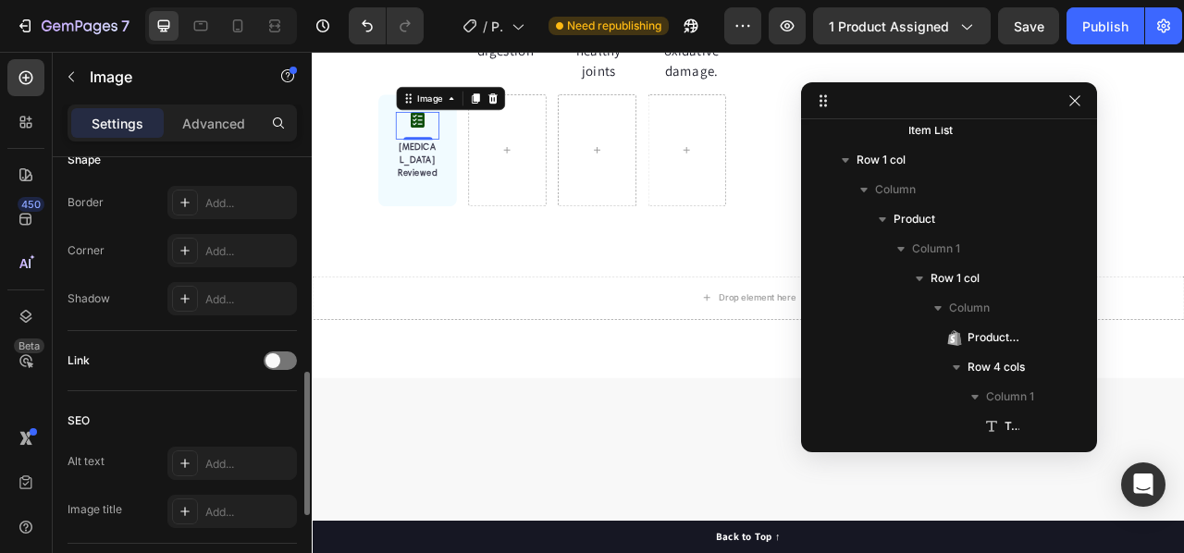
scroll to position [853, 0]
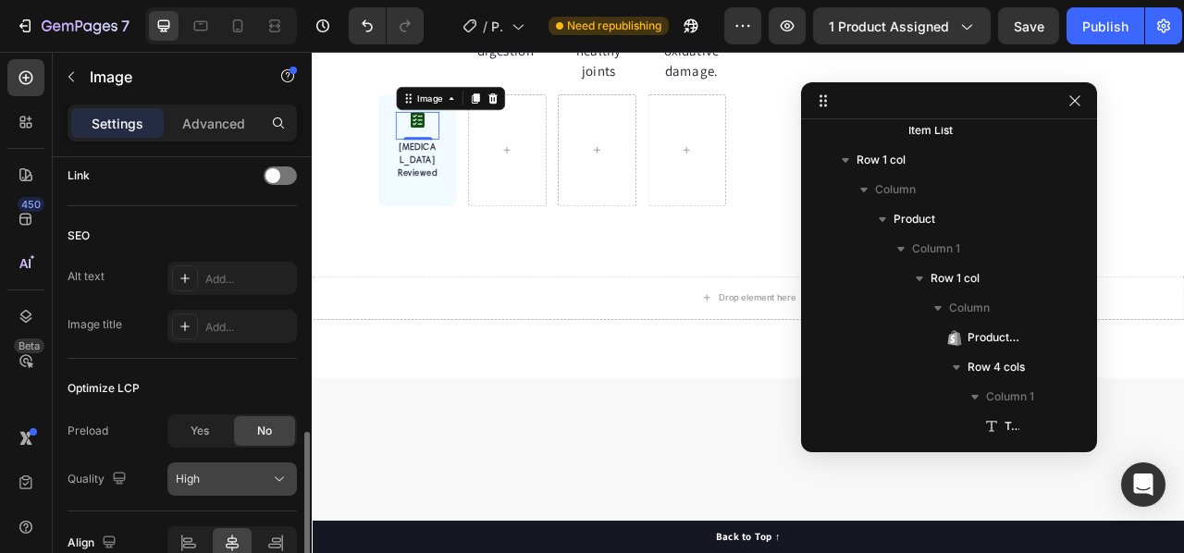
type input "20"
click at [236, 478] on div "High" at bounding box center [223, 479] width 94 height 17
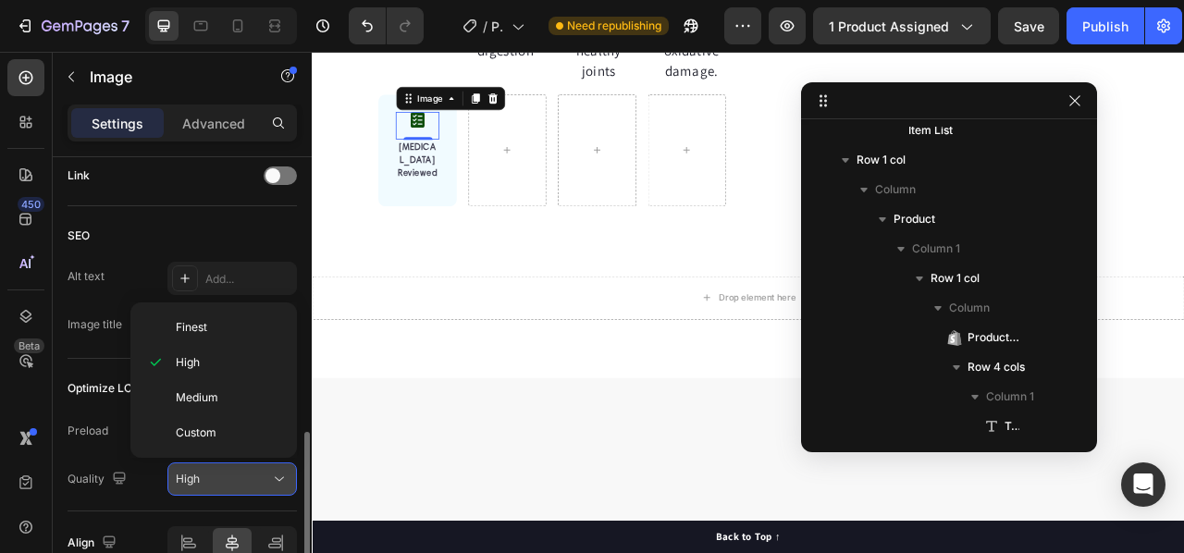
click at [236, 478] on div "High" at bounding box center [223, 479] width 94 height 17
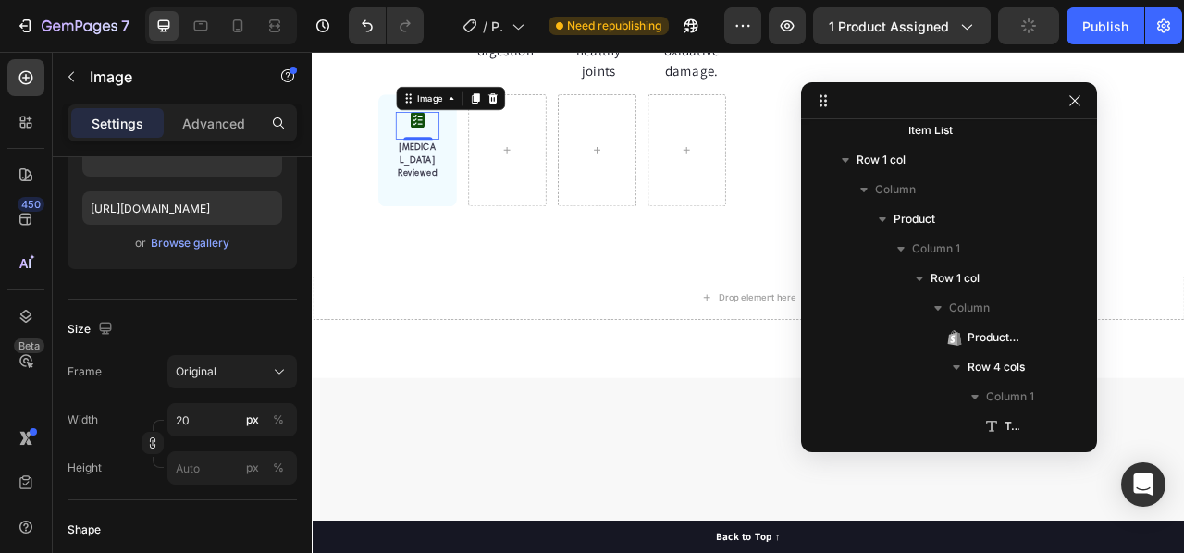
scroll to position [0, 0]
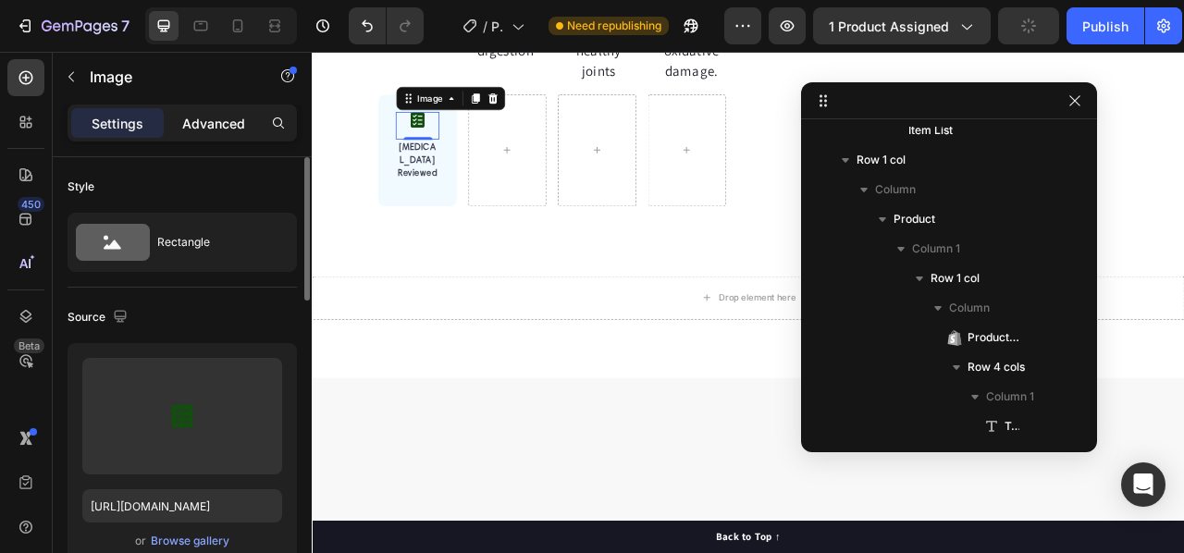
click at [209, 127] on p "Advanced" at bounding box center [213, 123] width 63 height 19
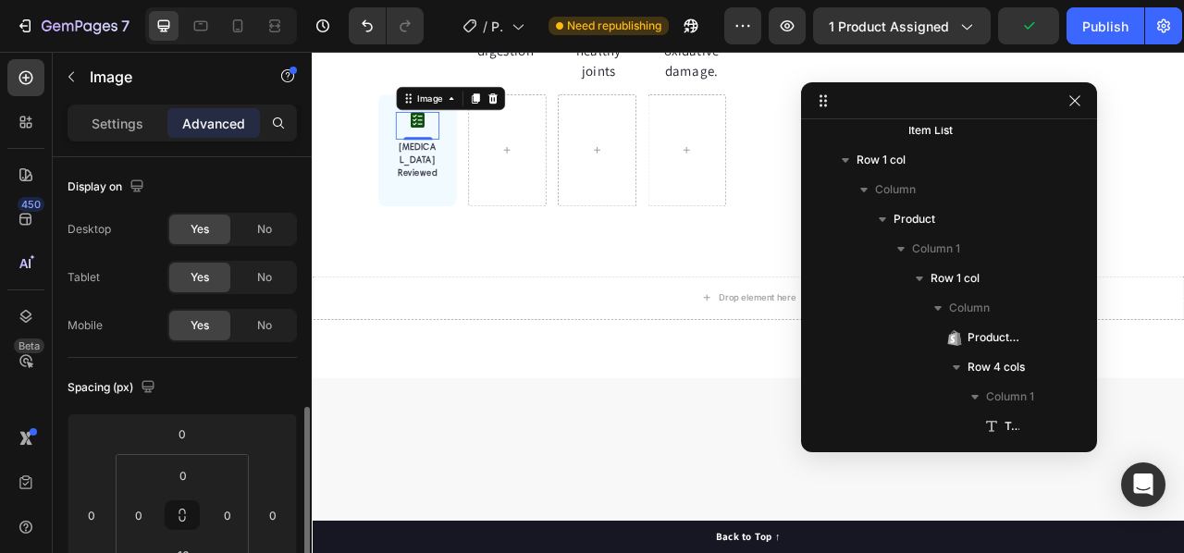
scroll to position [185, 0]
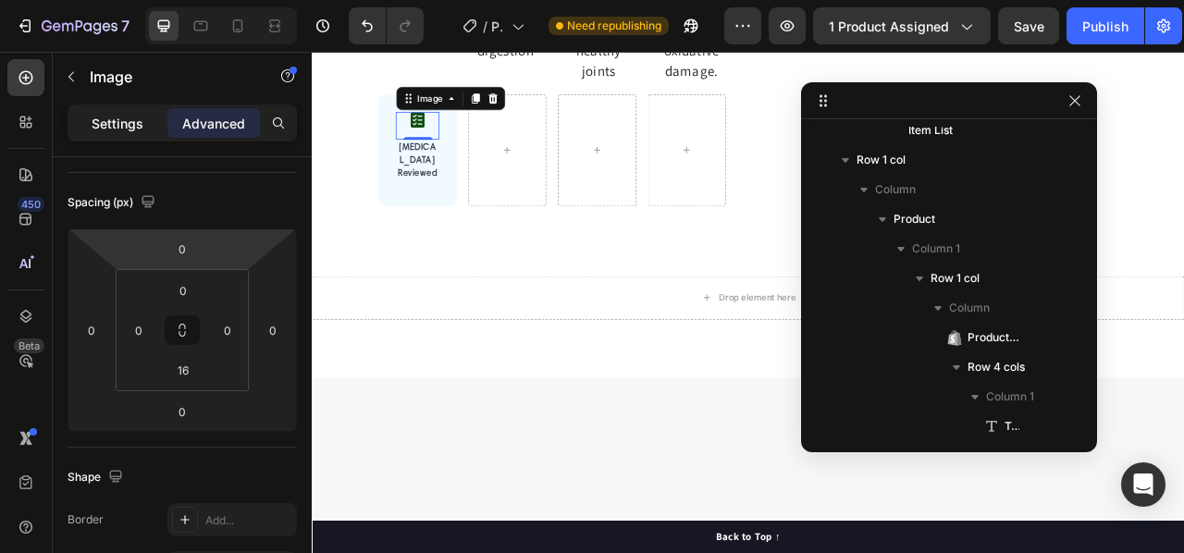
click at [117, 125] on p "Settings" at bounding box center [118, 123] width 52 height 19
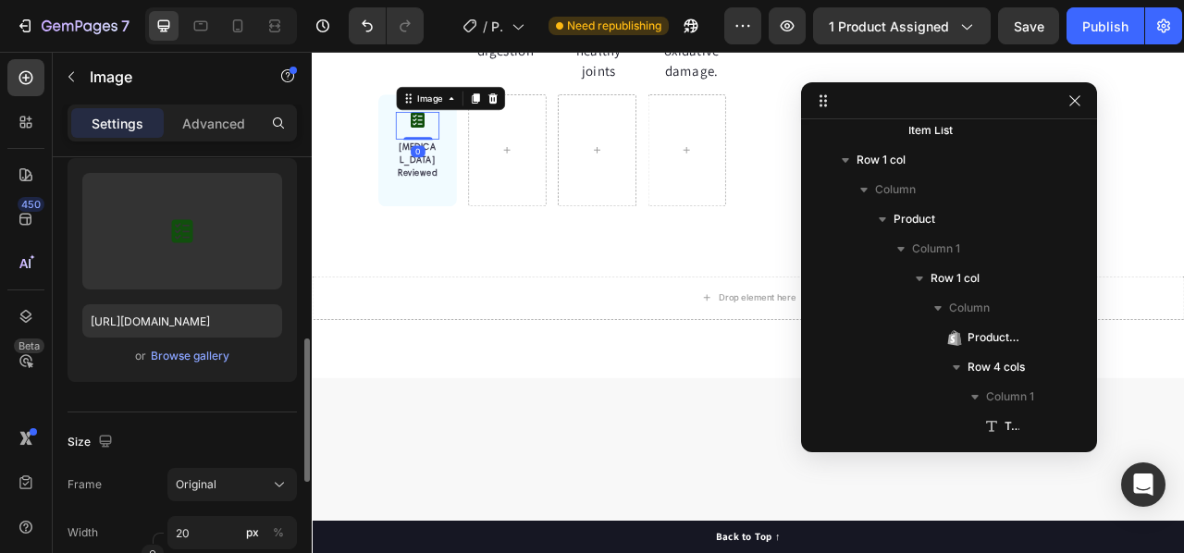
scroll to position [462, 0]
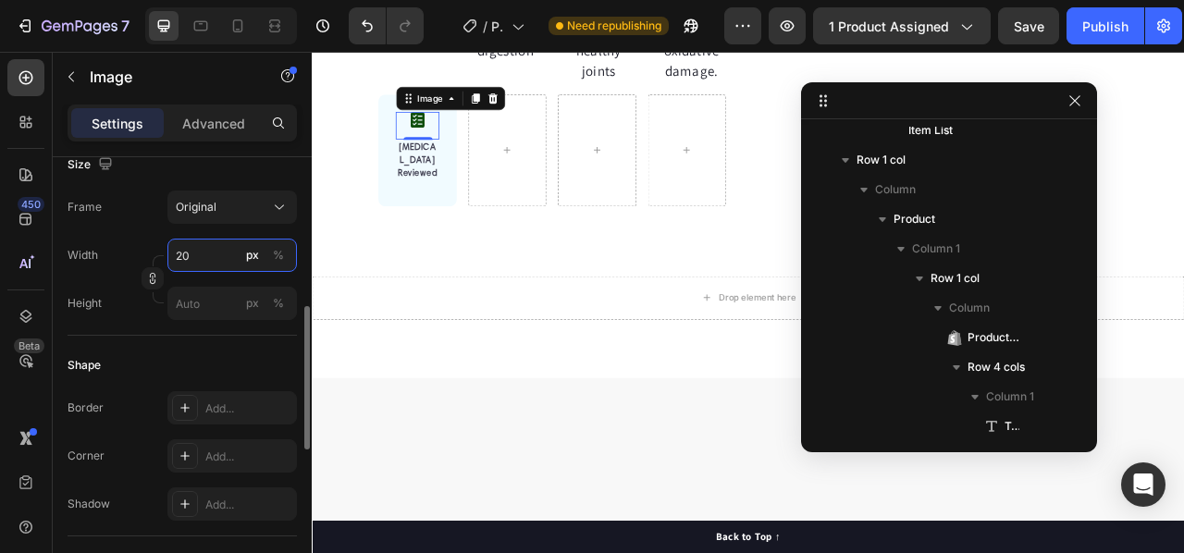
click at [176, 253] on input "20" at bounding box center [231, 255] width 129 height 33
drag, startPoint x: 181, startPoint y: 256, endPoint x: 172, endPoint y: 254, distance: 9.4
click at [172, 254] on input "20" at bounding box center [231, 255] width 129 height 33
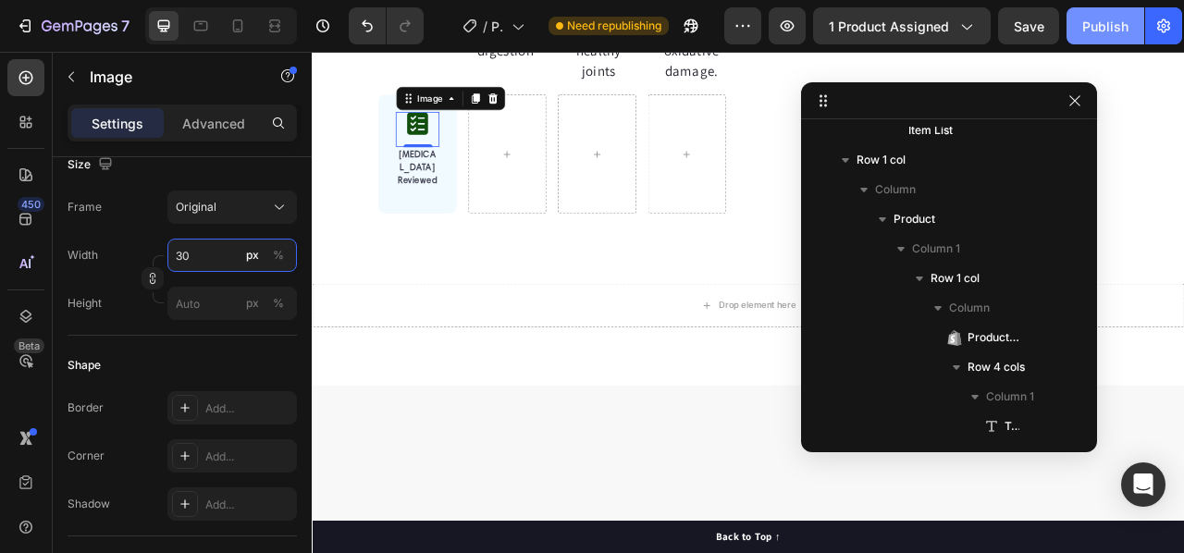
type input "30"
click at [1099, 26] on div "Publish" at bounding box center [1105, 26] width 46 height 19
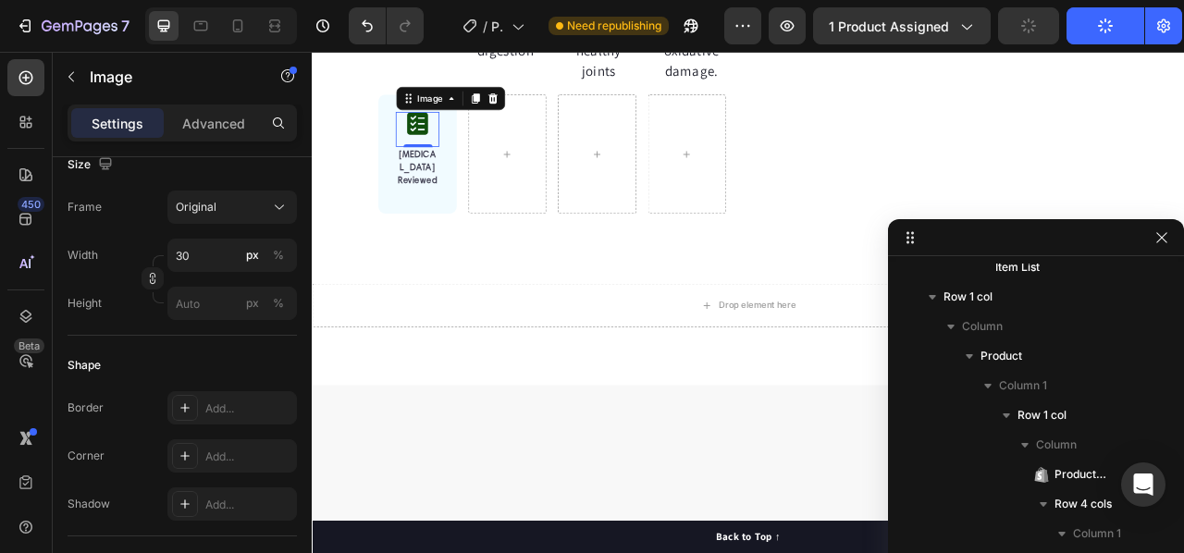
drag, startPoint x: 925, startPoint y: 95, endPoint x: 998, endPoint y: 232, distance: 155.2
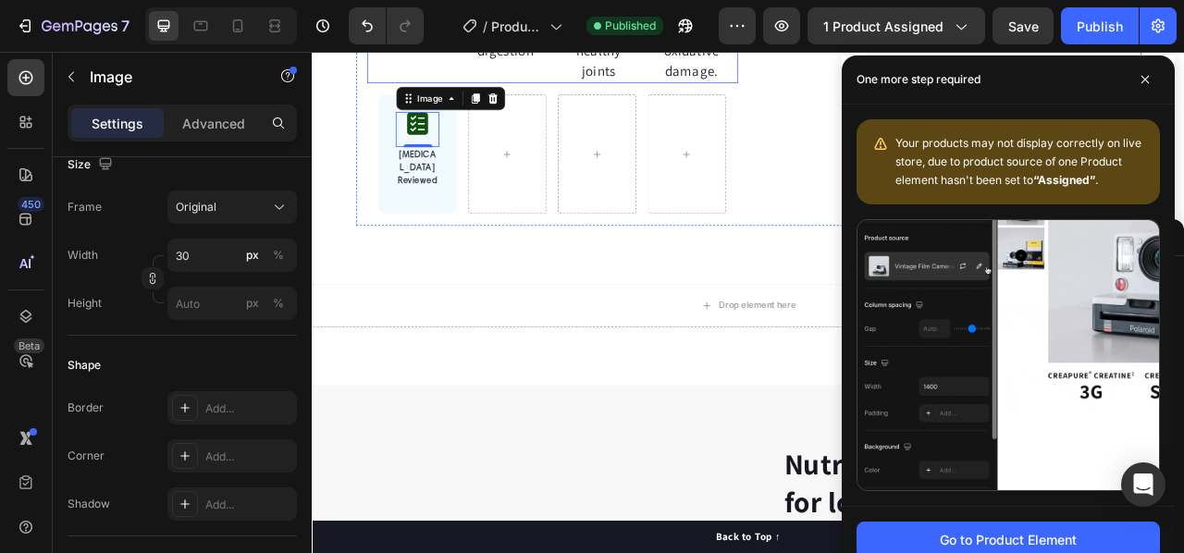
scroll to position [555, 0]
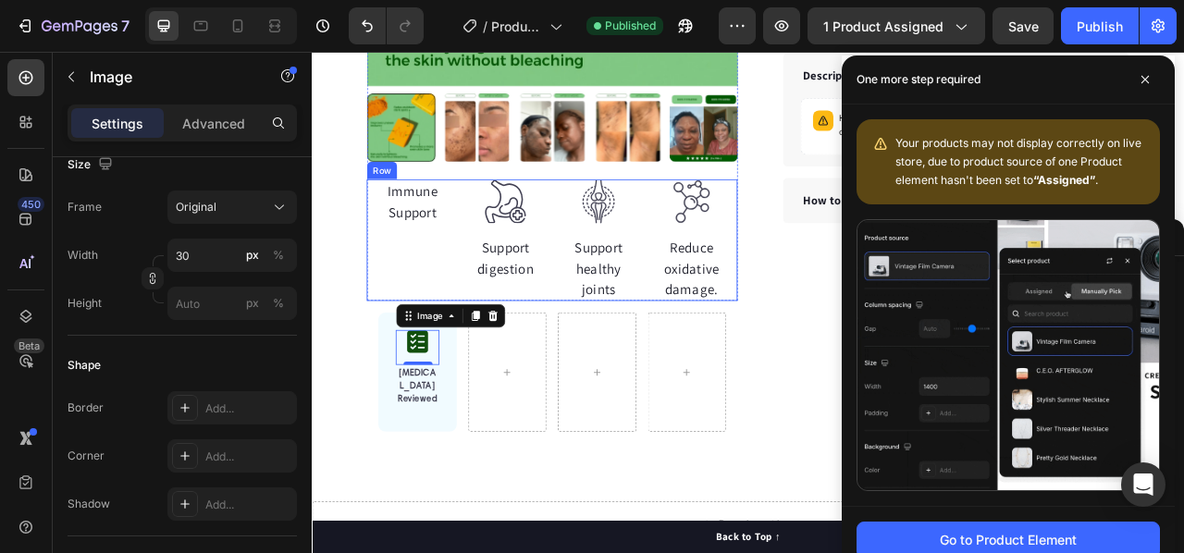
click at [399, 283] on div "Immune Support Text block" at bounding box center [439, 292] width 89 height 154
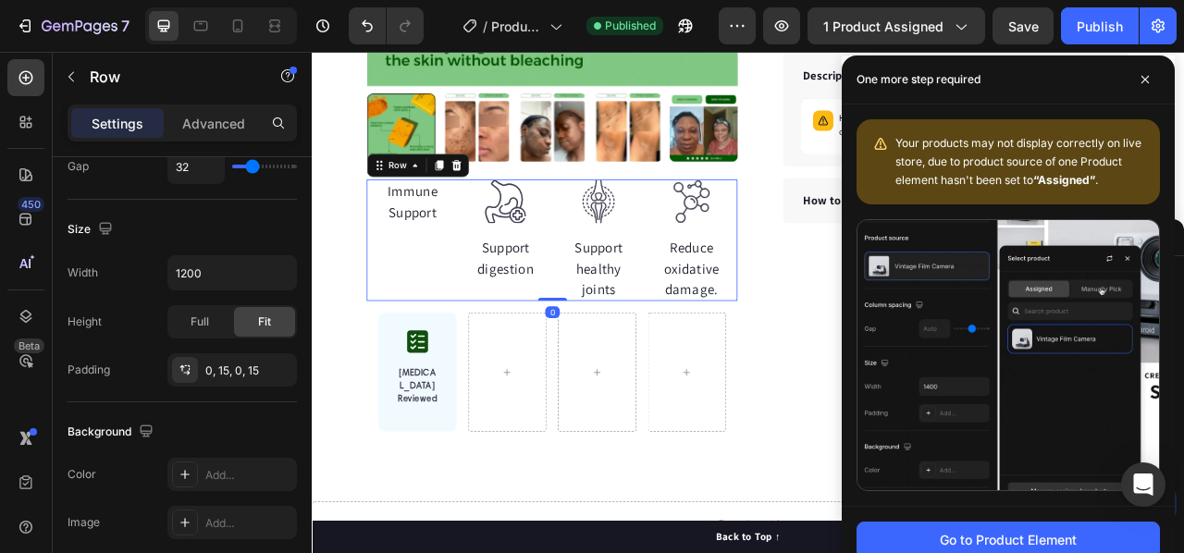
scroll to position [0, 0]
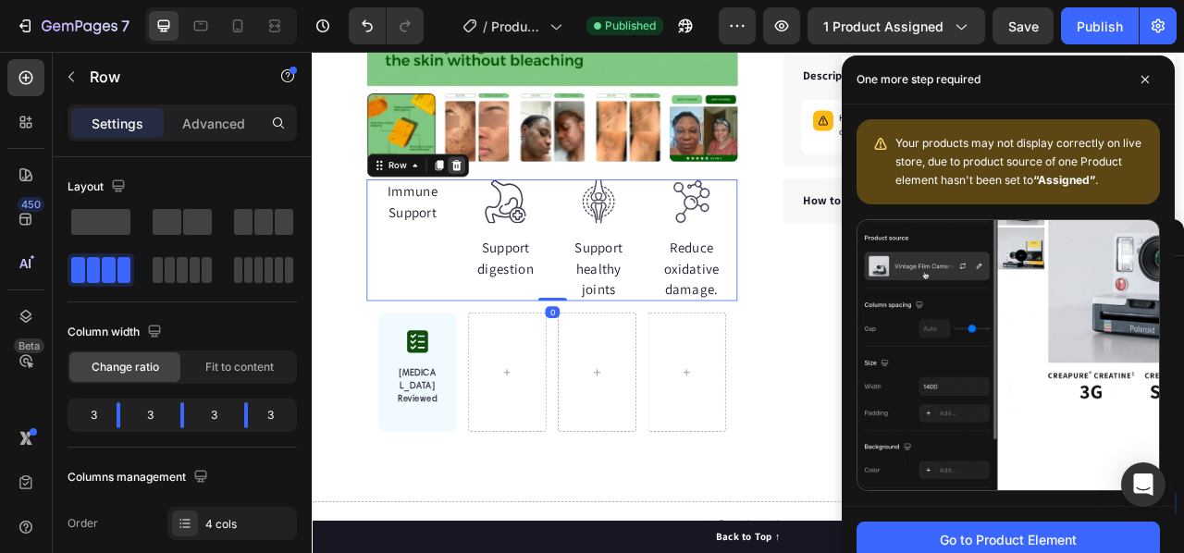
click at [489, 198] on icon at bounding box center [495, 197] width 12 height 13
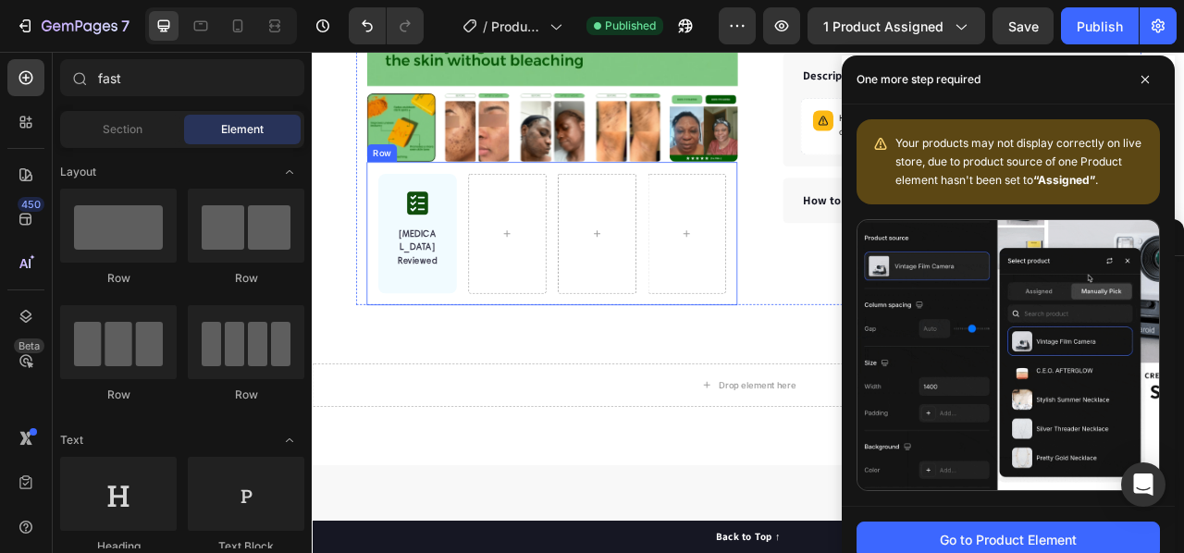
click at [382, 292] on div "Image [MEDICAL_DATA] Reviewed Text block Row [GEOGRAPHIC_DATA]" at bounding box center [617, 283] width 472 height 182
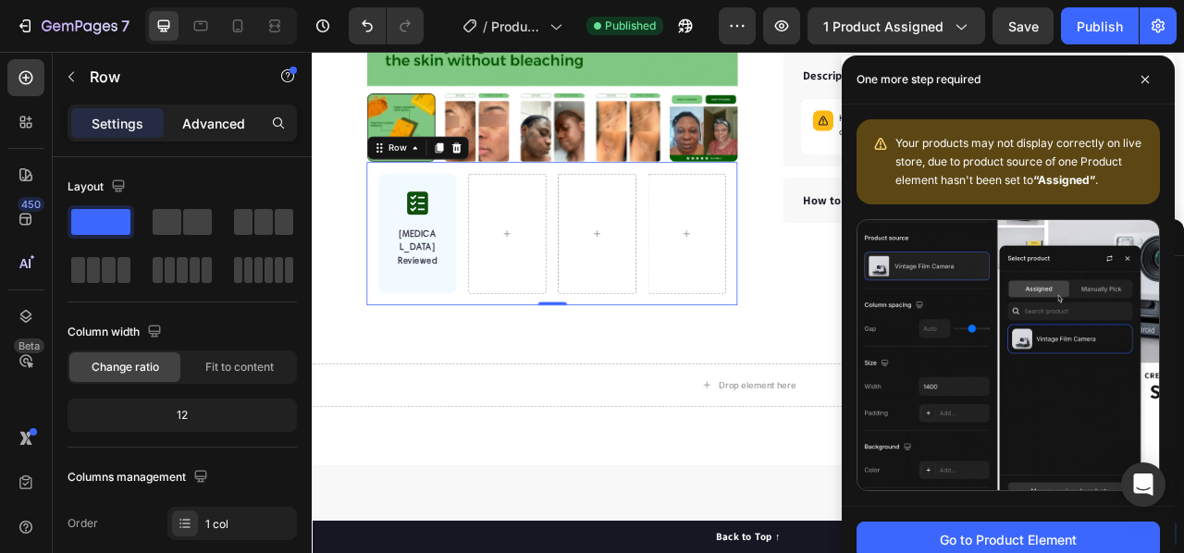
click at [205, 129] on p "Advanced" at bounding box center [213, 123] width 63 height 19
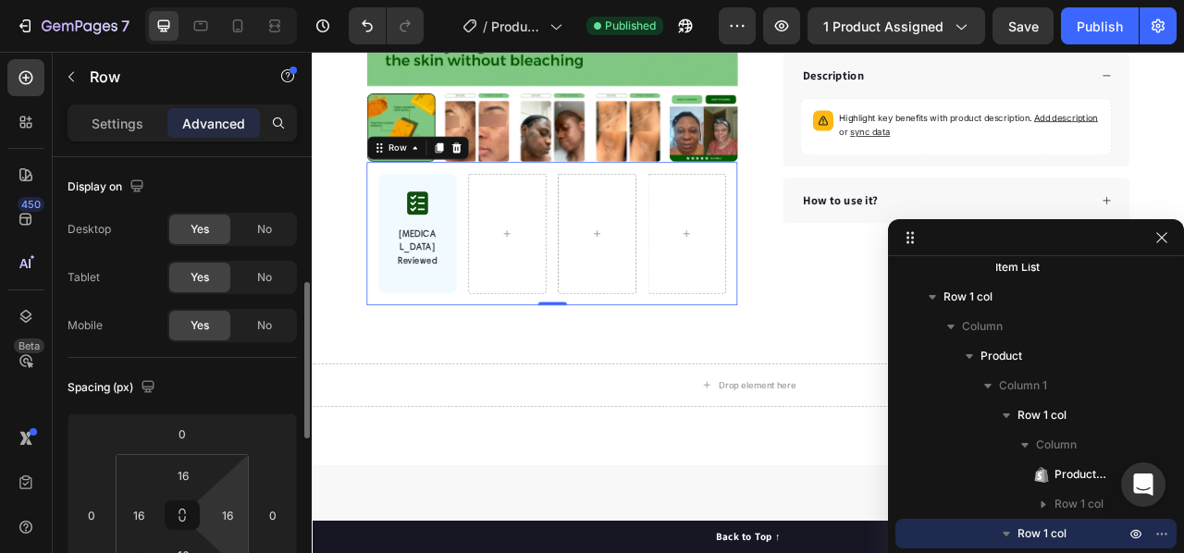
scroll to position [92, 0]
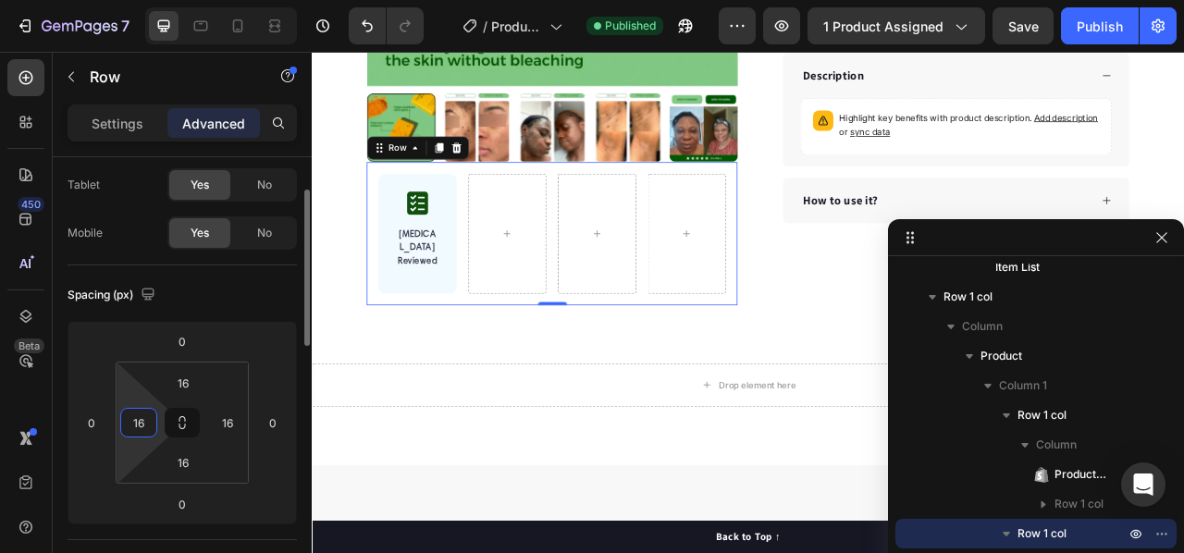
click at [146, 420] on input "16" at bounding box center [139, 423] width 28 height 28
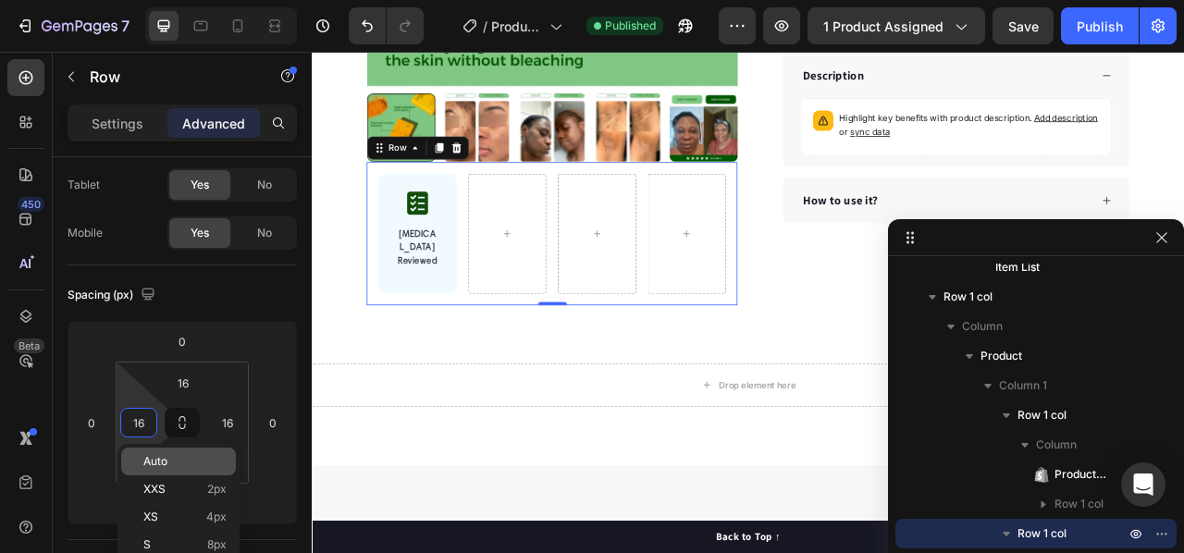
click at [148, 462] on span "Auto" at bounding box center [155, 461] width 24 height 13
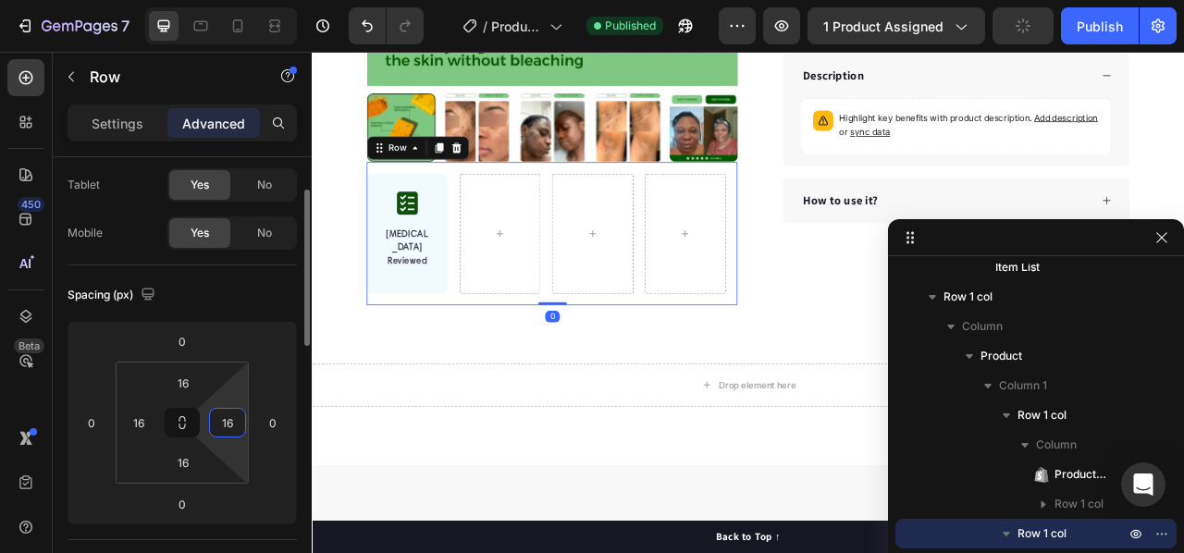
click at [232, 426] on input "16" at bounding box center [228, 423] width 28 height 28
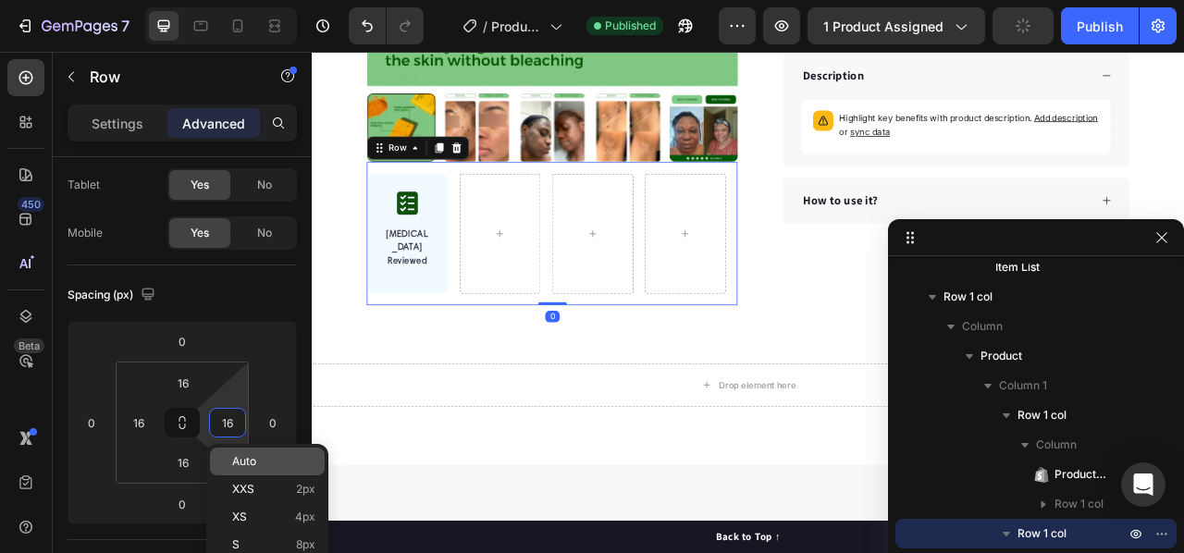
click at [239, 456] on span "Auto" at bounding box center [244, 461] width 24 height 13
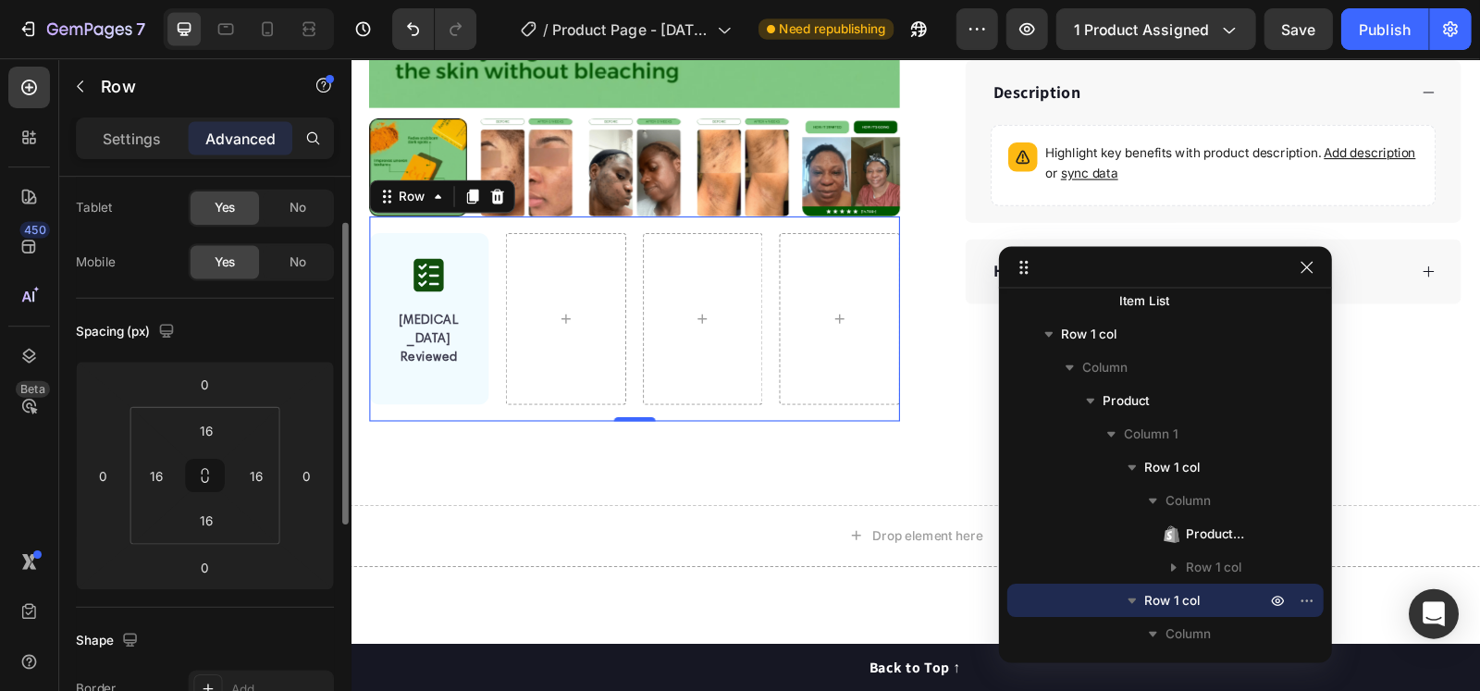
scroll to position [277, 0]
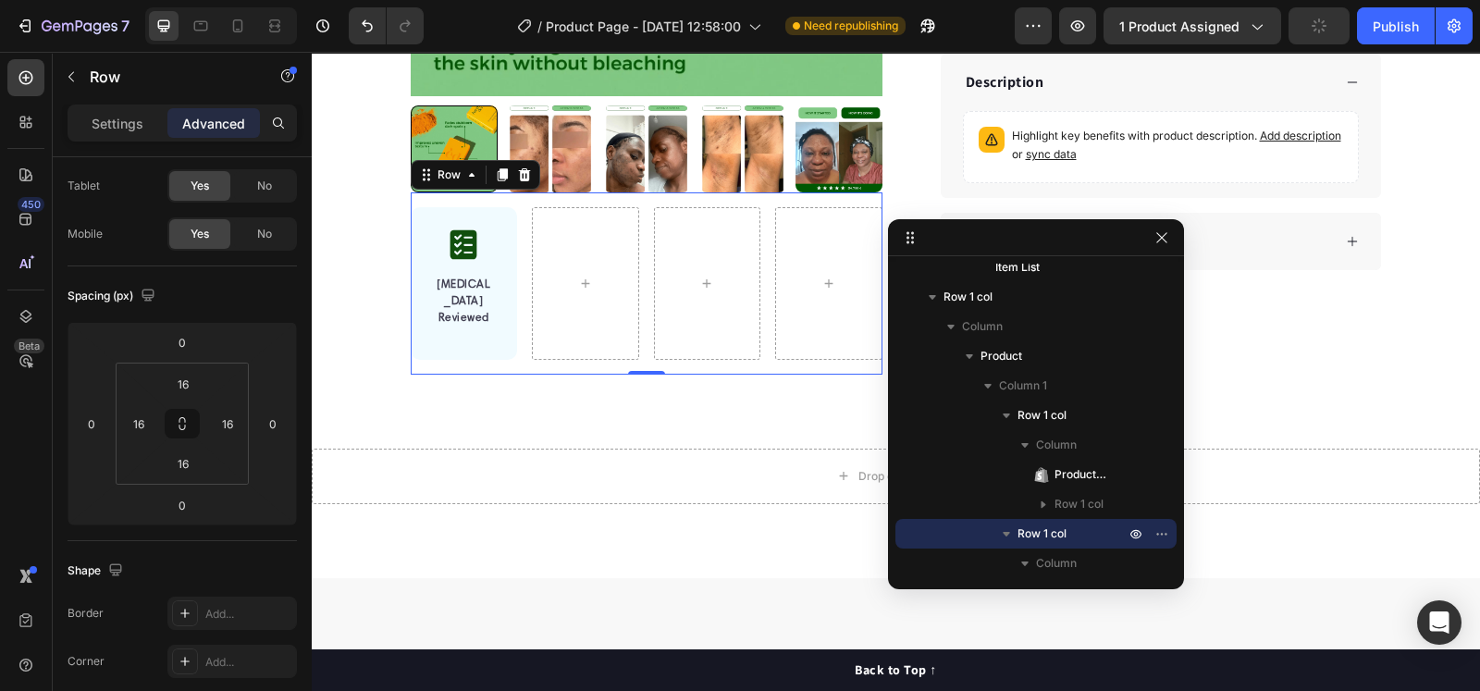
drag, startPoint x: 1390, startPoint y: 58, endPoint x: 597, endPoint y: 395, distance: 861.1
click at [597, 395] on div "Product Images "My dog absolutely loves this food! It's clear that the taste an…" at bounding box center [896, 16] width 999 height 866
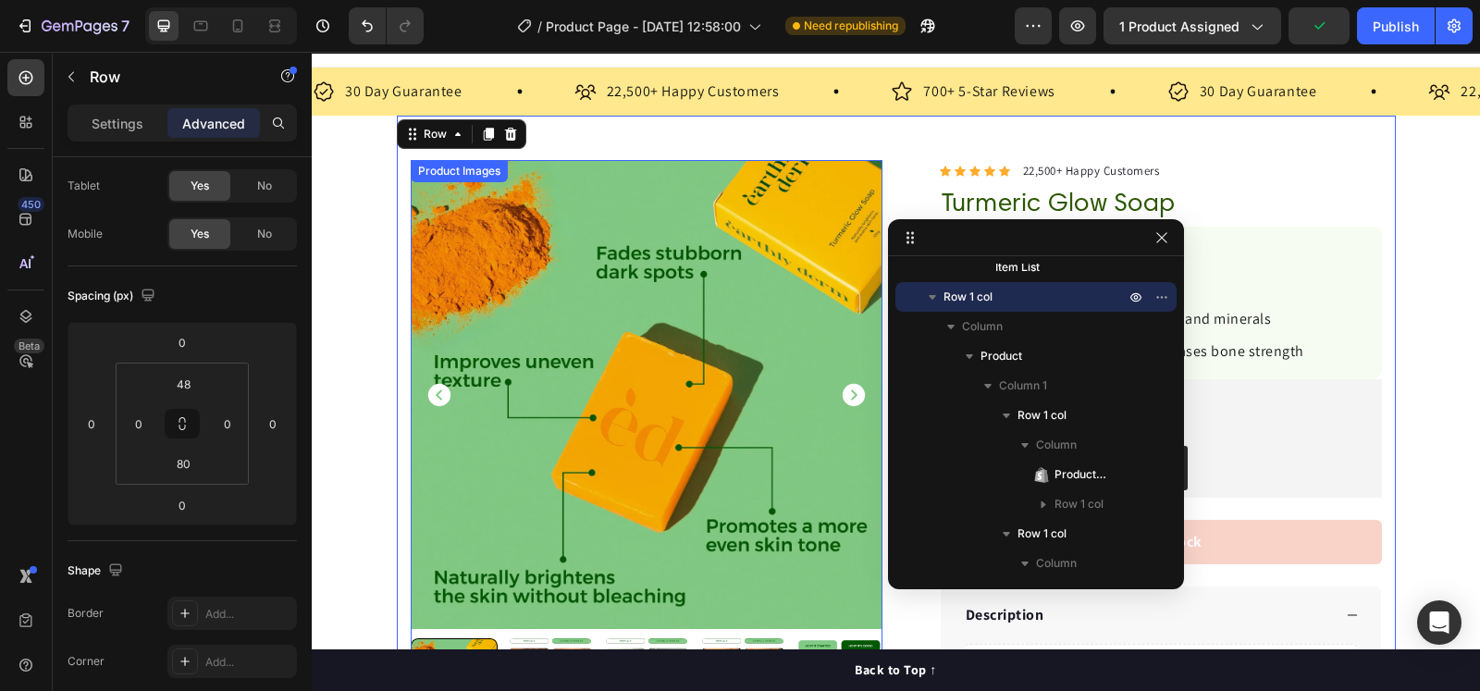
scroll to position [0, 0]
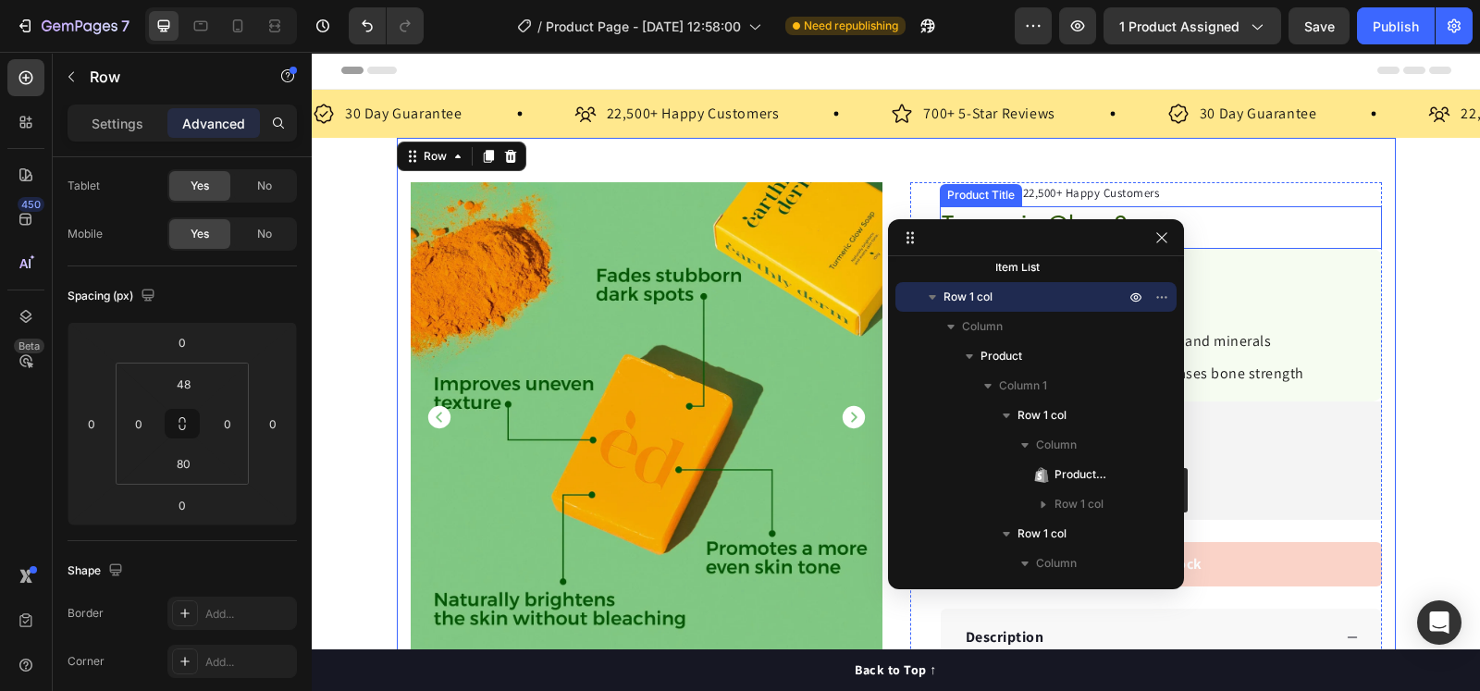
drag, startPoint x: 1273, startPoint y: 186, endPoint x: 1194, endPoint y: 238, distance: 94.1
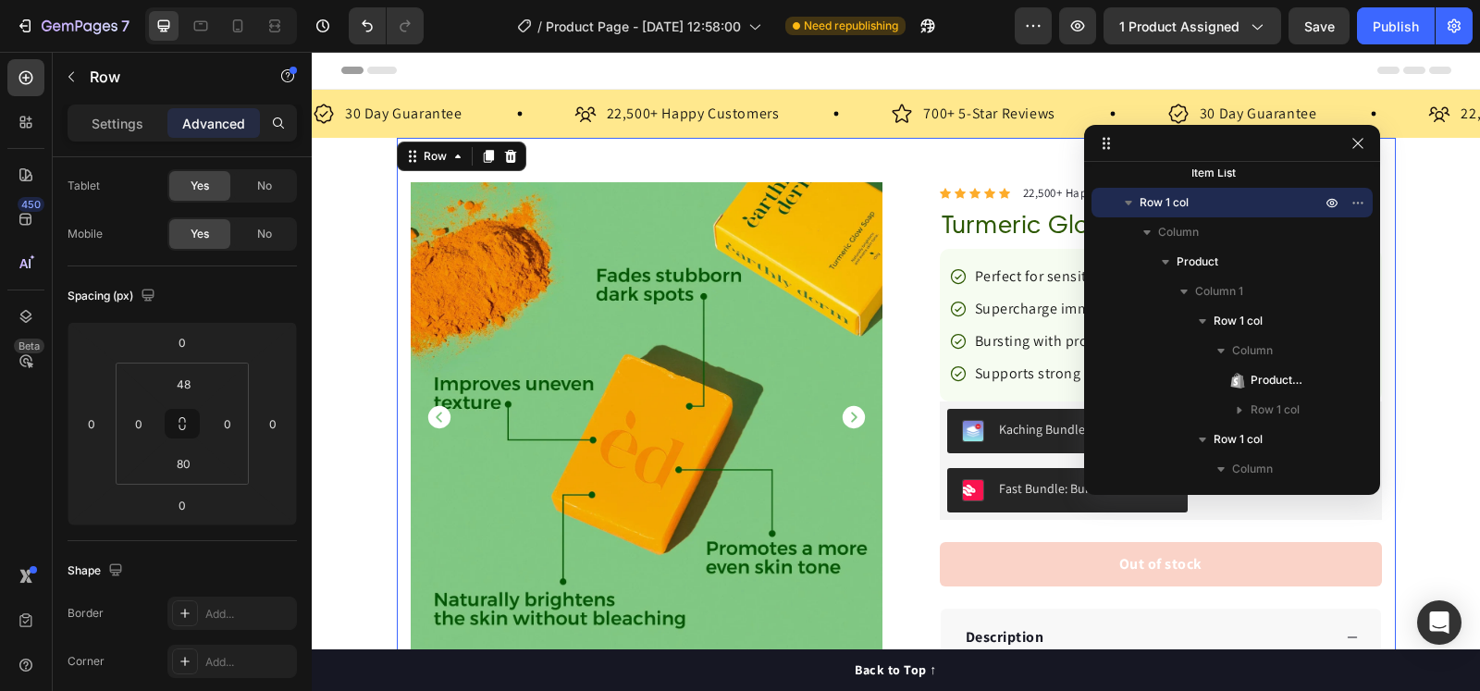
drag, startPoint x: 881, startPoint y: 289, endPoint x: 1253, endPoint y: 147, distance: 397.8
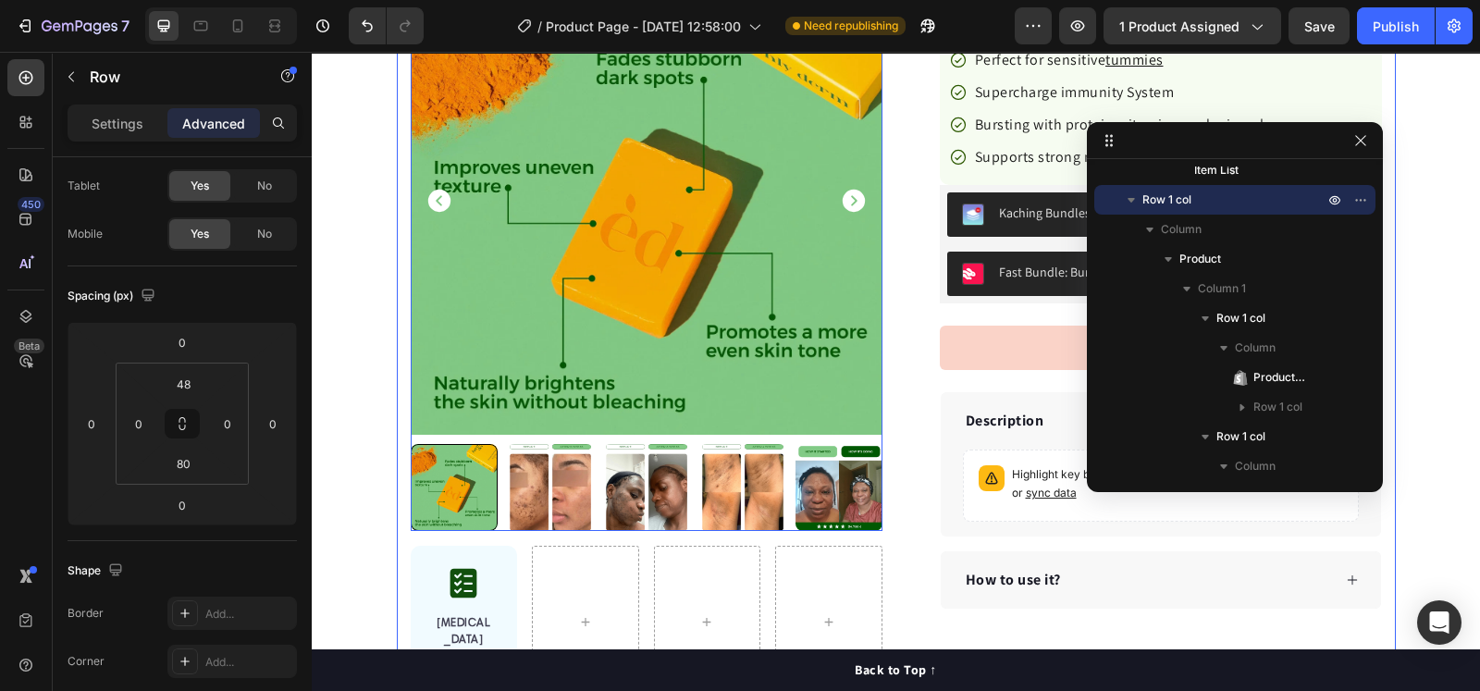
scroll to position [347, 0]
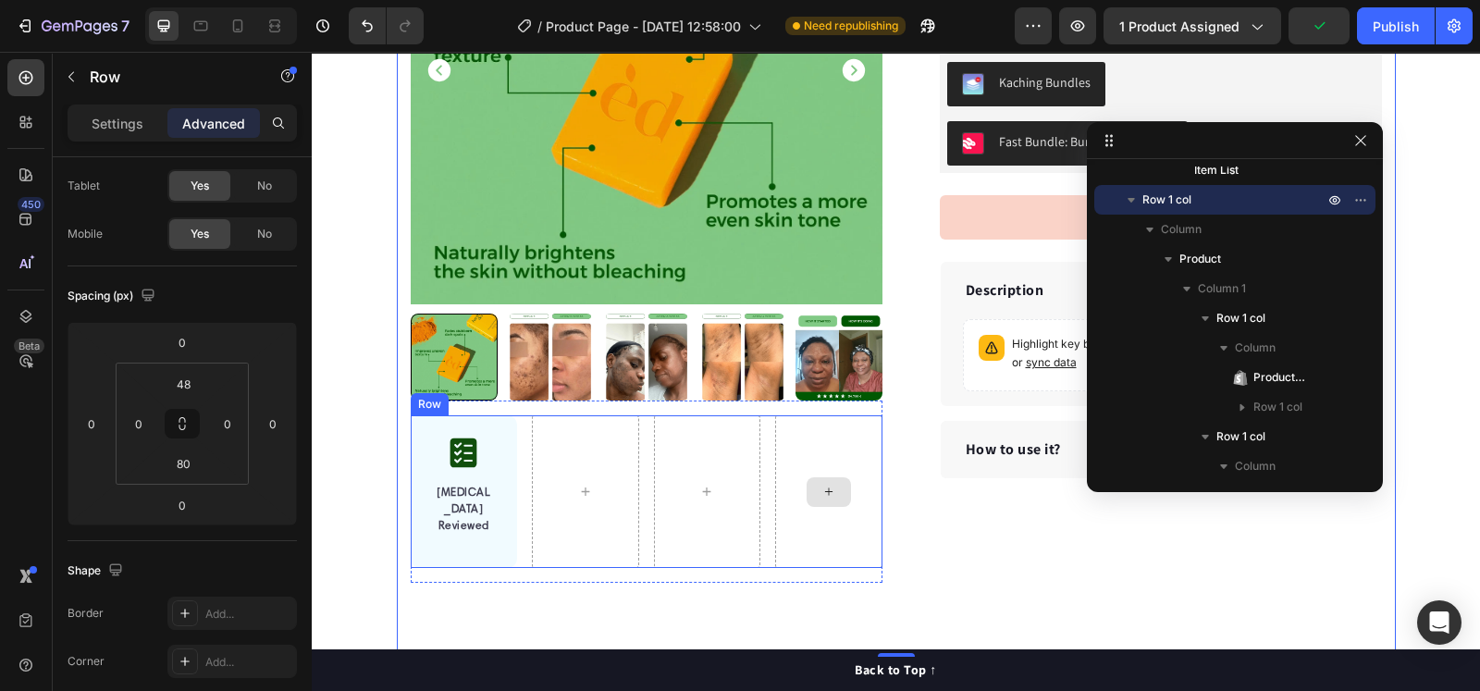
click at [863, 425] on div at bounding box center [828, 491] width 107 height 153
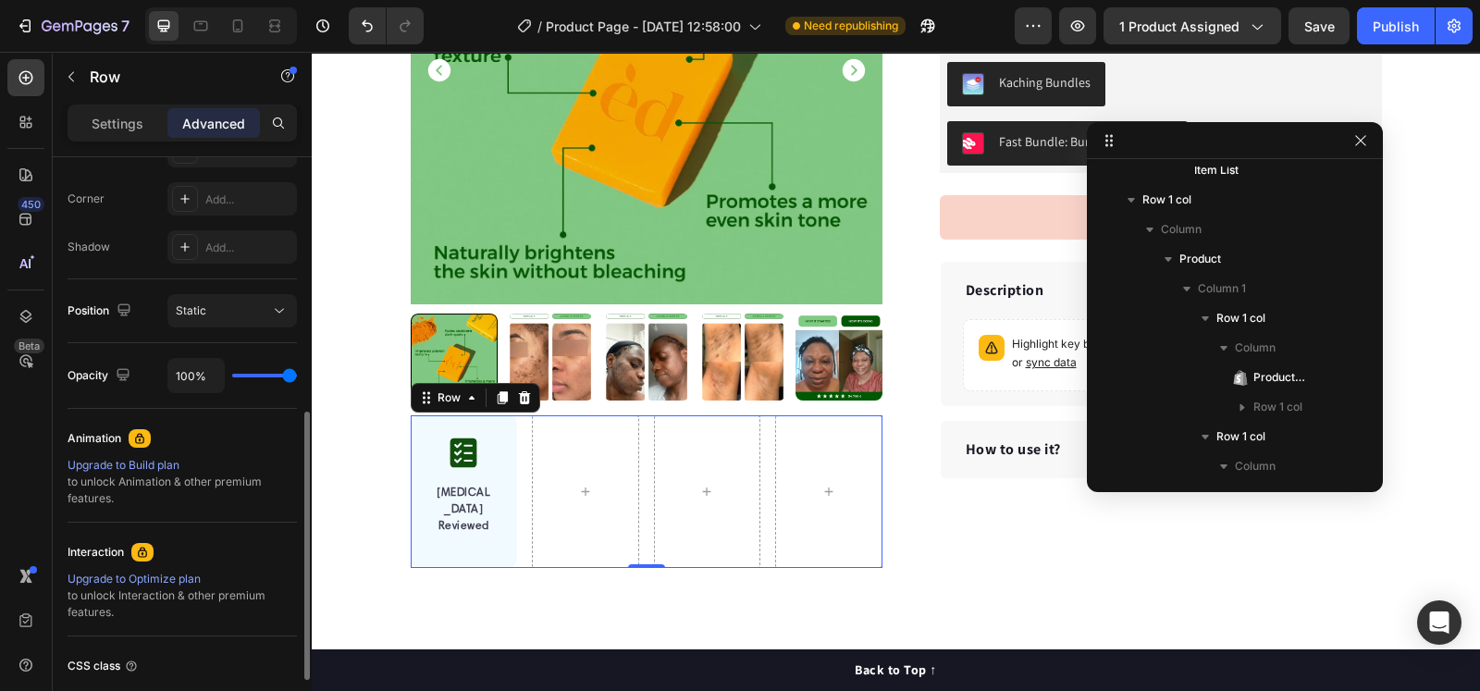
scroll to position [207, 0]
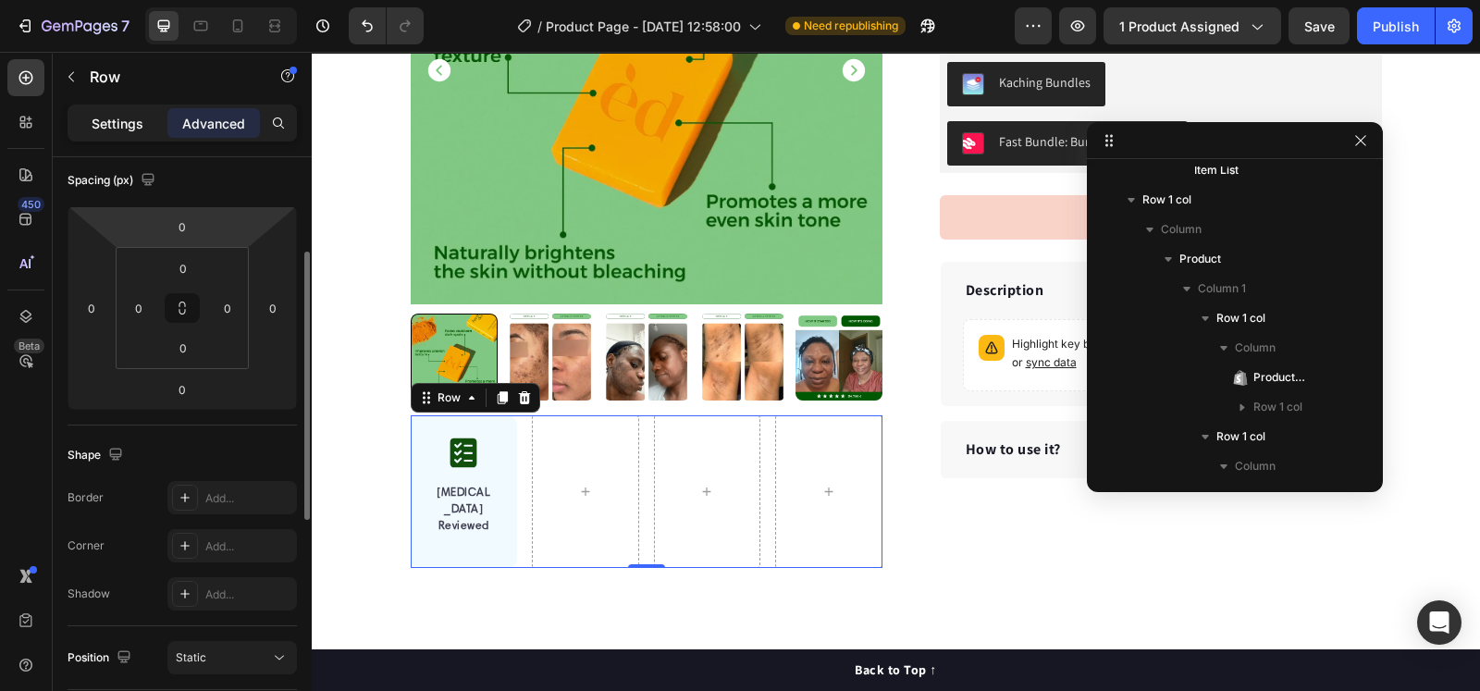
click at [108, 119] on p "Settings" at bounding box center [118, 123] width 52 height 19
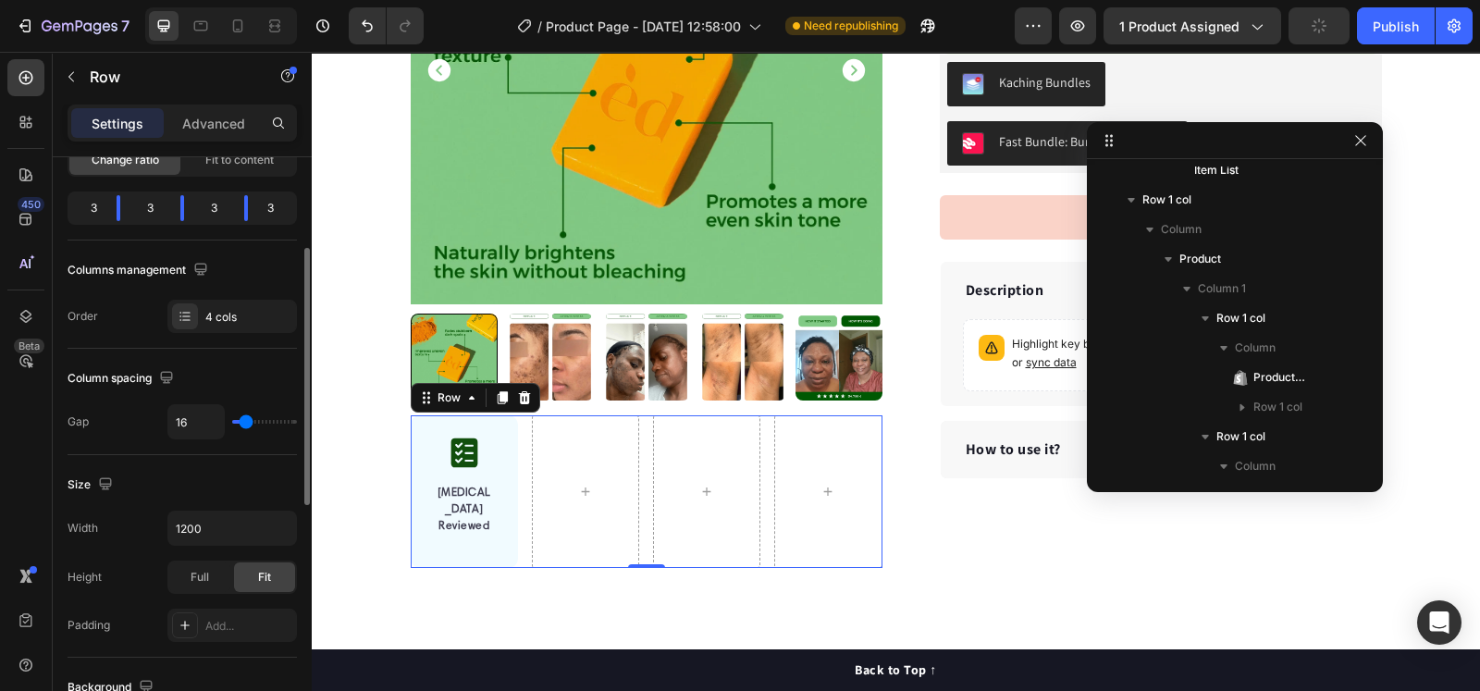
drag, startPoint x: 241, startPoint y: 423, endPoint x: 245, endPoint y: 439, distance: 17.1
type input "15"
click at [245, 424] on input "range" at bounding box center [264, 422] width 65 height 4
type input "8"
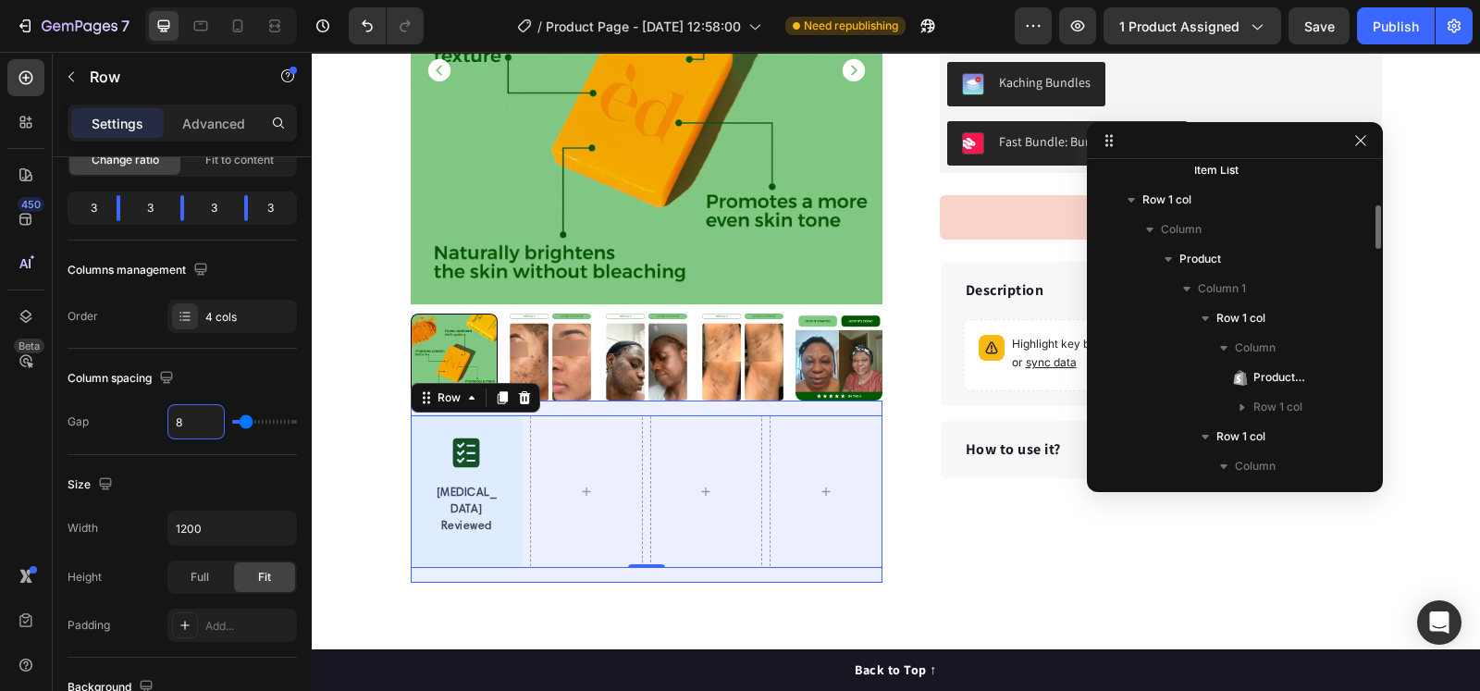
scroll to position [509, 0]
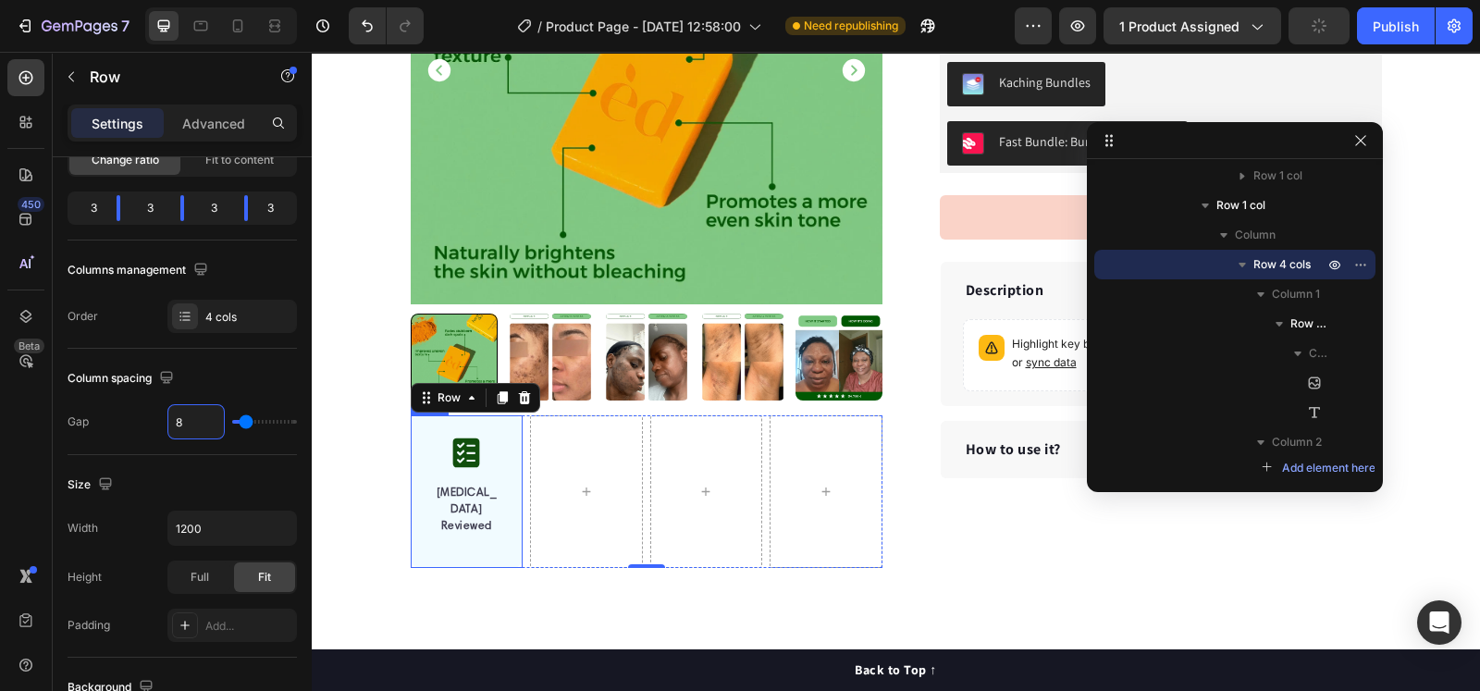
click at [413, 436] on div "Image [MEDICAL_DATA] Reviewed Text block Row" at bounding box center [467, 491] width 113 height 153
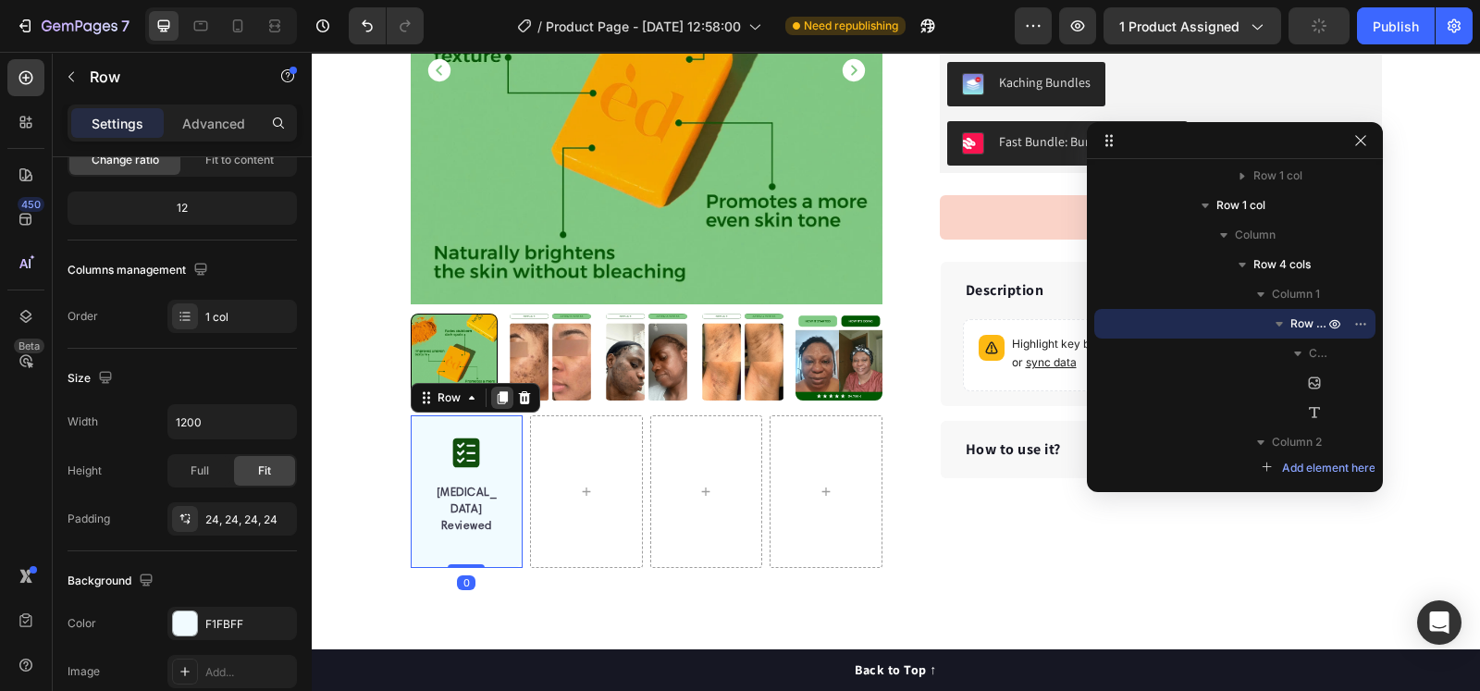
click at [497, 398] on icon at bounding box center [502, 398] width 10 height 13
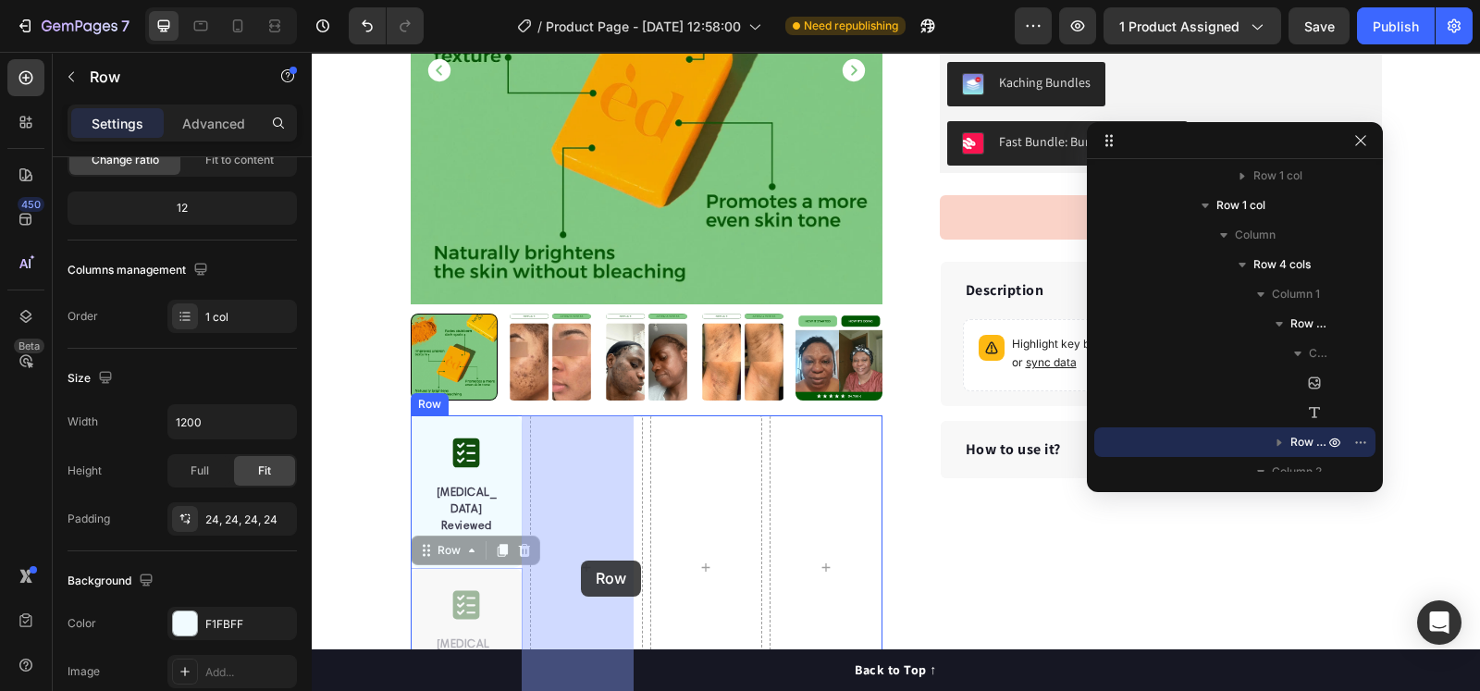
drag, startPoint x: 416, startPoint y: 548, endPoint x: 571, endPoint y: 547, distance: 154.5
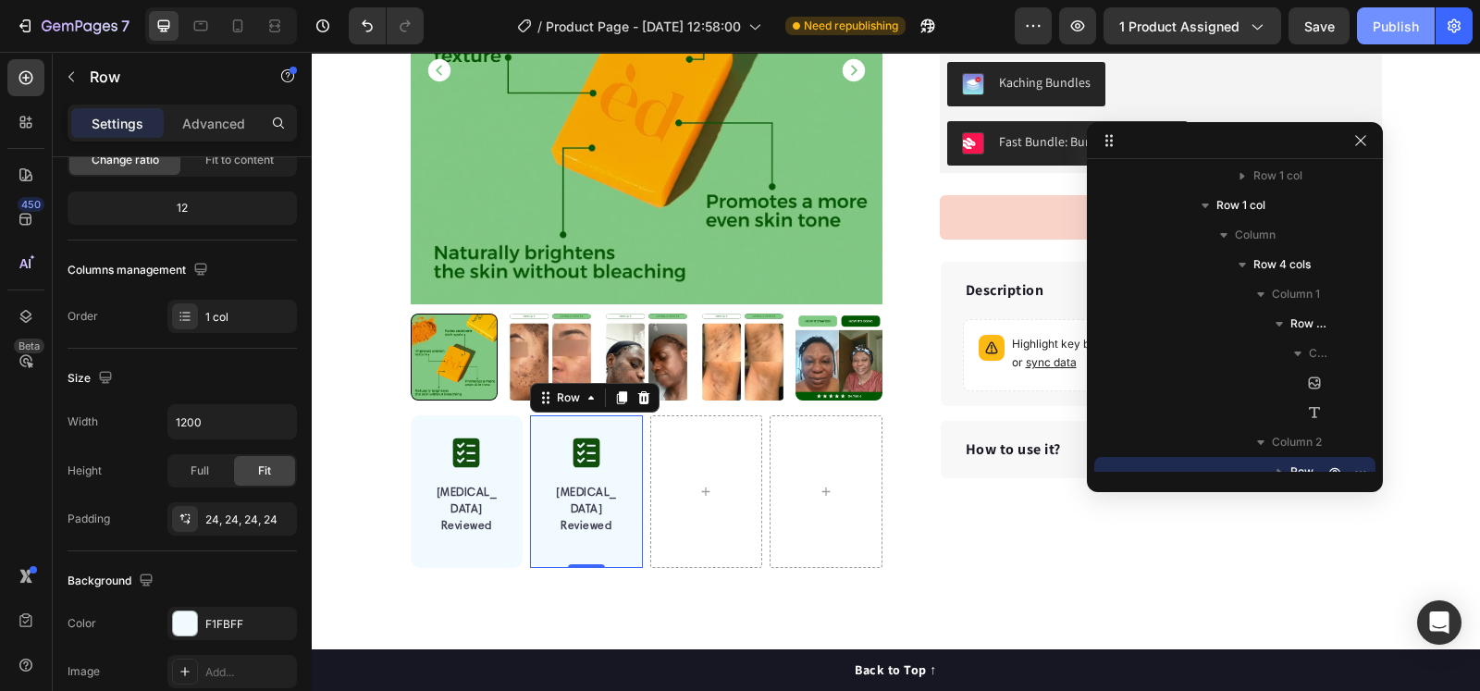
click at [1183, 26] on div "Publish" at bounding box center [1396, 26] width 46 height 19
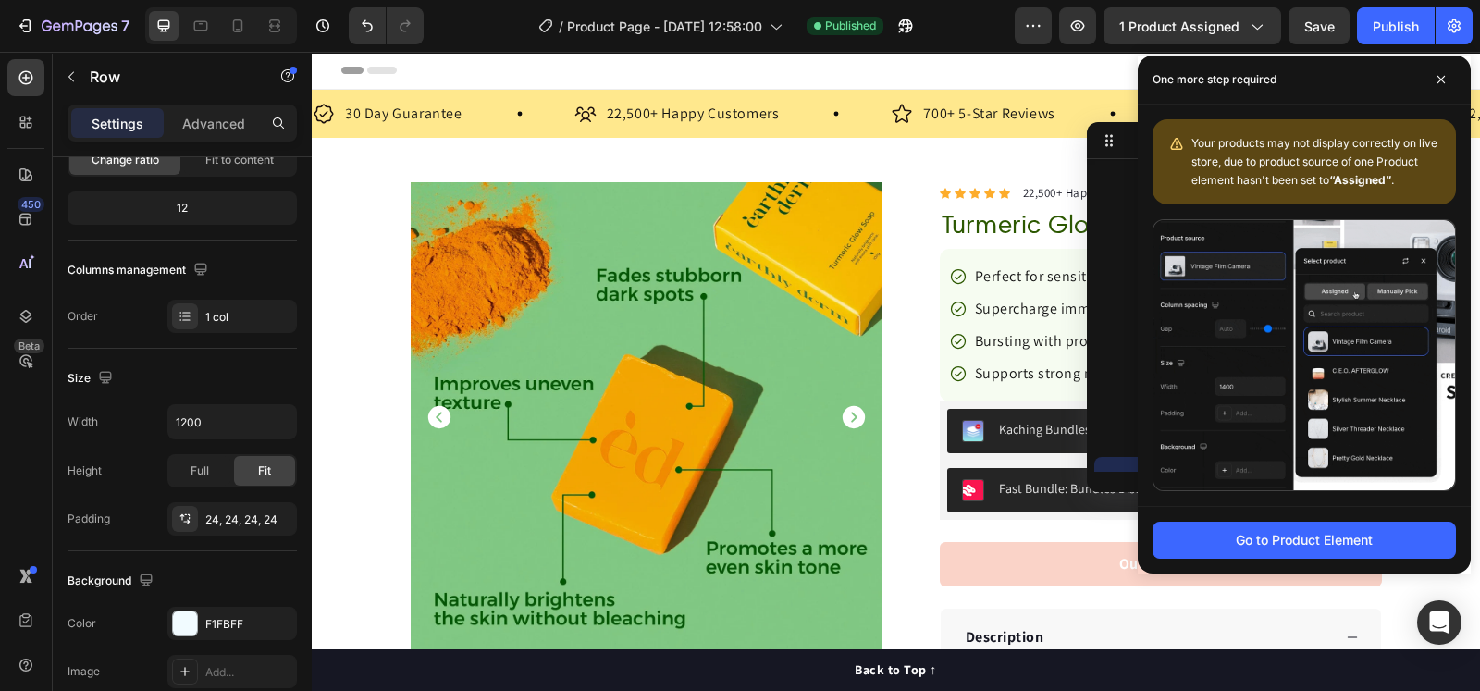
scroll to position [462, 0]
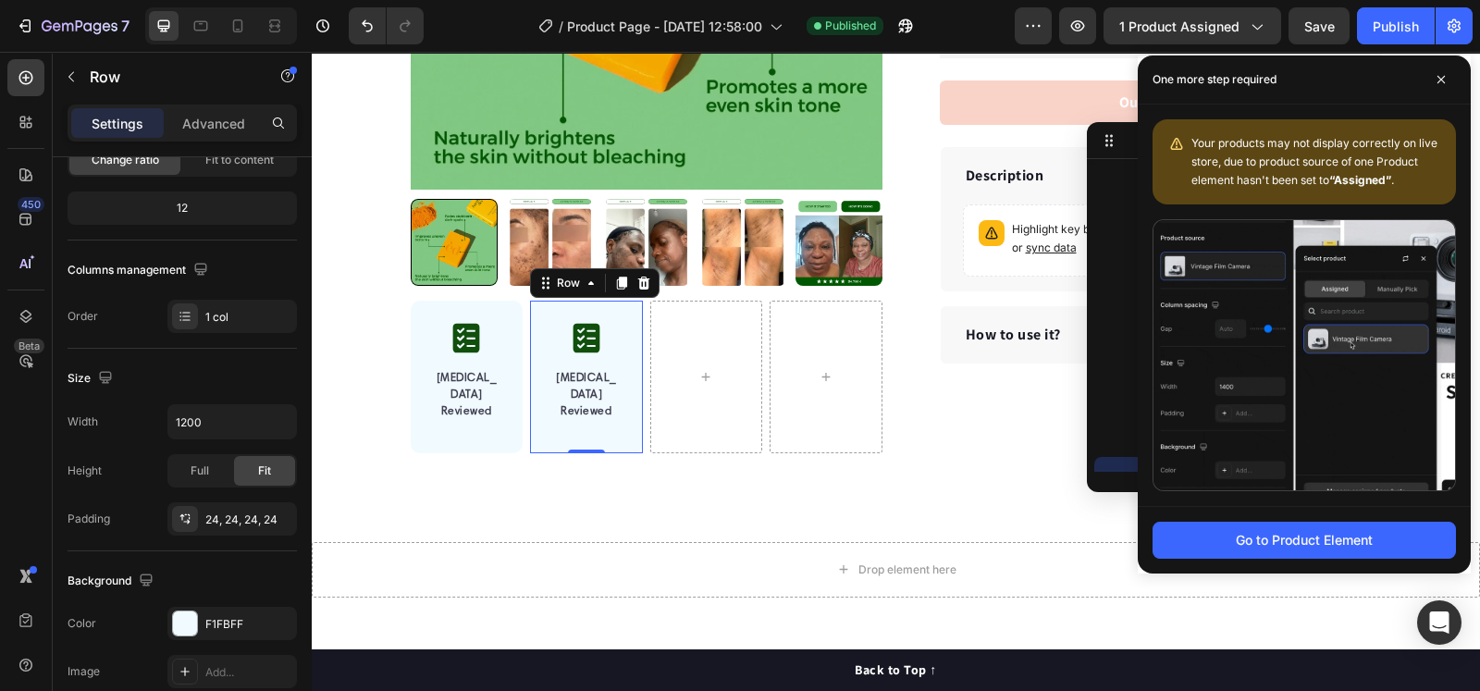
click at [456, 390] on strong "[MEDICAL_DATA]" at bounding box center [467, 387] width 61 height 28
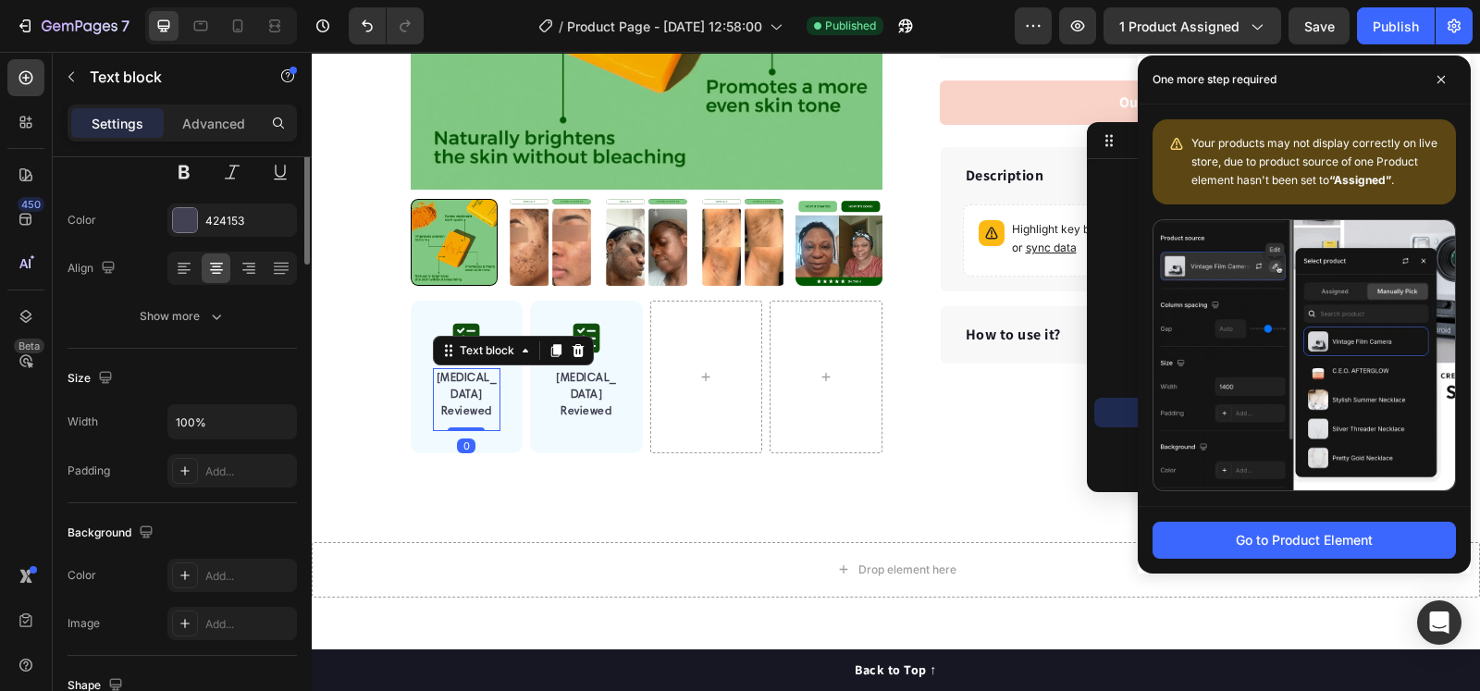
scroll to position [0, 0]
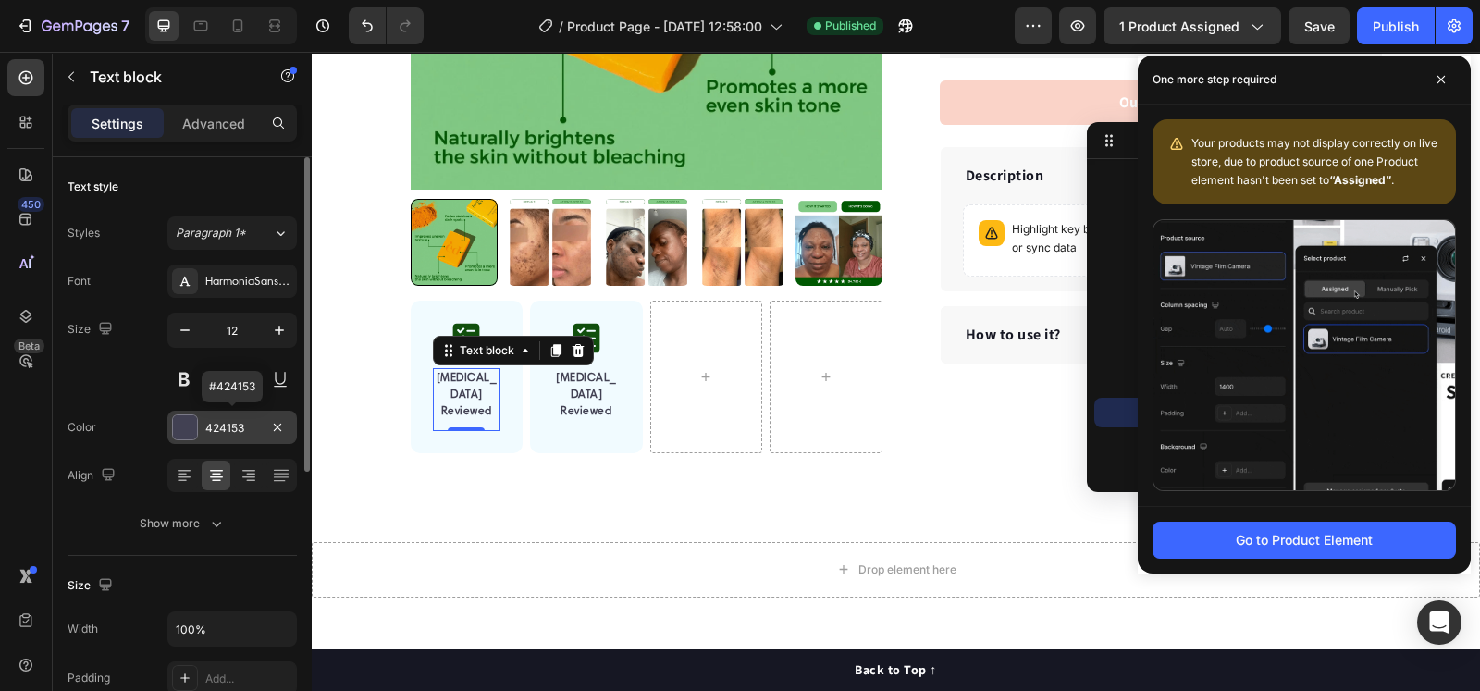
click at [262, 427] on div "424153" at bounding box center [231, 427] width 129 height 33
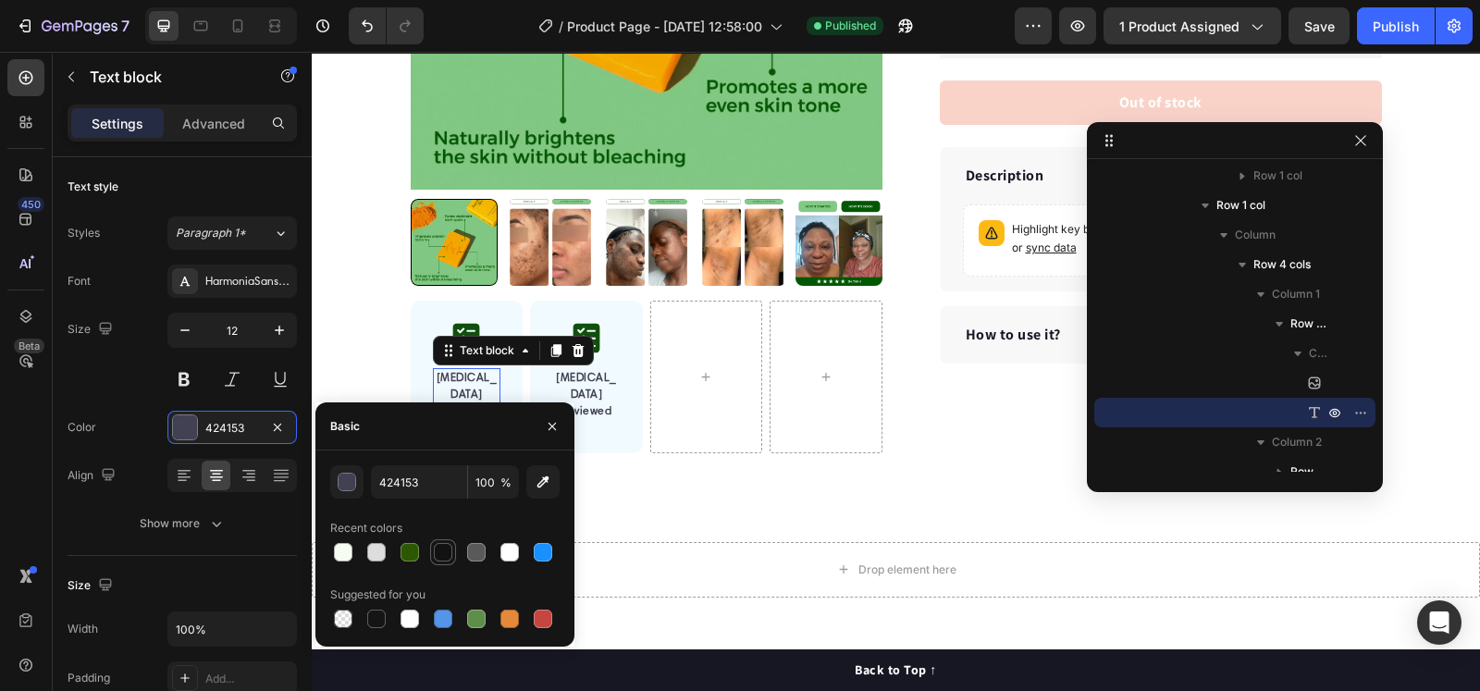
click at [439, 552] on div at bounding box center [443, 552] width 18 height 18
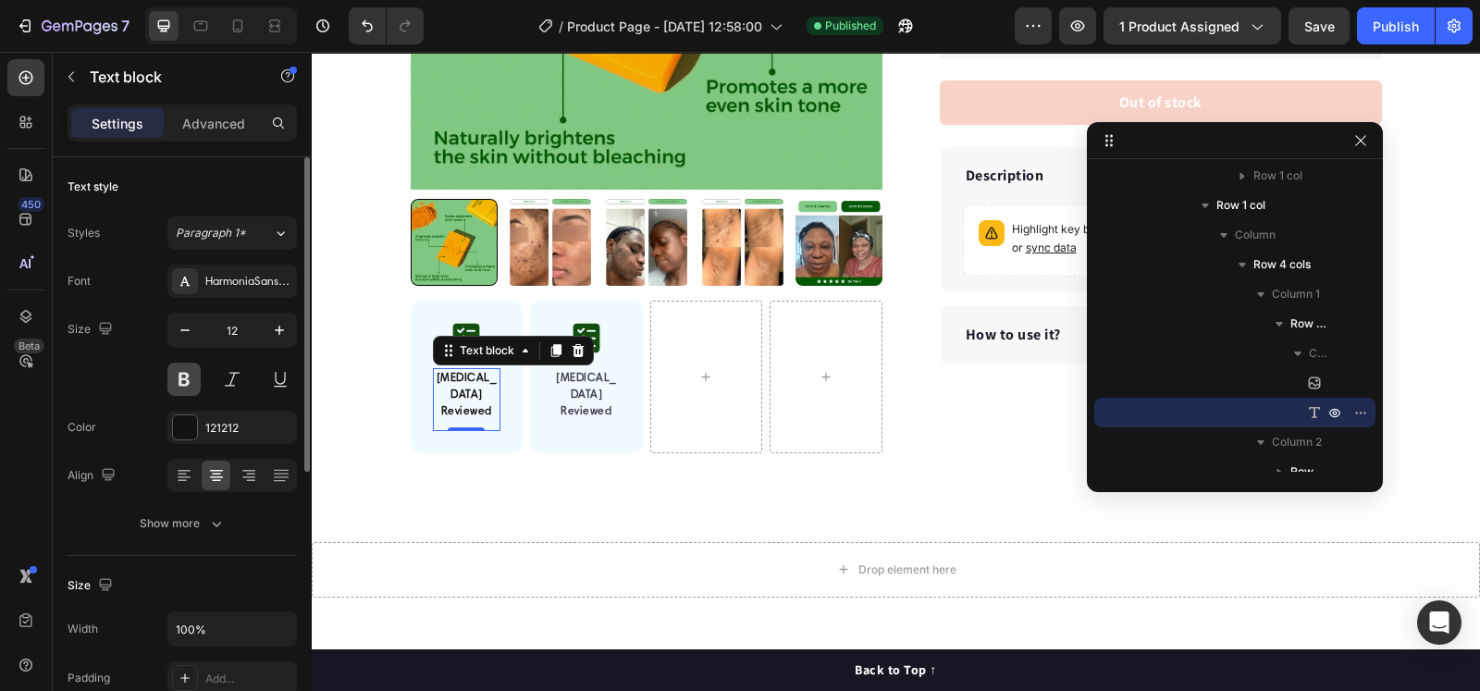
click at [176, 379] on button at bounding box center [183, 379] width 33 height 33
click at [173, 380] on button at bounding box center [183, 379] width 33 height 33
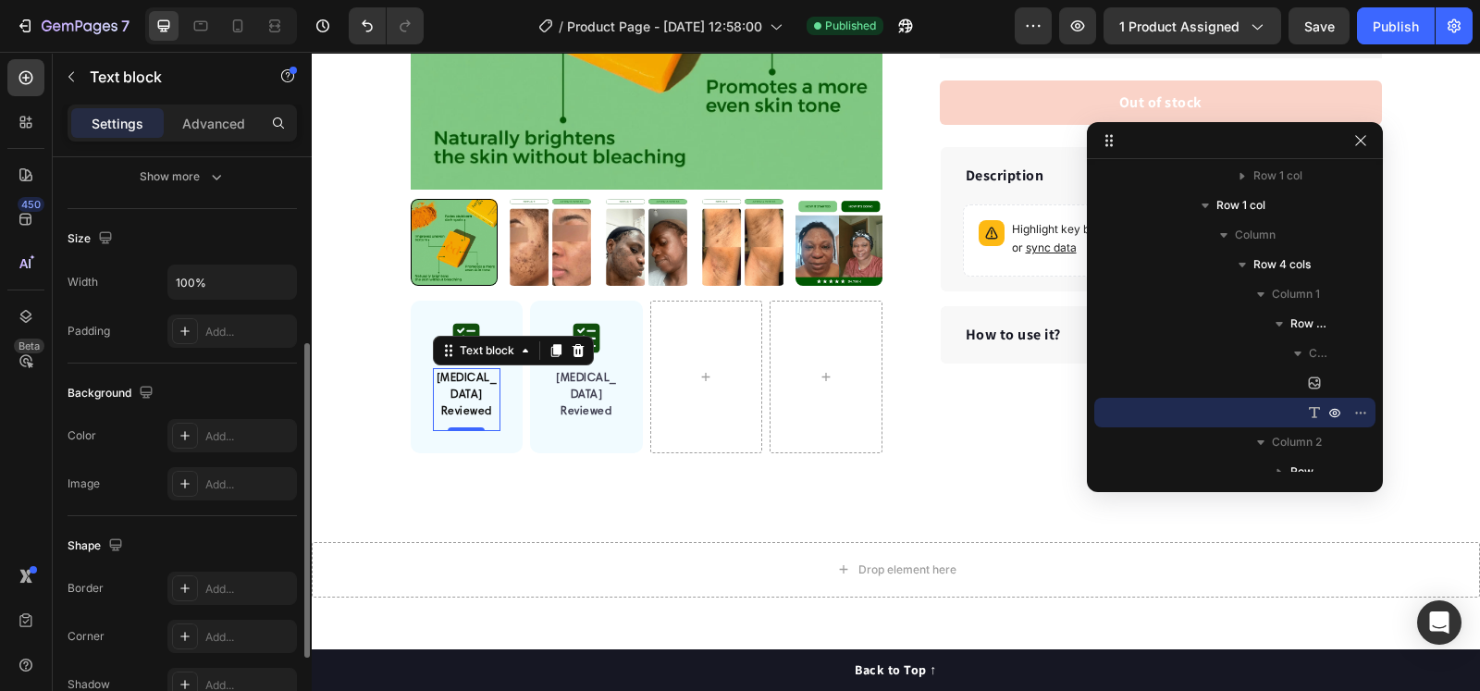
scroll to position [230, 0]
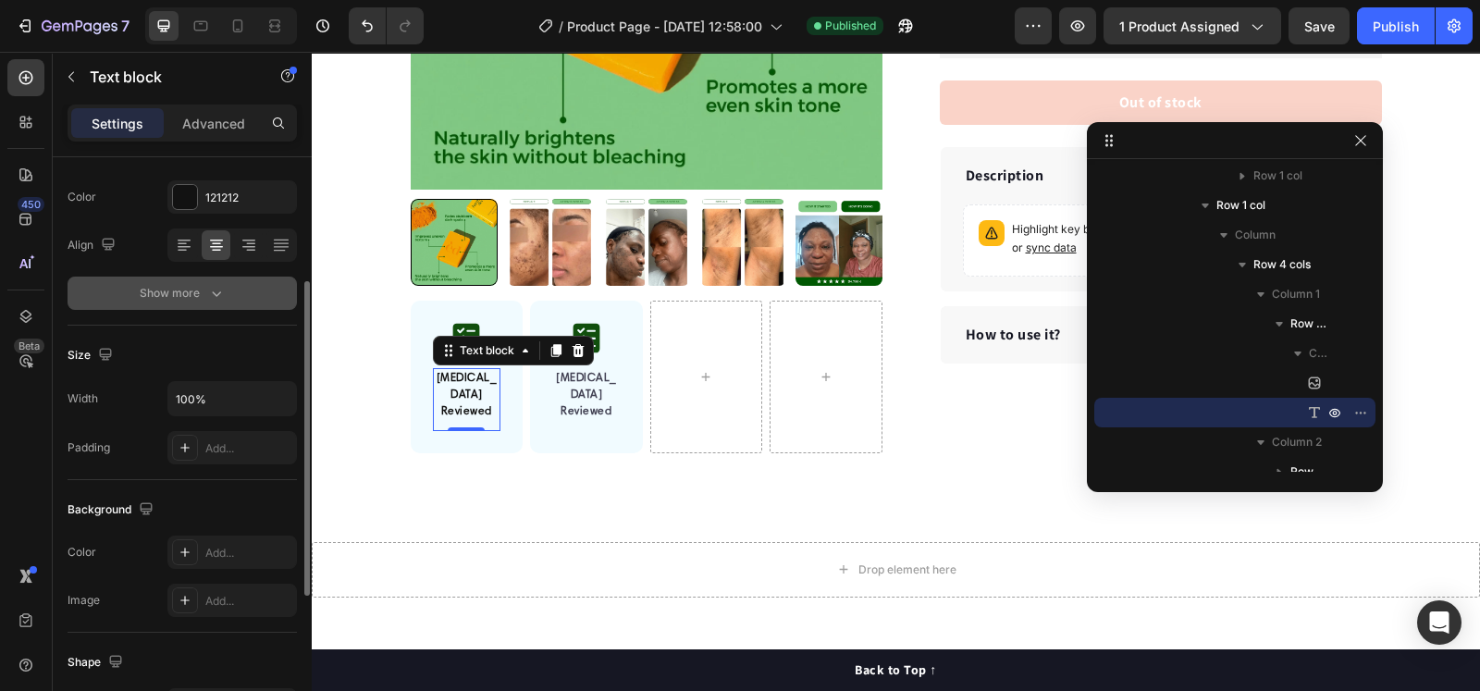
click at [154, 291] on div "Show more" at bounding box center [183, 293] width 86 height 18
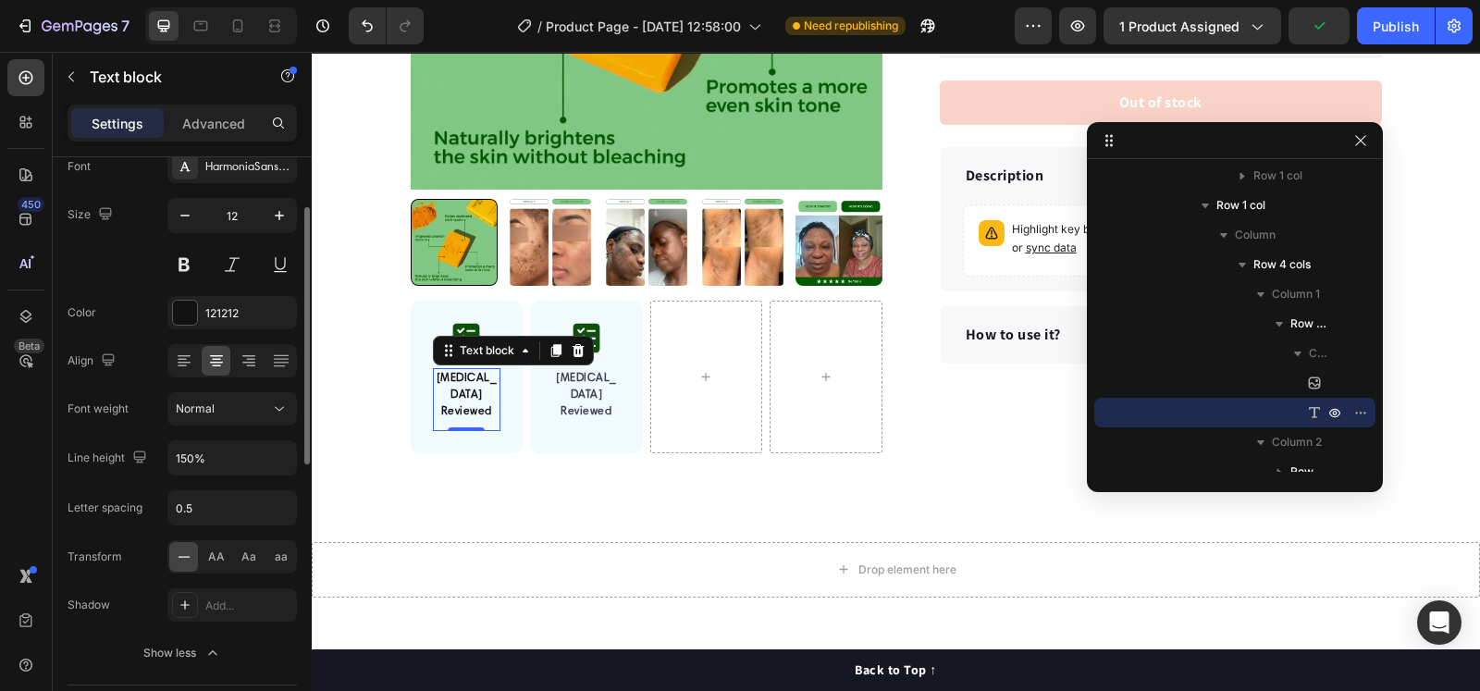
scroll to position [0, 0]
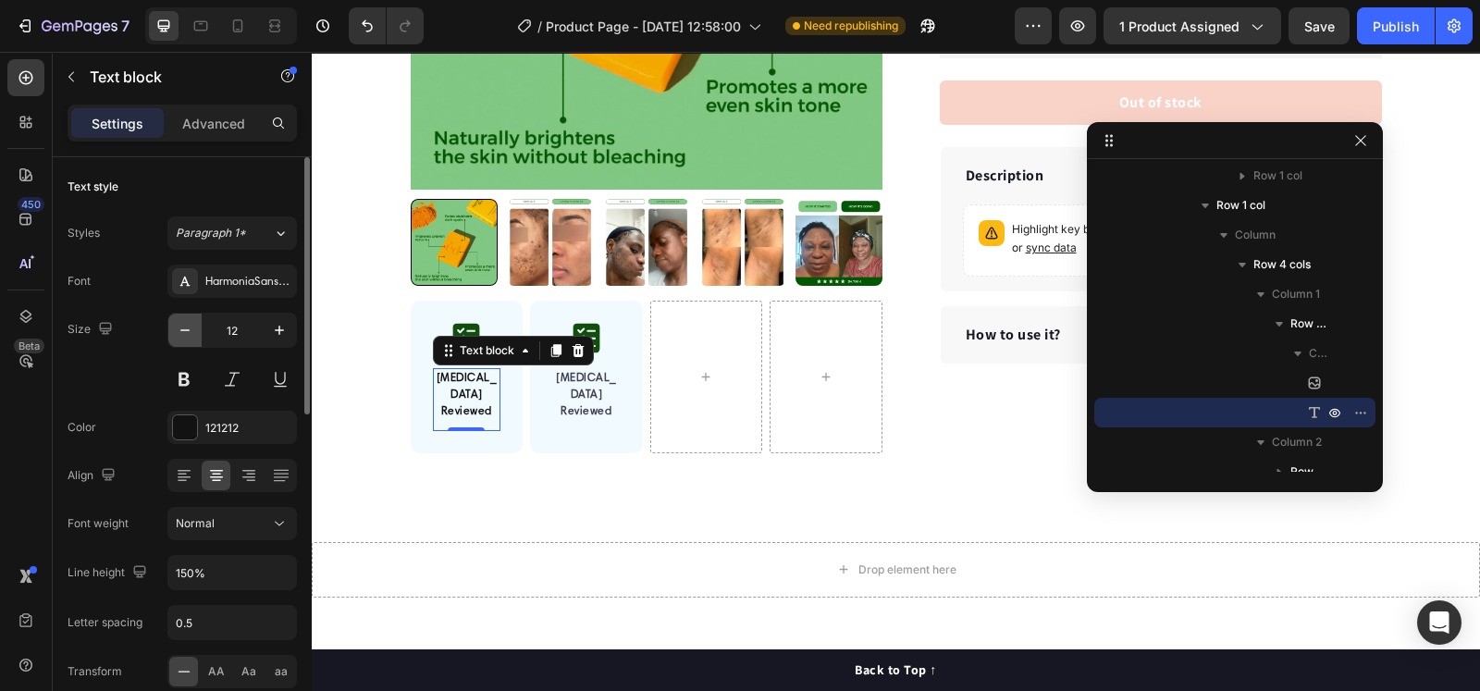
click at [190, 331] on icon "button" at bounding box center [185, 330] width 18 height 18
click at [191, 332] on icon "button" at bounding box center [185, 330] width 18 height 18
click at [192, 331] on icon "button" at bounding box center [185, 330] width 18 height 18
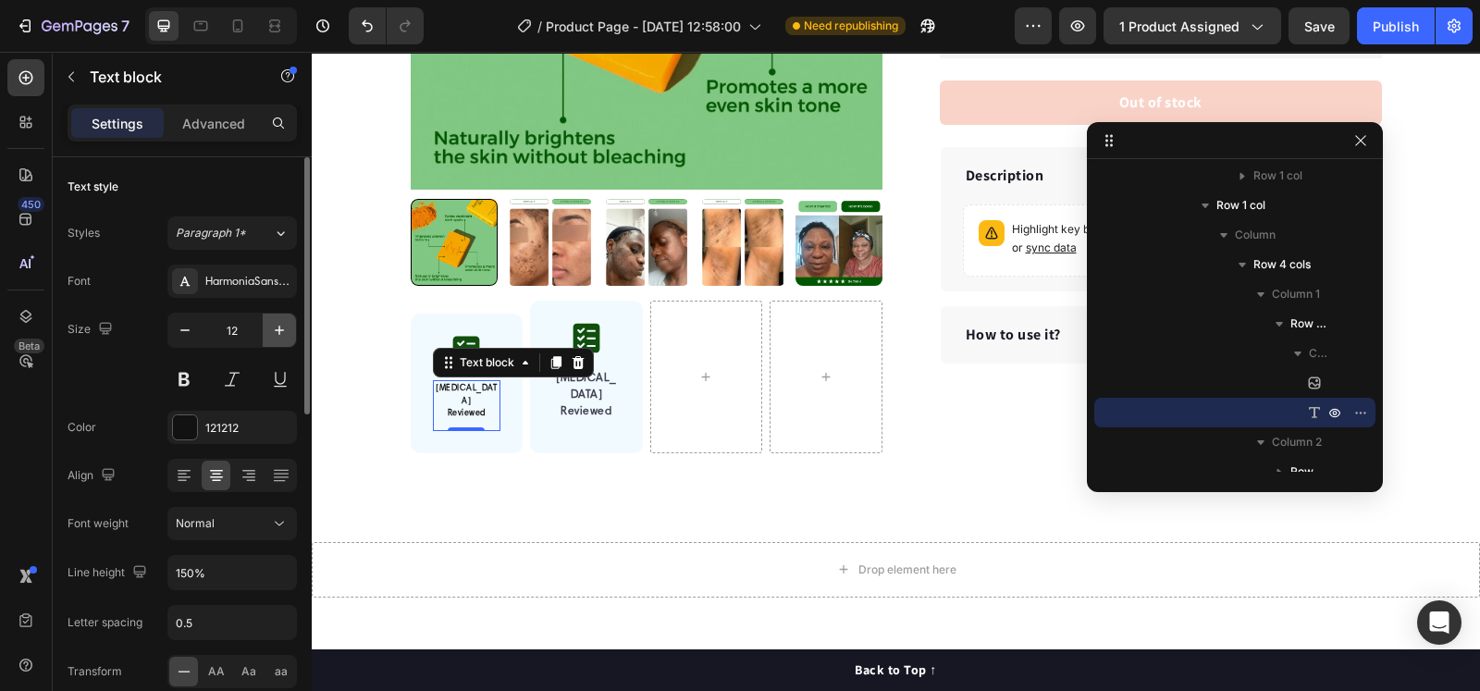
click at [287, 329] on icon "button" at bounding box center [279, 330] width 18 height 18
click at [288, 327] on icon "button" at bounding box center [279, 330] width 18 height 18
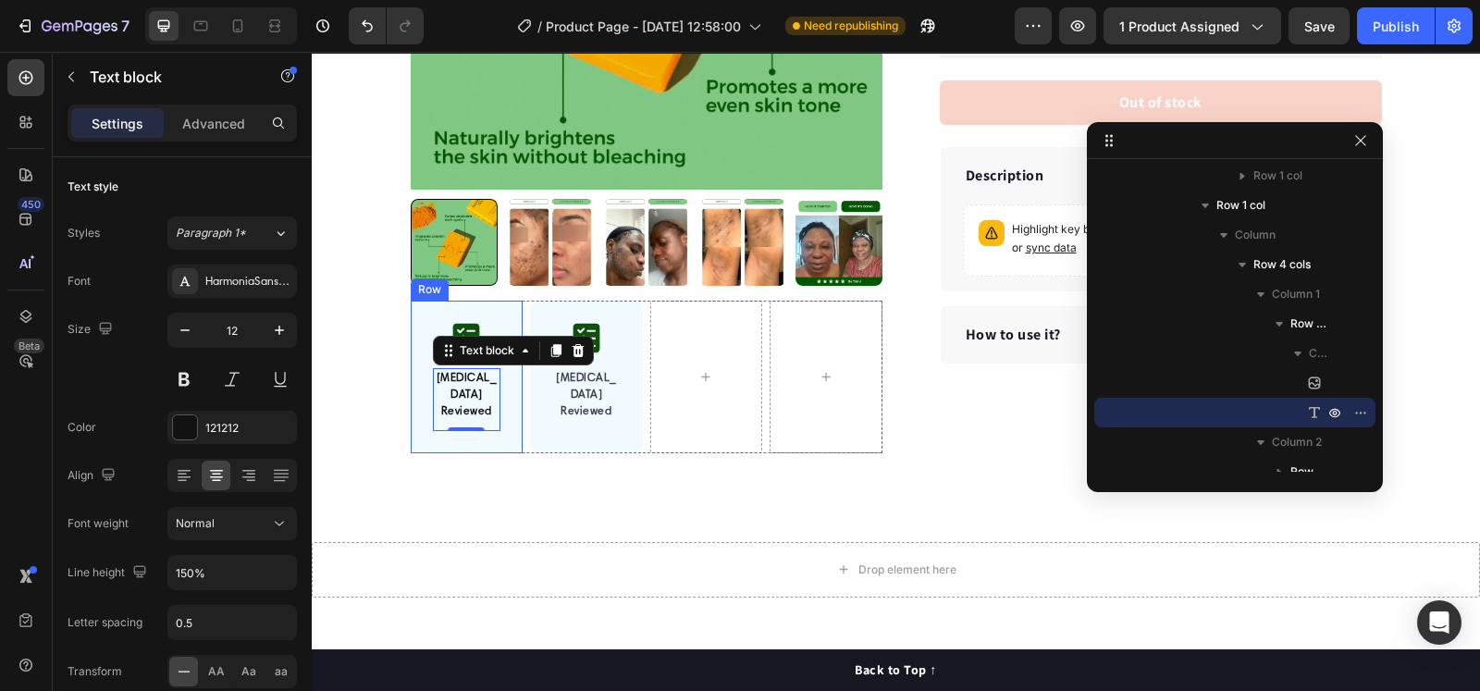
click at [411, 351] on div "Image [MEDICAL_DATA] Reviewed Text block 0 Row" at bounding box center [467, 377] width 113 height 153
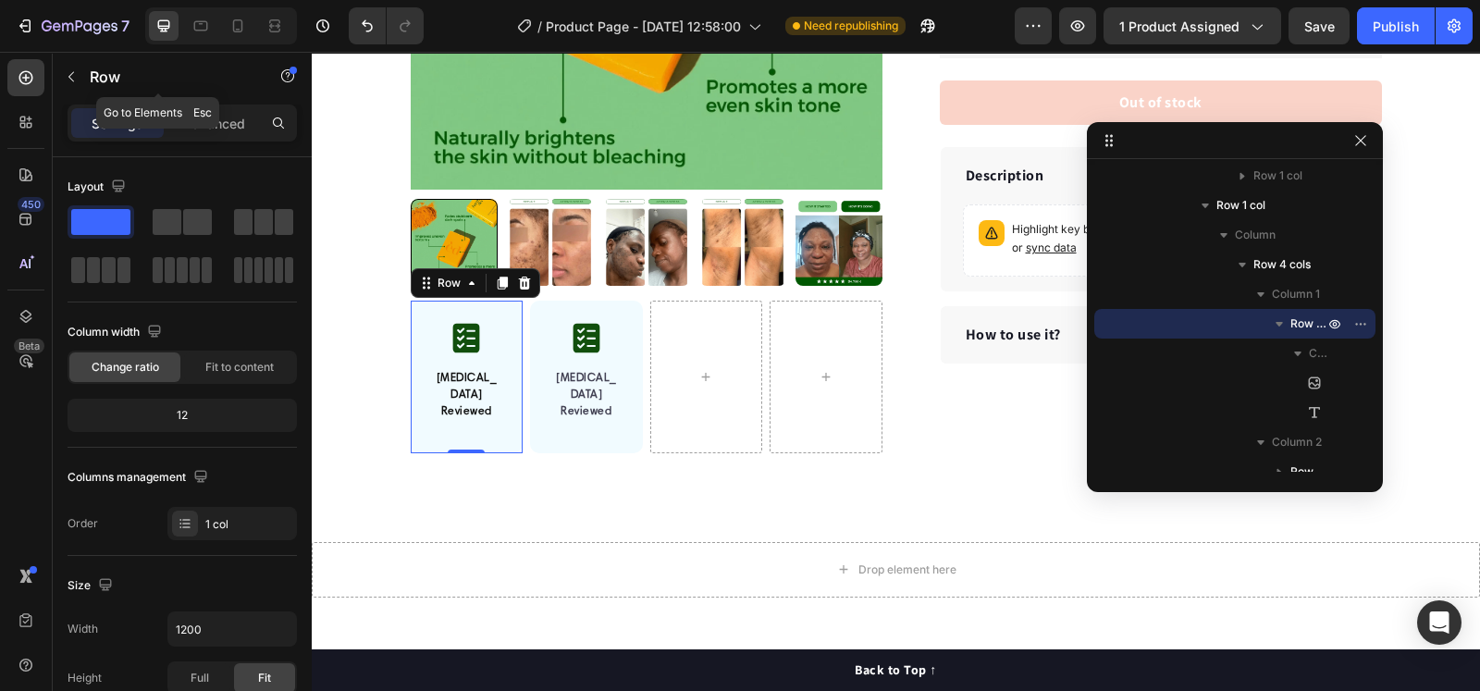
click at [213, 143] on div "Settings Advanced" at bounding box center [182, 131] width 259 height 53
click at [212, 124] on p "Advanced" at bounding box center [213, 123] width 63 height 19
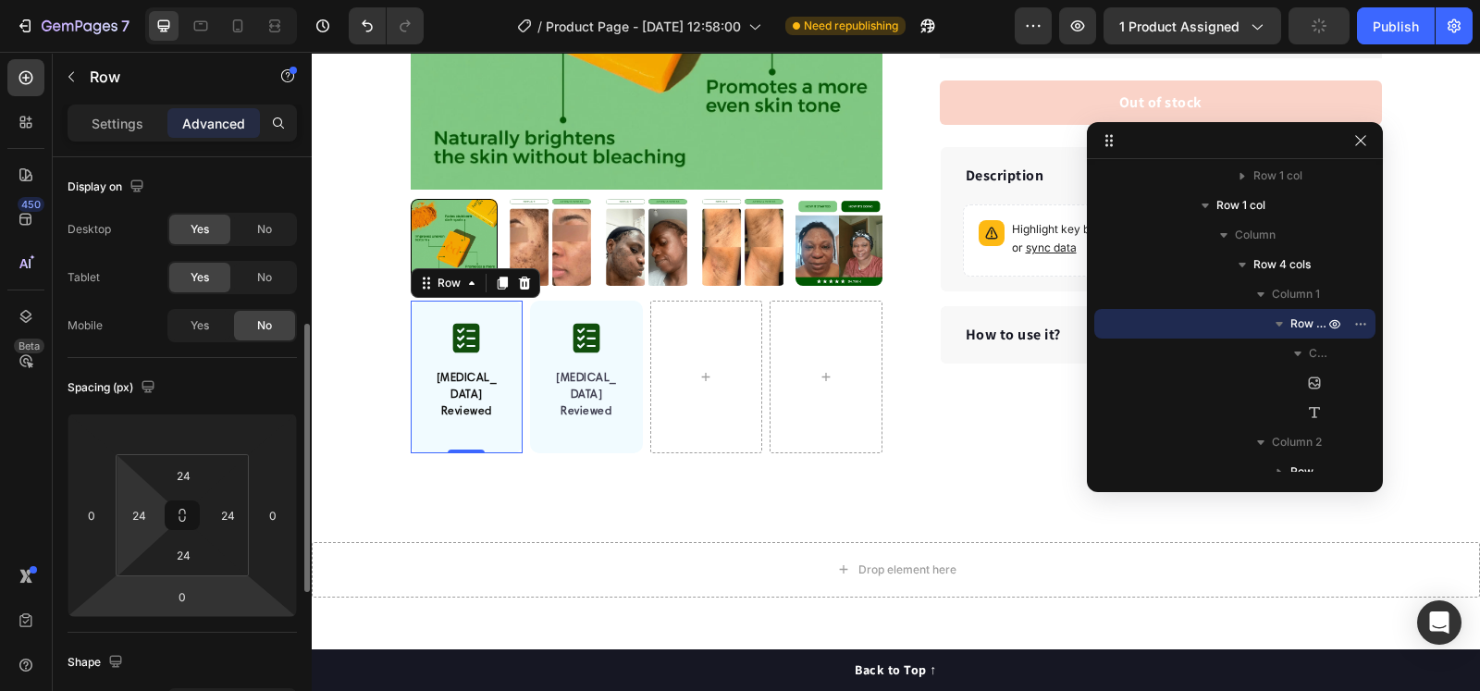
scroll to position [115, 0]
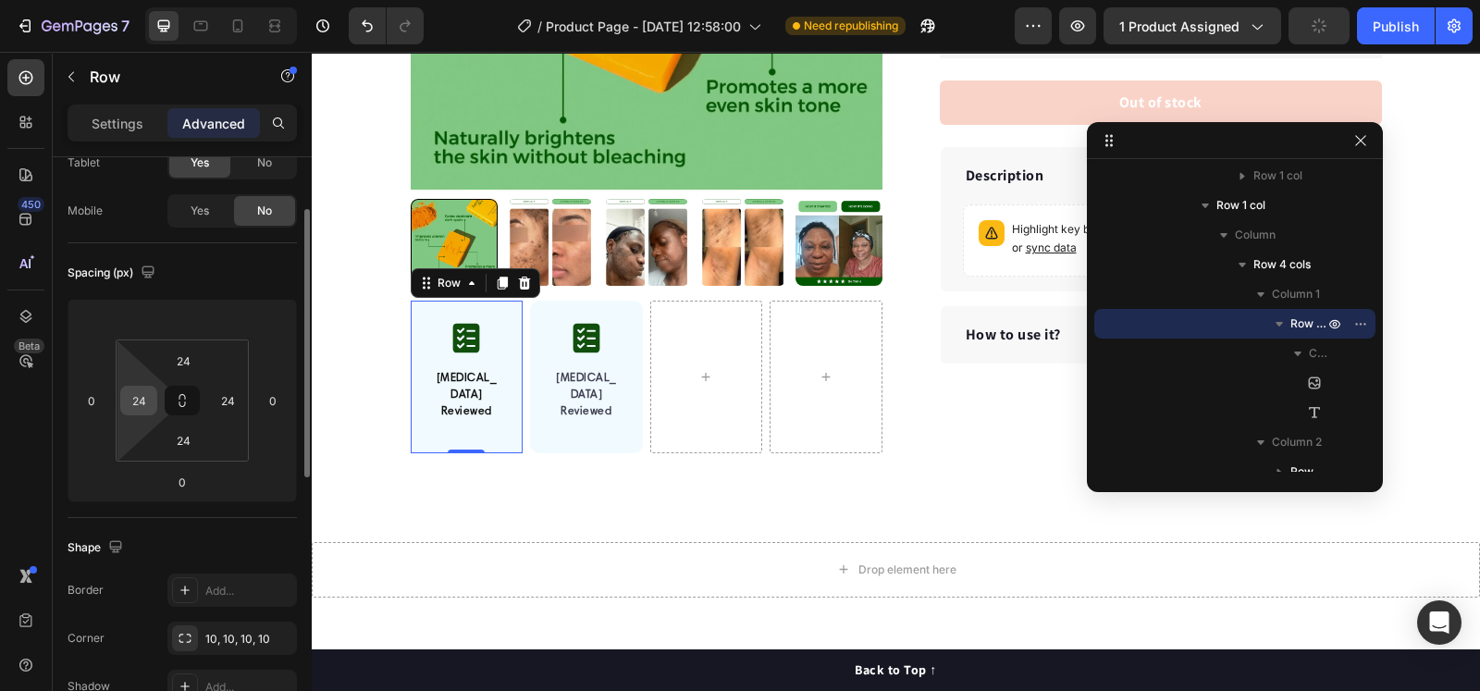
click at [139, 399] on input "24" at bounding box center [139, 401] width 28 height 28
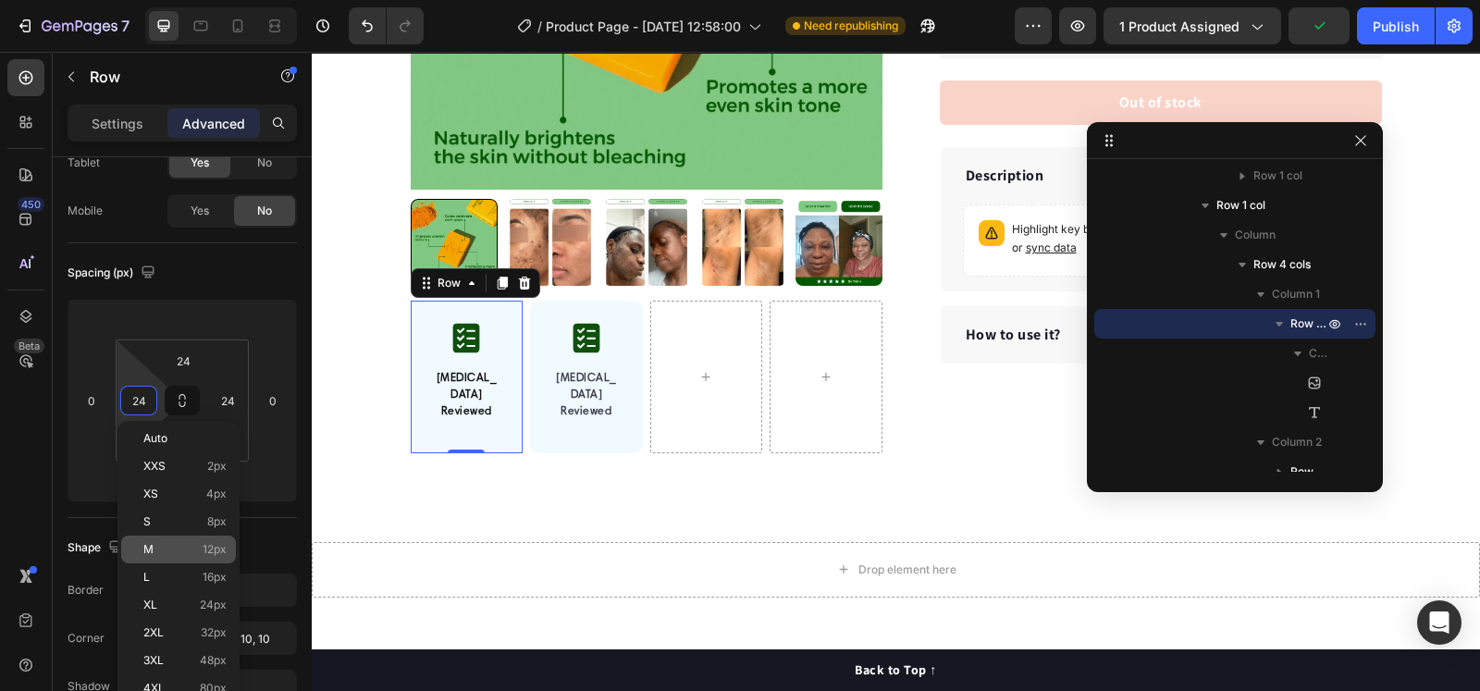
click at [151, 550] on span "M" at bounding box center [148, 549] width 10 height 13
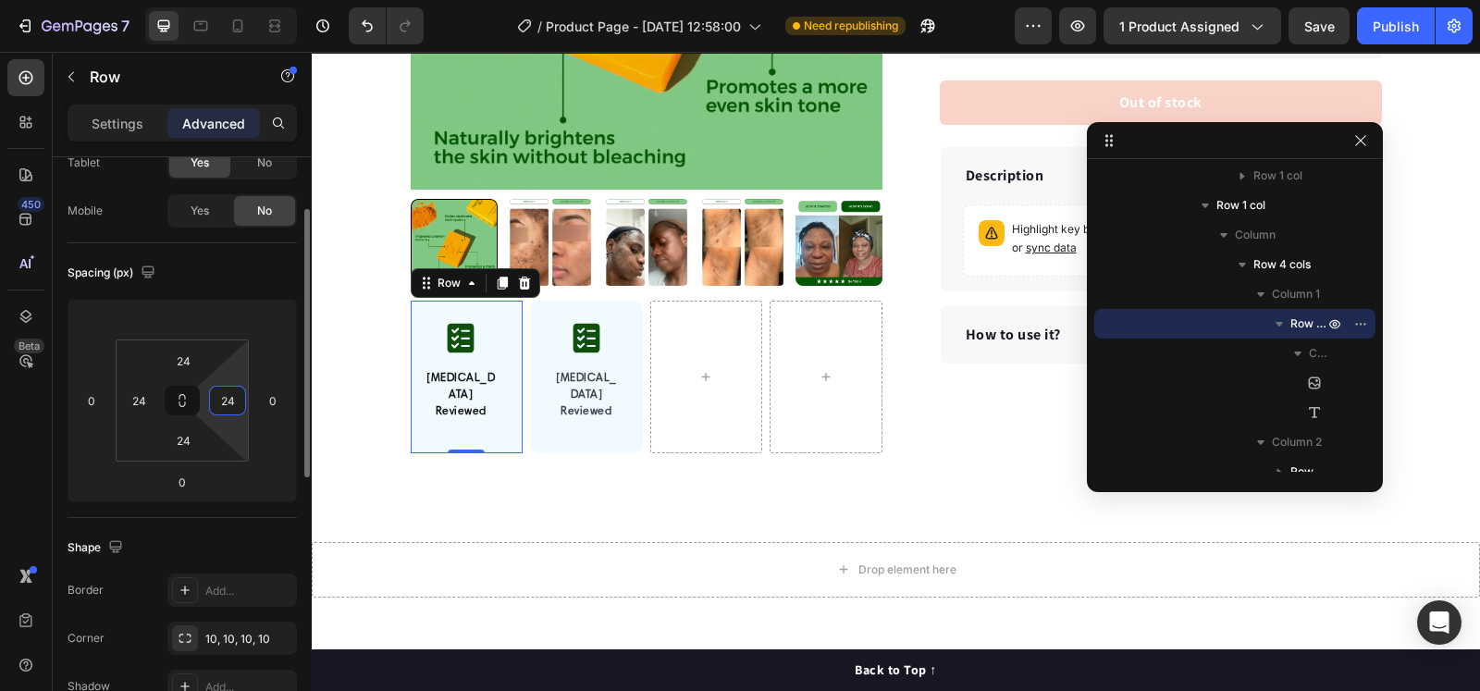
click at [235, 402] on input "24" at bounding box center [228, 401] width 28 height 28
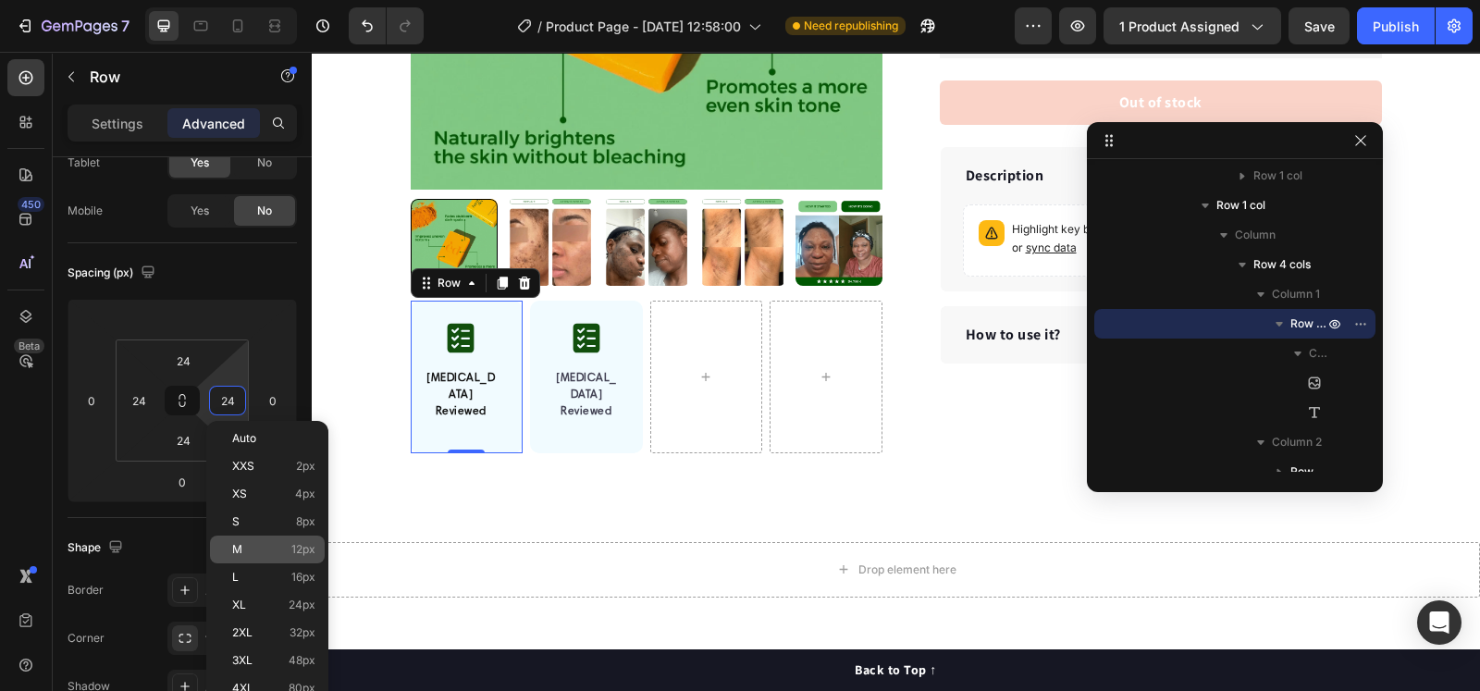
click at [247, 552] on p "M 12px" at bounding box center [273, 549] width 83 height 13
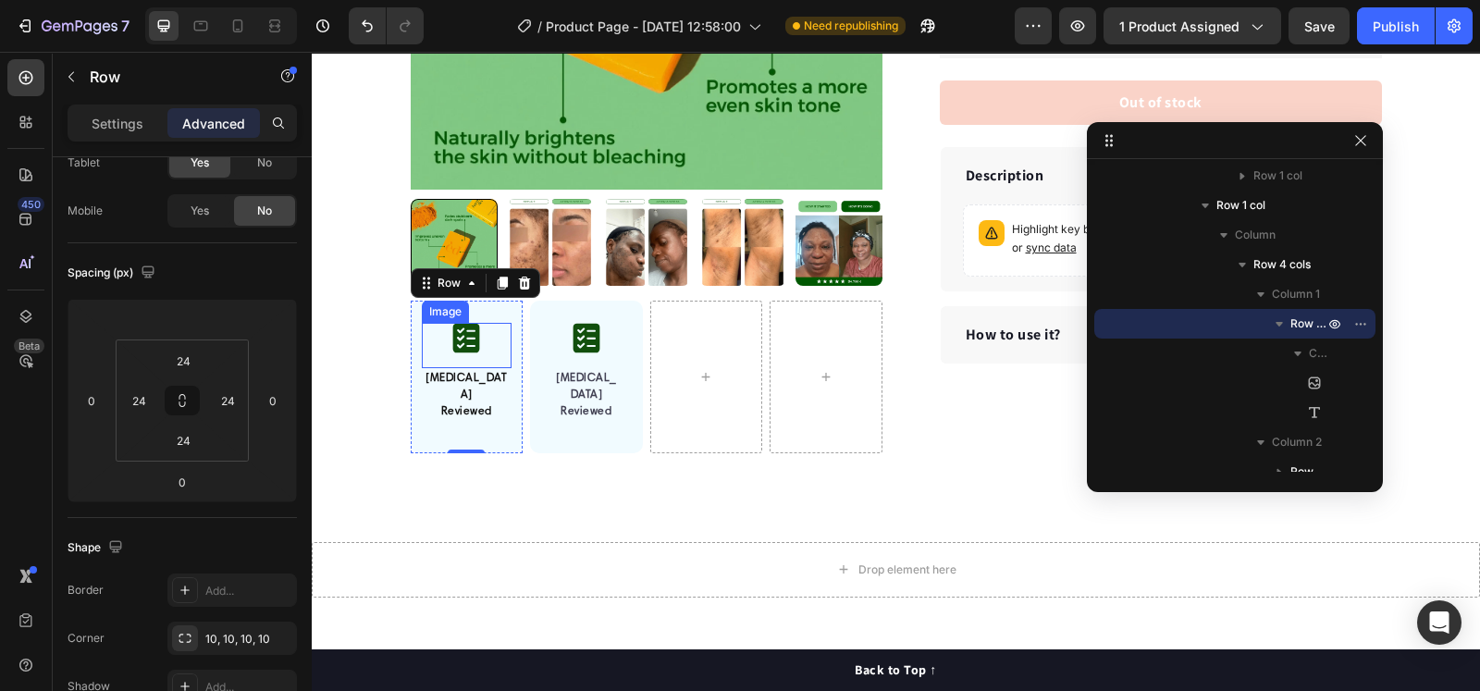
click at [462, 353] on img at bounding box center [466, 338] width 28 height 31
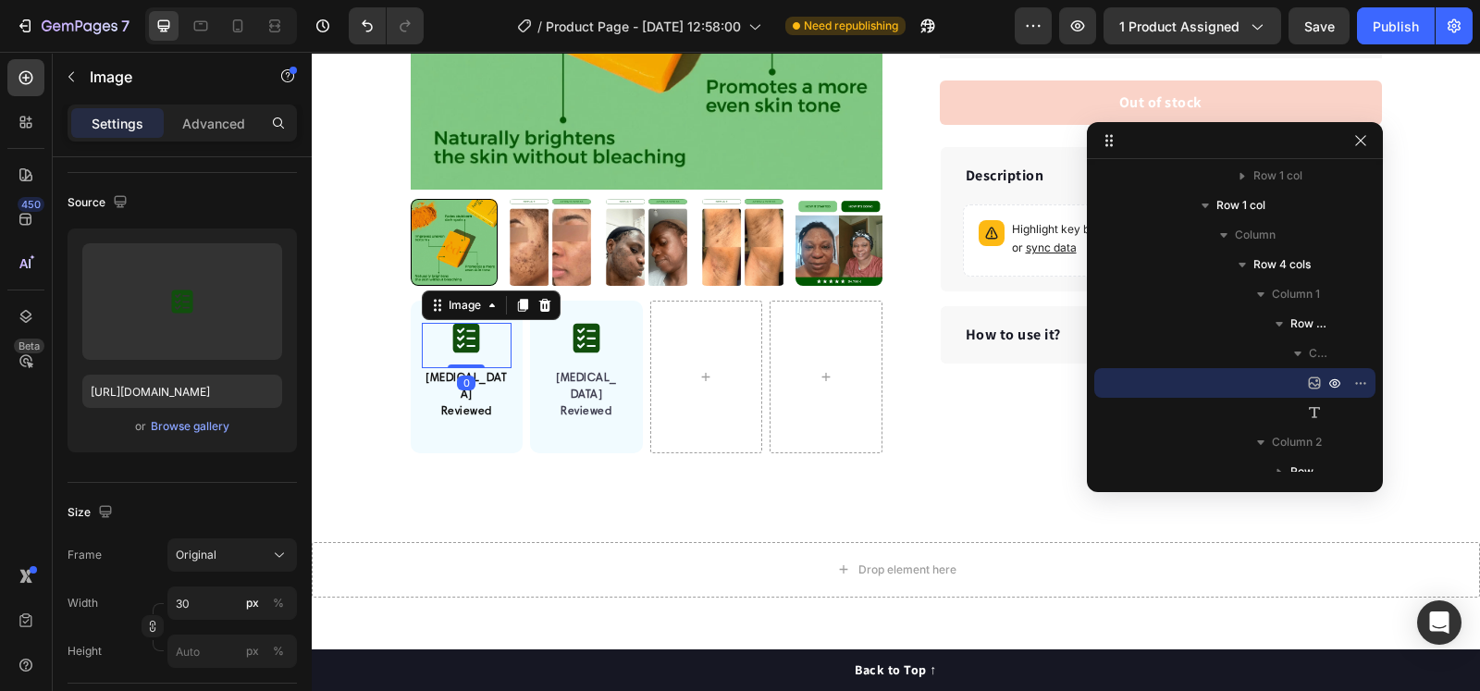
scroll to position [0, 0]
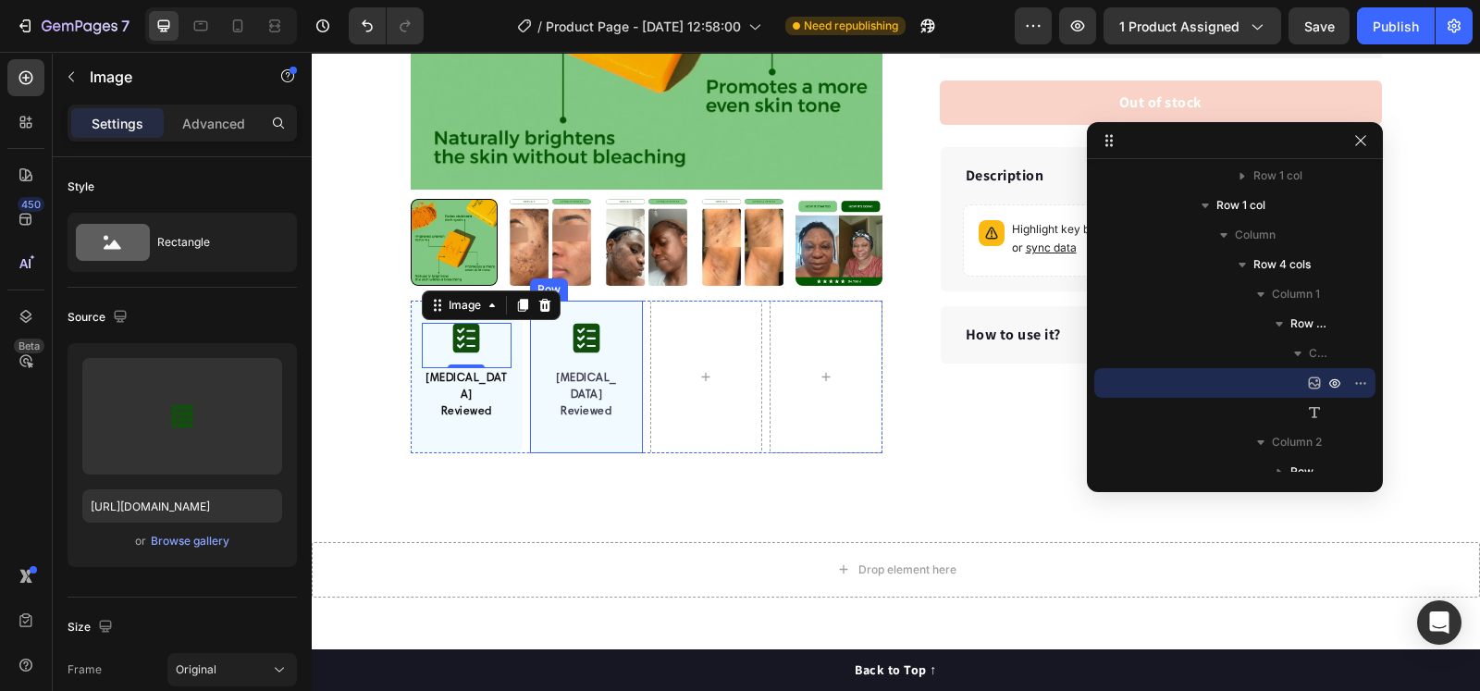
click at [615, 320] on div "Image [MEDICAL_DATA] Reviewed Text block Row" at bounding box center [586, 377] width 113 height 153
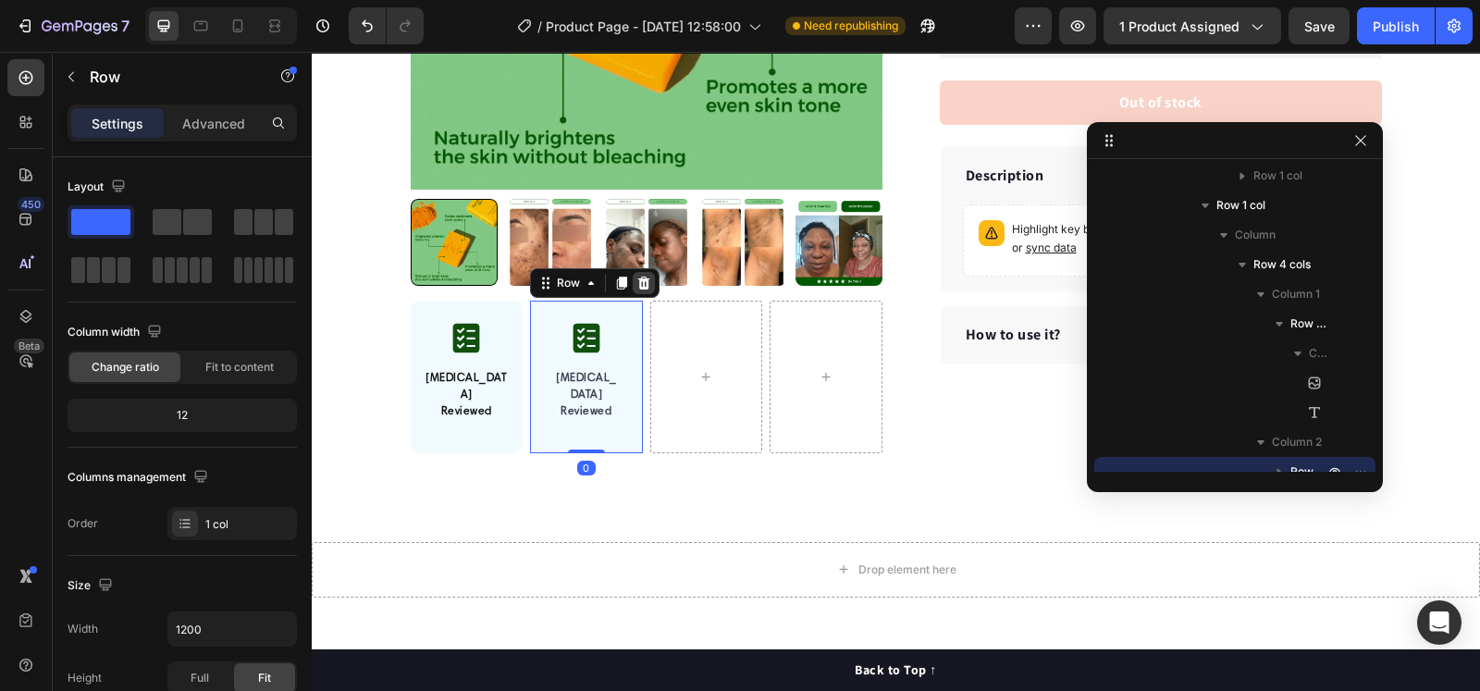
click at [638, 285] on icon at bounding box center [644, 283] width 12 height 13
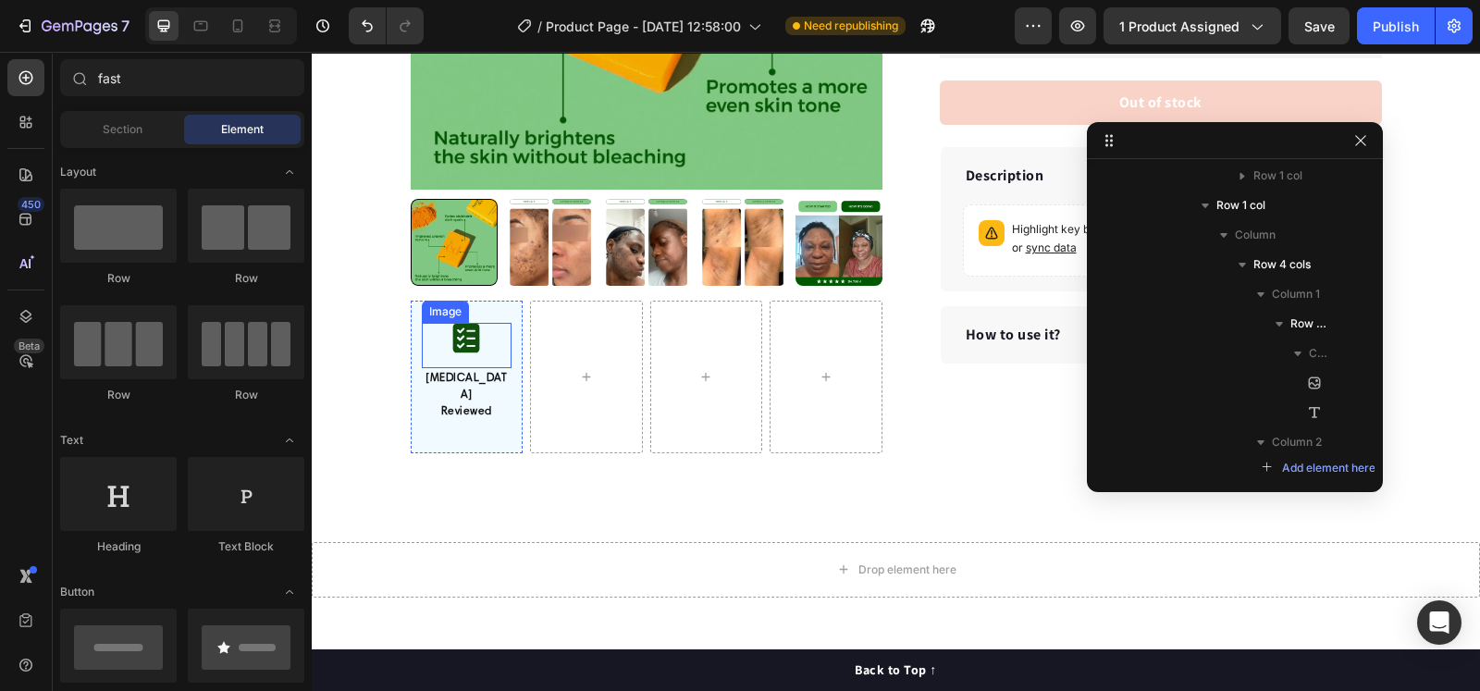
click at [431, 336] on div at bounding box center [467, 338] width 91 height 31
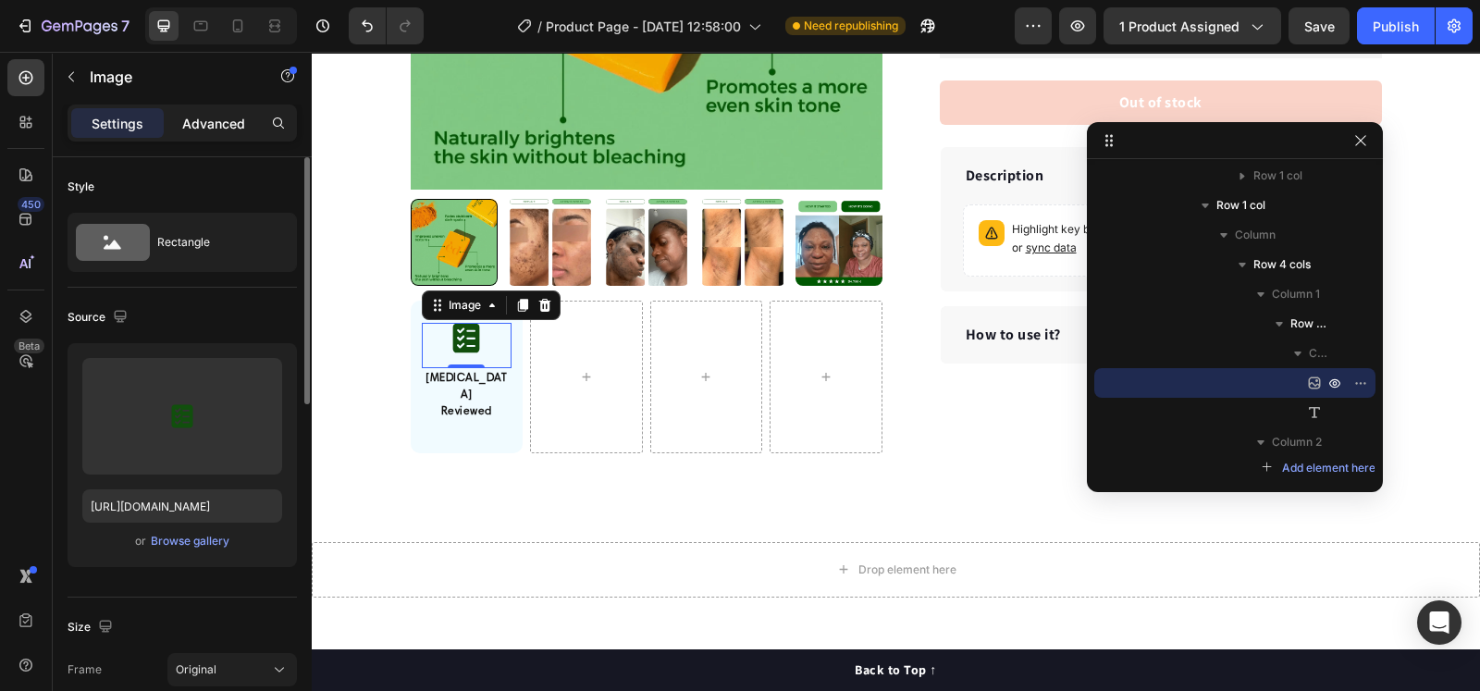
click at [221, 120] on p "Advanced" at bounding box center [213, 123] width 63 height 19
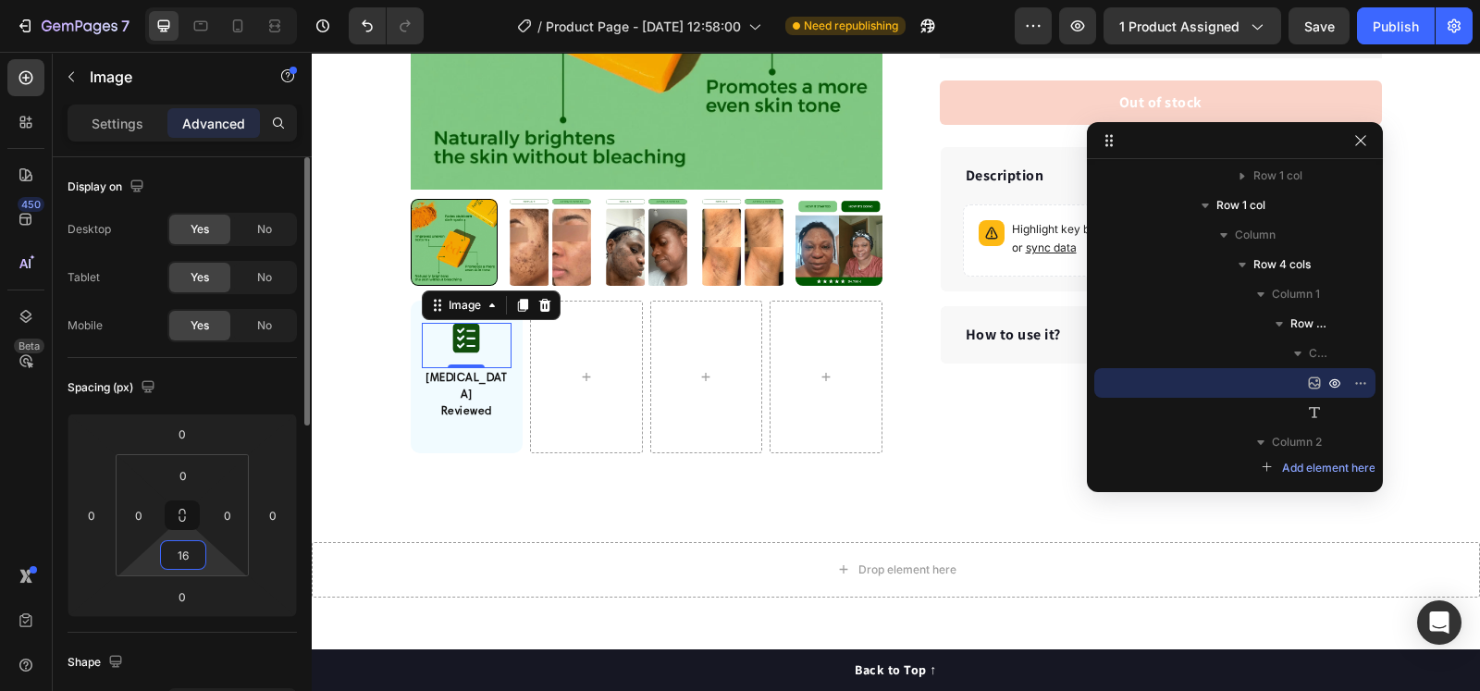
click at [179, 552] on input "16" at bounding box center [183, 555] width 37 height 28
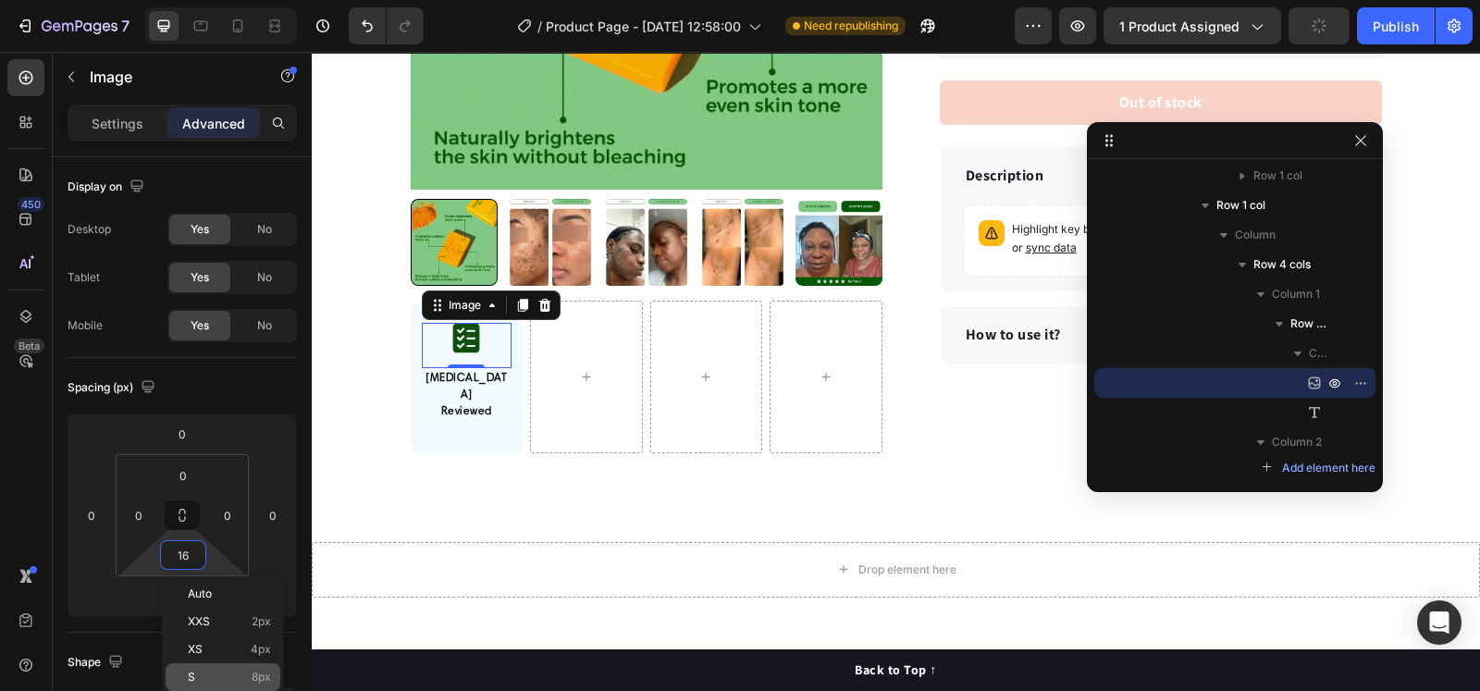
click at [223, 552] on div "S 8px" at bounding box center [223, 677] width 115 height 28
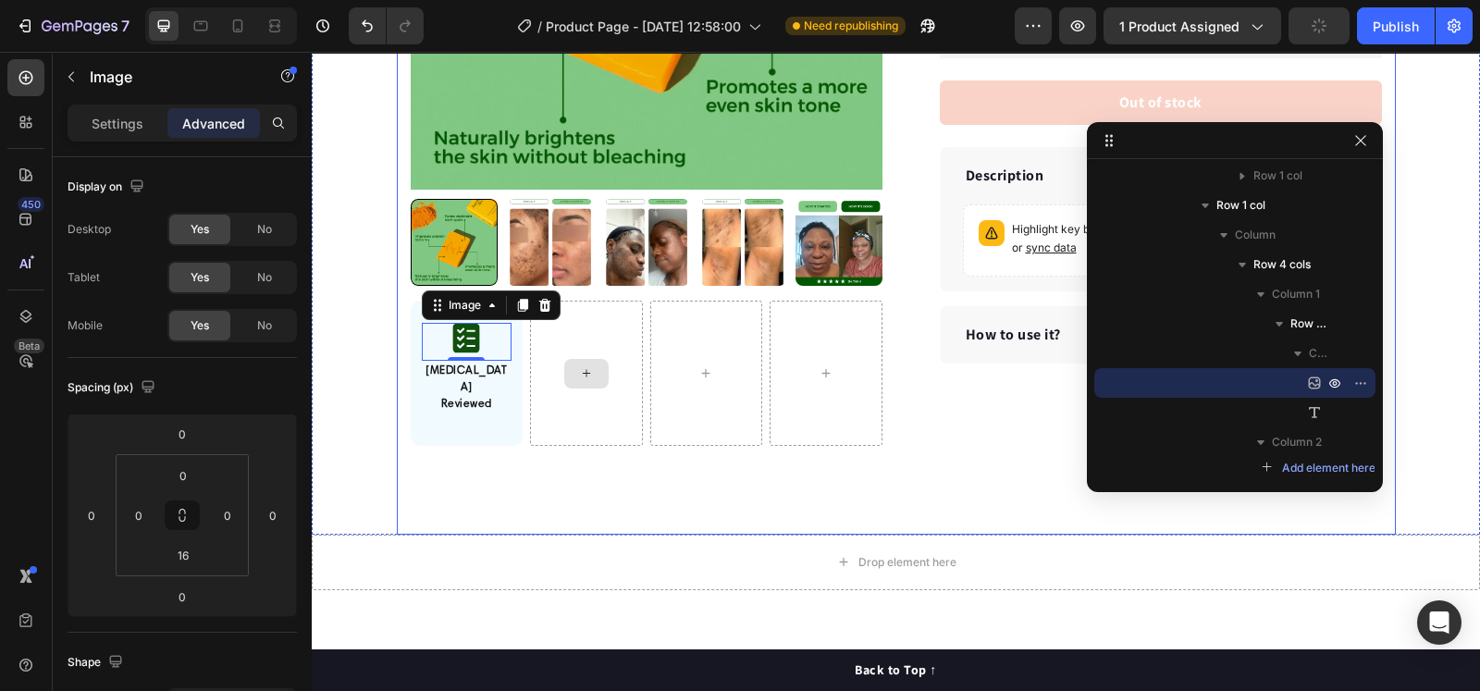
scroll to position [347, 0]
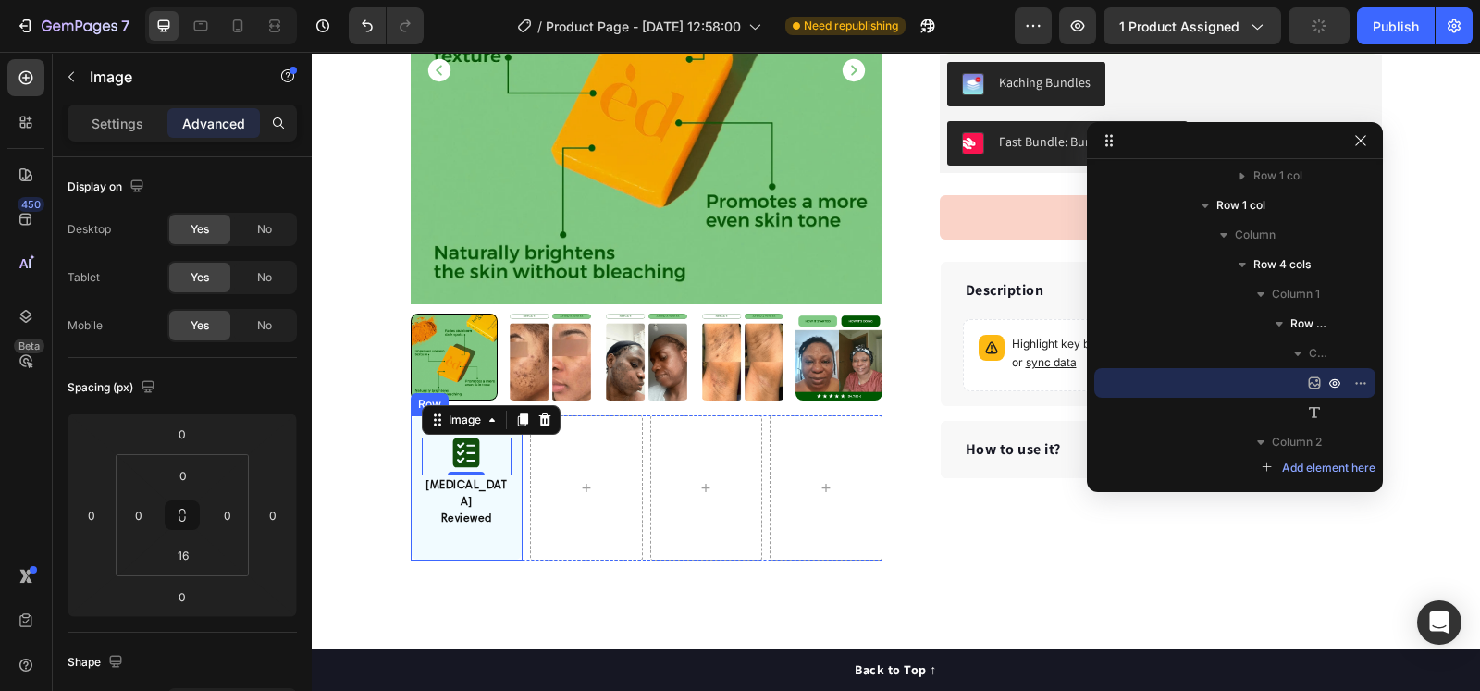
click at [487, 527] on div "Image 0 [MEDICAL_DATA] Reviewed Text block Row" at bounding box center [467, 487] width 113 height 145
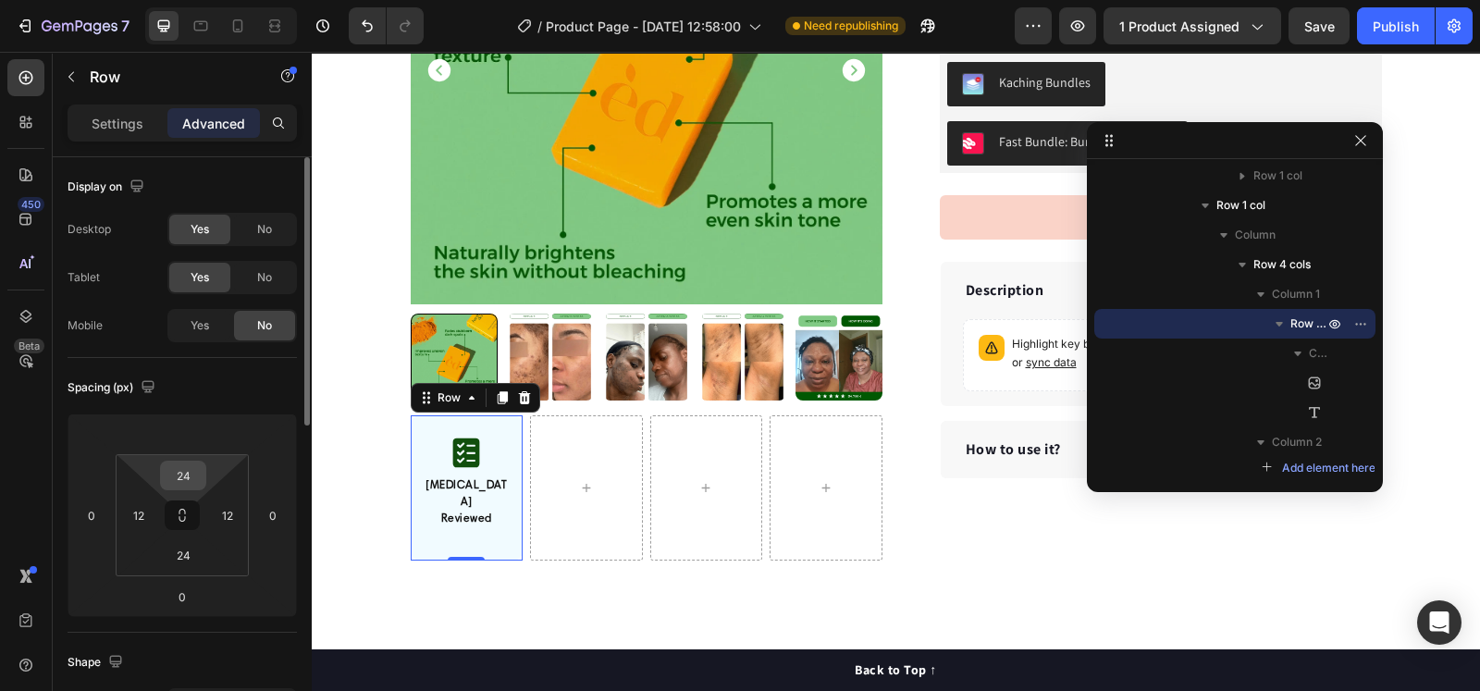
click at [200, 478] on input "24" at bounding box center [183, 476] width 37 height 28
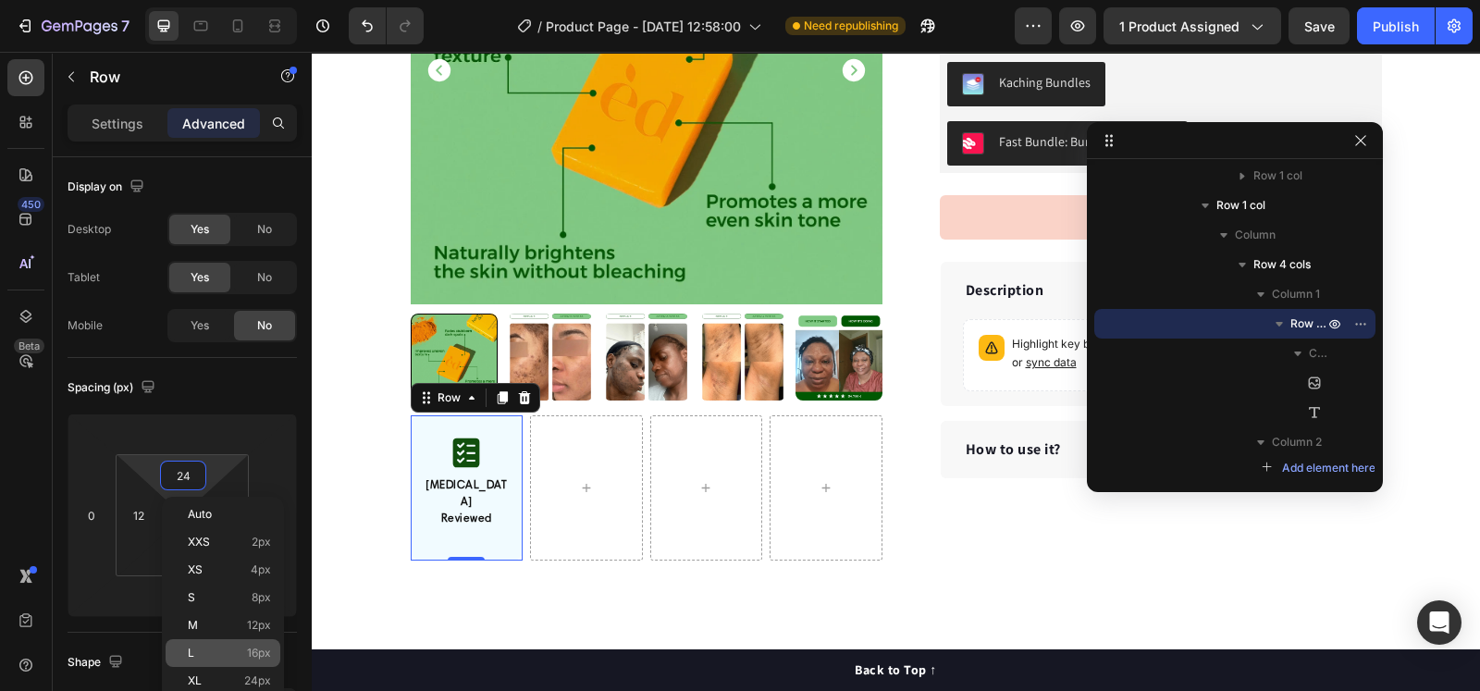
click at [213, 552] on p "L 16px" at bounding box center [229, 652] width 83 height 13
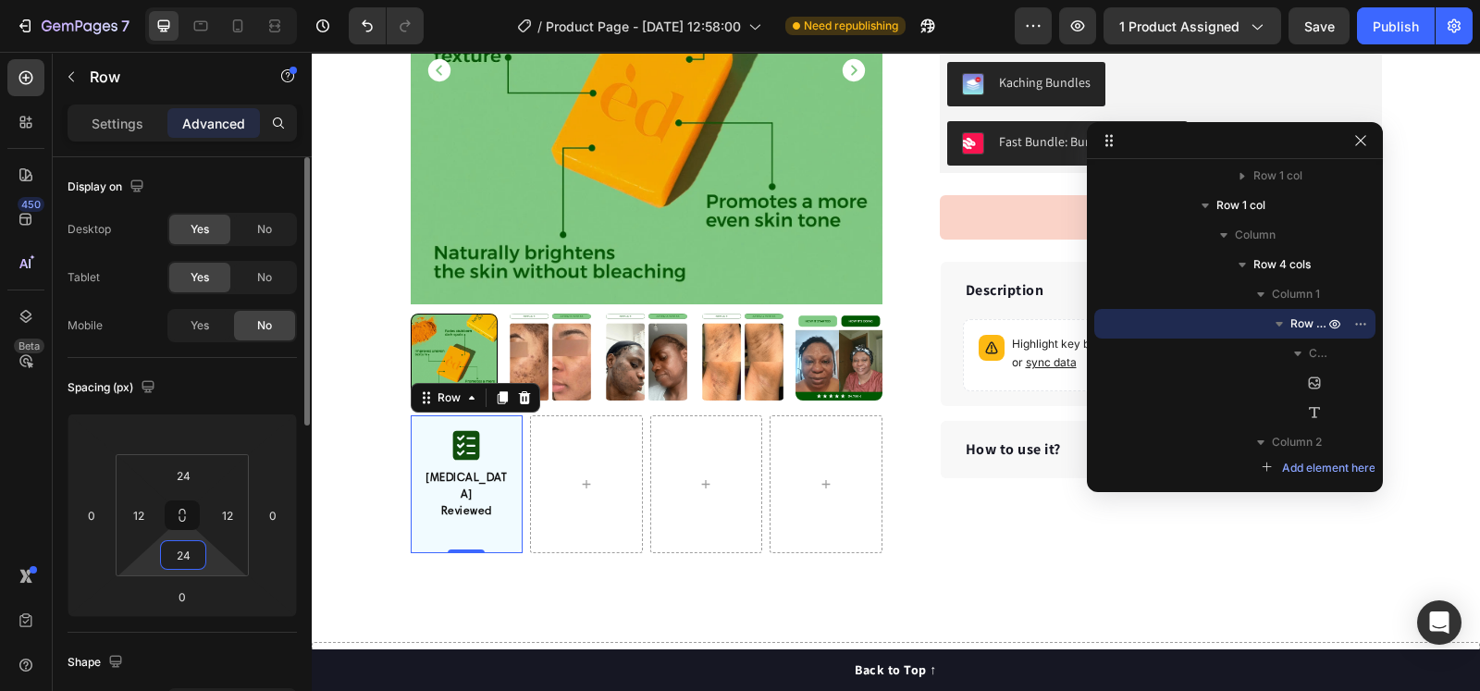
click at [180, 552] on input "24" at bounding box center [183, 555] width 37 height 28
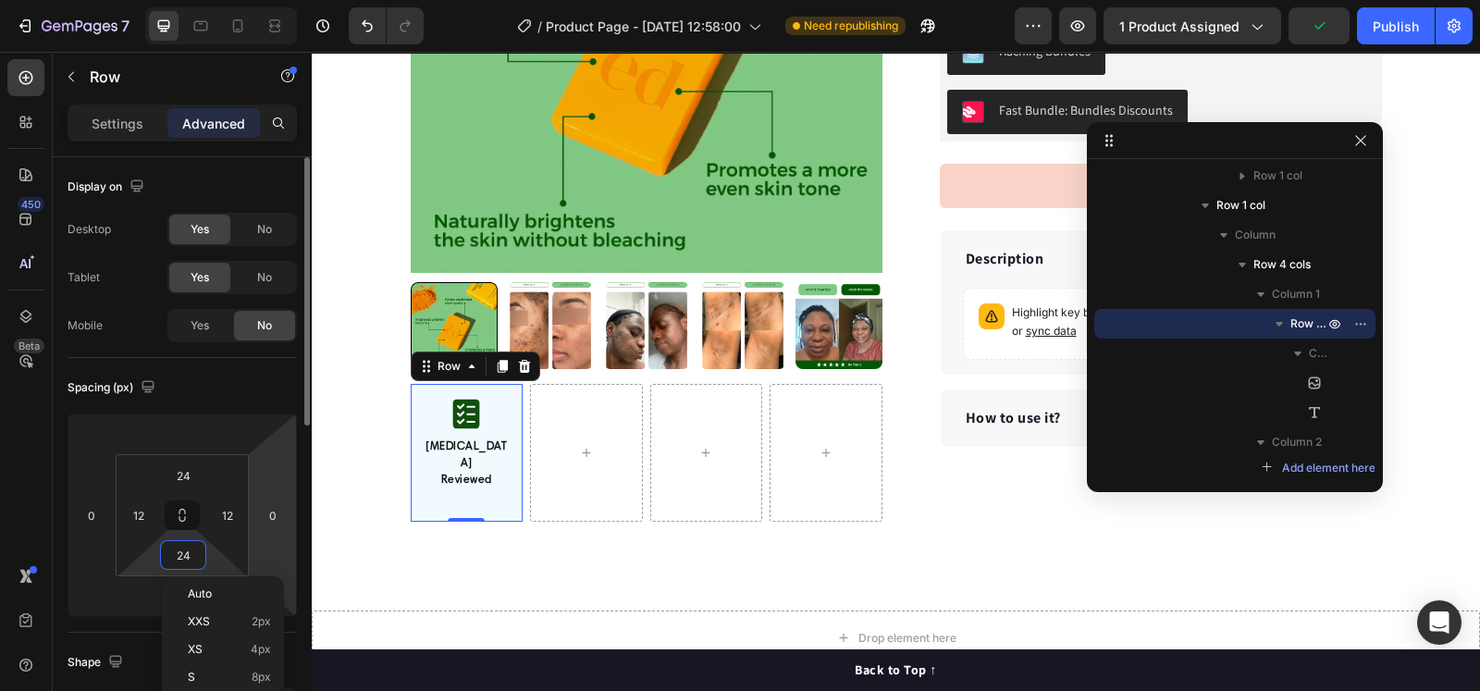
scroll to position [578, 0]
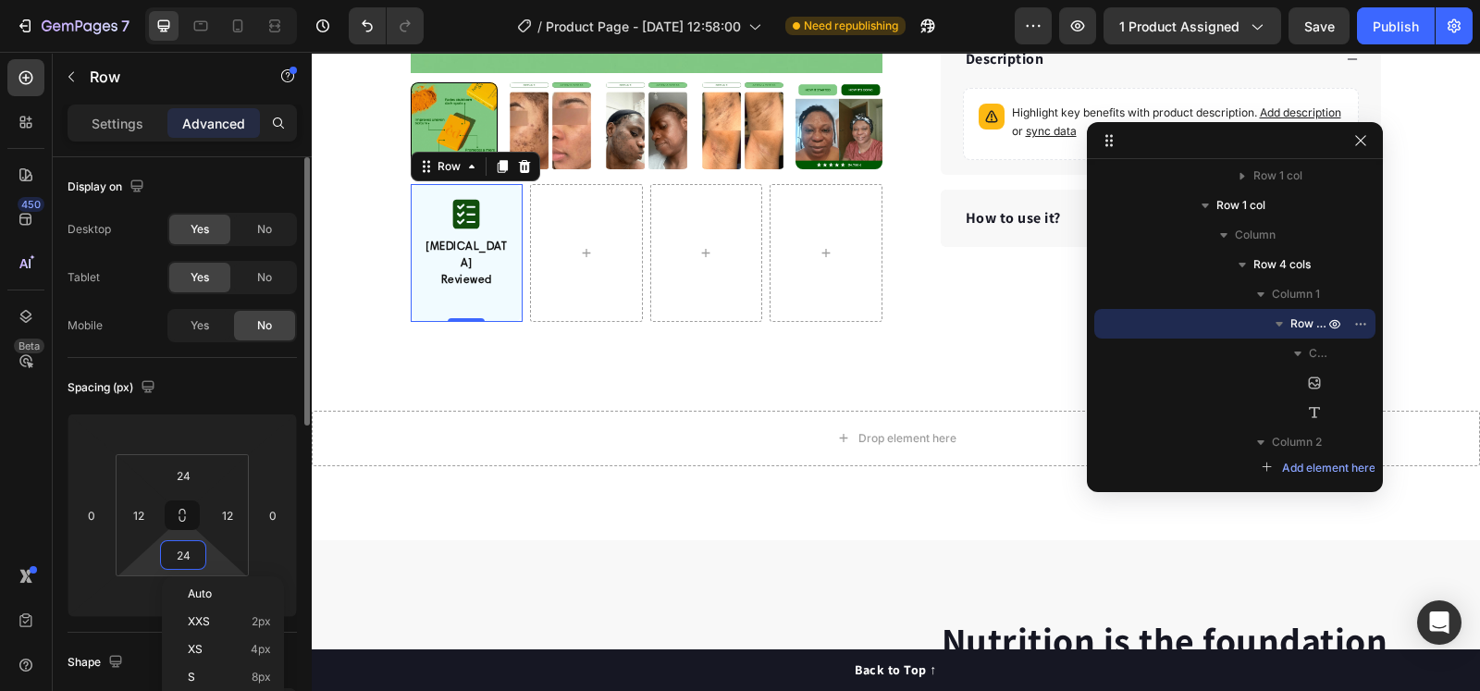
click at [287, 380] on div "Spacing (px)" at bounding box center [182, 388] width 229 height 30
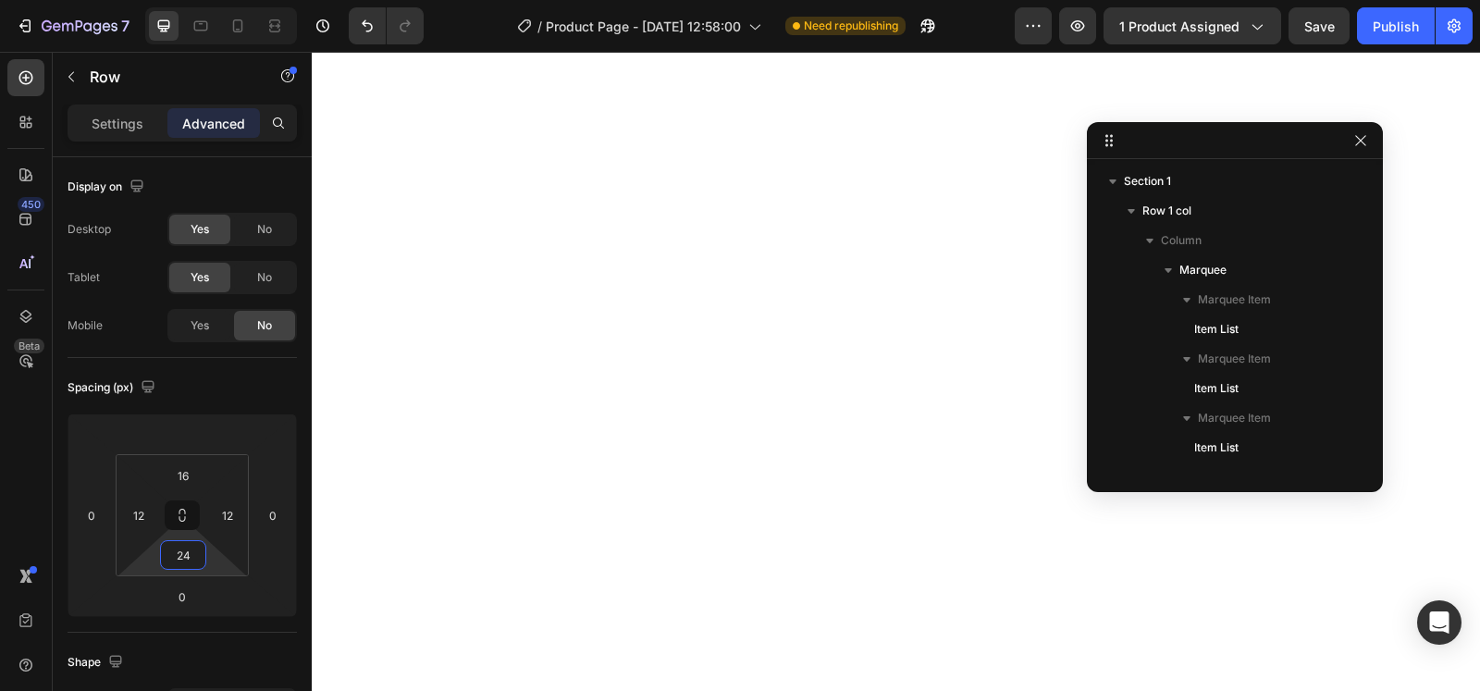
click at [183, 552] on input "24" at bounding box center [183, 555] width 37 height 28
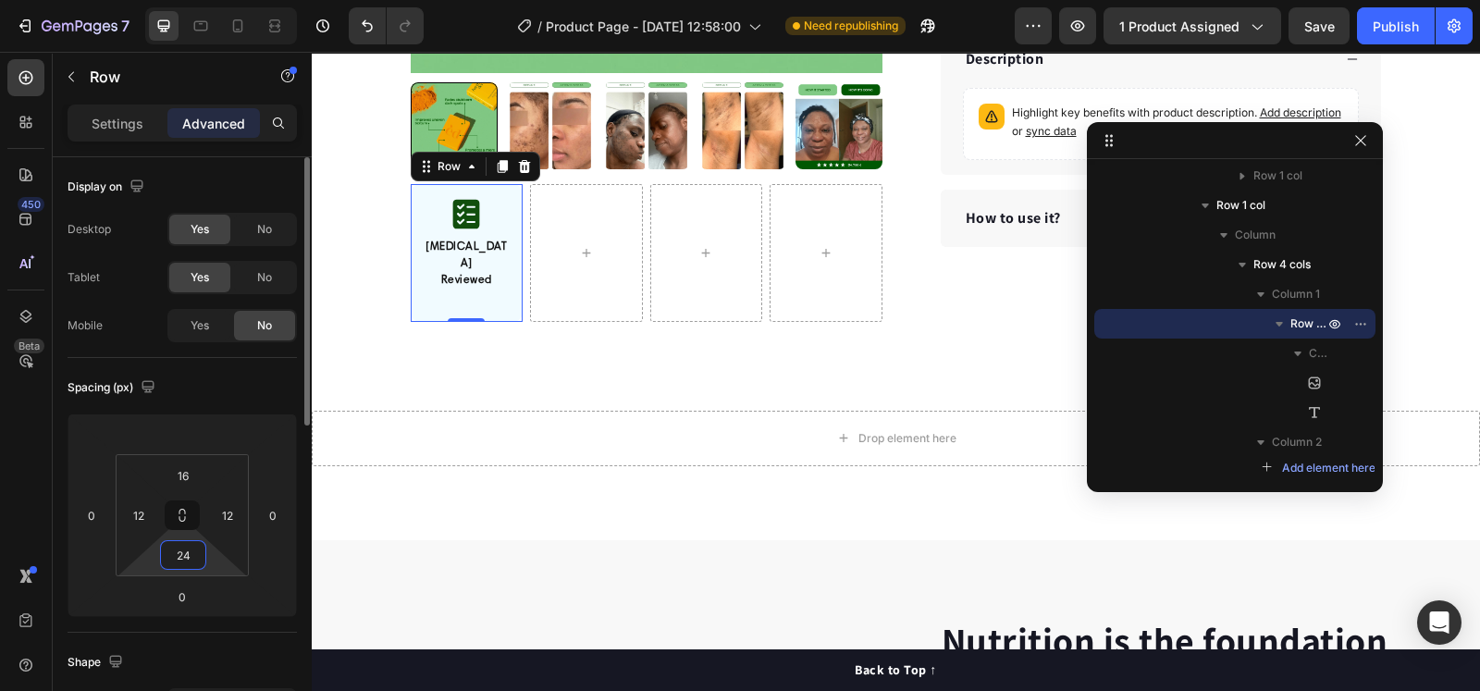
scroll to position [578, 0]
click at [183, 552] on input "24" at bounding box center [183, 555] width 37 height 28
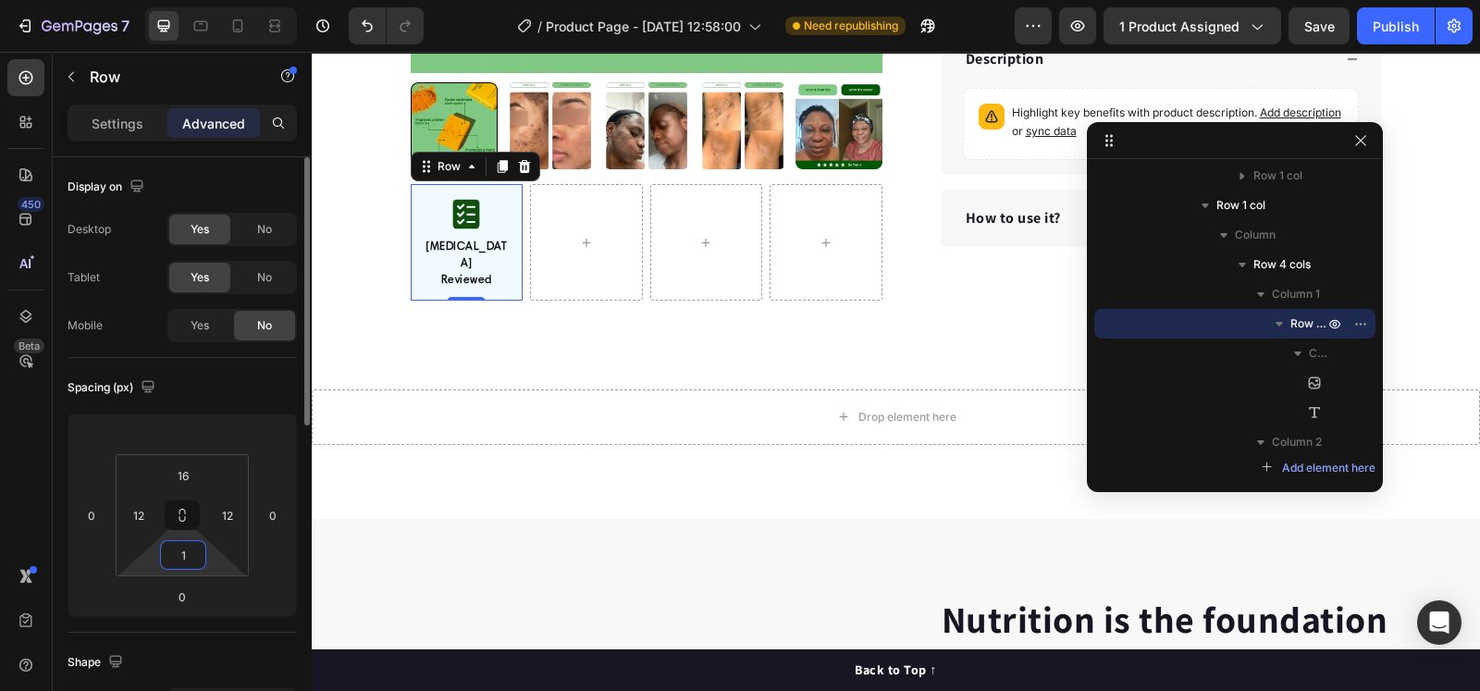
type input "16"
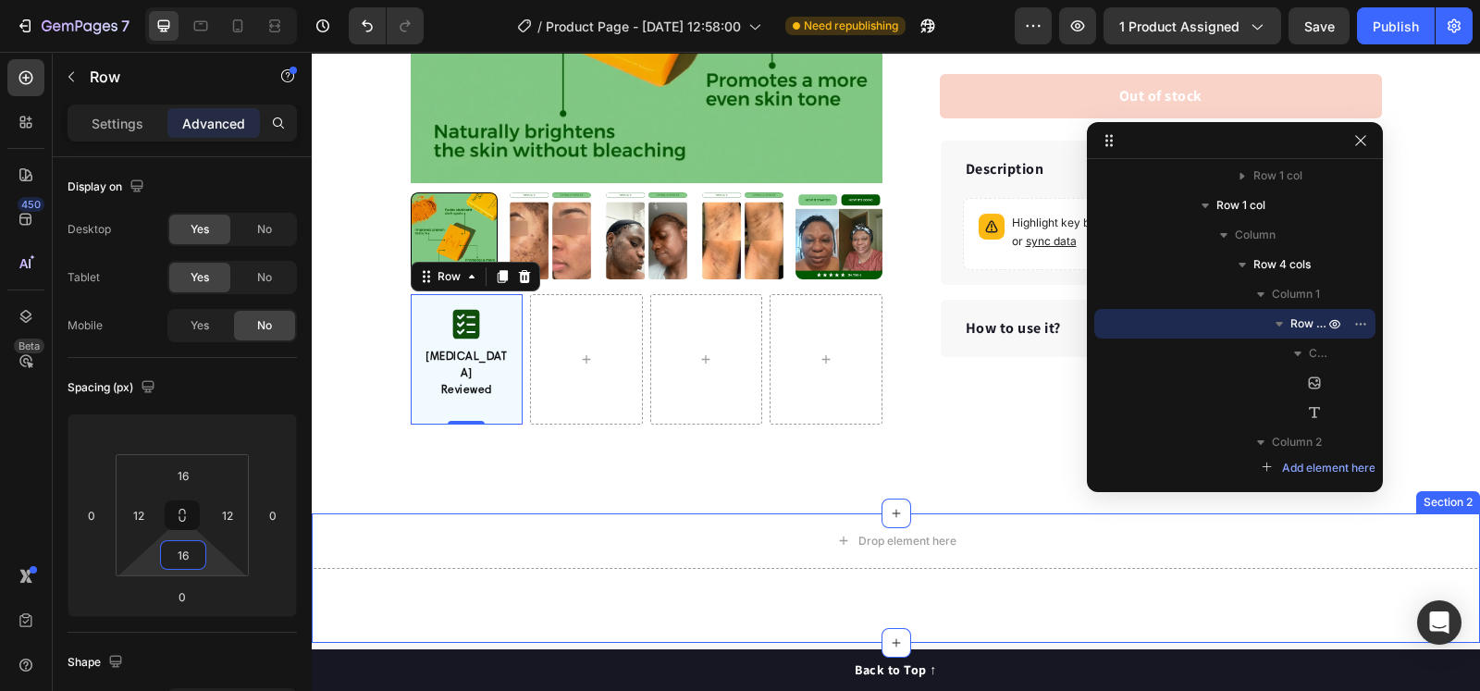
scroll to position [462, 0]
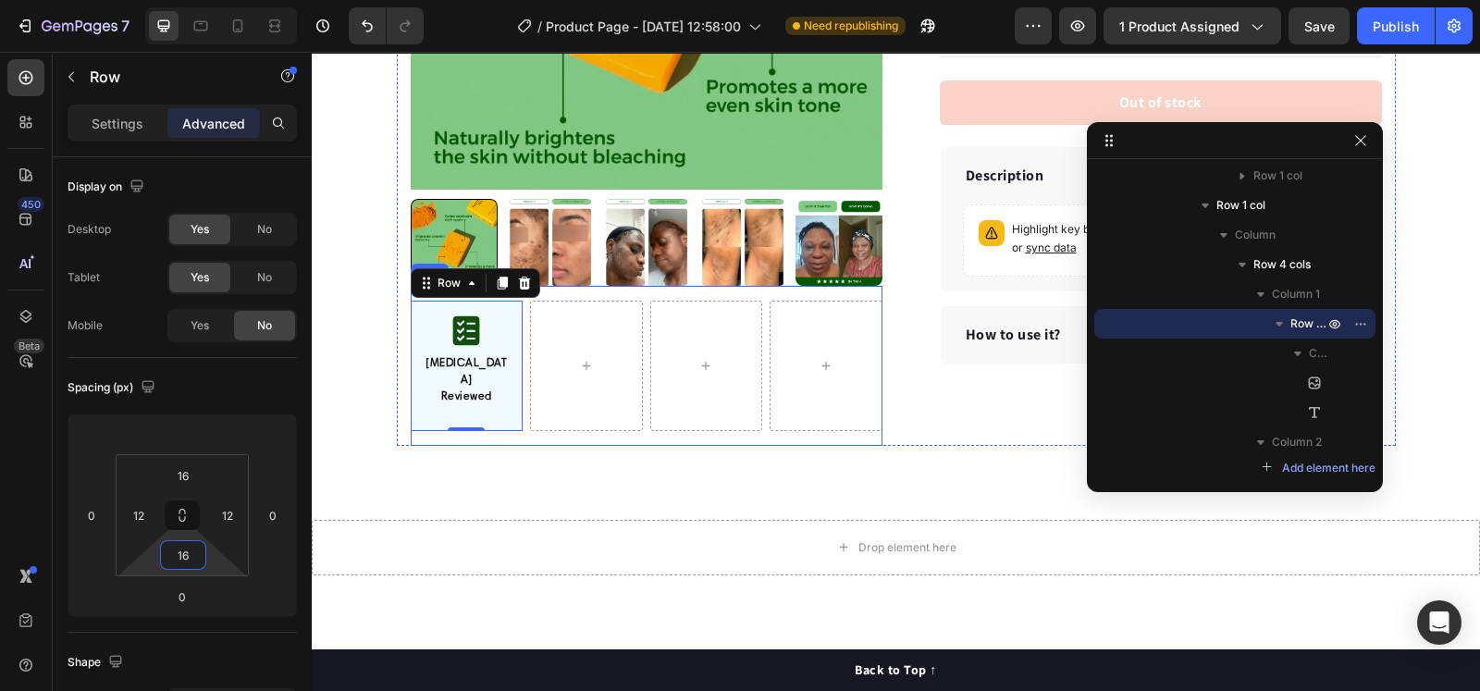
click at [541, 425] on div "Image Dermatologist Reviewed Text block Row 0 Row Row" at bounding box center [647, 366] width 472 height 160
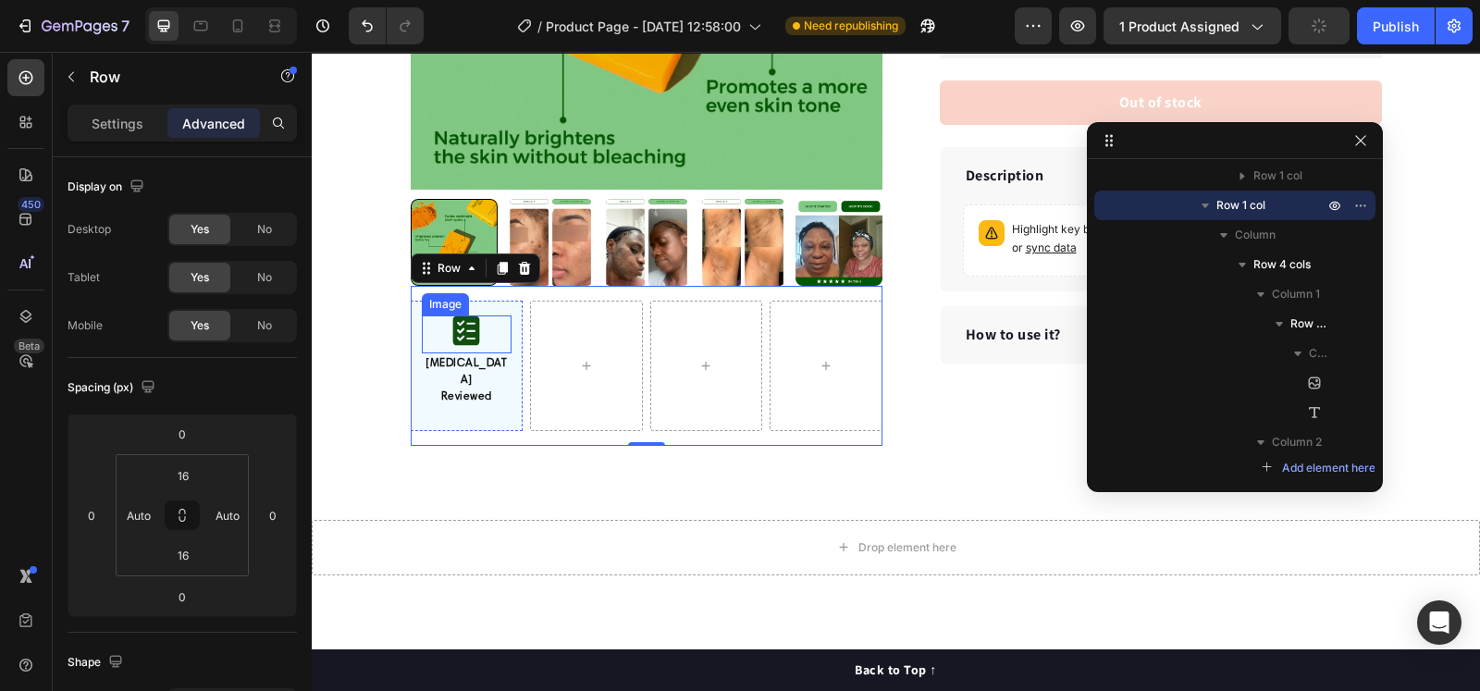
click at [452, 323] on img at bounding box center [466, 330] width 28 height 31
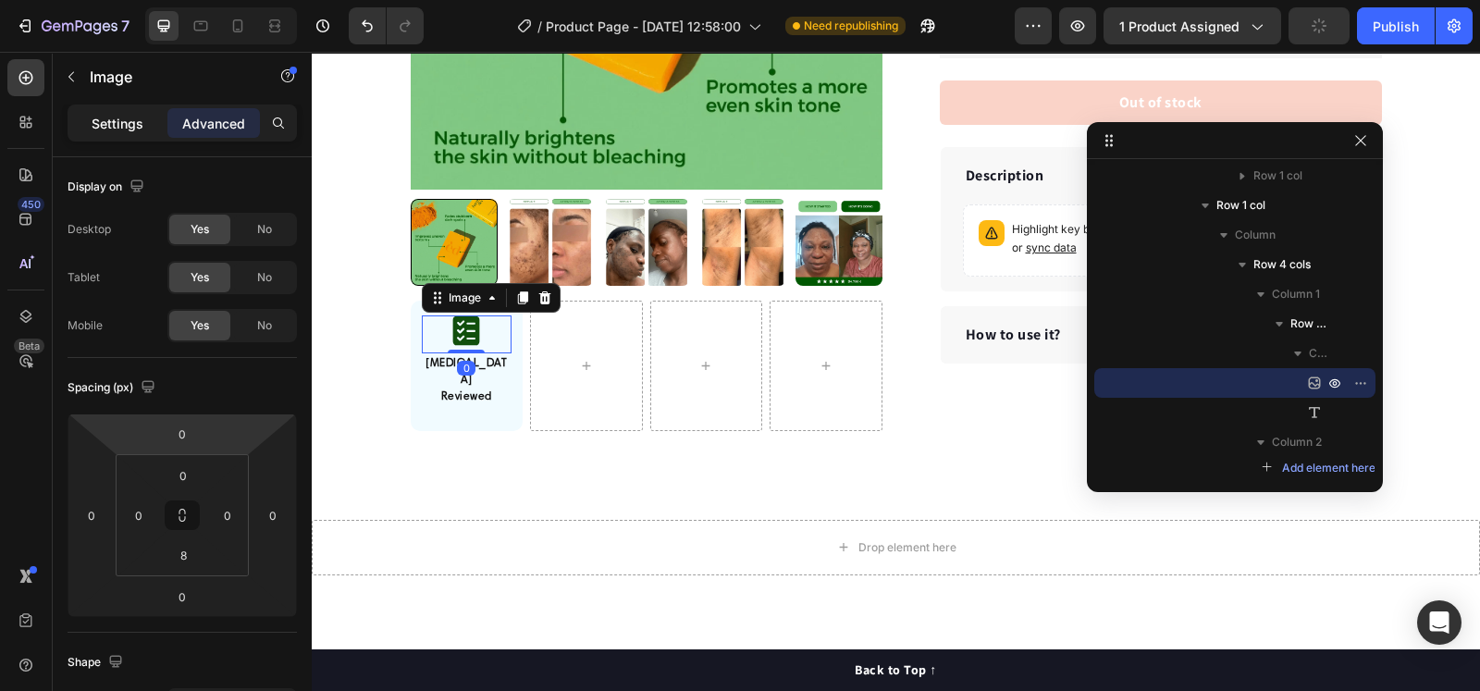
click at [116, 127] on p "Settings" at bounding box center [118, 123] width 52 height 19
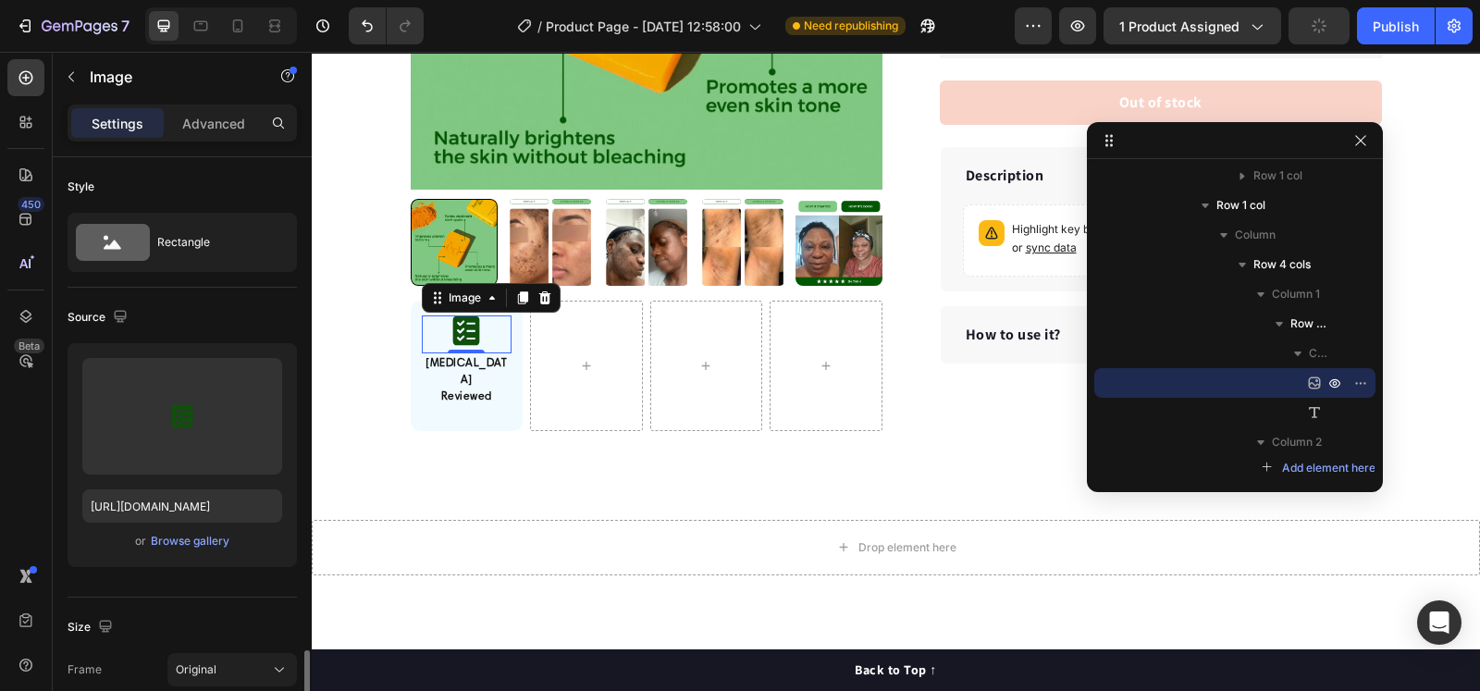
scroll to position [347, 0]
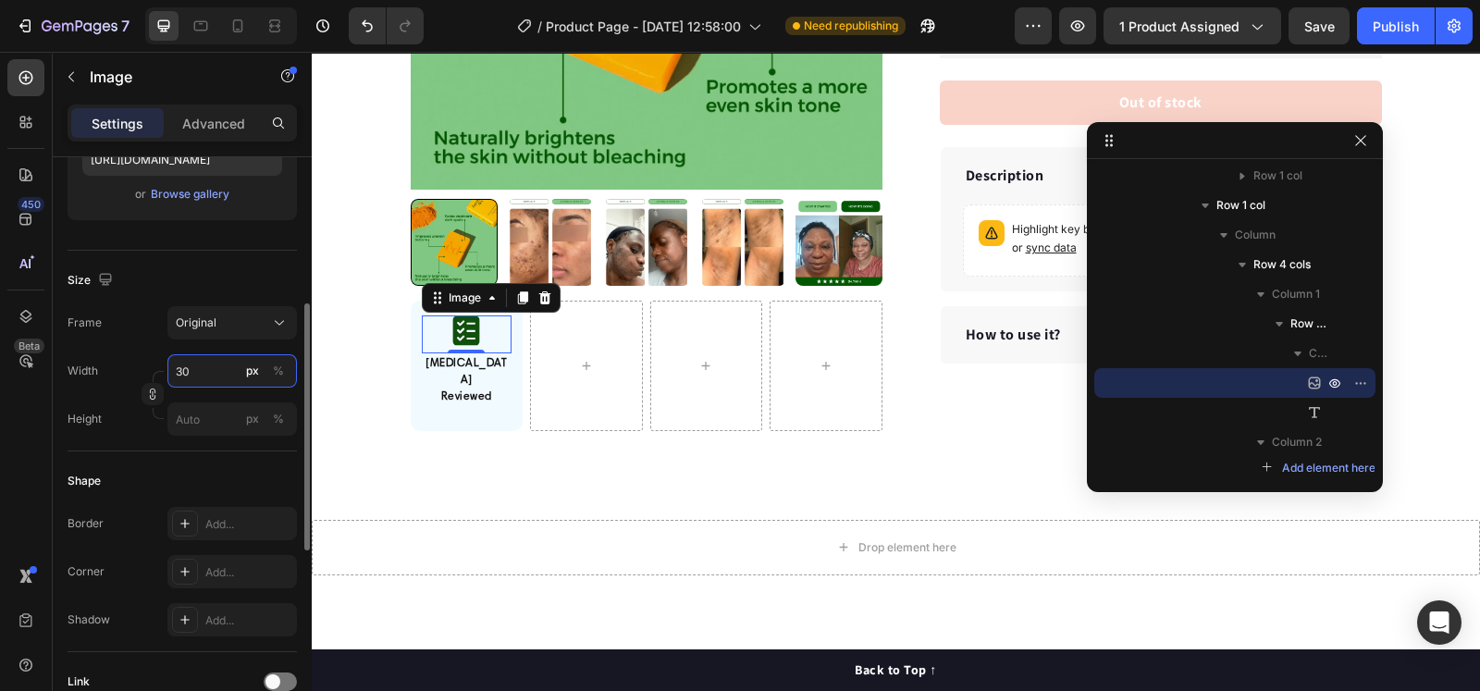
click at [180, 368] on input "30" at bounding box center [231, 370] width 129 height 33
click at [182, 372] on input "30" at bounding box center [231, 370] width 129 height 33
click at [185, 369] on input "30" at bounding box center [231, 370] width 129 height 33
type input "20"
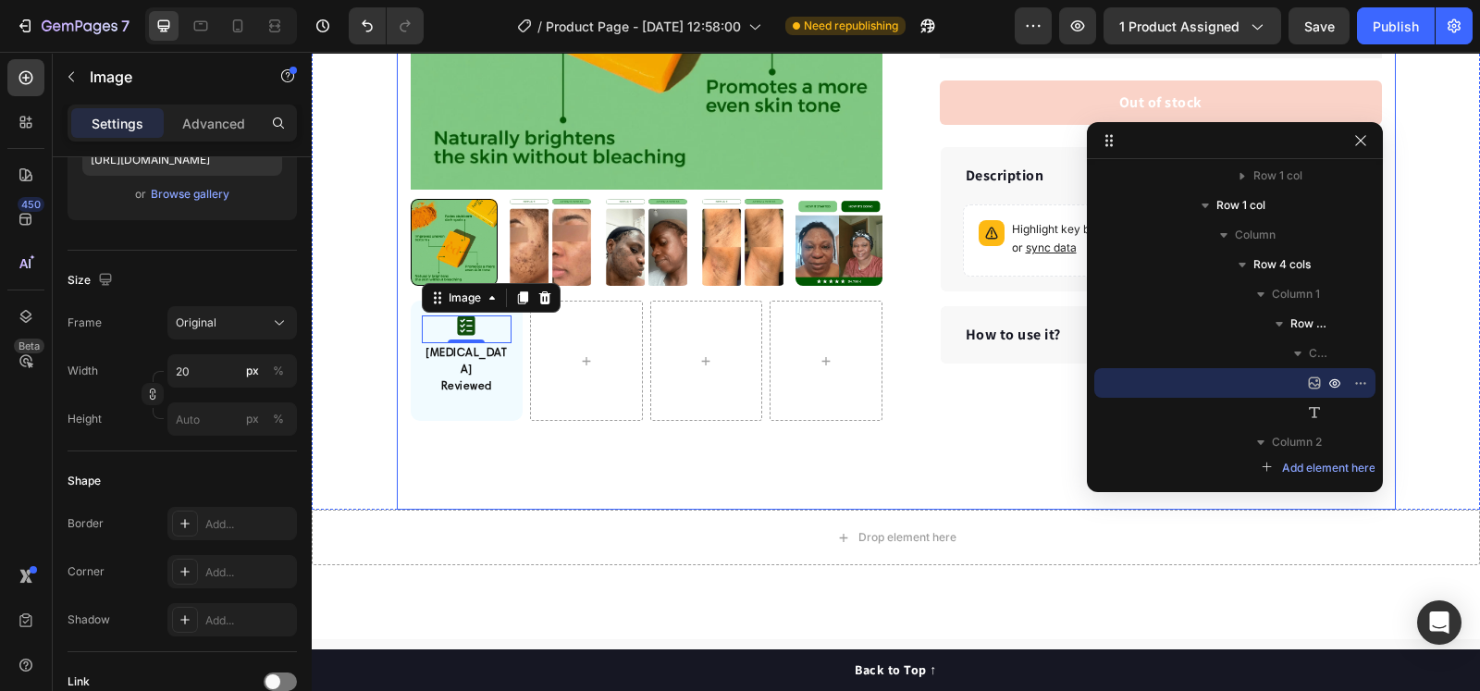
click at [453, 430] on div "Product Images "My dog absolutely loves this food! It's clear that the taste an…" at bounding box center [896, 92] width 999 height 833
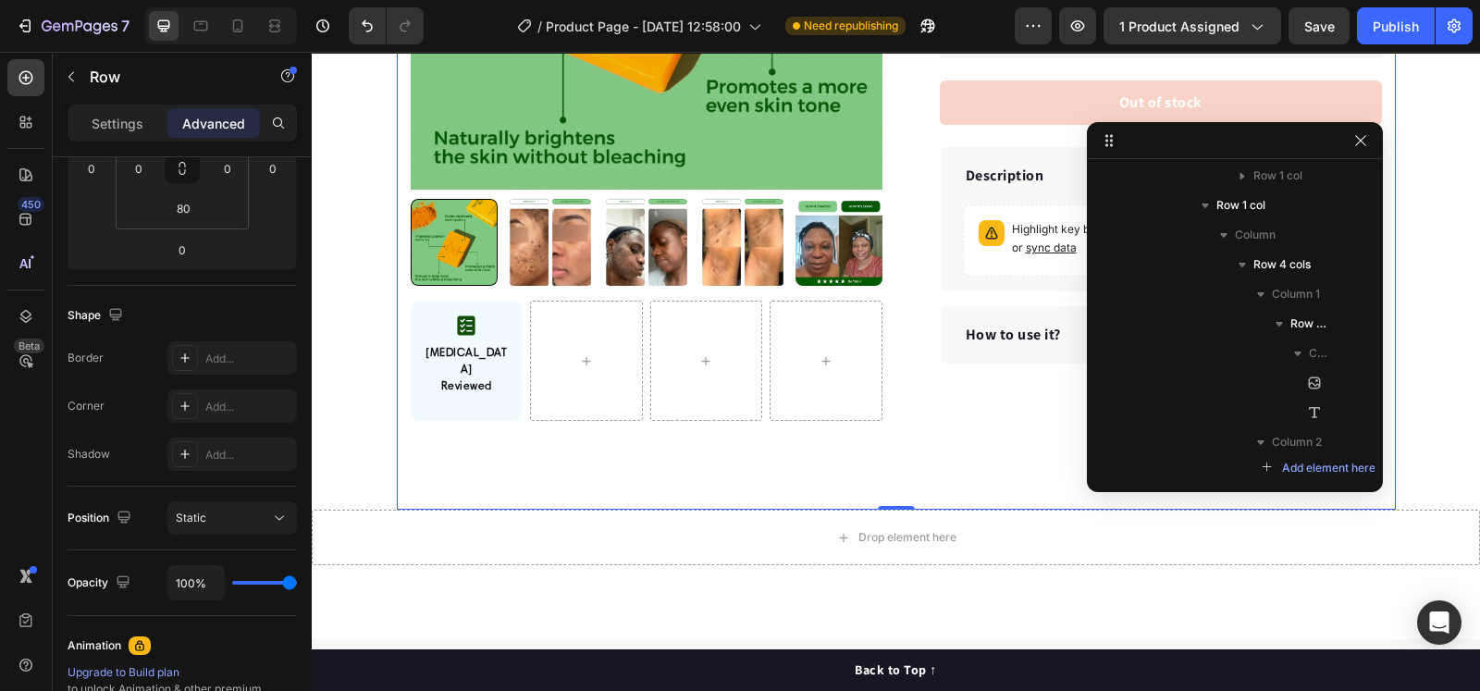
scroll to position [0, 0]
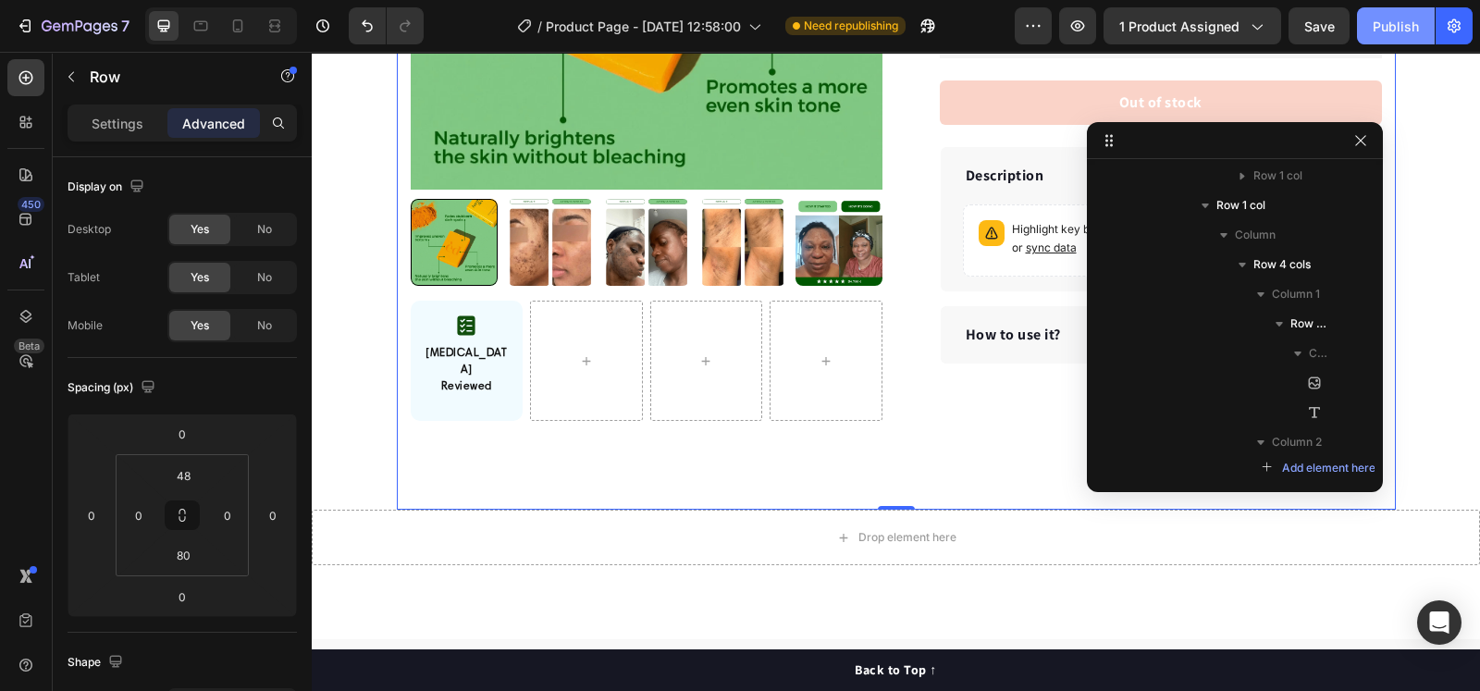
click at [1406, 18] on div "Publish" at bounding box center [1396, 26] width 46 height 19
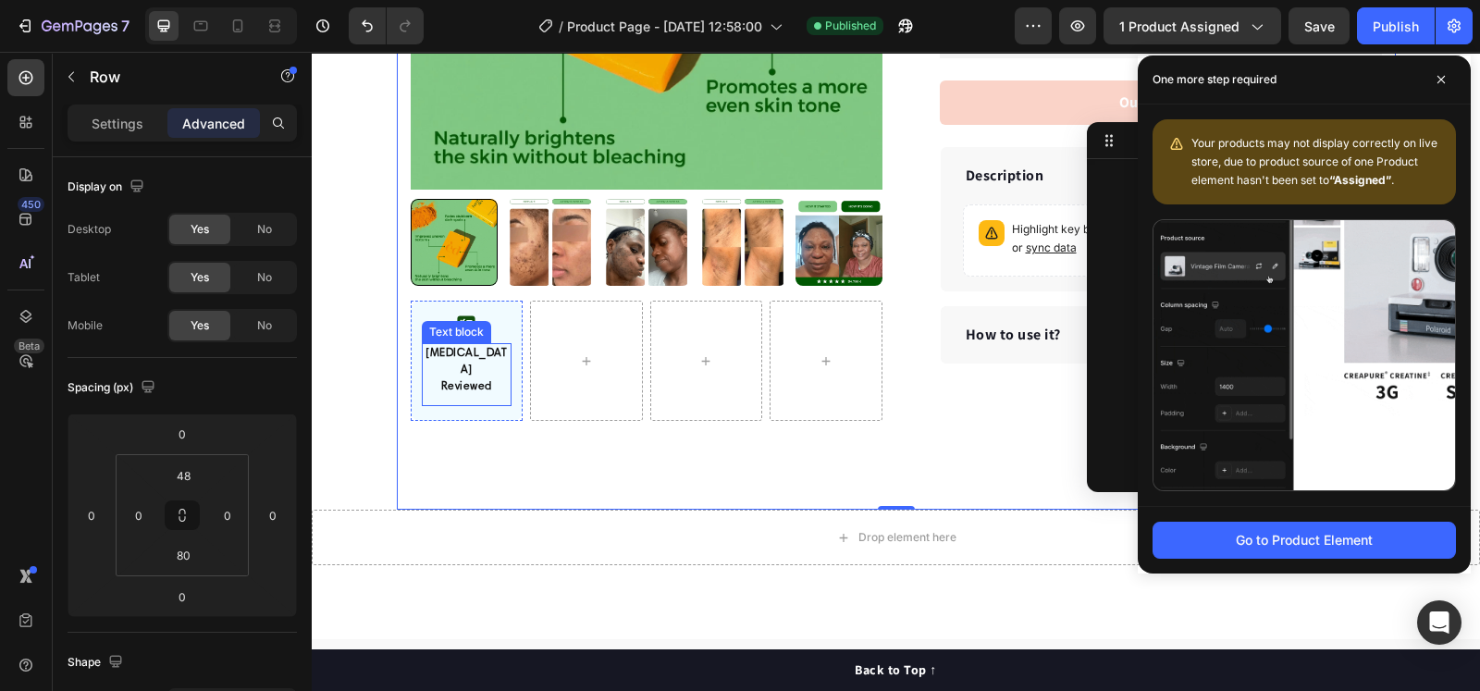
click at [466, 378] on p "Reviewed" at bounding box center [467, 386] width 87 height 17
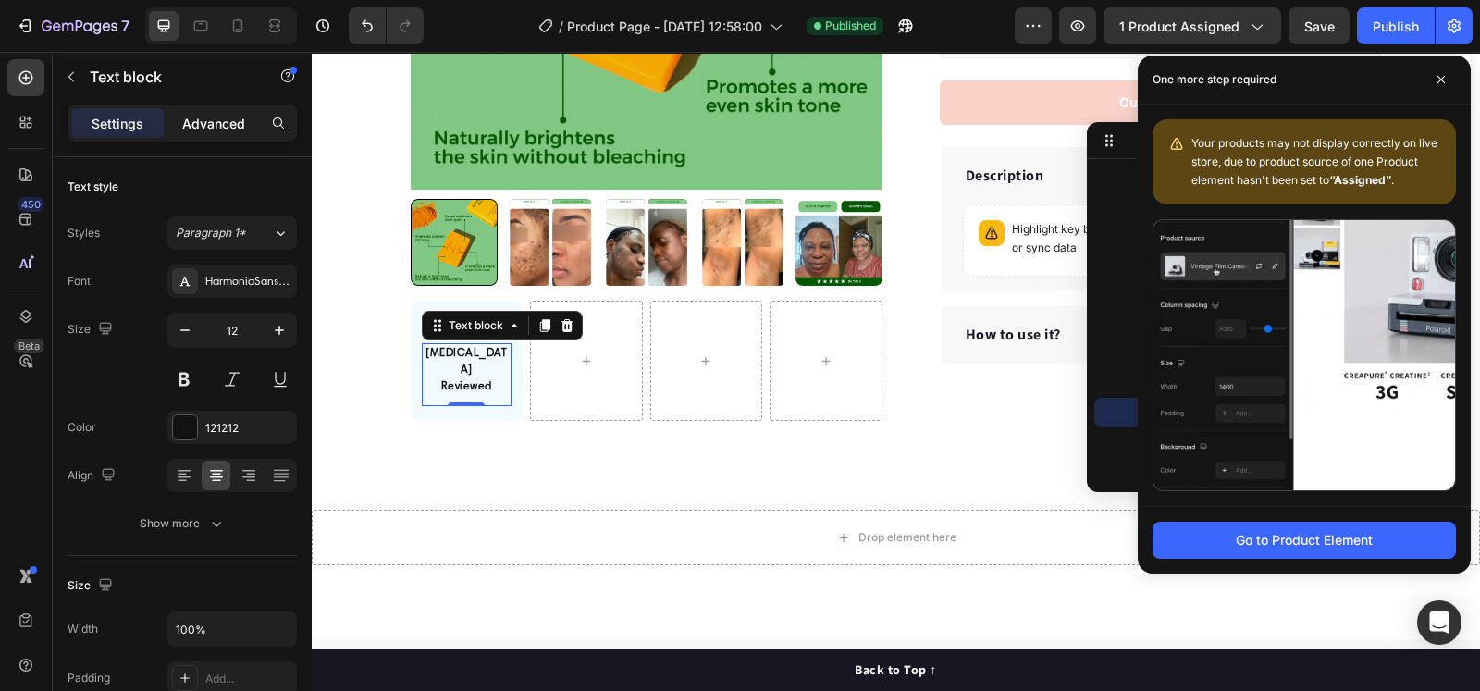
click at [217, 135] on div "Advanced" at bounding box center [213, 123] width 92 height 30
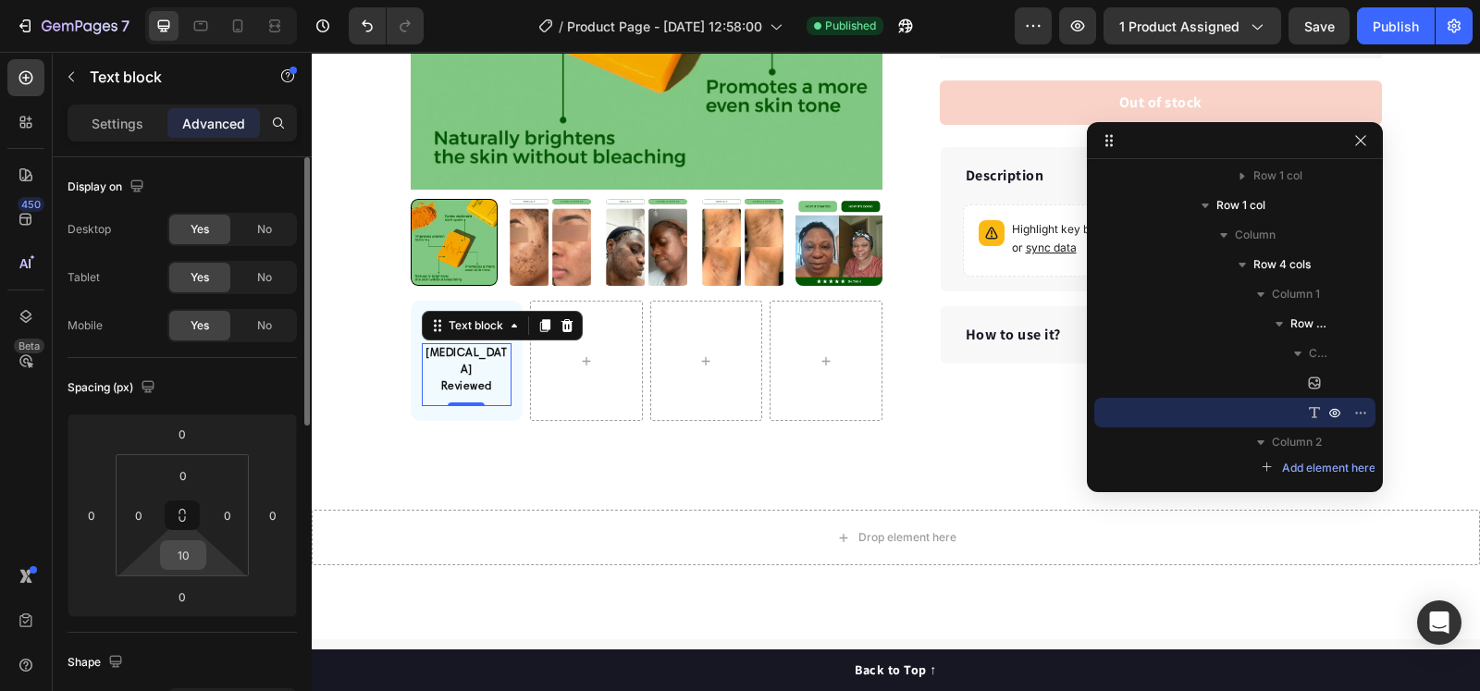
click at [189, 565] on input "10" at bounding box center [183, 555] width 37 height 28
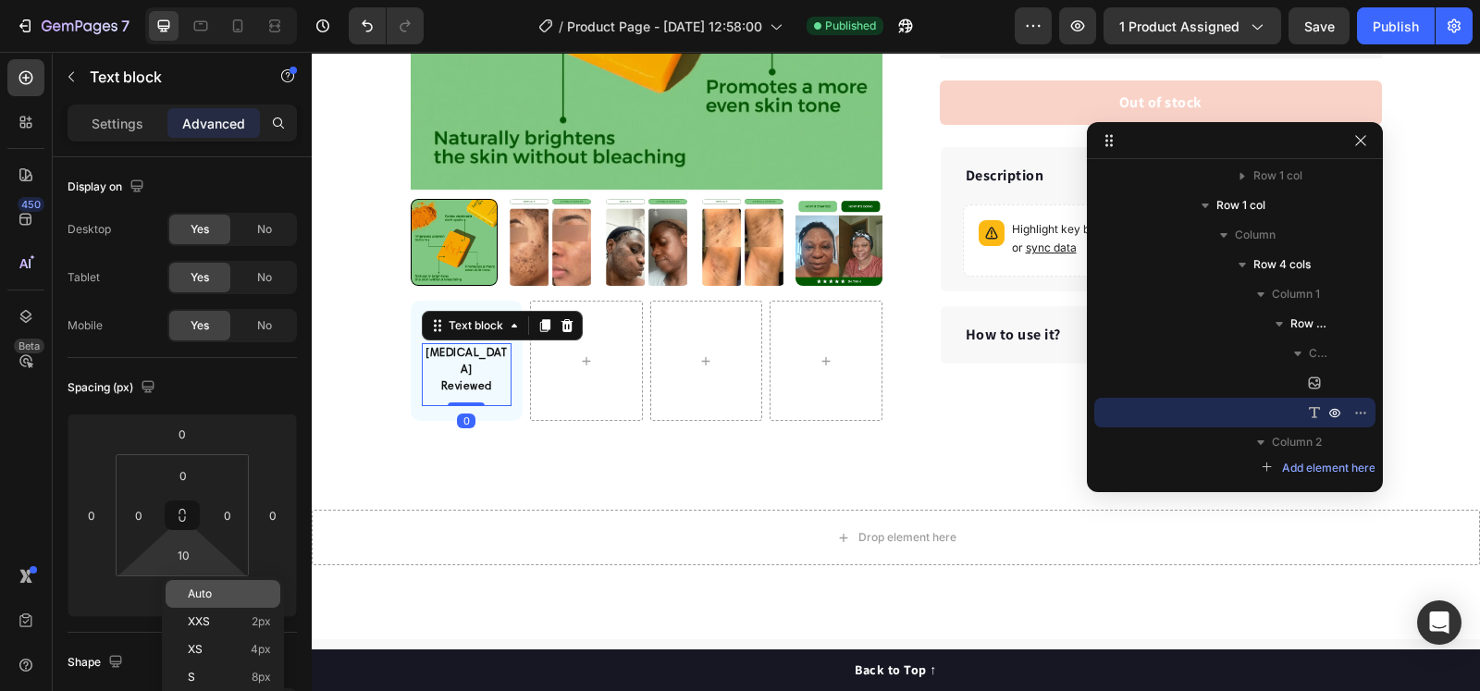
click at [199, 587] on span "Auto" at bounding box center [200, 593] width 24 height 13
type input "Auto"
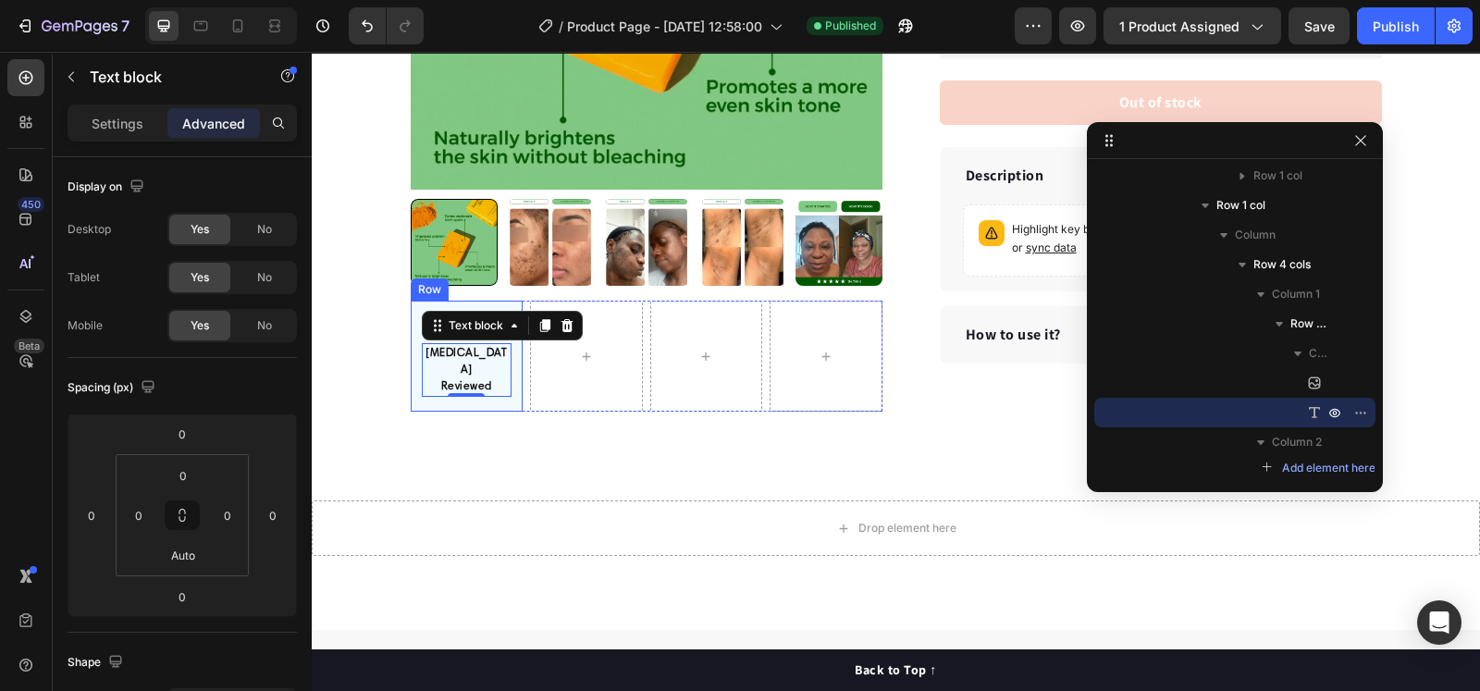
click at [416, 385] on div "Image [MEDICAL_DATA] Reviewed Text block 0 Row" at bounding box center [467, 356] width 113 height 111
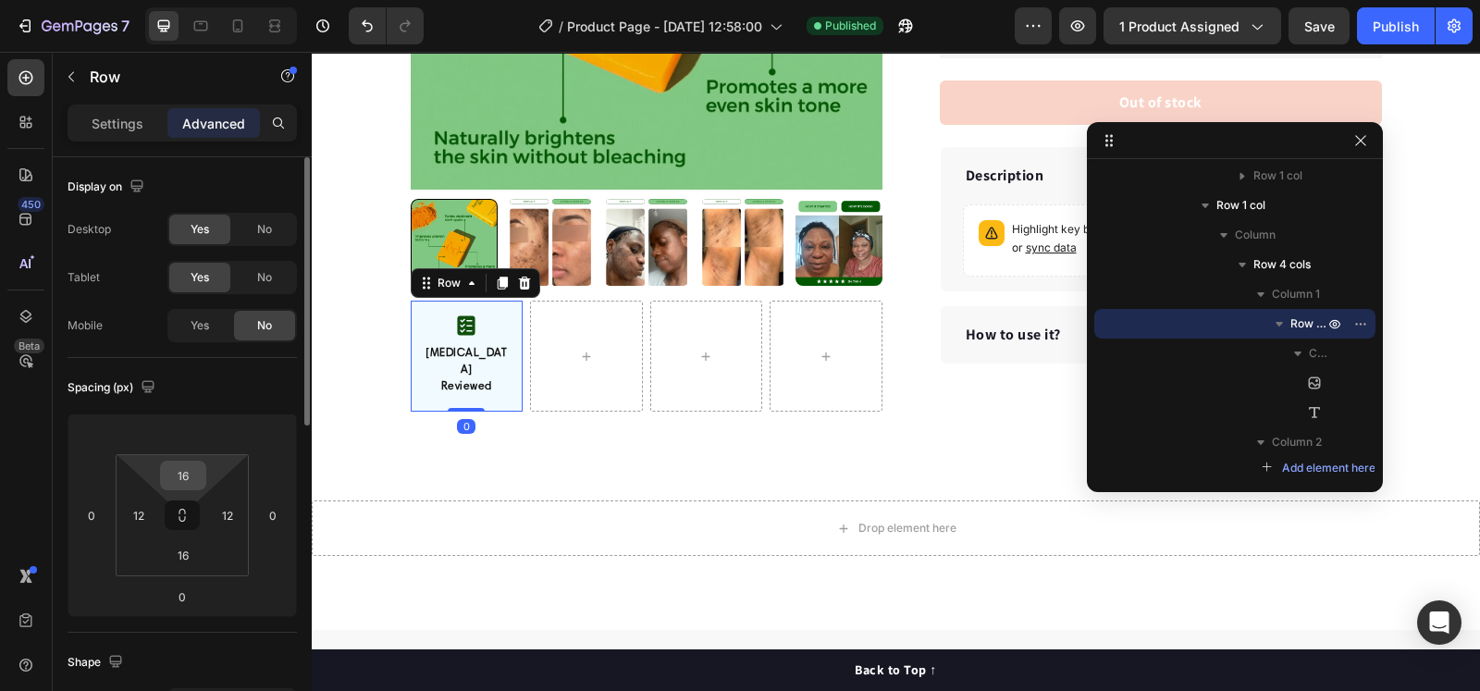
click at [190, 484] on input "16" at bounding box center [183, 476] width 37 height 28
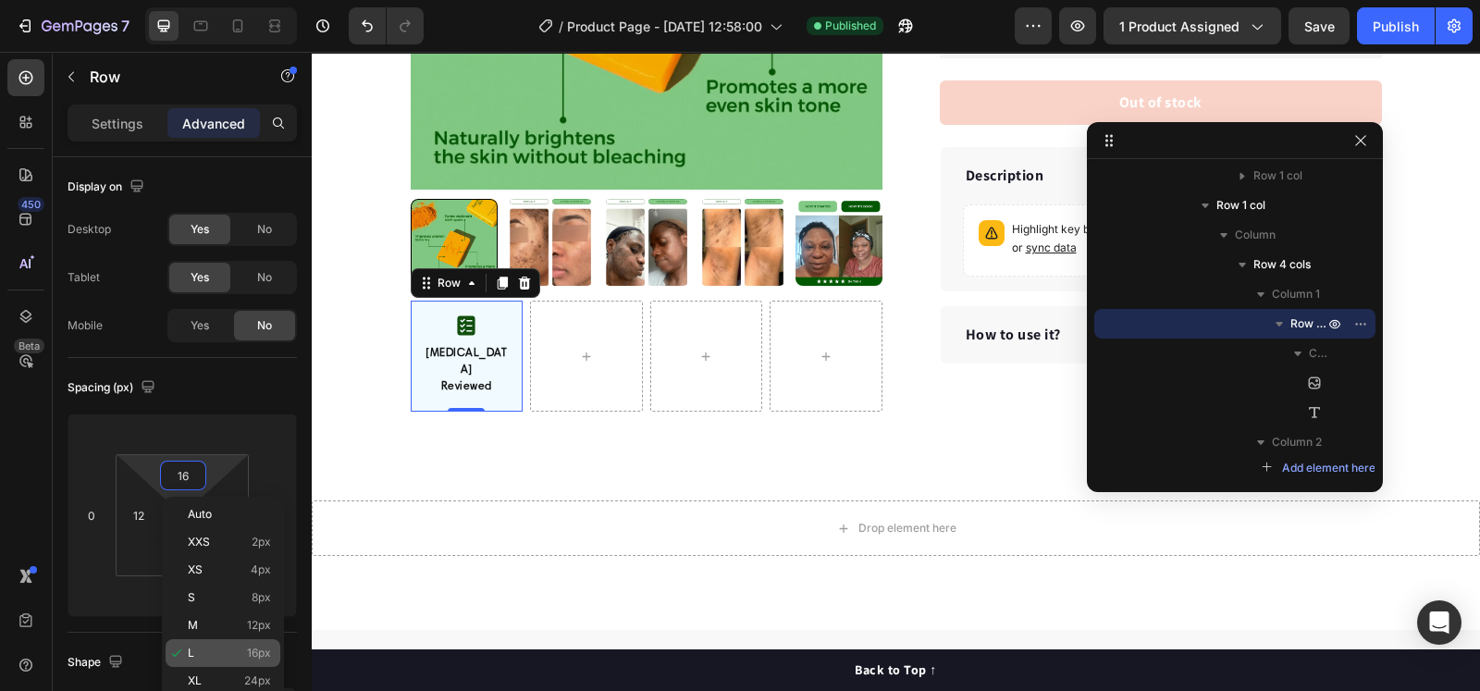
click at [208, 665] on div "L 16px" at bounding box center [223, 653] width 115 height 28
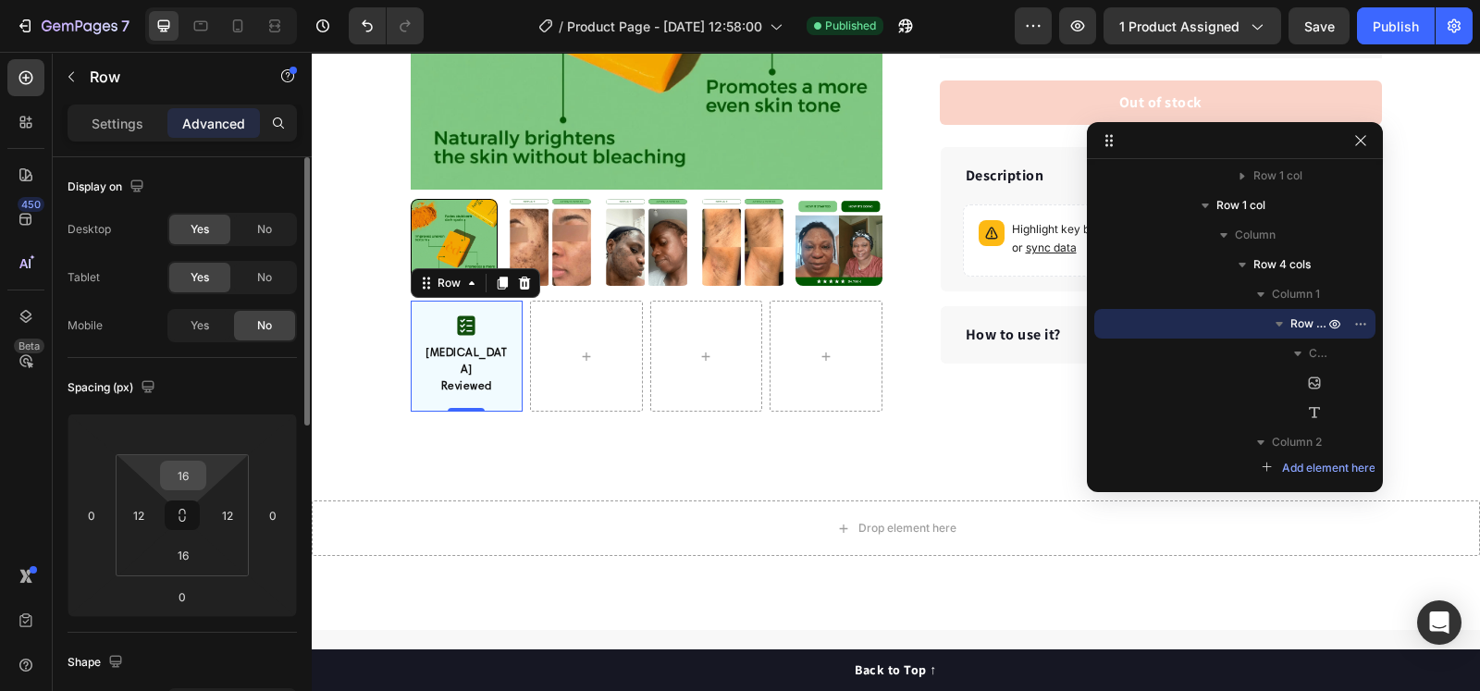
click at [182, 474] on input "16" at bounding box center [183, 476] width 37 height 28
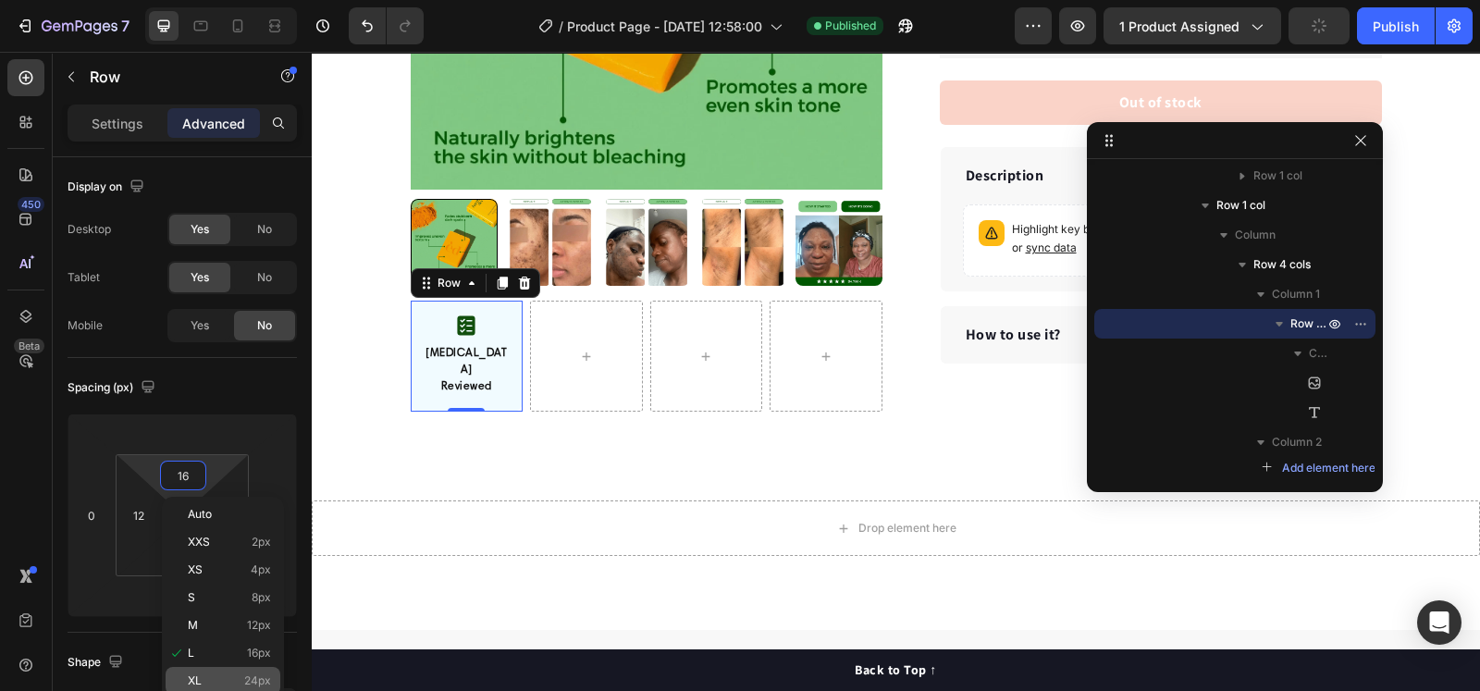
click at [219, 670] on div "XL 24px" at bounding box center [223, 681] width 115 height 28
type input "24"
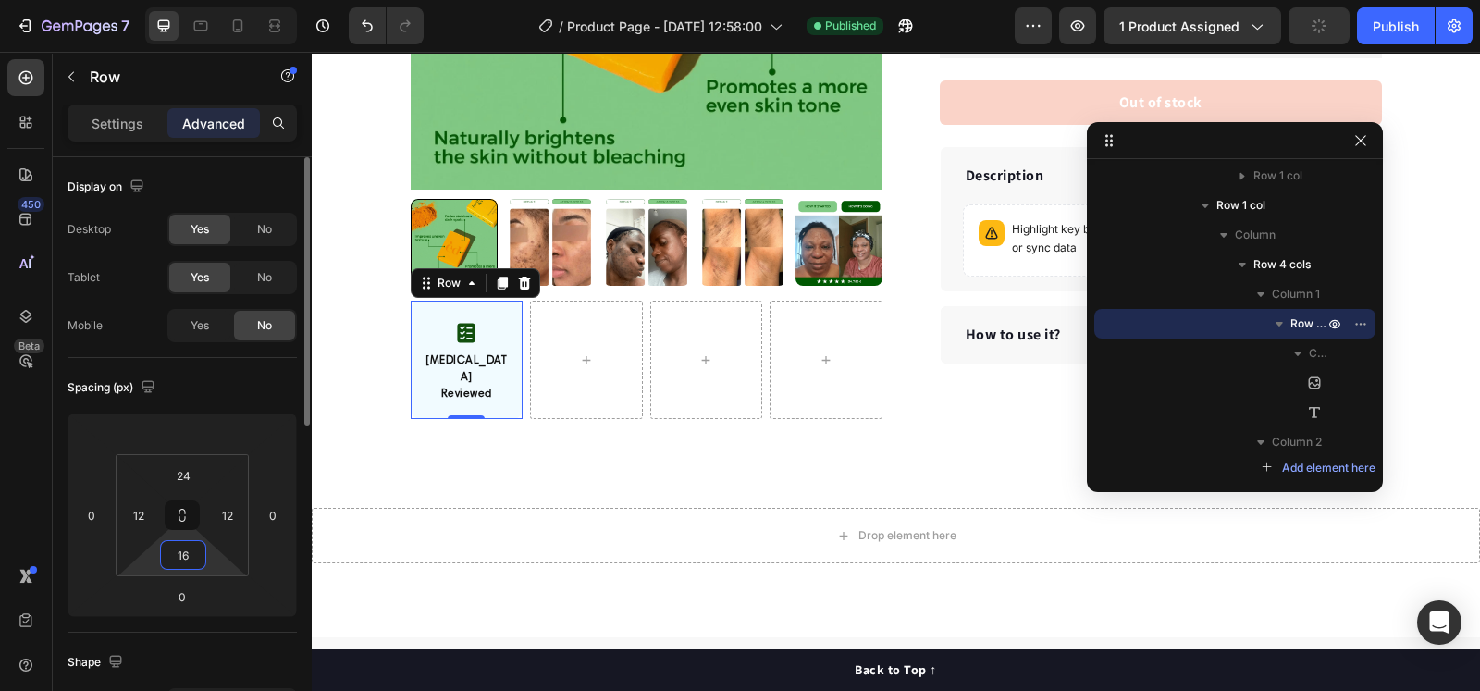
click at [190, 555] on input "16" at bounding box center [183, 555] width 37 height 28
type input "24"
click at [182, 466] on input "24" at bounding box center [183, 476] width 37 height 28
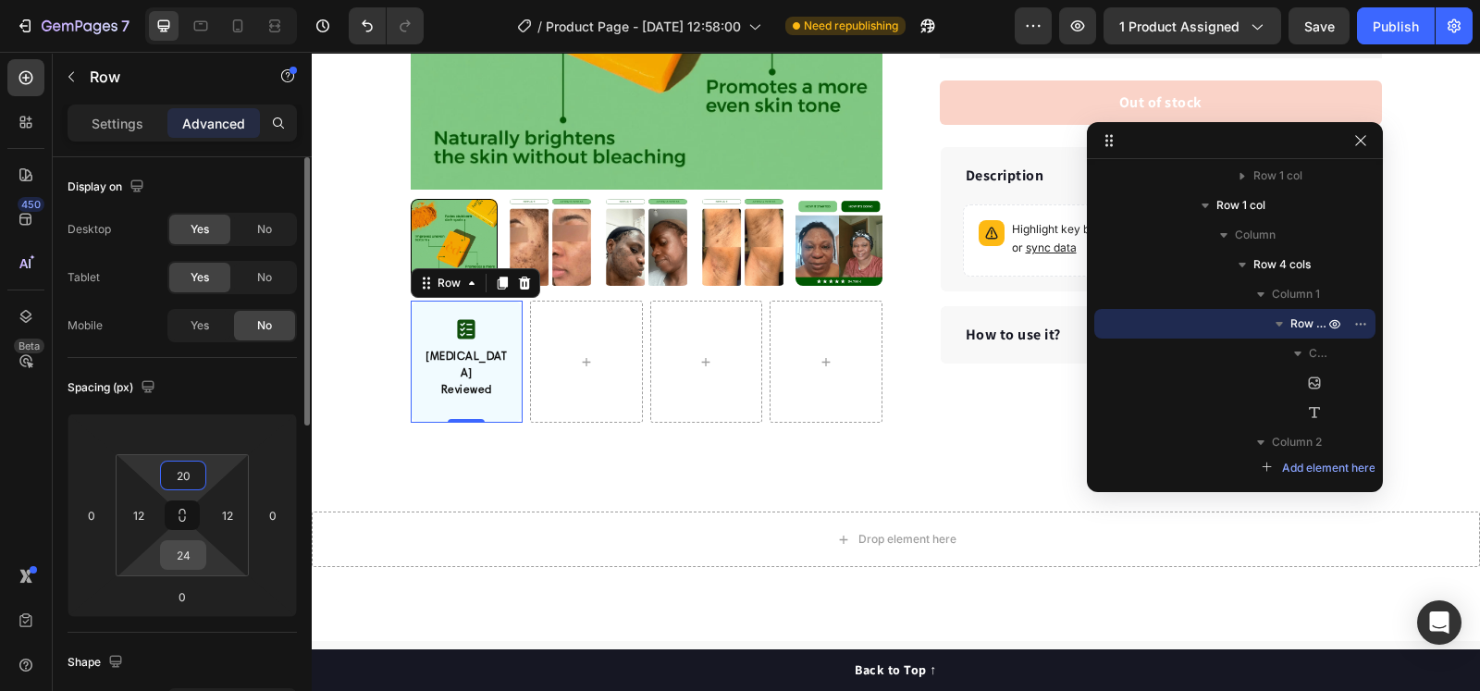
type input "20"
click at [177, 553] on input "24" at bounding box center [183, 555] width 37 height 28
type input "20"
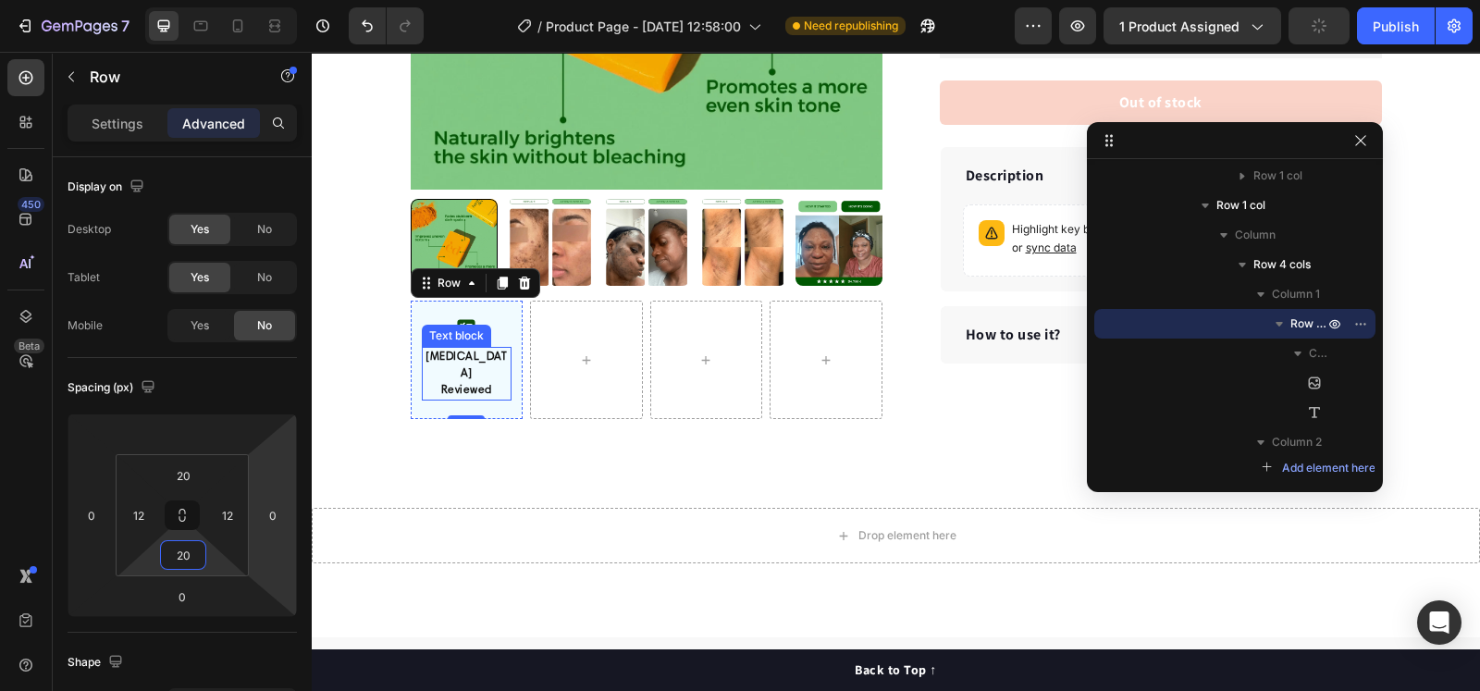
click at [455, 385] on strong "Reviewed" at bounding box center [466, 390] width 51 height 11
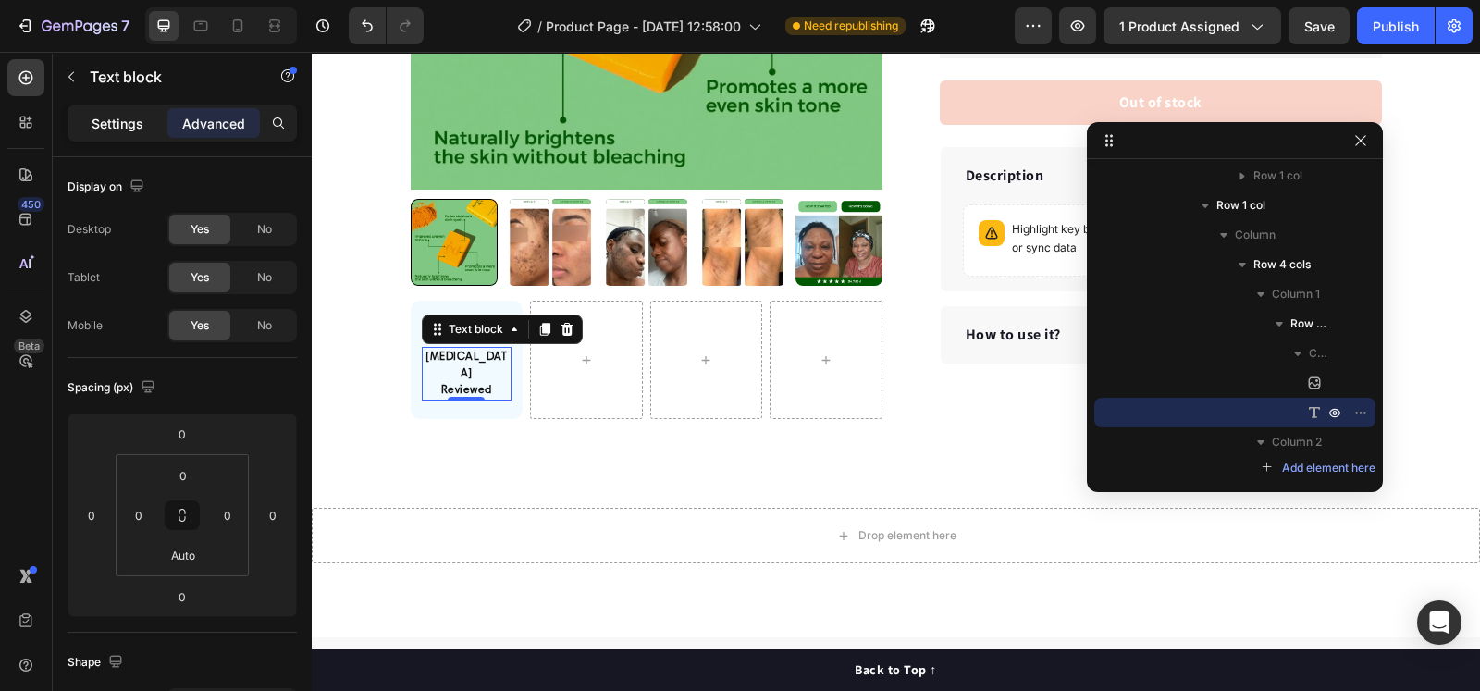
click at [120, 119] on p "Settings" at bounding box center [118, 123] width 52 height 19
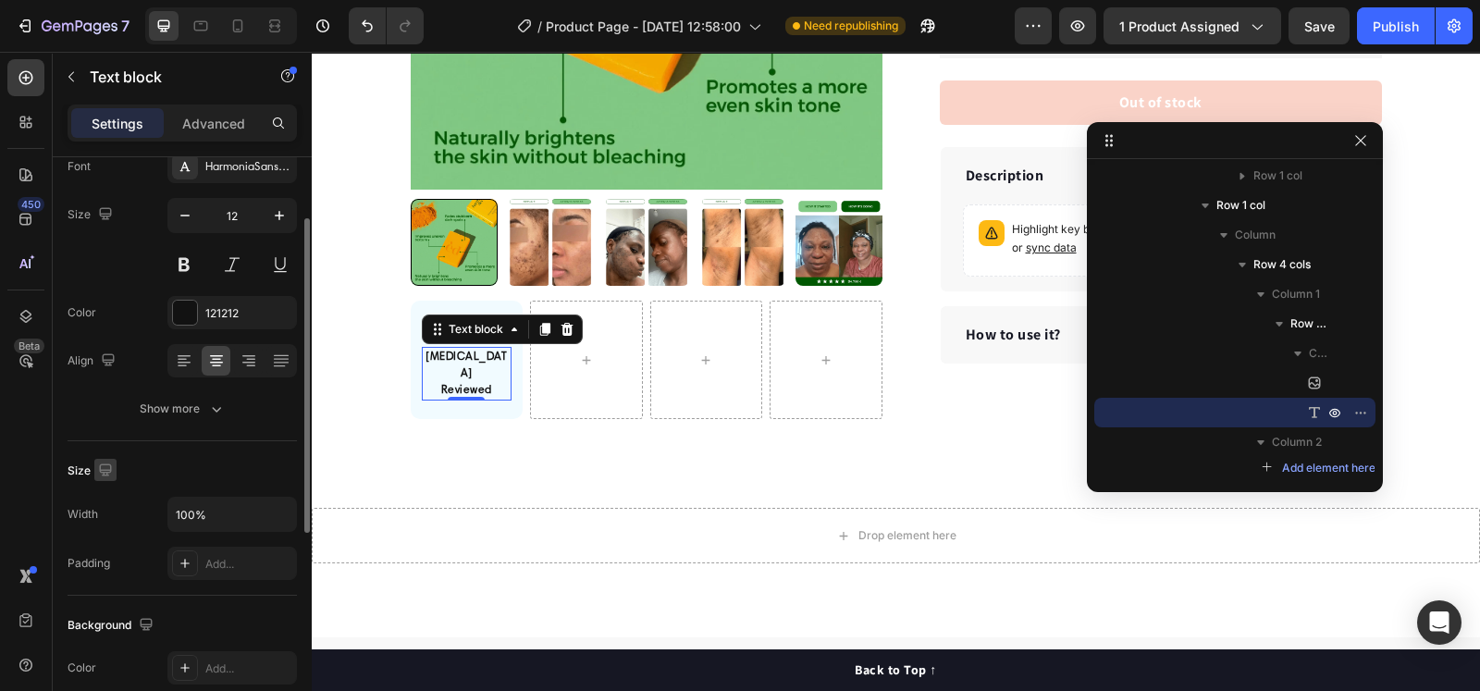
scroll to position [230, 0]
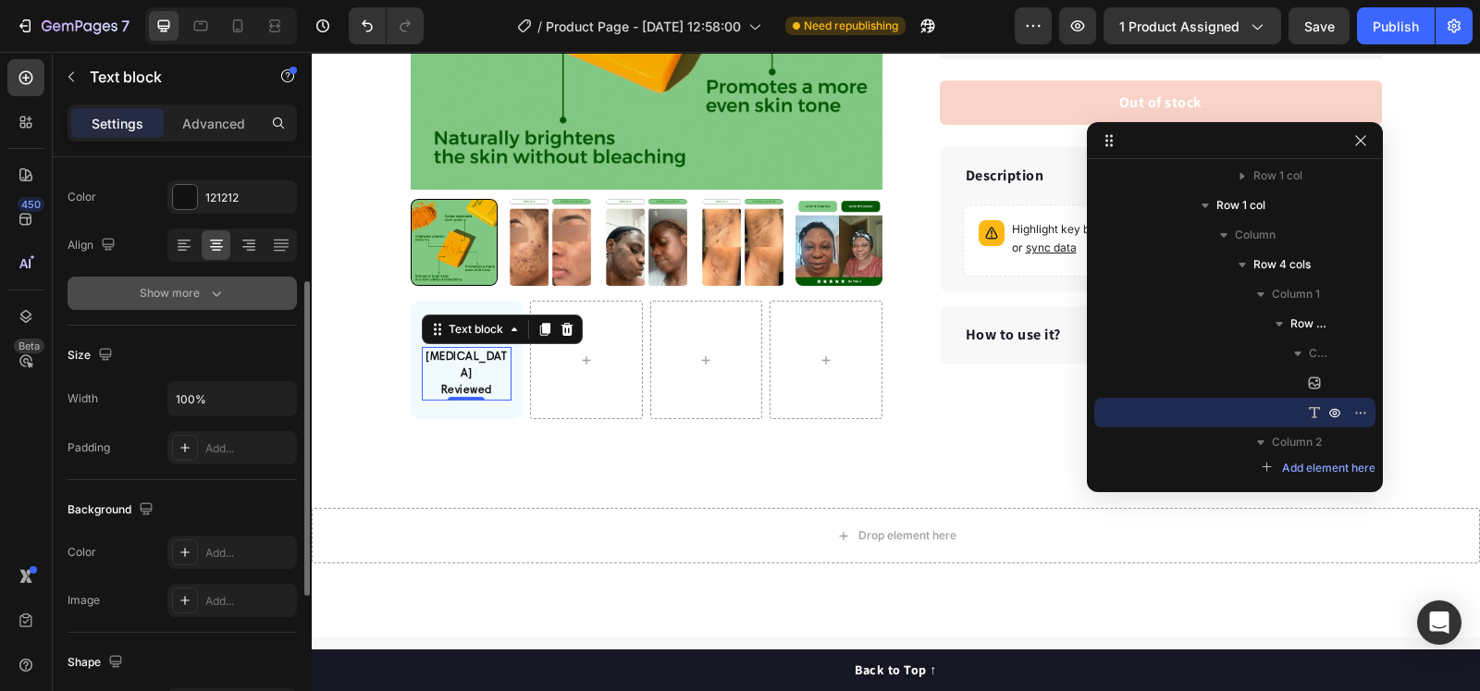
click at [194, 297] on div "Show more" at bounding box center [183, 293] width 86 height 18
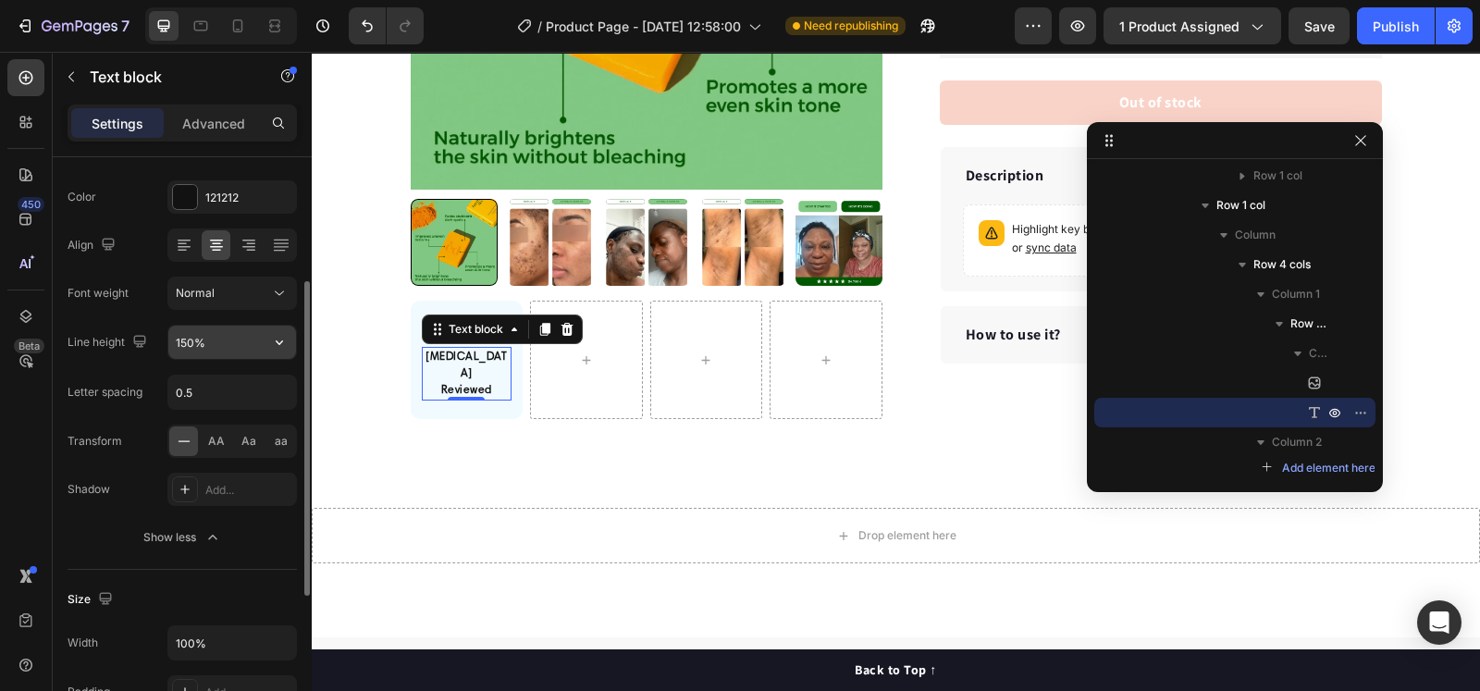
click at [228, 338] on input "150%" at bounding box center [232, 342] width 128 height 33
click at [278, 343] on icon "button" at bounding box center [279, 342] width 18 height 18
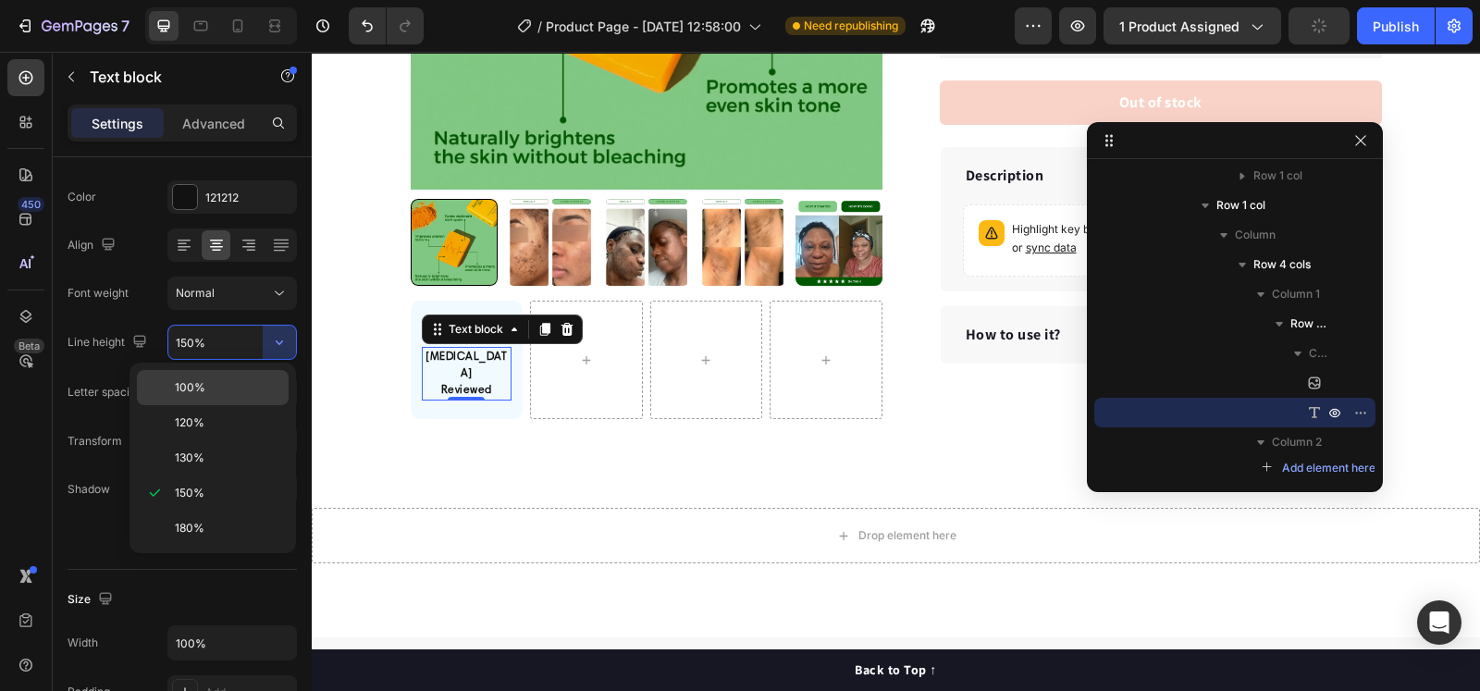
click at [221, 381] on p "100%" at bounding box center [227, 387] width 105 height 17
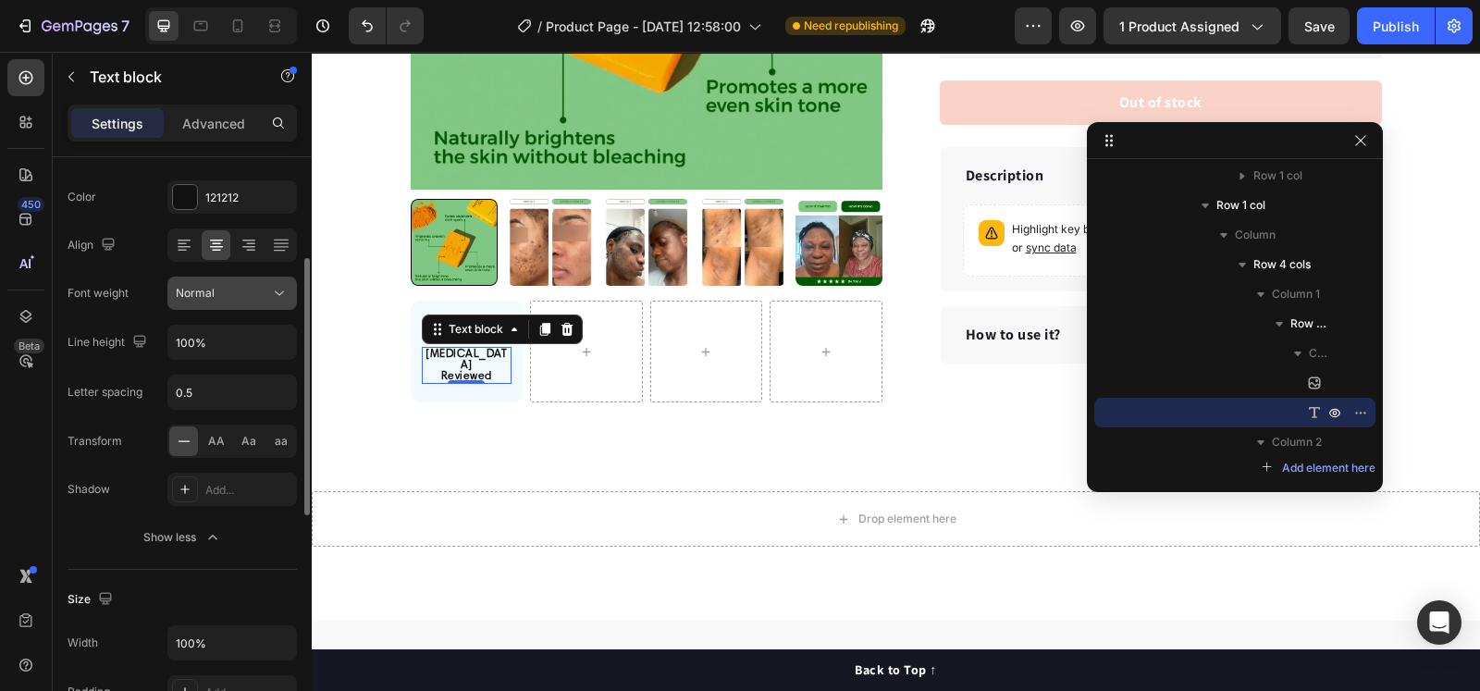
click at [276, 290] on icon at bounding box center [279, 293] width 18 height 18
click at [276, 289] on icon at bounding box center [279, 293] width 18 height 18
click at [277, 344] on icon "button" at bounding box center [279, 342] width 18 height 18
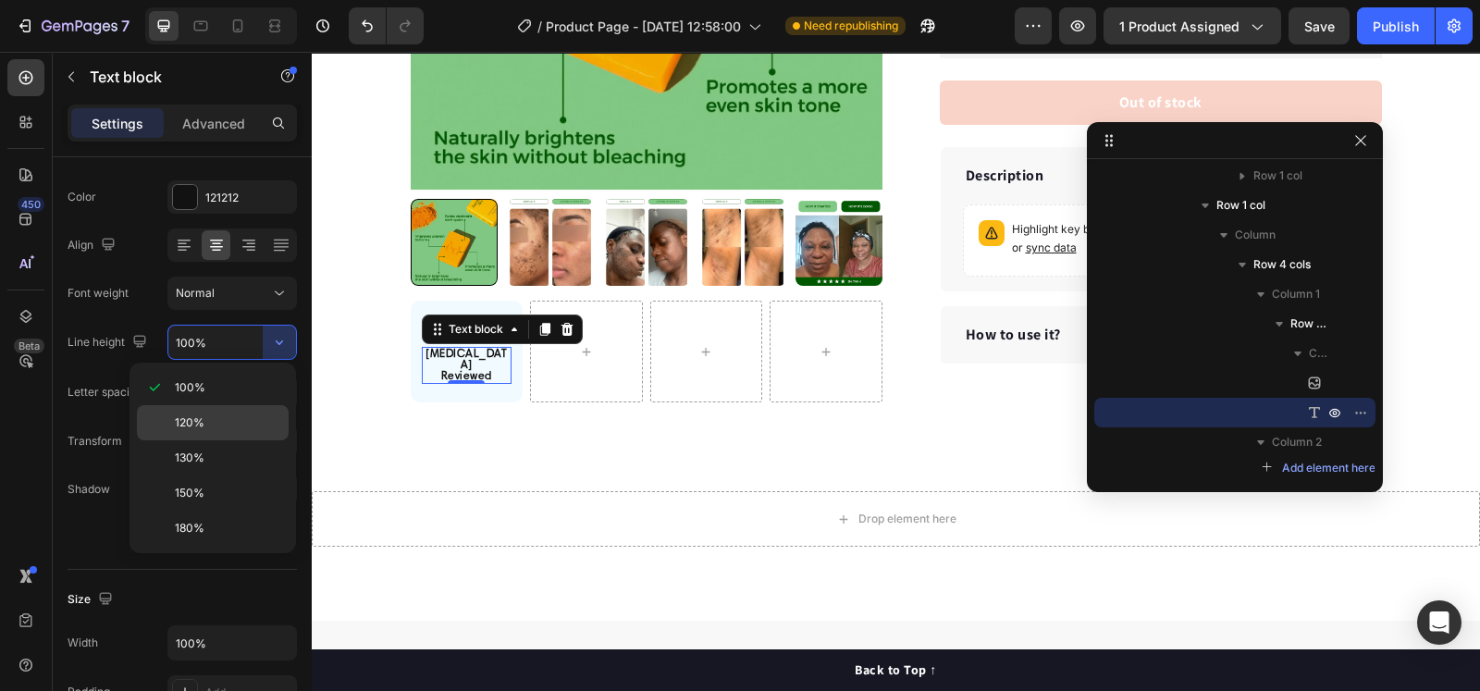
click at [230, 414] on p "120%" at bounding box center [227, 422] width 105 height 17
type input "120%"
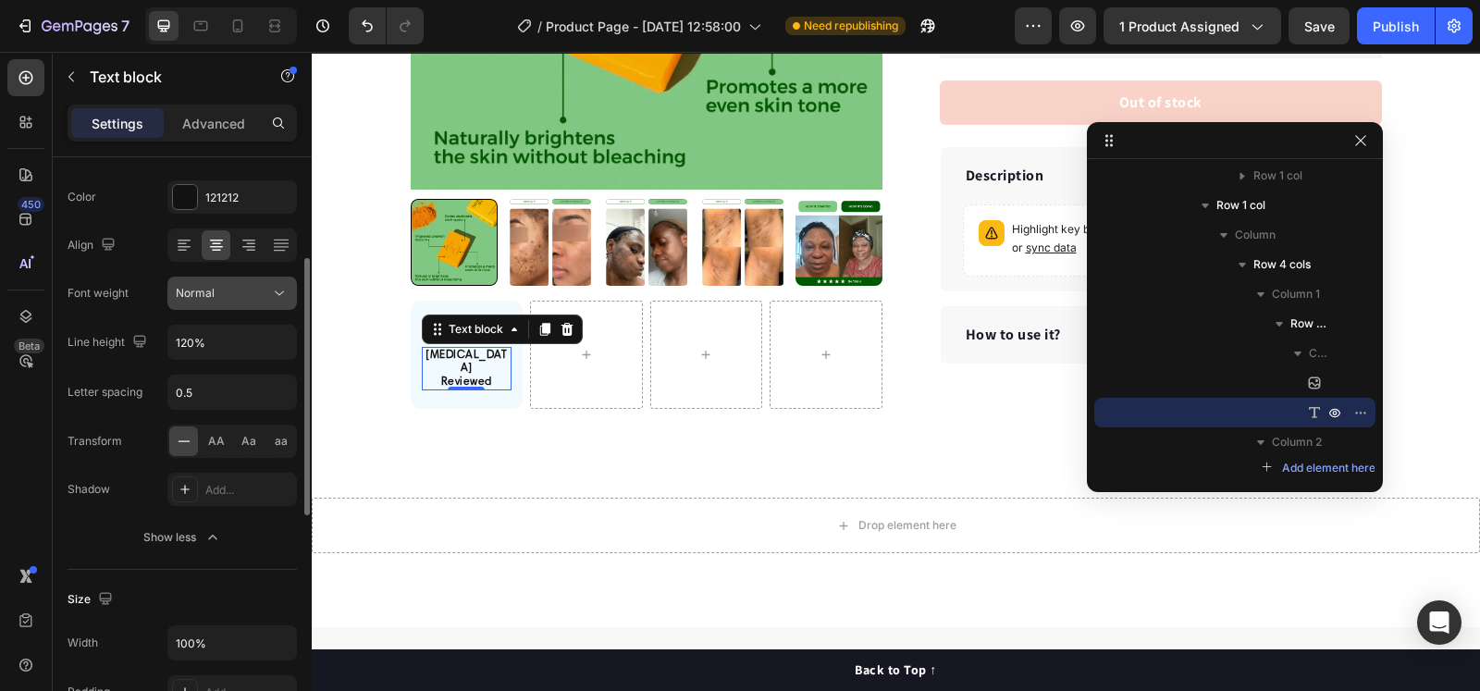
click at [281, 289] on icon at bounding box center [279, 293] width 18 height 18
click at [178, 289] on span "Normal" at bounding box center [195, 293] width 39 height 14
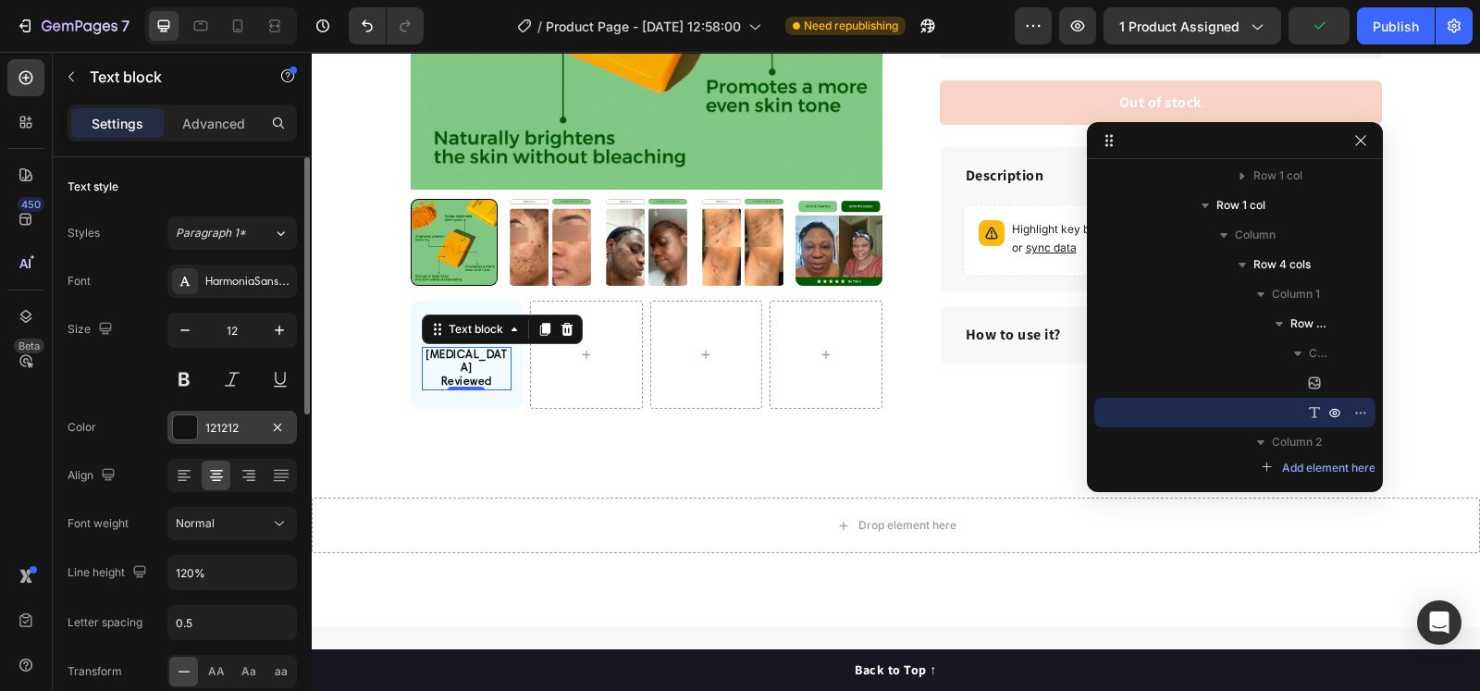
click at [212, 423] on div "121212" at bounding box center [232, 428] width 54 height 17
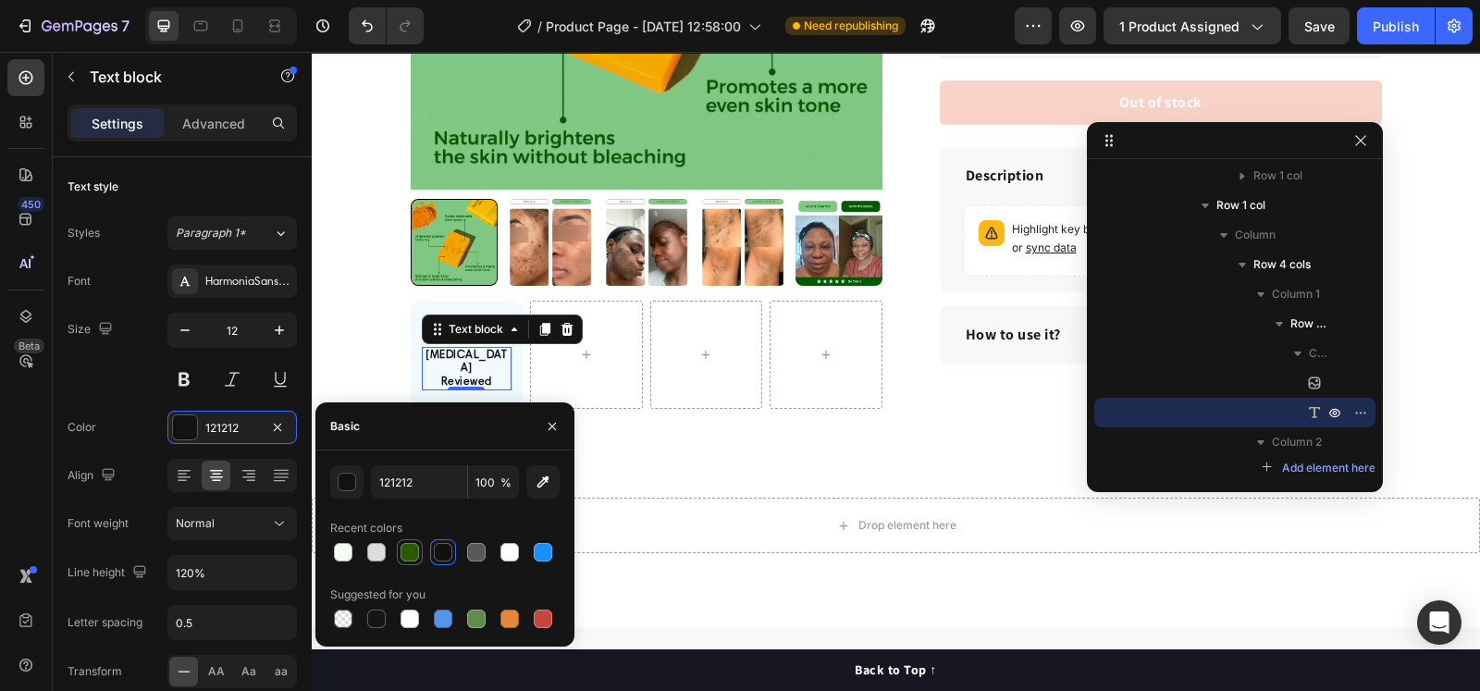
click at [407, 553] on div at bounding box center [409, 552] width 18 height 18
type input "2C5801"
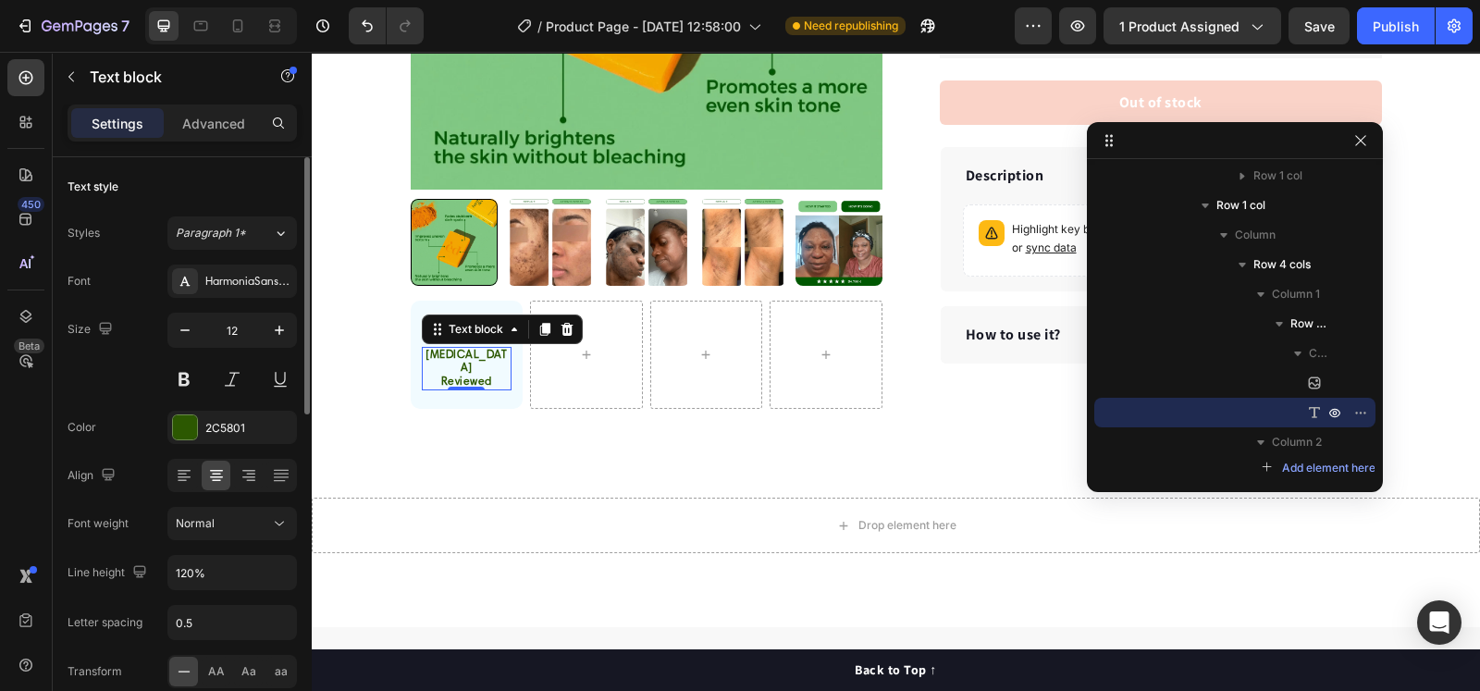
click at [129, 412] on div "Color 2C5801" at bounding box center [182, 427] width 229 height 33
click at [442, 347] on div "Dermatologist Reviewed" at bounding box center [467, 368] width 91 height 43
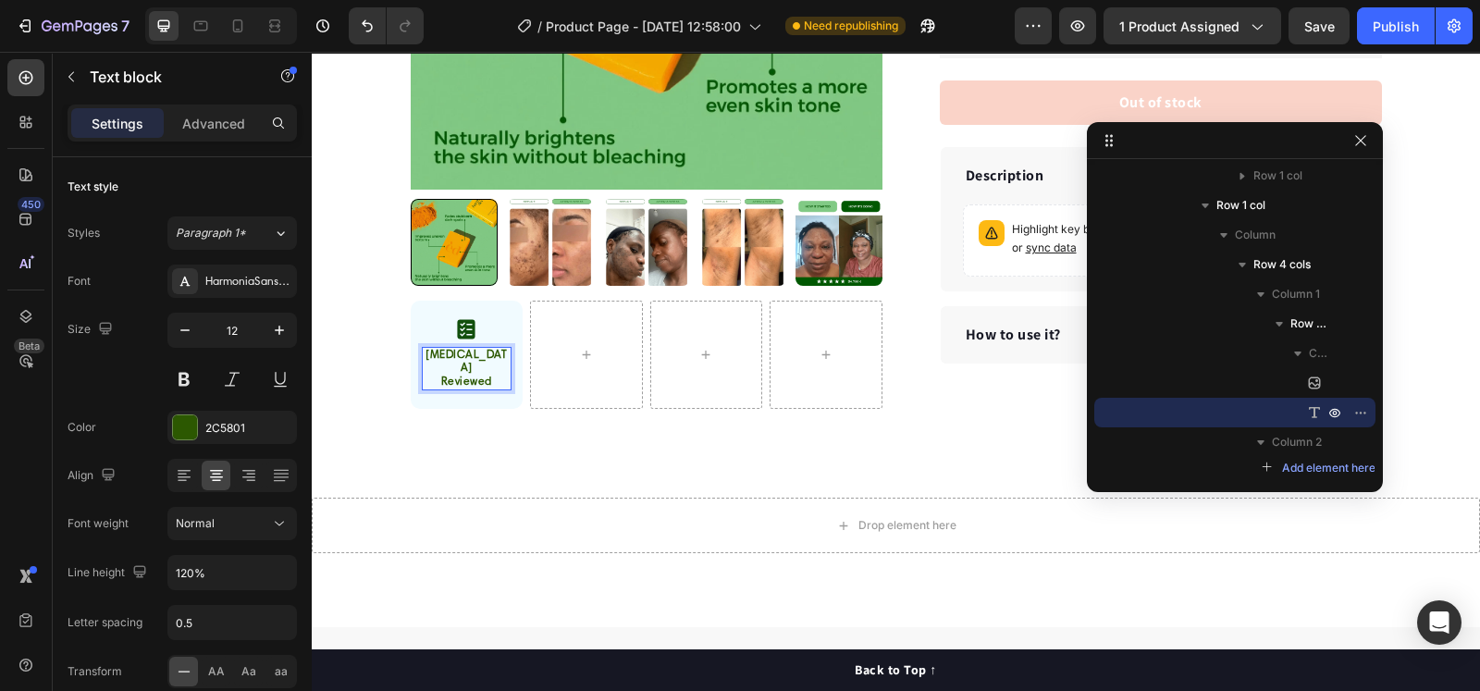
click at [441, 353] on strong "[MEDICAL_DATA]" at bounding box center [465, 362] width 81 height 24
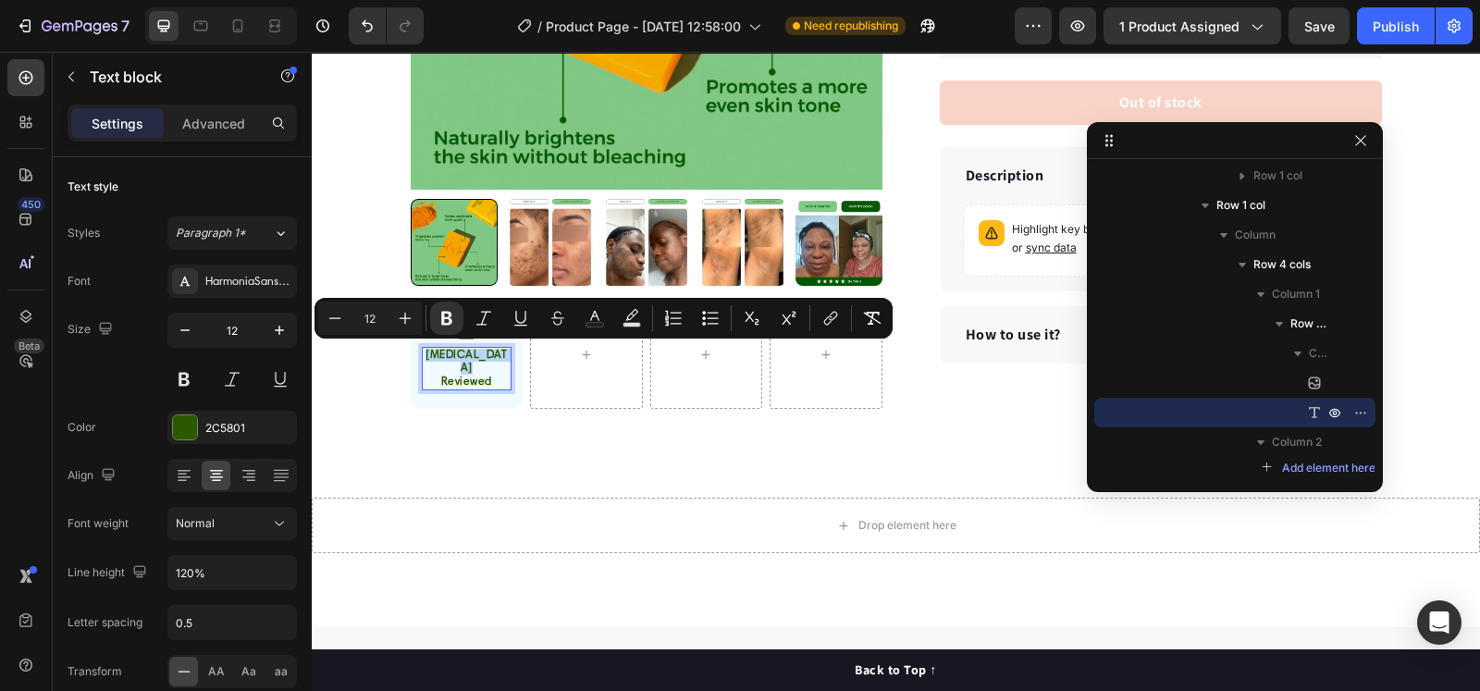
click at [444, 355] on strong "[MEDICAL_DATA]" at bounding box center [465, 362] width 81 height 24
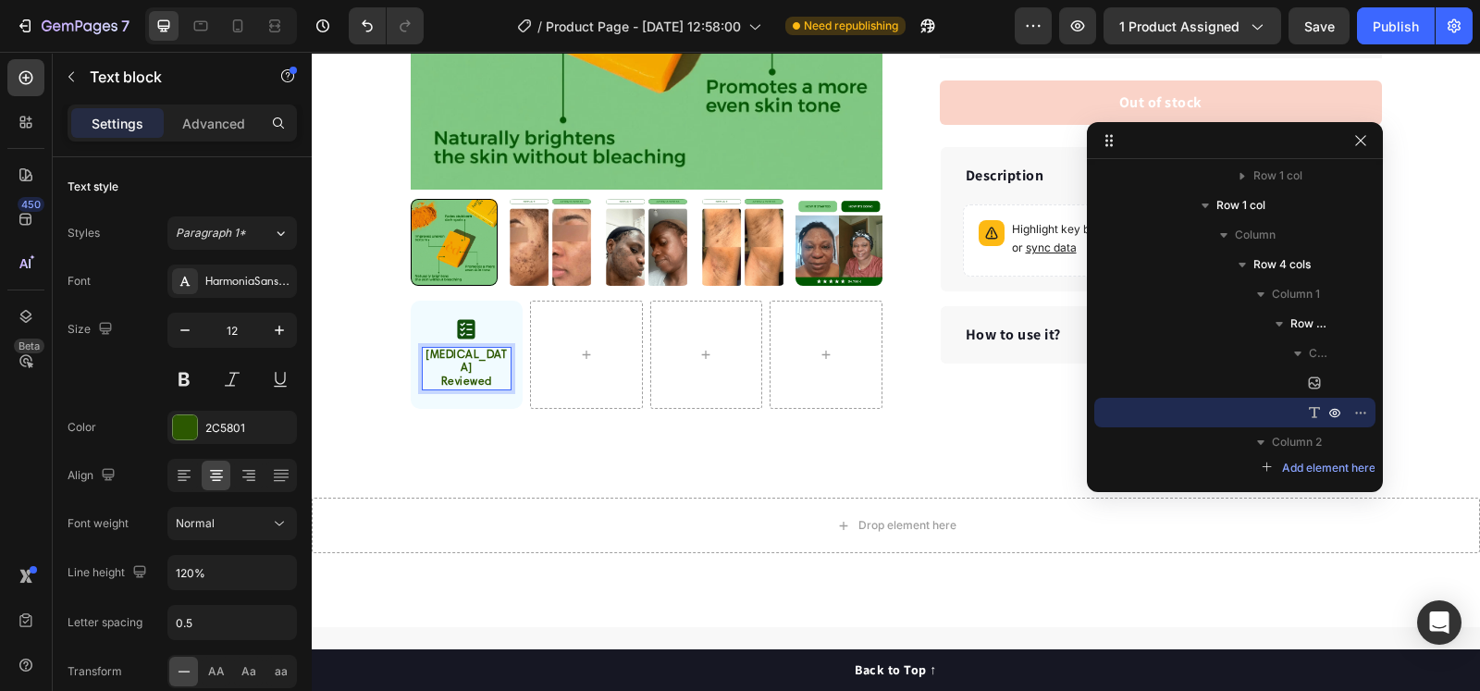
click at [445, 376] on strong "Reviewed" at bounding box center [466, 381] width 51 height 11
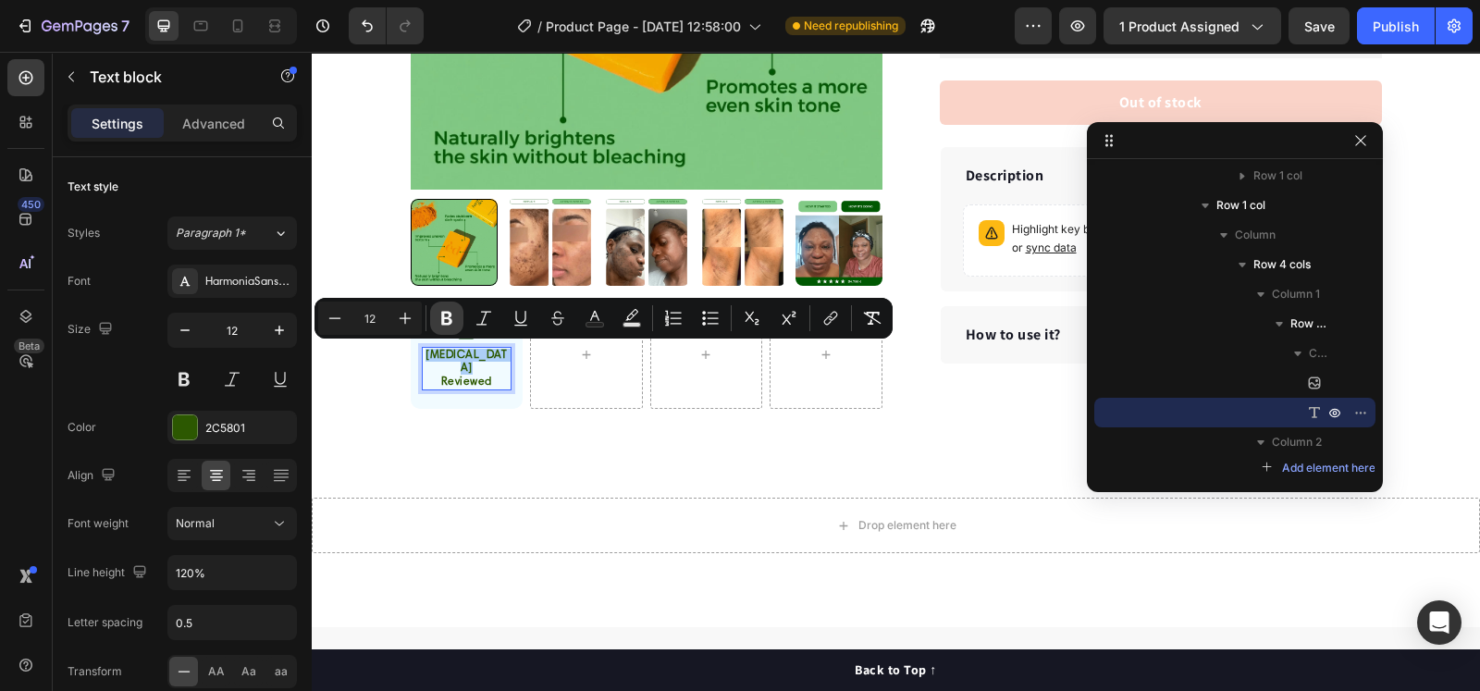
click at [443, 314] on icon "Editor contextual toolbar" at bounding box center [446, 319] width 11 height 14
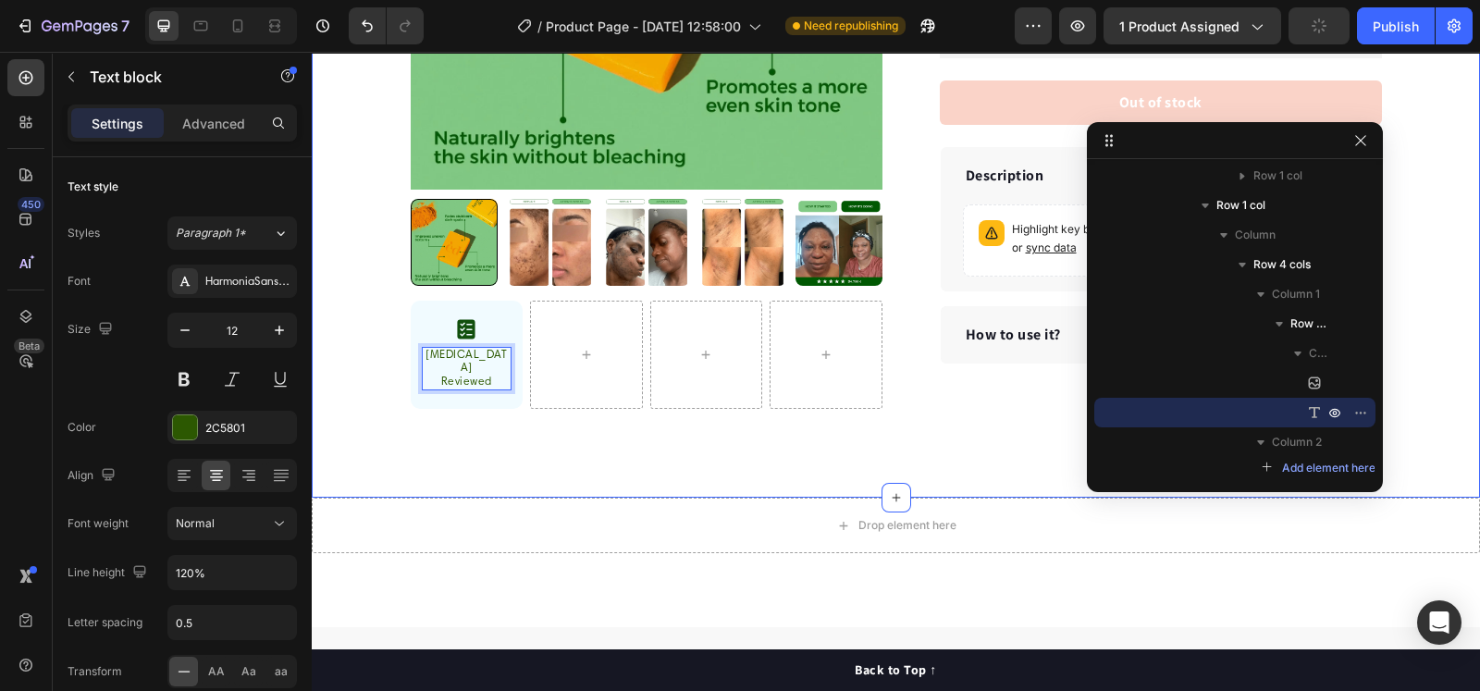
click at [382, 383] on div "30 Day Guarantee Item List 22,500+ Happy Customers Item List 700+ 5-Star Review…" at bounding box center [896, 62] width 1168 height 869
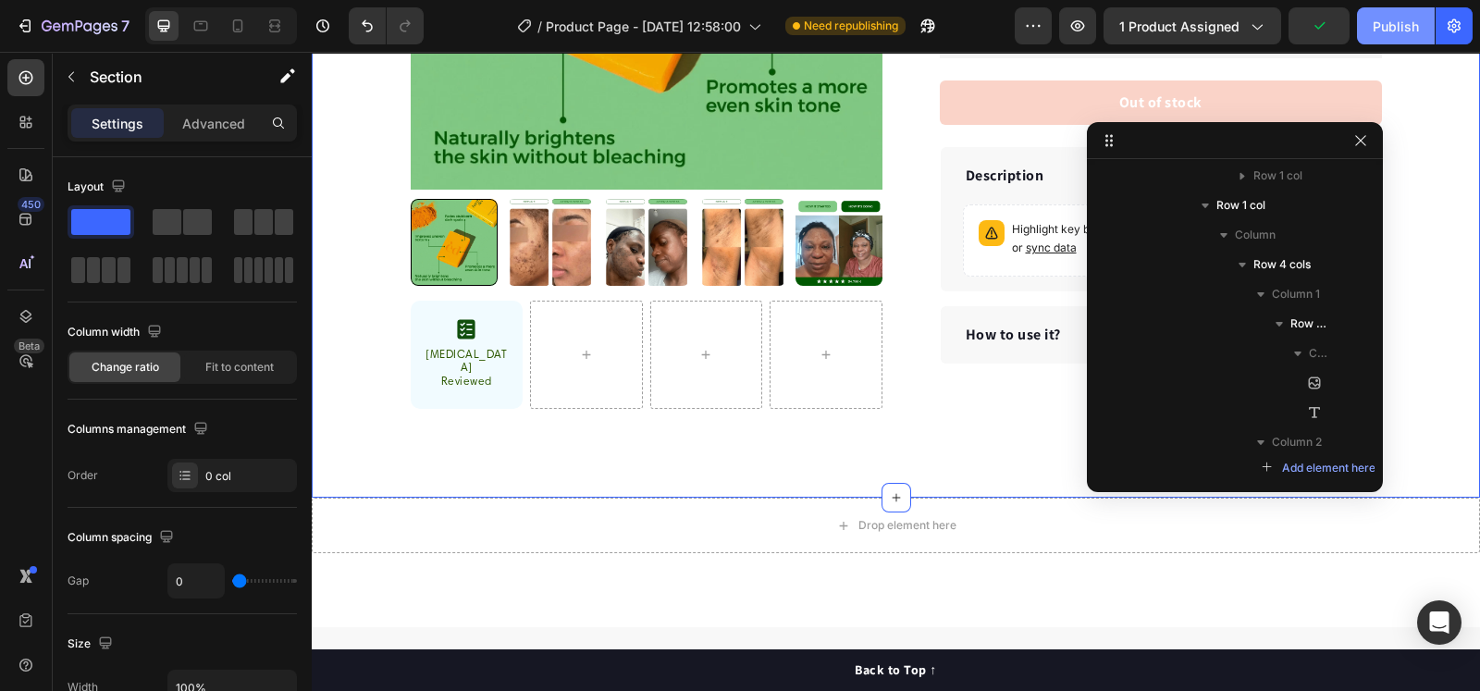
click at [1382, 25] on div "Publish" at bounding box center [1396, 26] width 46 height 19
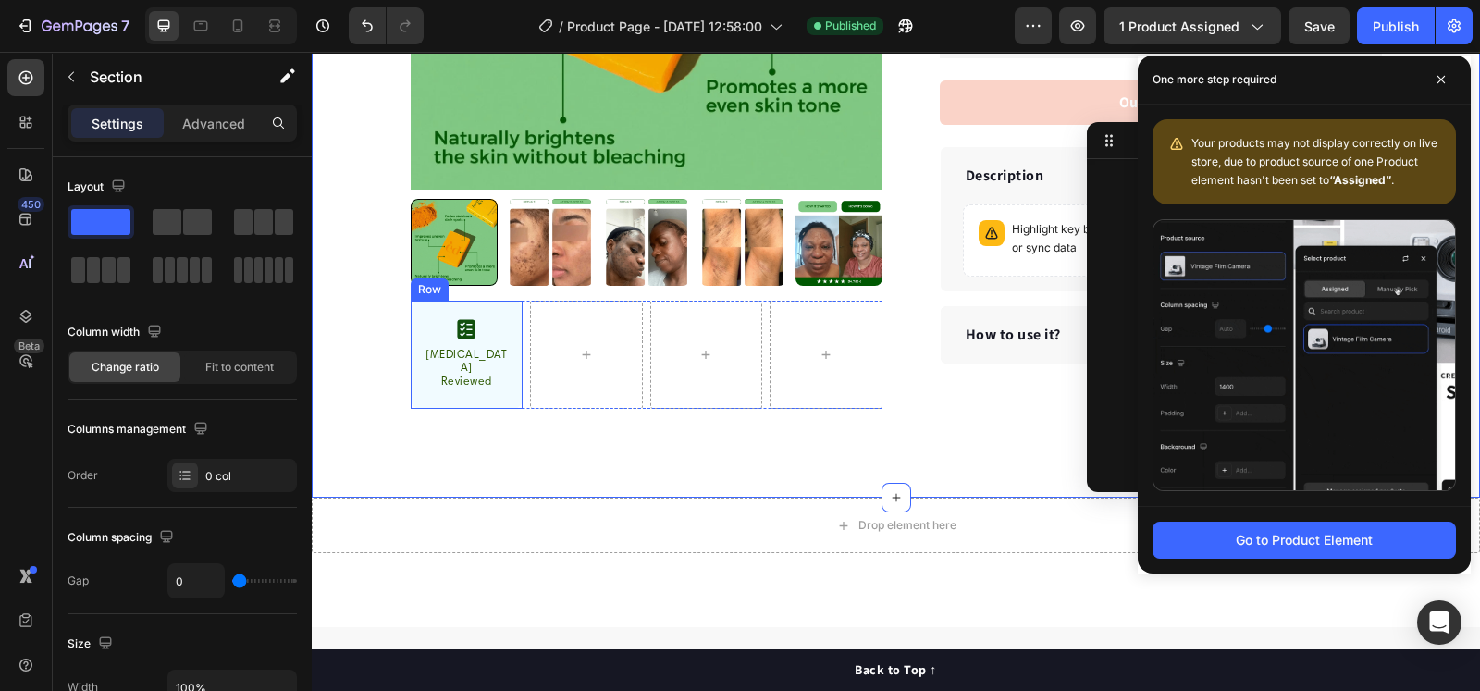
click at [480, 307] on div "Image [MEDICAL_DATA] Reviewed Text block Row" at bounding box center [467, 355] width 113 height 108
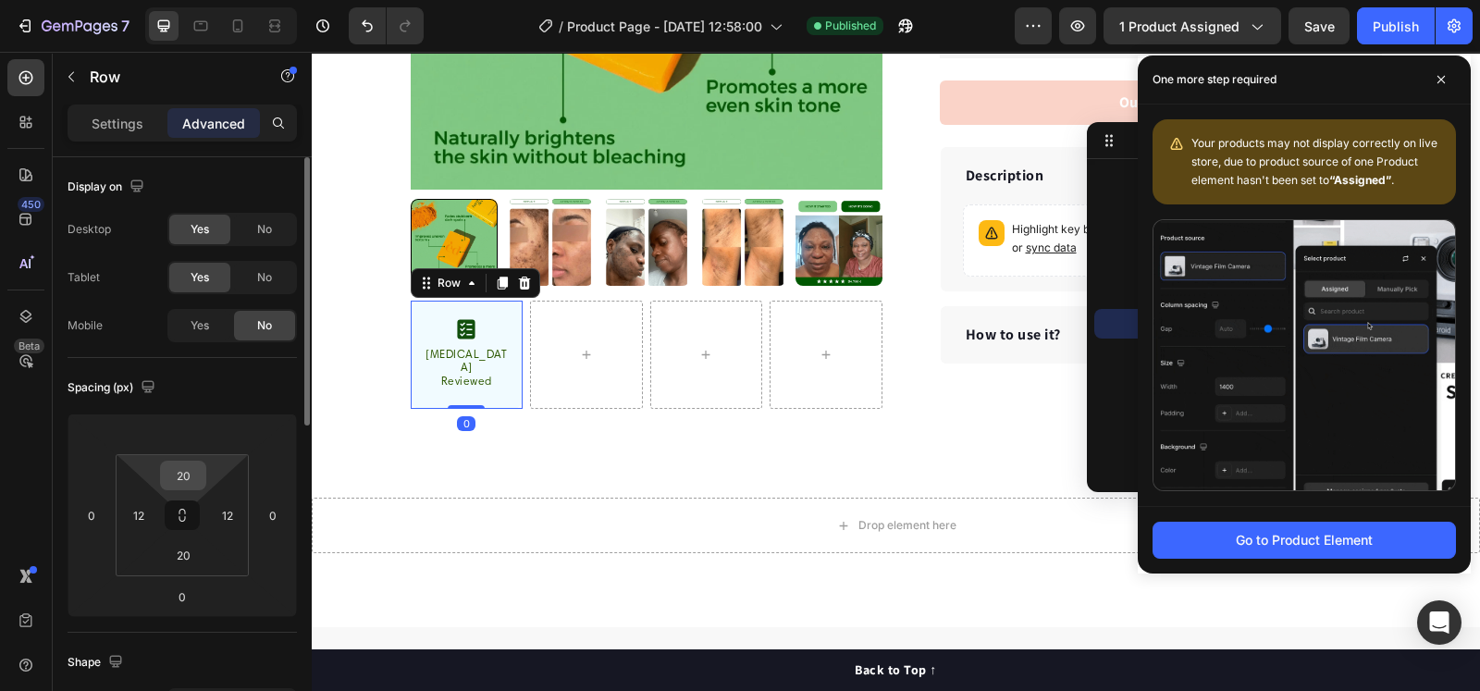
click at [186, 469] on input "20" at bounding box center [183, 476] width 37 height 28
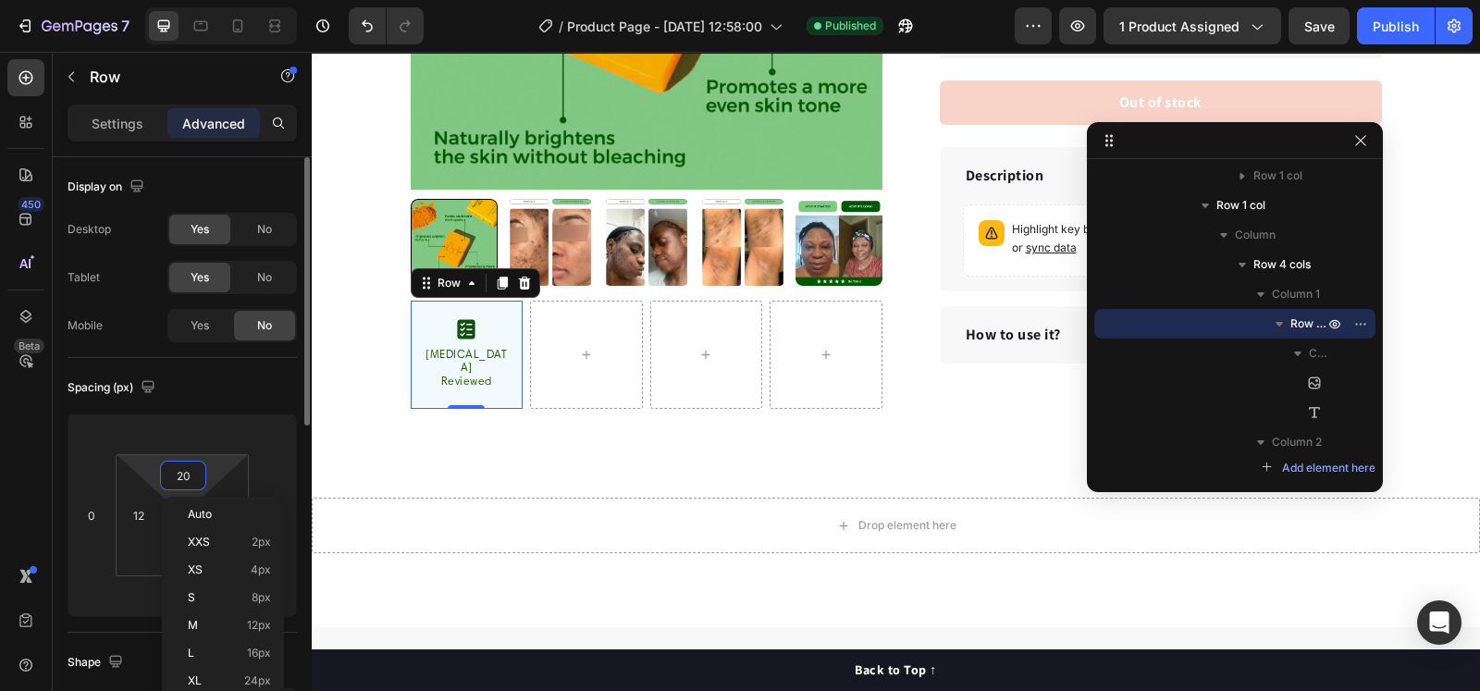
click at [188, 474] on input "20" at bounding box center [183, 476] width 37 height 28
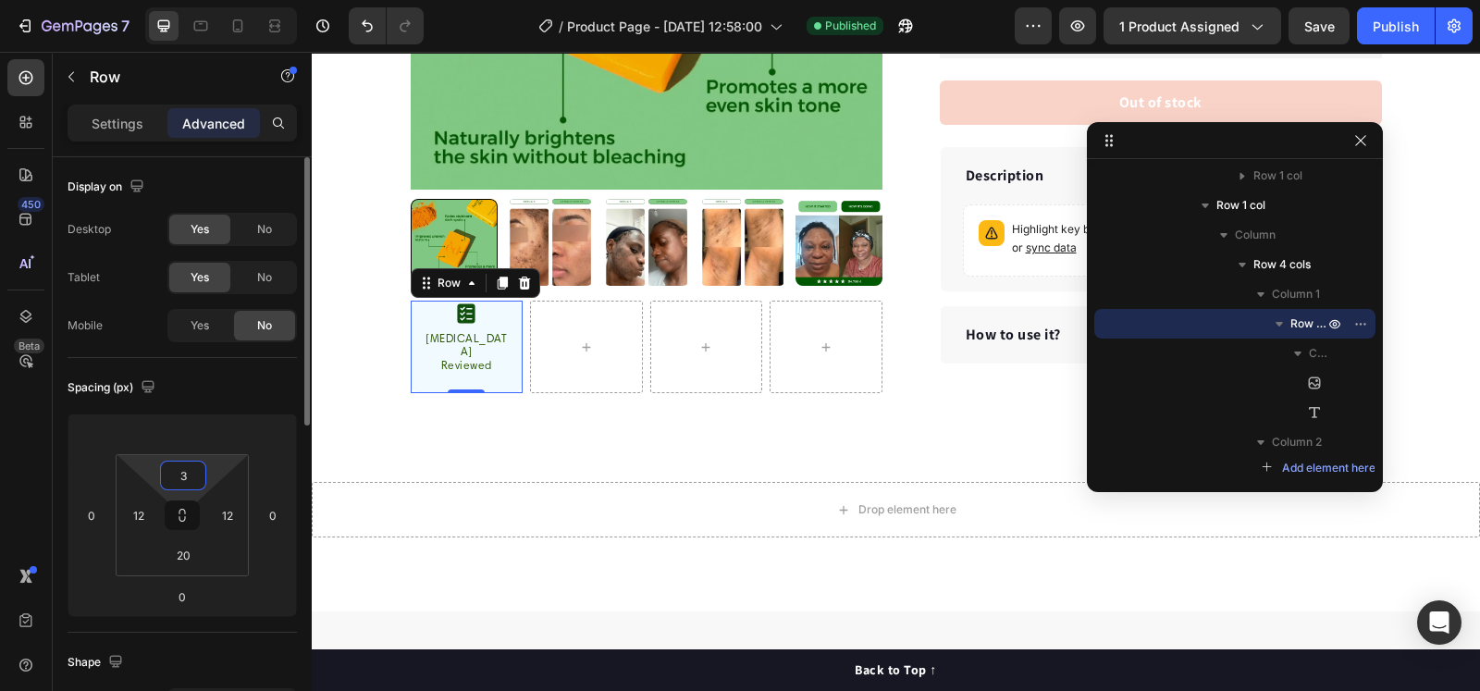
type input "30"
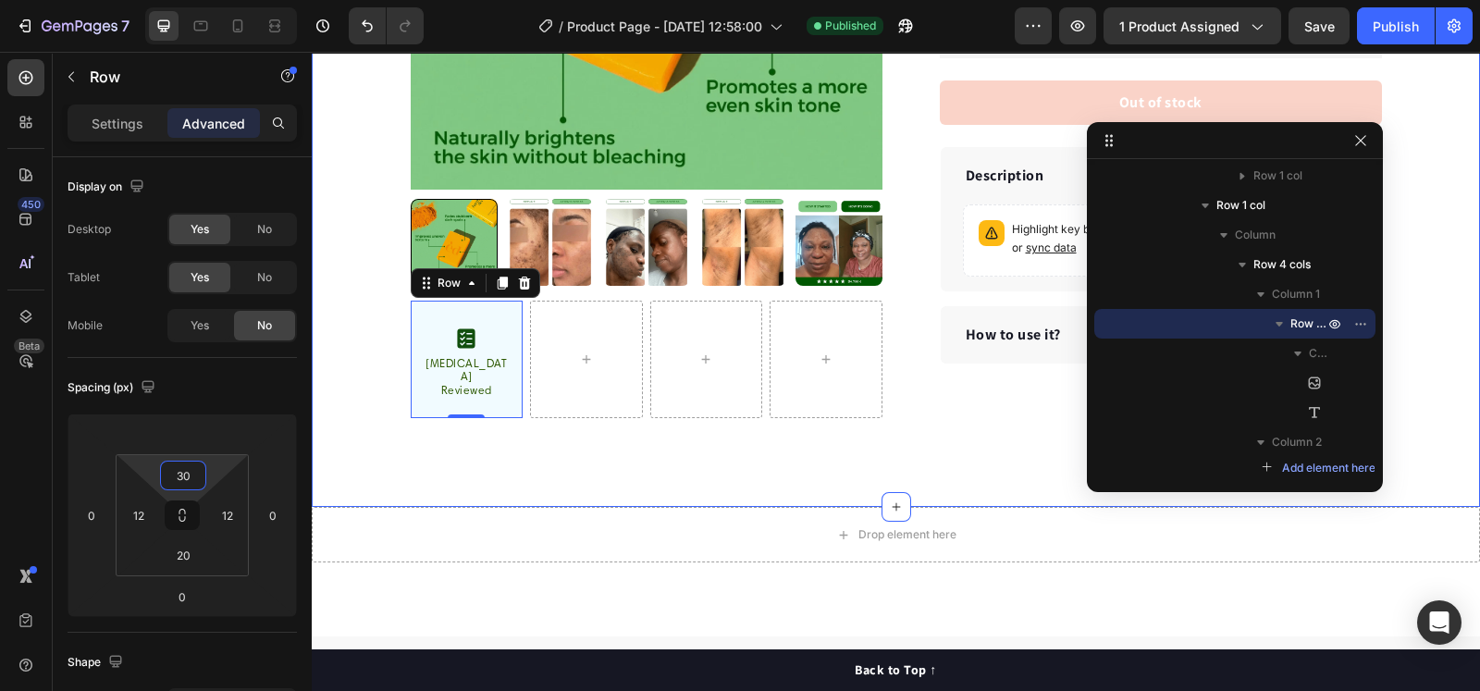
click at [361, 358] on div "30 Day Guarantee Item List 22,500+ Happy Customers Item List 700+ 5-Star Review…" at bounding box center [896, 67] width 1168 height 879
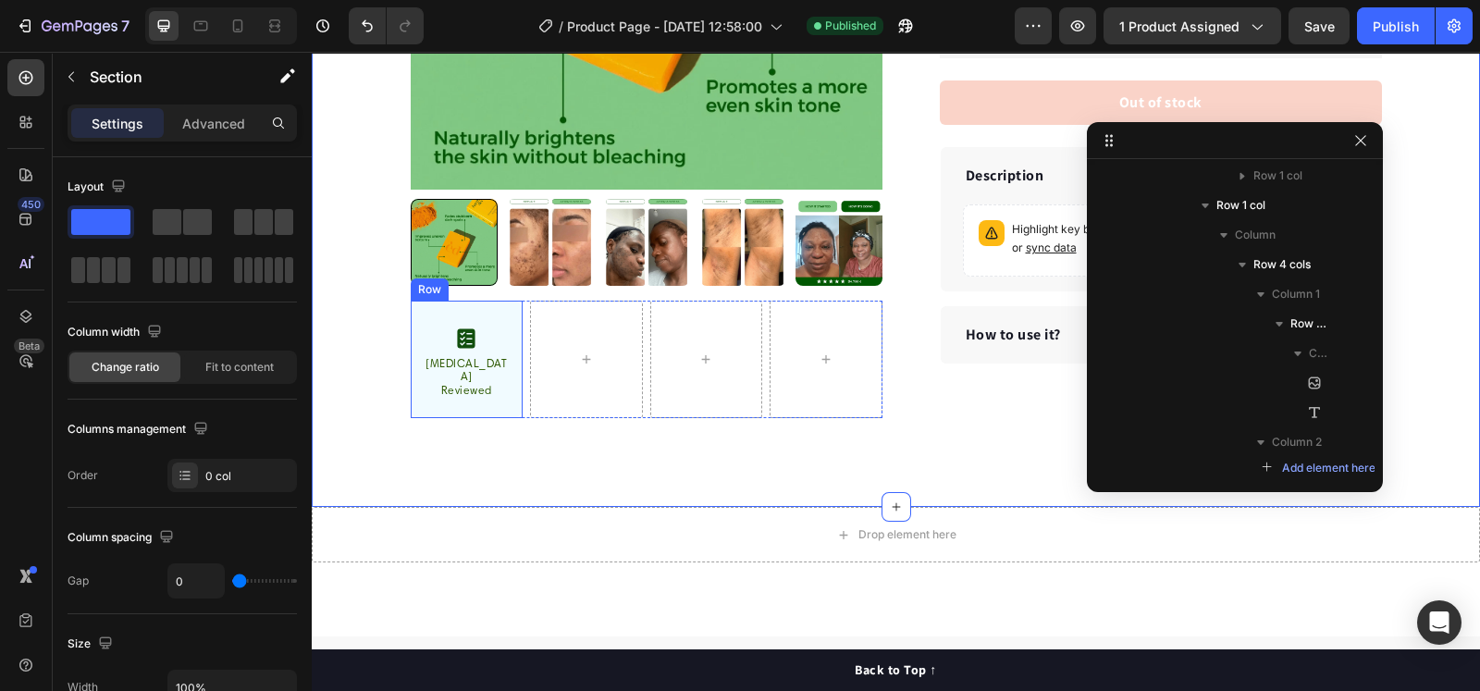
click at [473, 310] on div "Image [MEDICAL_DATA] Reviewed Text block Row" at bounding box center [467, 359] width 113 height 117
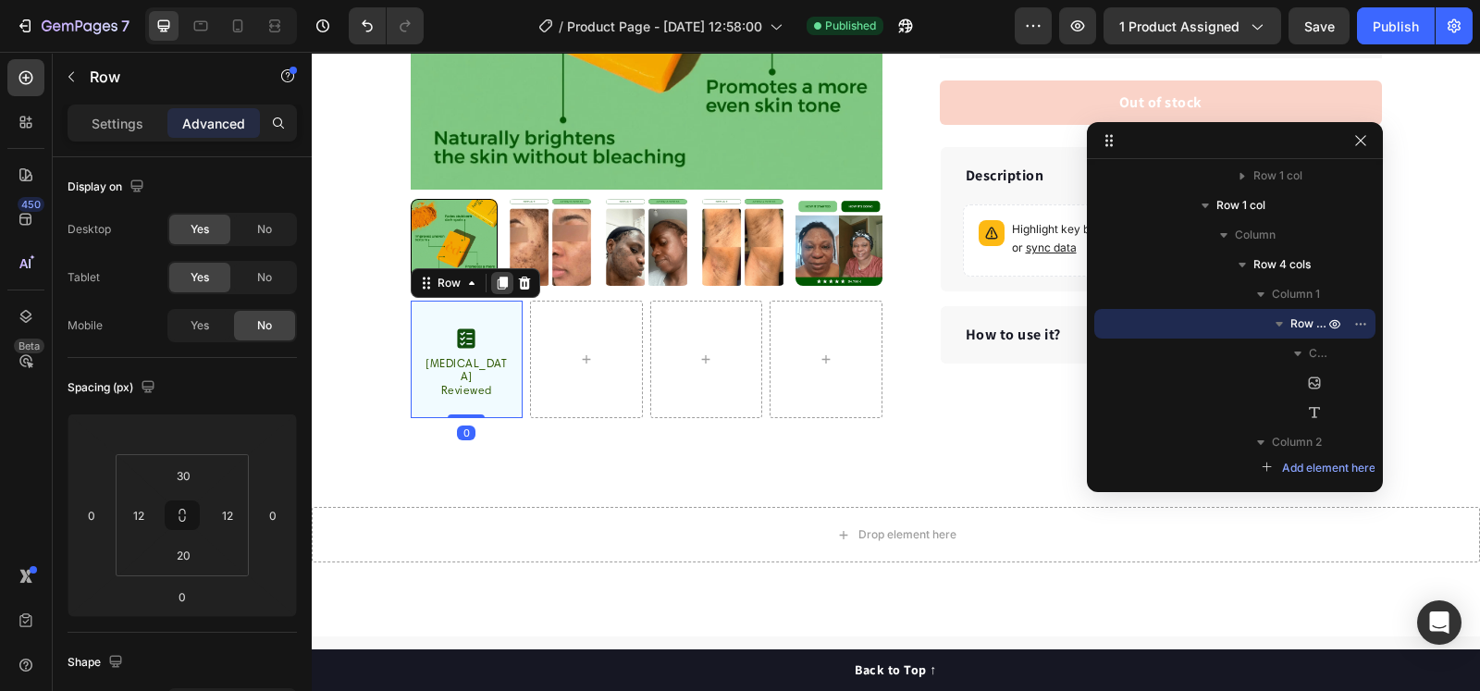
click at [497, 281] on icon at bounding box center [502, 283] width 10 height 13
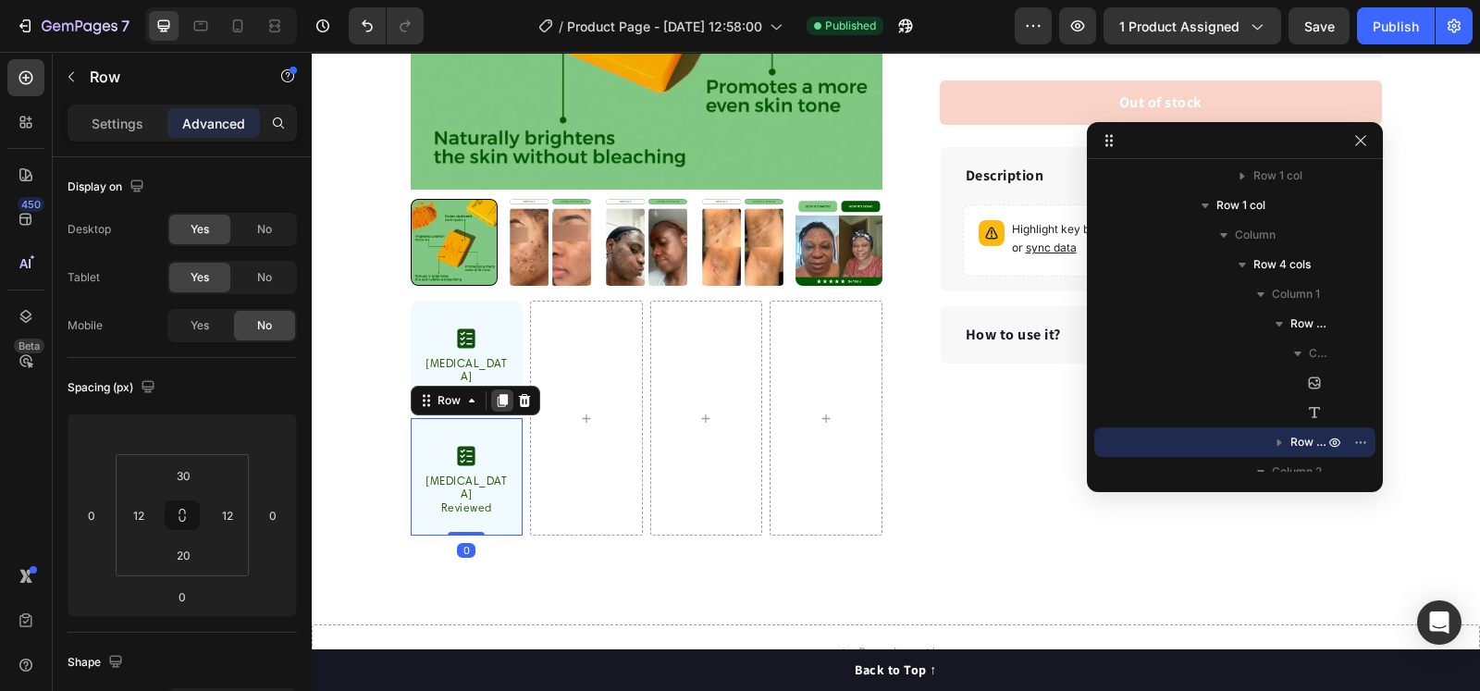
click at [495, 396] on div at bounding box center [502, 400] width 22 height 22
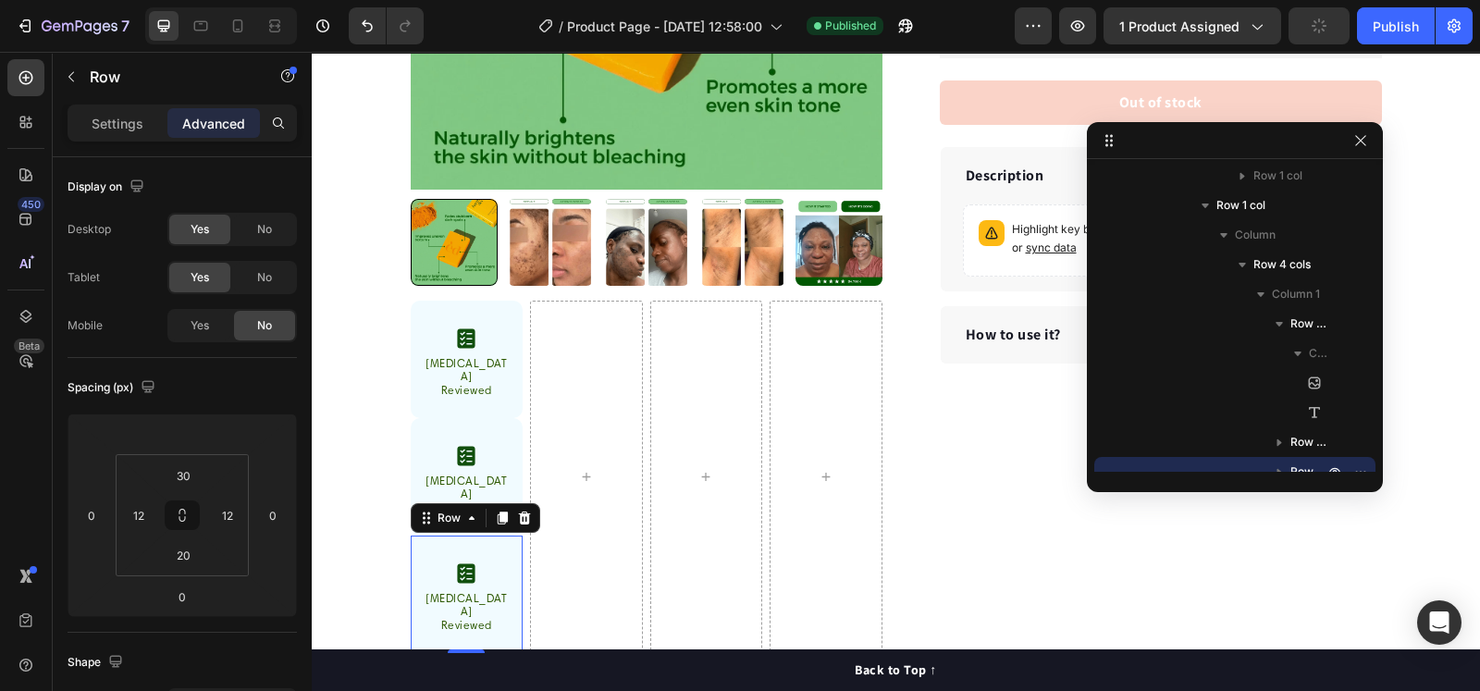
click at [490, 391] on div "Image [MEDICAL_DATA] Reviewed Text block Row" at bounding box center [467, 359] width 113 height 117
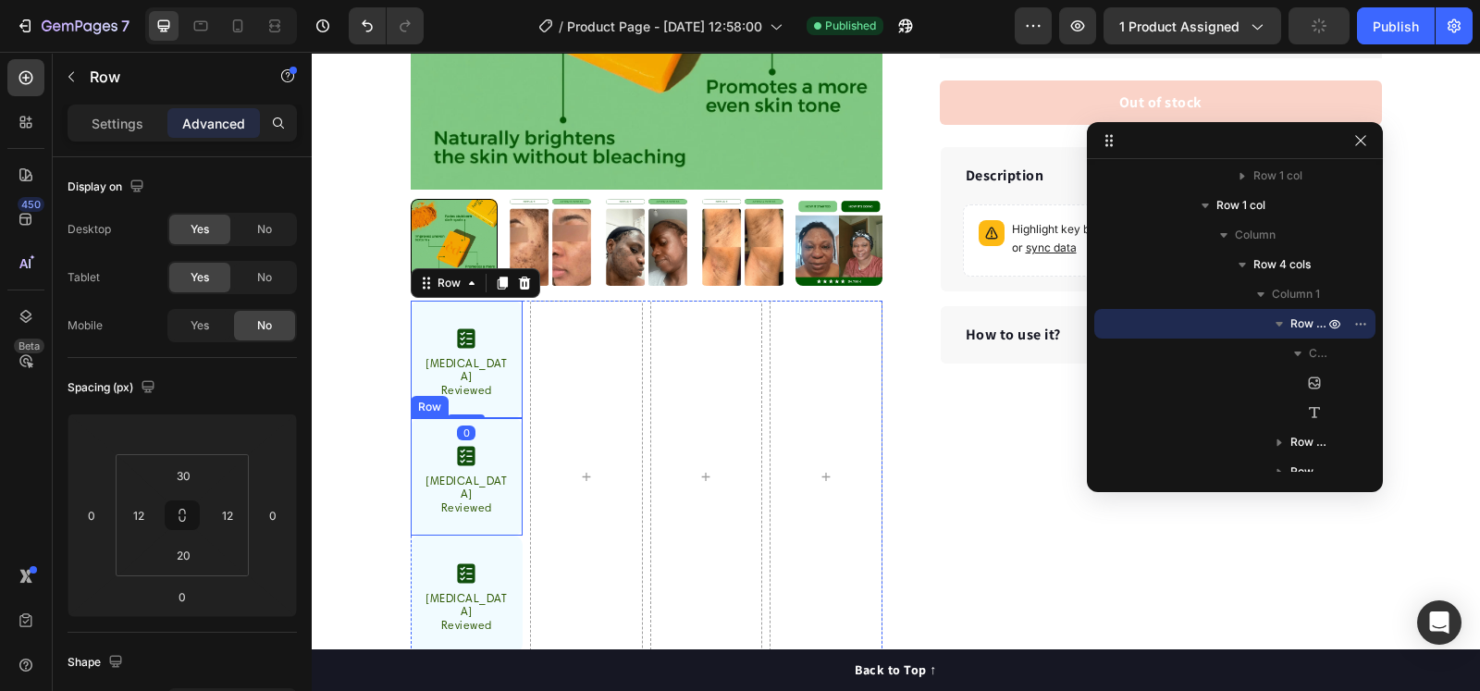
click at [495, 418] on div "Image [MEDICAL_DATA] Reviewed Text block Row" at bounding box center [467, 476] width 113 height 117
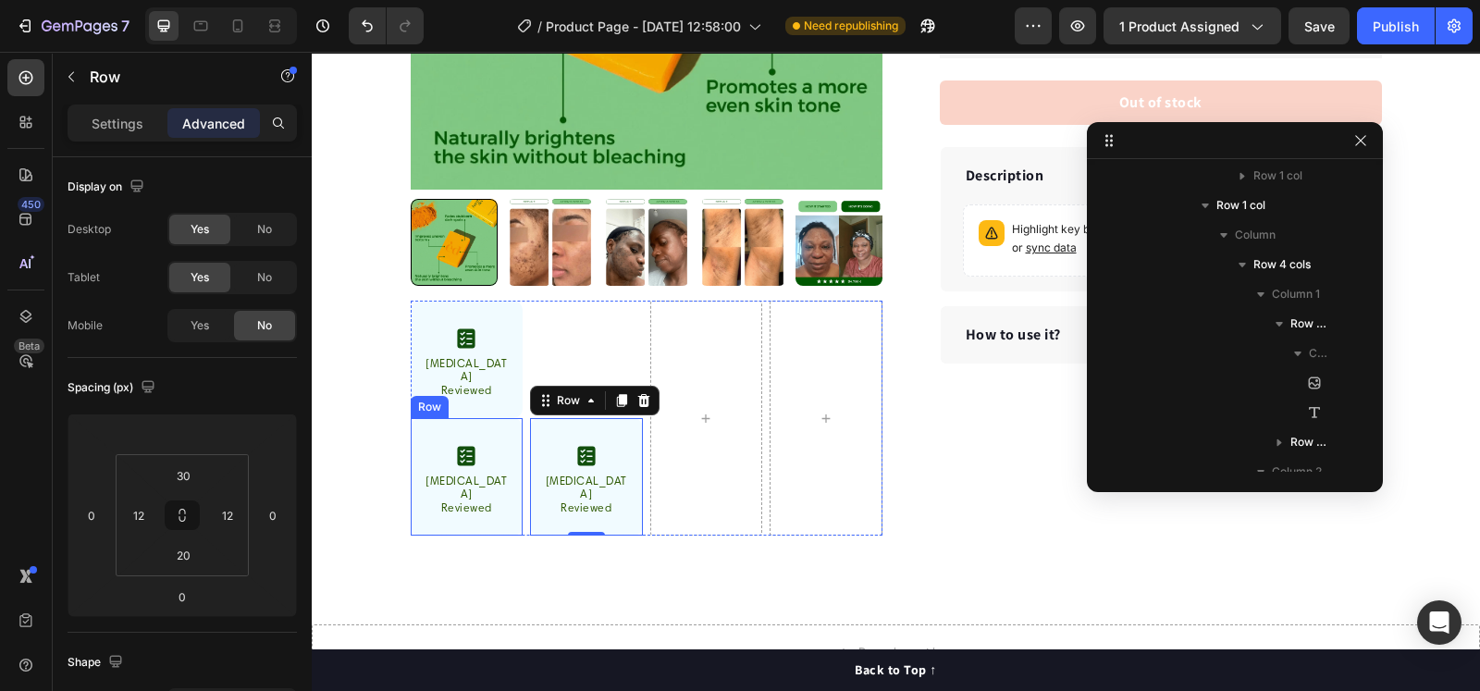
click at [501, 418] on div "Image [MEDICAL_DATA] Reviewed Text block Row" at bounding box center [467, 476] width 113 height 117
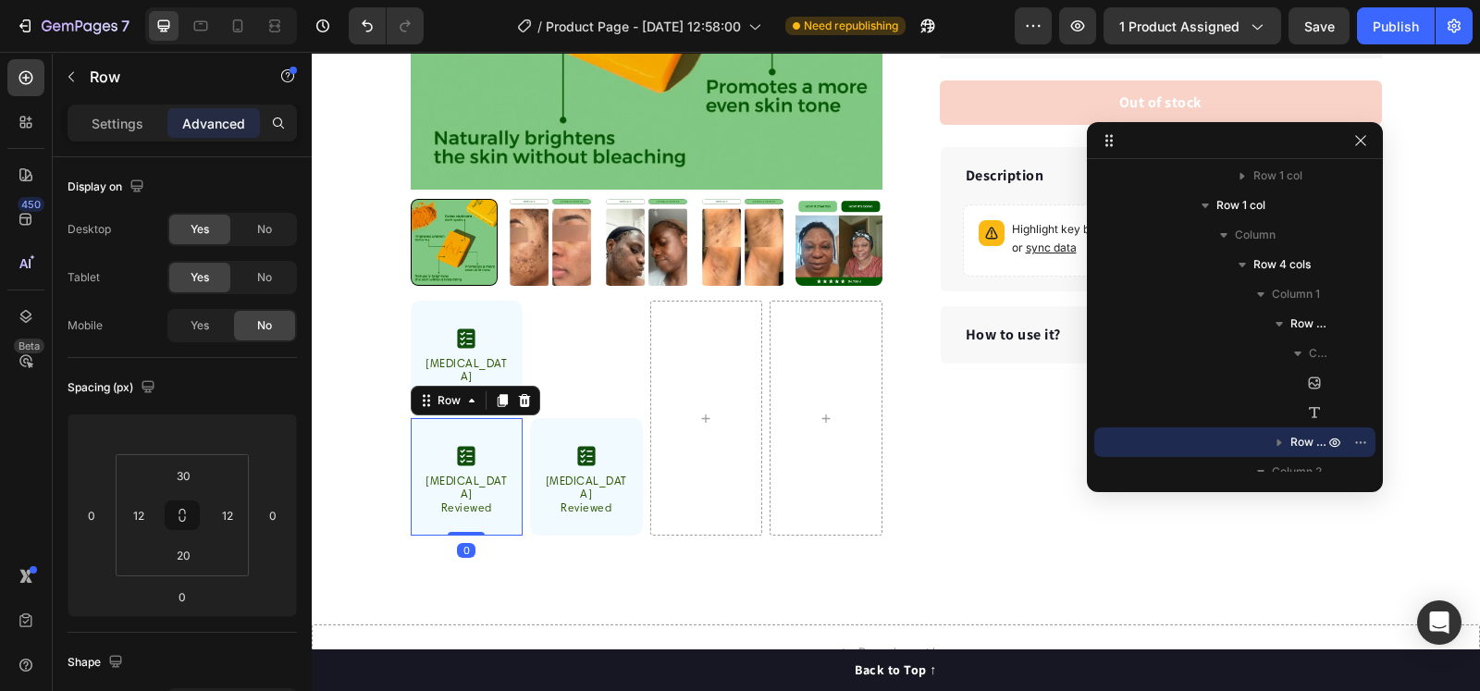
click at [693, 400] on div "Image Dermatologist Reviewed Text block Row Image Dermatologist Reviewed Text b…" at bounding box center [647, 418] width 472 height 235
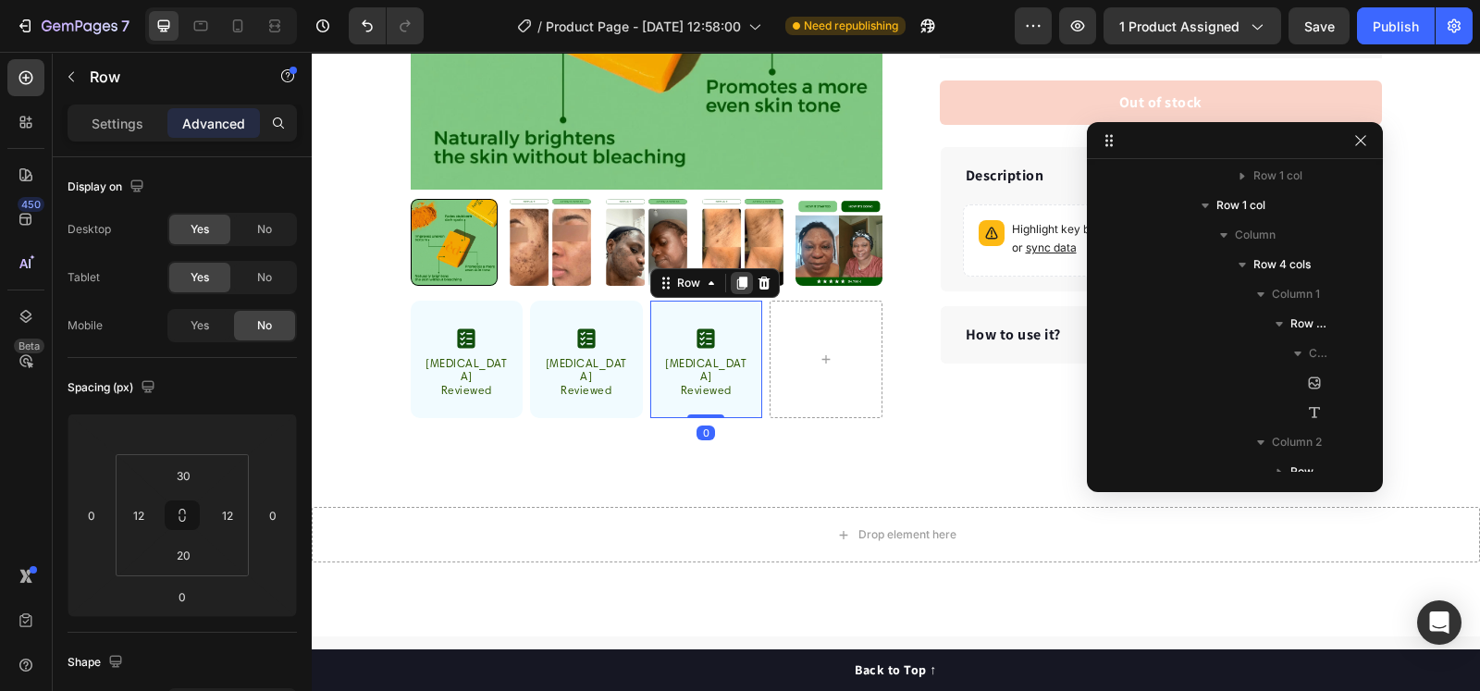
click at [736, 280] on icon at bounding box center [741, 283] width 10 height 13
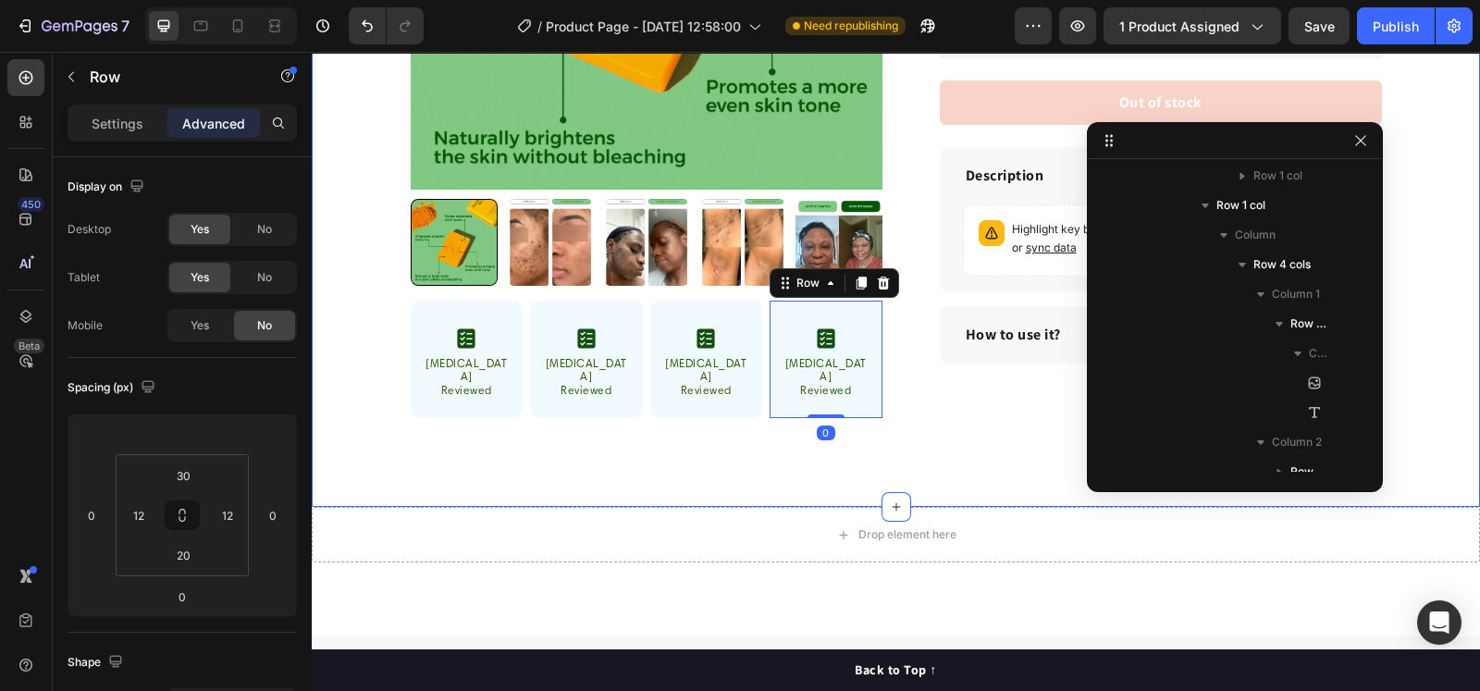
click at [362, 426] on div "30 Day Guarantee Item List 22,500+ Happy Customers Item List 700+ 5-Star Review…" at bounding box center [896, 67] width 1168 height 879
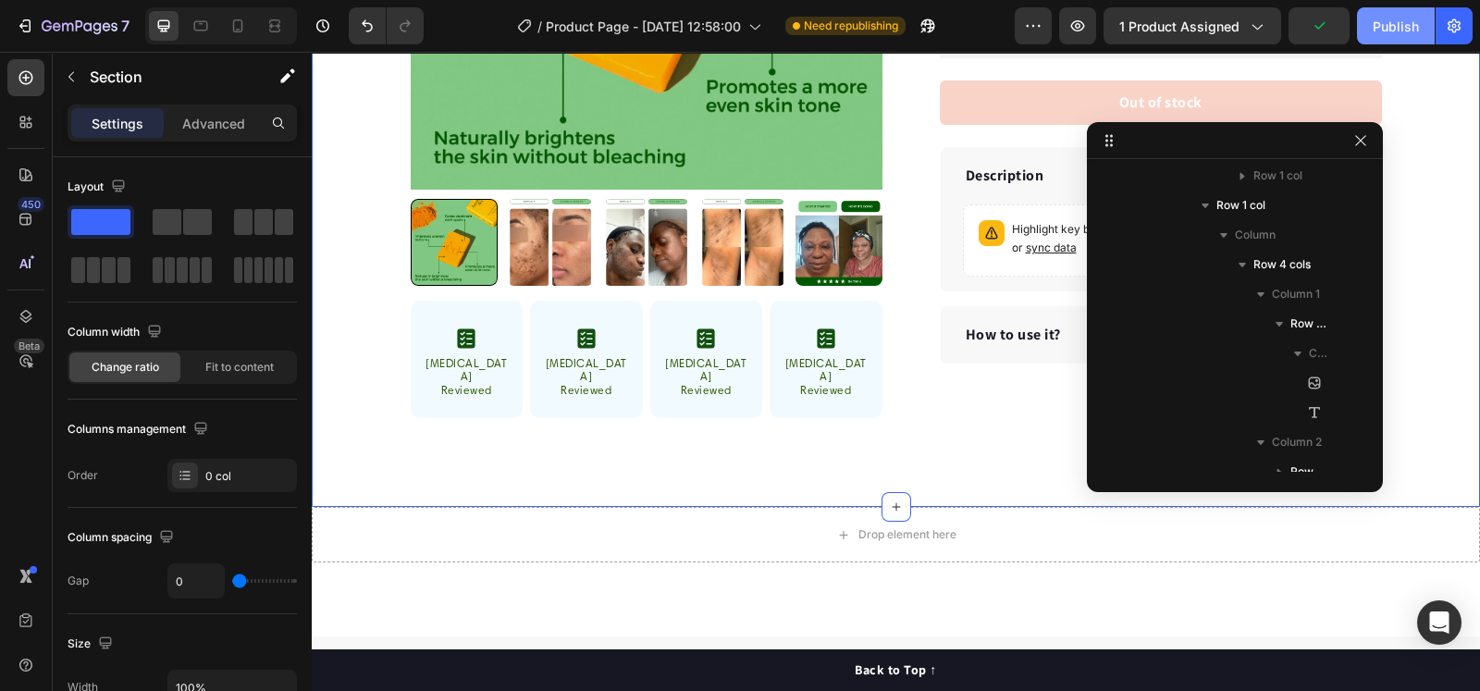
click at [1379, 26] on div "Publish" at bounding box center [1396, 26] width 46 height 19
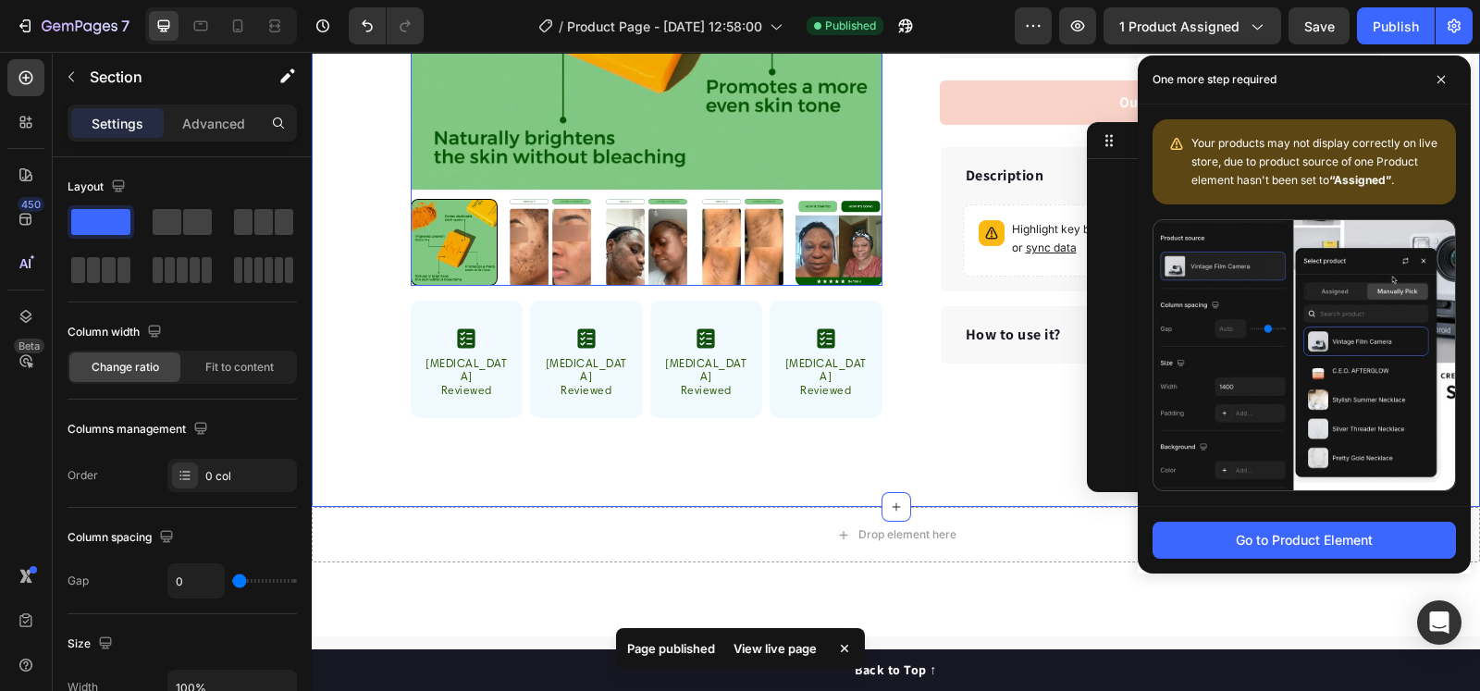
click at [416, 227] on div at bounding box center [453, 242] width 87 height 87
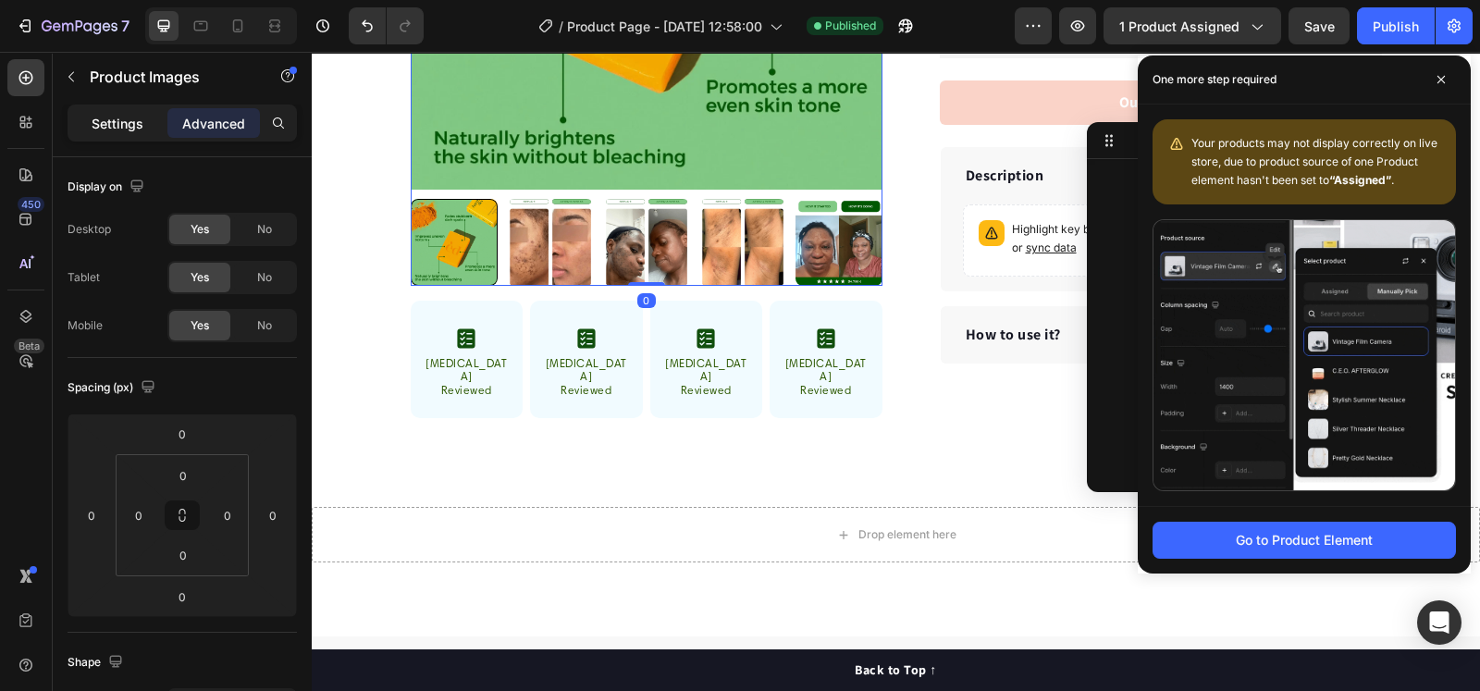
click at [118, 125] on p "Settings" at bounding box center [118, 123] width 52 height 19
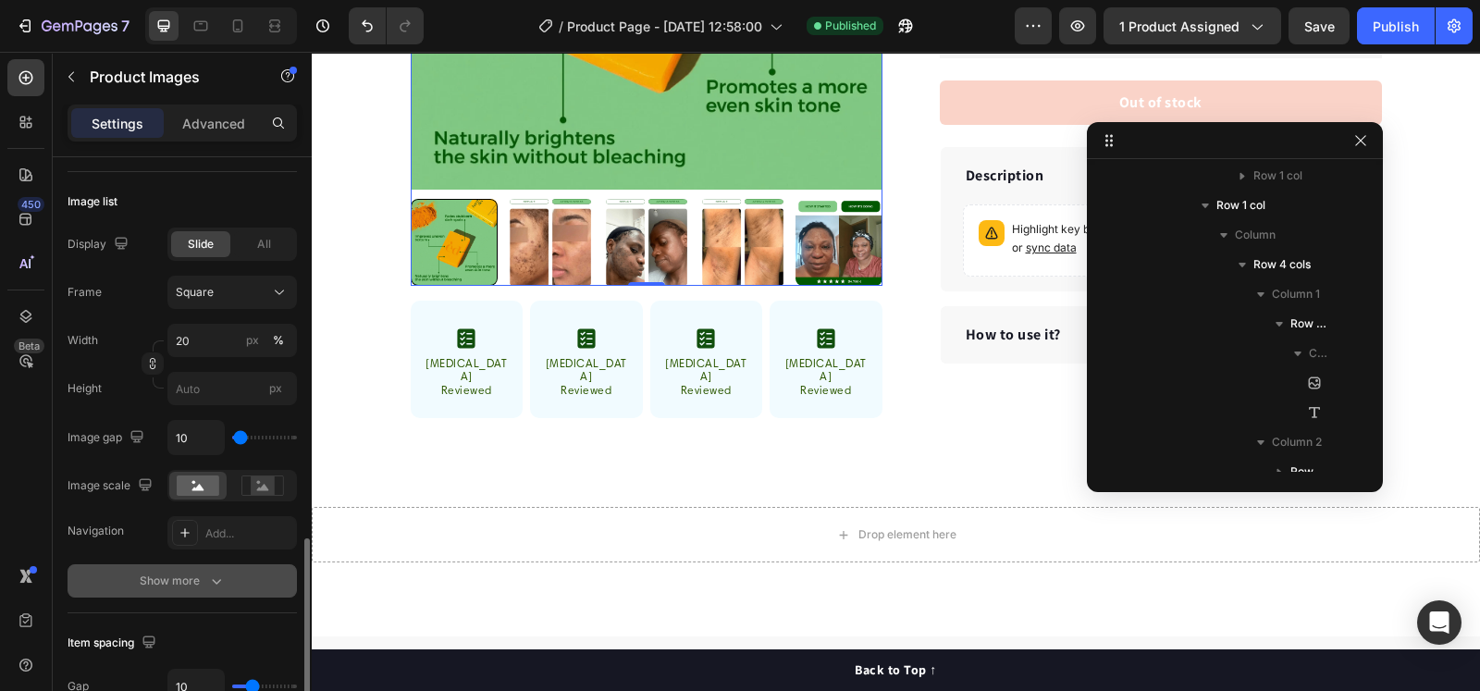
scroll to position [694, 0]
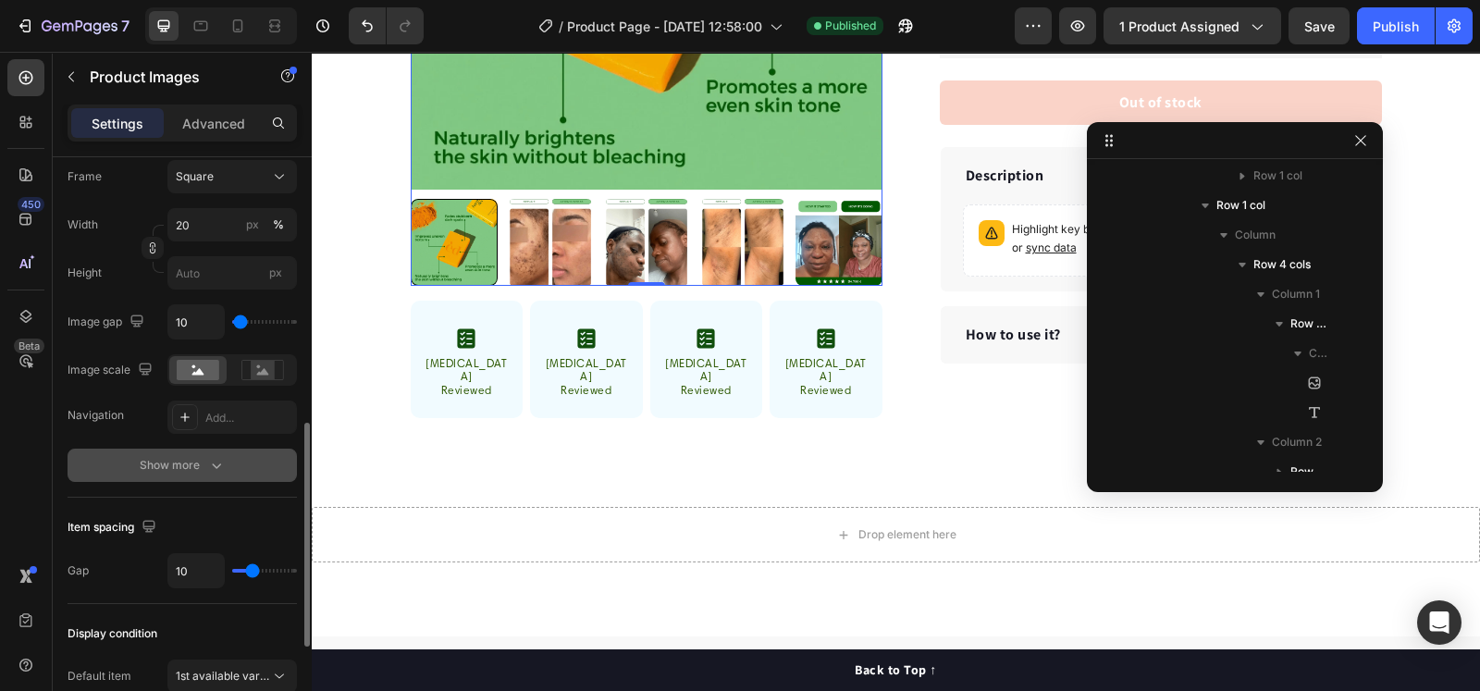
click at [159, 469] on div "Show more" at bounding box center [183, 465] width 86 height 18
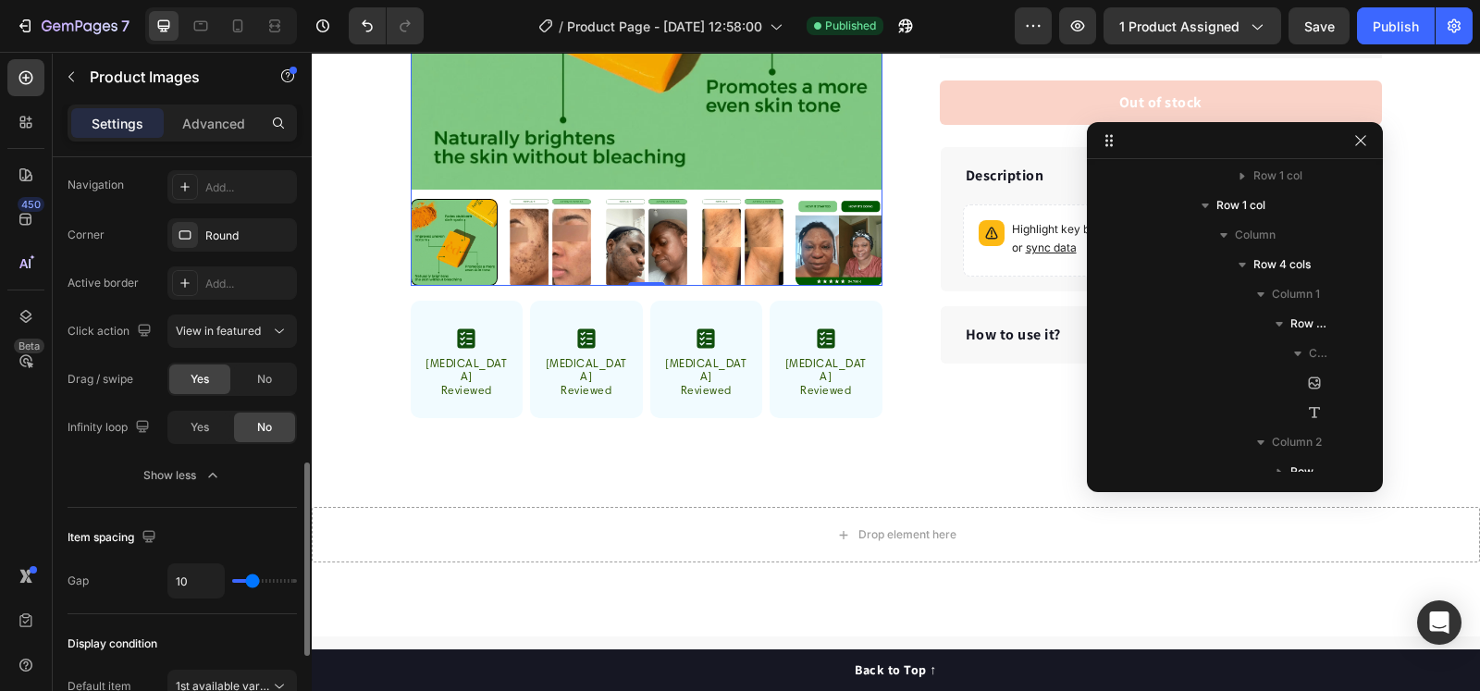
scroll to position [808, 0]
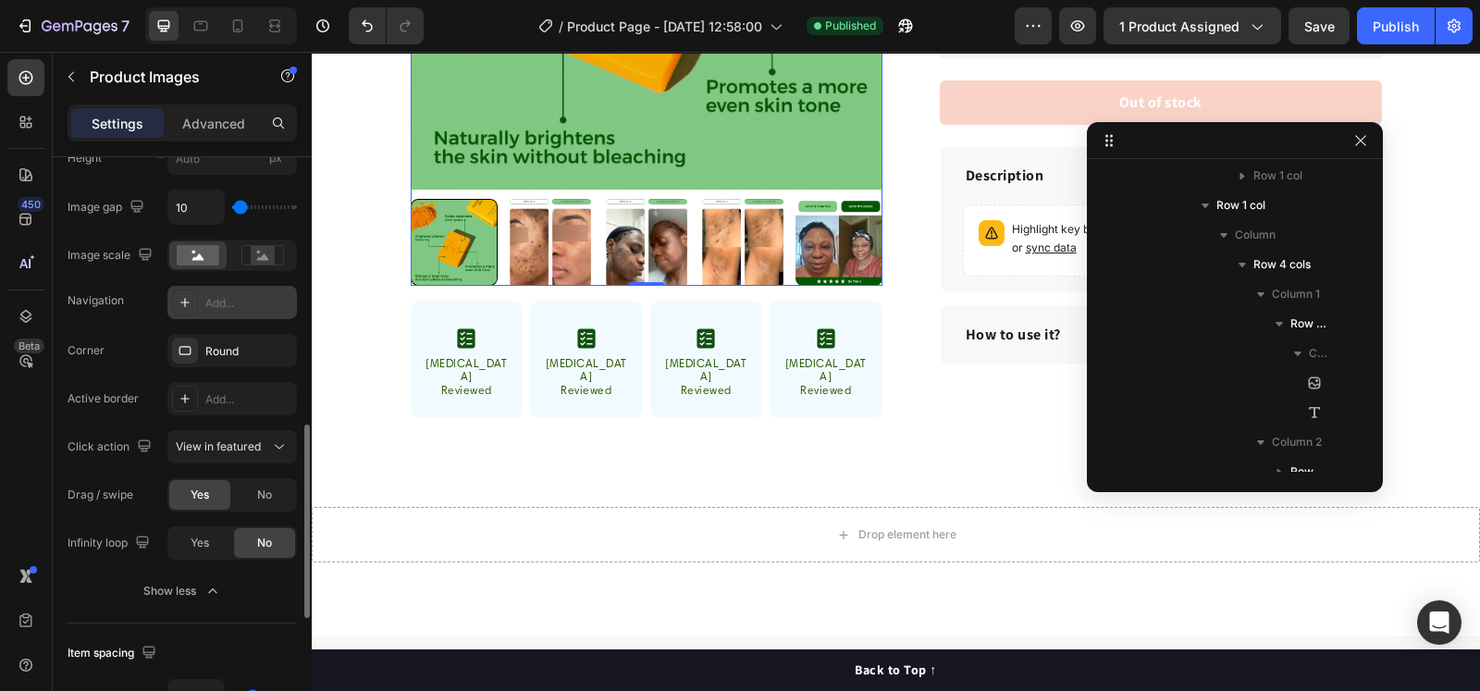
click at [180, 298] on icon at bounding box center [185, 302] width 15 height 15
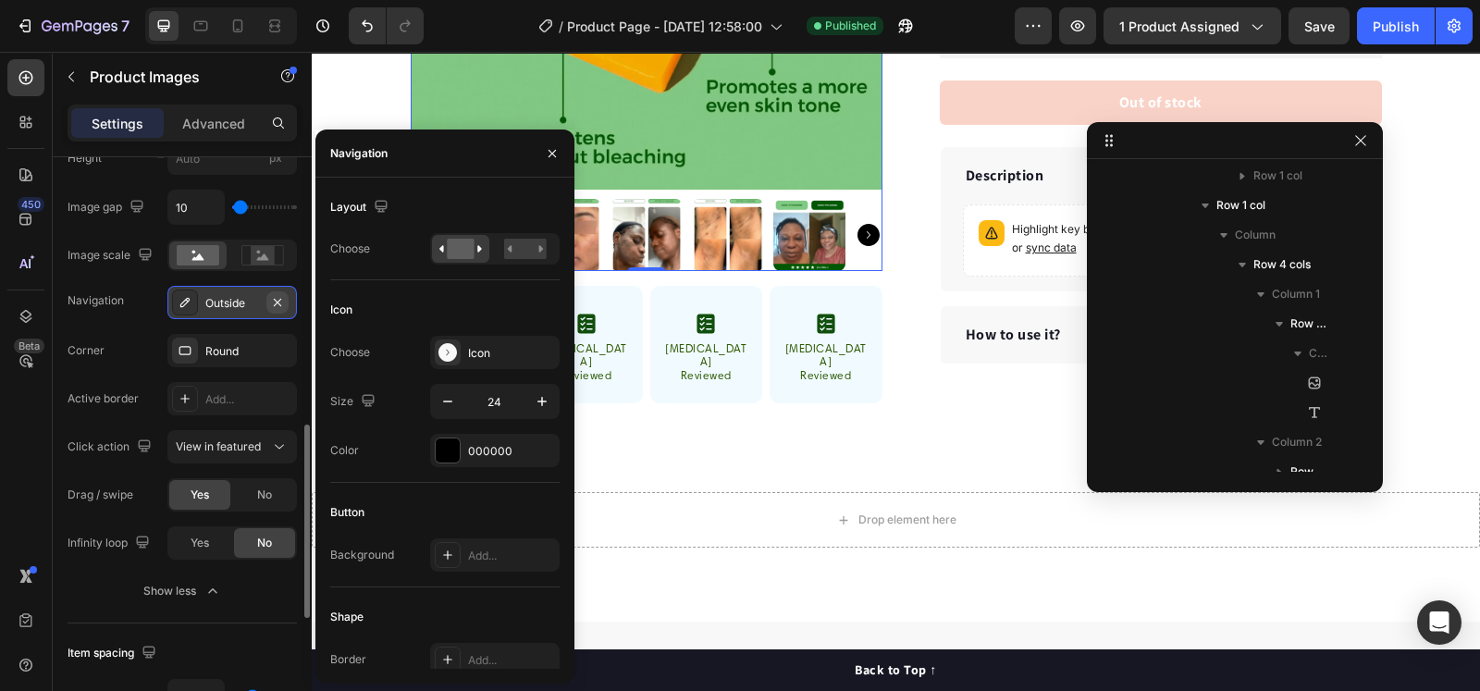
click at [285, 302] on button "button" at bounding box center [277, 302] width 22 height 22
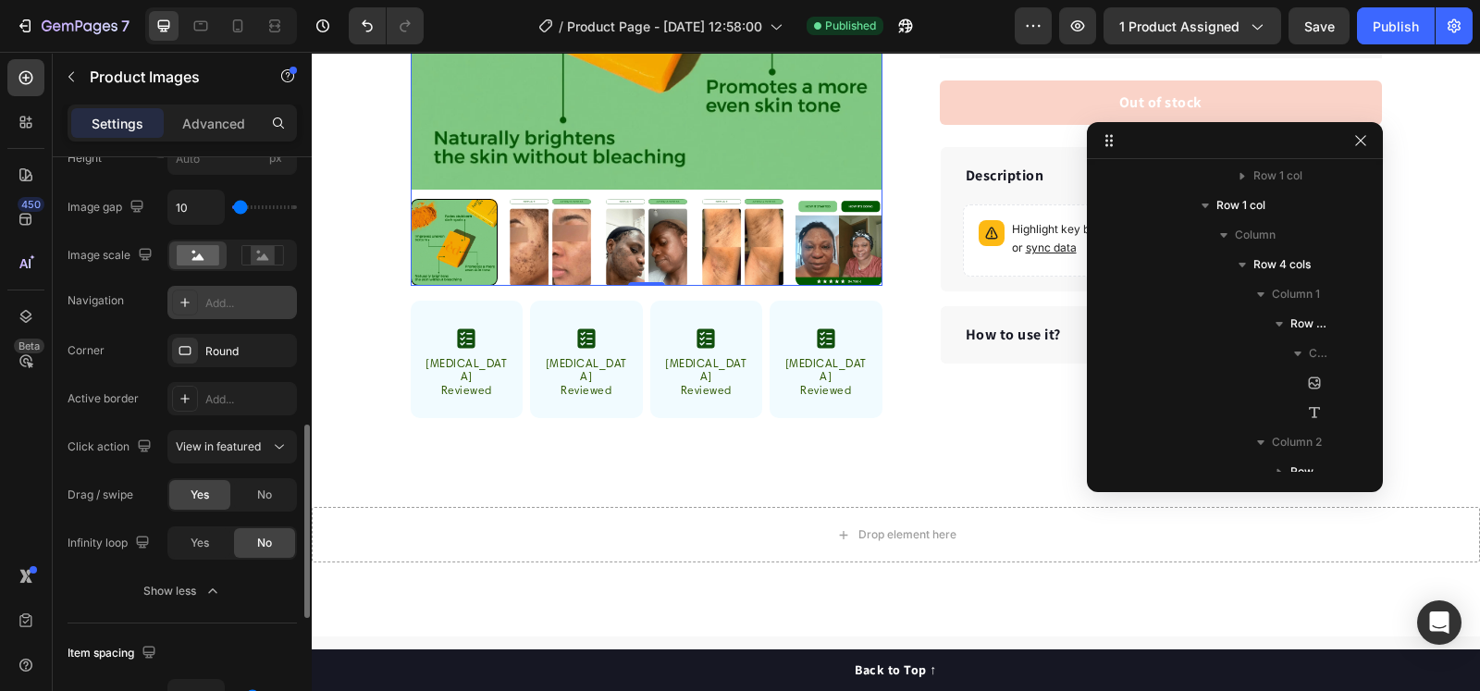
click at [231, 302] on div "Add..." at bounding box center [248, 303] width 87 height 17
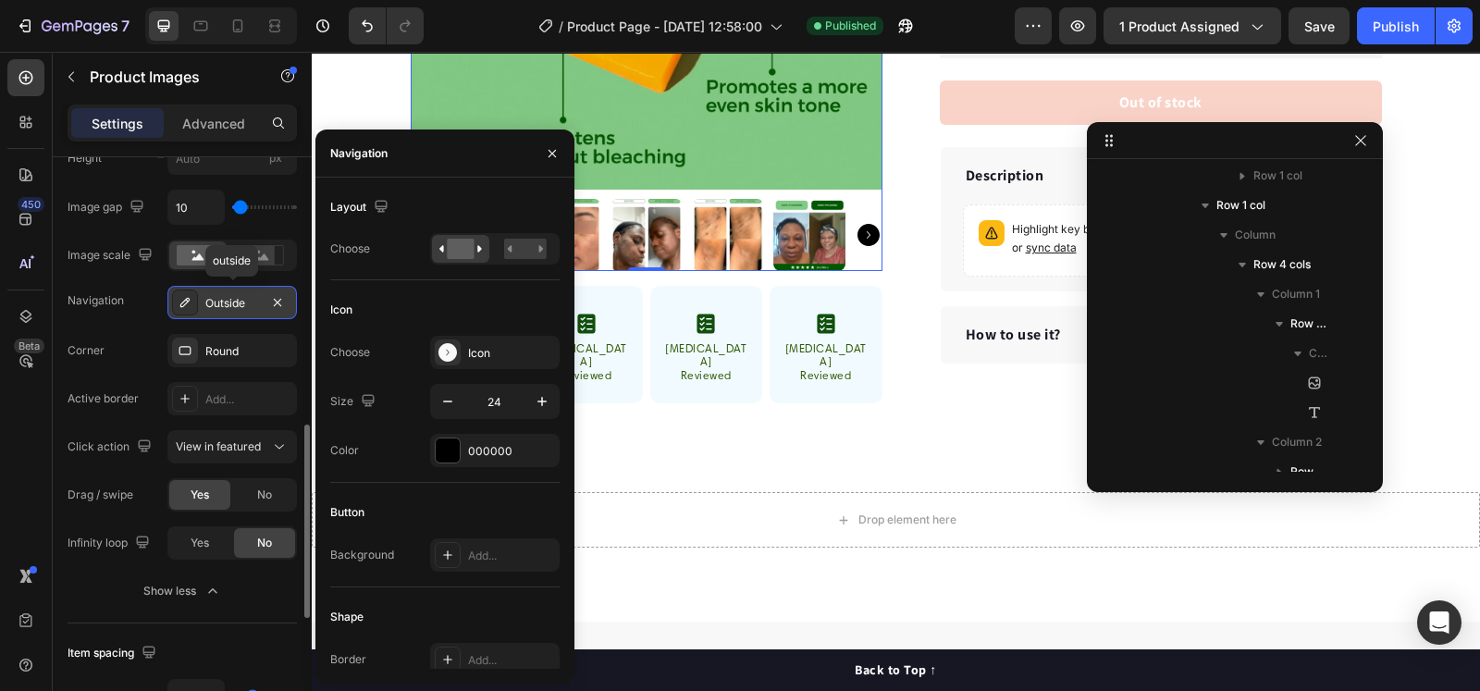
click at [134, 352] on div "Corner Round" at bounding box center [182, 350] width 229 height 33
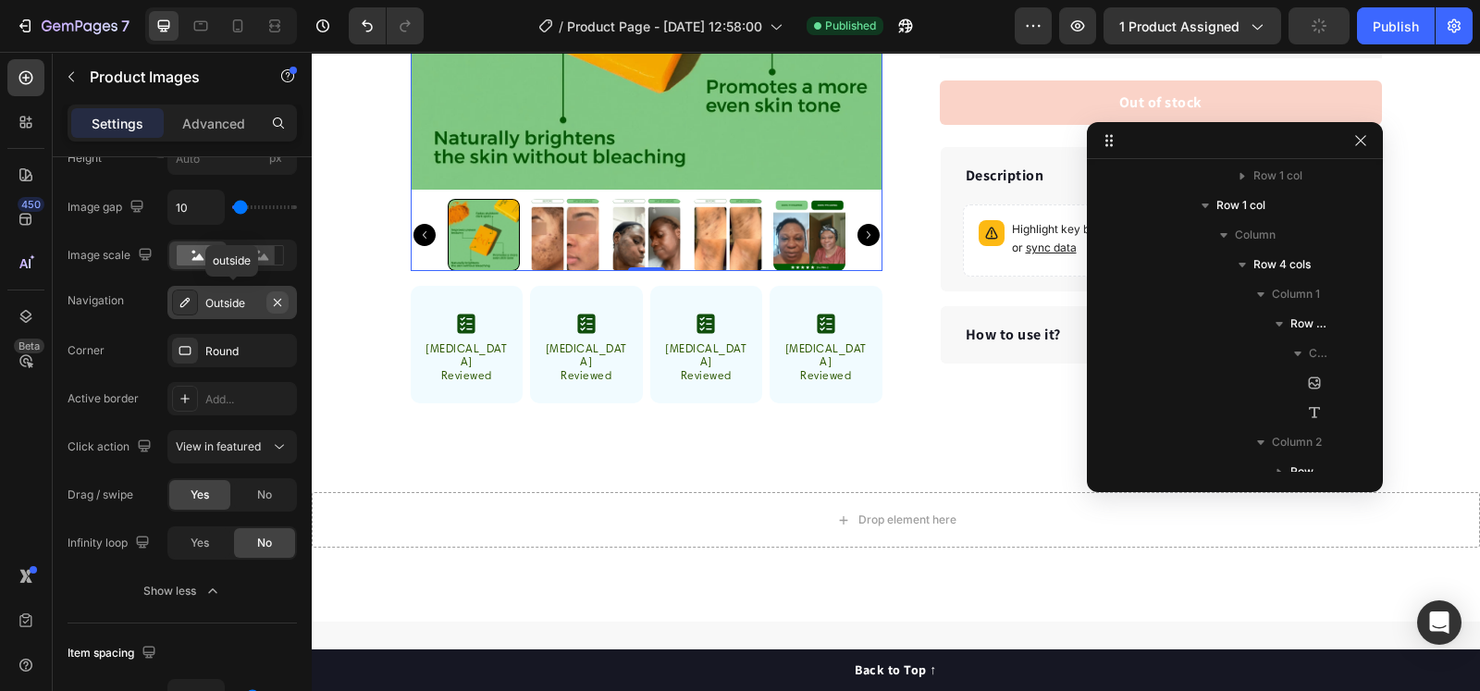
click at [286, 300] on button "button" at bounding box center [277, 302] width 22 height 22
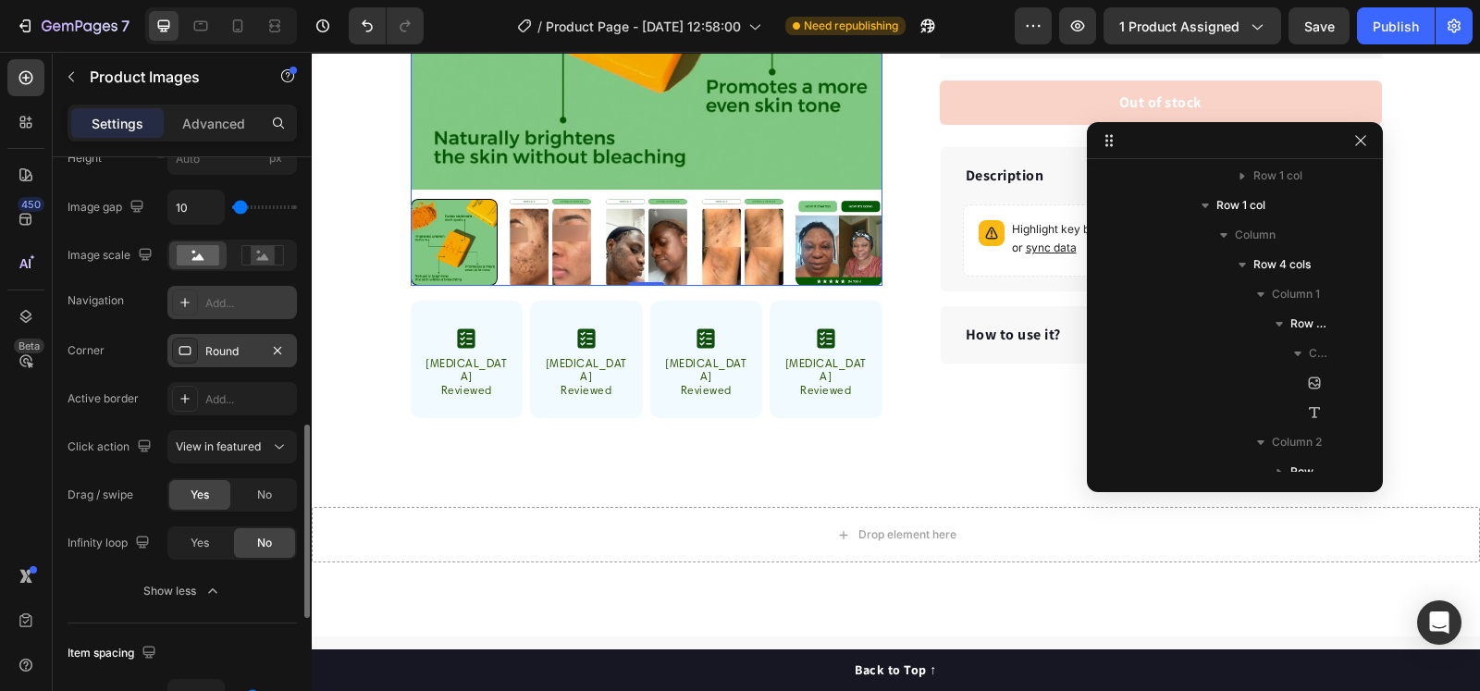
click at [228, 339] on div "Round" at bounding box center [231, 350] width 129 height 33
click at [129, 353] on div "Corner Round" at bounding box center [182, 350] width 229 height 33
click at [189, 396] on icon at bounding box center [184, 398] width 9 height 9
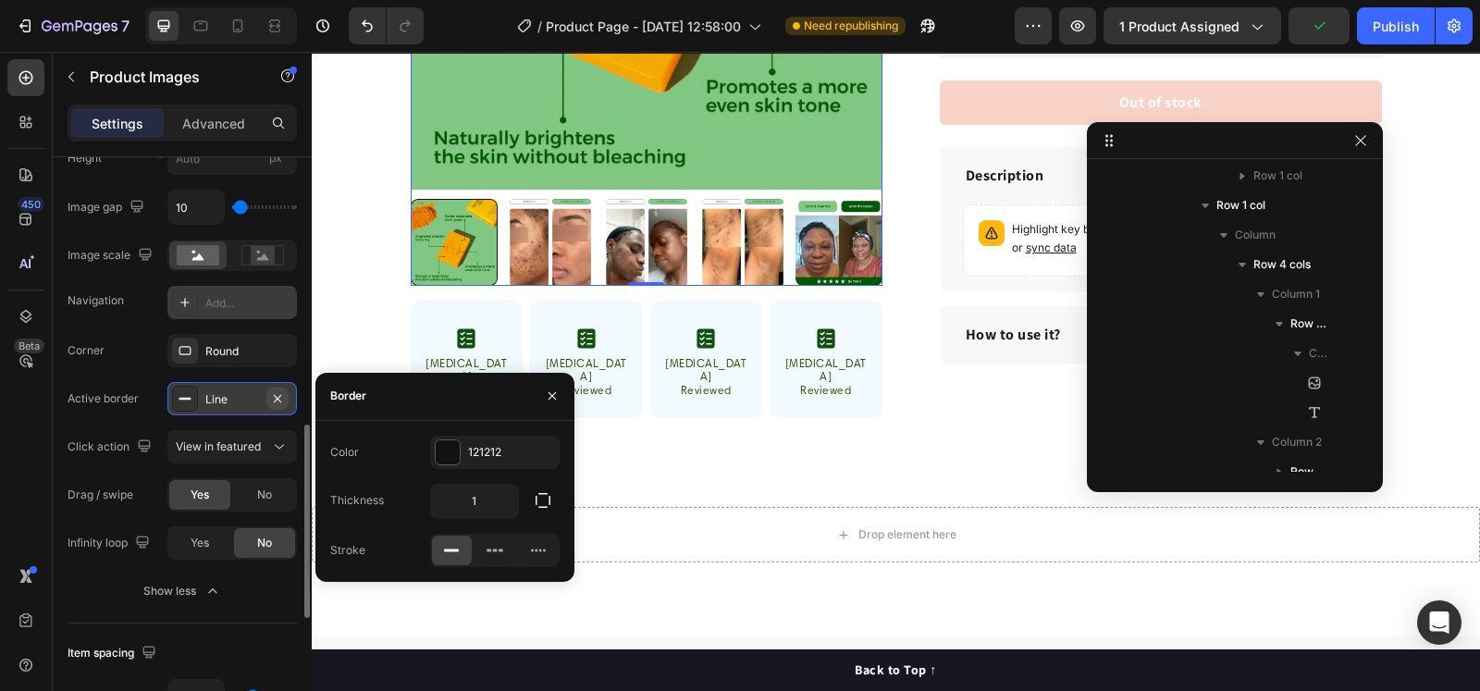
click at [282, 396] on icon "button" at bounding box center [277, 398] width 15 height 15
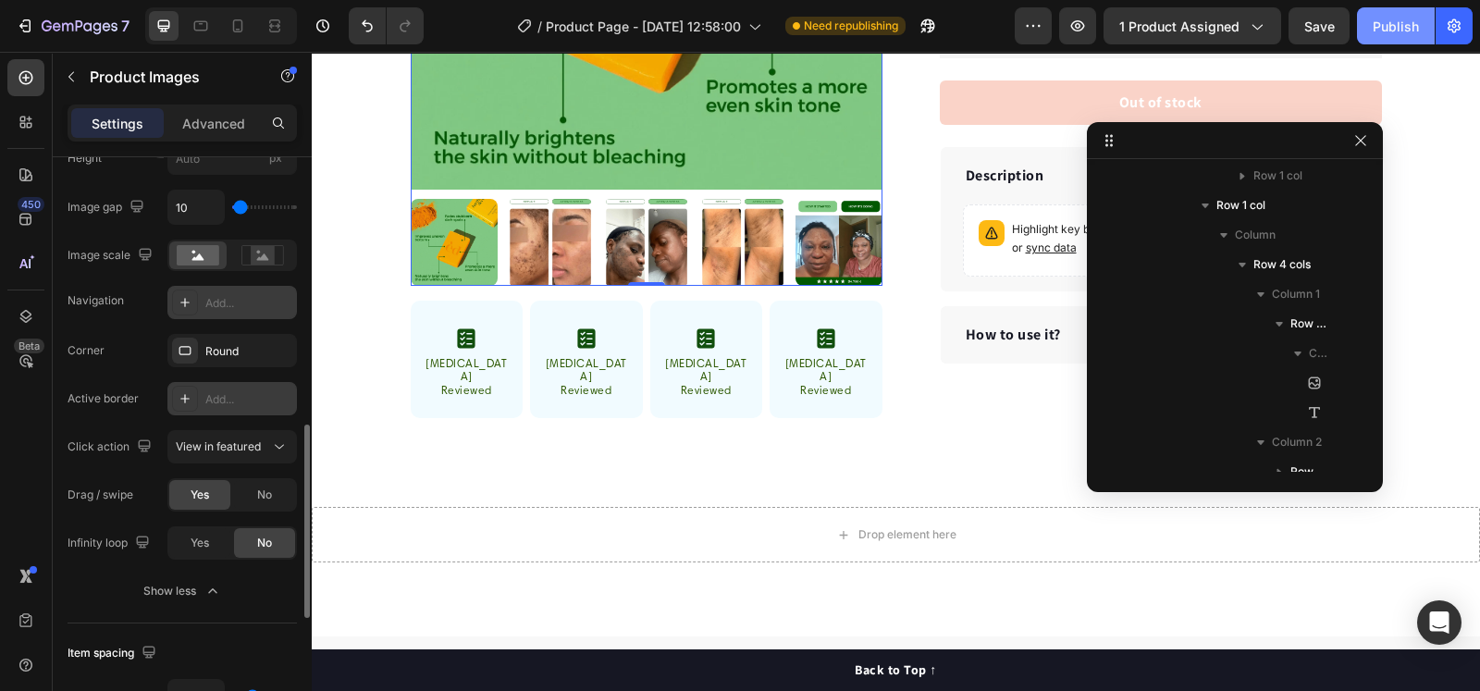
click at [1390, 30] on div "Publish" at bounding box center [1396, 26] width 46 height 19
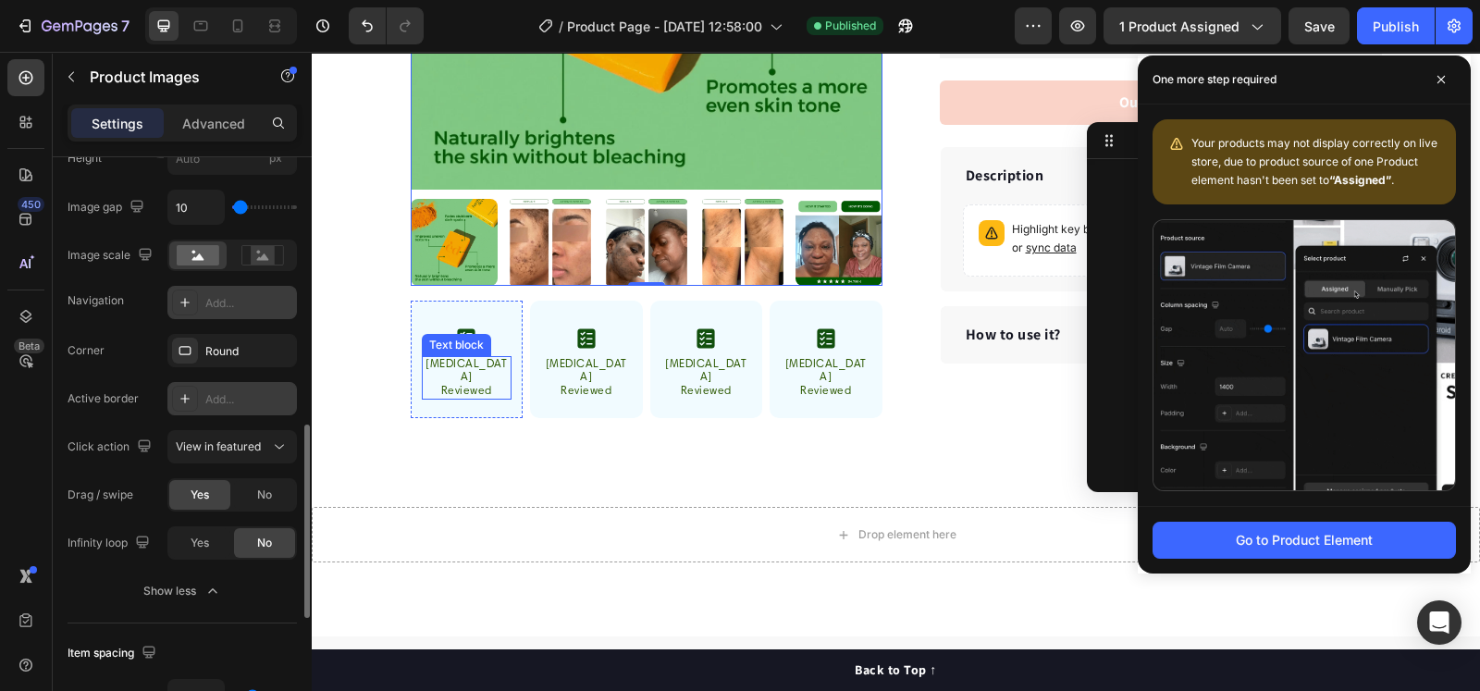
click at [457, 330] on img at bounding box center [466, 338] width 18 height 20
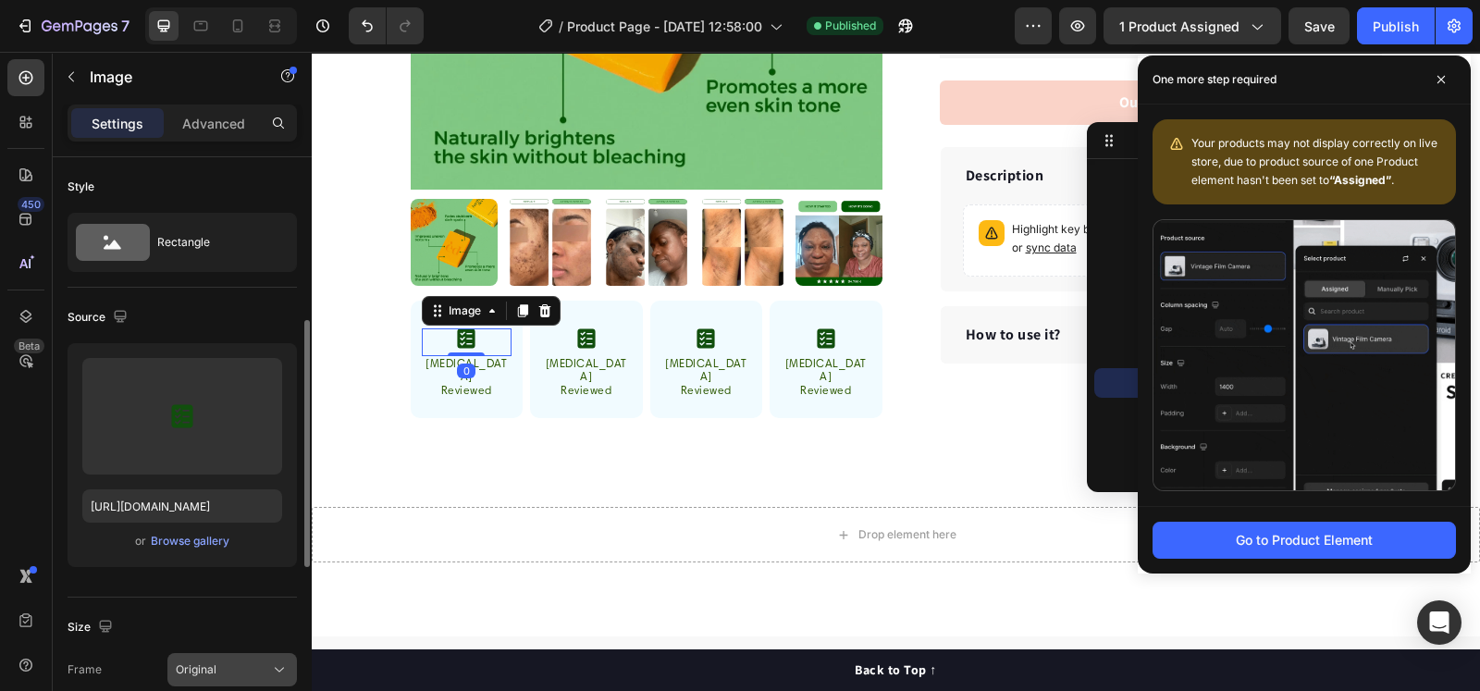
scroll to position [230, 0]
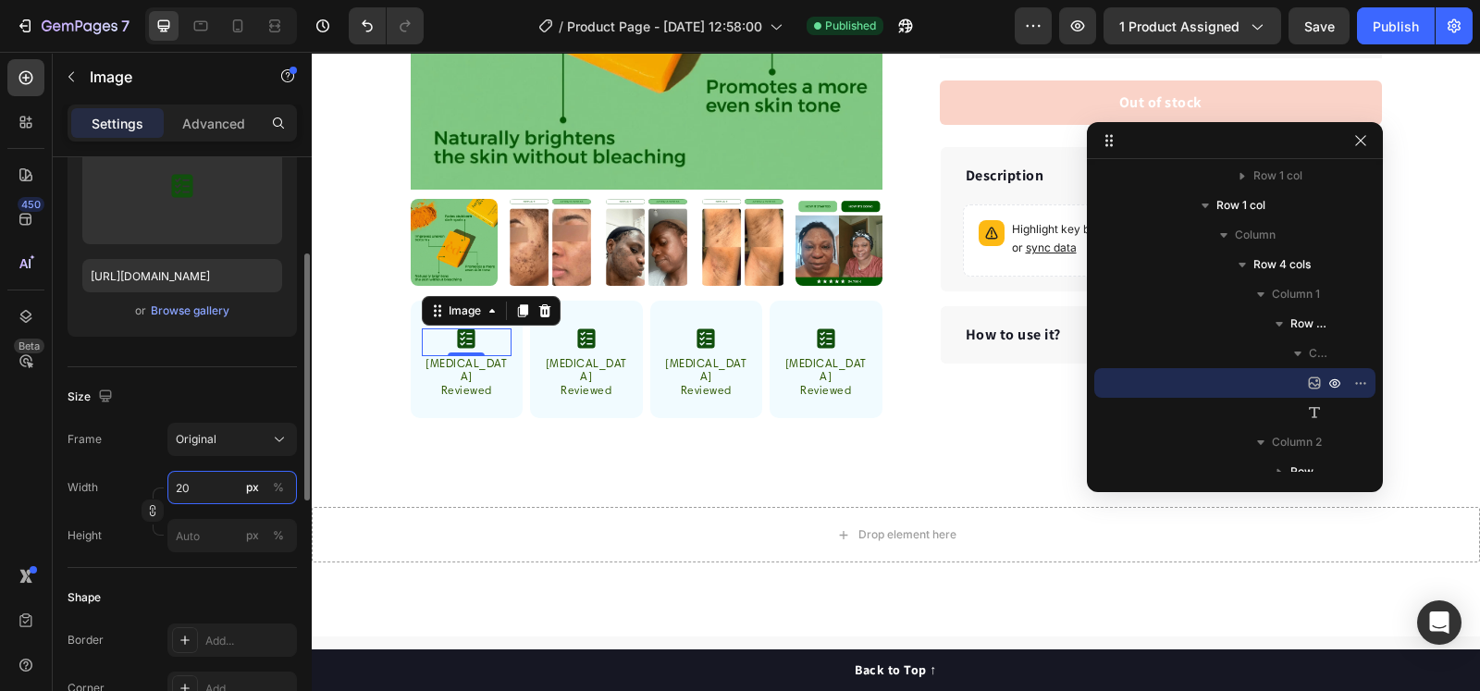
click at [185, 487] on input "20" at bounding box center [231, 487] width 129 height 33
click at [188, 488] on input "20" at bounding box center [231, 487] width 129 height 33
type input "24"
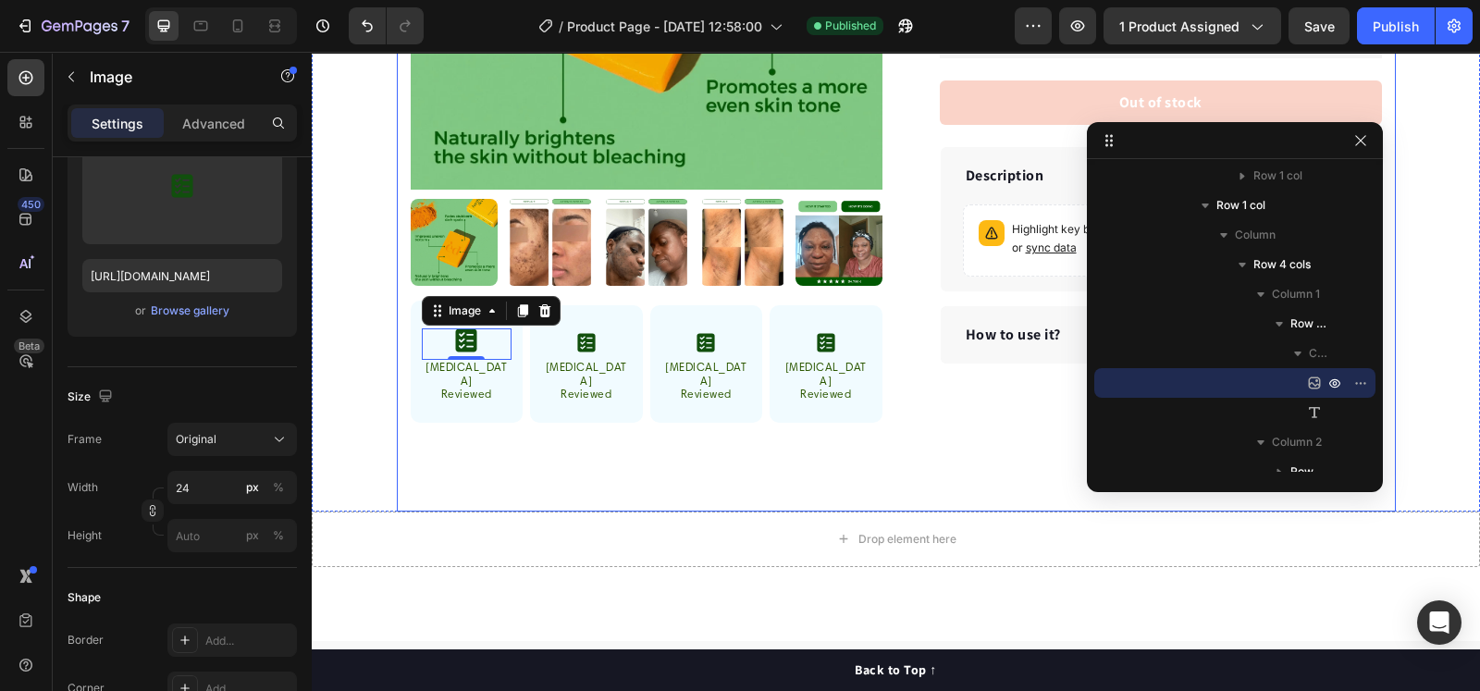
click at [481, 424] on div "Product Images "My dog absolutely loves this food! It's clear that the taste an…" at bounding box center [896, 93] width 999 height 834
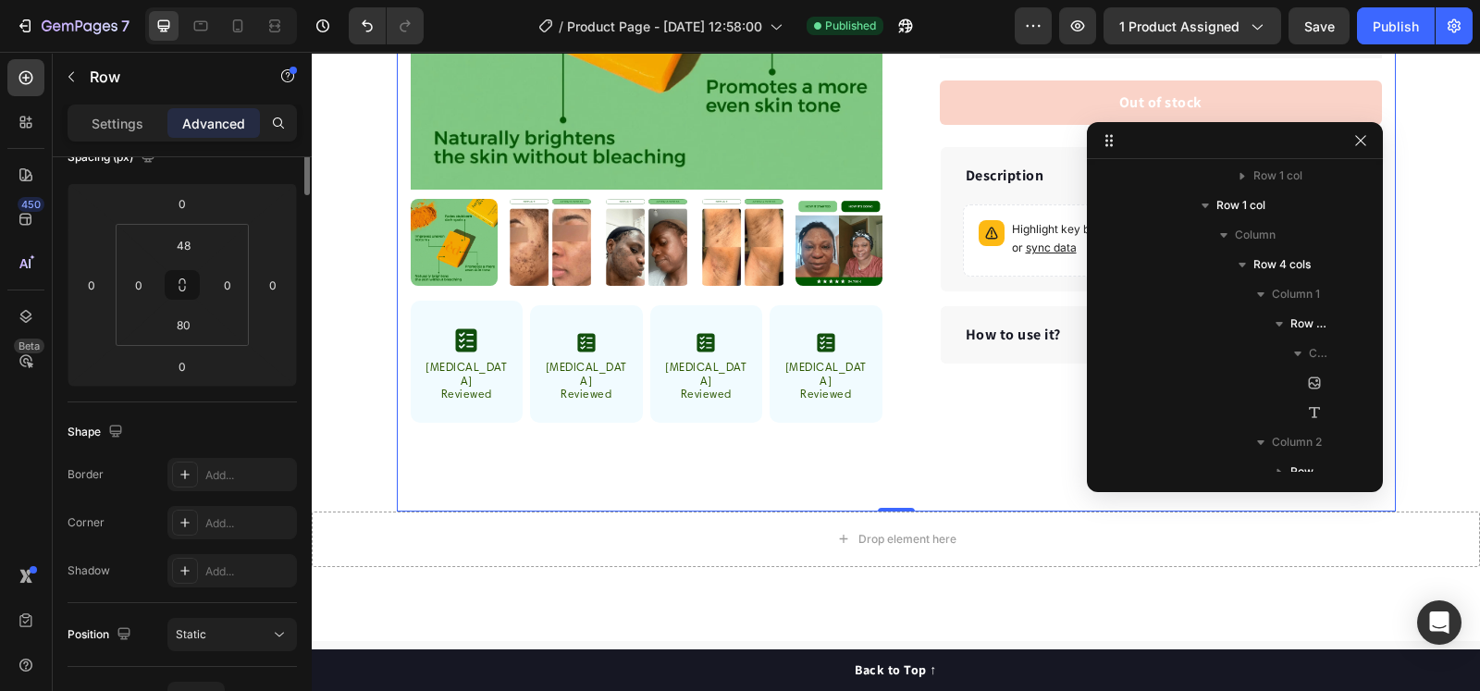
scroll to position [0, 0]
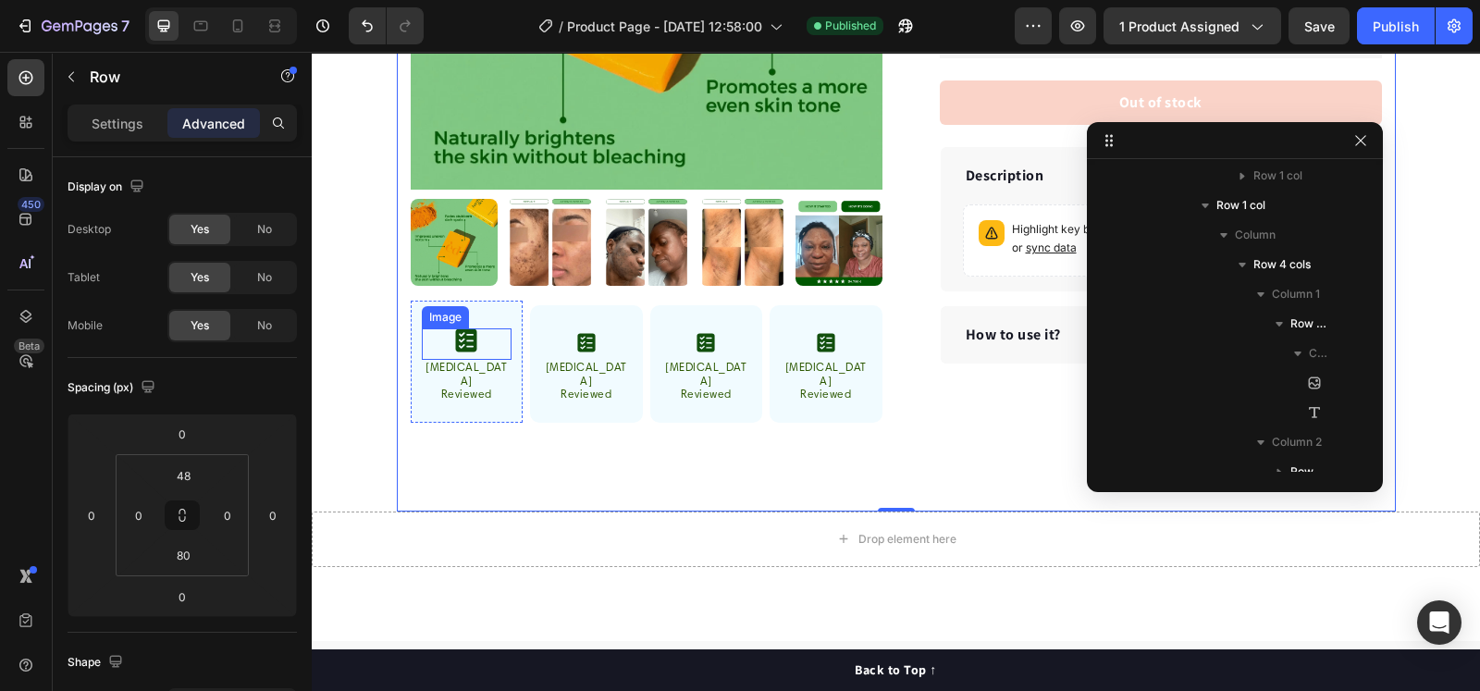
click at [460, 338] on img at bounding box center [466, 340] width 22 height 24
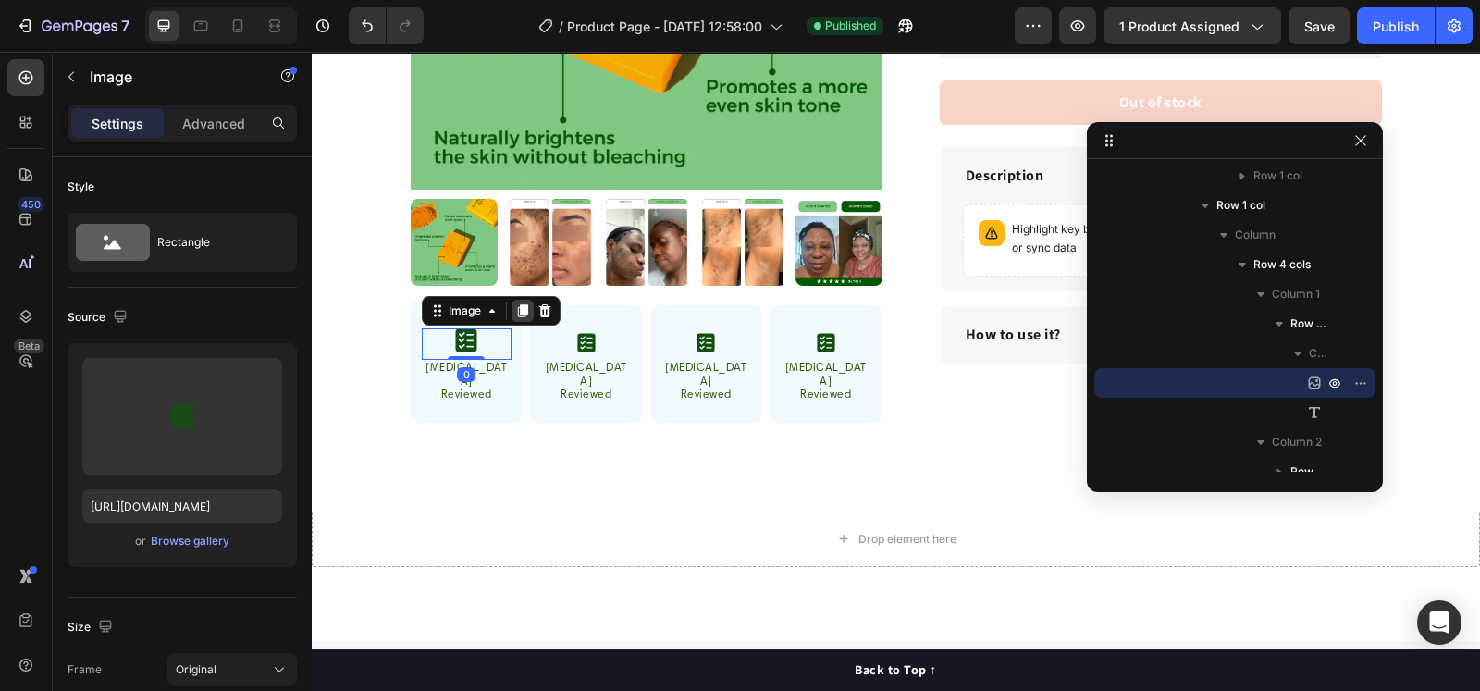
click at [521, 307] on div at bounding box center [522, 311] width 22 height 22
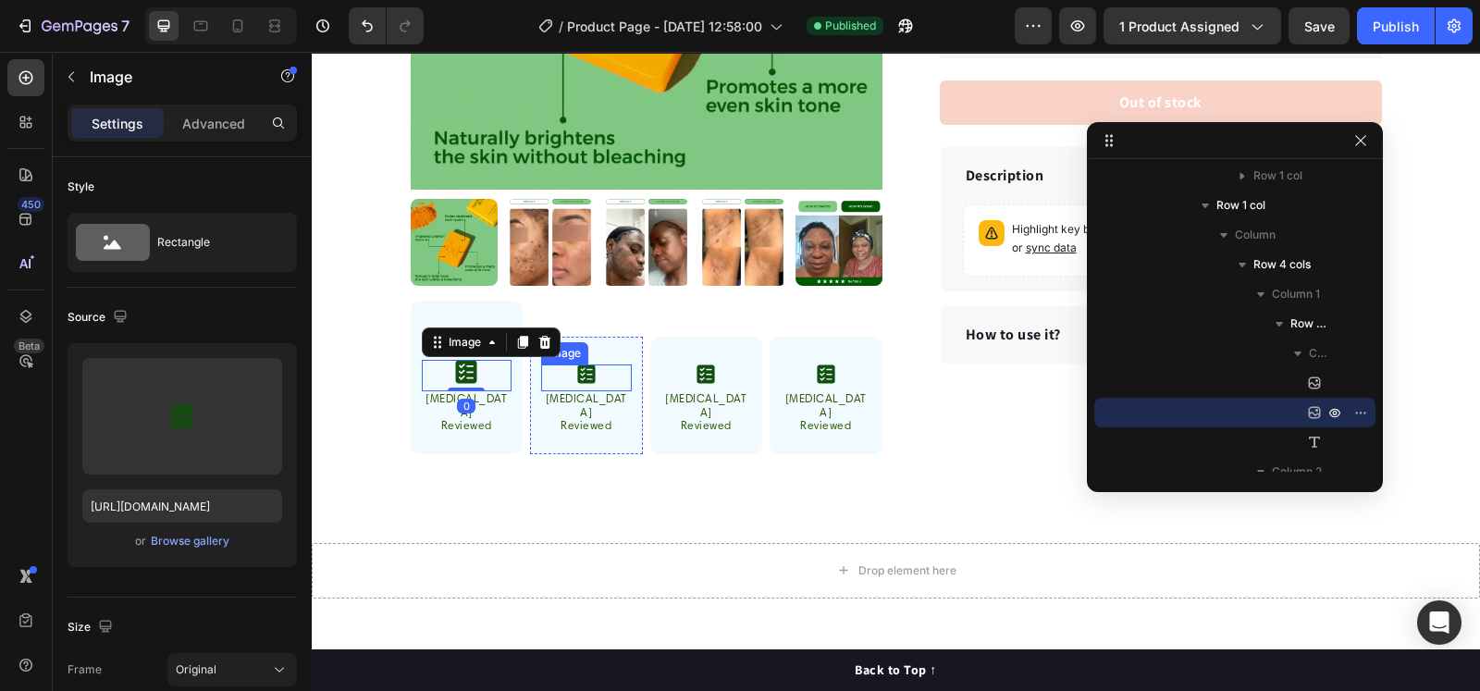
click at [583, 372] on img at bounding box center [586, 374] width 18 height 20
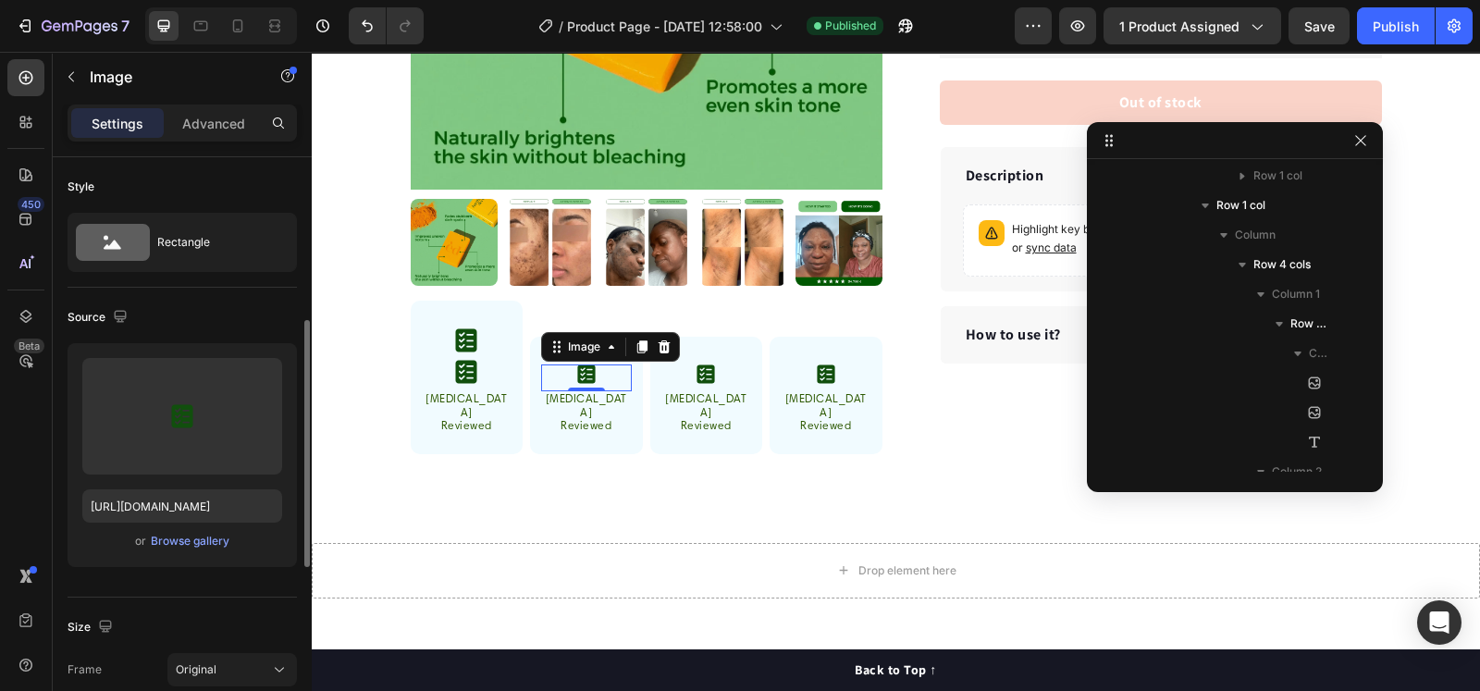
scroll to position [230, 0]
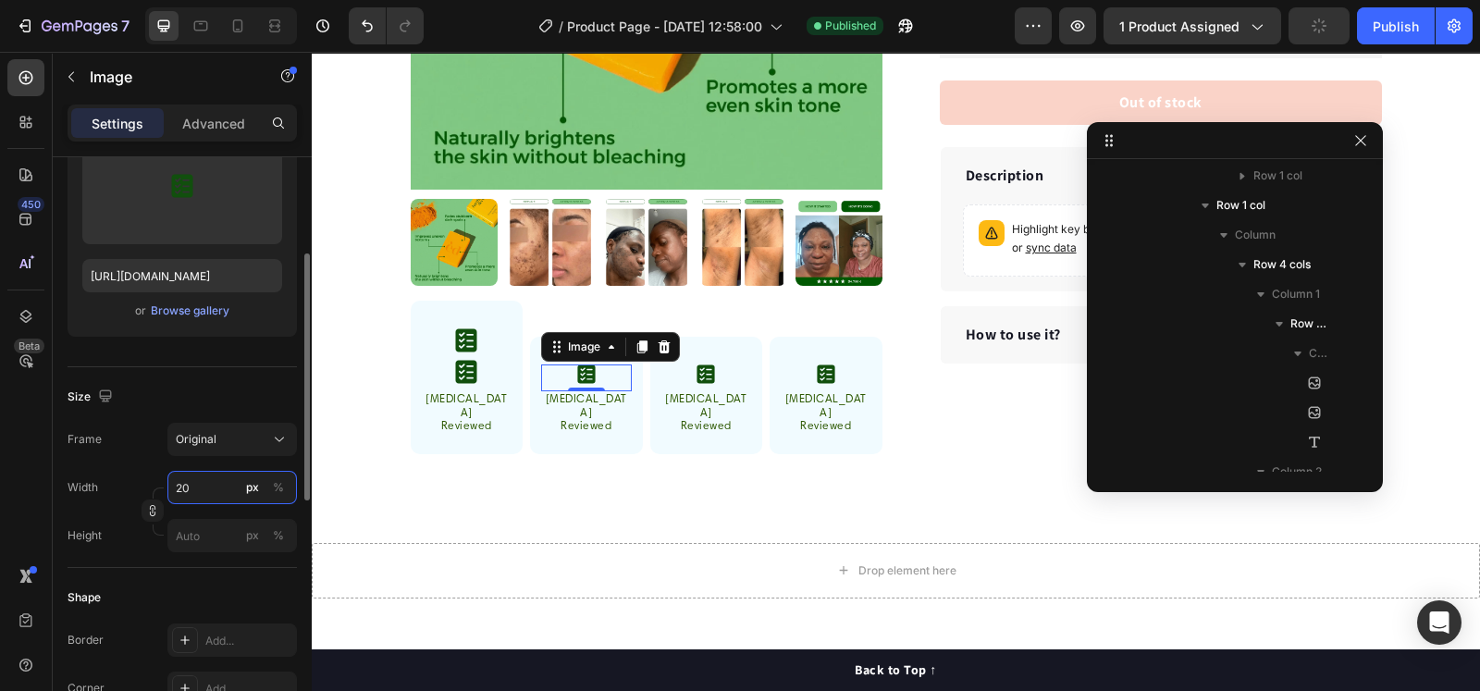
click at [196, 488] on input "20" at bounding box center [231, 487] width 129 height 33
type input "24"
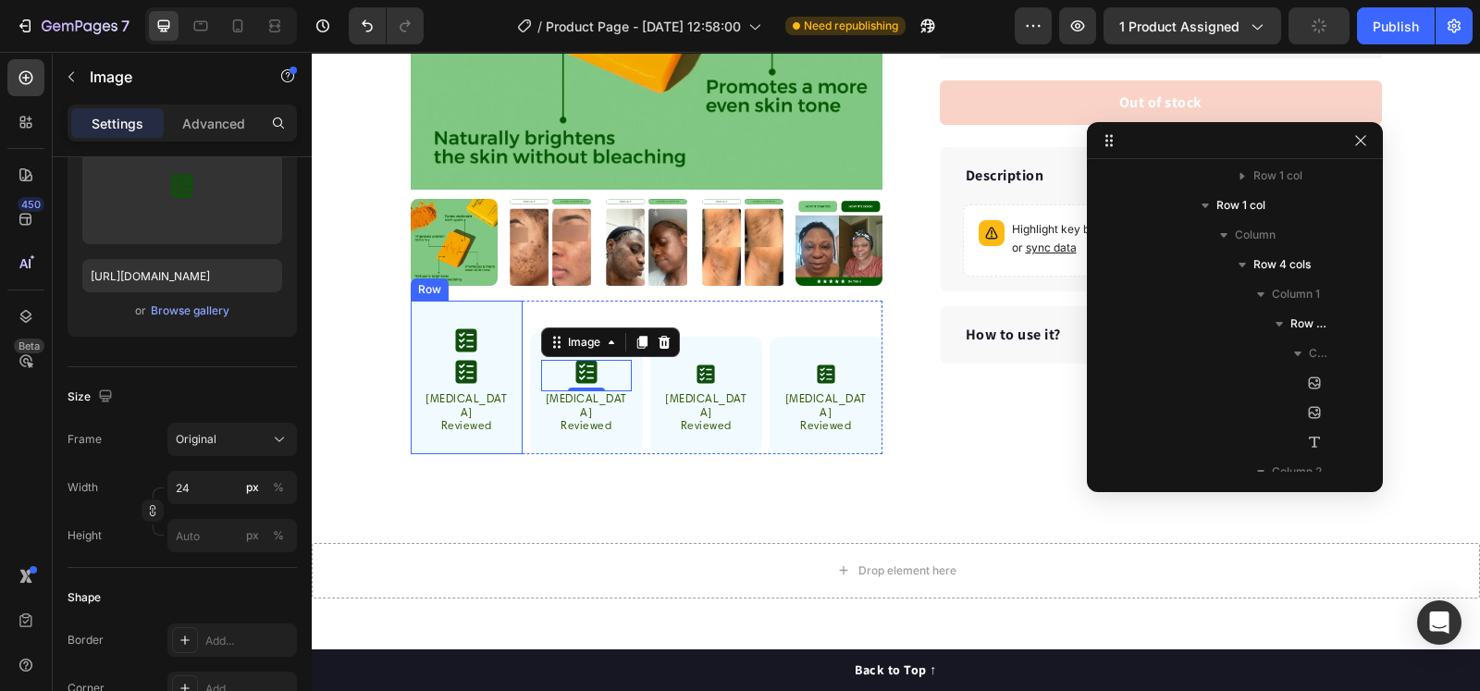
click at [444, 427] on div "Image Image Dermatologist Reviewed Text block Row" at bounding box center [467, 377] width 113 height 153
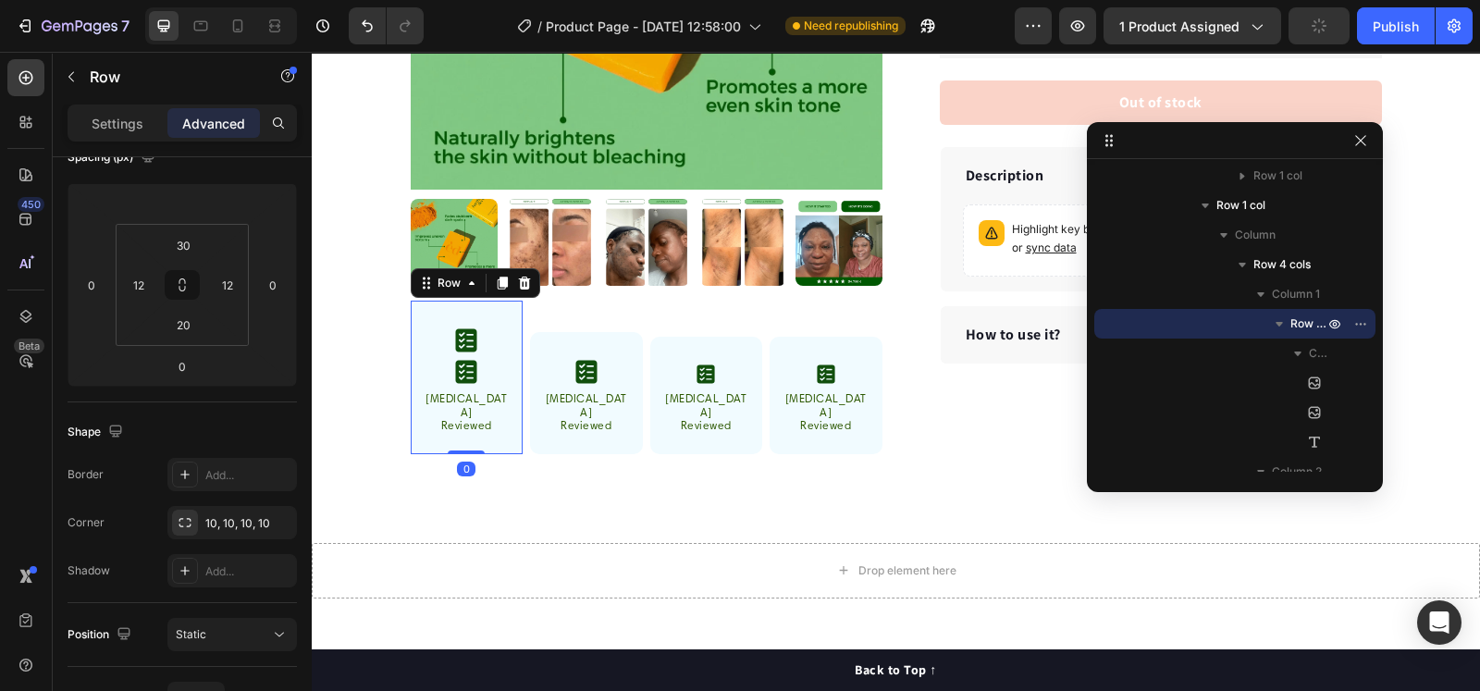
scroll to position [0, 0]
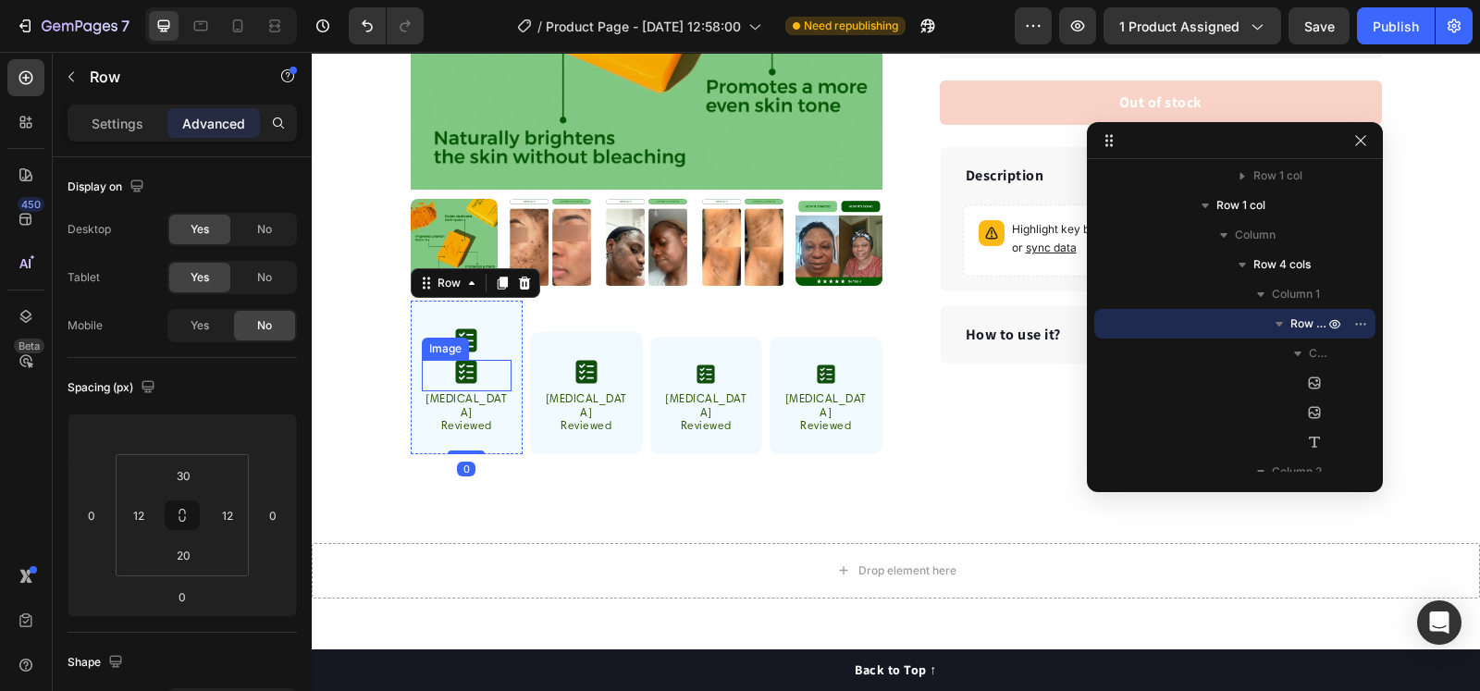
click at [470, 366] on div at bounding box center [467, 372] width 91 height 24
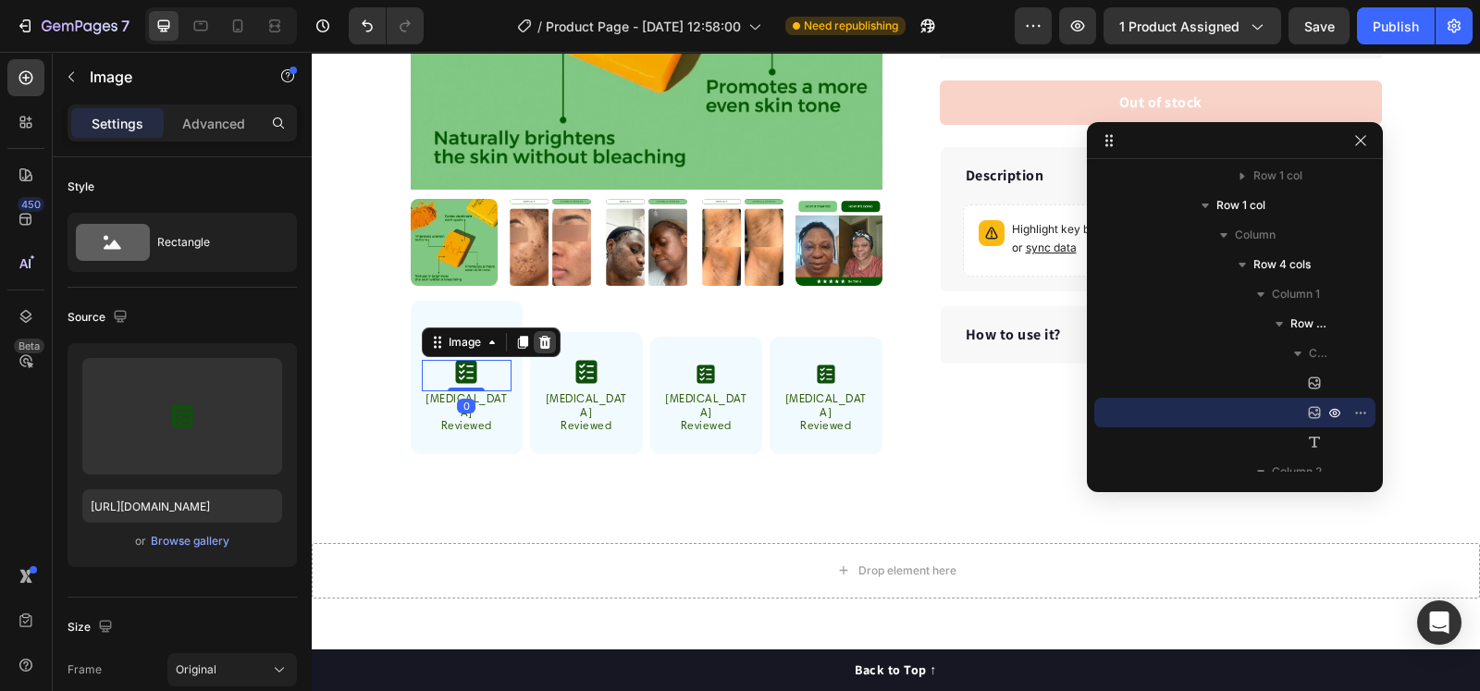
click at [534, 332] on div at bounding box center [545, 342] width 22 height 22
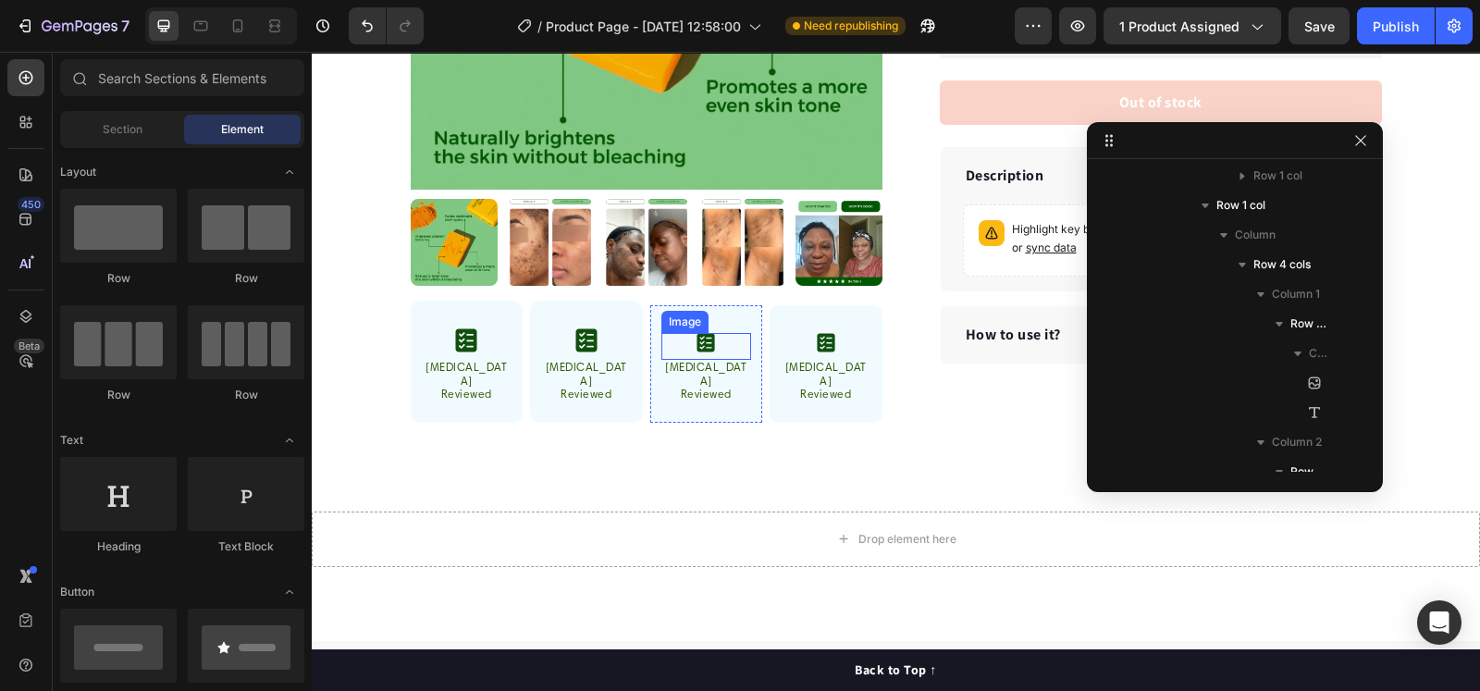
click at [698, 337] on img at bounding box center [705, 343] width 18 height 20
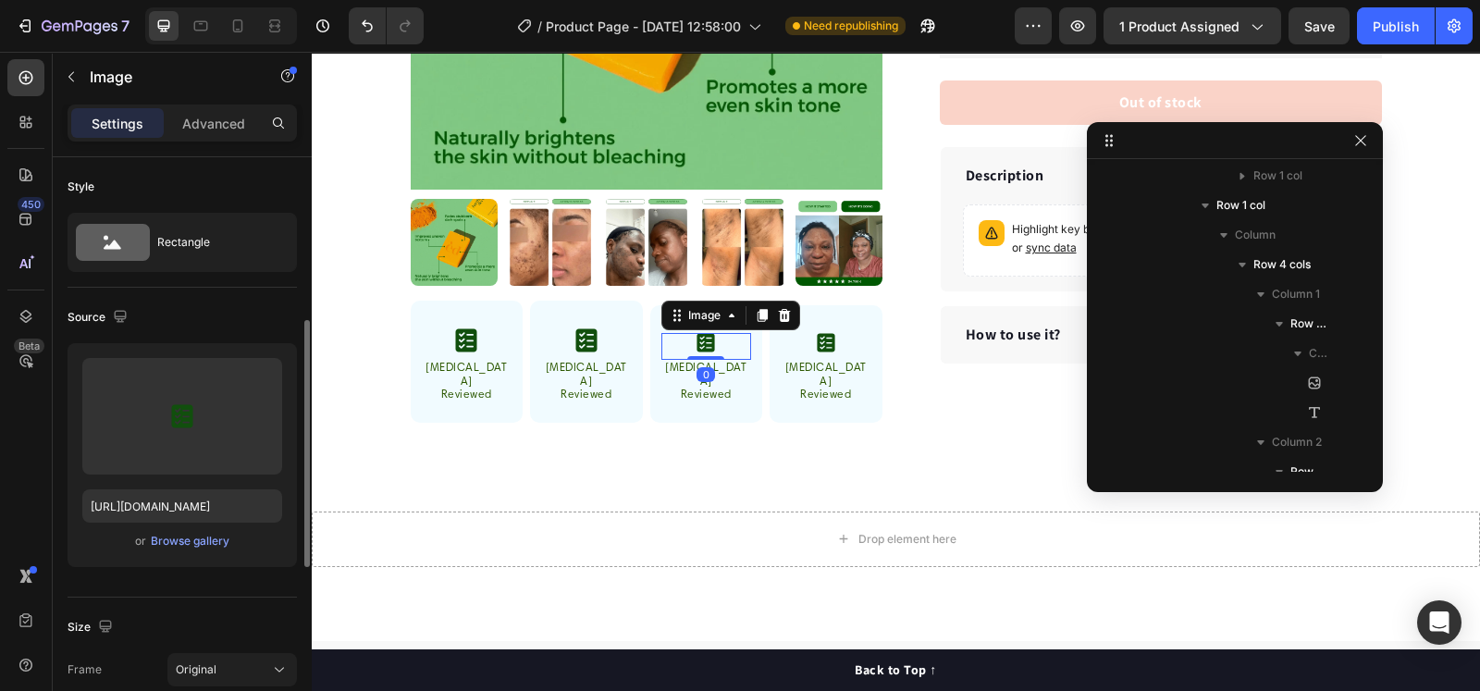
scroll to position [115, 0]
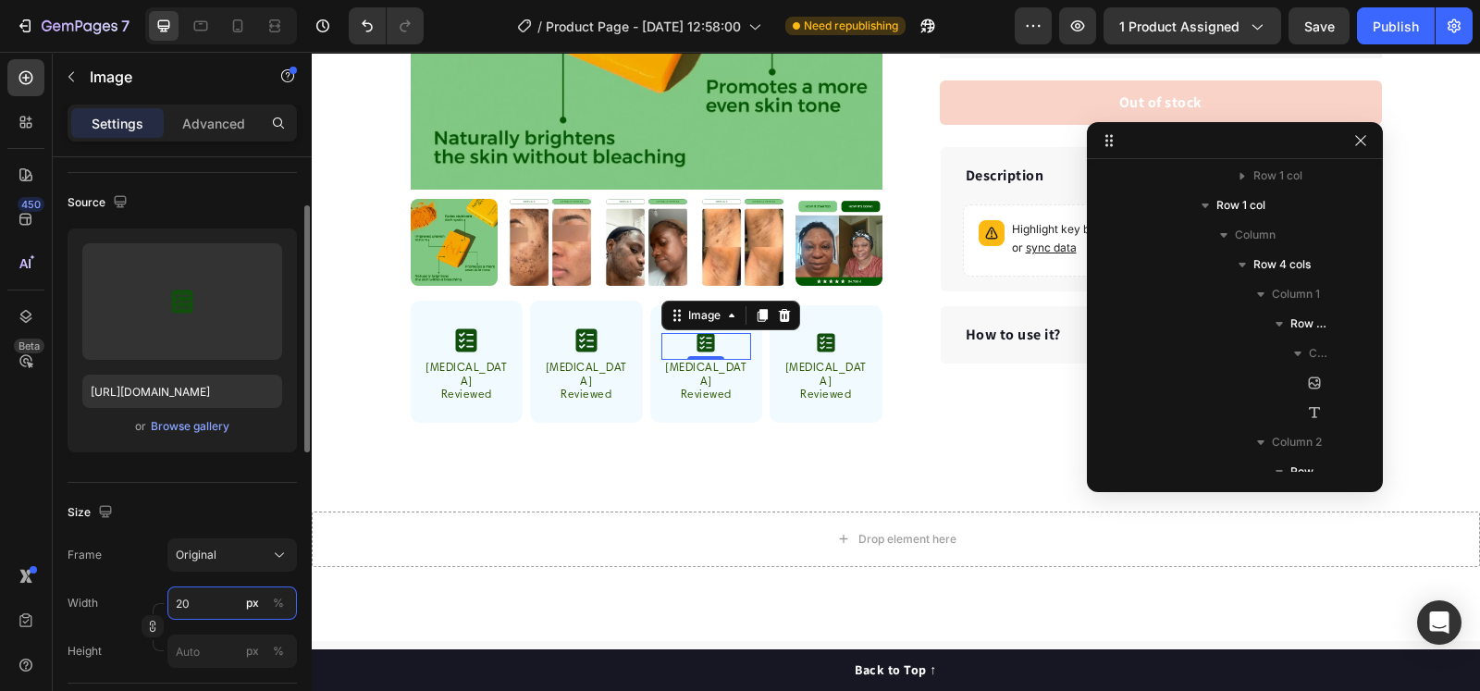
click at [206, 598] on input "20" at bounding box center [231, 602] width 129 height 33
type input "24"
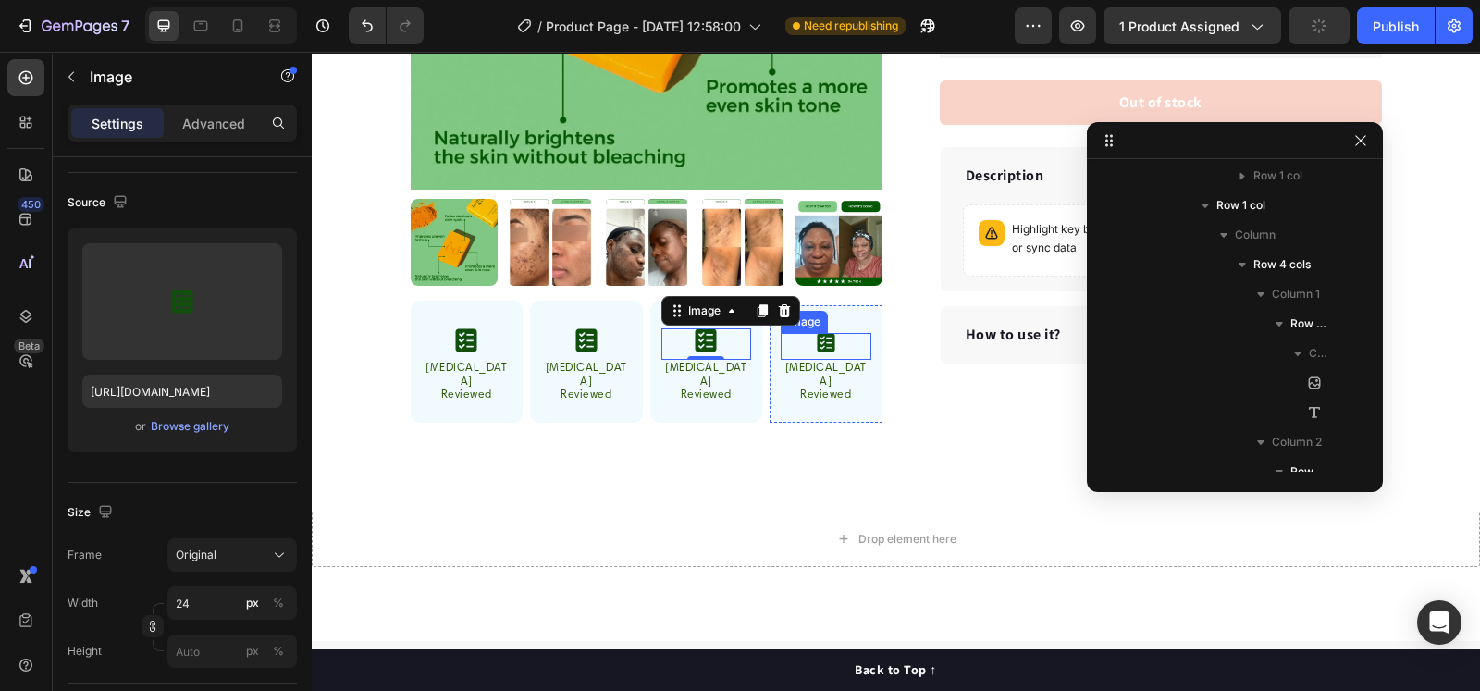
click at [829, 334] on div at bounding box center [826, 343] width 91 height 20
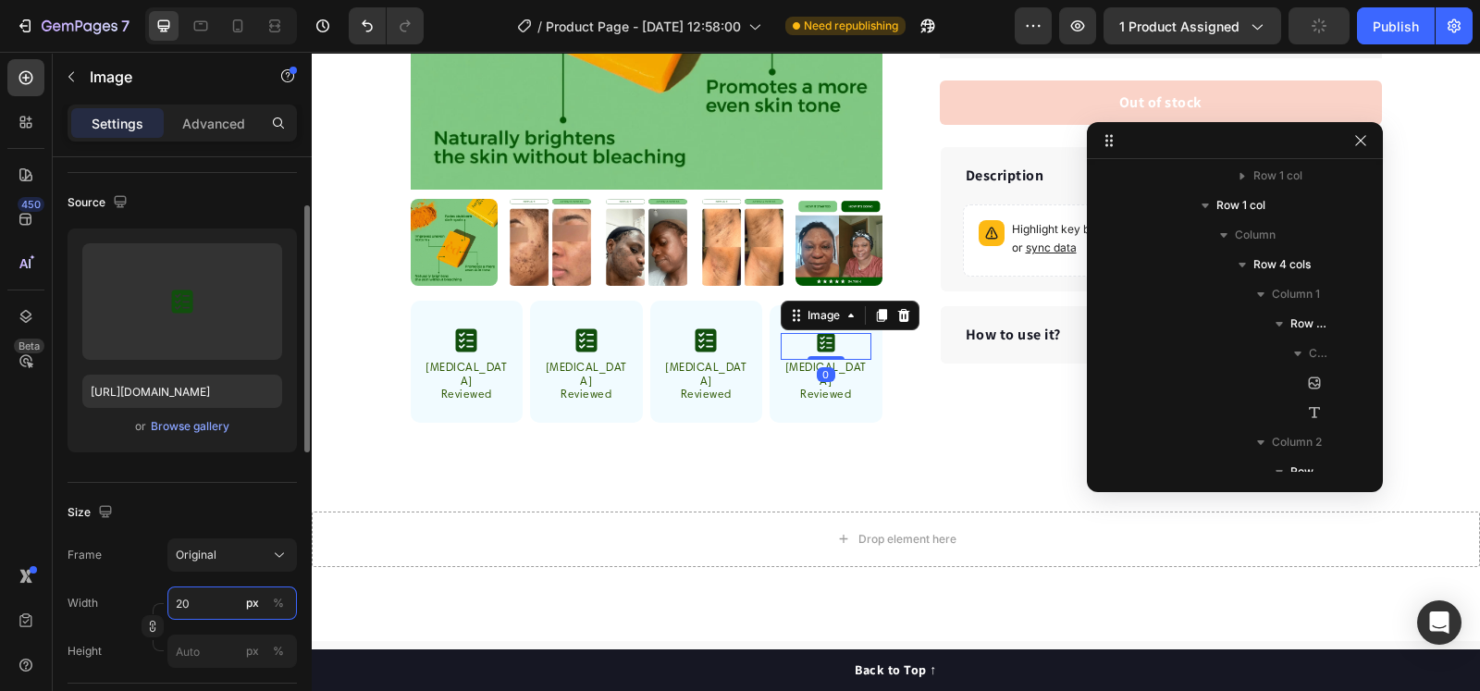
click at [208, 603] on input "20" at bounding box center [231, 602] width 129 height 33
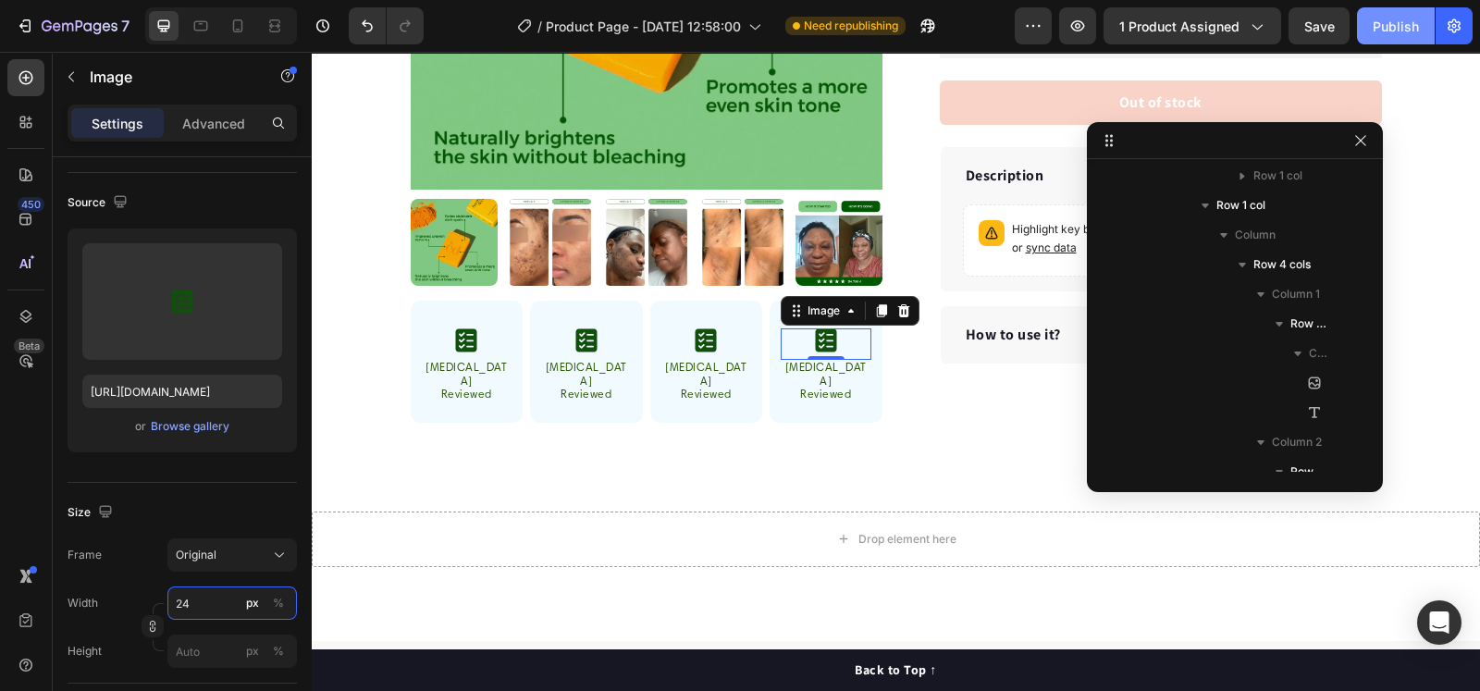
type input "24"
click at [1397, 20] on div "Publish" at bounding box center [1396, 26] width 46 height 19
click at [580, 335] on img at bounding box center [586, 340] width 22 height 24
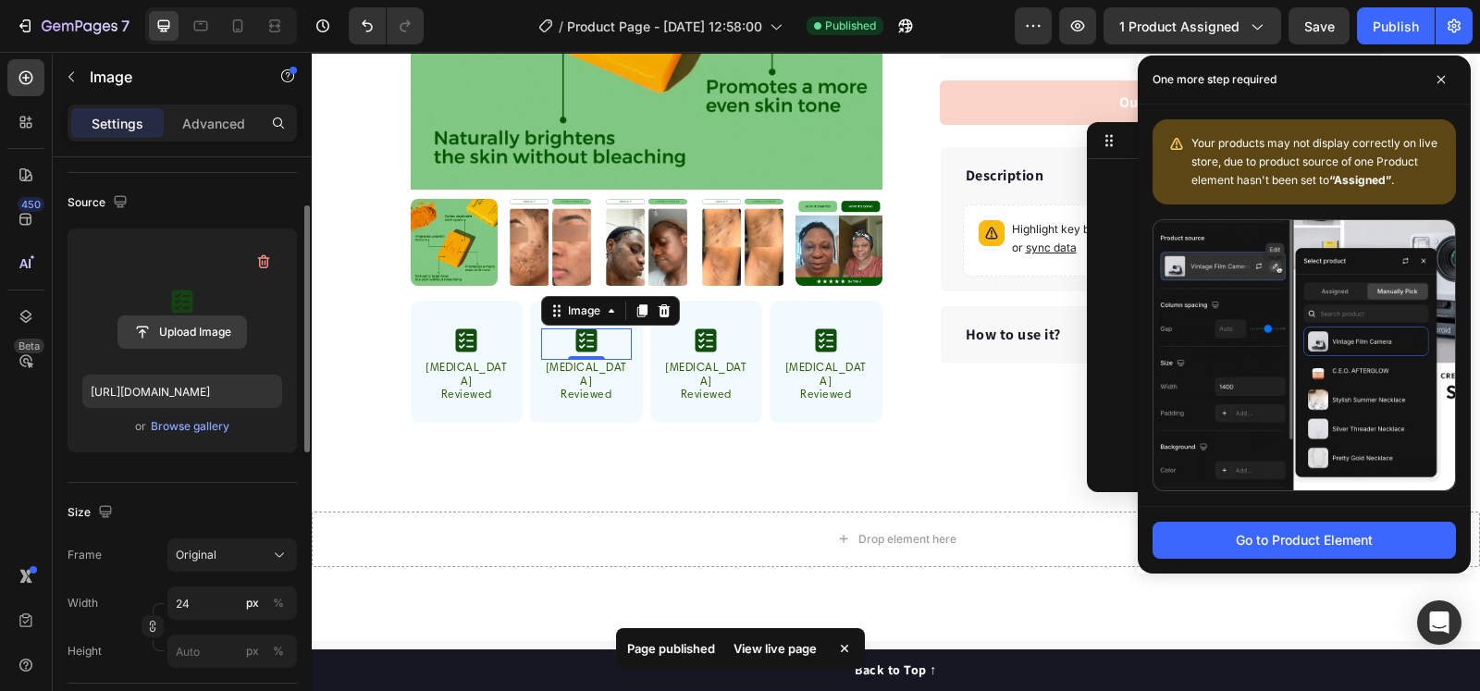
click at [182, 324] on input "file" at bounding box center [182, 331] width 128 height 31
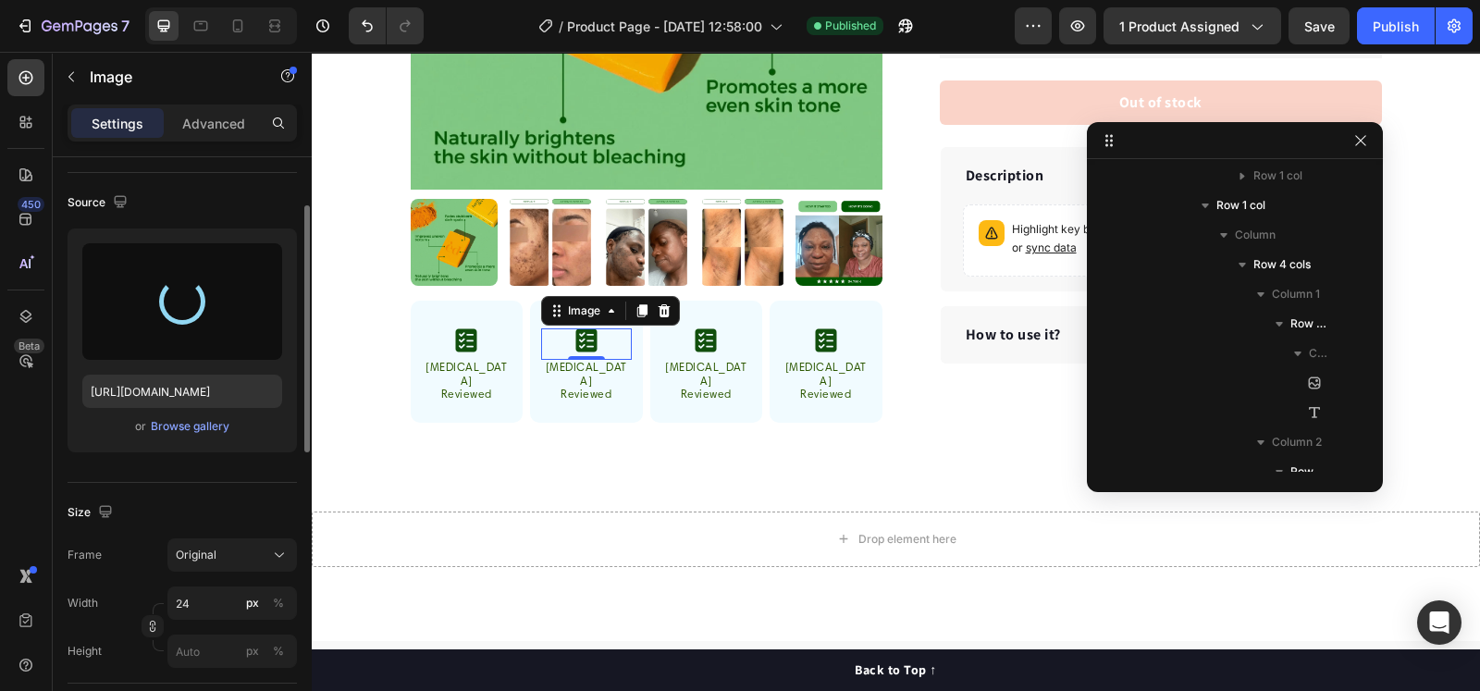
type input "https://cdn.shopify.com/s/files/1/0768/9889/3847/files/gempages_585660762991624…"
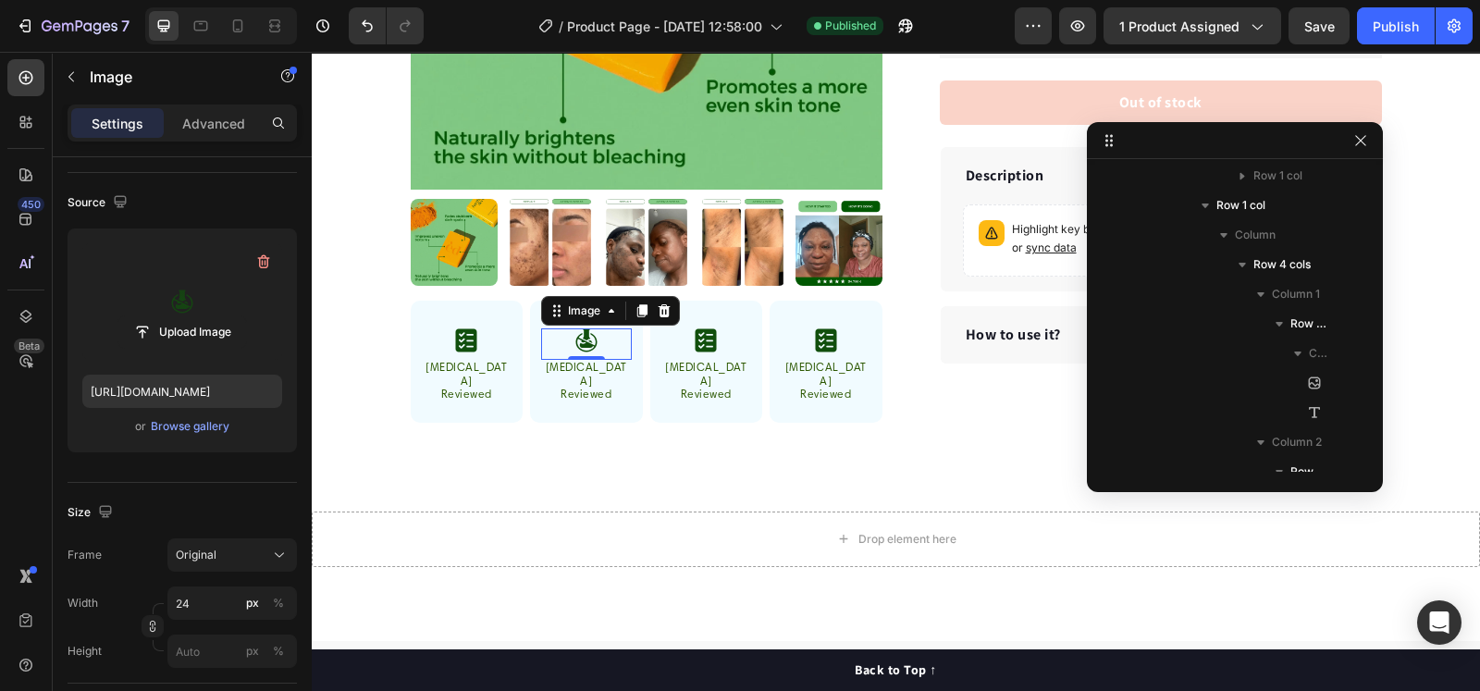
click at [584, 372] on div "0" at bounding box center [586, 374] width 18 height 15
click at [581, 376] on div "0" at bounding box center [586, 374] width 18 height 15
click at [581, 375] on div "0" at bounding box center [586, 374] width 18 height 15
click at [567, 388] on p "Reviewed" at bounding box center [586, 394] width 87 height 13
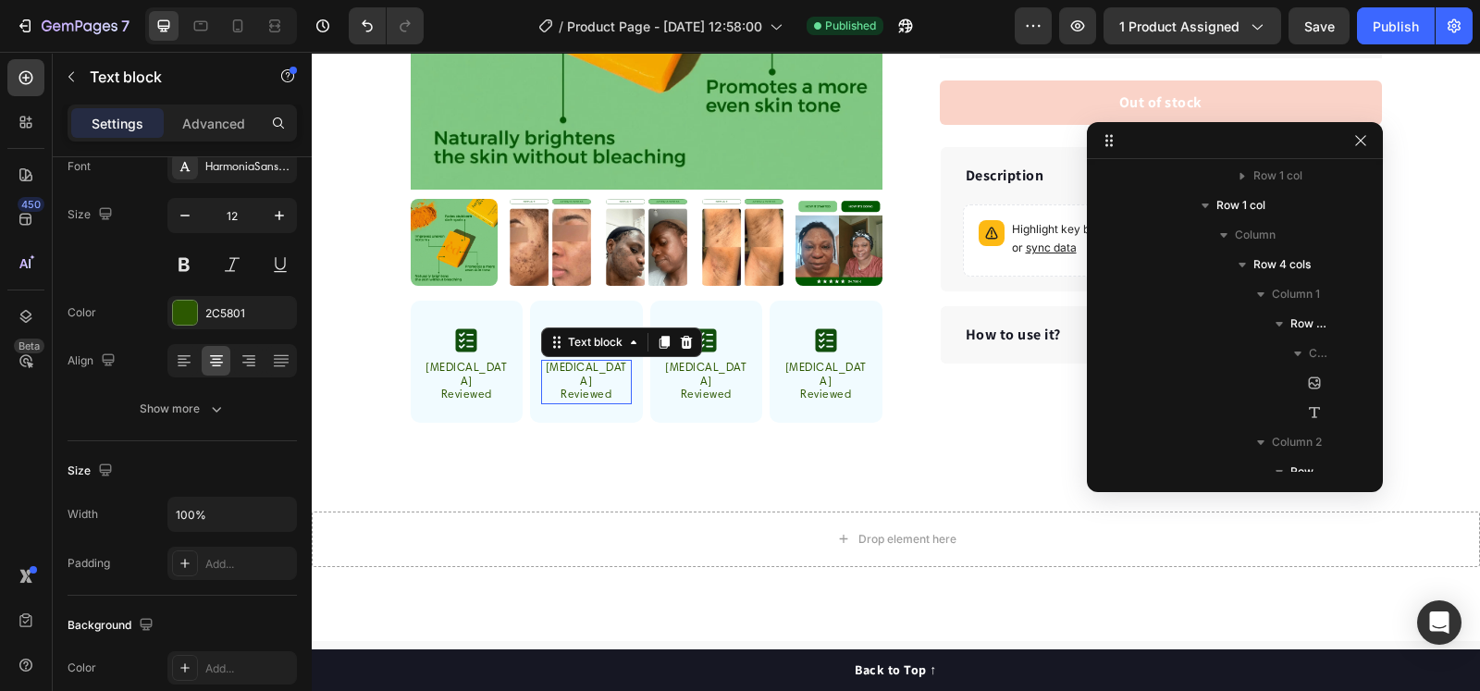
click at [567, 388] on p "Reviewed" at bounding box center [586, 394] width 87 height 13
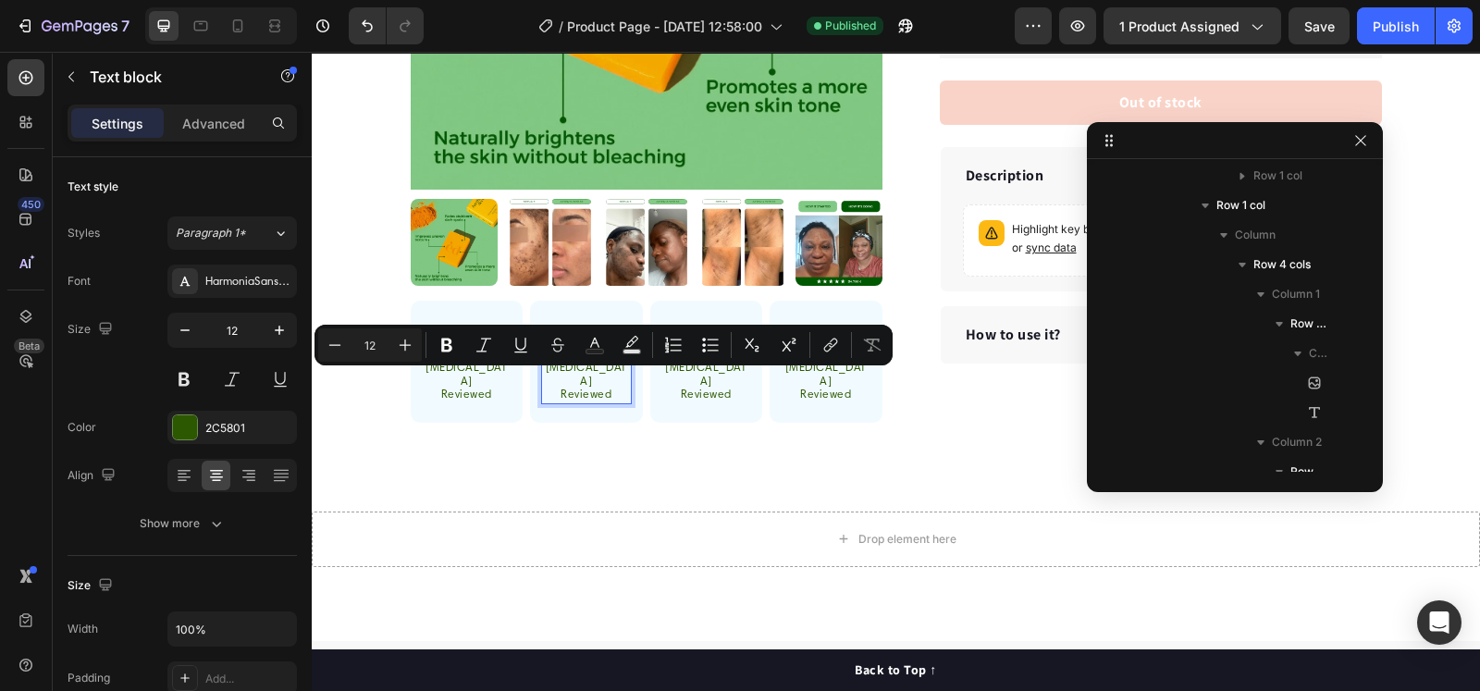
click at [571, 371] on p "[MEDICAL_DATA]" at bounding box center [586, 375] width 87 height 27
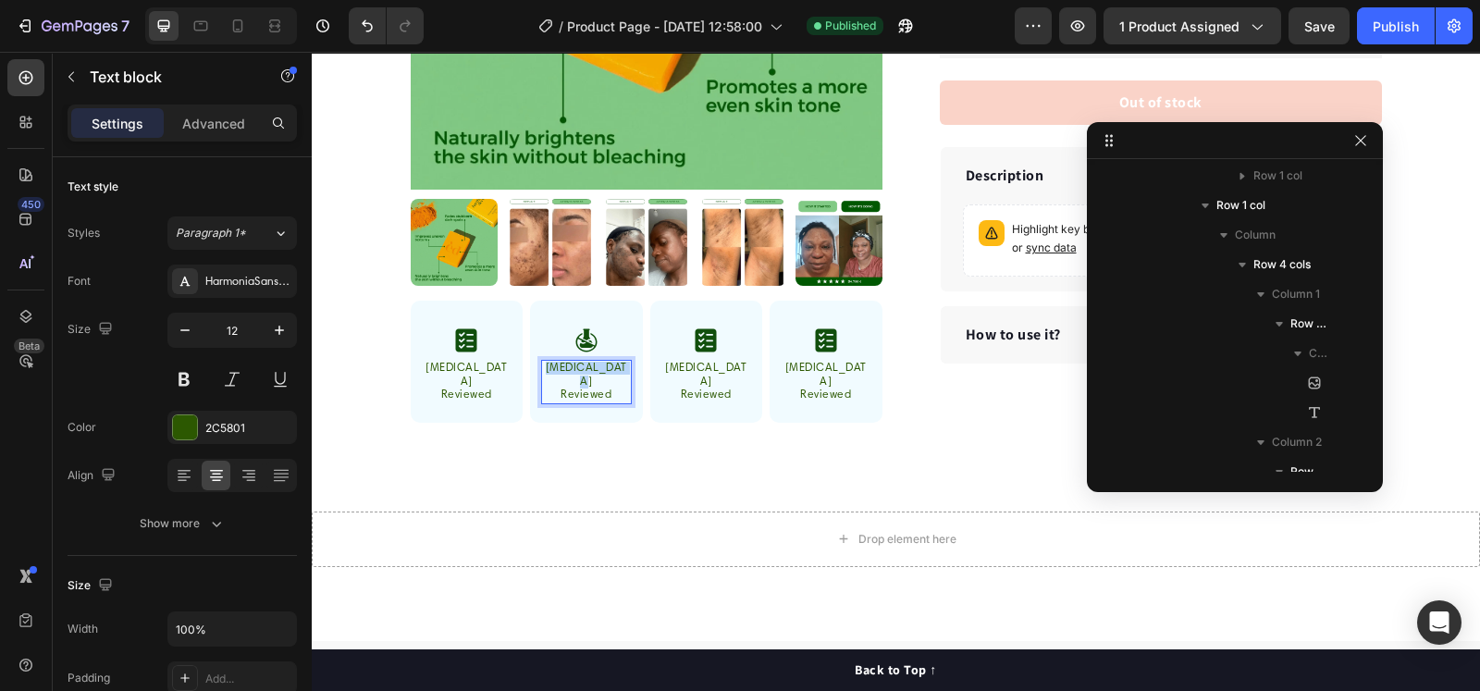
click at [571, 371] on p "[MEDICAL_DATA]" at bounding box center [586, 375] width 87 height 27
click at [566, 376] on strong "Non-Toxic" at bounding box center [587, 381] width 56 height 11
click at [566, 375] on div "Non-Toxic Ingredients" at bounding box center [586, 389] width 91 height 31
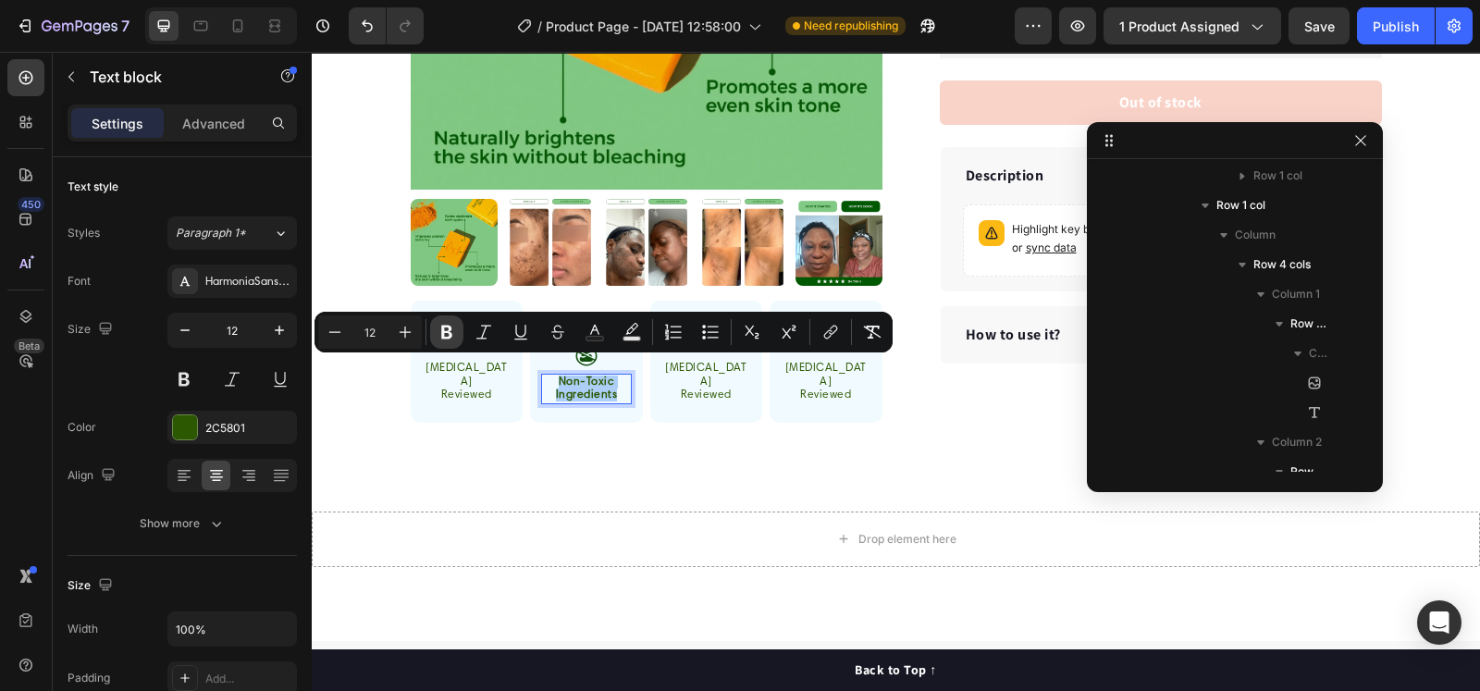
click at [441, 326] on icon "Editor contextual toolbar" at bounding box center [446, 332] width 18 height 18
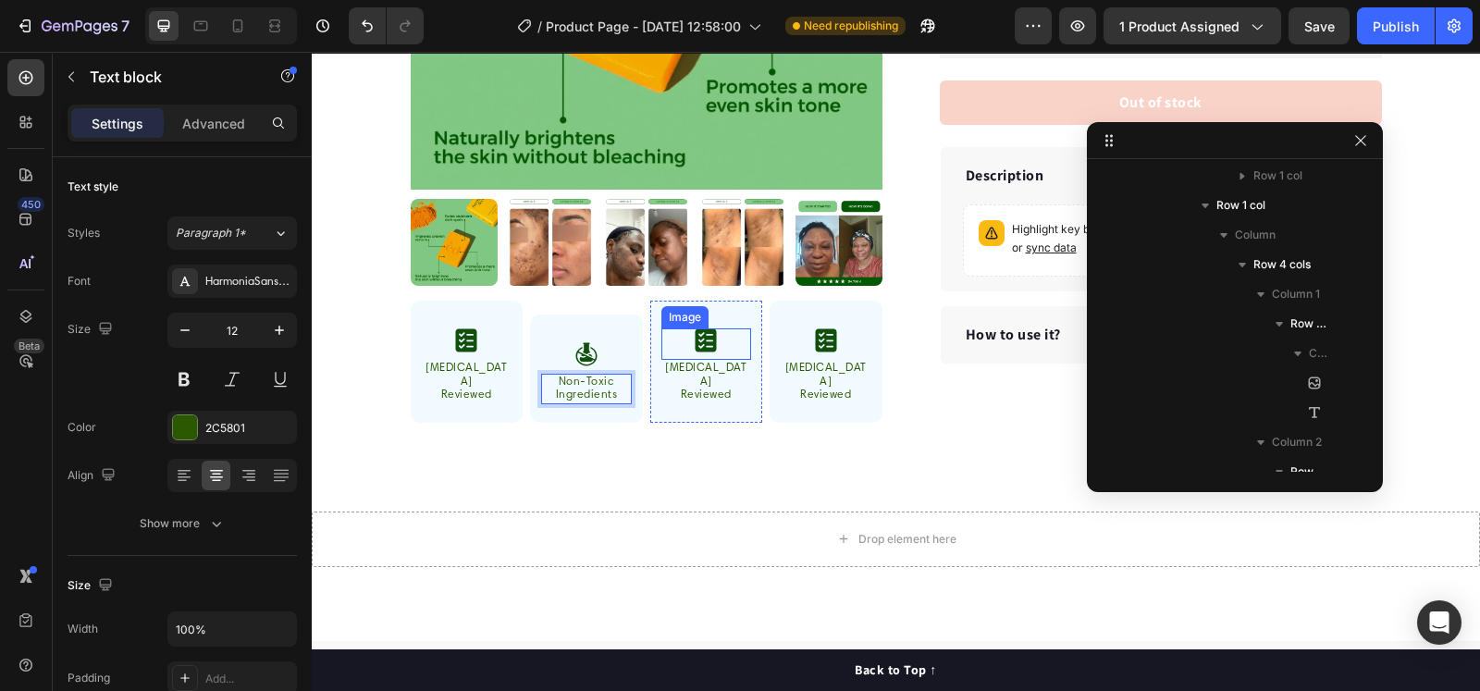
click at [708, 339] on img at bounding box center [706, 340] width 22 height 24
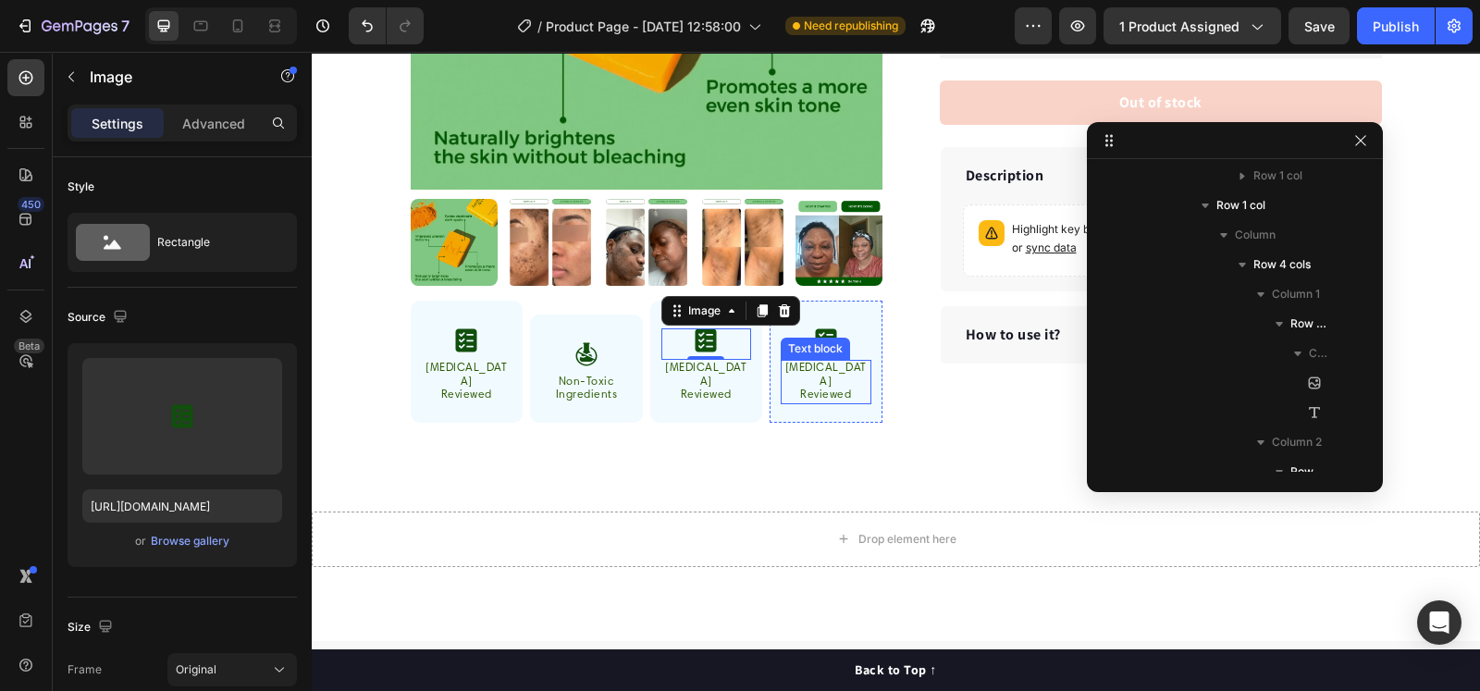
click at [834, 372] on div "Dermatologist Reviewed" at bounding box center [826, 381] width 91 height 43
click at [834, 372] on p "[MEDICAL_DATA]" at bounding box center [825, 375] width 87 height 27
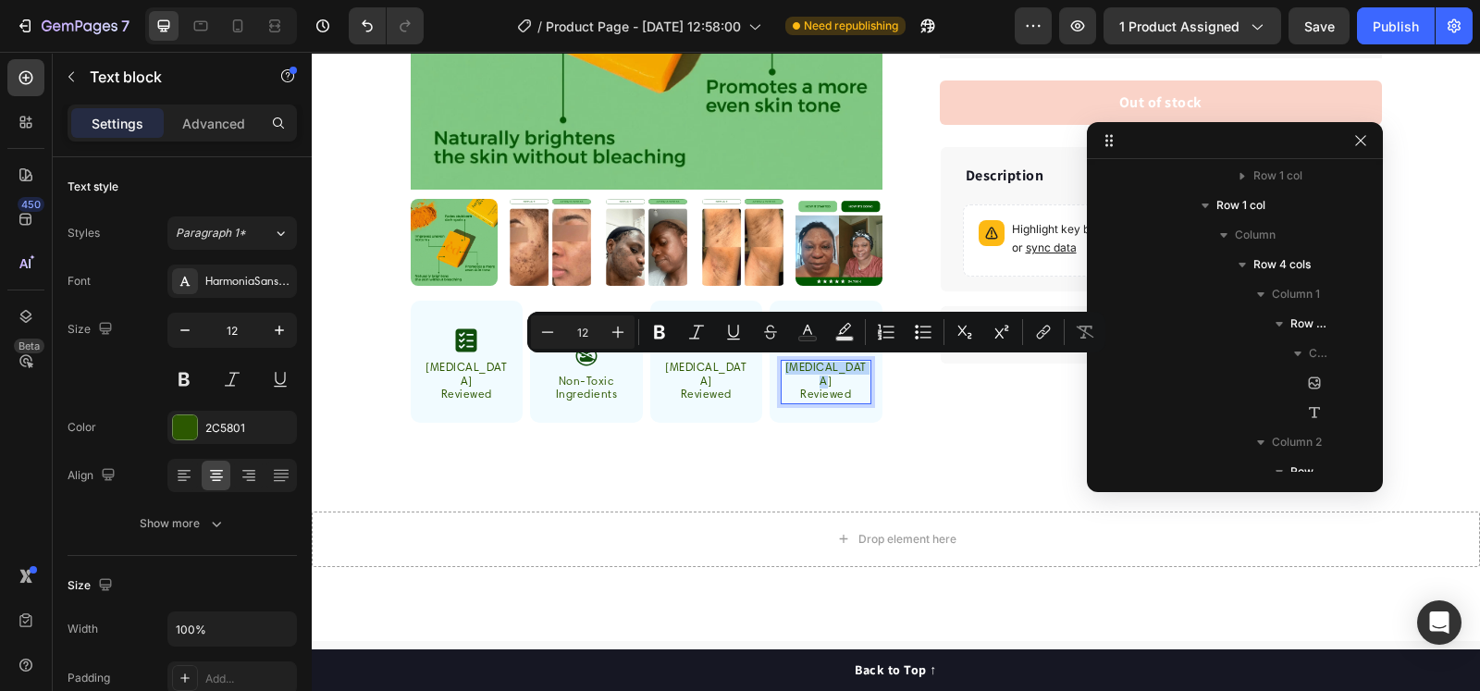
click at [828, 388] on p "Reviewed" at bounding box center [825, 394] width 87 height 13
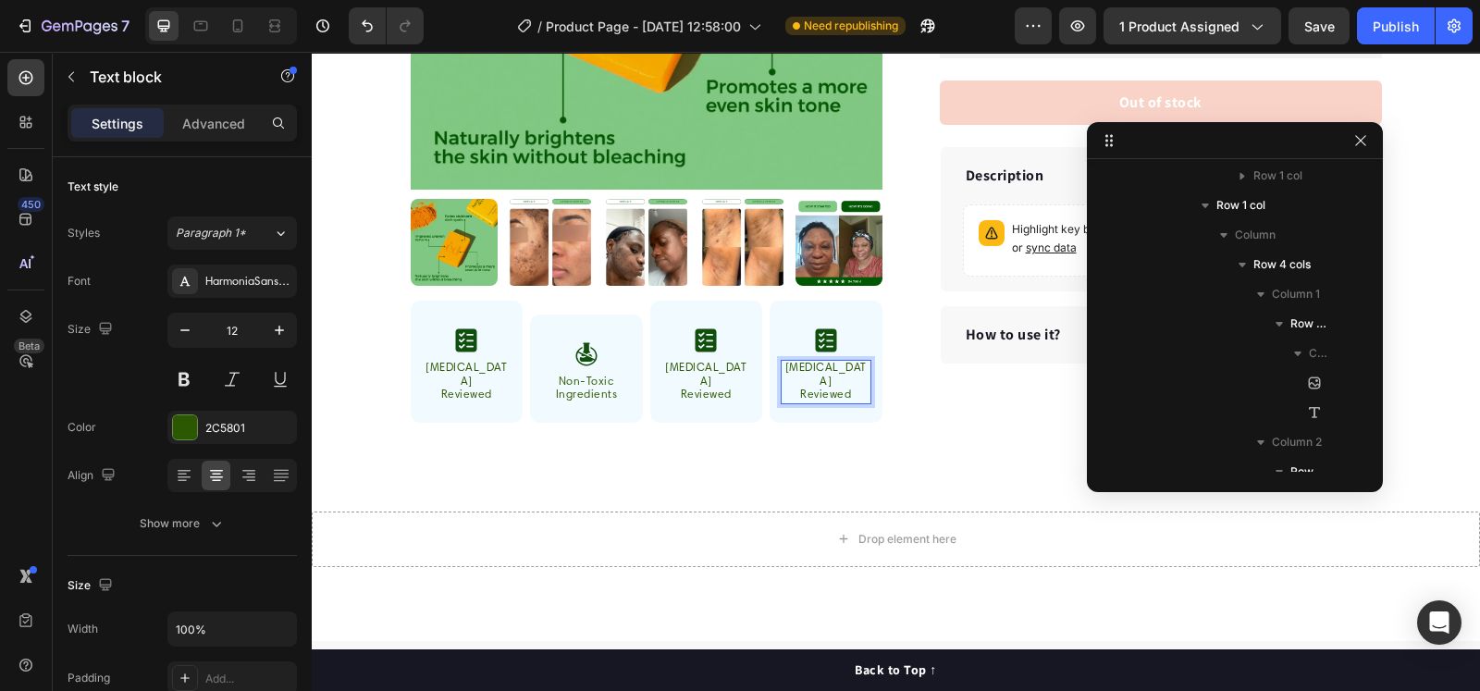
click at [828, 388] on p "Reviewed" at bounding box center [825, 394] width 87 height 13
click at [812, 389] on strong "Lasting" at bounding box center [826, 394] width 40 height 11
click at [813, 389] on strong "Lasting" at bounding box center [826, 394] width 40 height 11
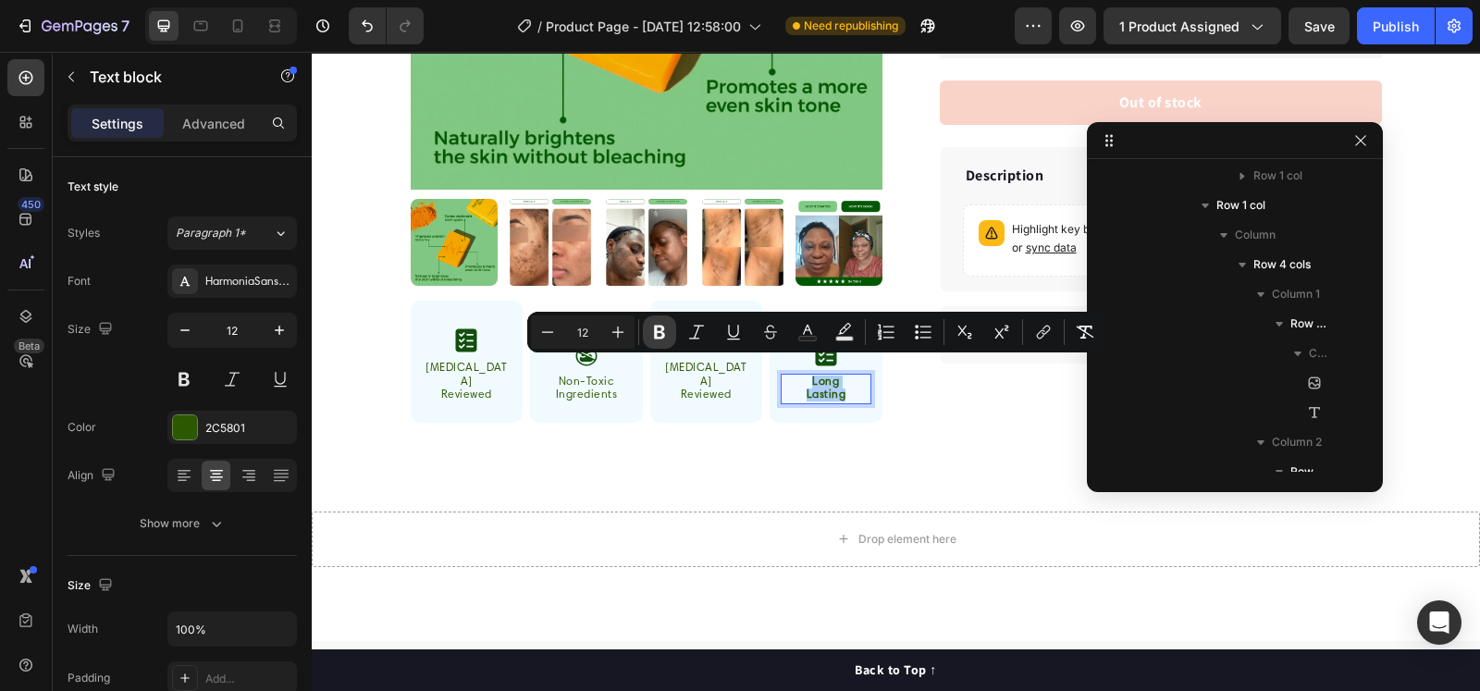
click at [664, 326] on icon "Editor contextual toolbar" at bounding box center [659, 332] width 18 height 18
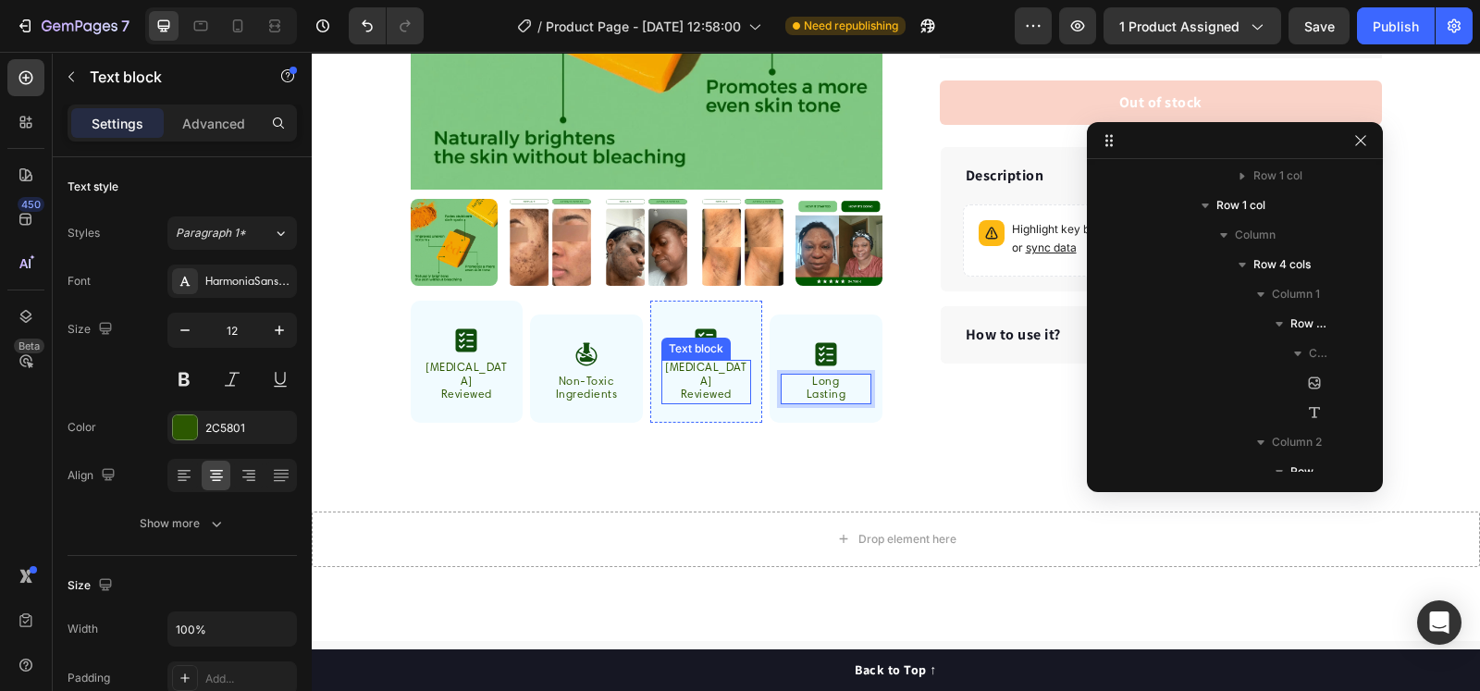
click at [696, 388] on p "Reviewed" at bounding box center [706, 394] width 87 height 13
click at [704, 389] on strong "No Chemicals" at bounding box center [706, 394] width 76 height 11
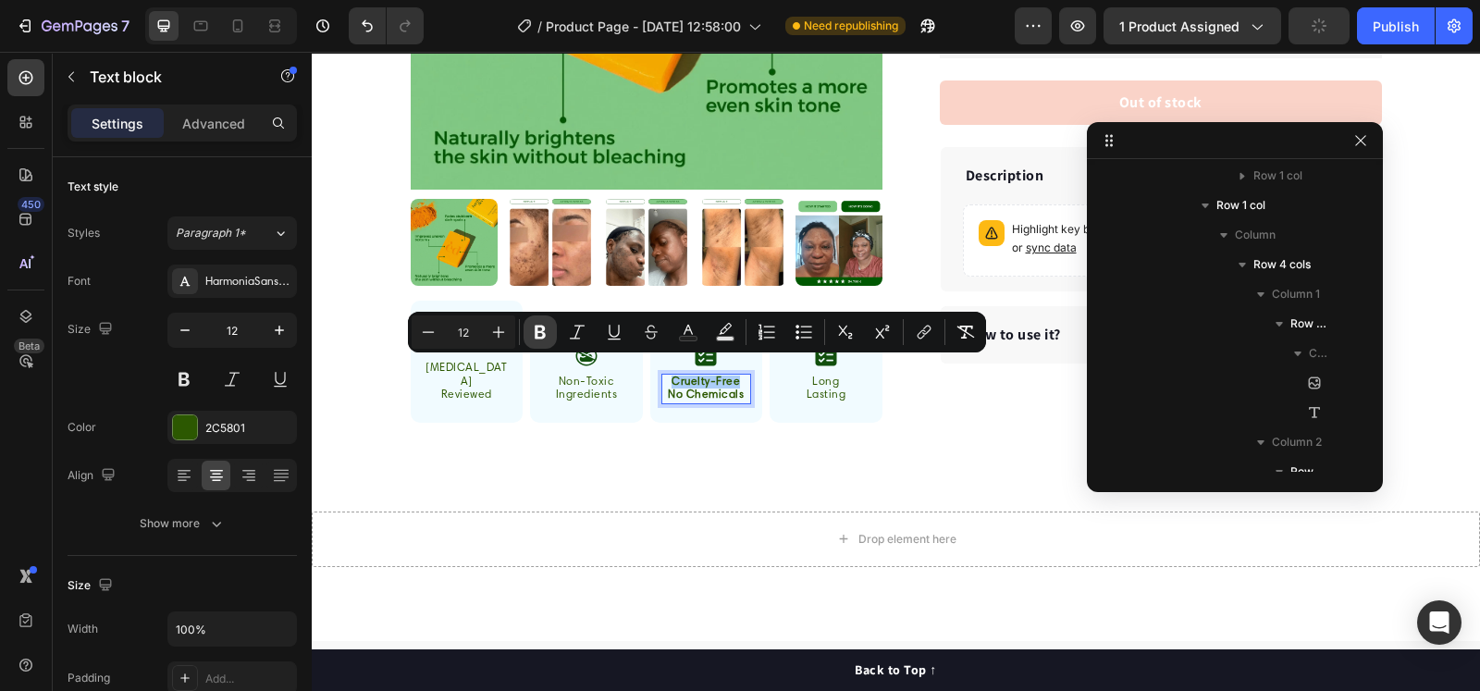
click at [548, 330] on icon "Editor contextual toolbar" at bounding box center [540, 332] width 18 height 18
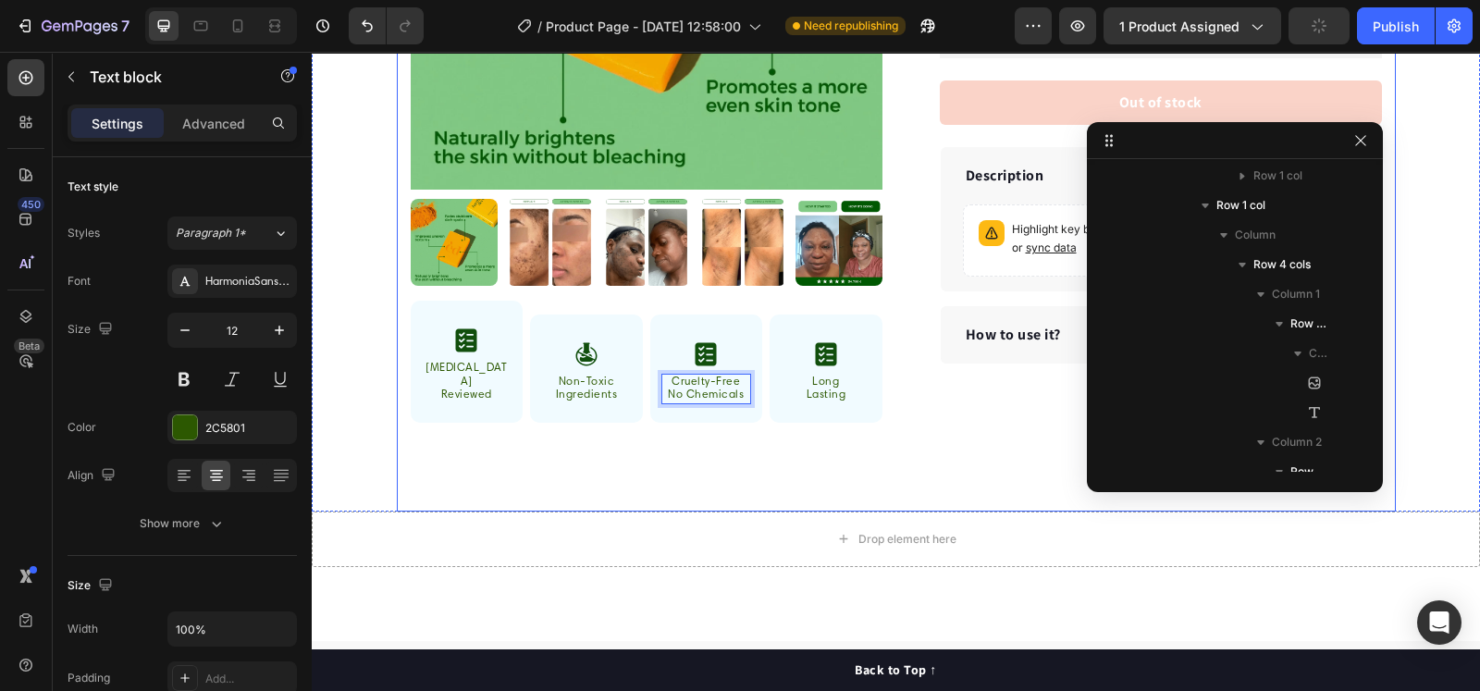
drag, startPoint x: 659, startPoint y: 425, endPoint x: 696, endPoint y: 374, distance: 62.9
click at [658, 423] on div "Product Images "My dog absolutely loves this food! It's clear that the taste an…" at bounding box center [896, 93] width 999 height 834
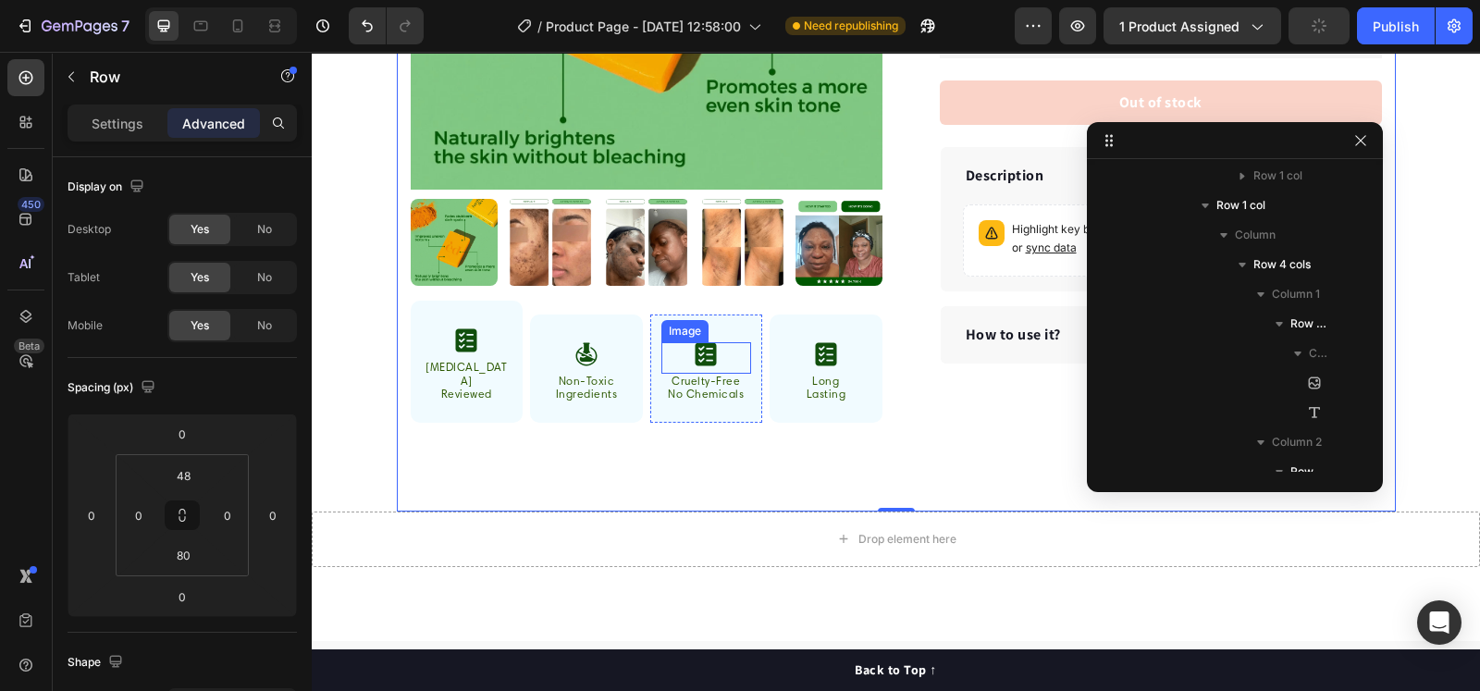
click at [695, 342] on img at bounding box center [706, 354] width 22 height 24
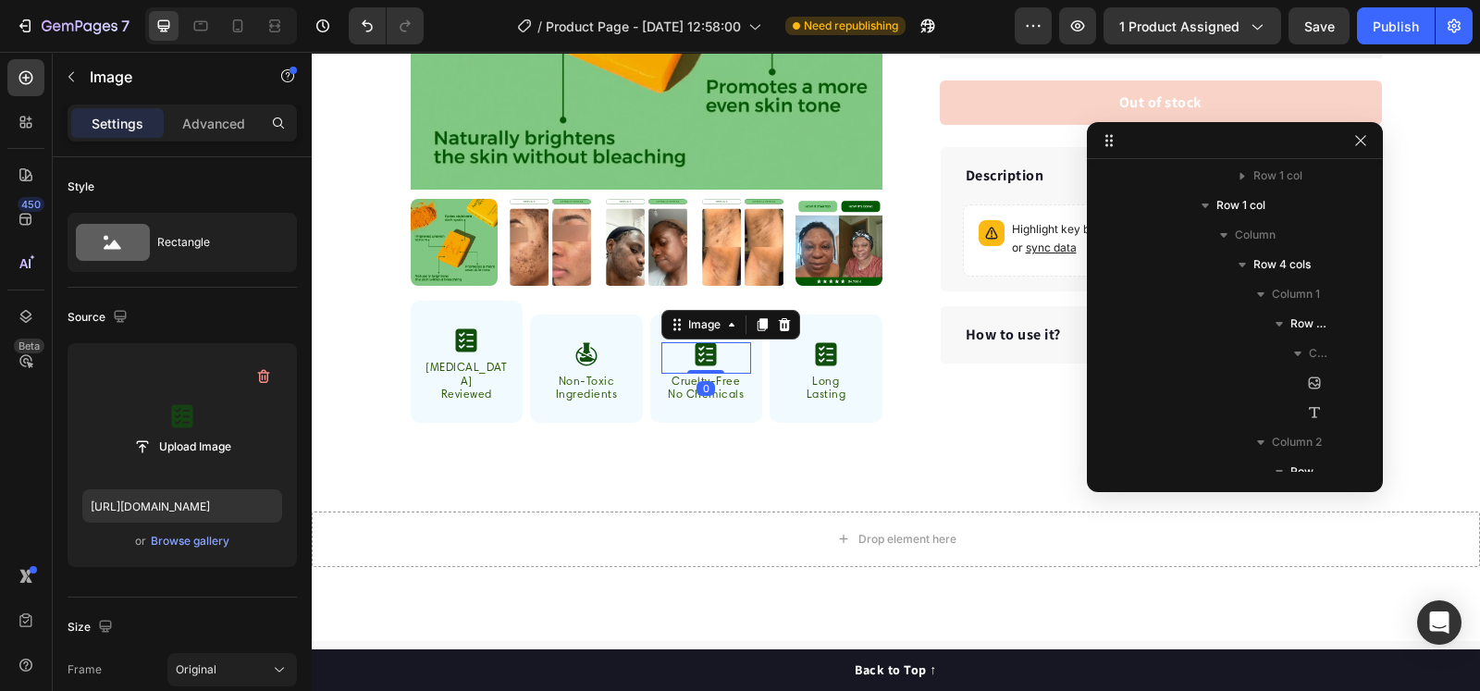
click at [163, 408] on label at bounding box center [182, 416] width 200 height 117
click at [163, 431] on input "file" at bounding box center [182, 446] width 128 height 31
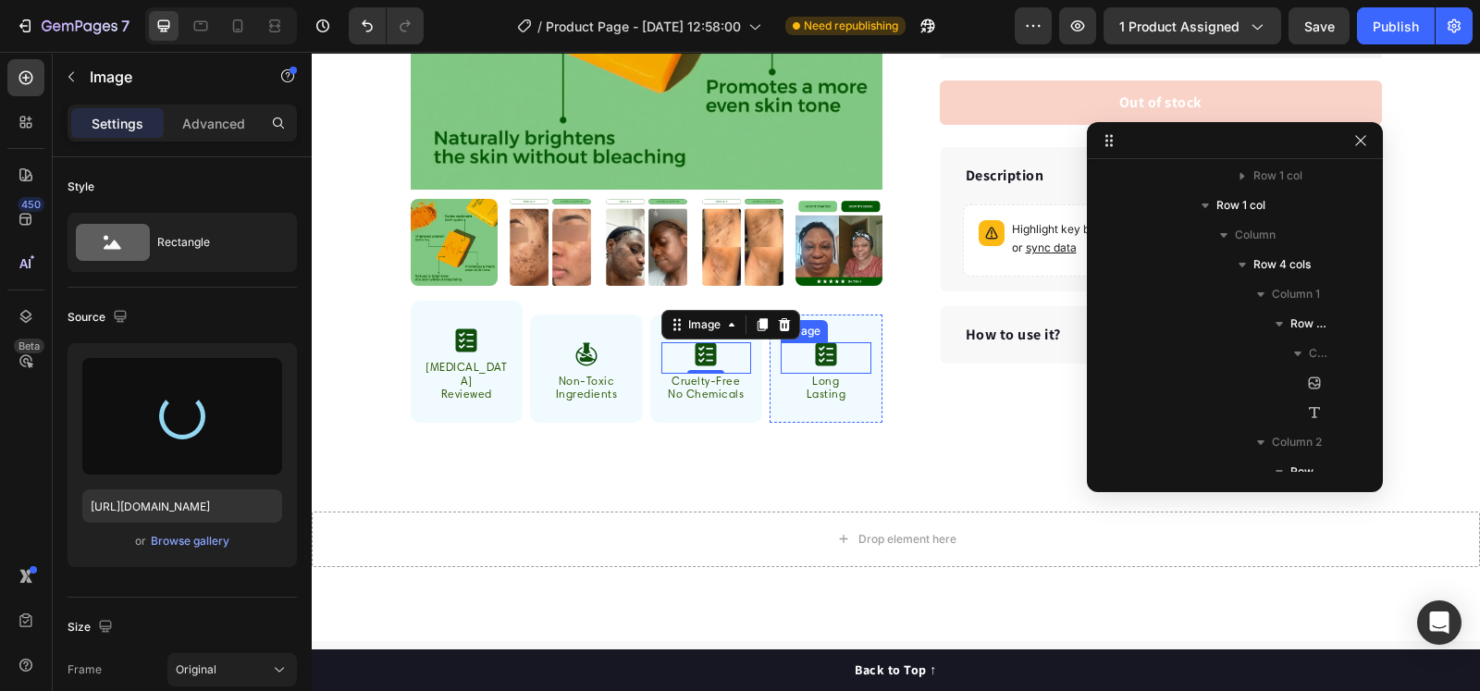
type input "https://cdn.shopify.com/s/files/1/0768/9889/3847/files/gempages_585660762991624…"
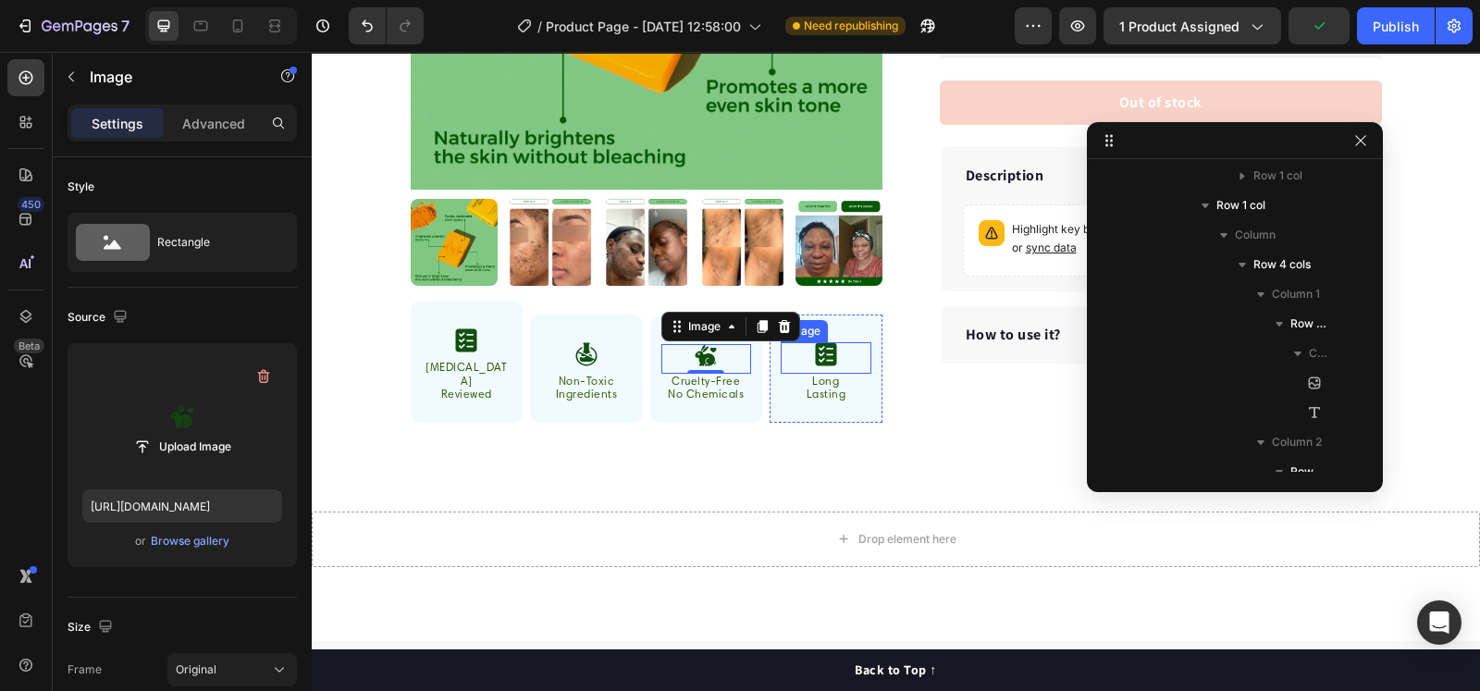
click at [824, 342] on img at bounding box center [826, 354] width 22 height 24
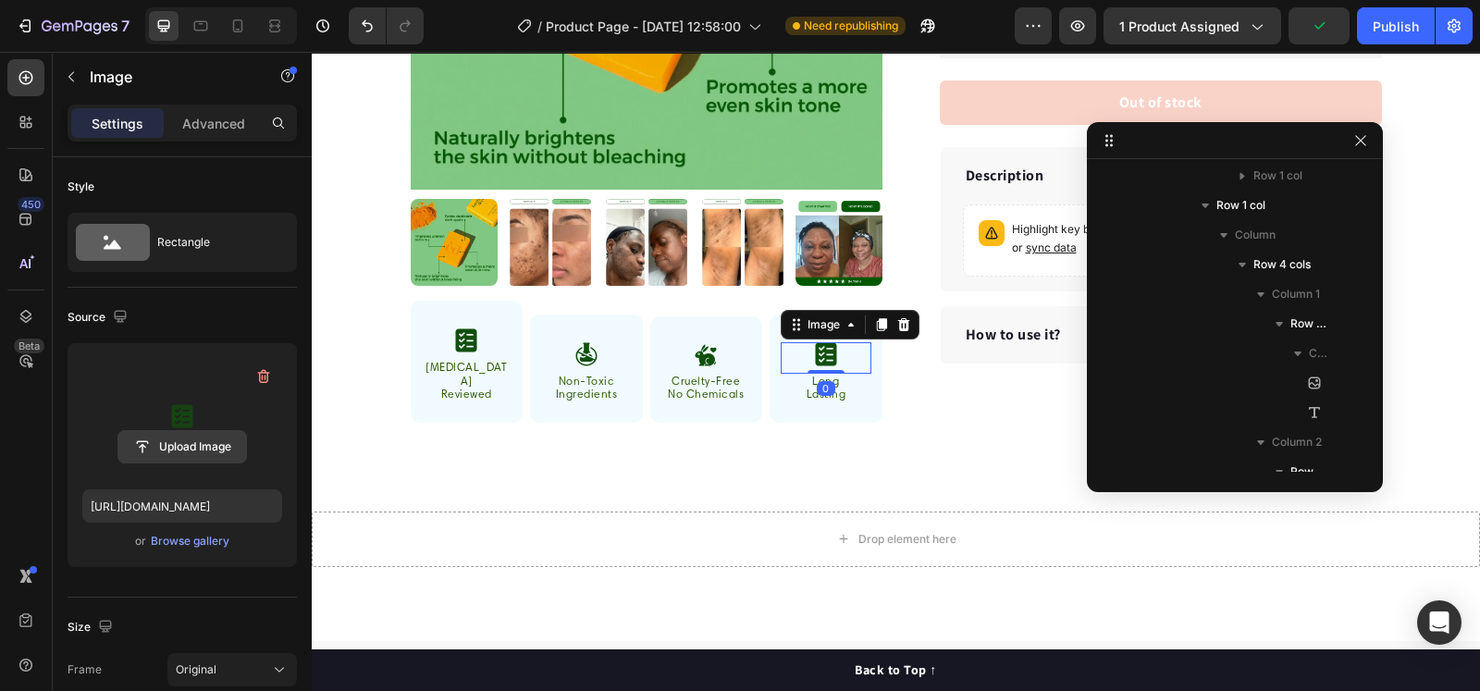
click at [161, 443] on input "file" at bounding box center [182, 446] width 128 height 31
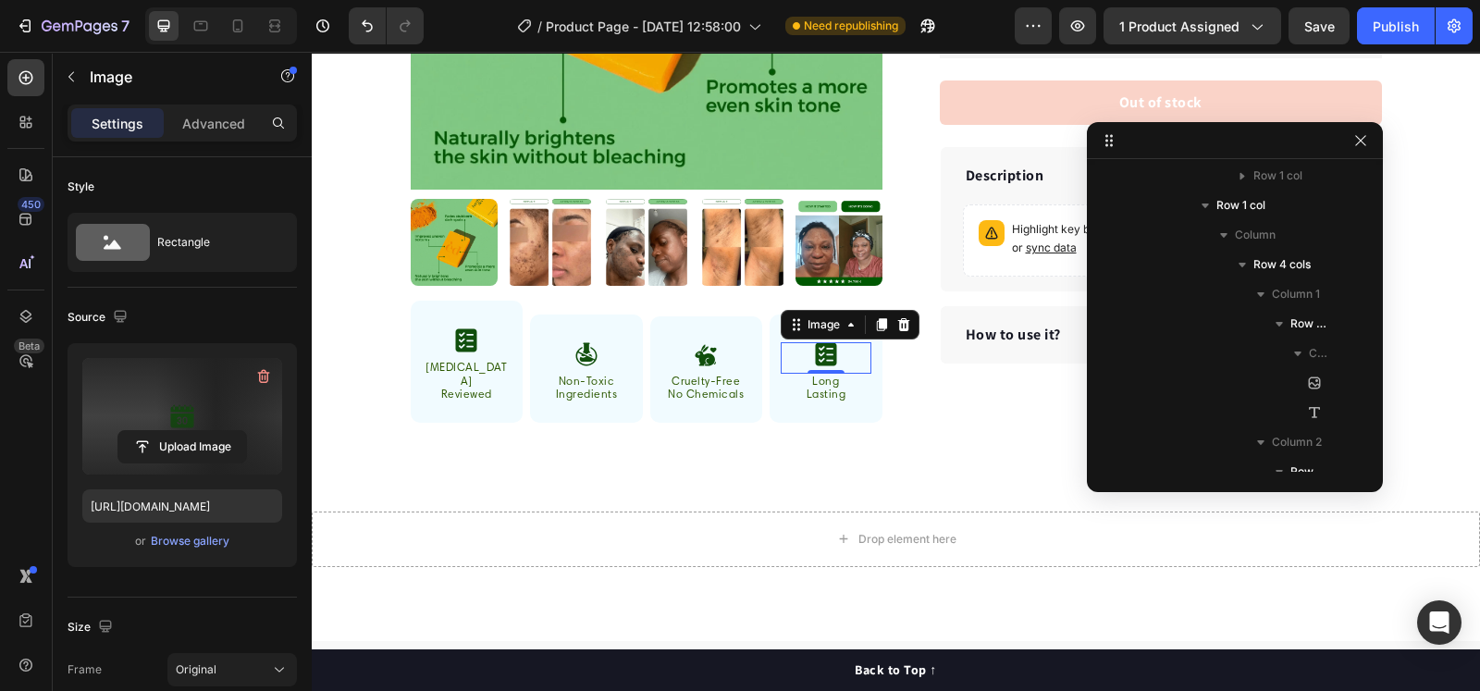
type input "https://cdn.shopify.com/s/files/1/0768/9889/3847/files/gempages_585660762991624…"
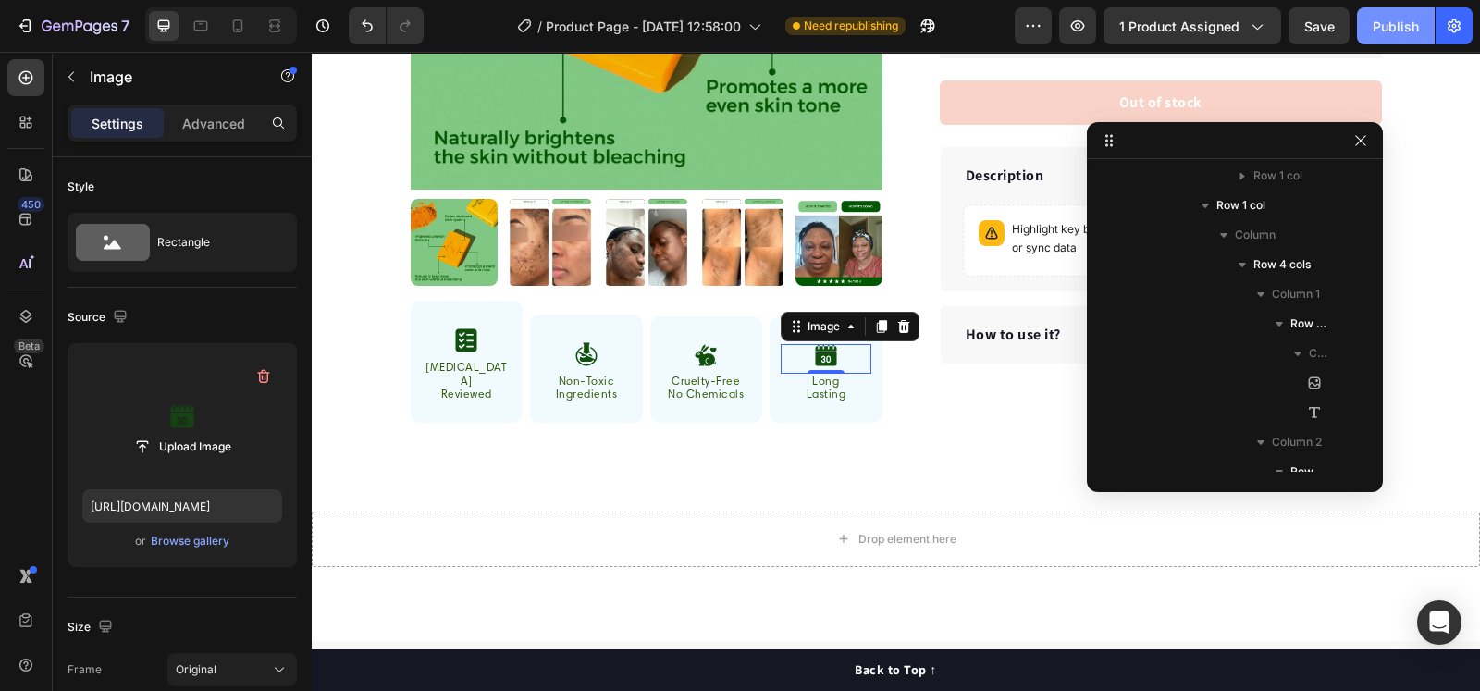
click at [1395, 29] on div "Publish" at bounding box center [1396, 26] width 46 height 19
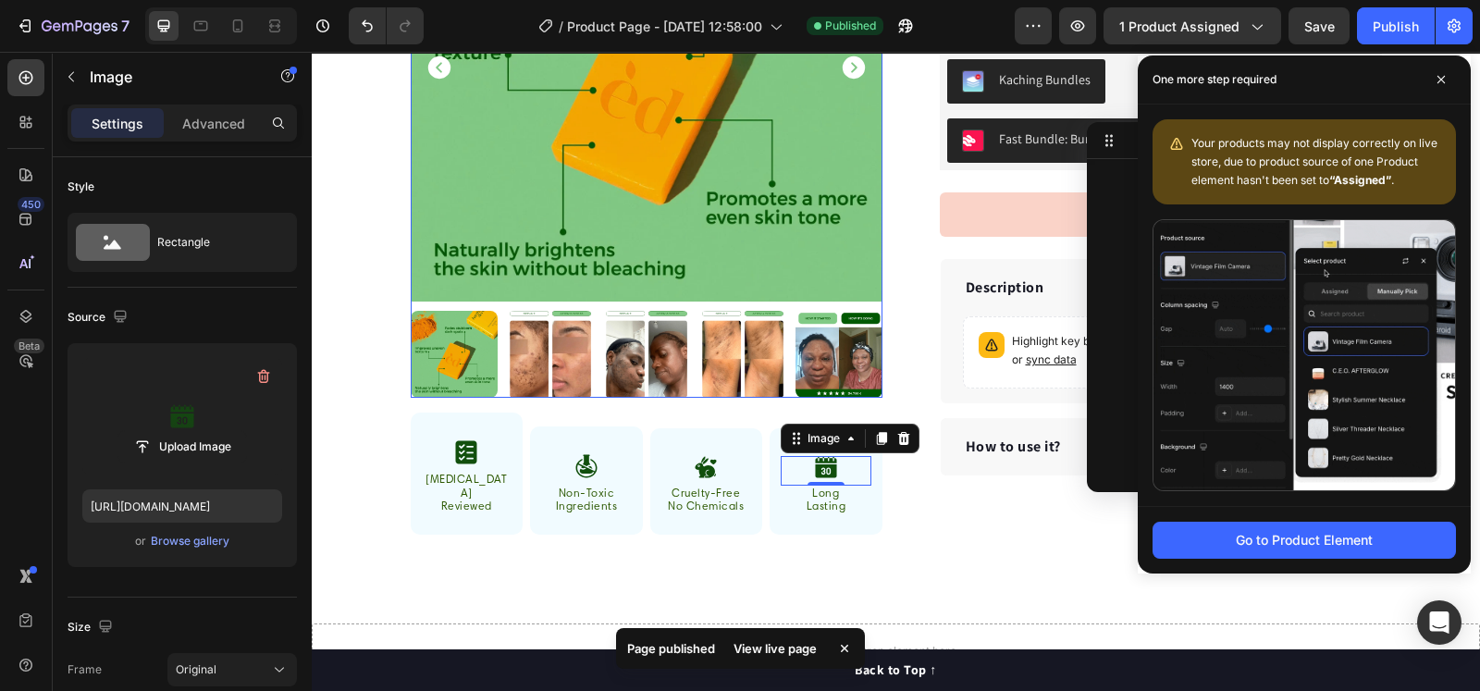
scroll to position [462, 0]
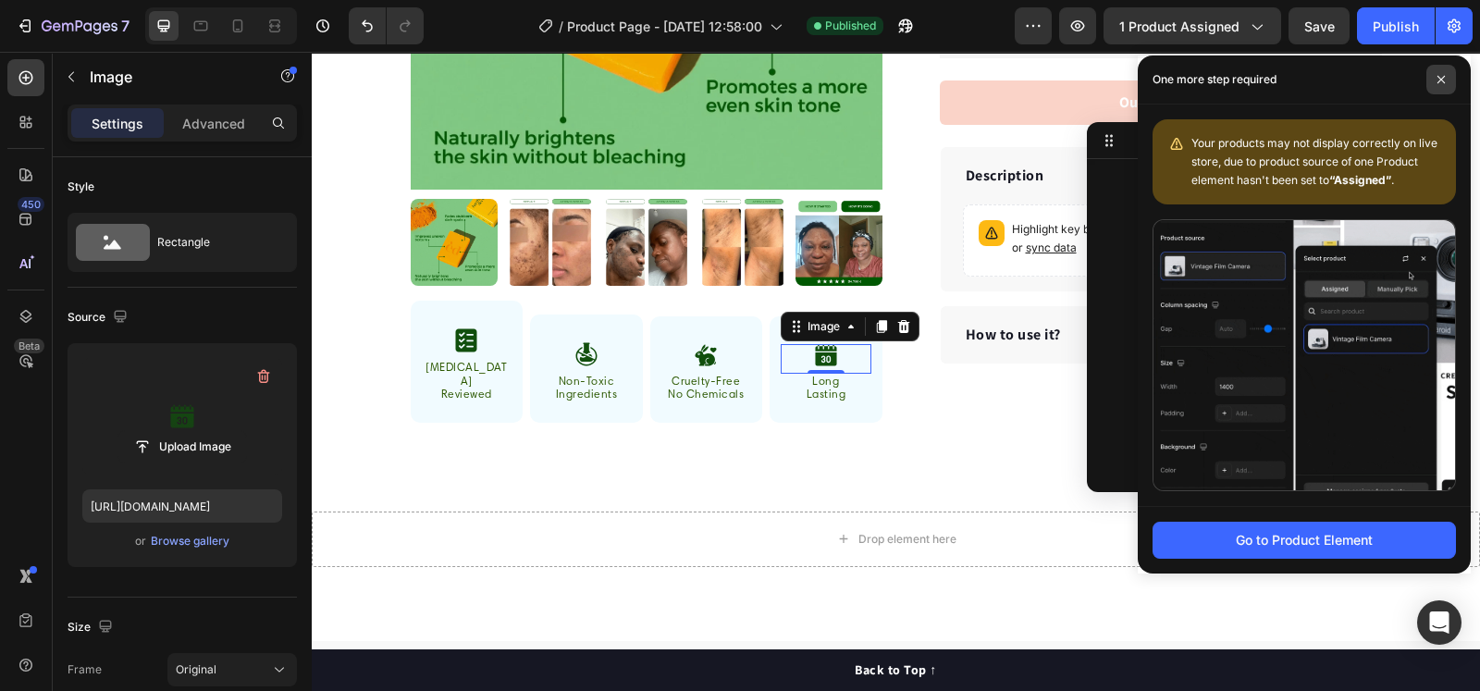
click at [1445, 79] on icon at bounding box center [1440, 79] width 9 height 9
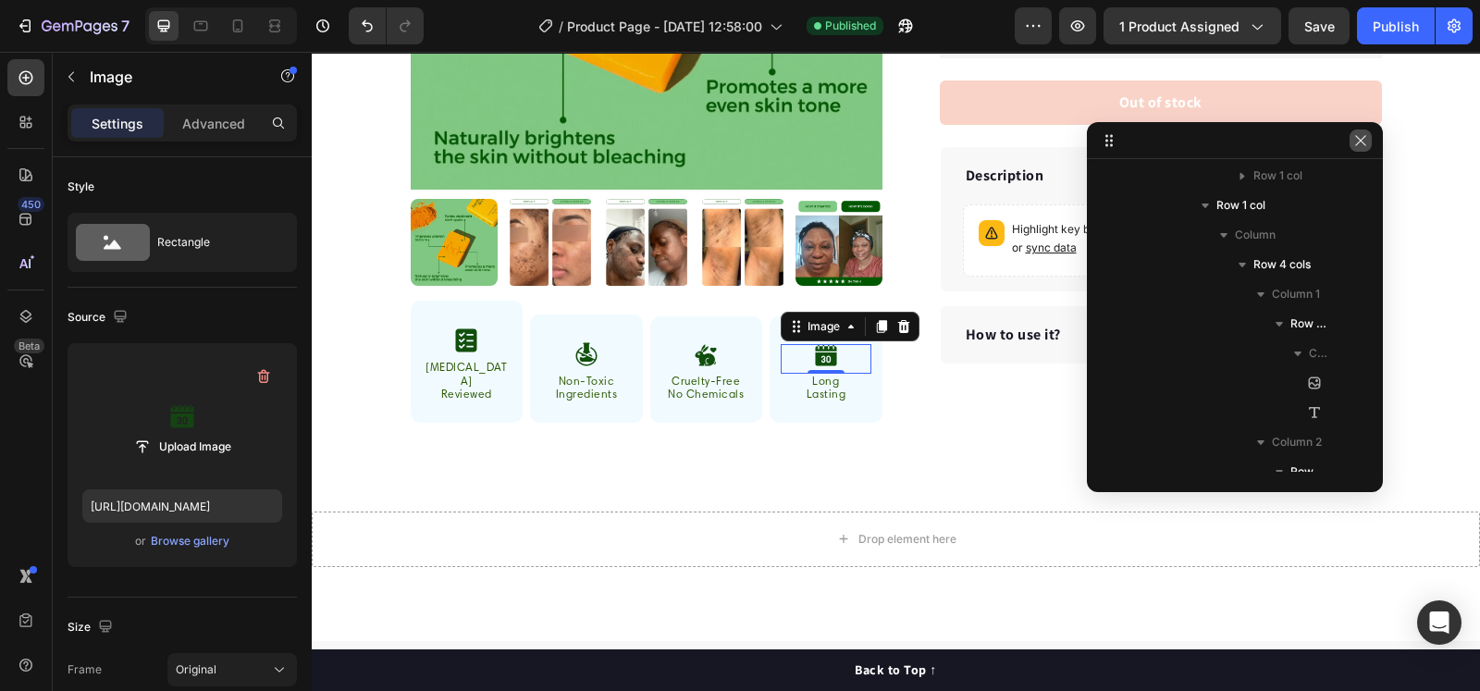
click at [1356, 141] on icon "button" at bounding box center [1360, 140] width 15 height 15
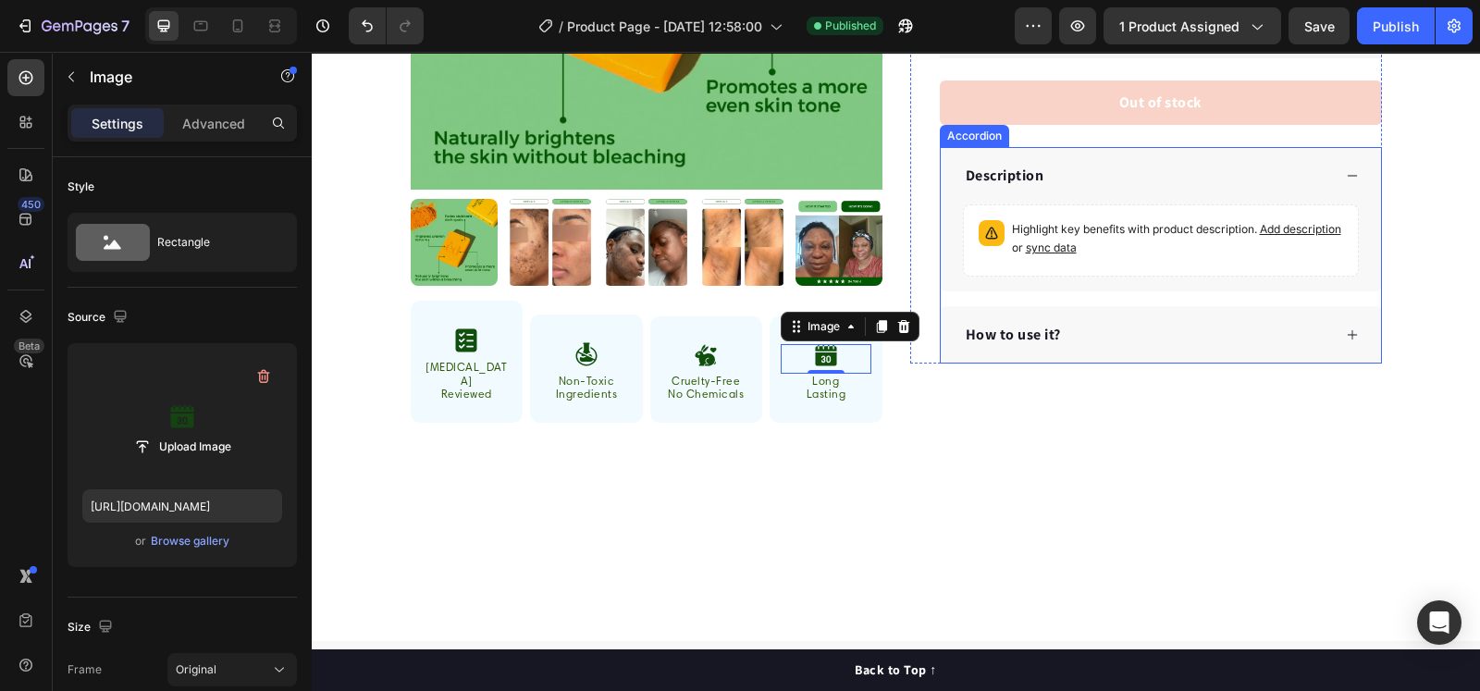
scroll to position [230, 0]
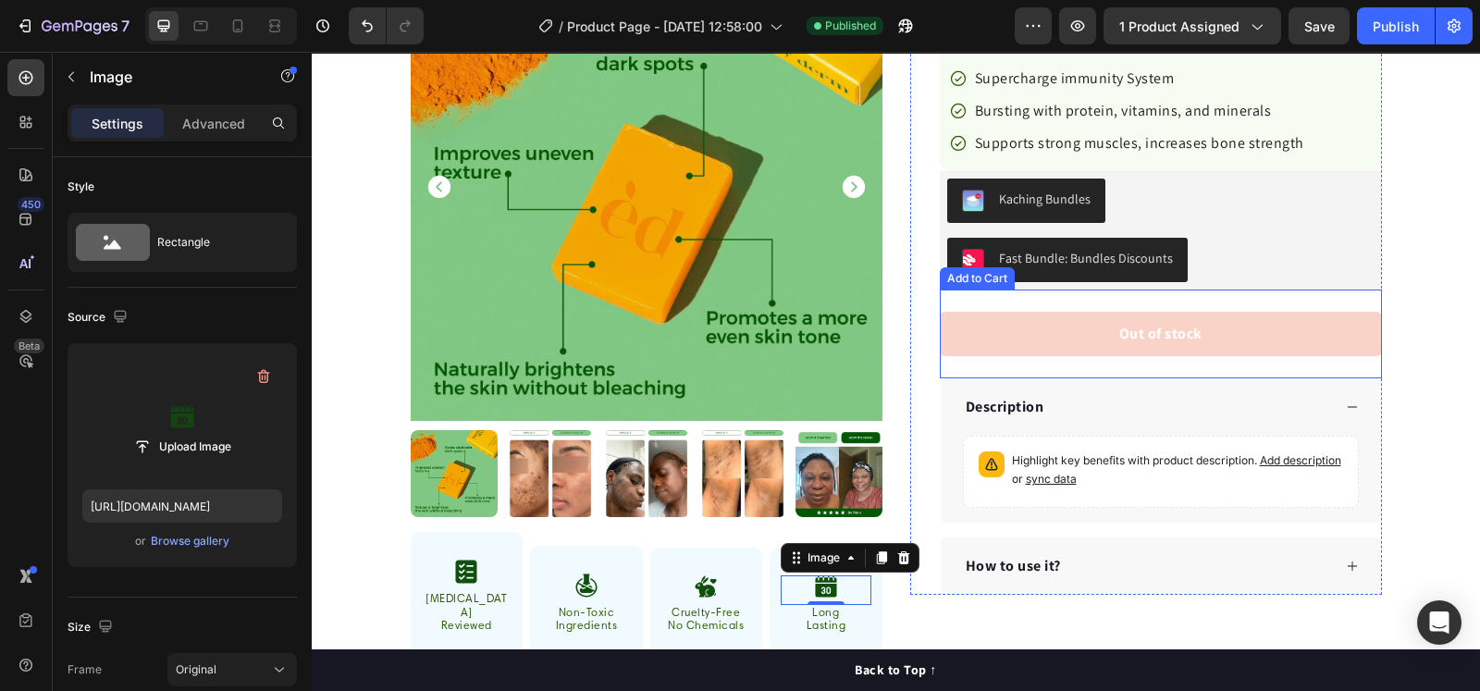
click at [1034, 336] on button "Out of stock" at bounding box center [1161, 334] width 442 height 44
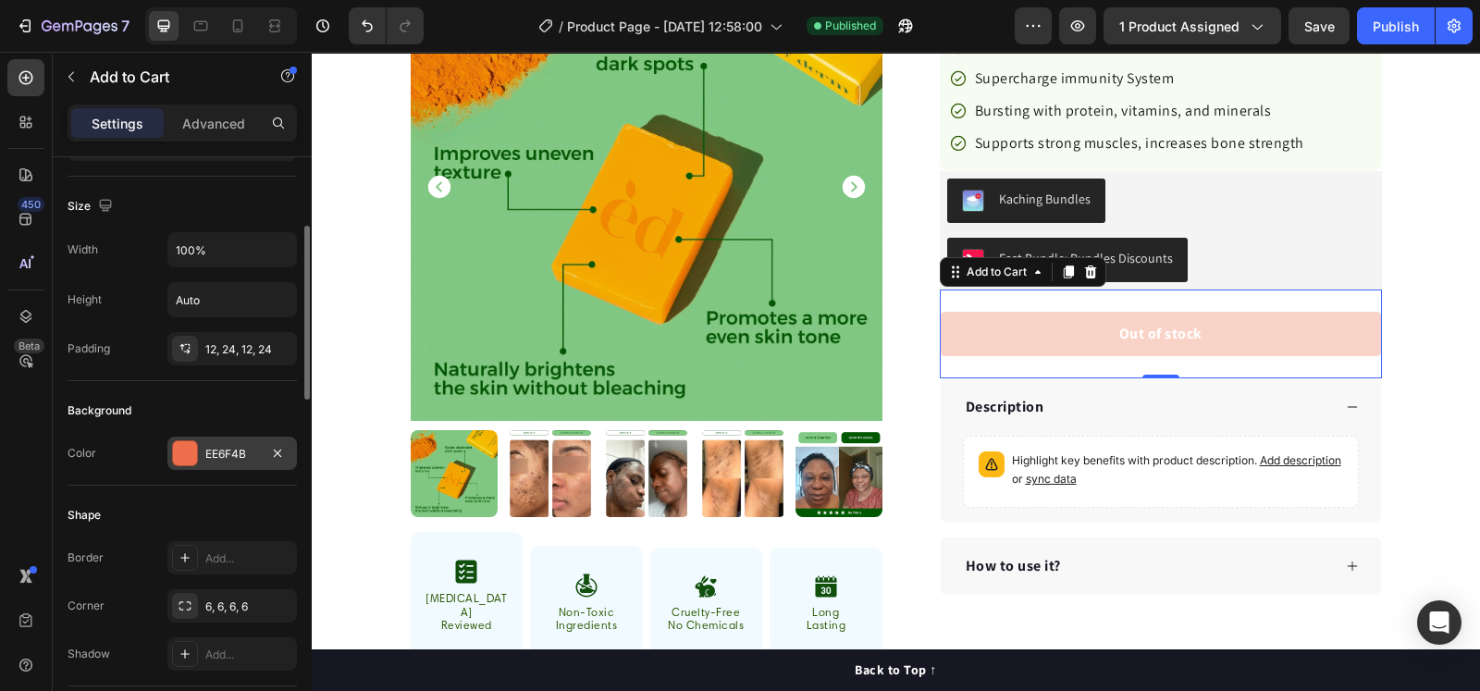
click at [229, 449] on div "EE6F4B" at bounding box center [232, 454] width 54 height 17
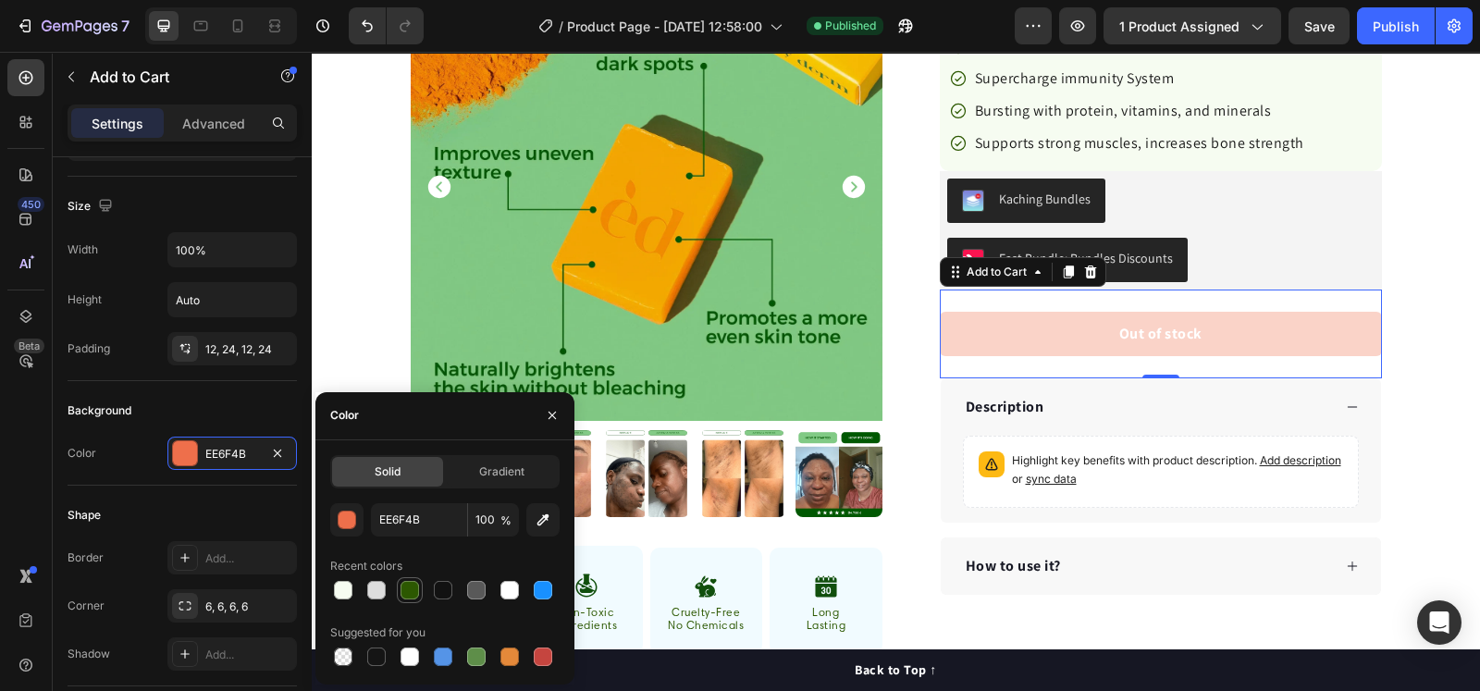
click at [411, 590] on div at bounding box center [409, 590] width 18 height 18
type input "2C5801"
click at [125, 476] on div "Background Color 2C5801" at bounding box center [182, 433] width 229 height 105
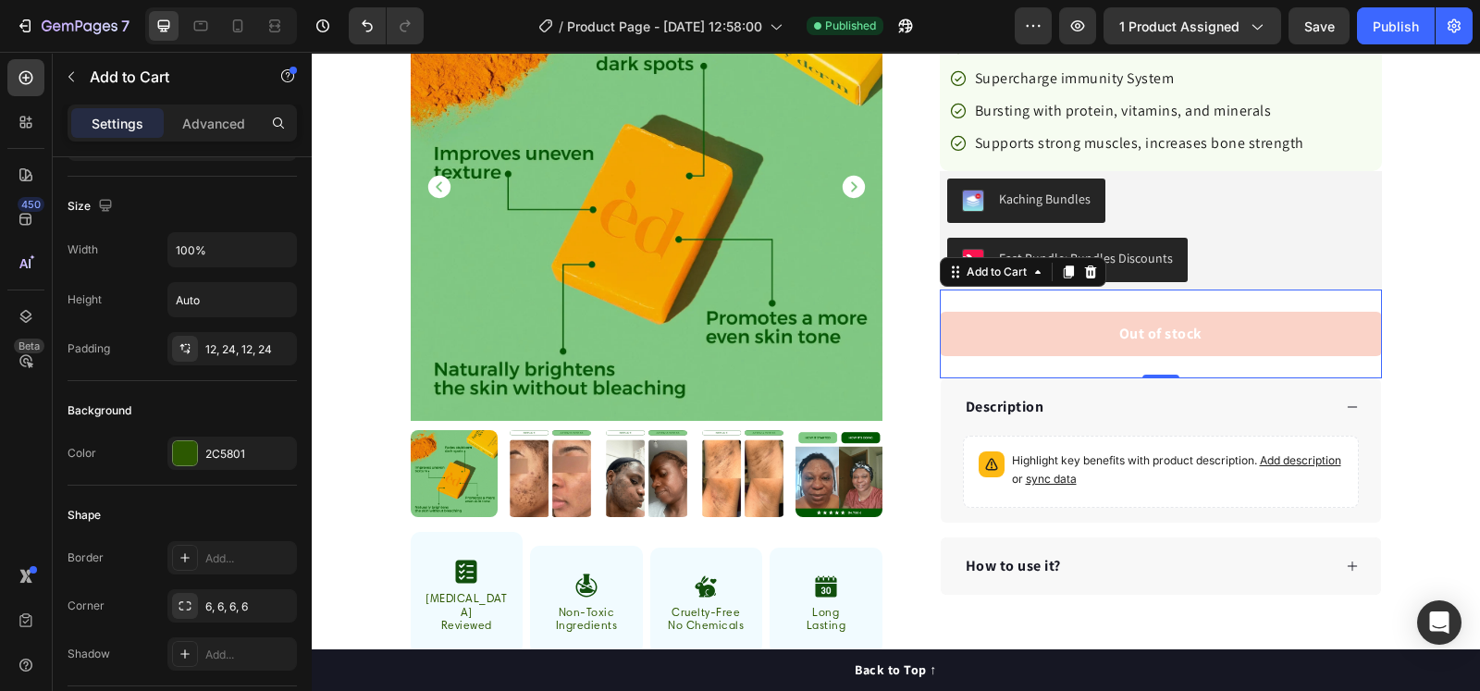
click at [1077, 337] on button "Out of stock" at bounding box center [1161, 334] width 442 height 44
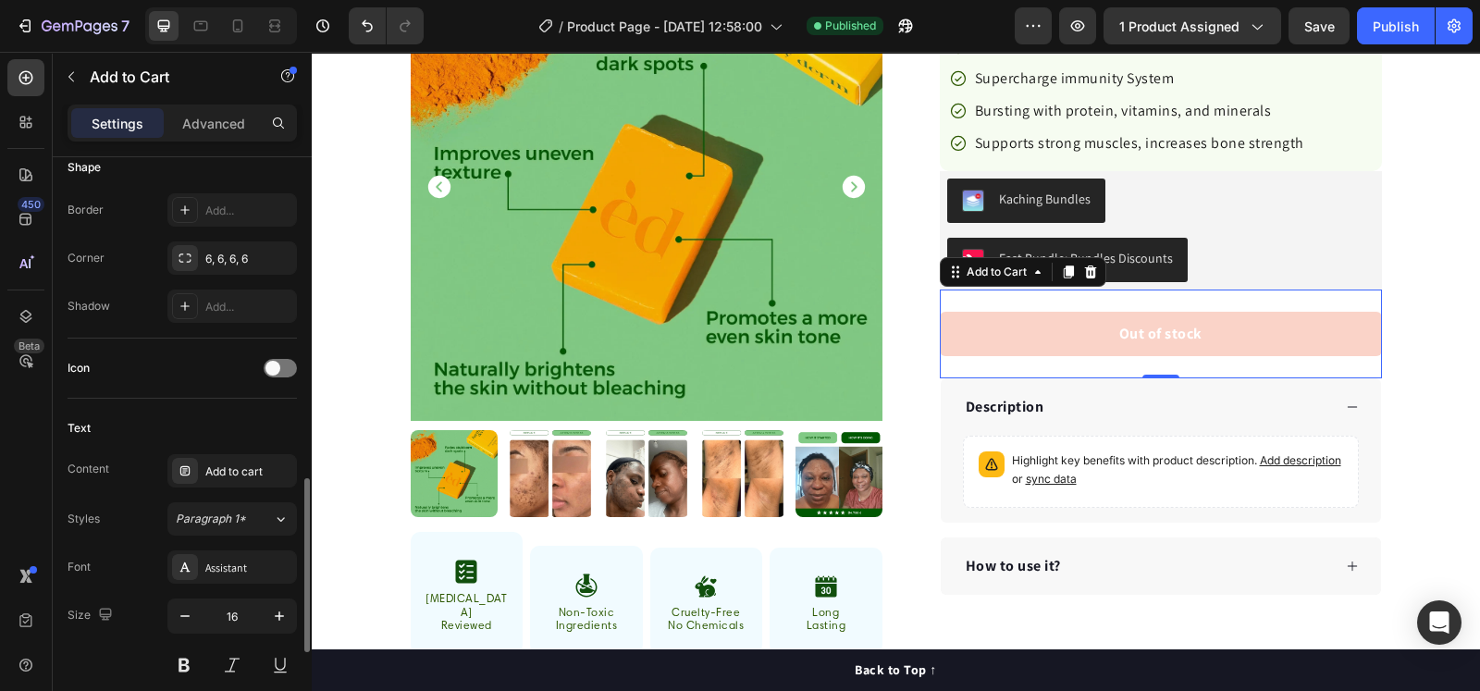
scroll to position [694, 0]
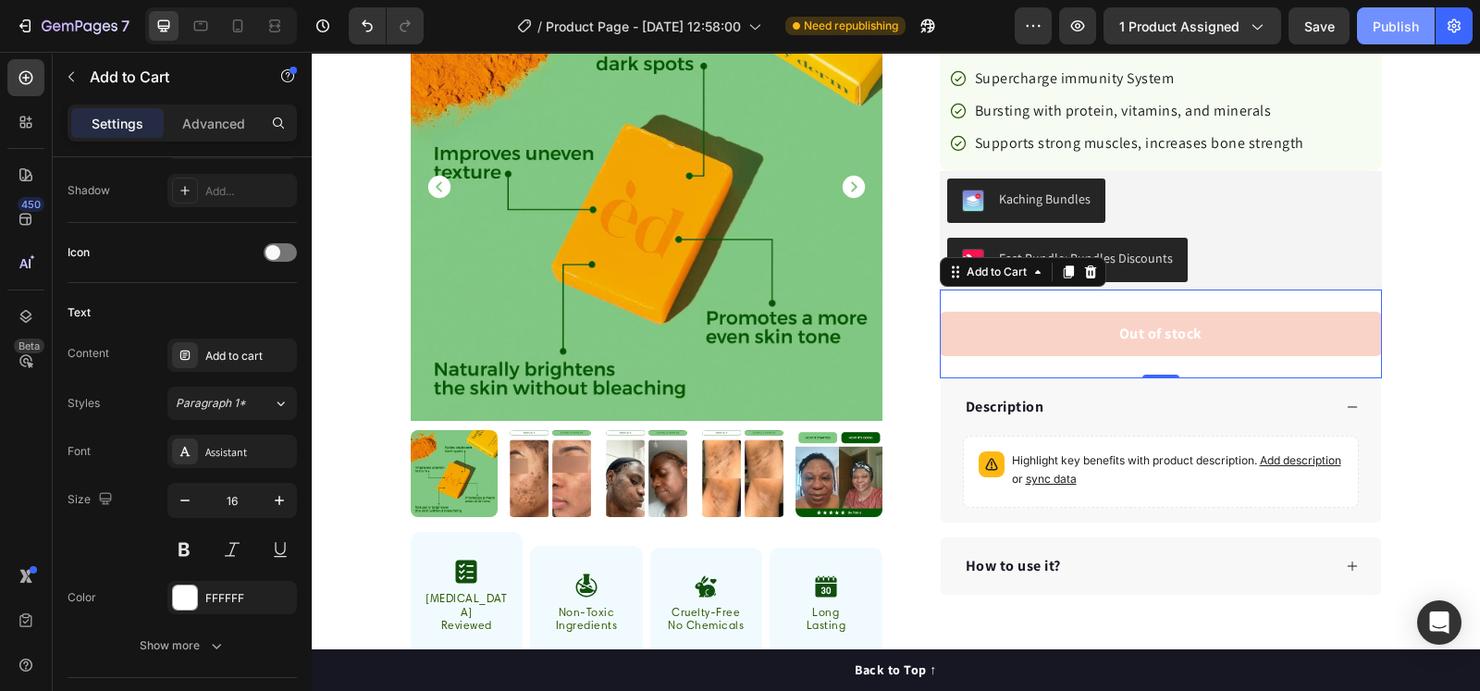
click at [1401, 27] on div "Publish" at bounding box center [1396, 26] width 46 height 19
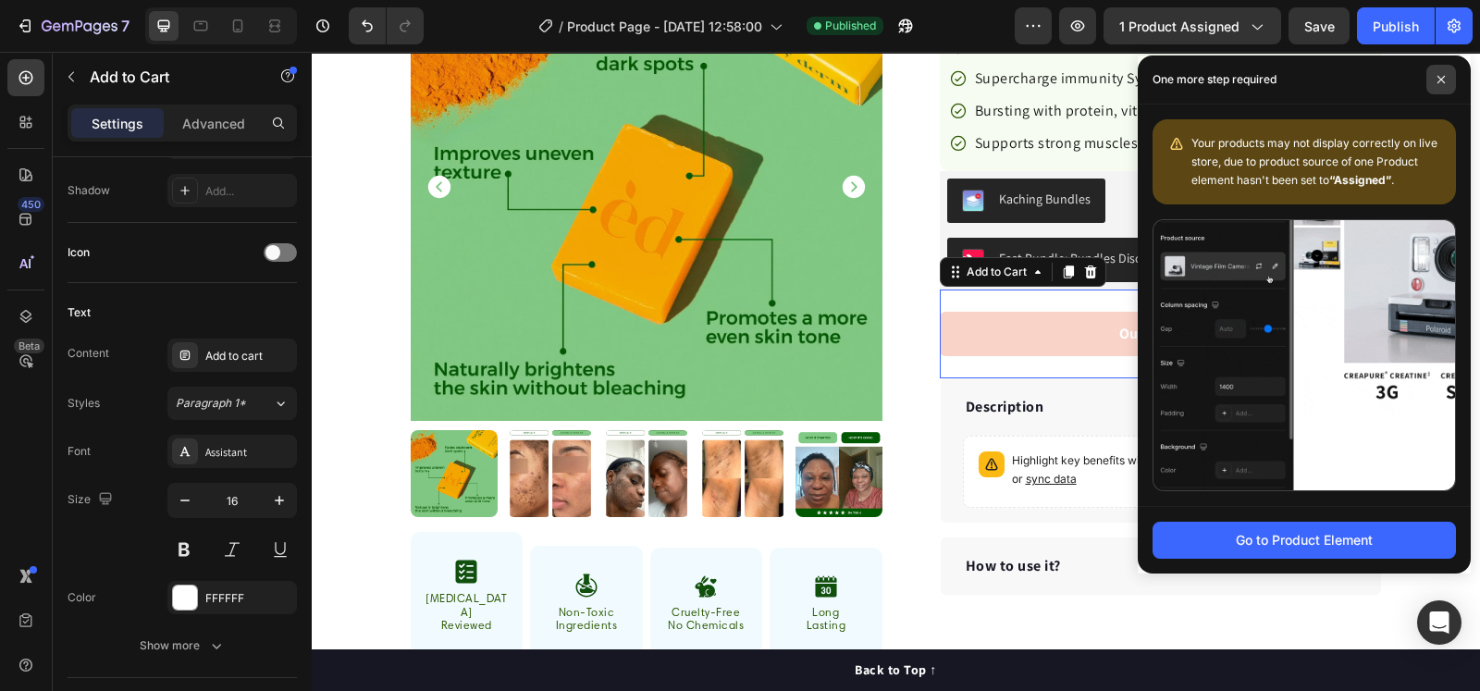
click at [1448, 83] on span at bounding box center [1441, 80] width 30 height 30
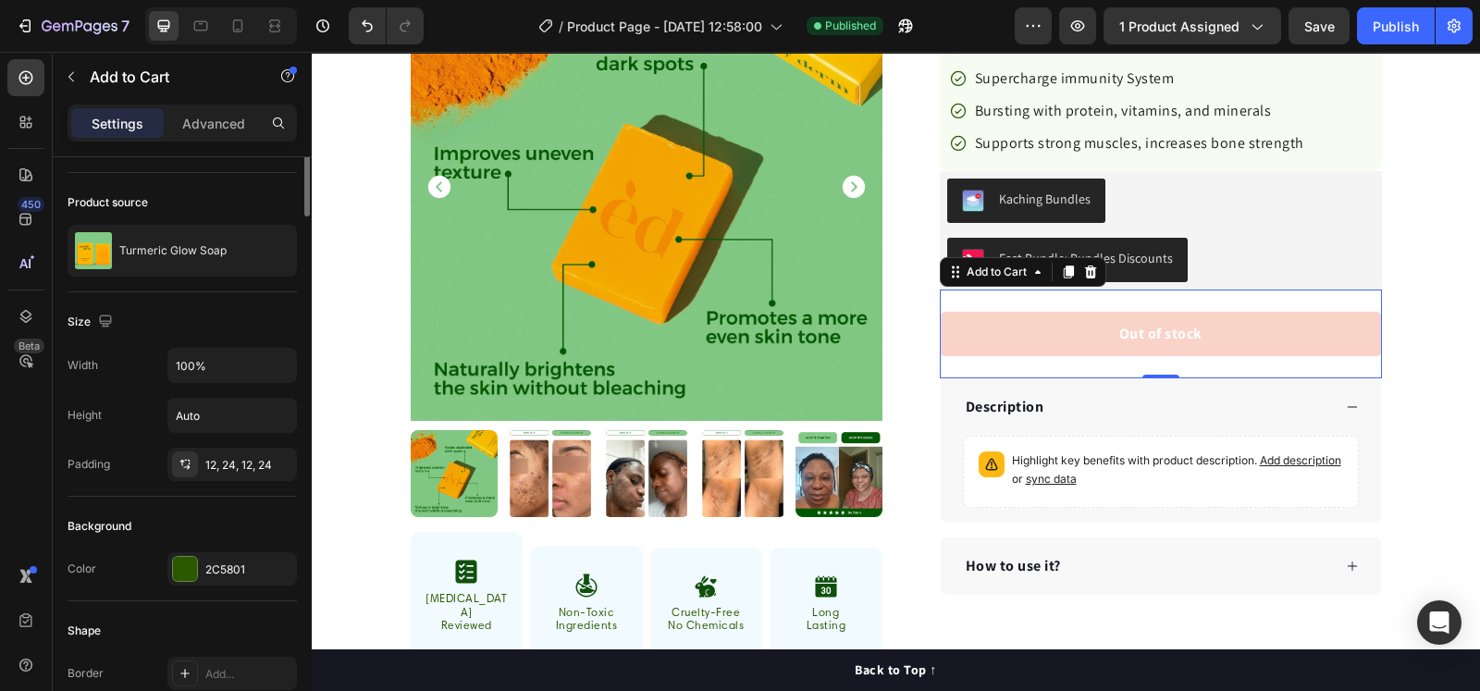
scroll to position [0, 0]
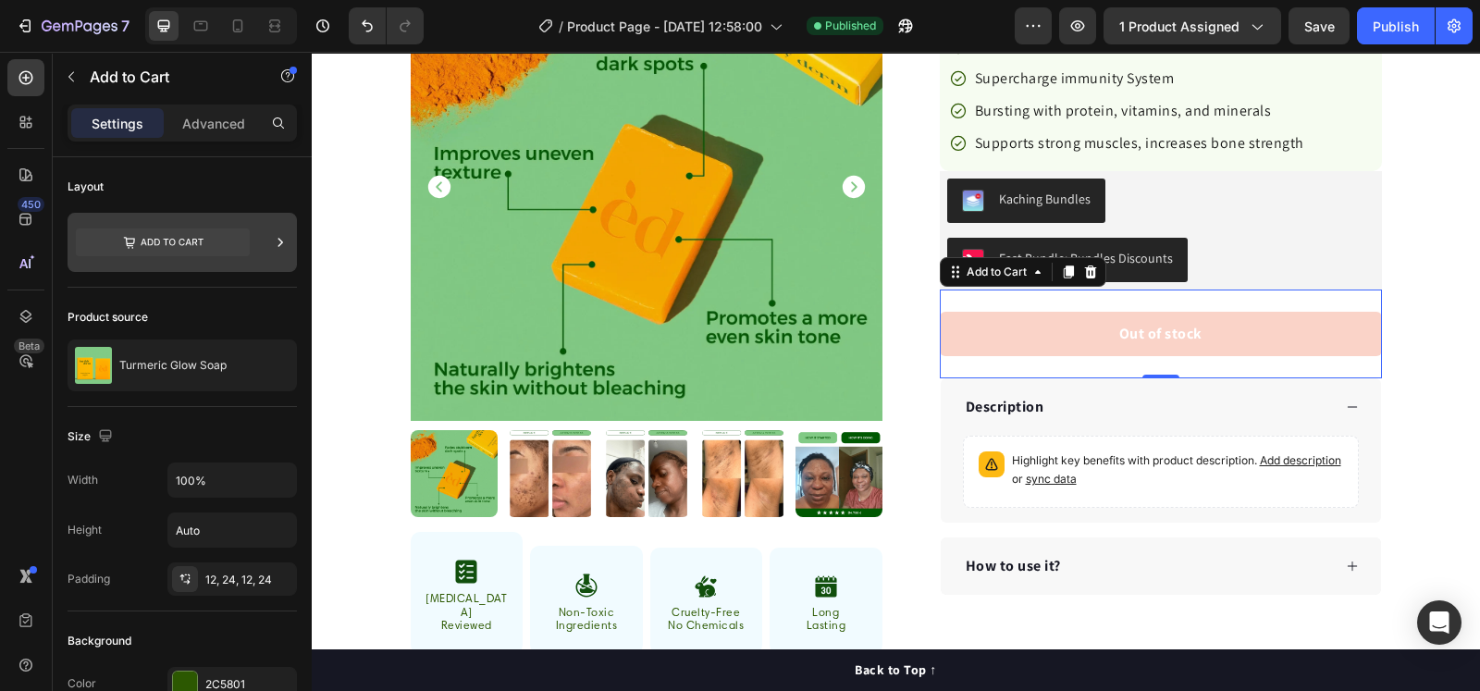
click at [141, 242] on icon at bounding box center [163, 242] width 174 height 43
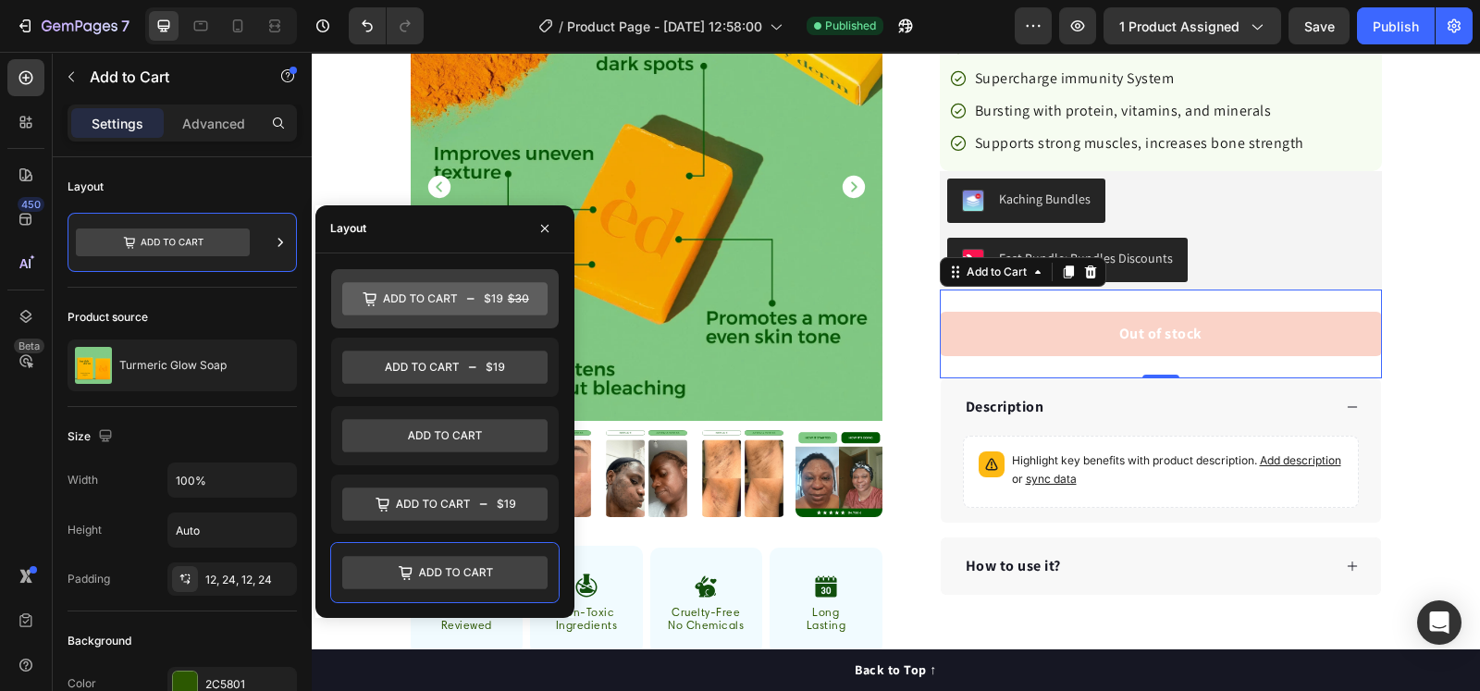
click at [435, 289] on icon at bounding box center [444, 298] width 205 height 33
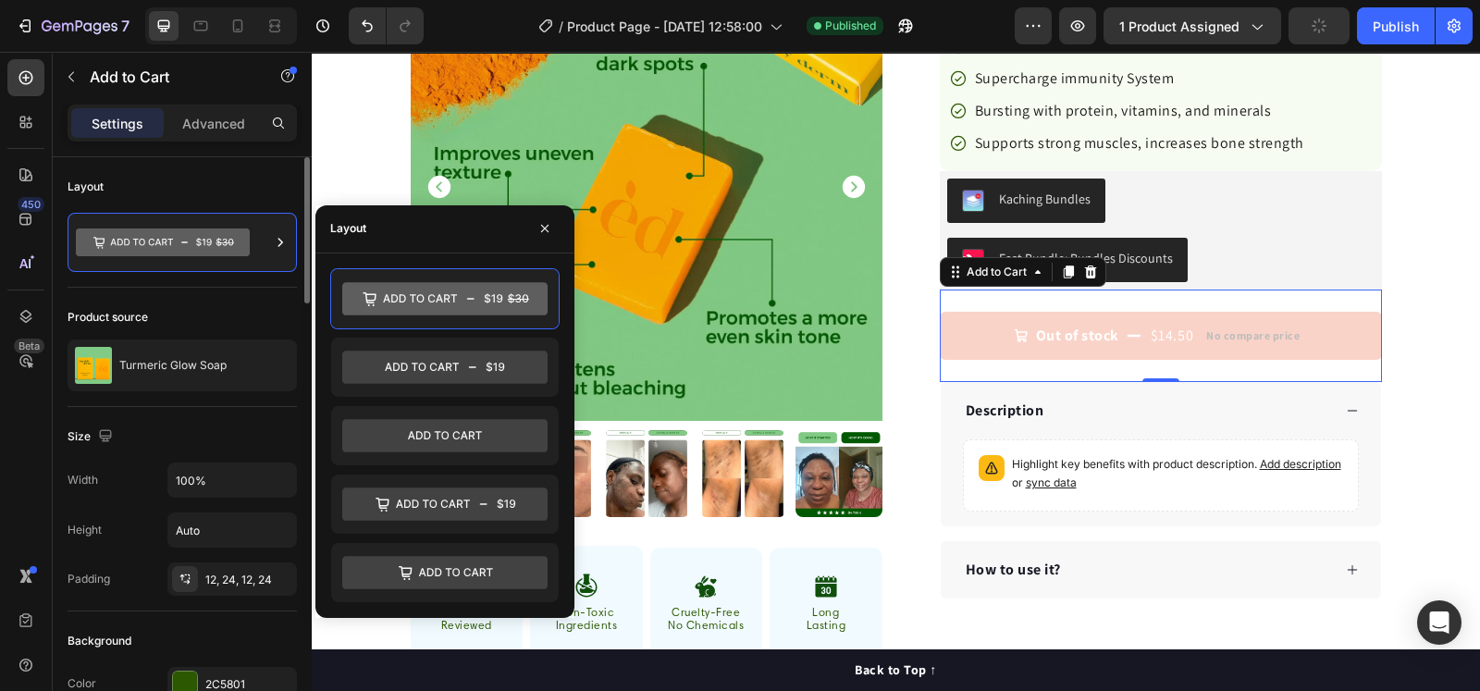
click at [207, 305] on div "Product source" at bounding box center [182, 317] width 229 height 30
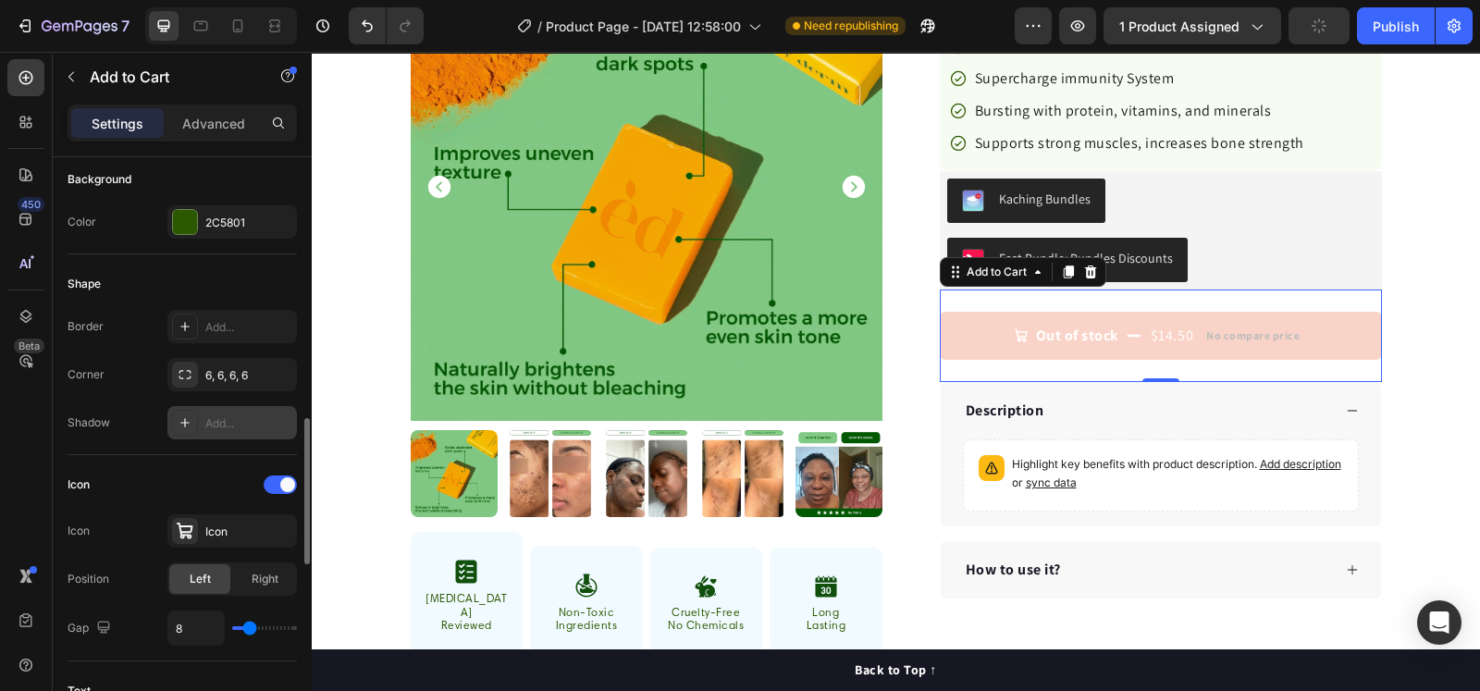
scroll to position [578, 0]
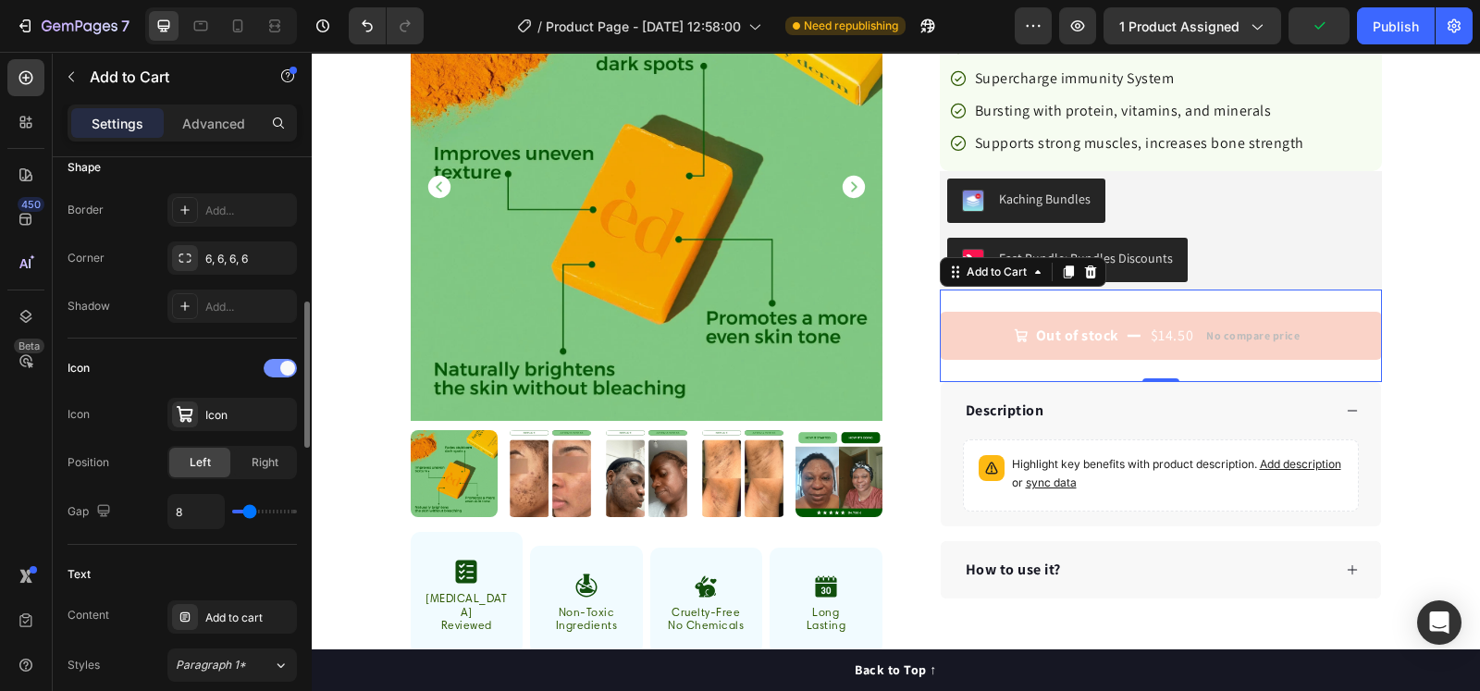
click at [268, 367] on div at bounding box center [280, 368] width 33 height 18
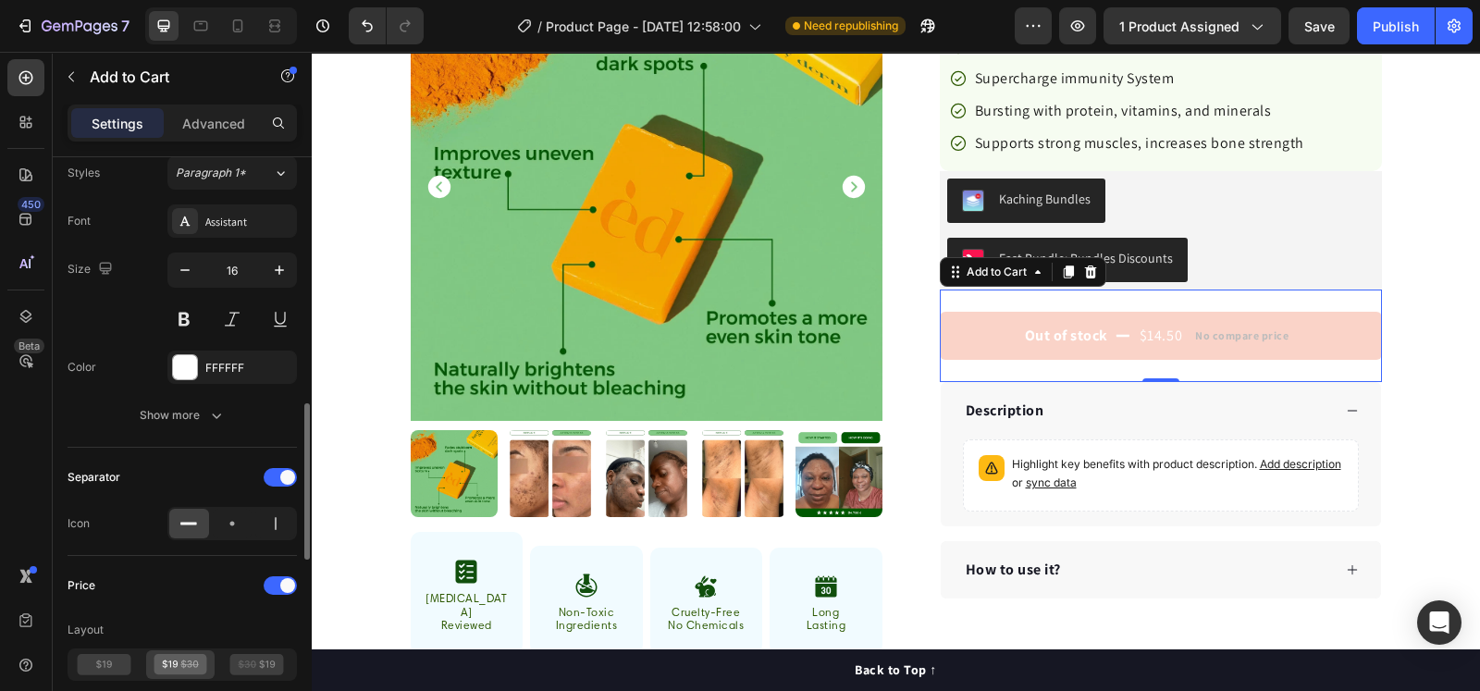
scroll to position [1040, 0]
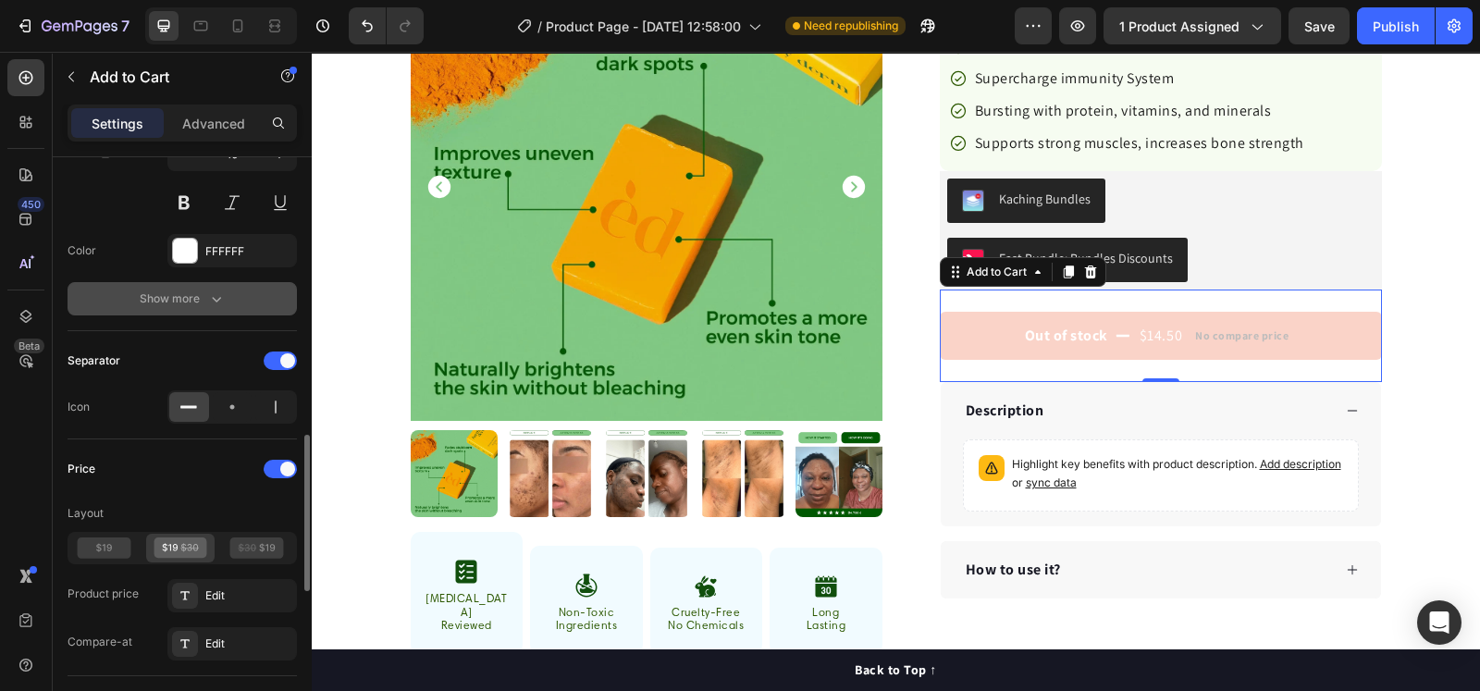
click at [166, 293] on div "Show more" at bounding box center [183, 298] width 86 height 18
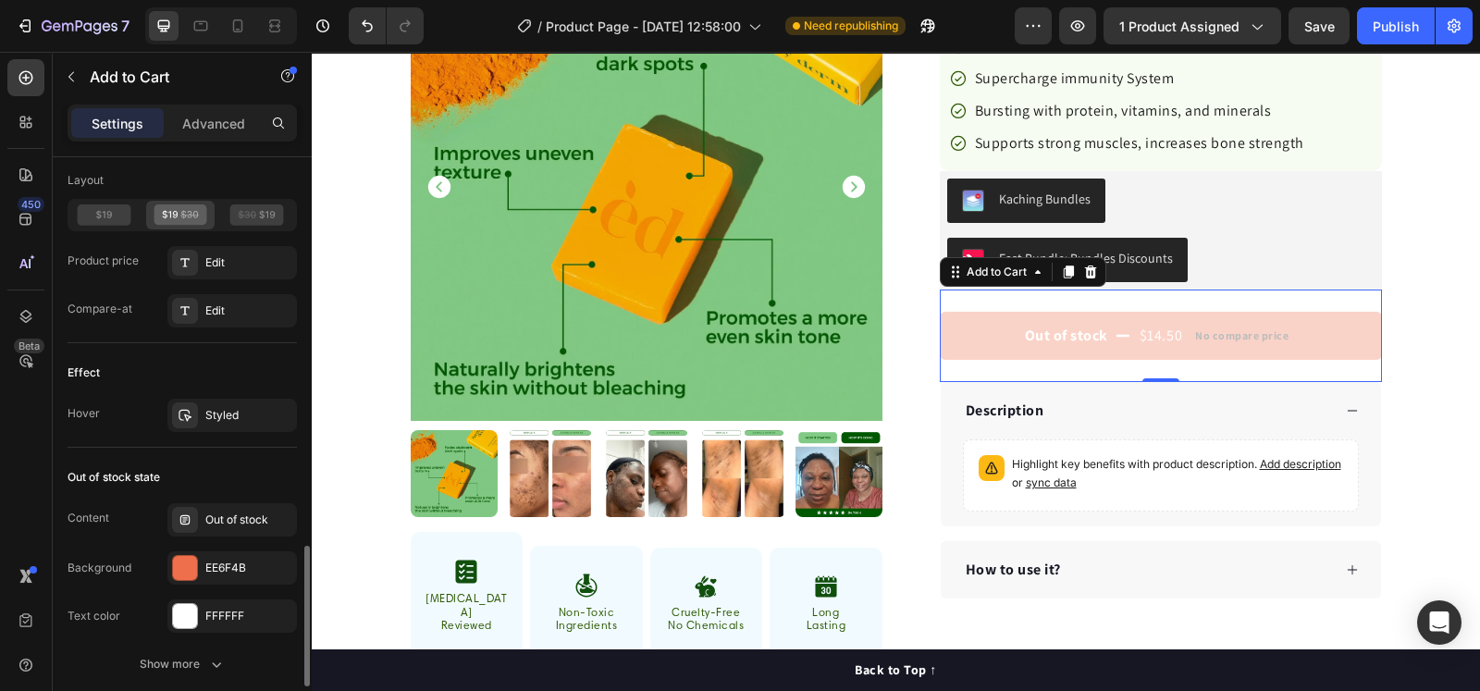
scroll to position [1733, 0]
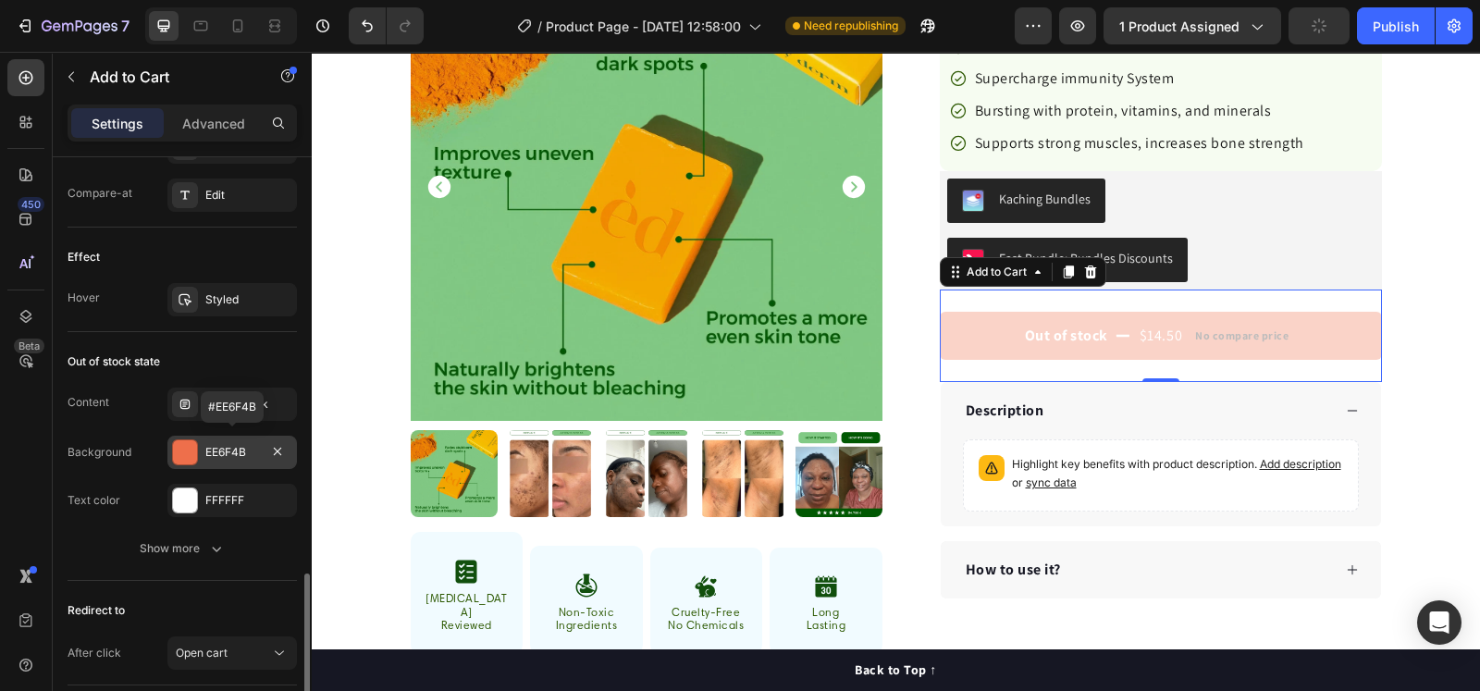
click at [221, 454] on div "EE6F4B" at bounding box center [232, 452] width 54 height 17
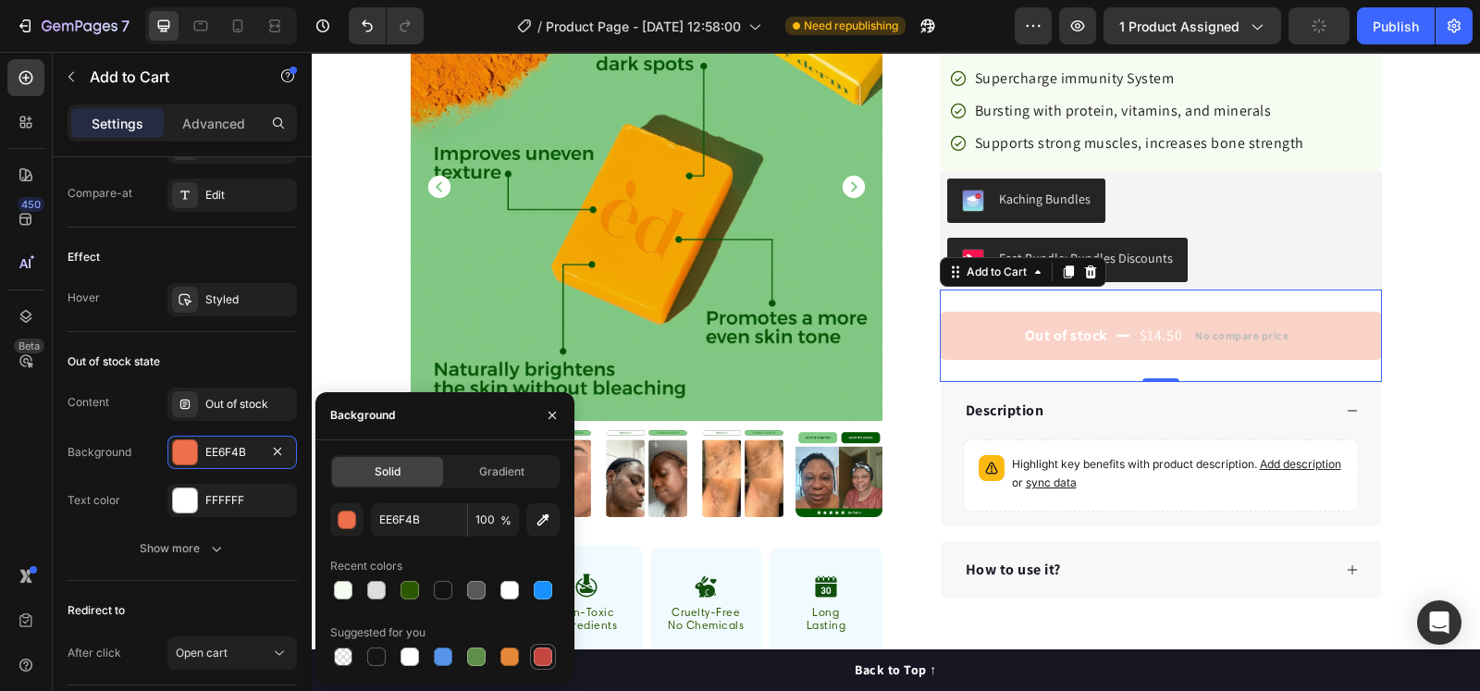
click at [538, 657] on div at bounding box center [543, 656] width 18 height 18
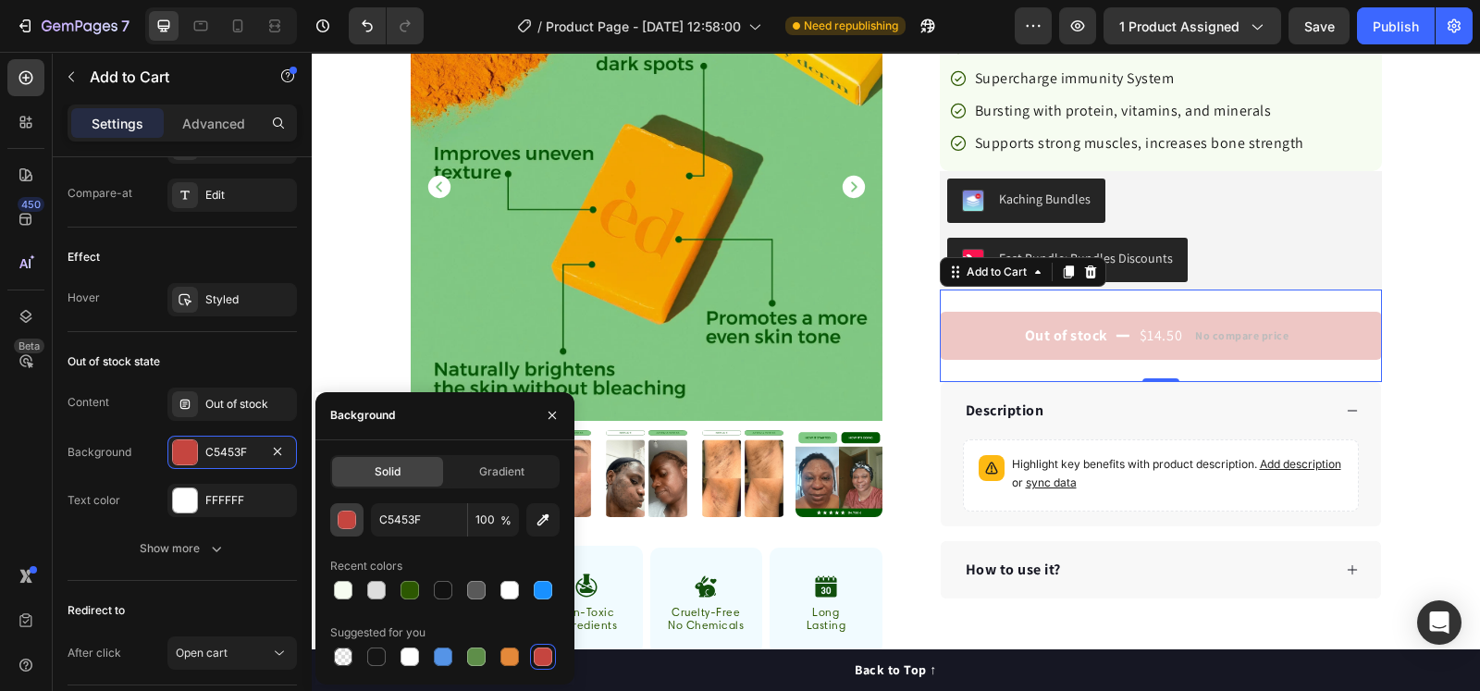
click at [351, 523] on div "button" at bounding box center [348, 520] width 18 height 18
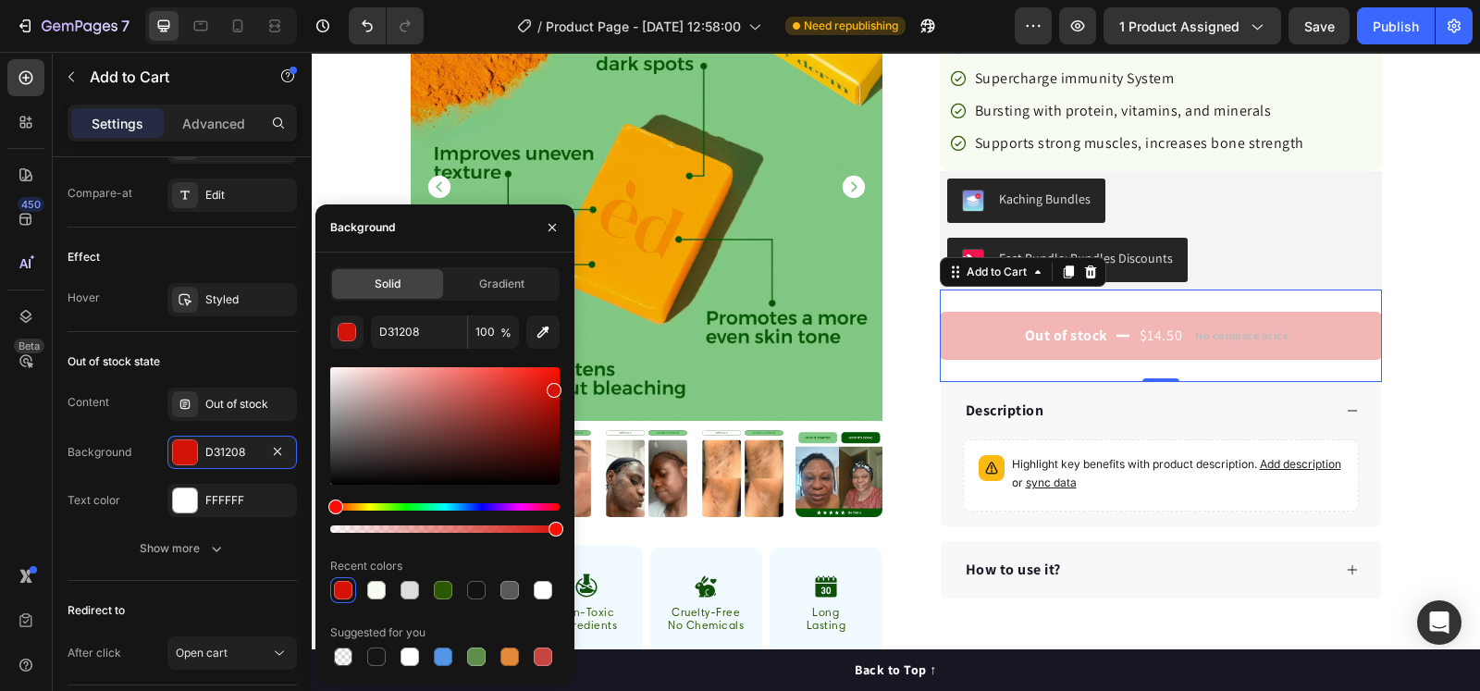
drag, startPoint x: 537, startPoint y: 387, endPoint x: 552, endPoint y: 386, distance: 14.8
click at [552, 386] on div at bounding box center [444, 425] width 229 height 117
drag, startPoint x: 554, startPoint y: 386, endPoint x: 571, endPoint y: 384, distance: 16.8
click at [571, 384] on div "Solid Gradient D31208 100 % Recent colors Suggested for you" at bounding box center [444, 468] width 259 height 402
type input "D80A00"
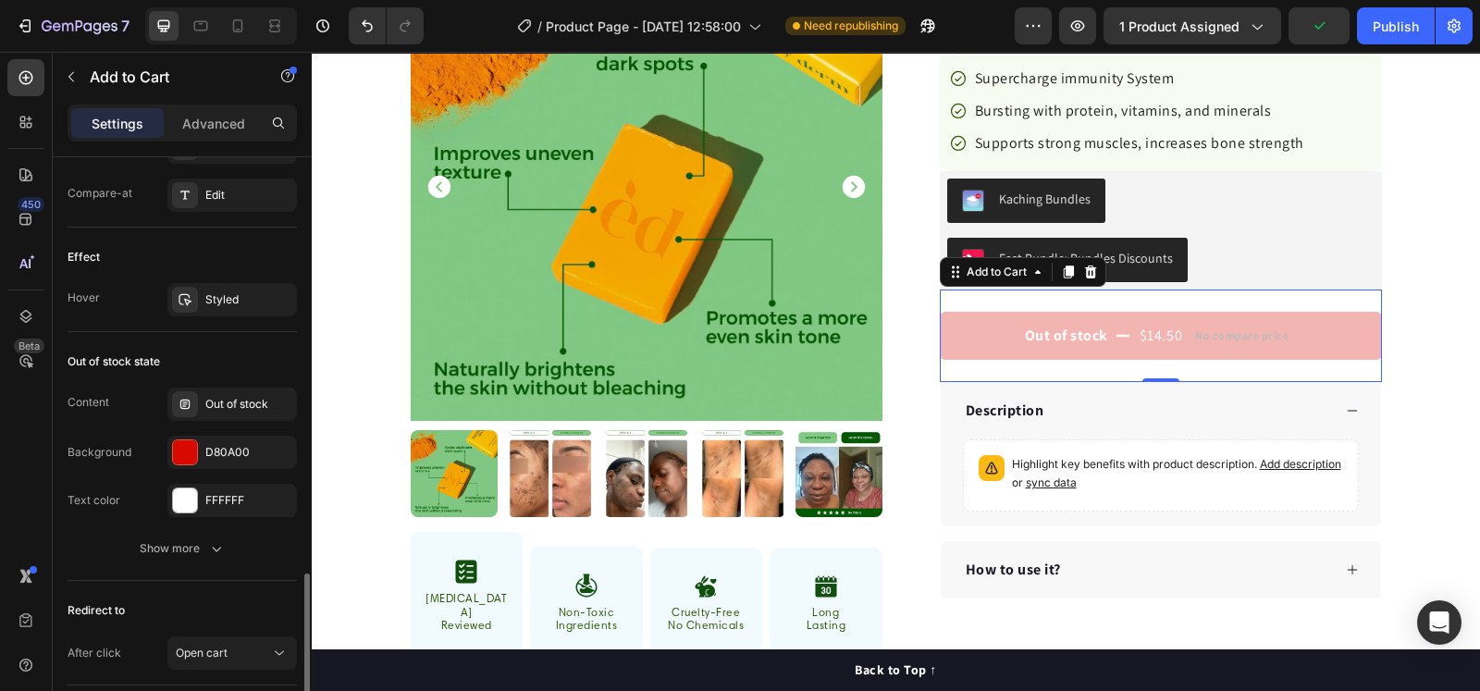
click at [125, 474] on div "Content Out of stock Background D80A00 Text color FFFFFF" at bounding box center [182, 452] width 229 height 129
click at [1378, 27] on div "Publish" at bounding box center [1396, 26] width 46 height 19
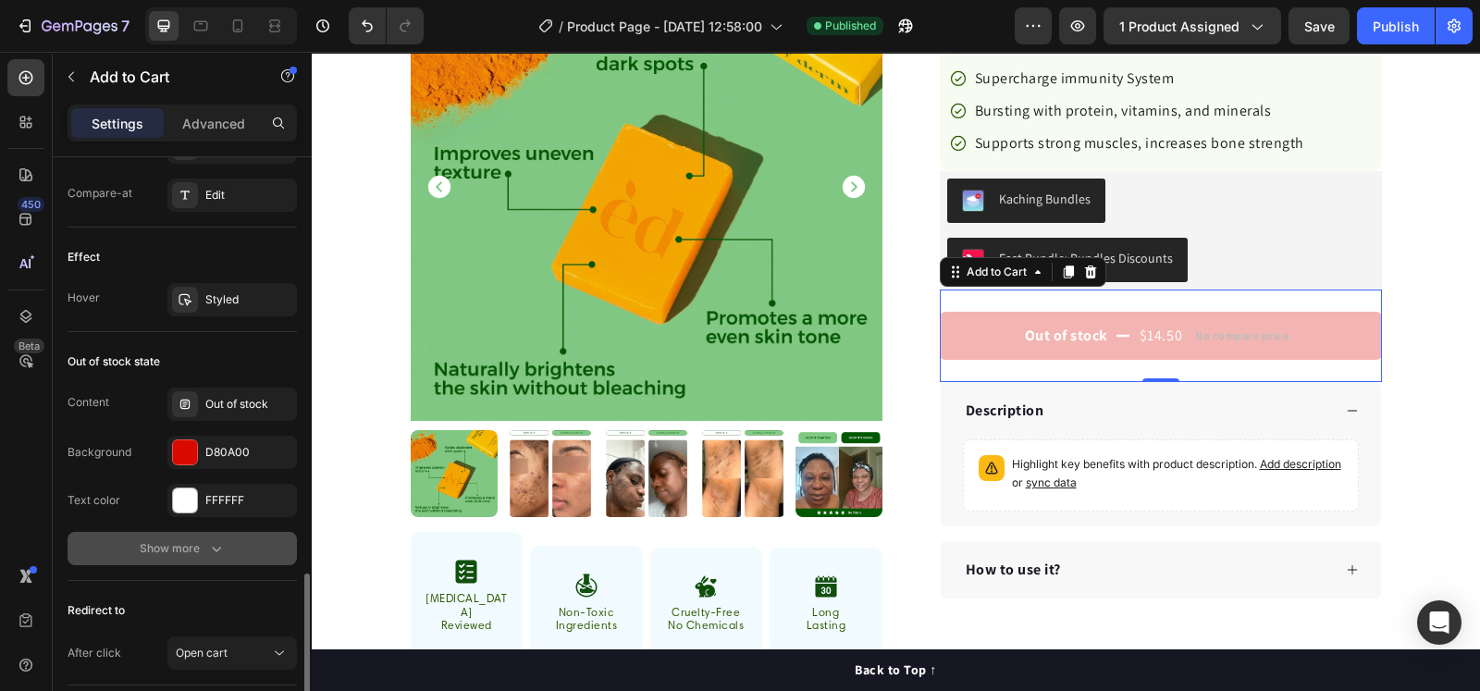
click at [174, 543] on div "Show more" at bounding box center [183, 548] width 86 height 18
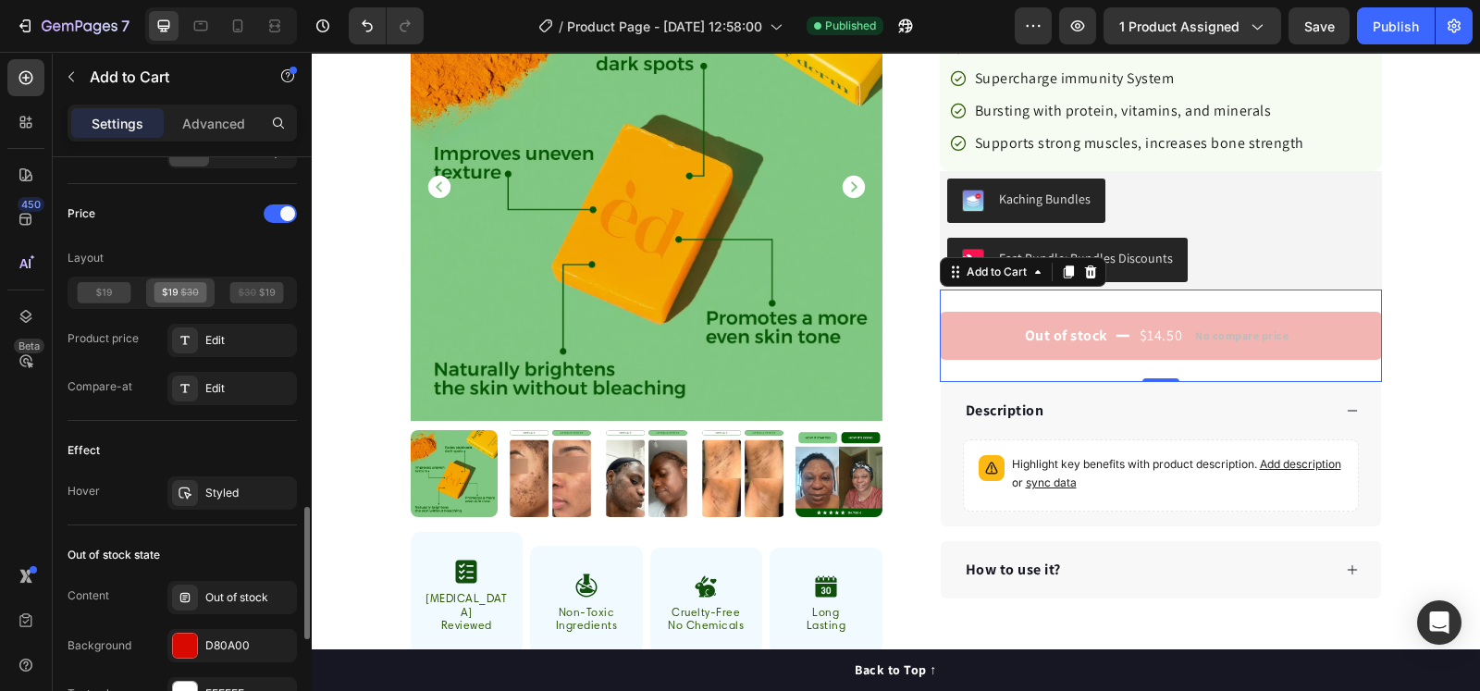
scroll to position [1656, 0]
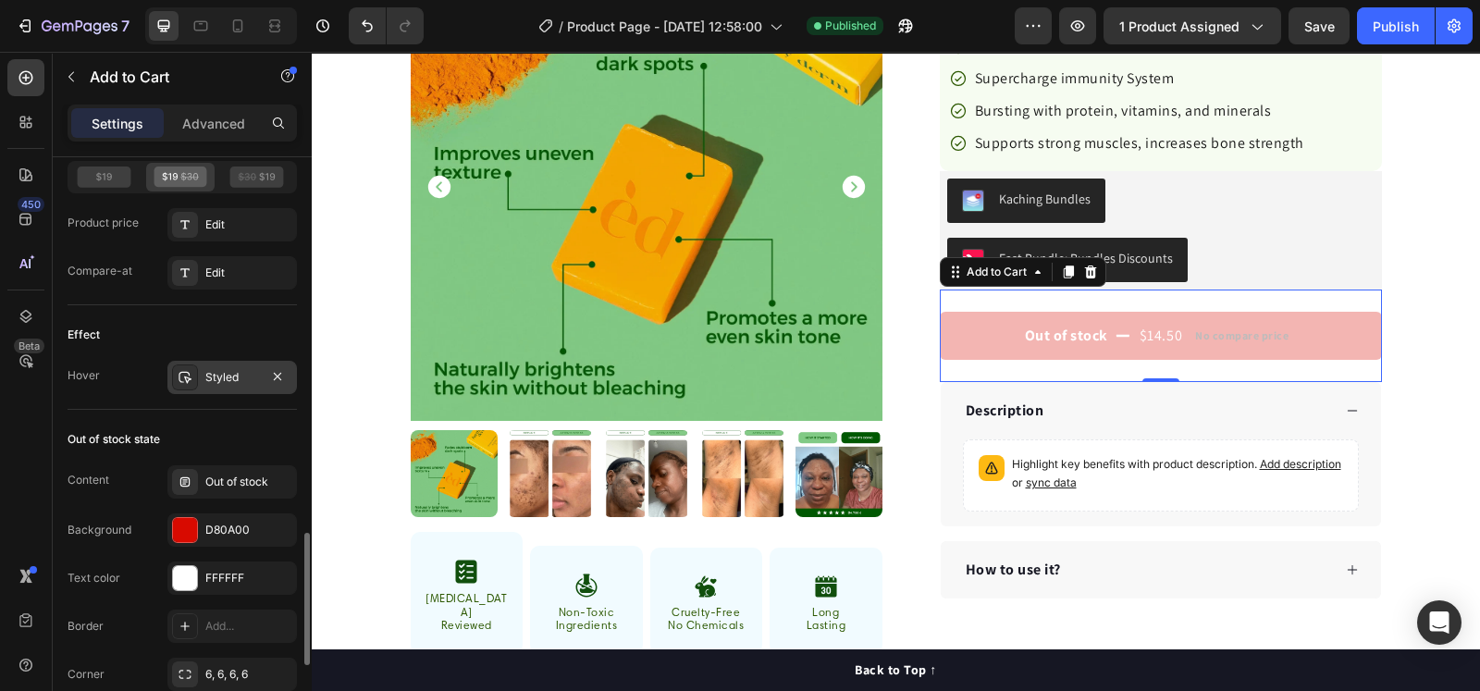
click at [223, 380] on div "Styled" at bounding box center [232, 377] width 54 height 17
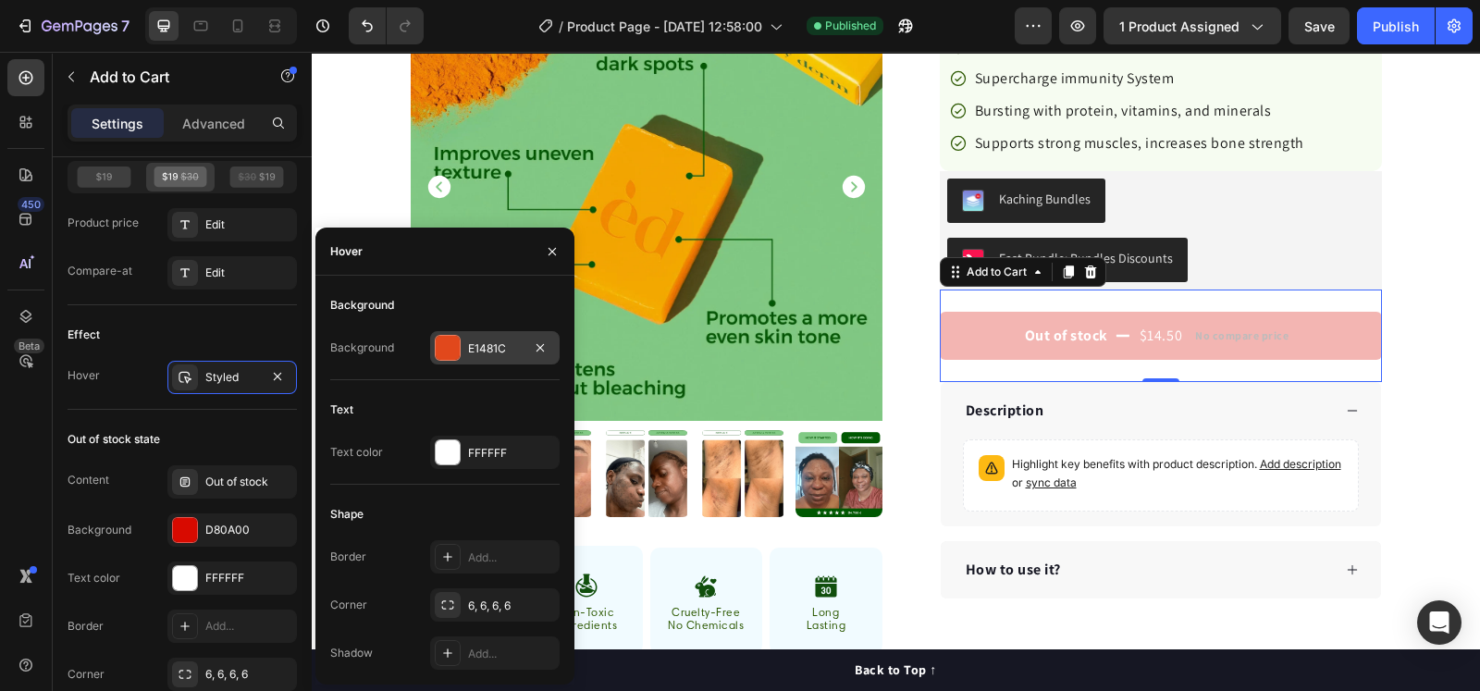
click at [493, 351] on div "E1481C" at bounding box center [495, 348] width 54 height 17
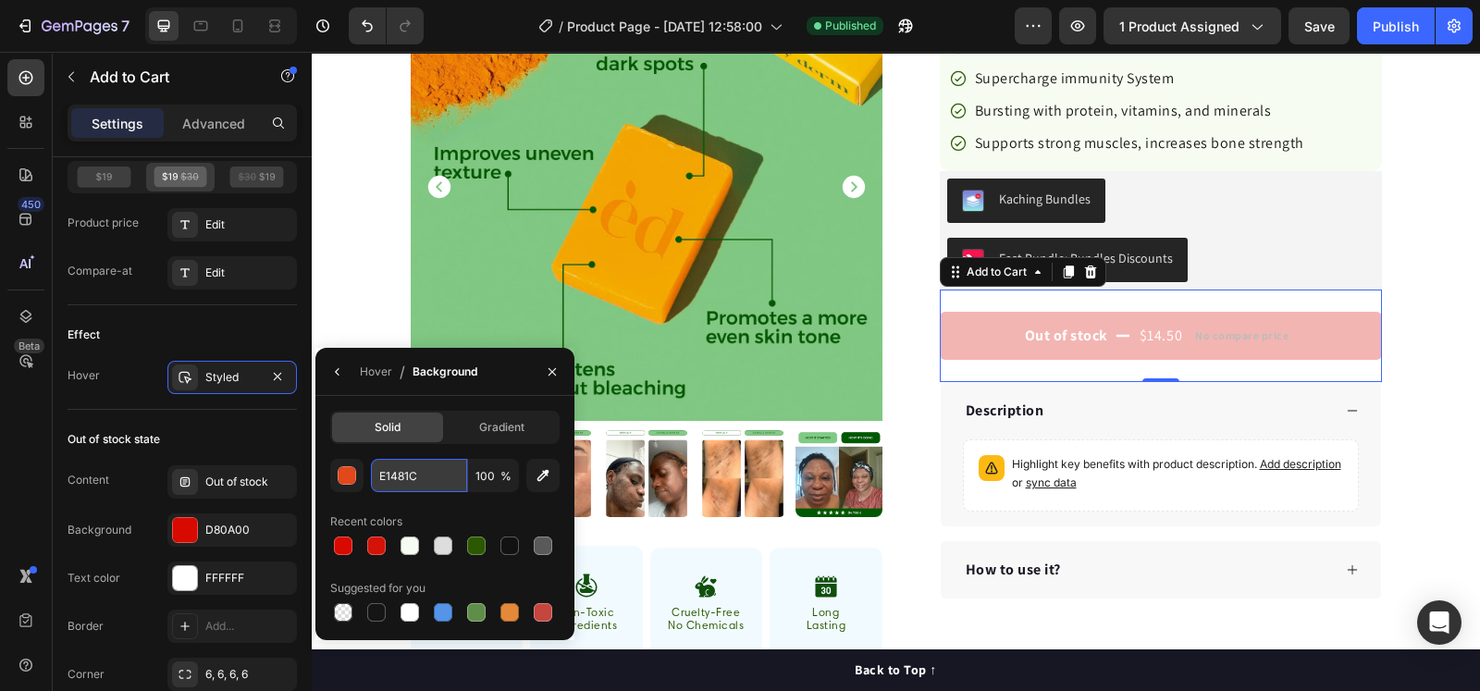
click at [410, 473] on input "E1481C" at bounding box center [419, 475] width 96 height 33
paste input "#386210"
click at [383, 479] on input "#386210" at bounding box center [419, 475] width 96 height 33
type input "386210"
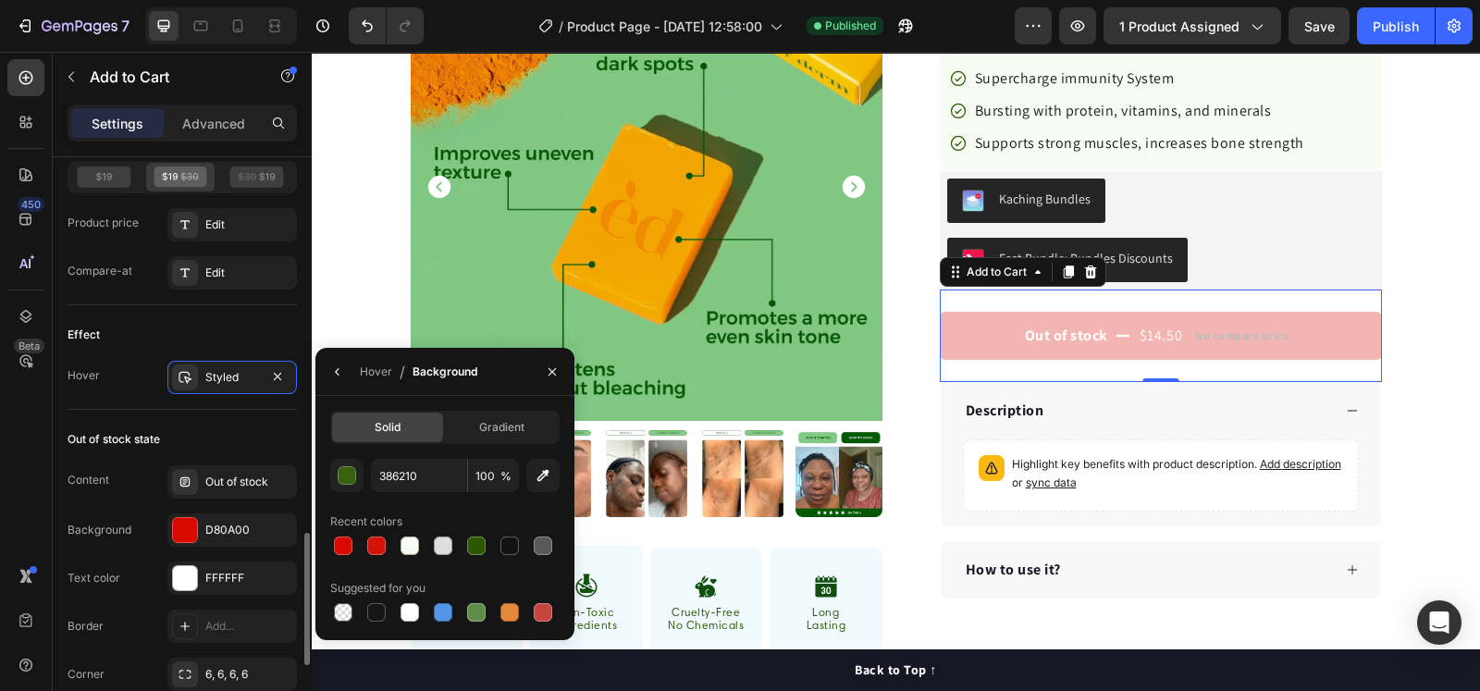
click at [262, 426] on div "Out of stock state" at bounding box center [182, 440] width 229 height 30
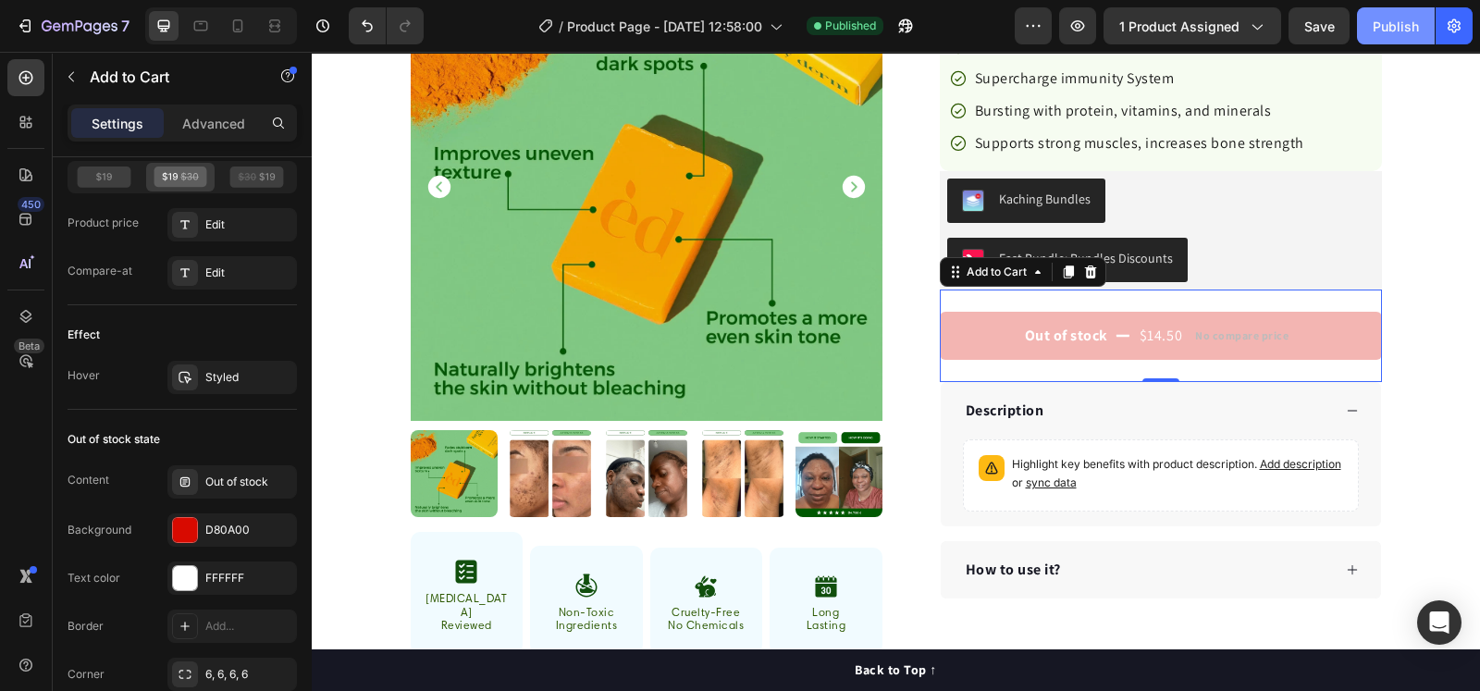
click at [1393, 20] on div "Publish" at bounding box center [1396, 26] width 46 height 19
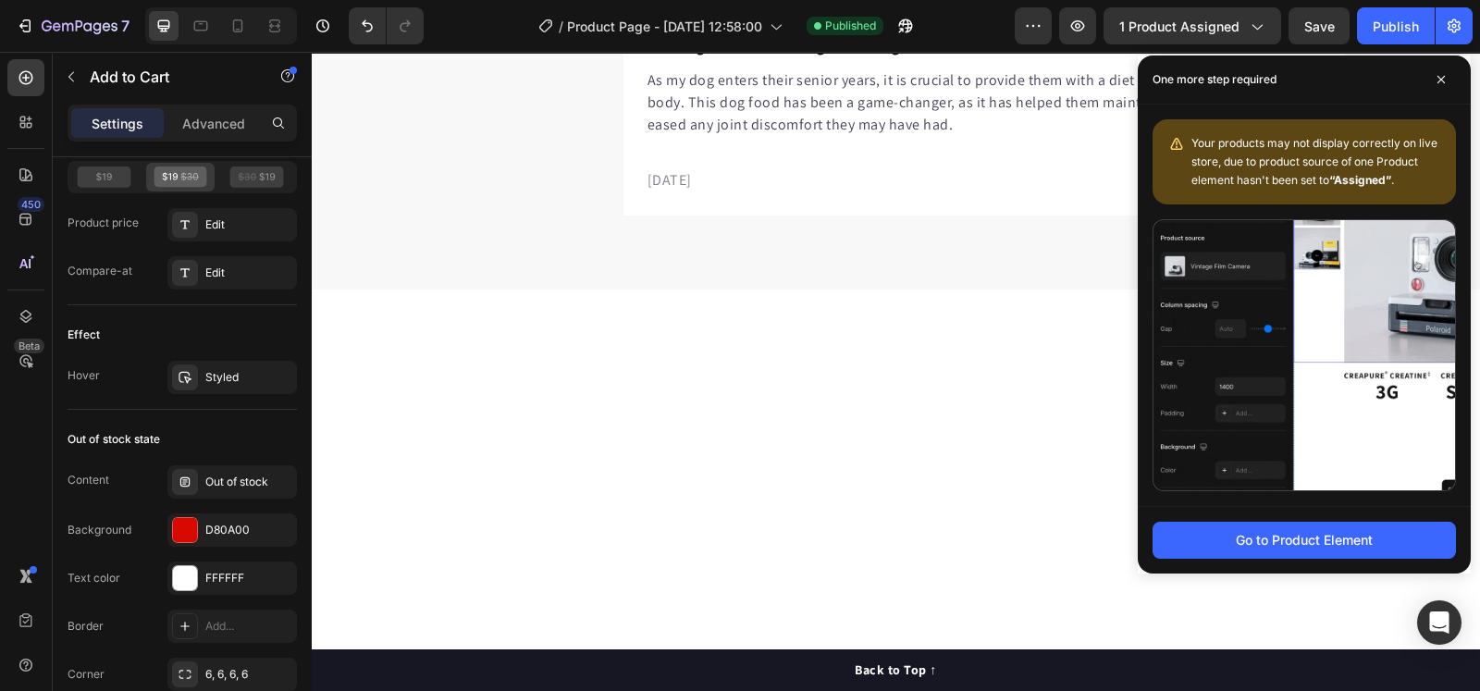
scroll to position [6147, 0]
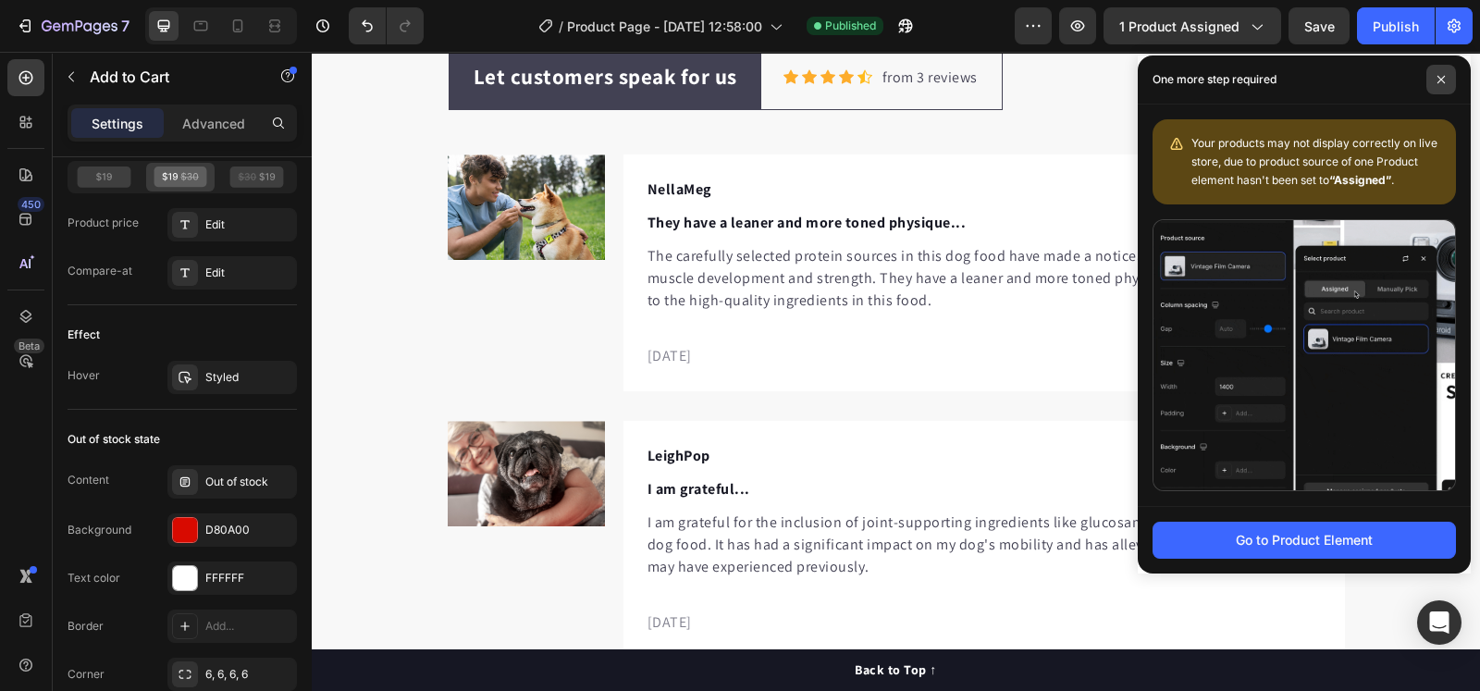
click at [1440, 80] on icon at bounding box center [1440, 79] width 7 height 7
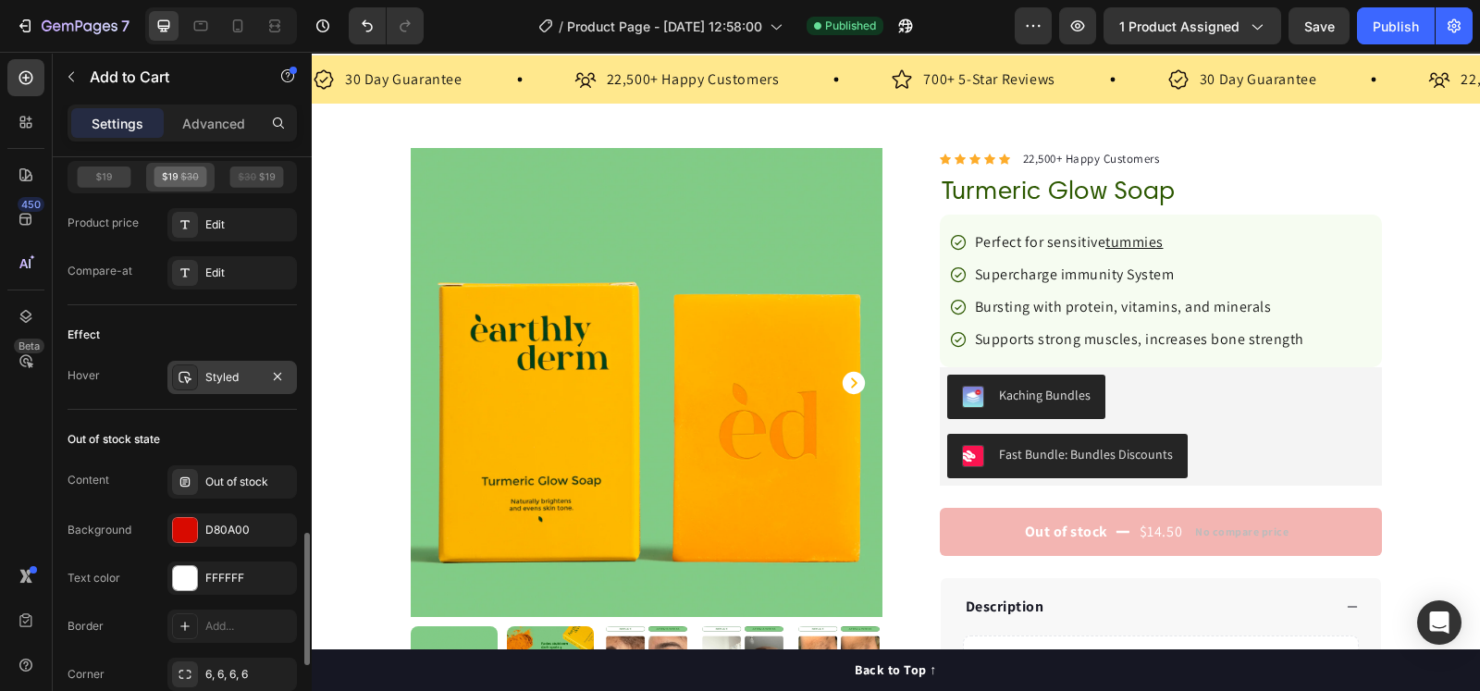
scroll to position [0, 0]
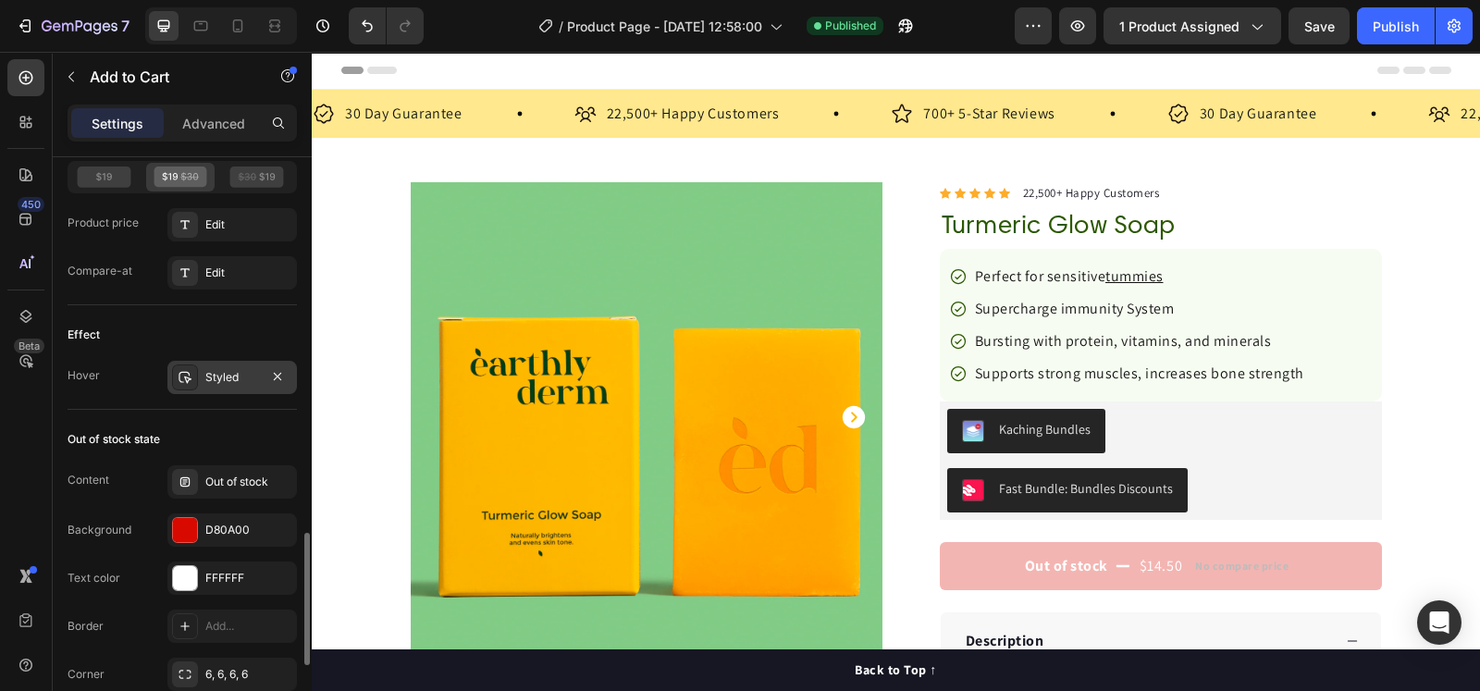
click at [217, 376] on div "Styled" at bounding box center [232, 377] width 54 height 17
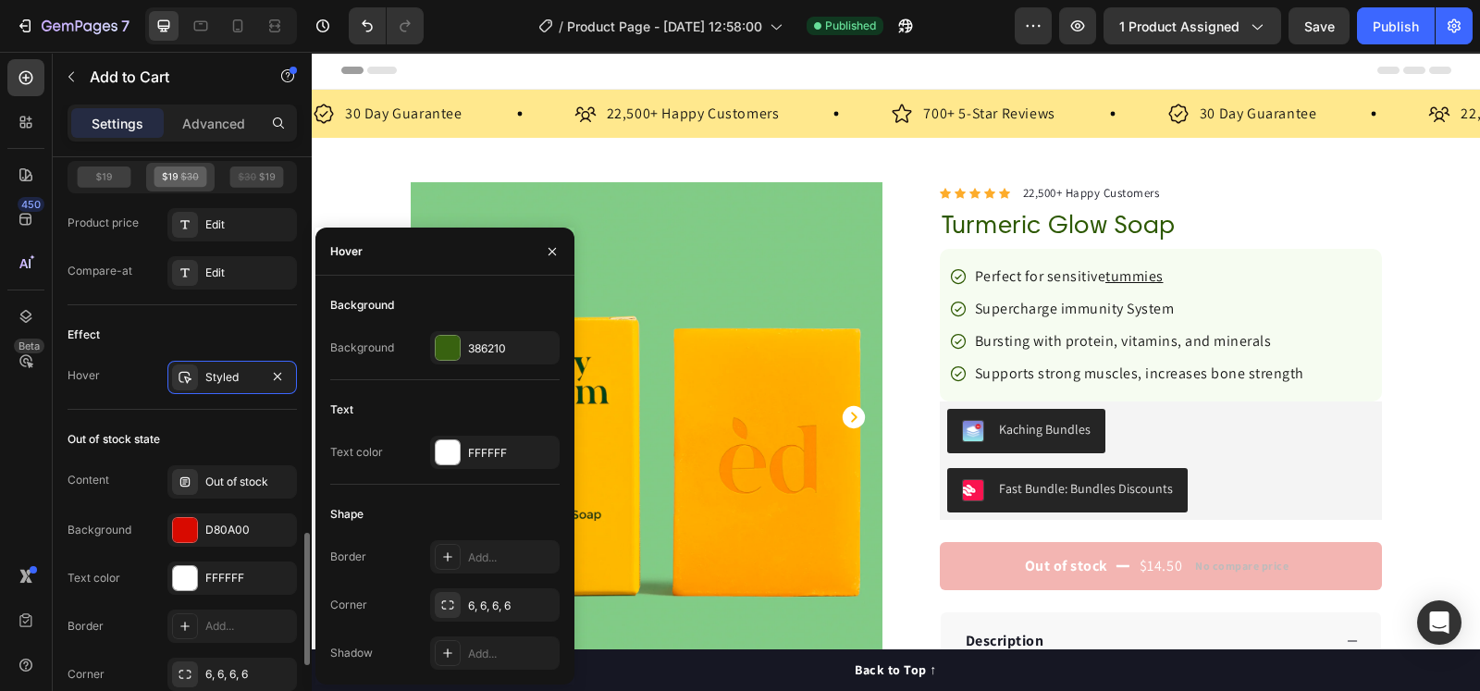
click at [132, 389] on div "Effect Hover Styled" at bounding box center [182, 357] width 229 height 105
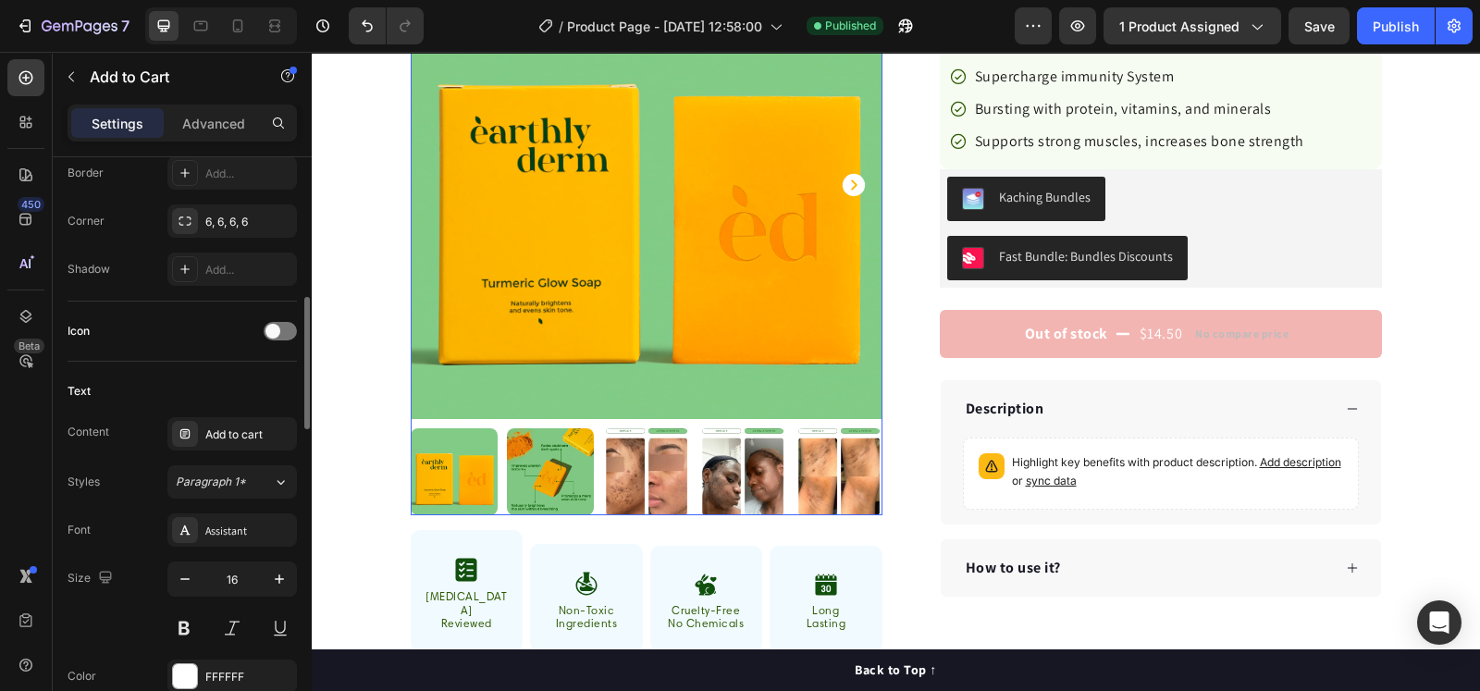
scroll to position [347, 0]
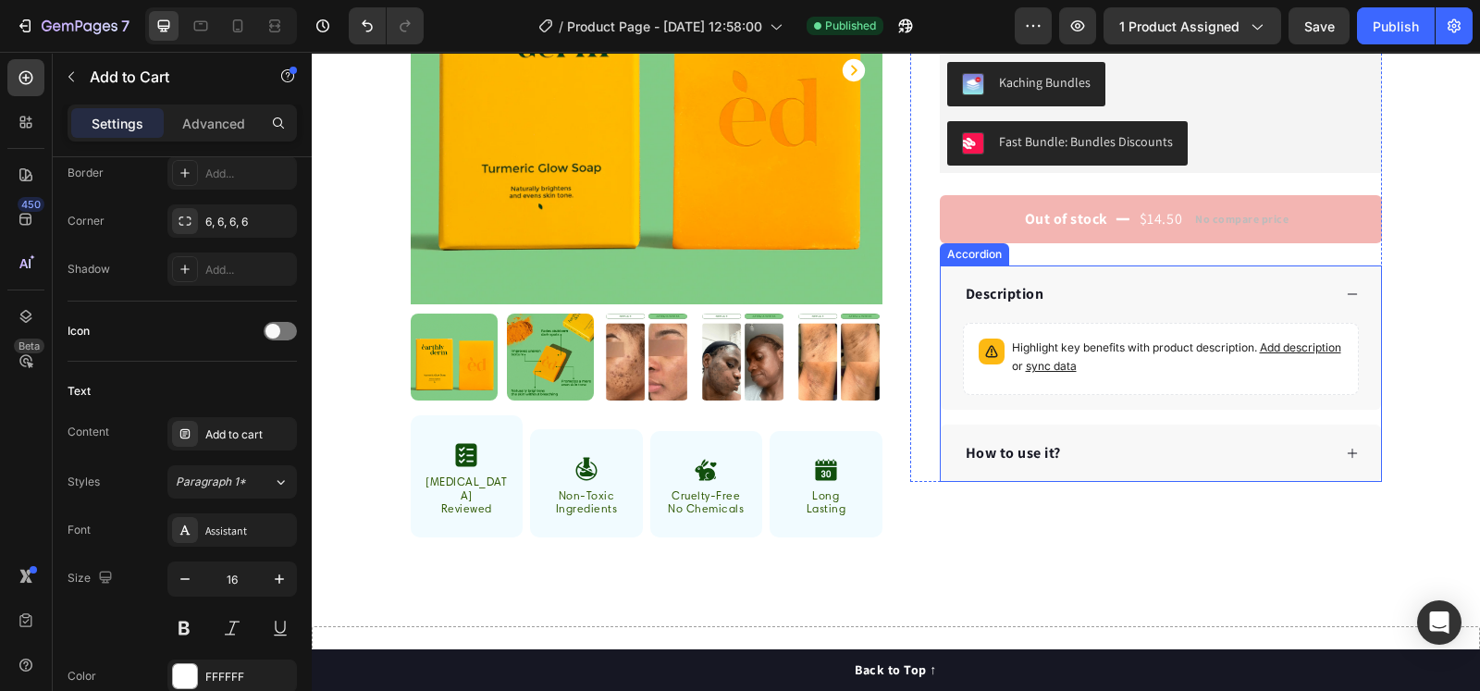
click at [1237, 448] on div "How to use it?" at bounding box center [1147, 453] width 368 height 28
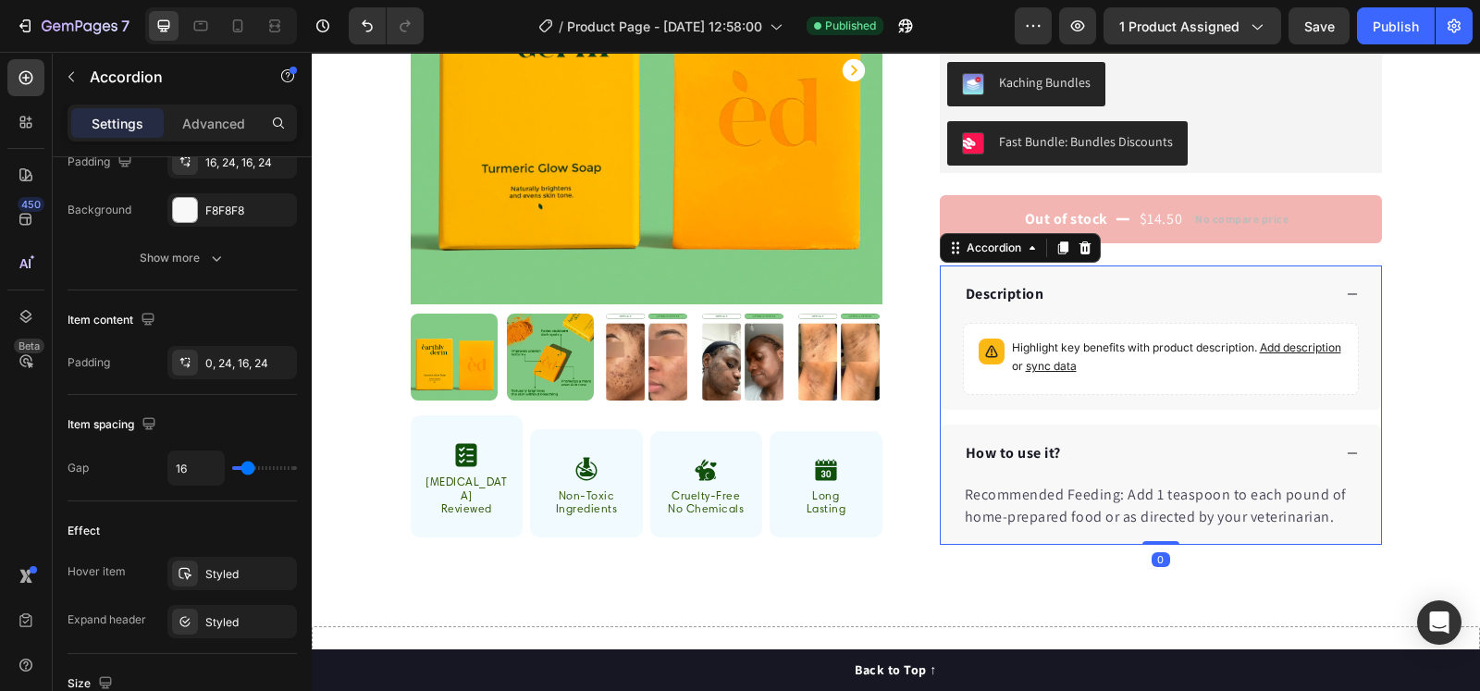
scroll to position [0, 0]
